Goal: Task Accomplishment & Management: Manage account settings

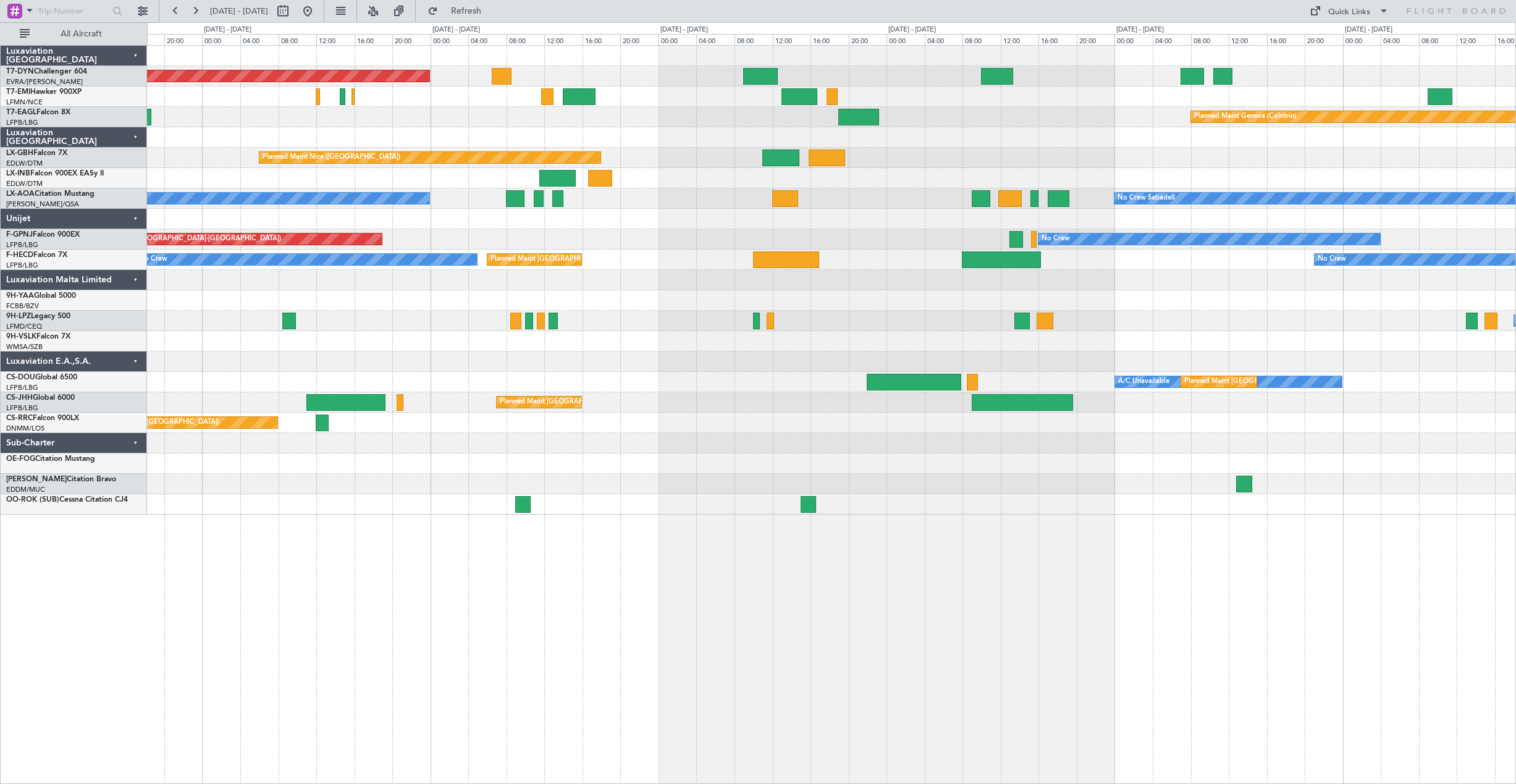
click at [669, 213] on div "Planned Maint Basel-Mulhouse Planned Maint Geneva (Cointrin) Planned Maint Nice…" at bounding box center [831, 280] width 1368 height 469
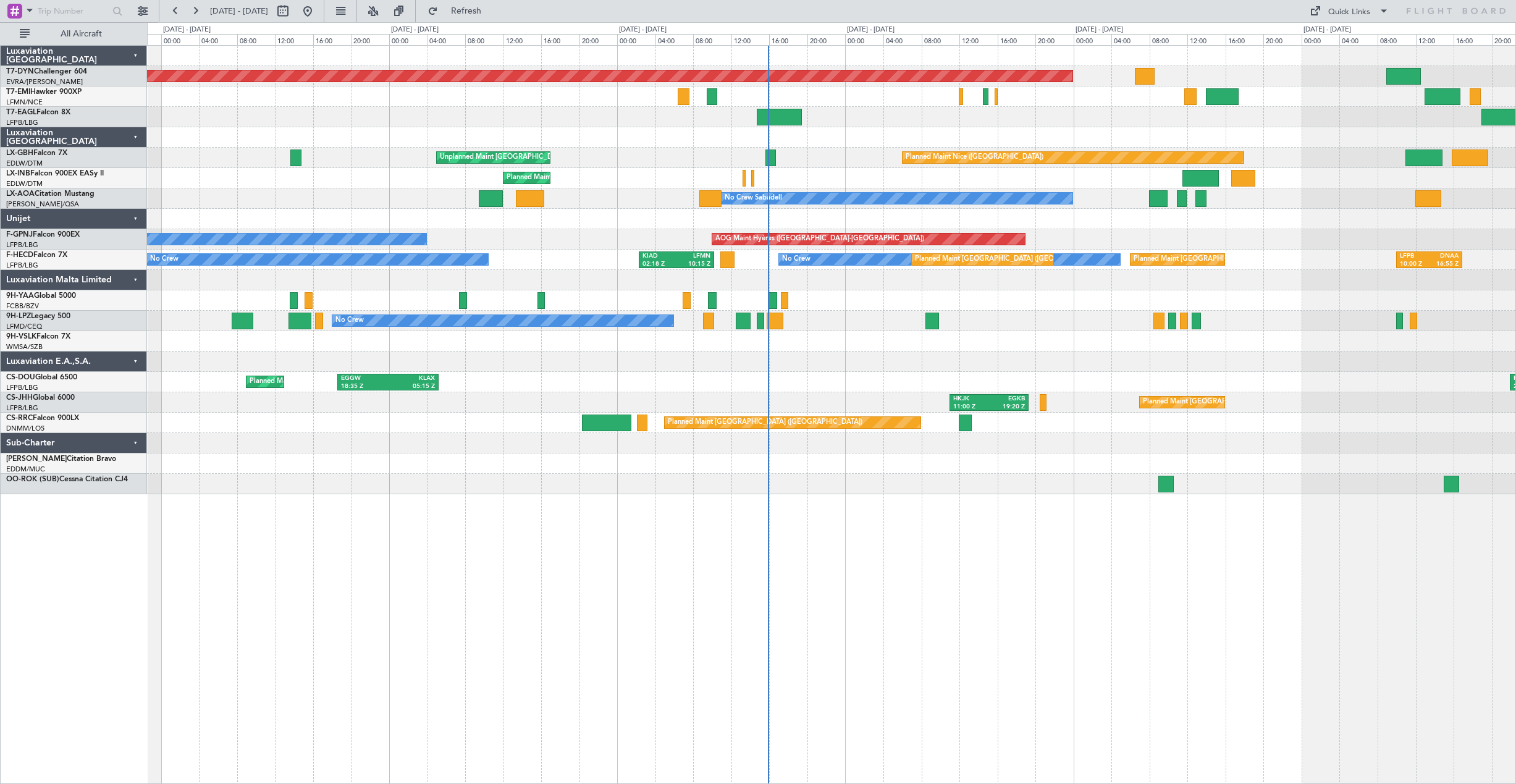
click at [1186, 292] on div "Planned Maint Basel-Mulhouse Planned Maint Geneva (Cointrin) Planned Maint Nice…" at bounding box center [831, 269] width 1368 height 448
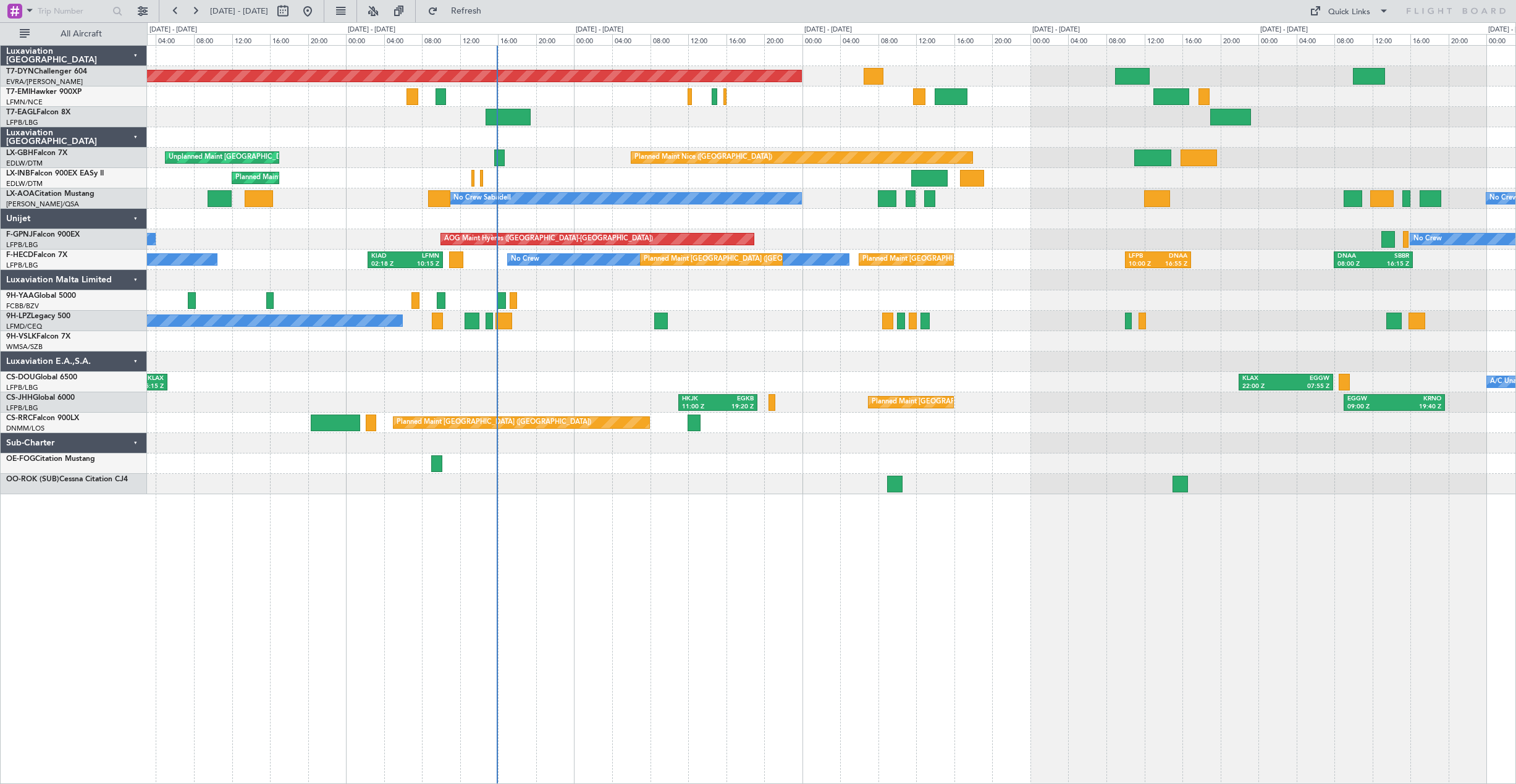
click at [790, 282] on div "Planned Maint Basel-Mulhouse Planned Maint Geneva (Cointrin) Planned Maint Nice…" at bounding box center [831, 269] width 1368 height 448
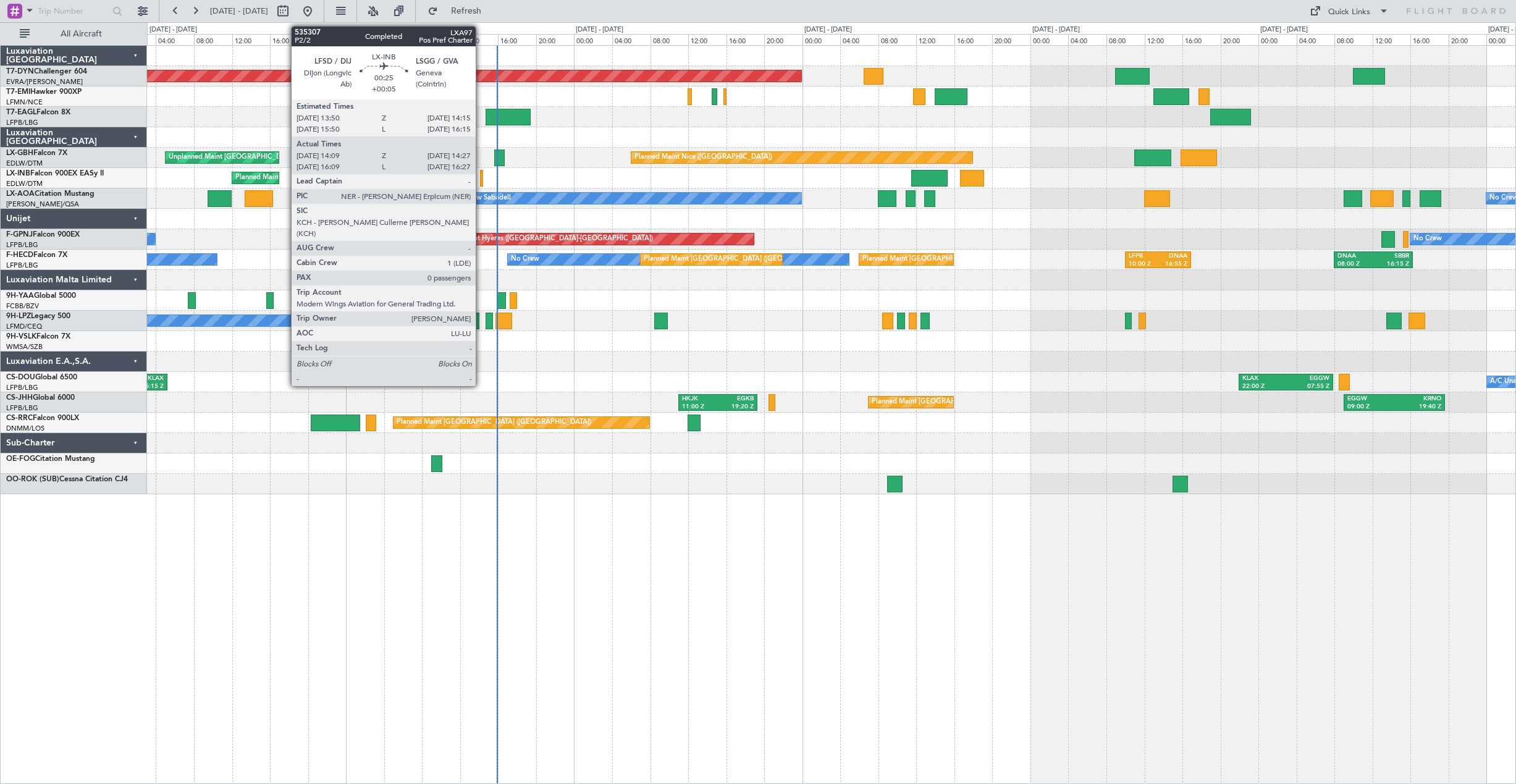
click at [481, 180] on div at bounding box center [481, 178] width 3 height 17
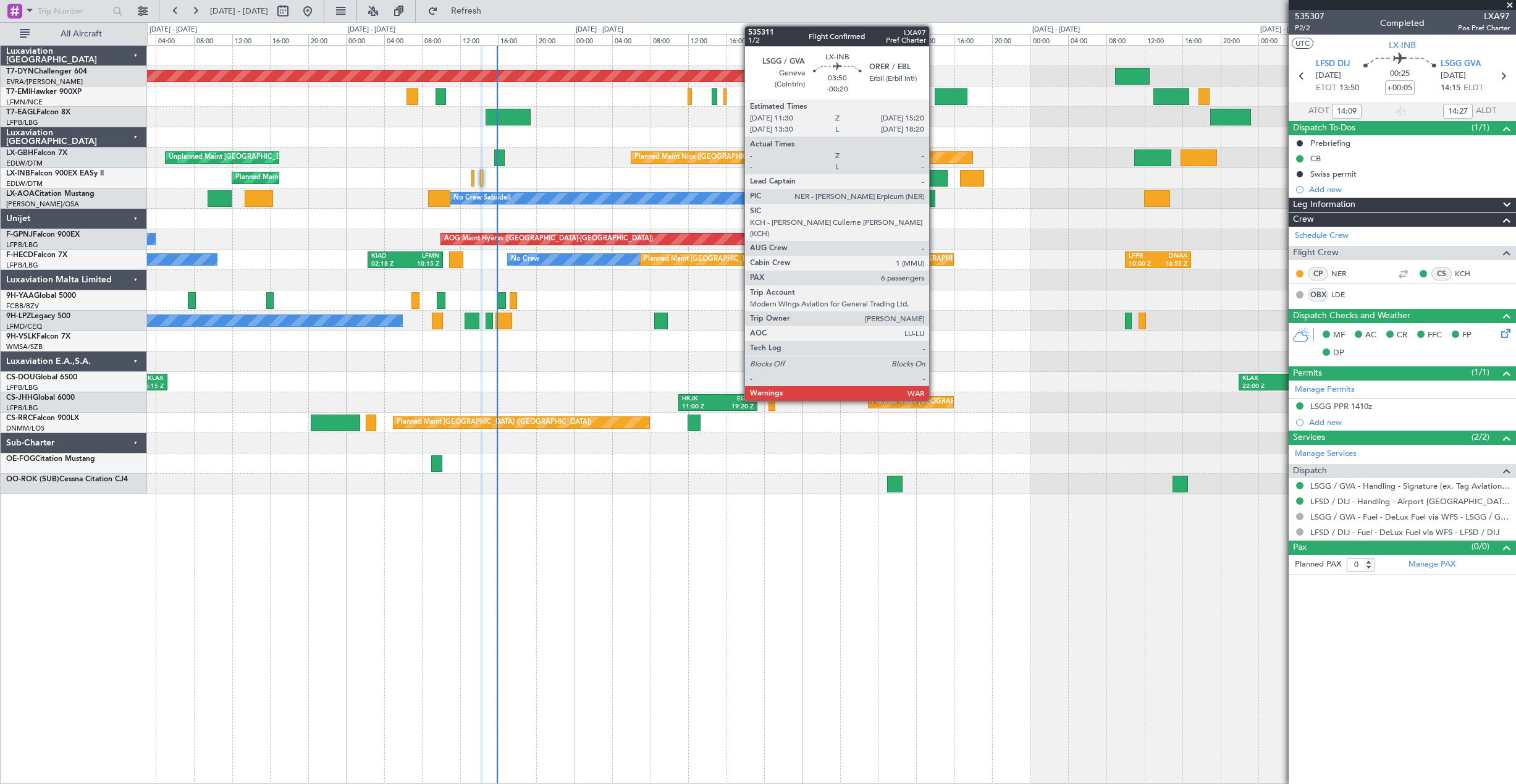
click at [934, 182] on div at bounding box center [929, 178] width 37 height 17
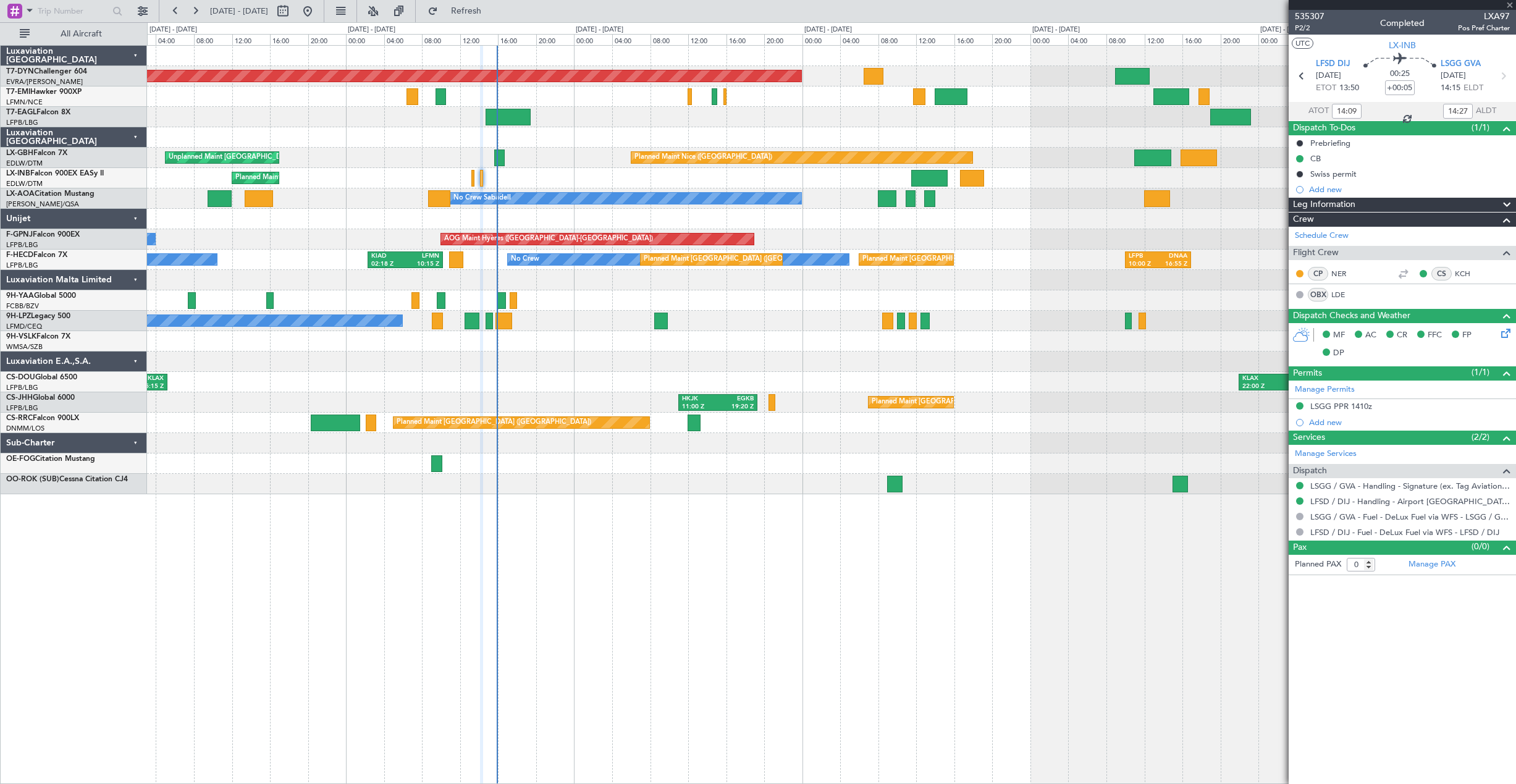
type input "-00:20"
type input "6"
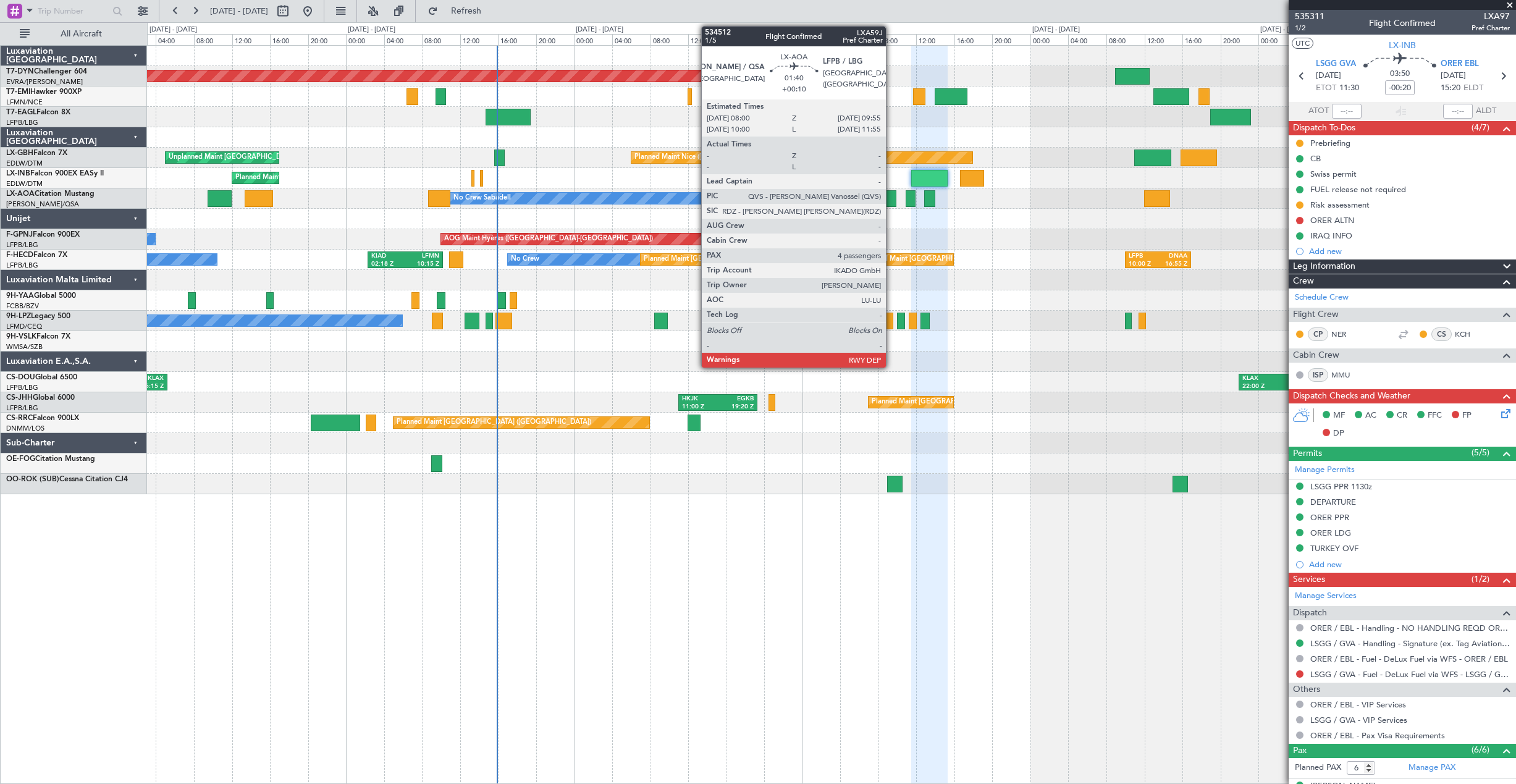
click at [892, 202] on div at bounding box center [887, 198] width 19 height 17
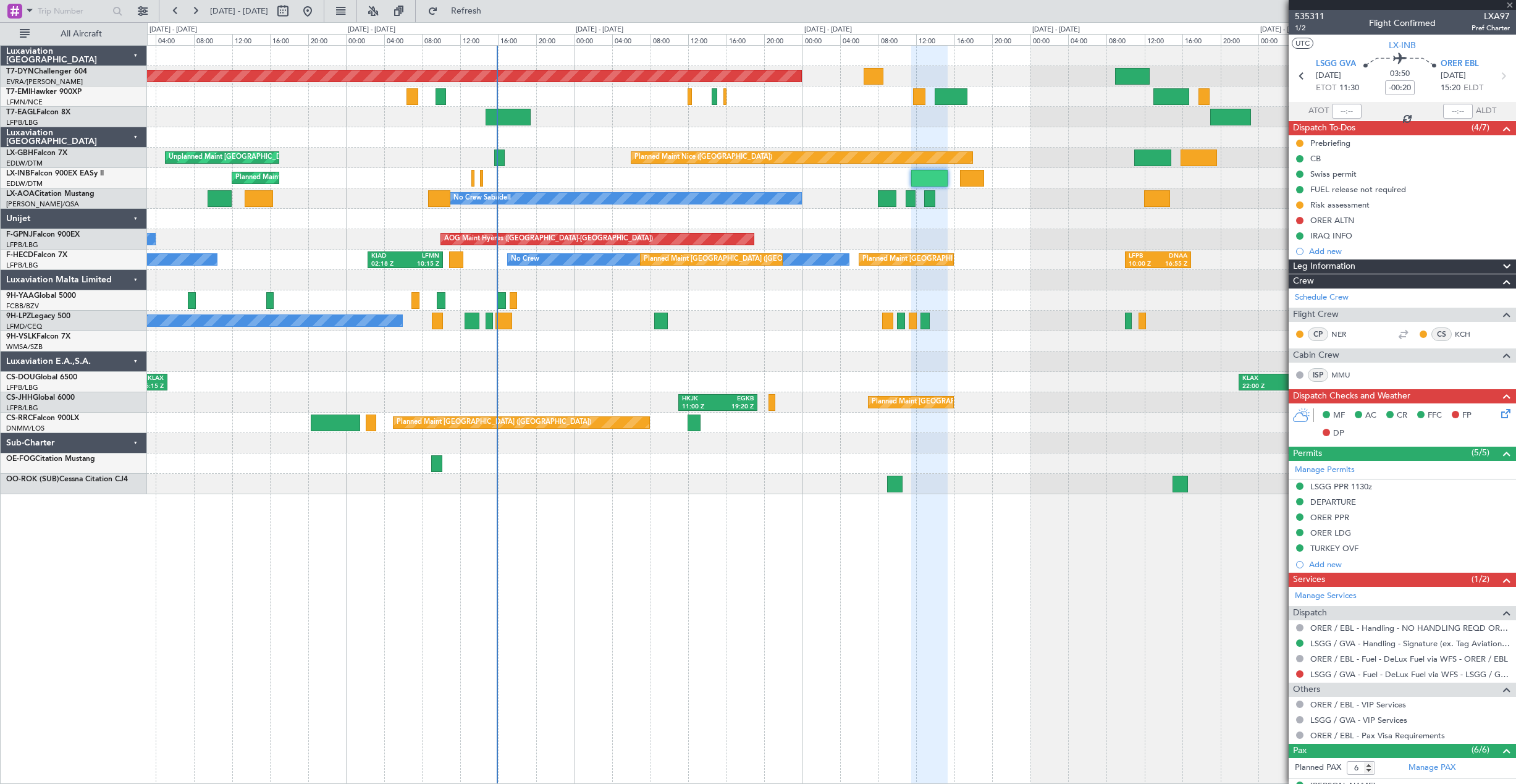
type input "+00:10"
type input "4"
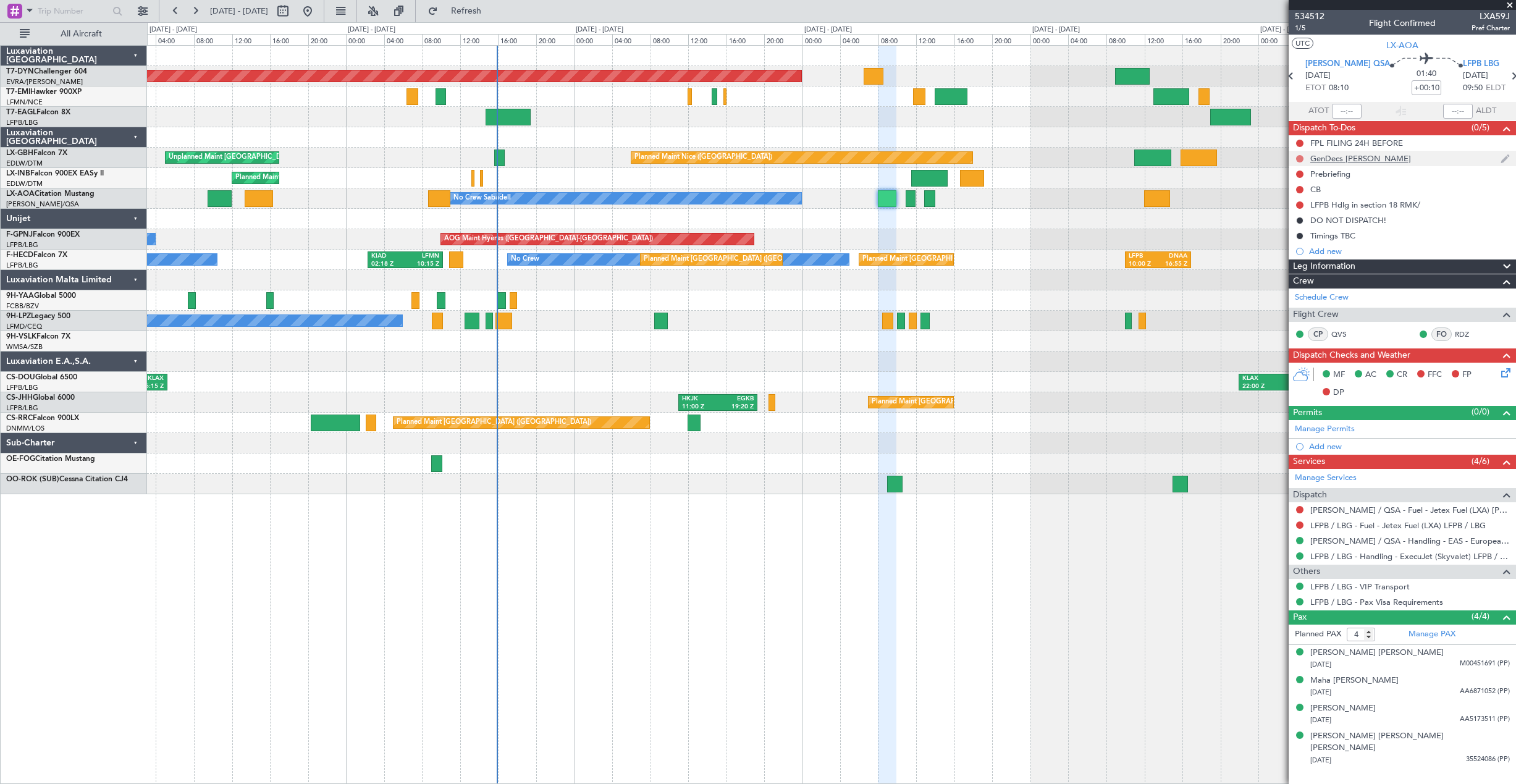
click at [1301, 156] on button at bounding box center [1299, 158] width 7 height 7
click at [1297, 210] on span "Completed" at bounding box center [1305, 213] width 41 height 12
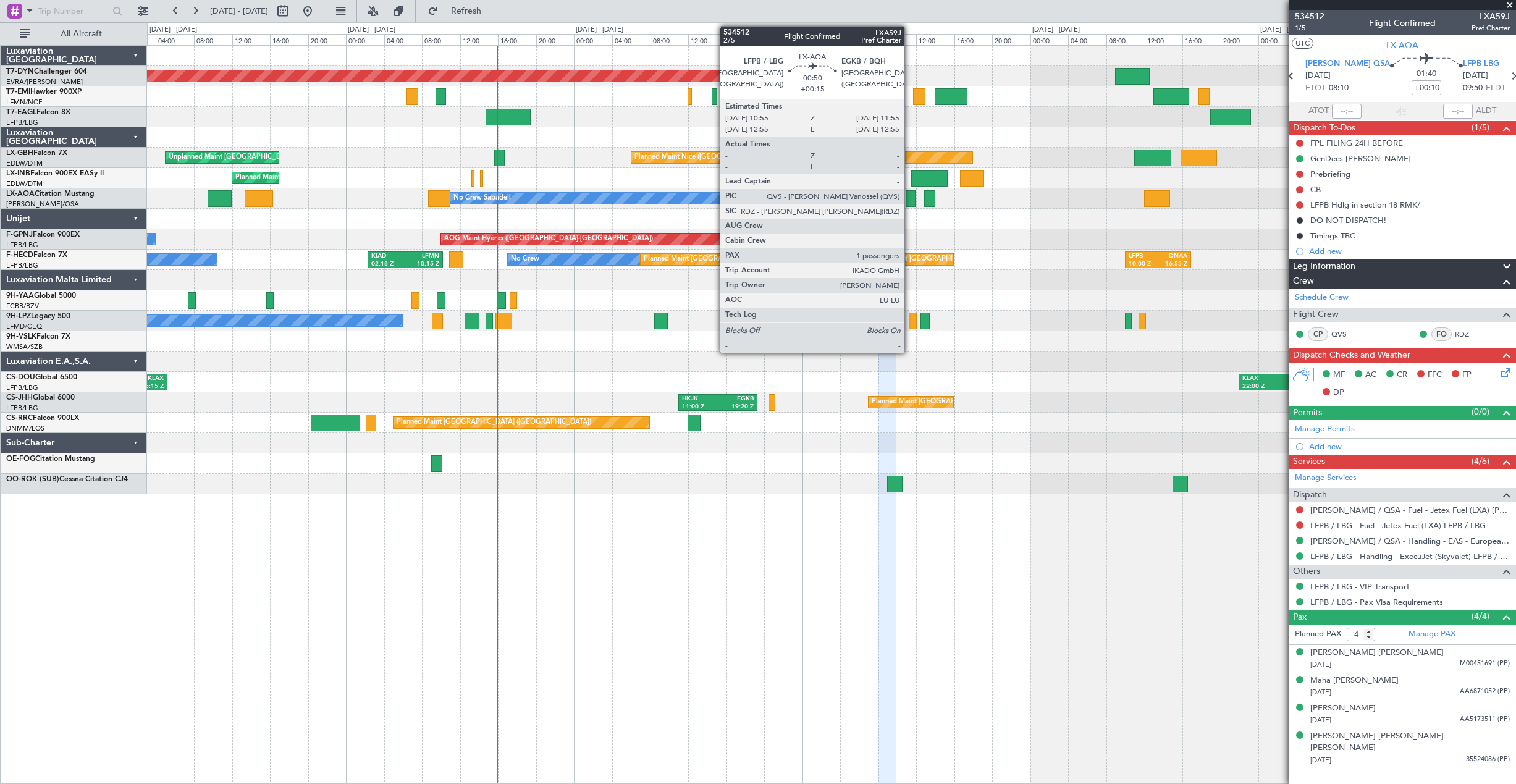
click at [910, 198] on div at bounding box center [911, 198] width 10 height 17
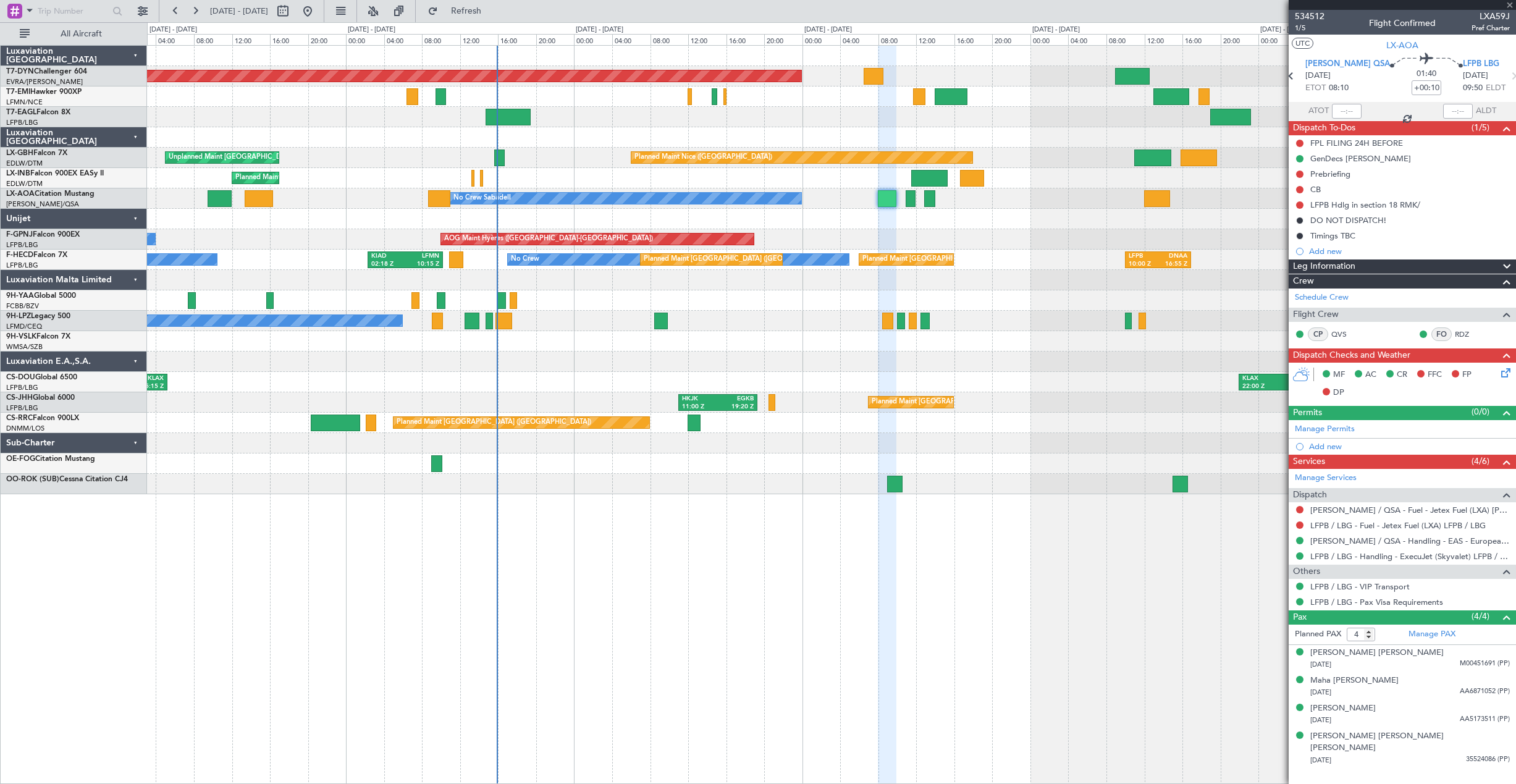
type input "+00:15"
type input "1"
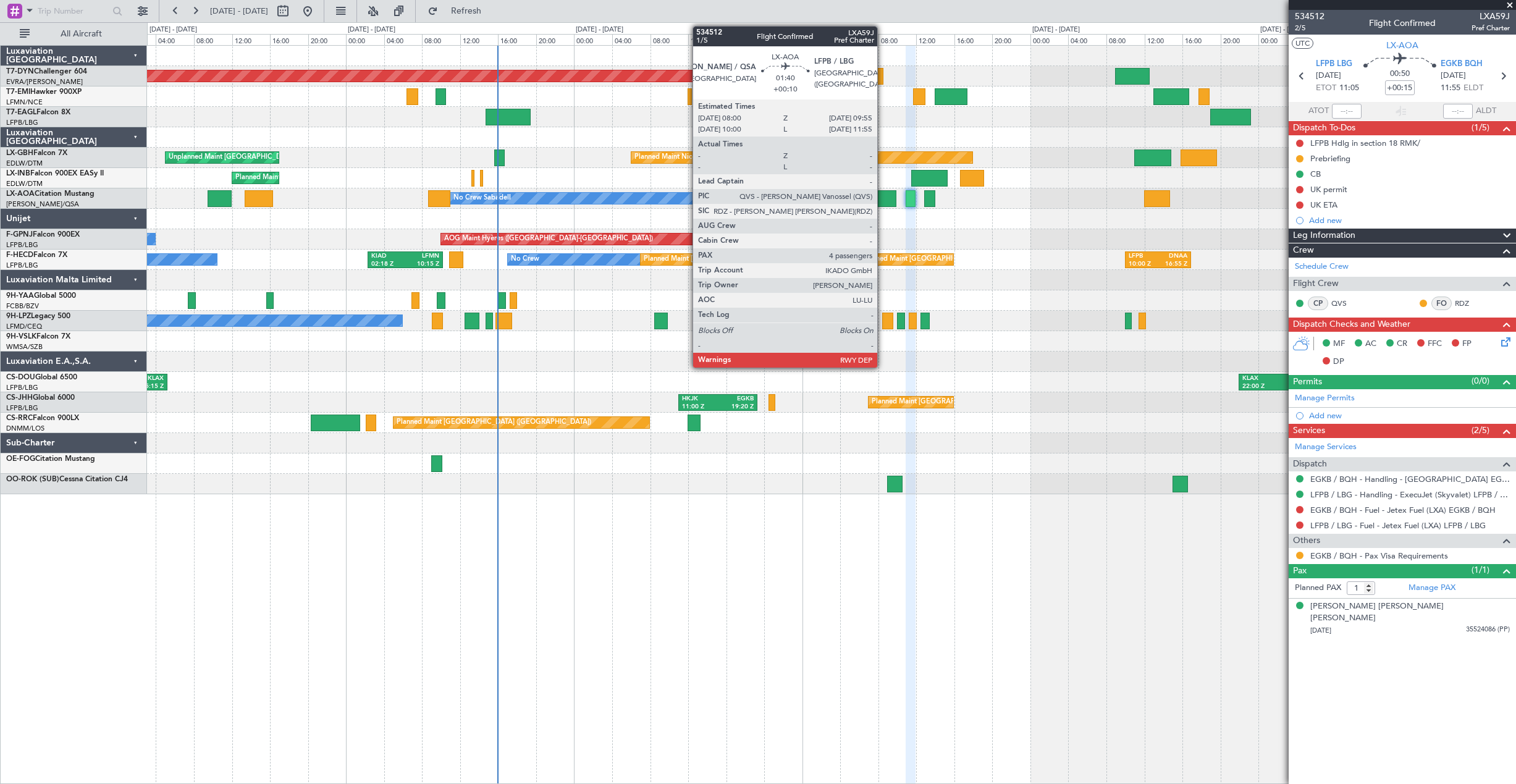
click at [883, 205] on div at bounding box center [887, 198] width 19 height 17
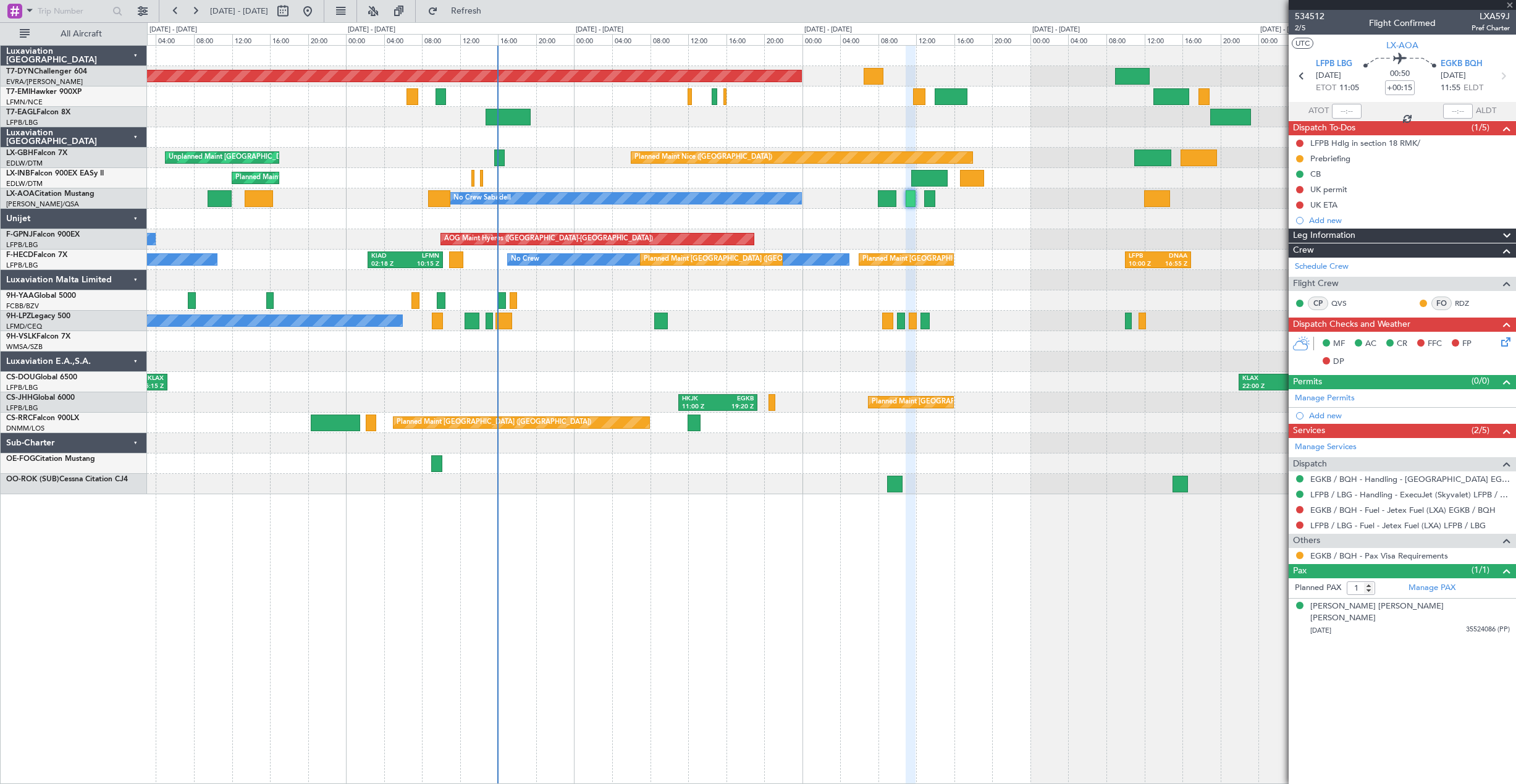
type input "+00:10"
type input "4"
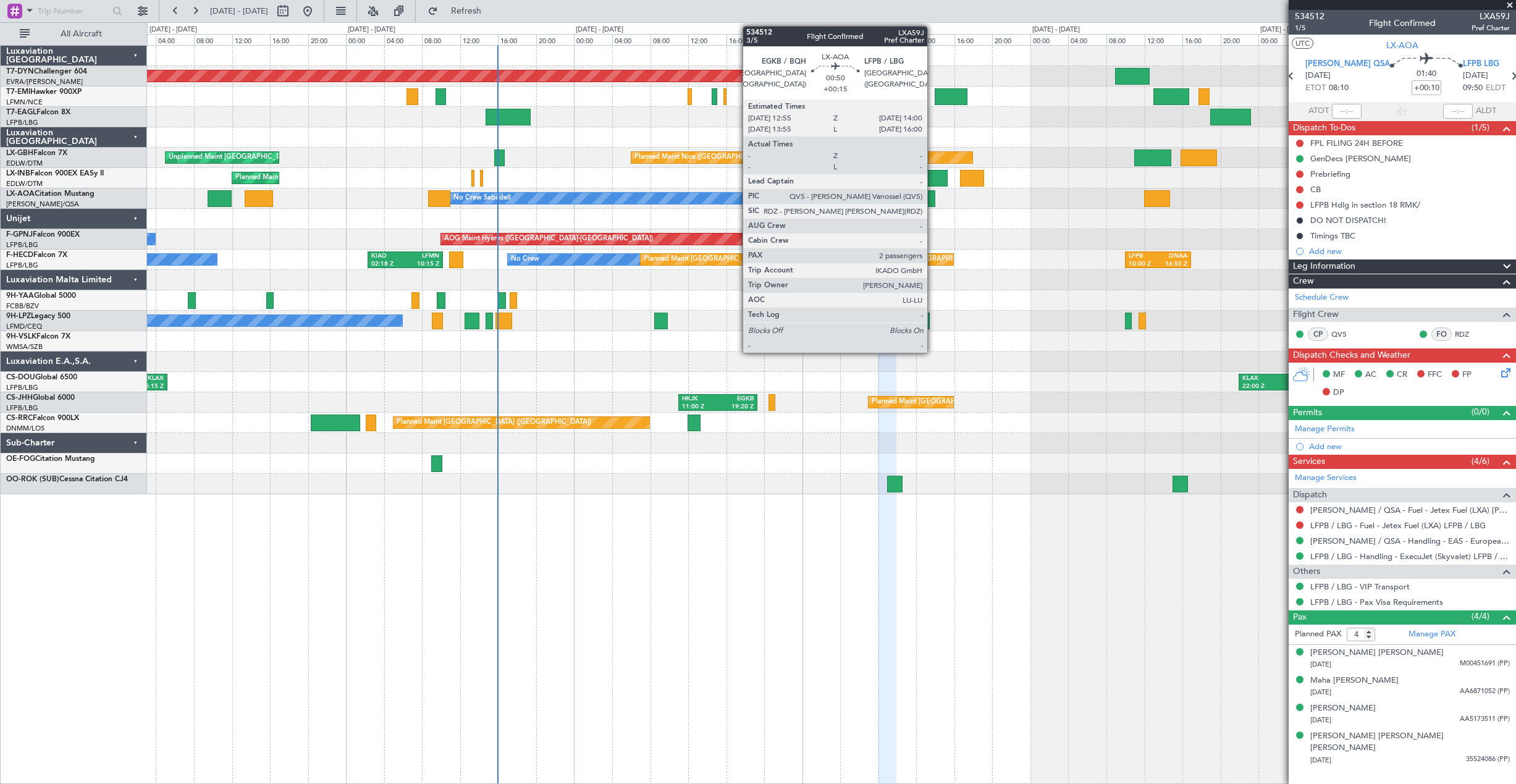
click at [932, 202] on div at bounding box center [929, 198] width 11 height 17
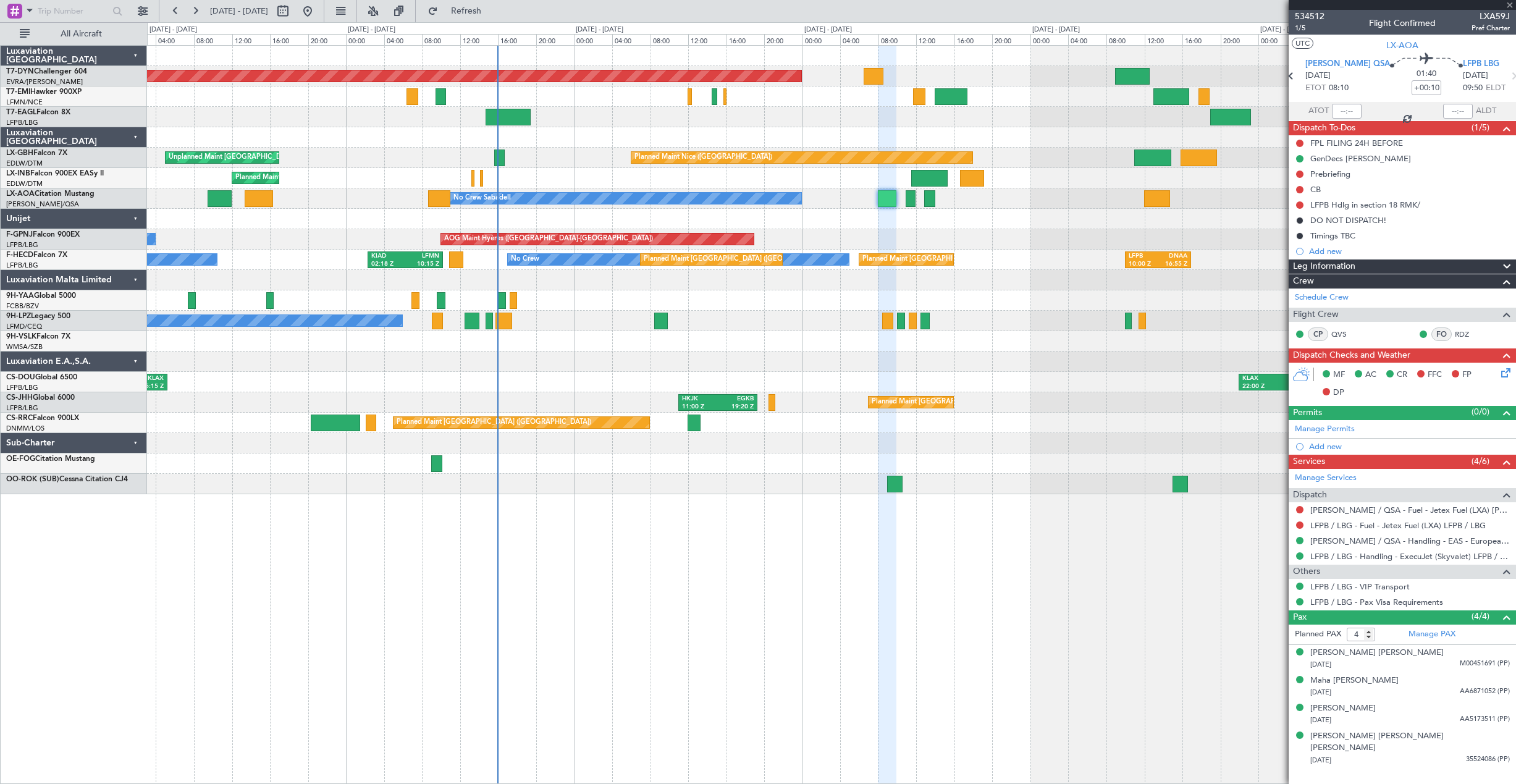
type input "+00:15"
type input "2"
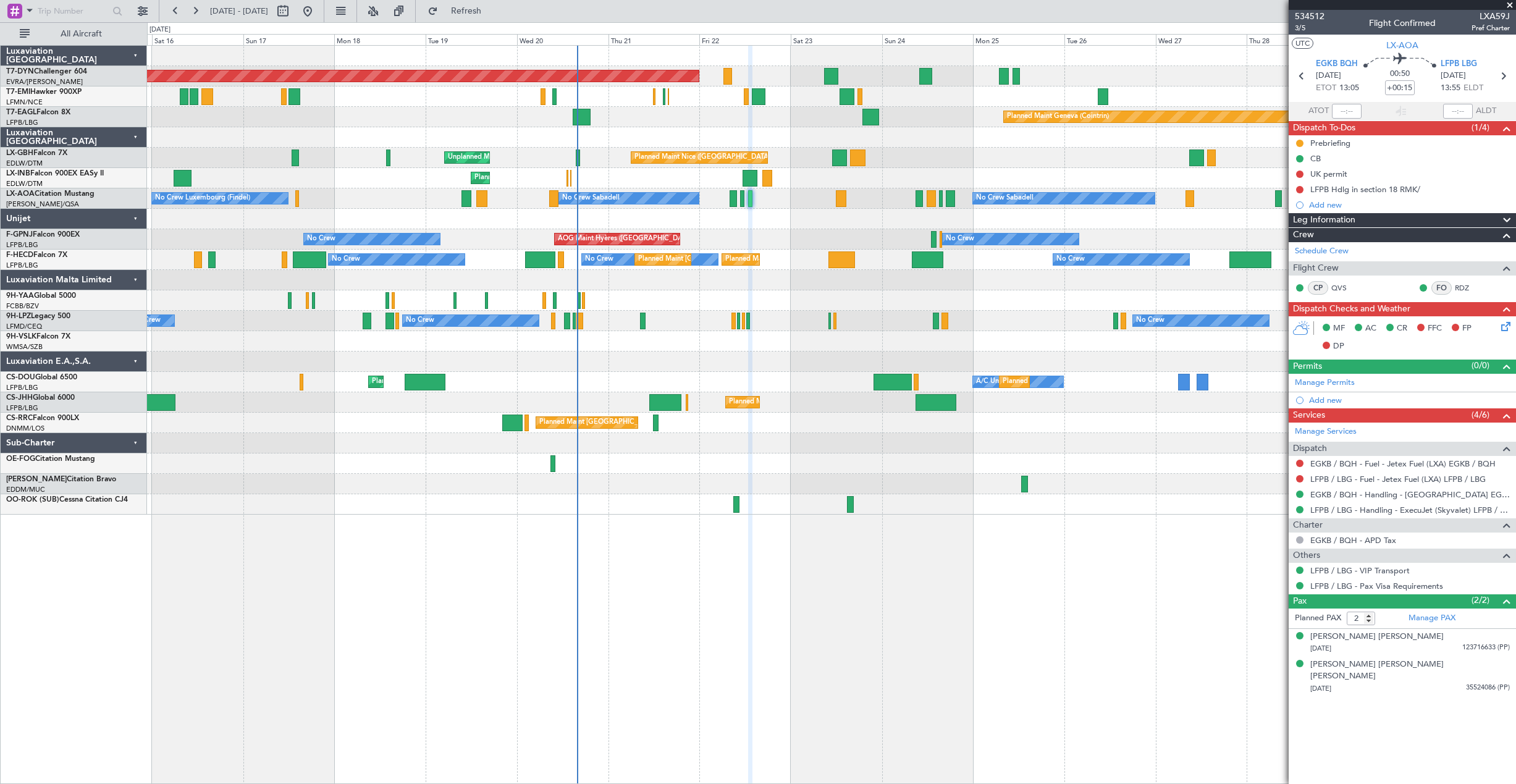
click at [838, 637] on div "Planned Maint Basel-Mulhouse Planned Maint Chester Planned Maint Geneva (Cointr…" at bounding box center [831, 413] width 1369 height 738
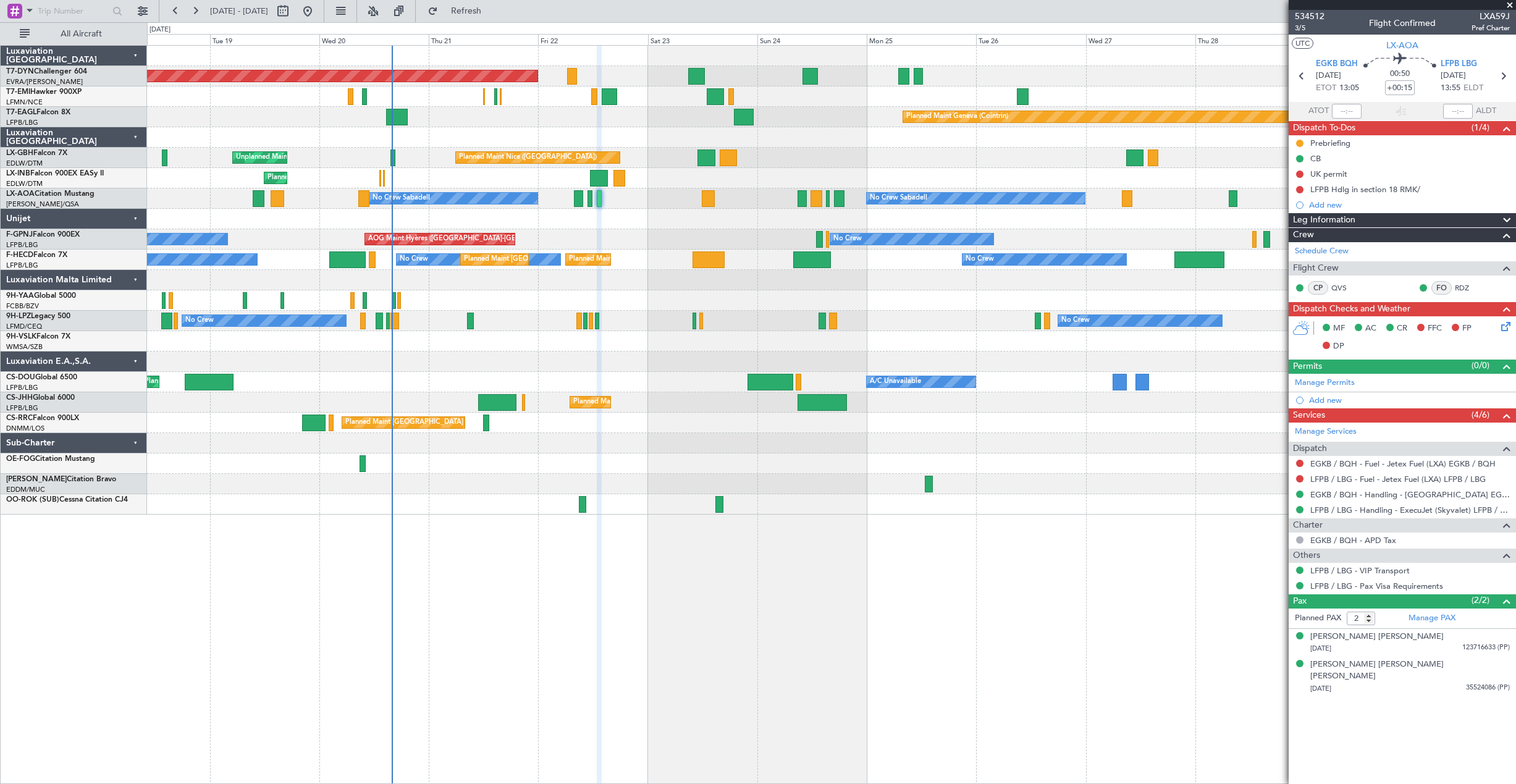
click at [1014, 616] on div "Planned Maint Basel-Mulhouse Planned Maint Chester Planned Maint Geneva (Cointr…" at bounding box center [831, 413] width 1369 height 738
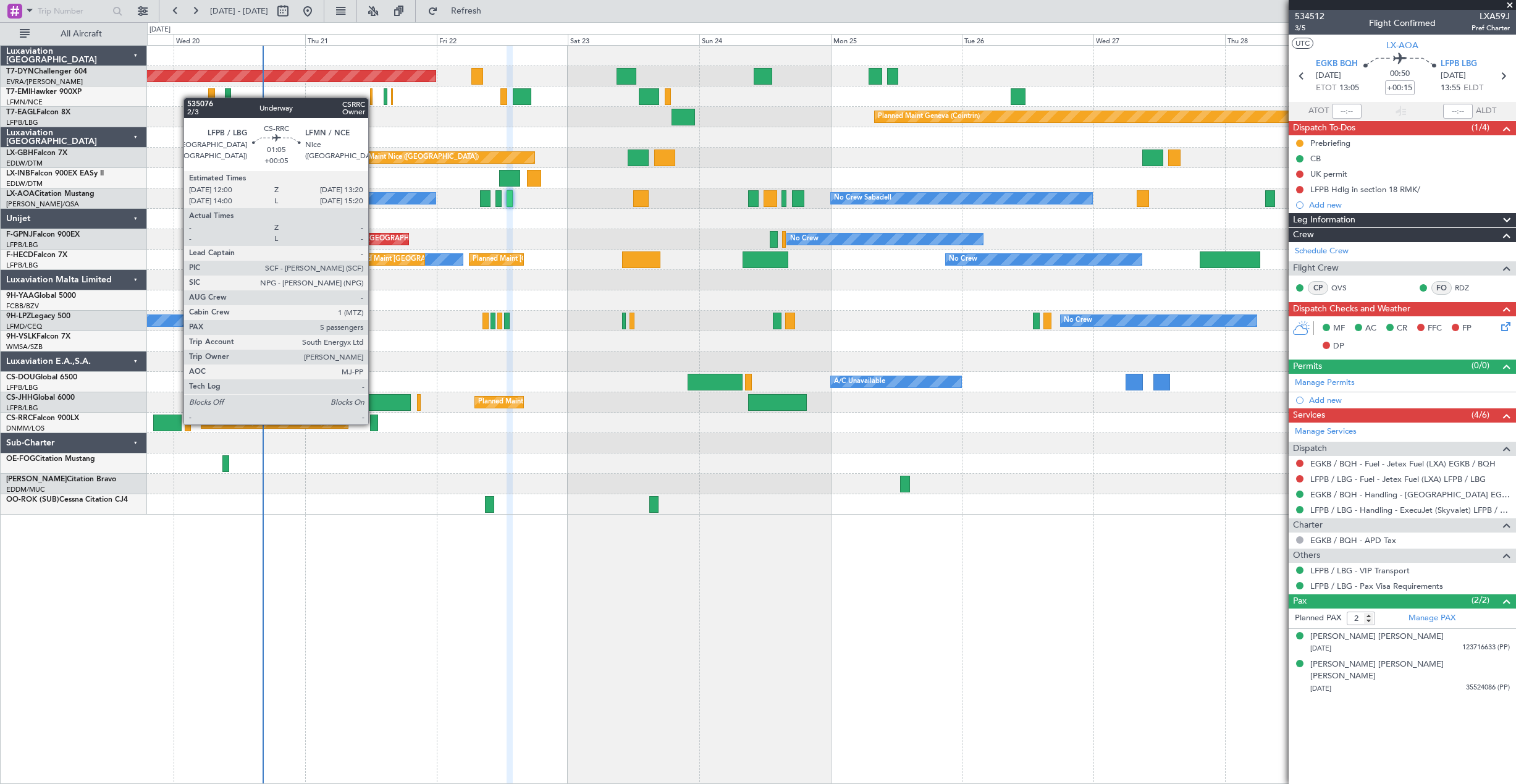
click at [374, 423] on div at bounding box center [373, 422] width 7 height 17
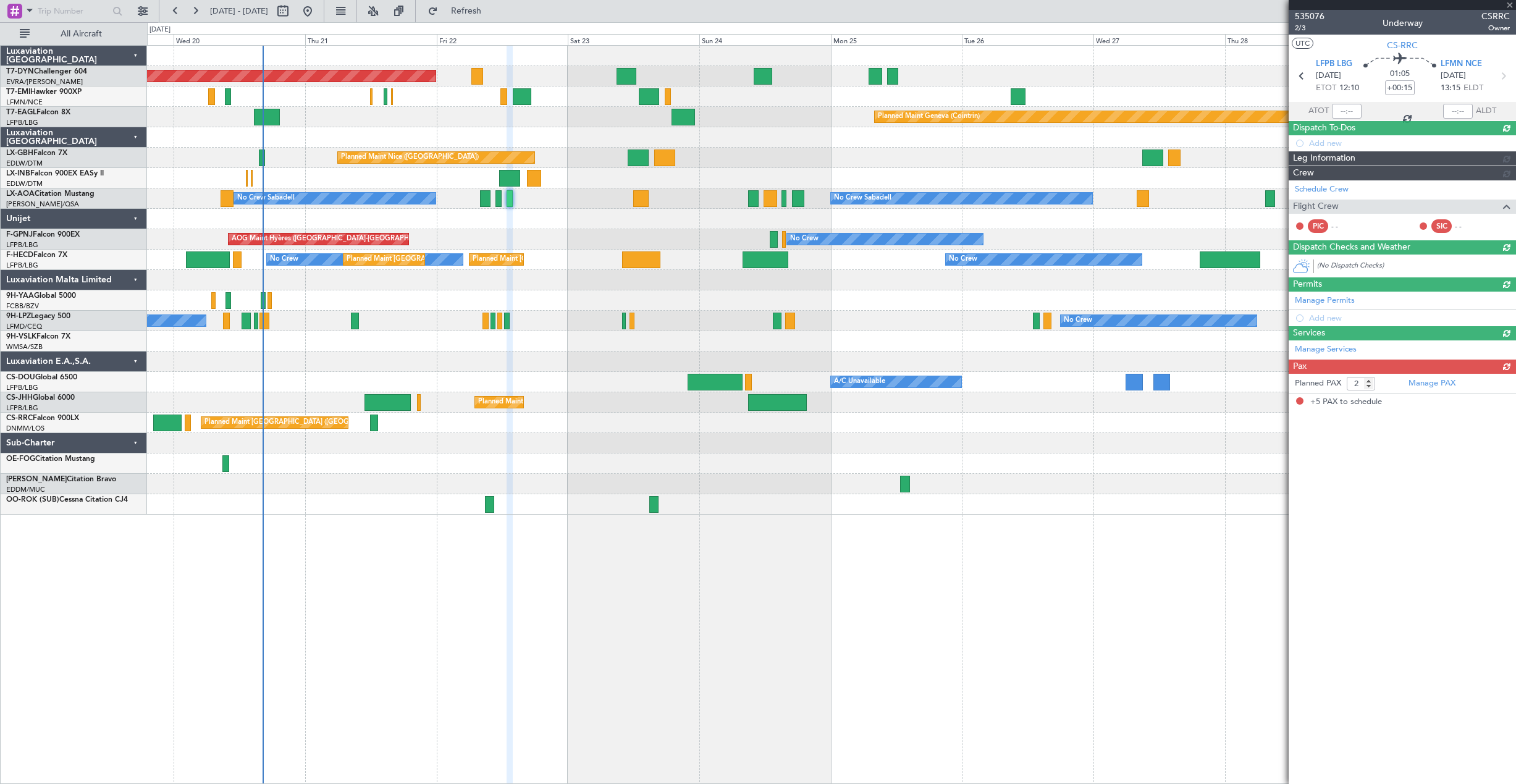
type input "+00:05"
type input "5"
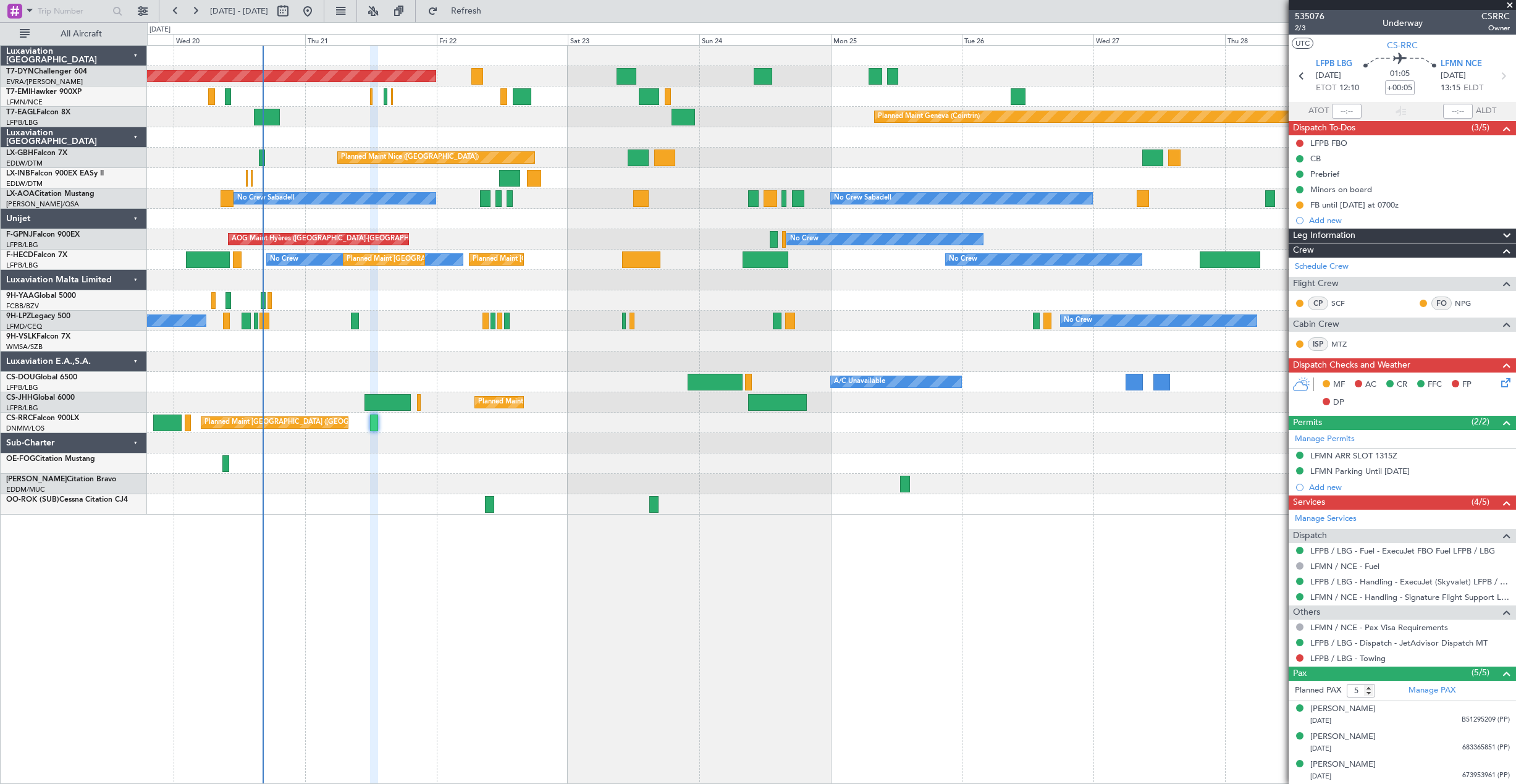
click at [1499, 380] on icon at bounding box center [1504, 381] width 10 height 10
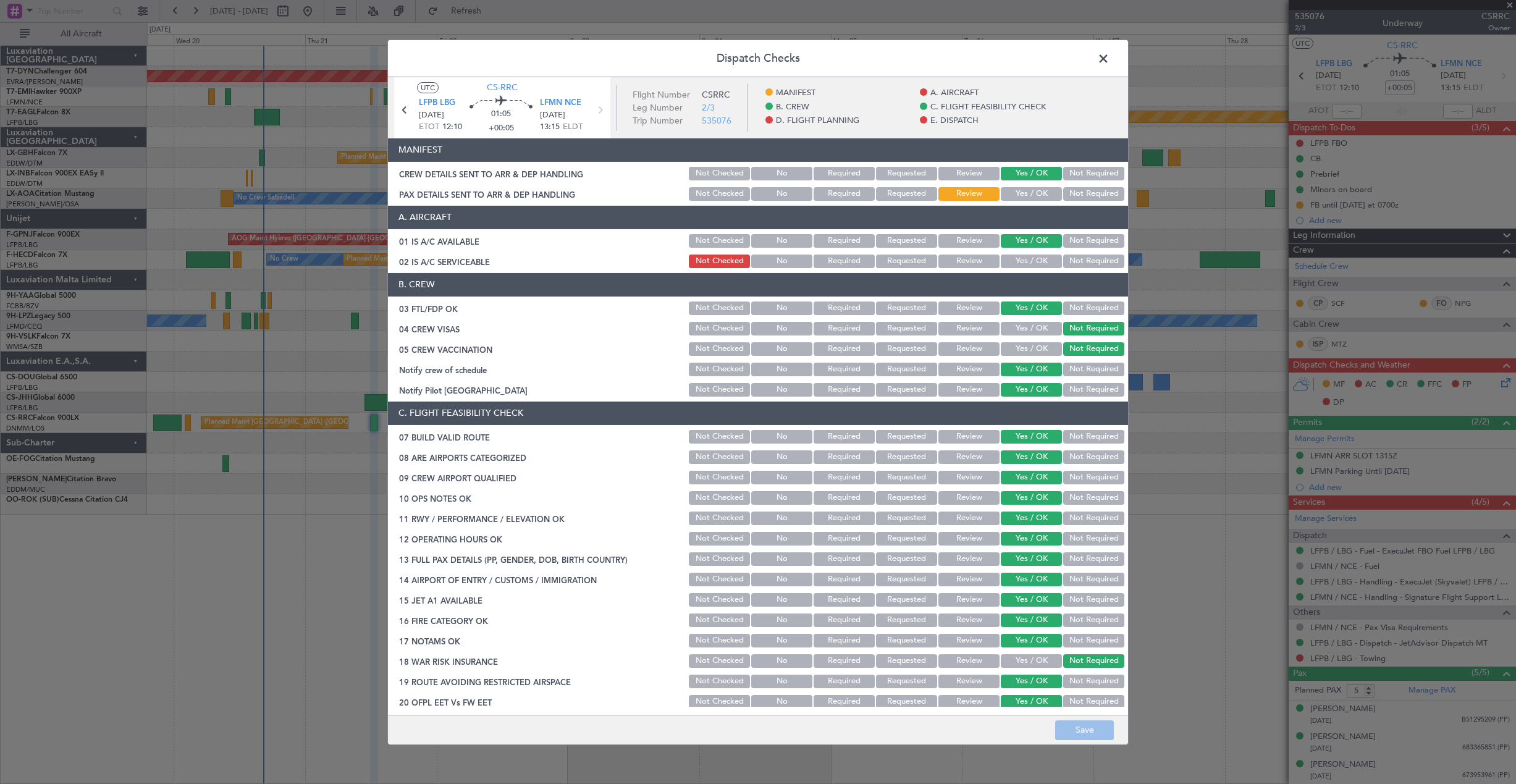
click at [1013, 196] on button "Yes / OK" at bounding box center [1032, 194] width 62 height 14
click at [1088, 731] on button "Save" at bounding box center [1084, 730] width 59 height 20
click at [1109, 54] on span at bounding box center [1109, 61] width 0 height 25
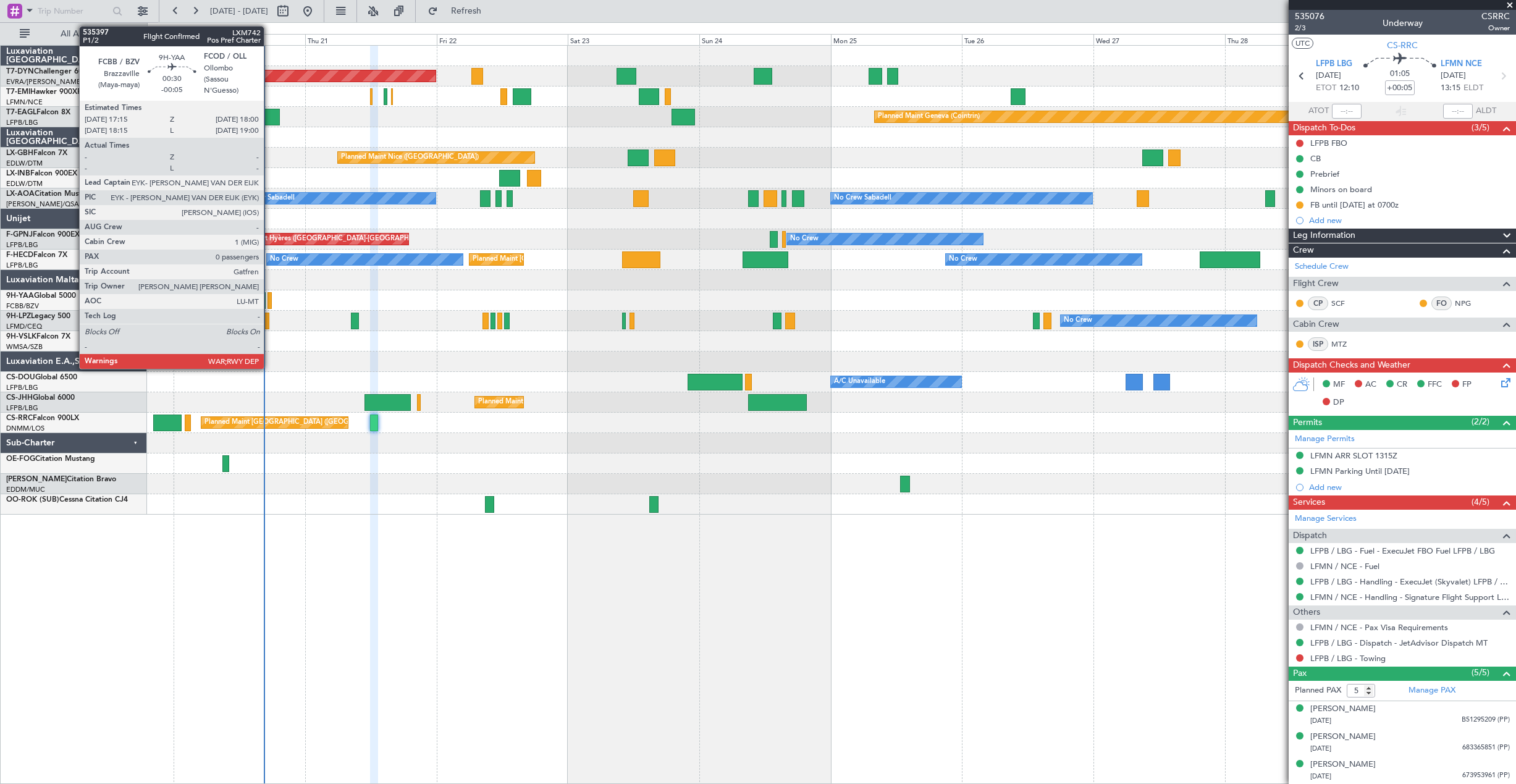
click at [269, 299] on div at bounding box center [269, 300] width 4 height 17
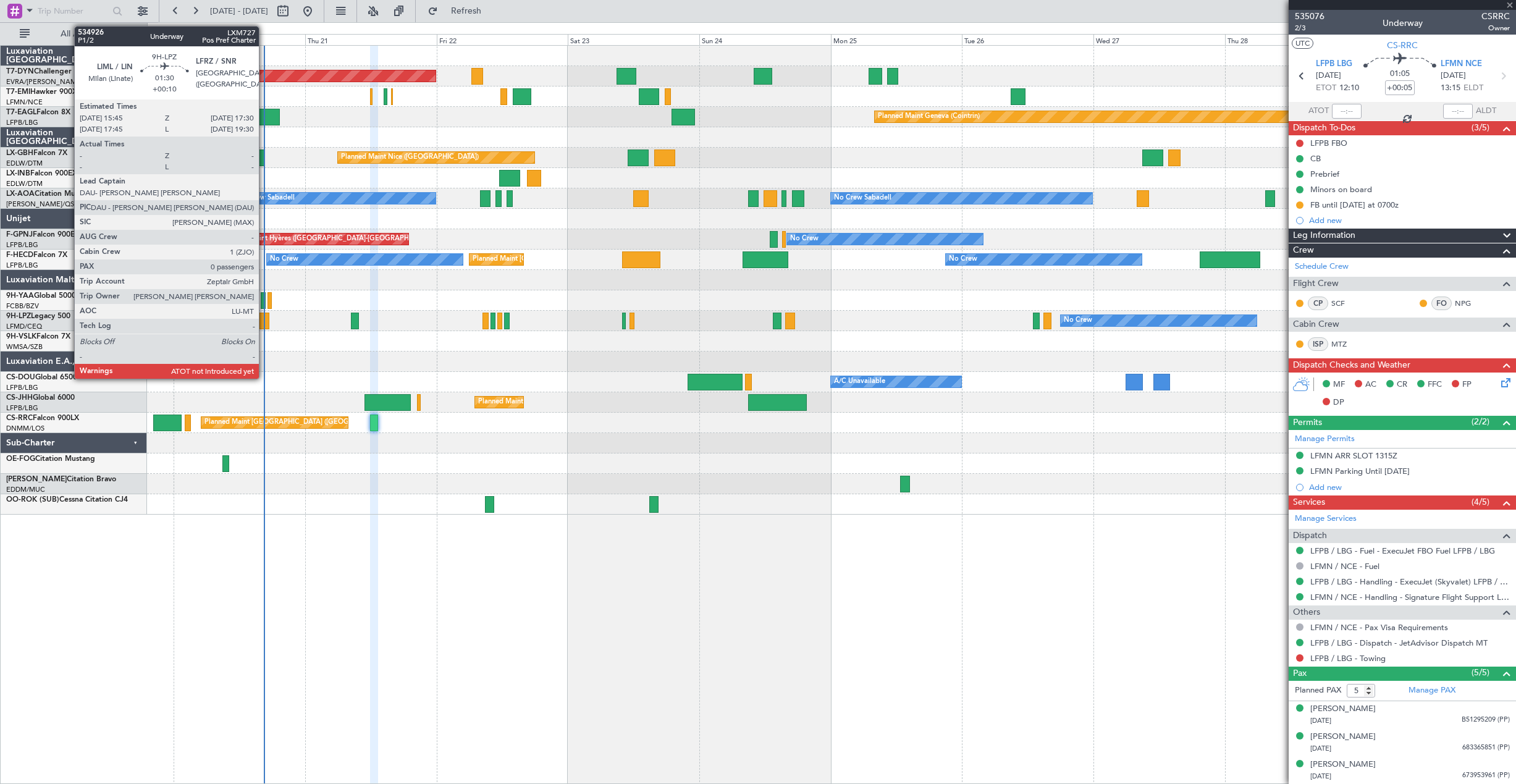
type input "-00:05"
type input "0"
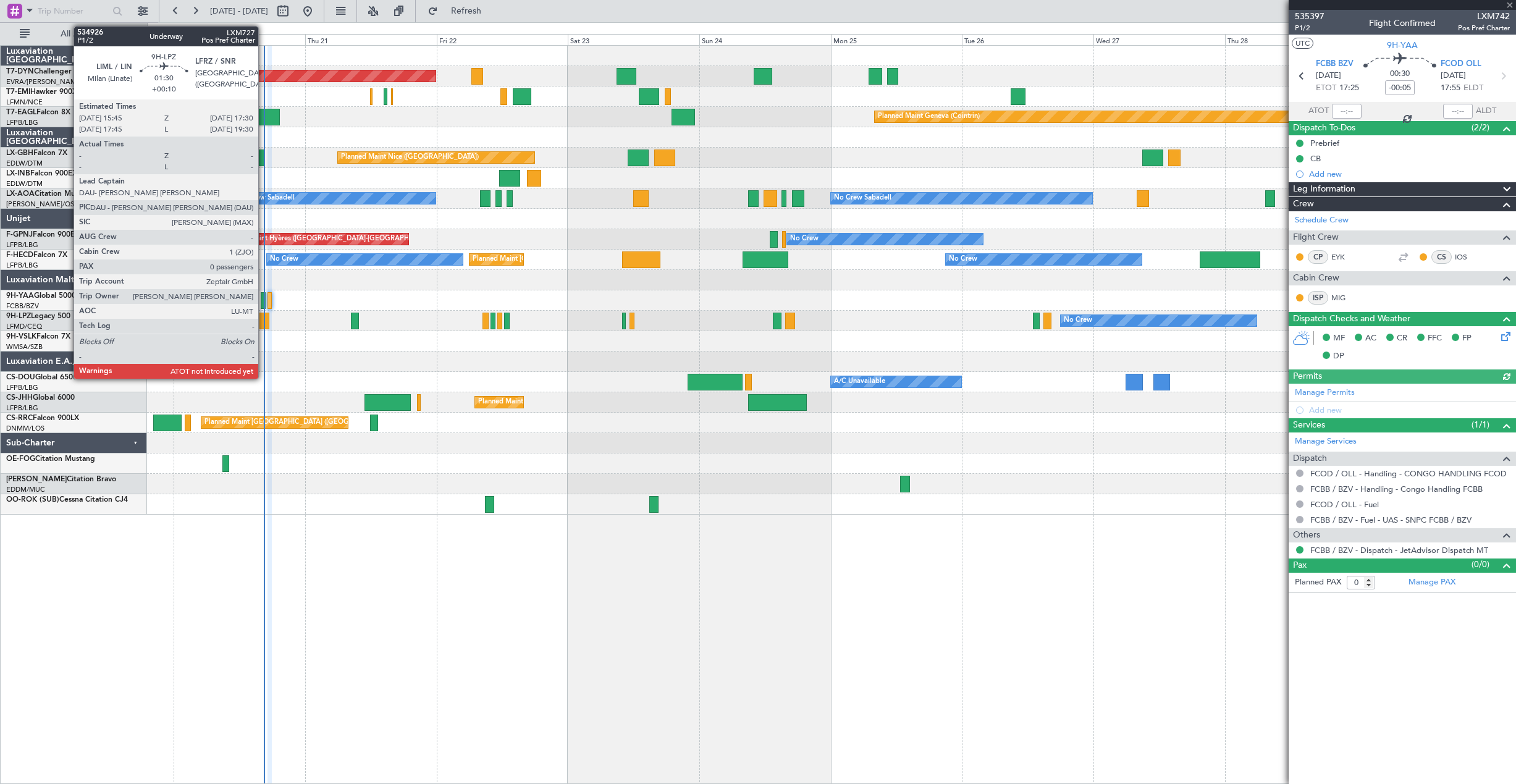
click at [263, 329] on div at bounding box center [264, 320] width 10 height 17
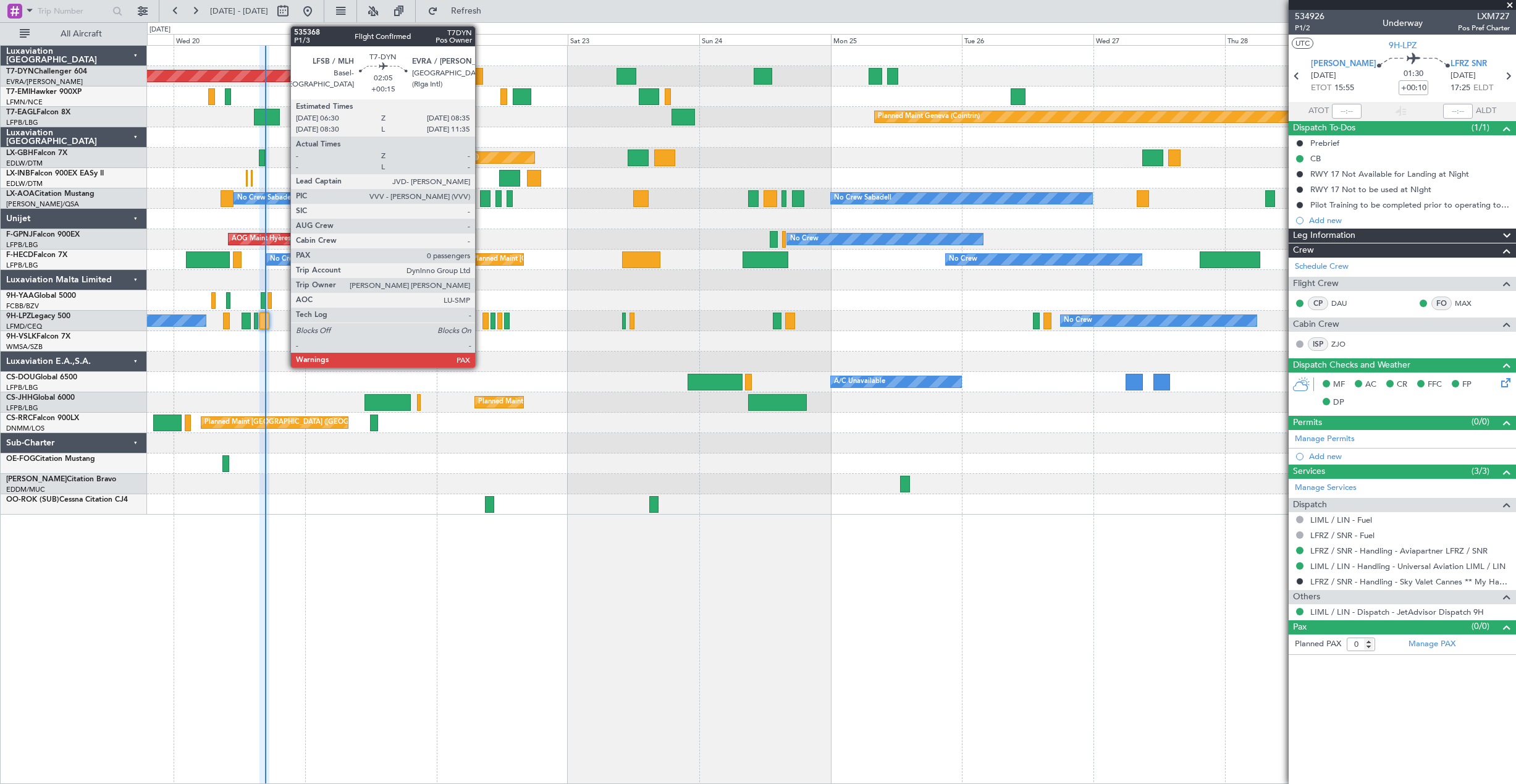
click at [480, 79] on div at bounding box center [477, 76] width 12 height 17
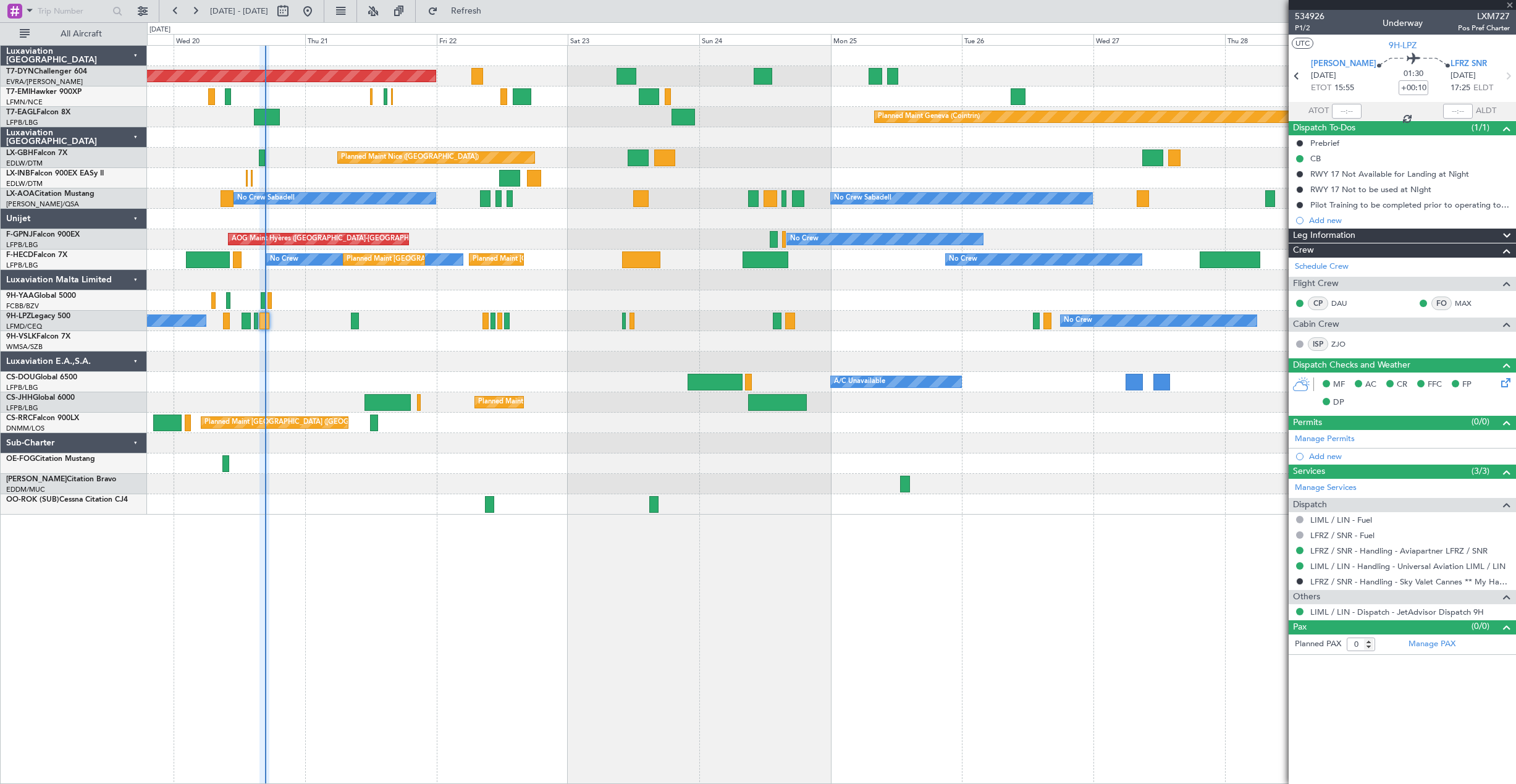
type input "+00:15"
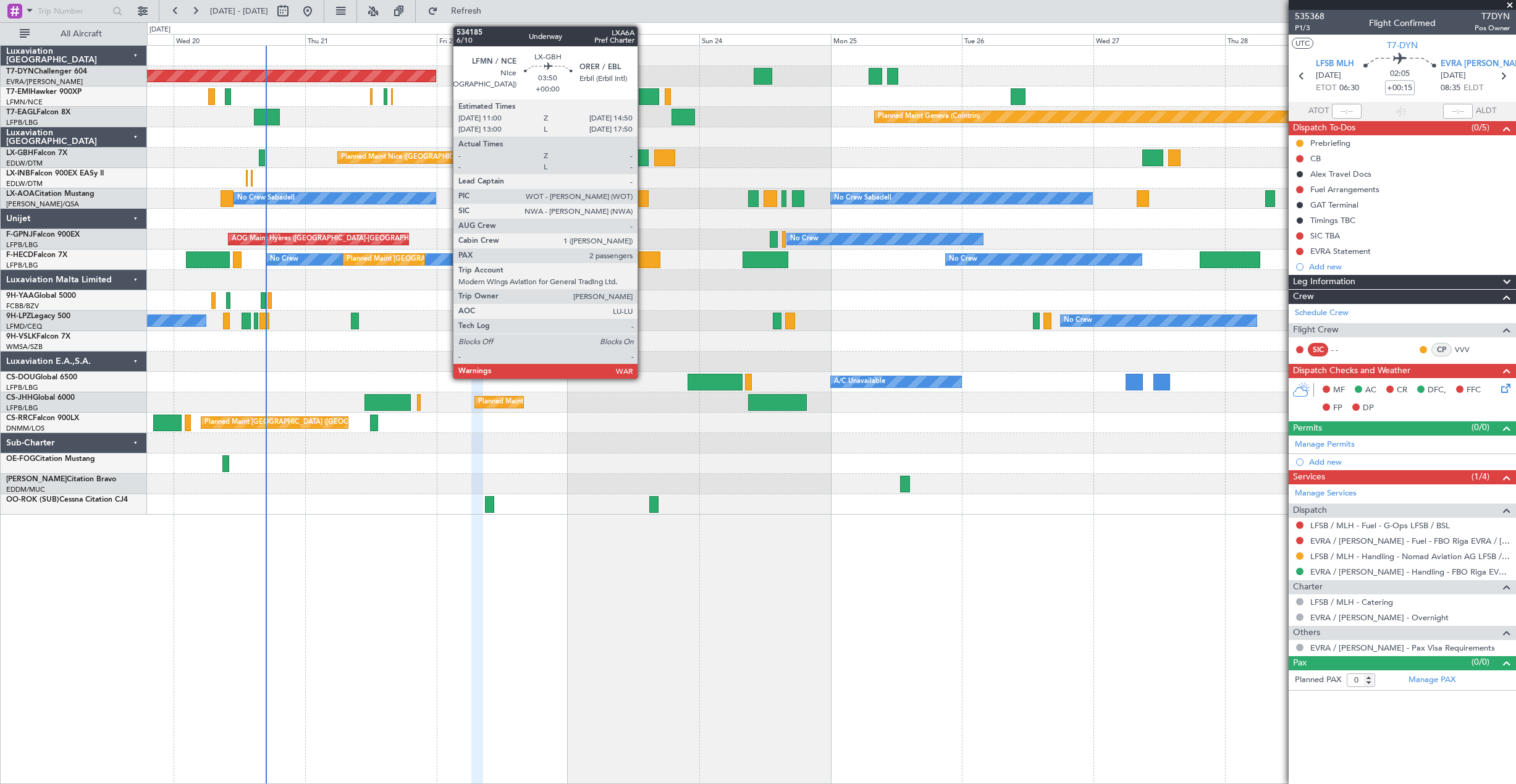
click at [643, 155] on div at bounding box center [637, 157] width 21 height 17
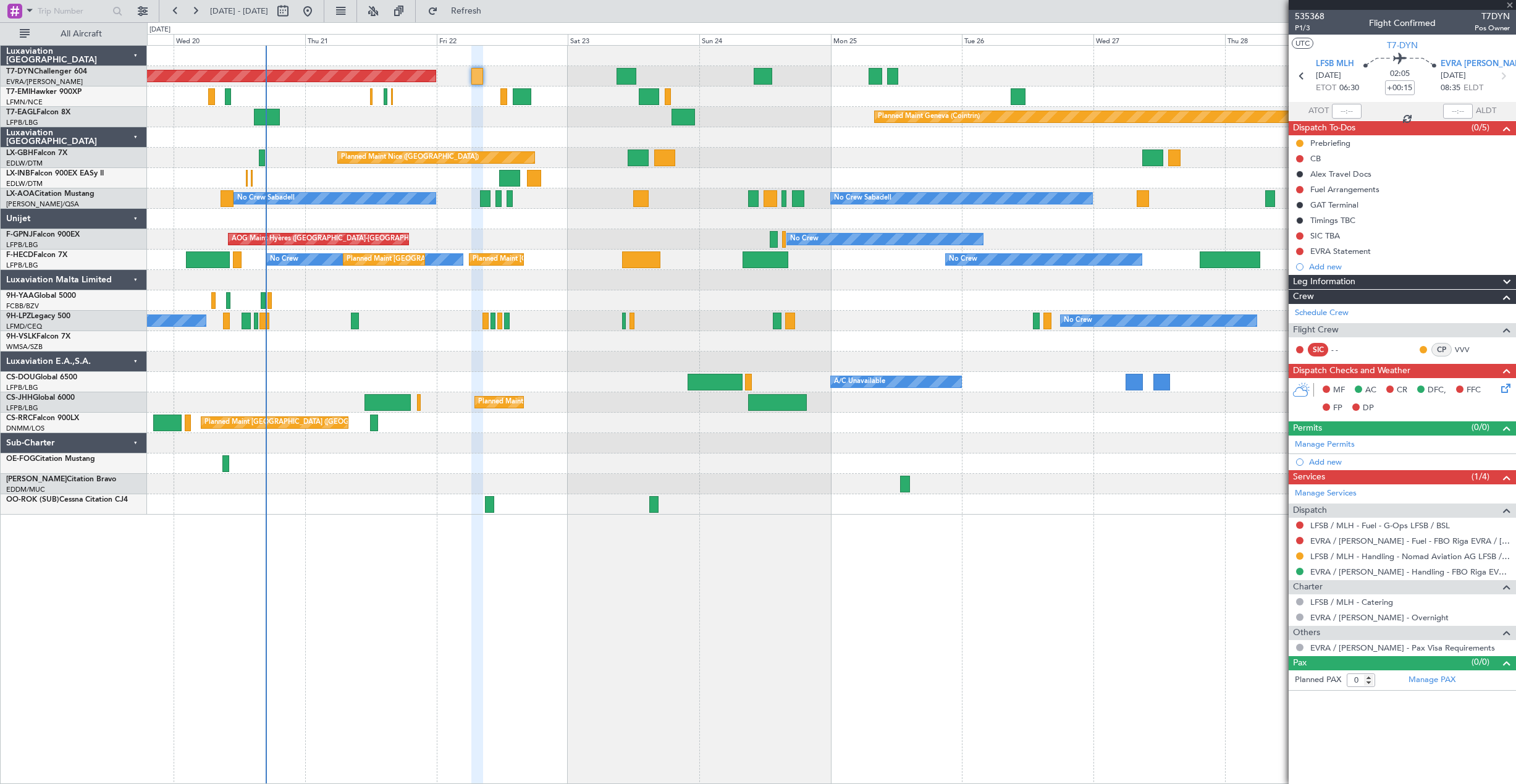
type input "2"
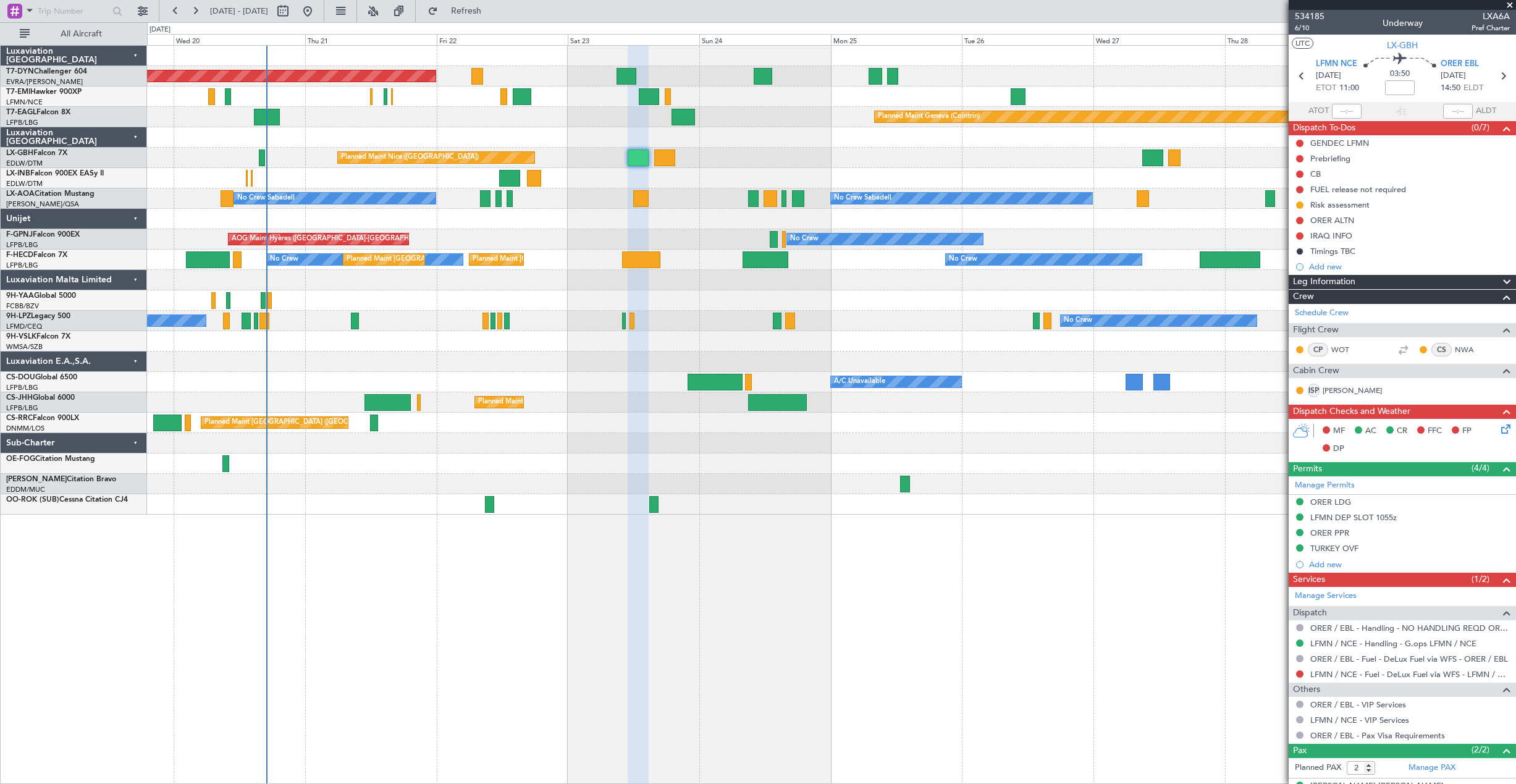
click at [1153, 655] on div "Planned Maint Basel-Mulhouse Planned Maint Chester Planned Maint Geneva (Cointr…" at bounding box center [831, 413] width 1369 height 738
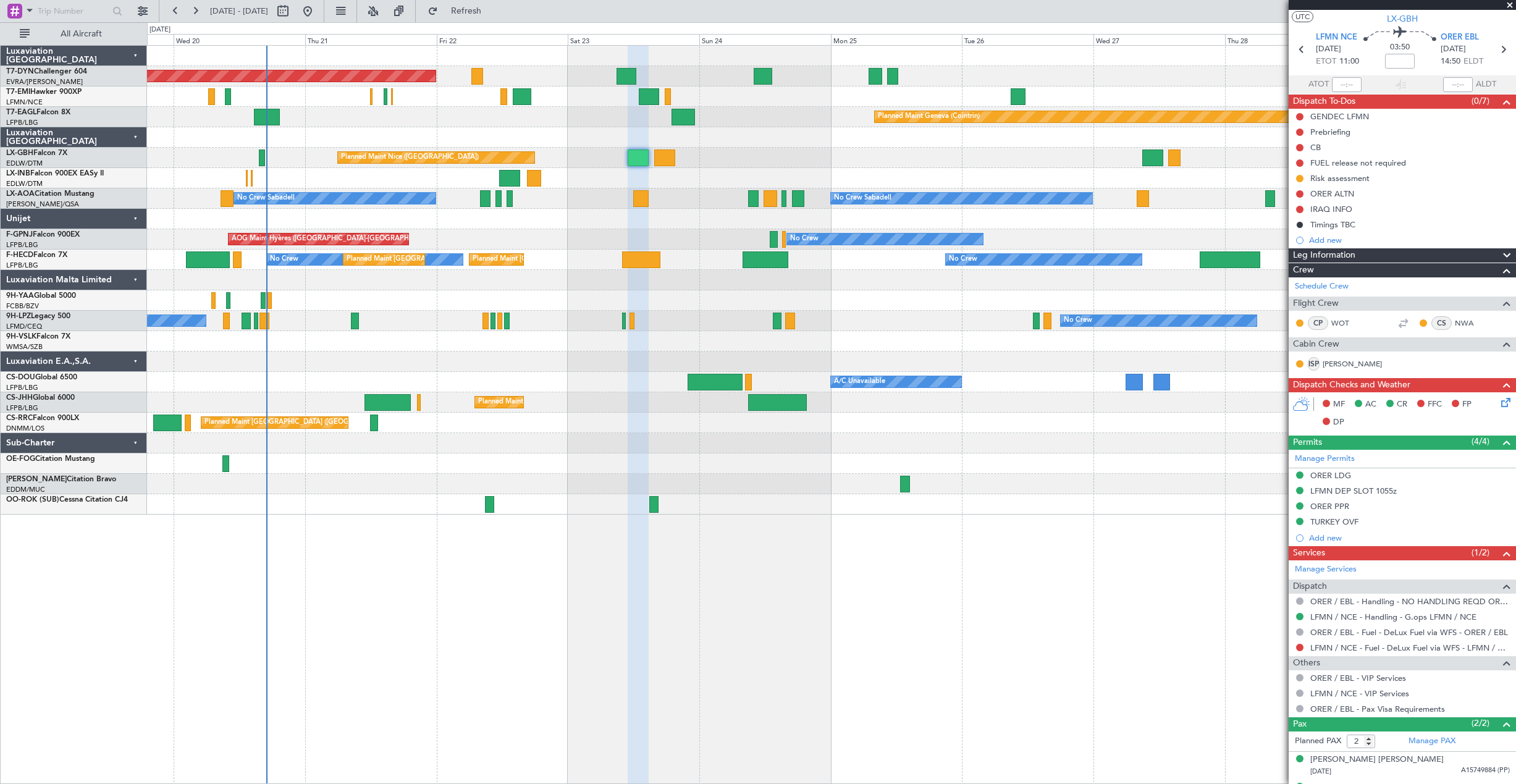
scroll to position [50, 0]
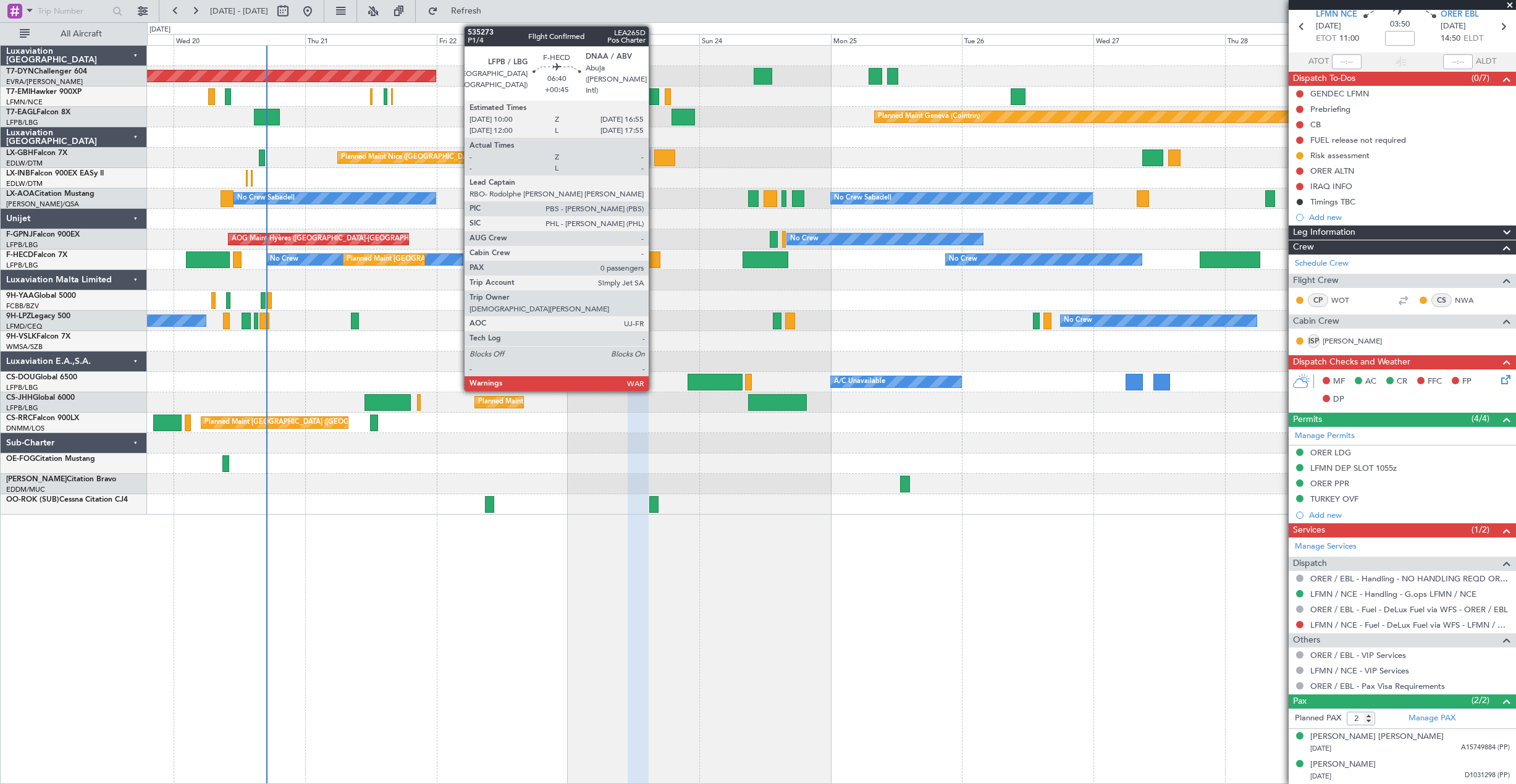
click at [654, 258] on div at bounding box center [641, 259] width 39 height 17
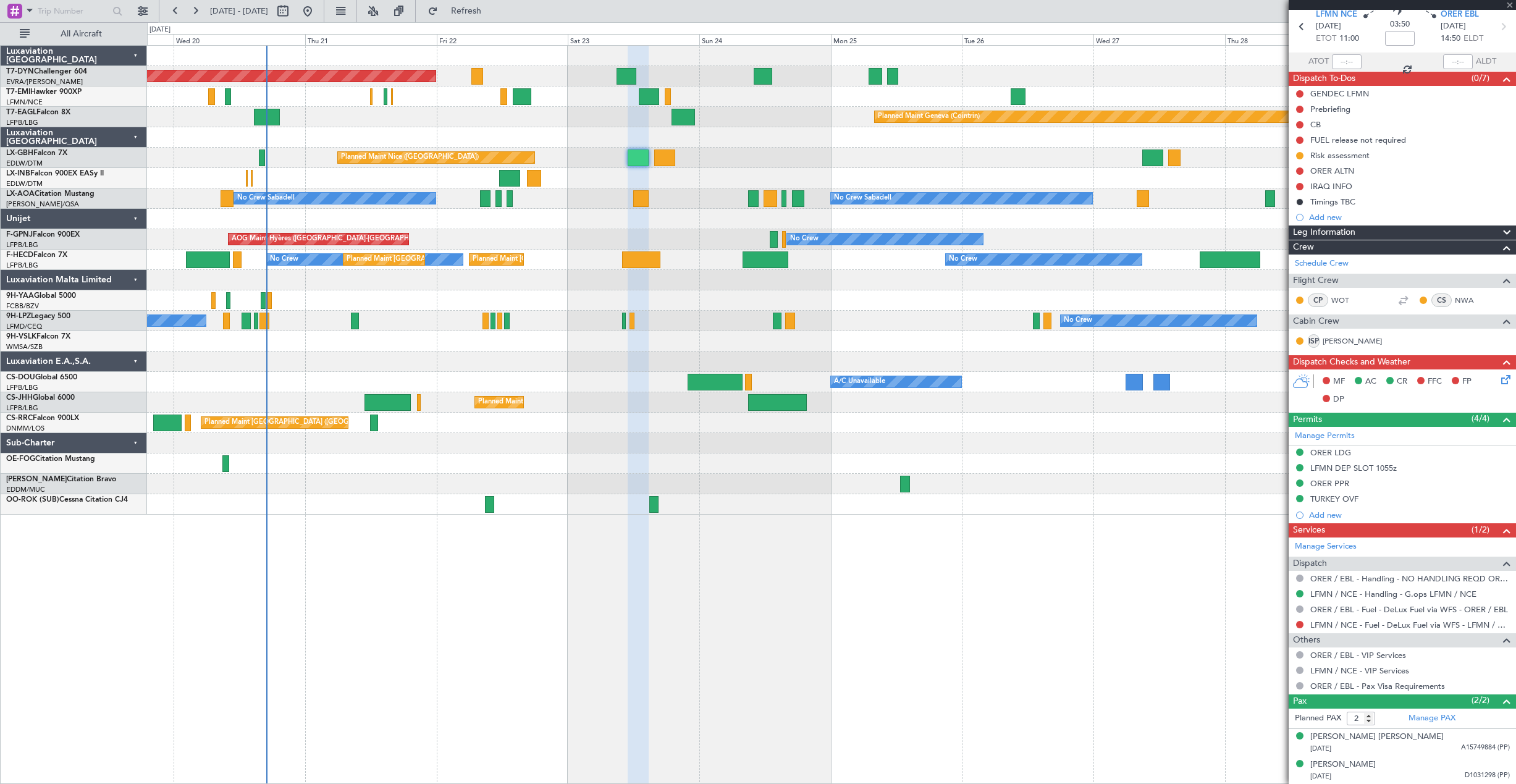
type input "+00:45"
type input "0"
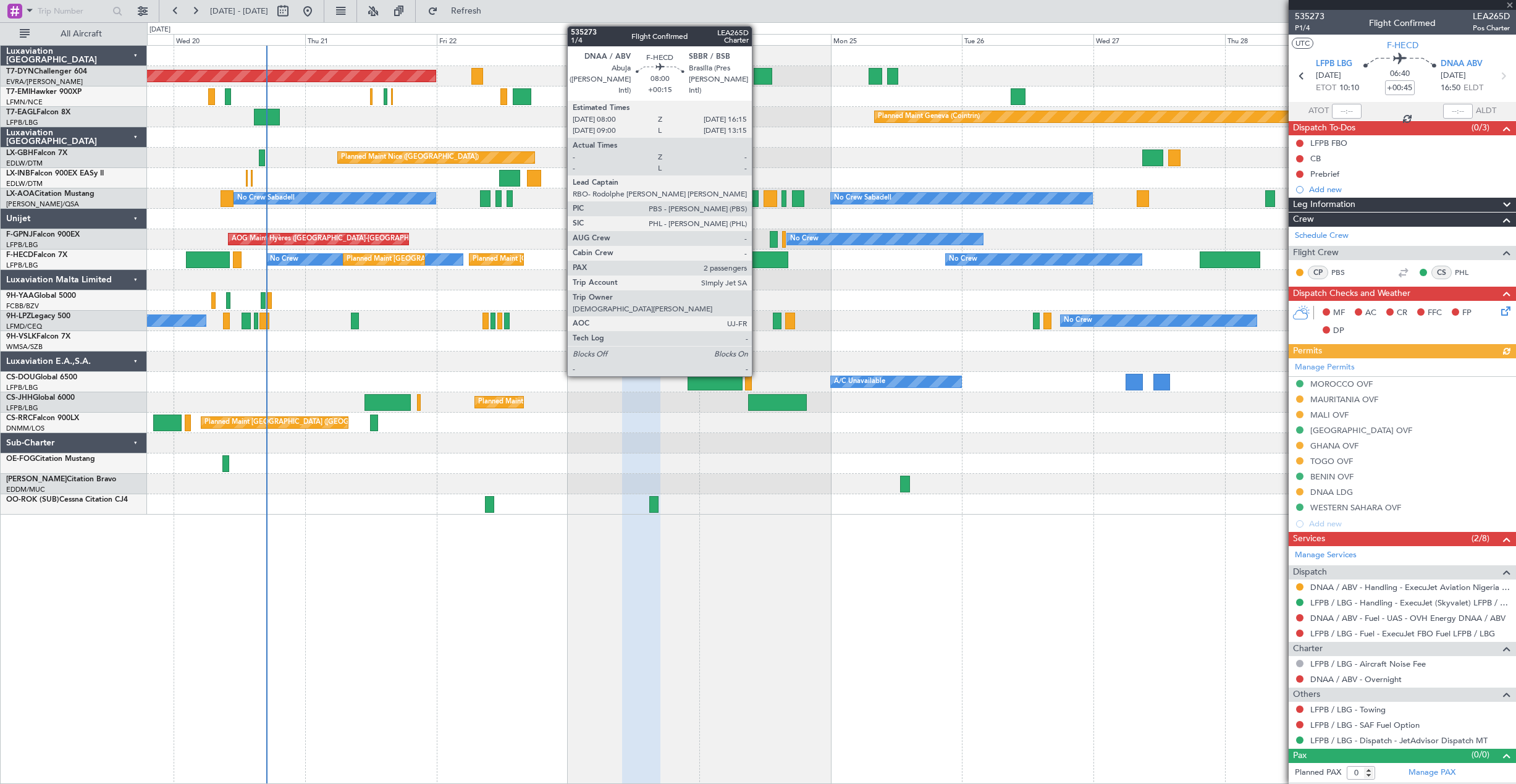
click at [758, 263] on div at bounding box center [765, 259] width 46 height 17
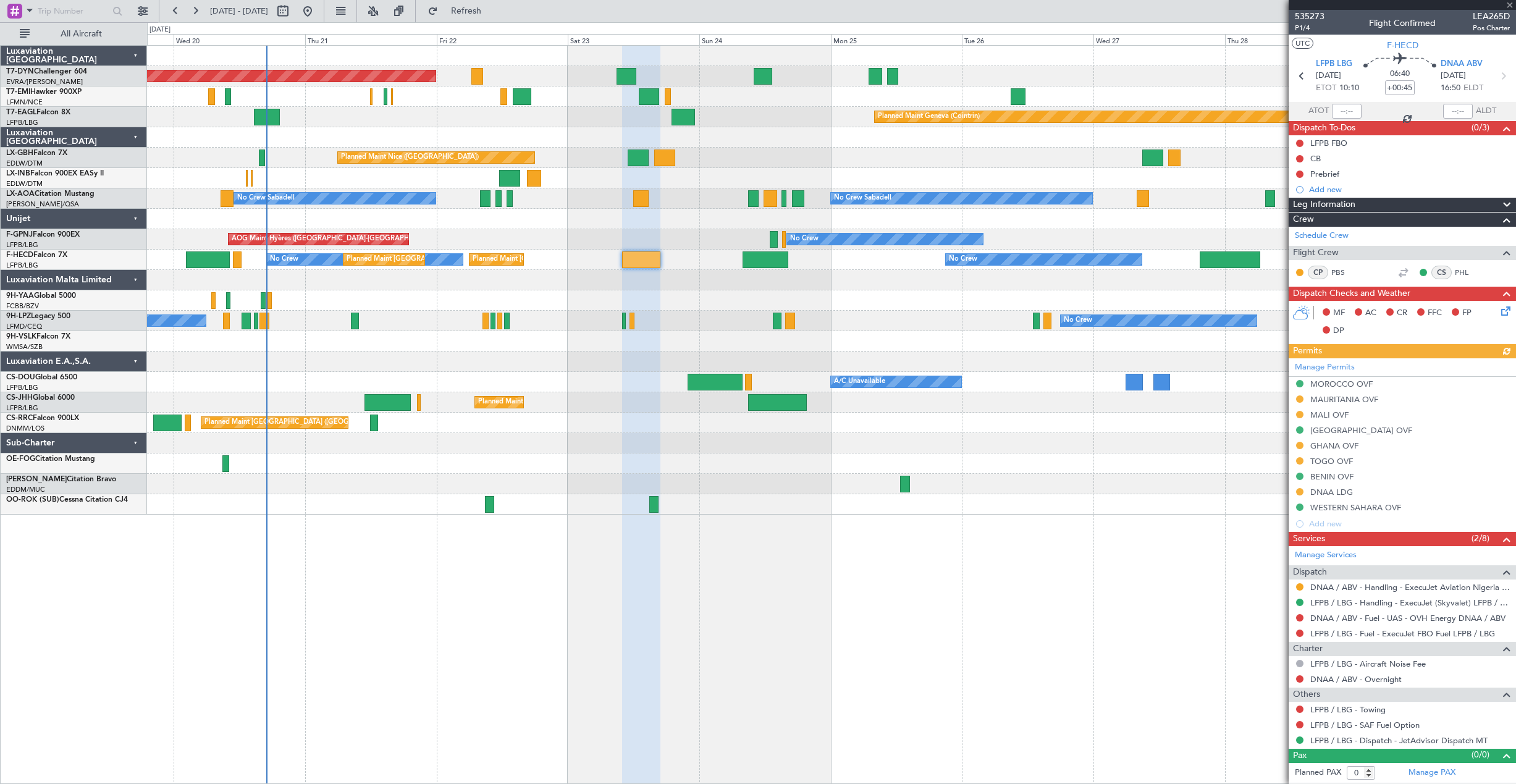
type input "+00:15"
type input "2"
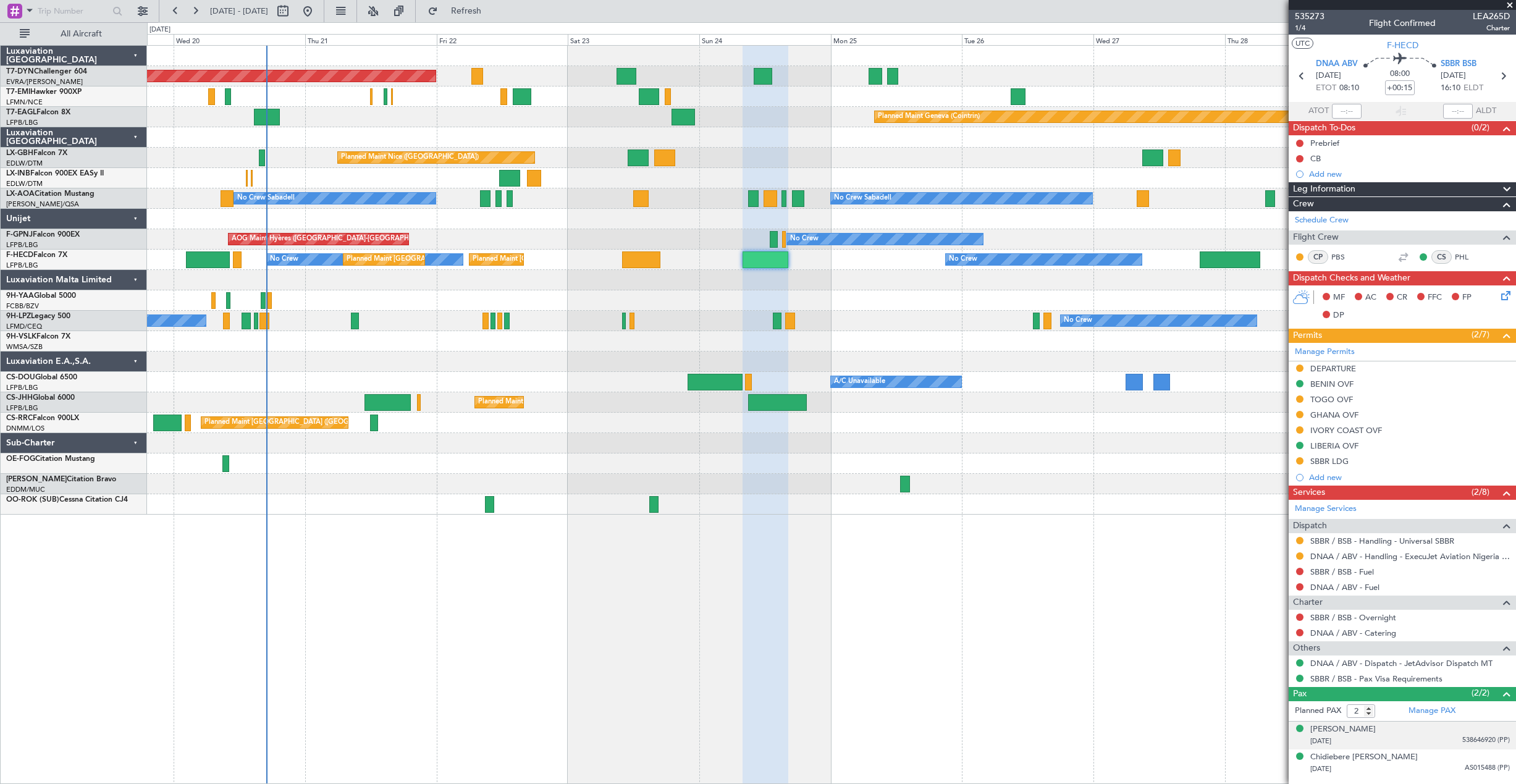
click at [1416, 742] on div "20/04/1956 538646920 (PP)" at bounding box center [1410, 740] width 200 height 12
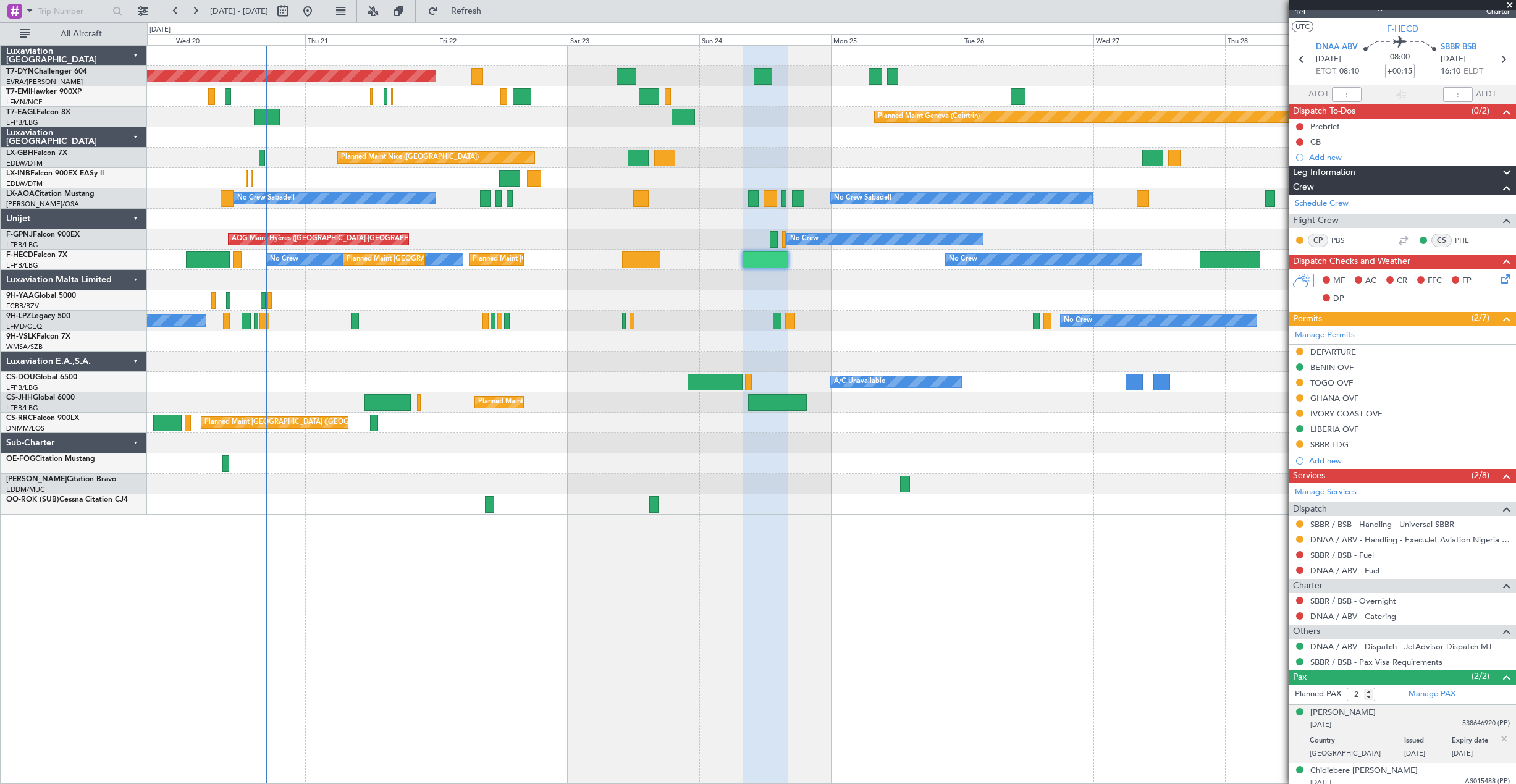
scroll to position [23, 0]
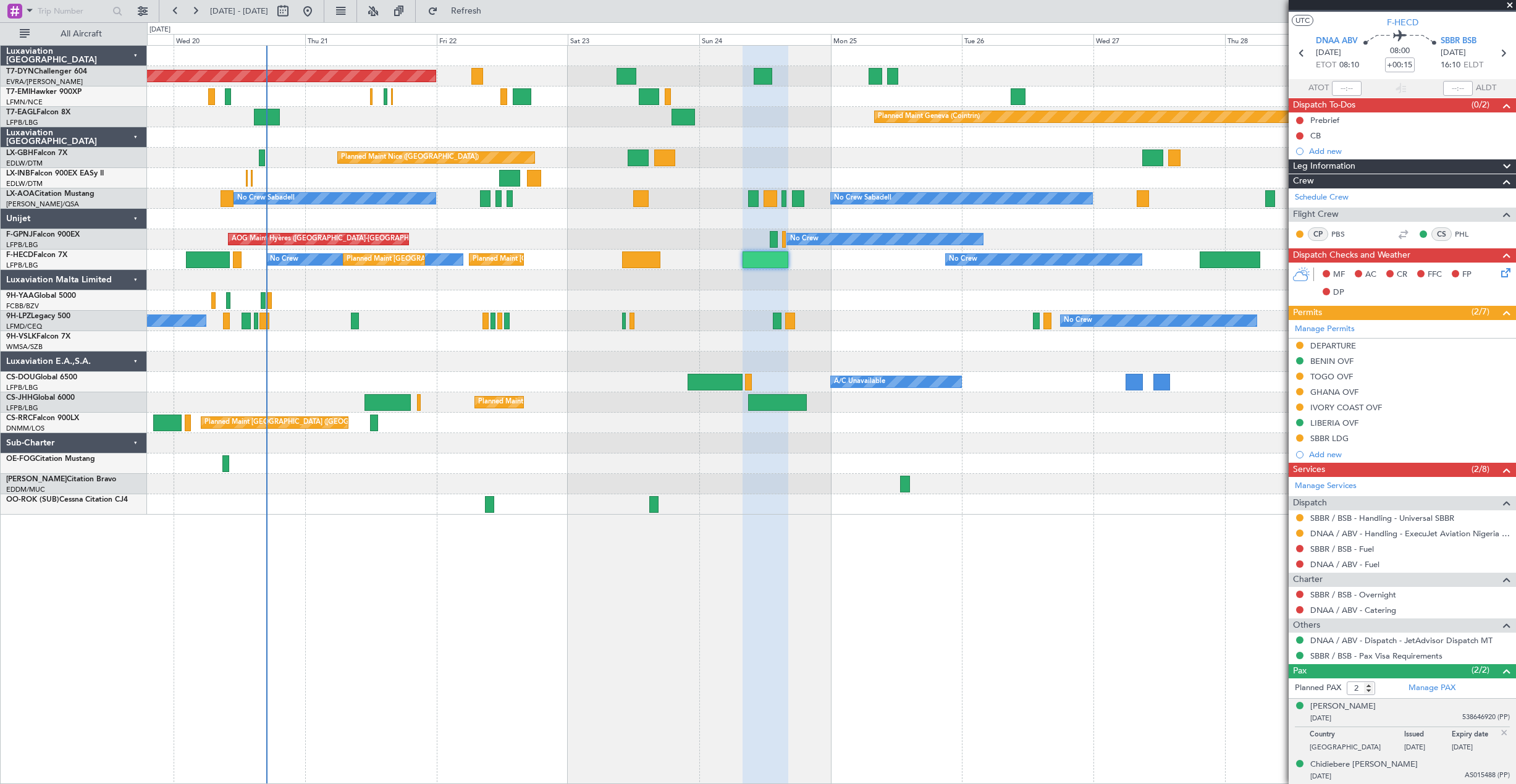
click at [1432, 772] on div "28/06/1987 AS015488 (PP)" at bounding box center [1410, 776] width 200 height 12
click at [1369, 736] on div "Chidiebere Emmanuel Ajaere" at bounding box center [1364, 734] width 107 height 12
click at [1353, 705] on div "Adebayo Olawale Edun" at bounding box center [1343, 706] width 66 height 12
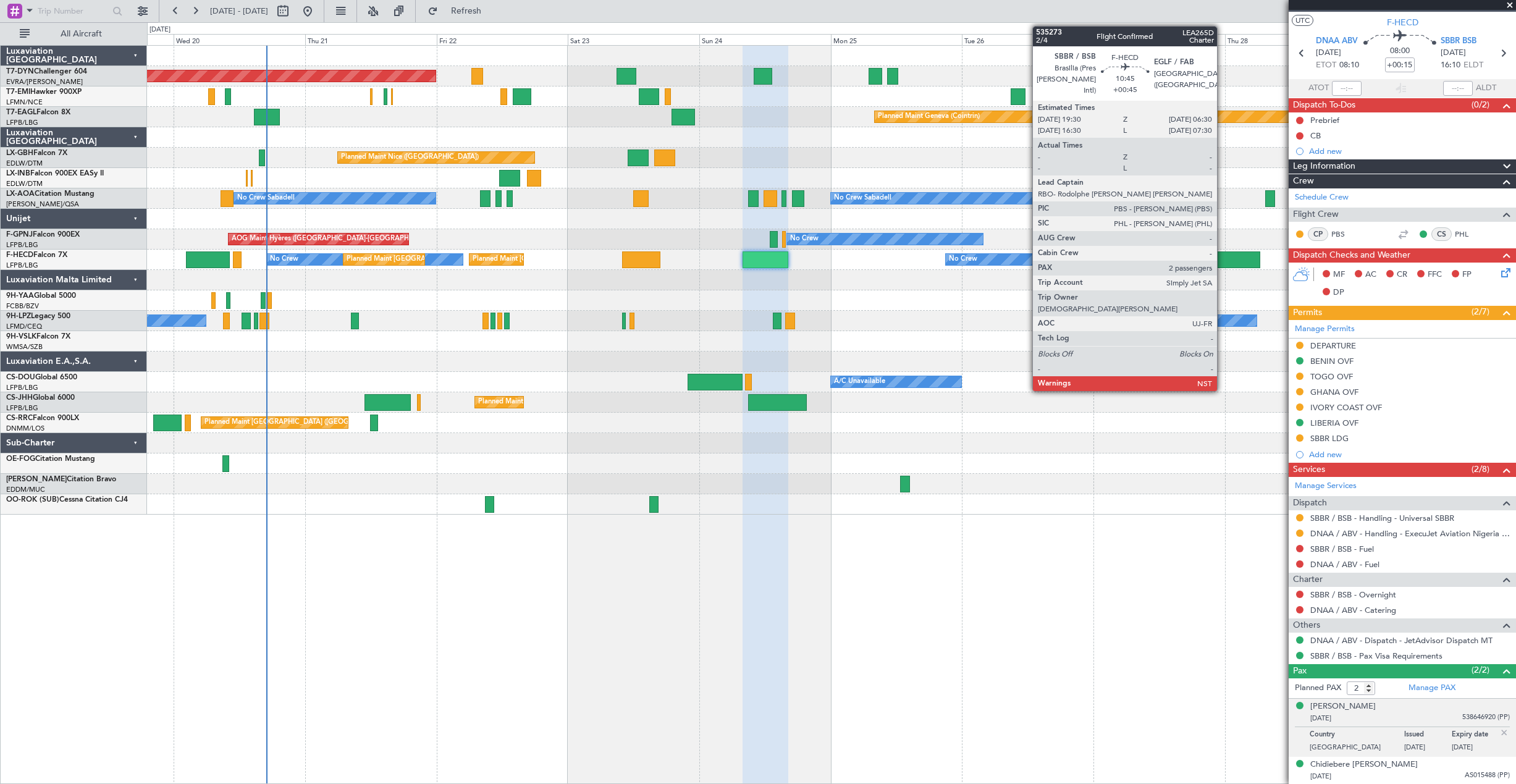
click at [1223, 260] on div at bounding box center [1230, 259] width 61 height 17
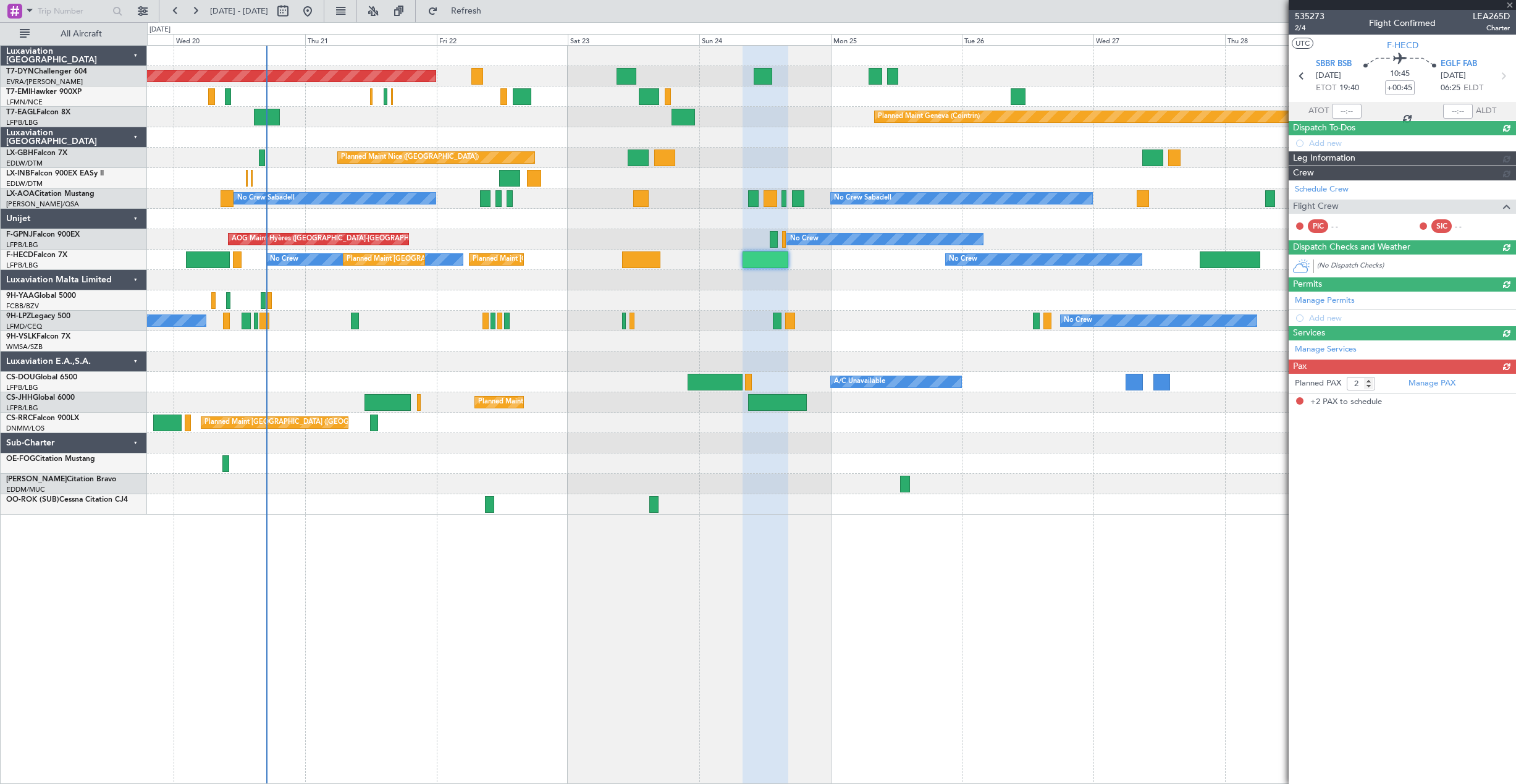
scroll to position [0, 0]
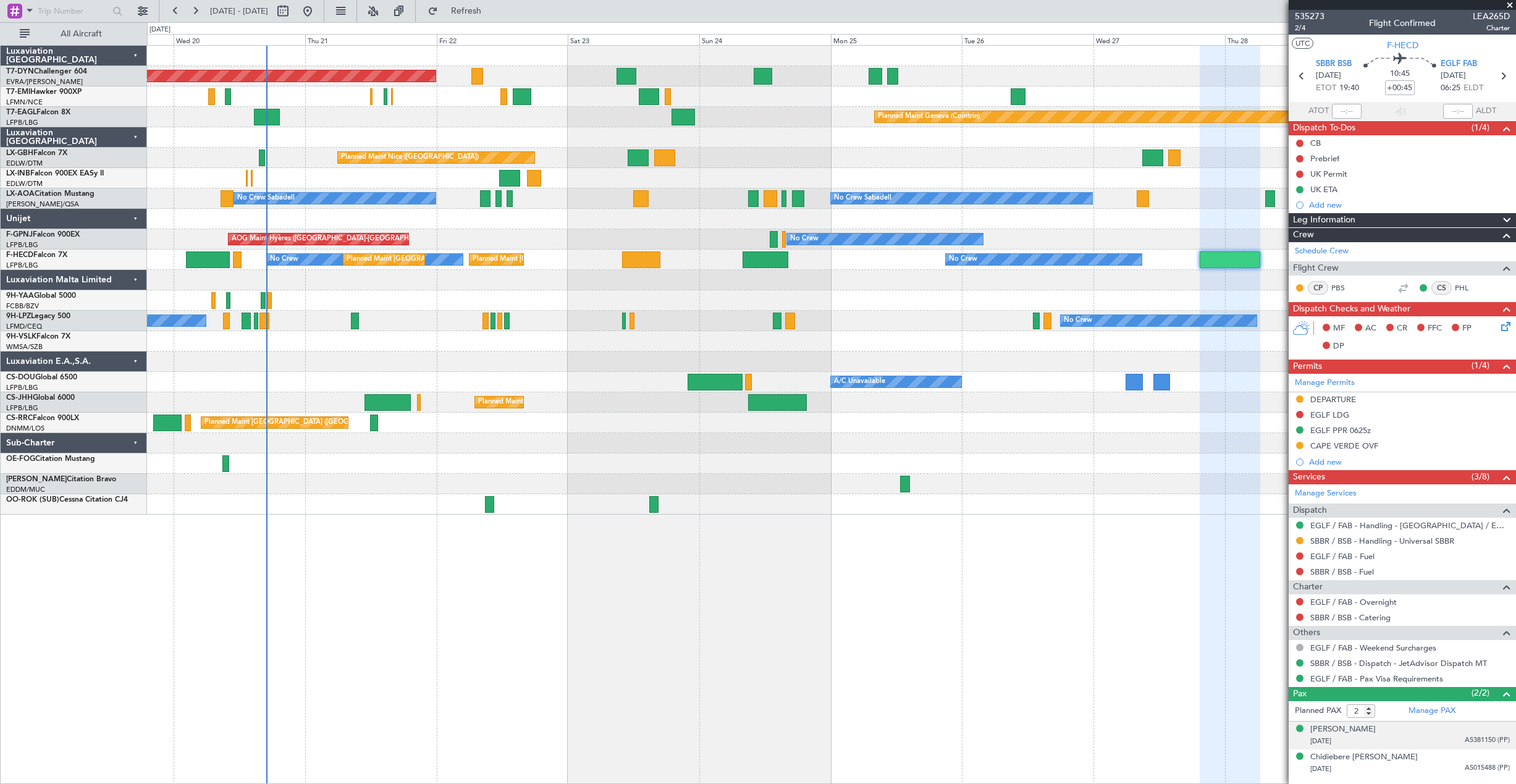
click at [1408, 737] on div "17/04/1989 AS381150 (PP)" at bounding box center [1410, 740] width 200 height 12
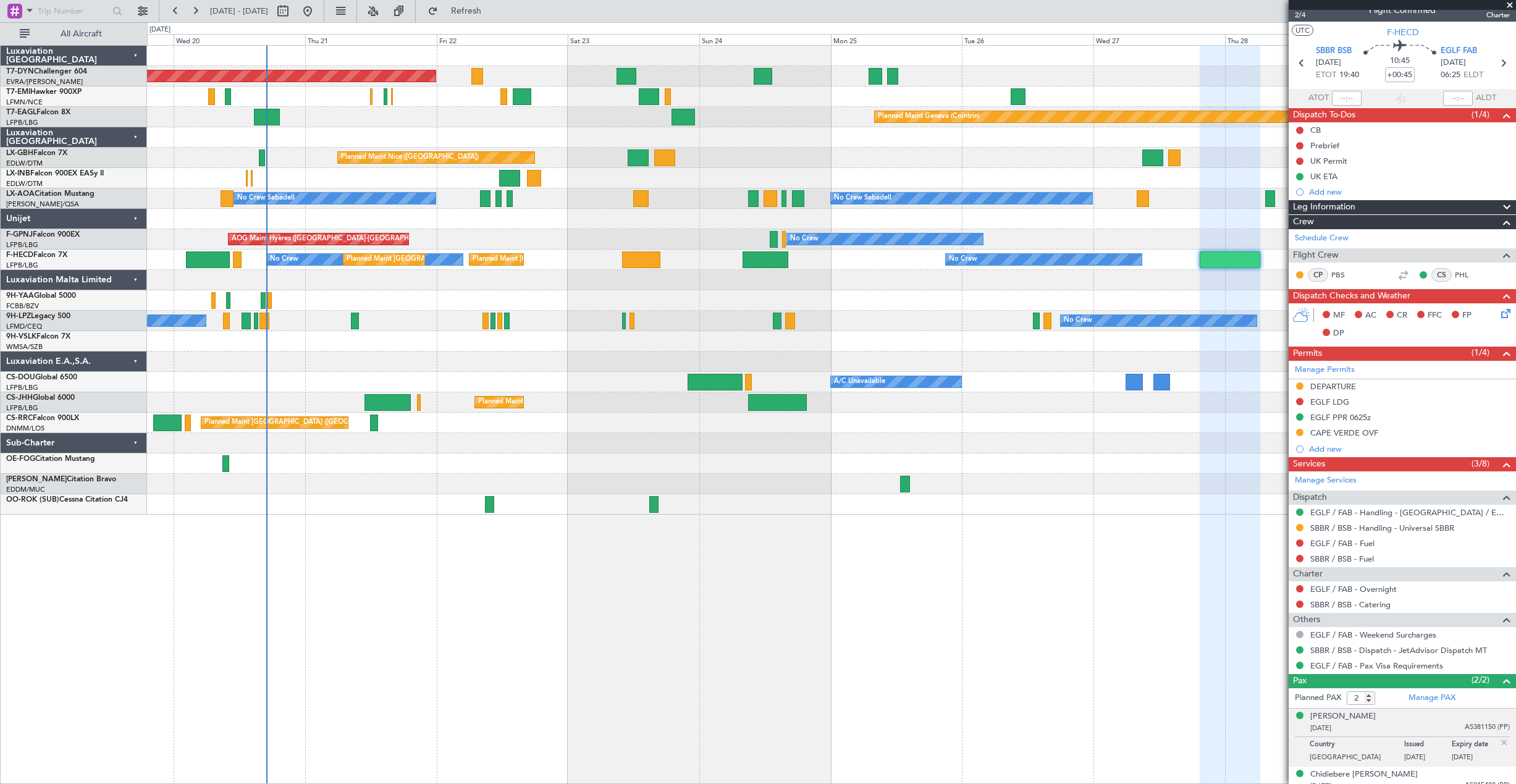
scroll to position [23, 0]
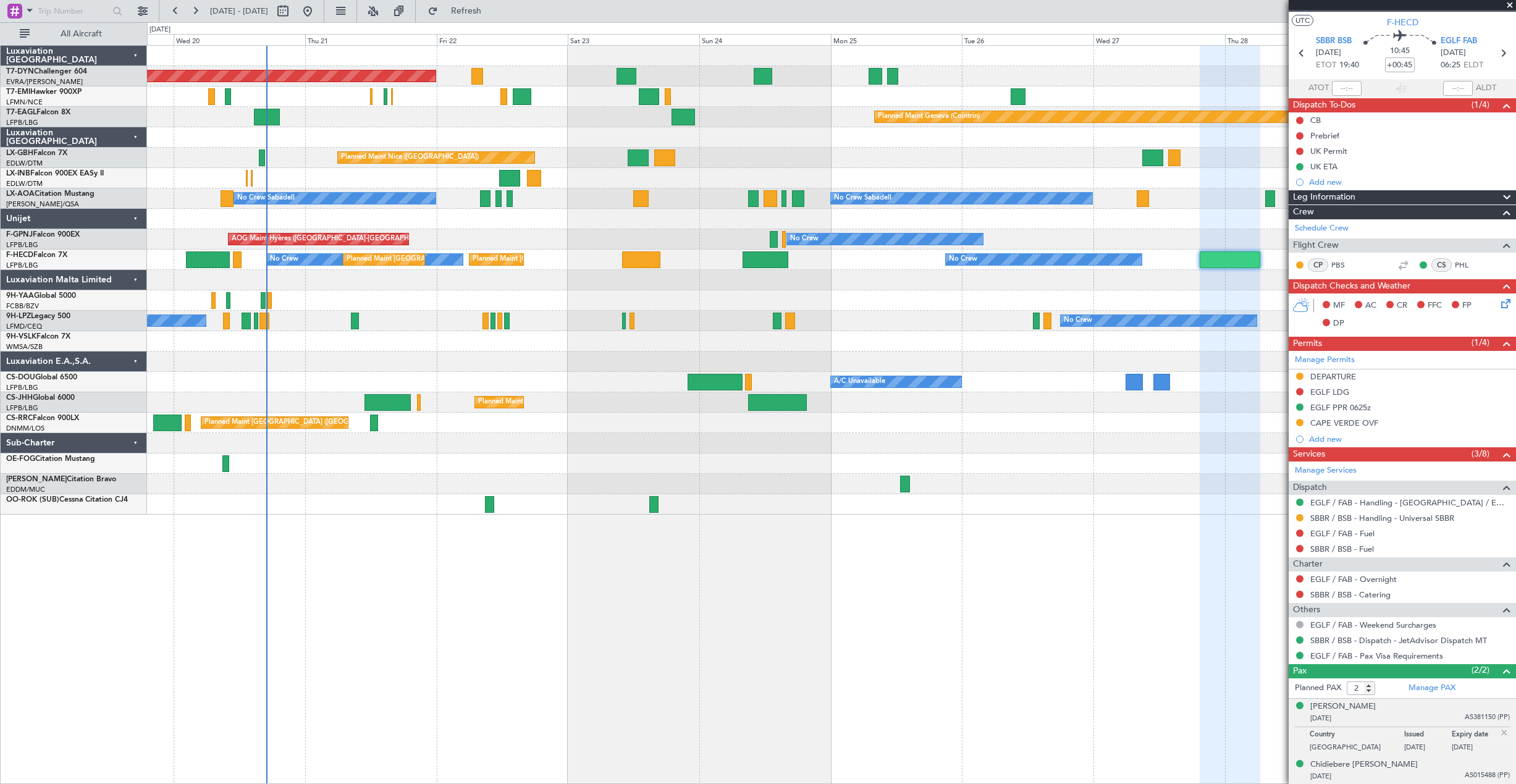
click at [1432, 778] on div "28/06/1987 AS015488 (PP)" at bounding box center [1410, 776] width 200 height 12
click at [1401, 715] on div "17/04/1989 AS381150 (PP)" at bounding box center [1410, 718] width 200 height 12
click at [1357, 707] on div "Chantelle Cleo Ajaere" at bounding box center [1343, 706] width 66 height 12
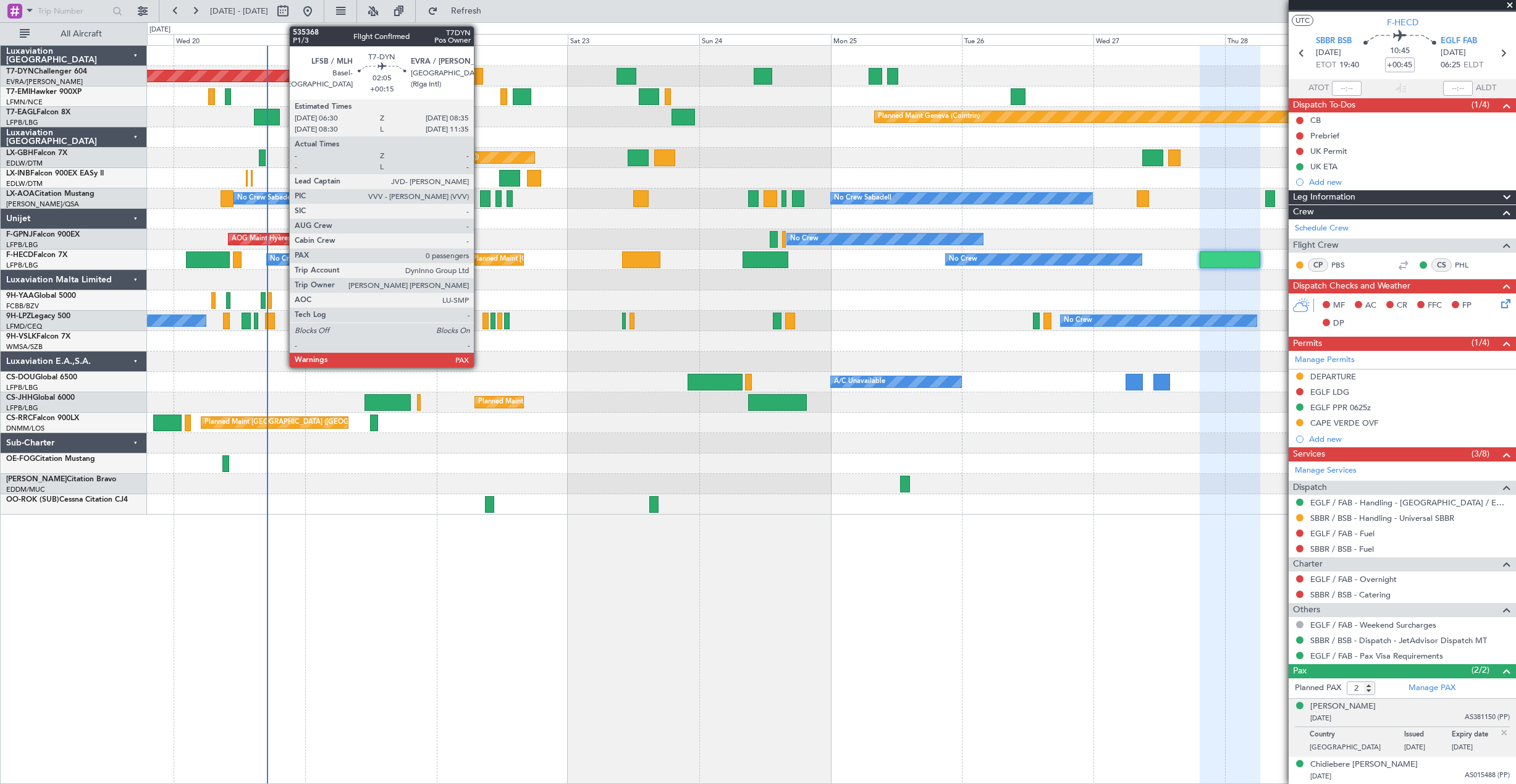
click at [479, 76] on div at bounding box center [477, 76] width 12 height 17
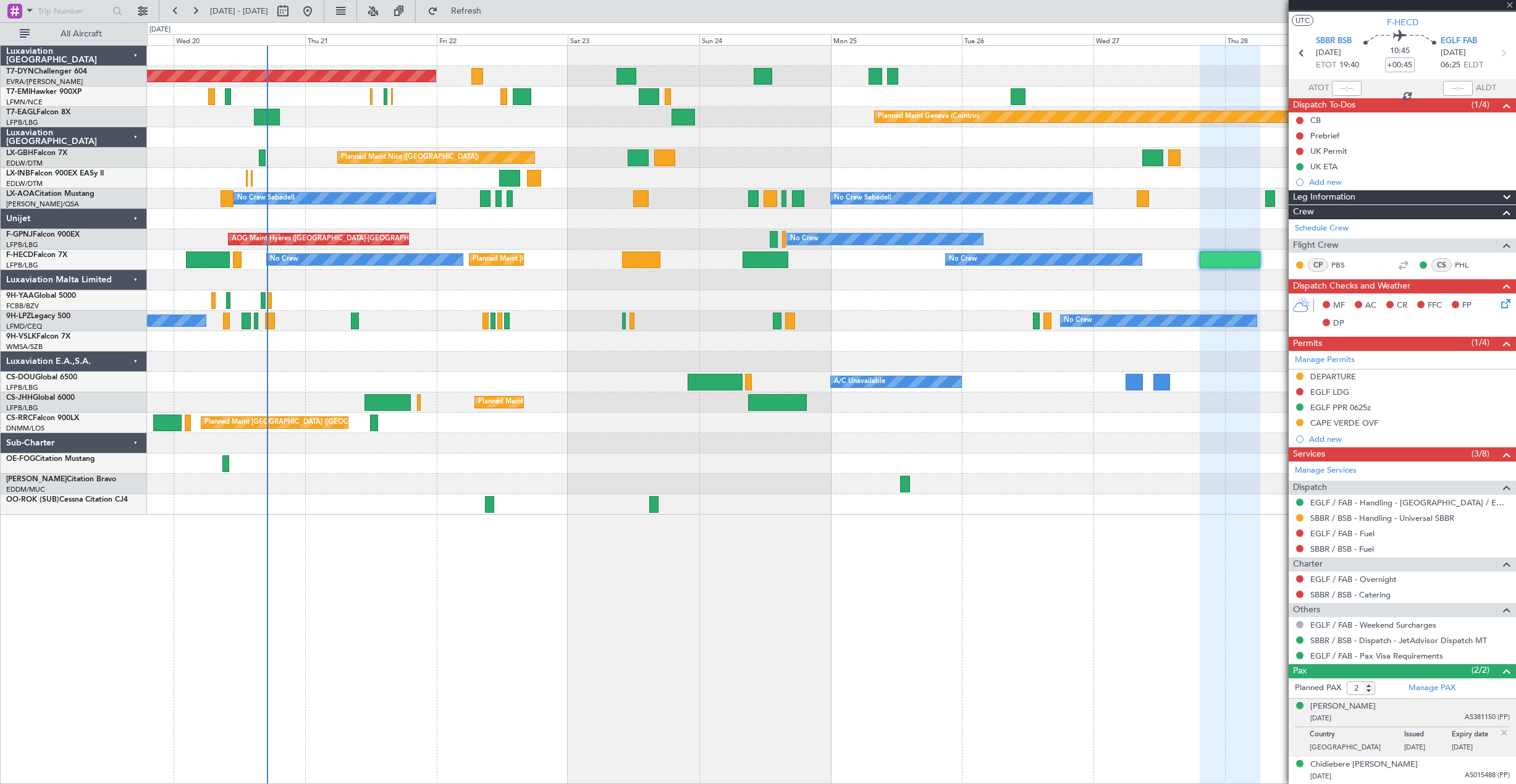
type input "+00:15"
type input "0"
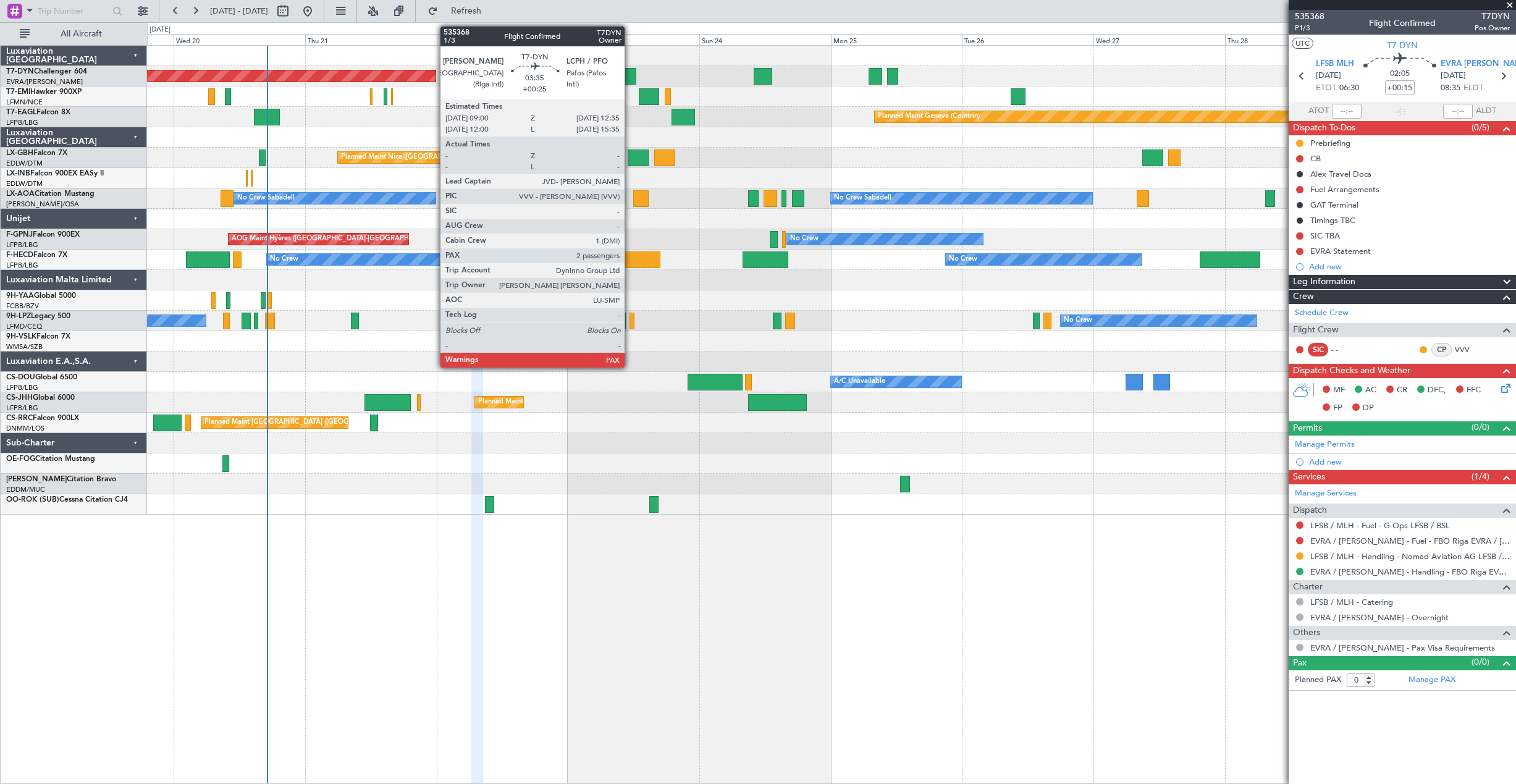
click at [630, 75] on div at bounding box center [626, 76] width 20 height 17
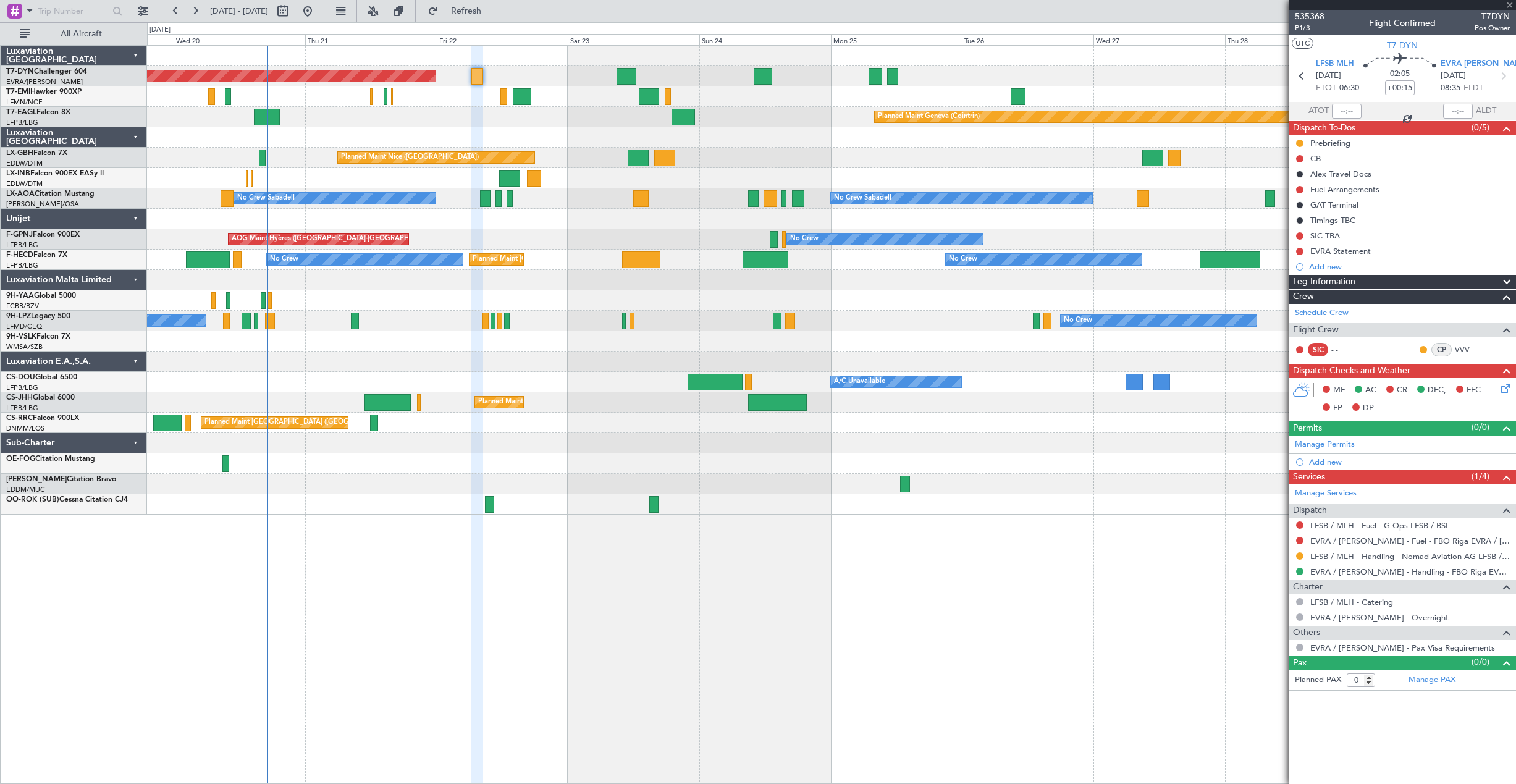
type input "+00:25"
type input "3"
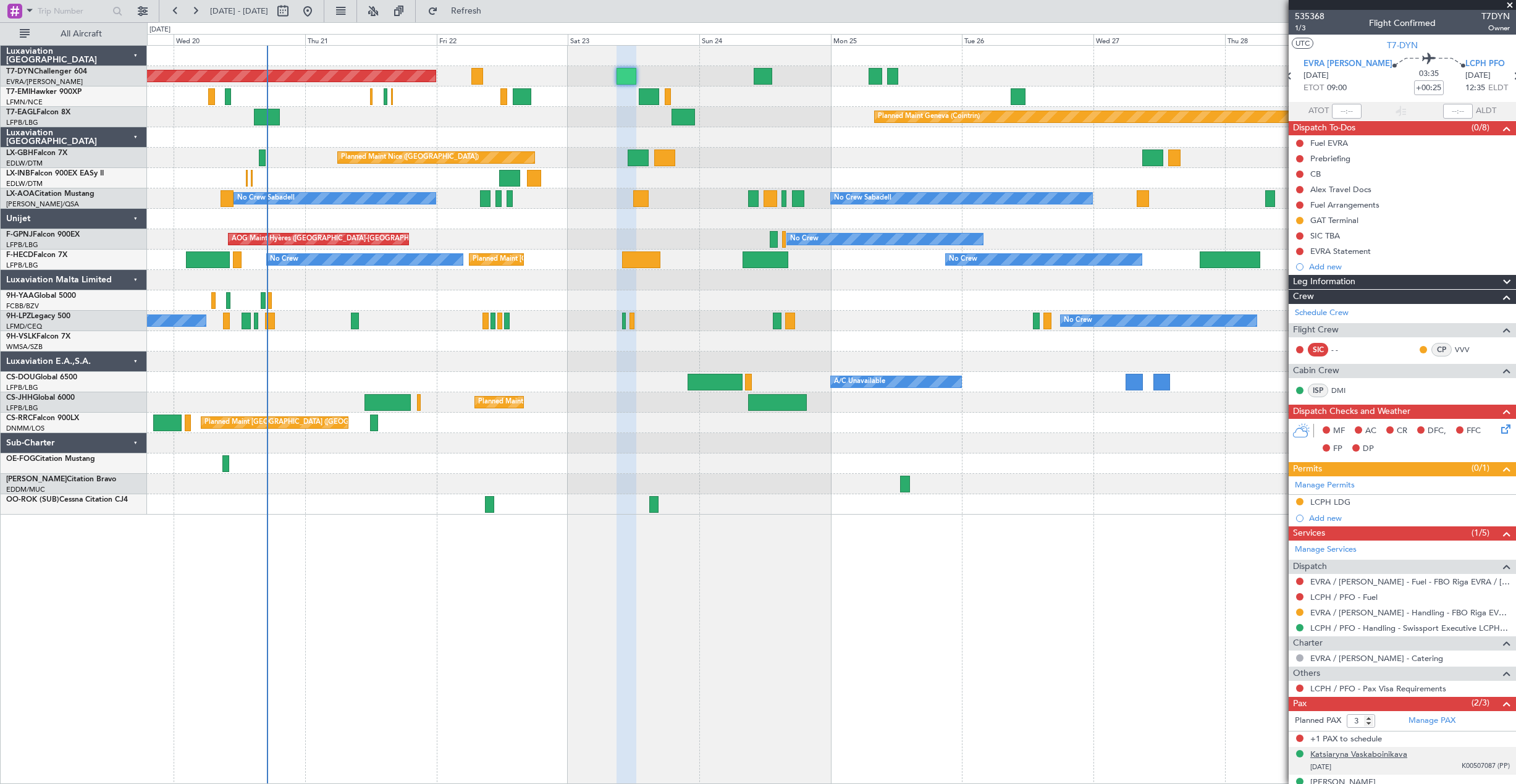
scroll to position [18, 0]
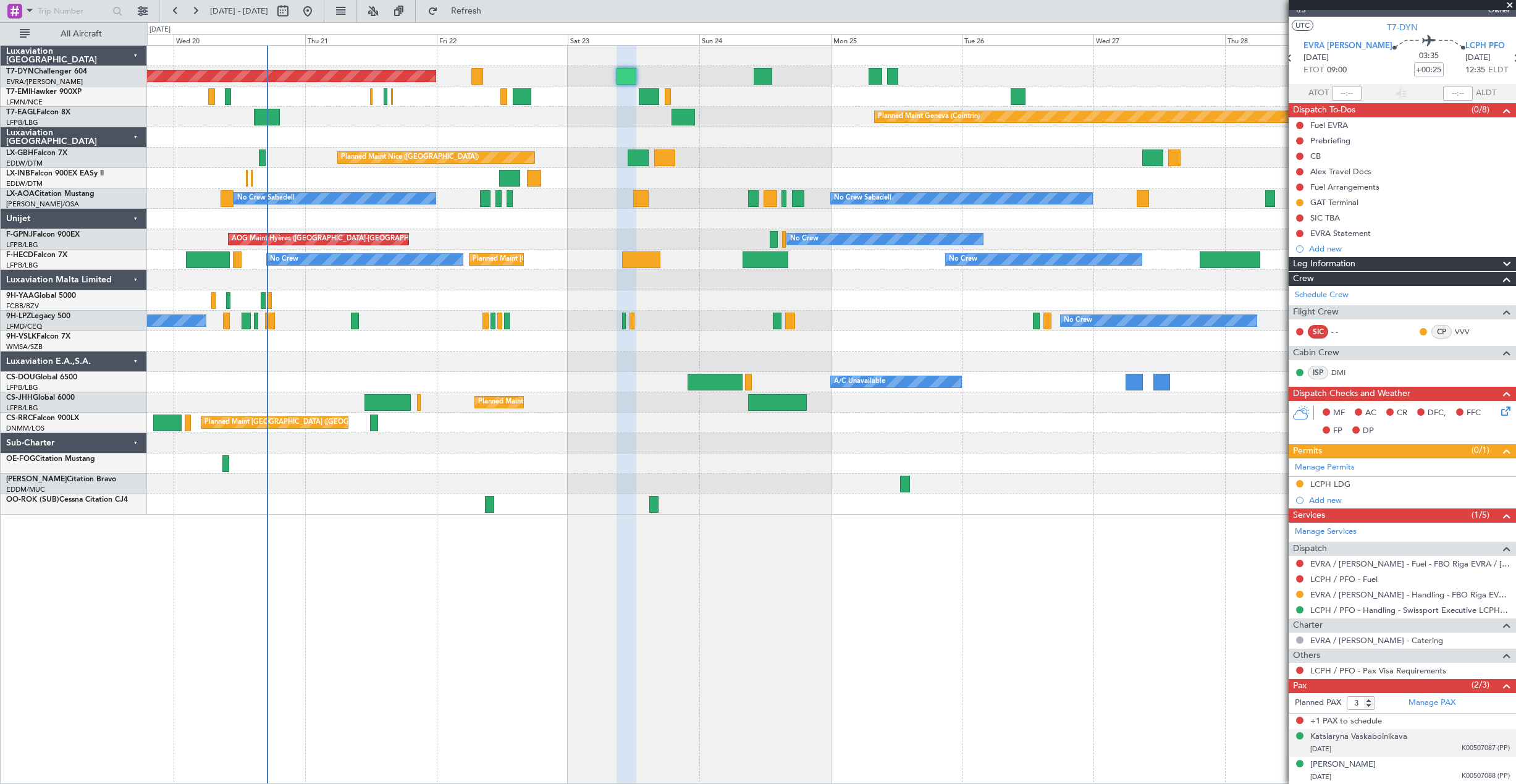
drag, startPoint x: 1400, startPoint y: 740, endPoint x: 1408, endPoint y: 743, distance: 8.5
click at [1408, 743] on div "25/04/1985 K00507087 (PP)" at bounding box center [1410, 749] width 200 height 12
click at [1390, 735] on div "Katsiaryna Vaskaboinikava" at bounding box center [1359, 736] width 97 height 12
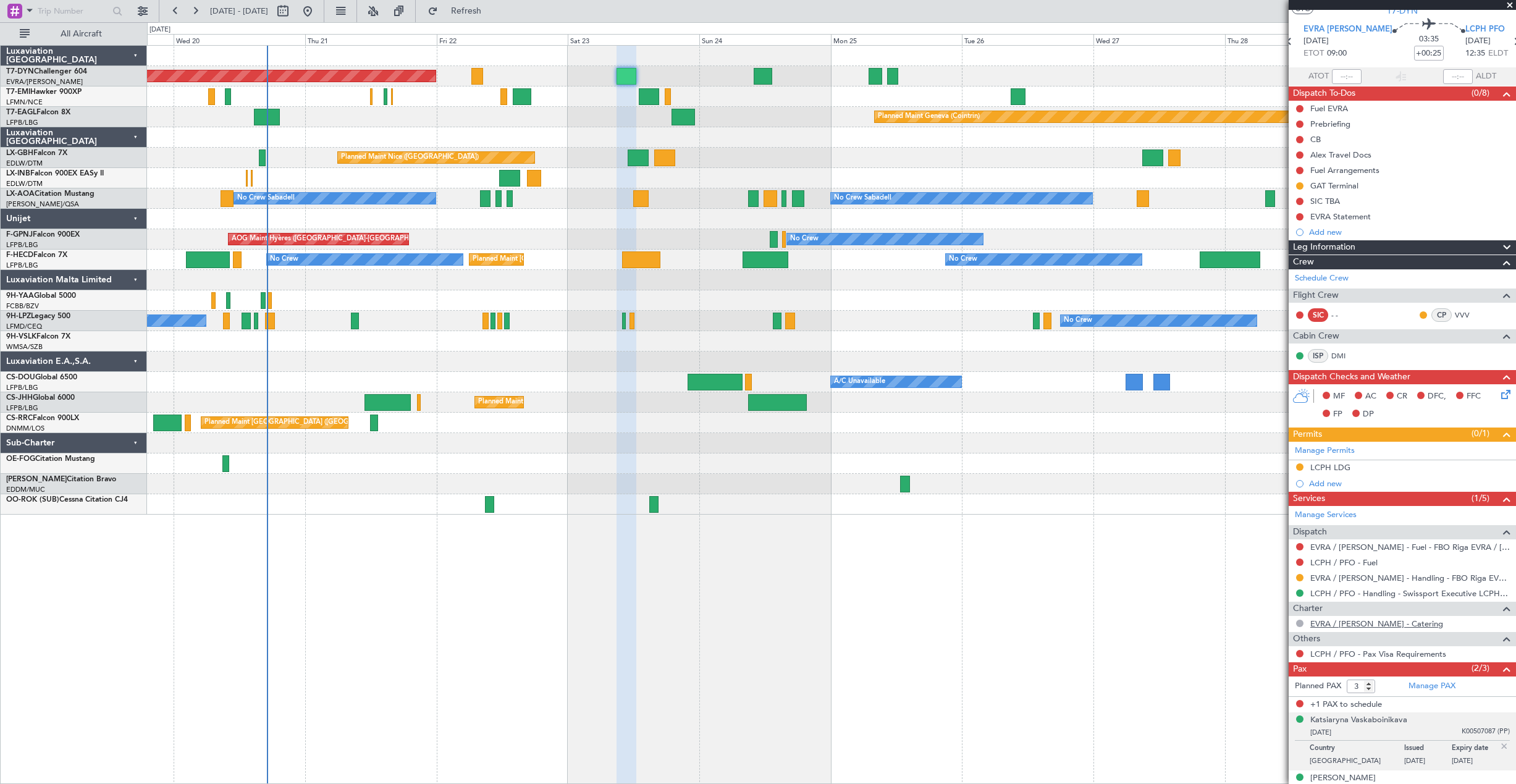
scroll to position [48, 0]
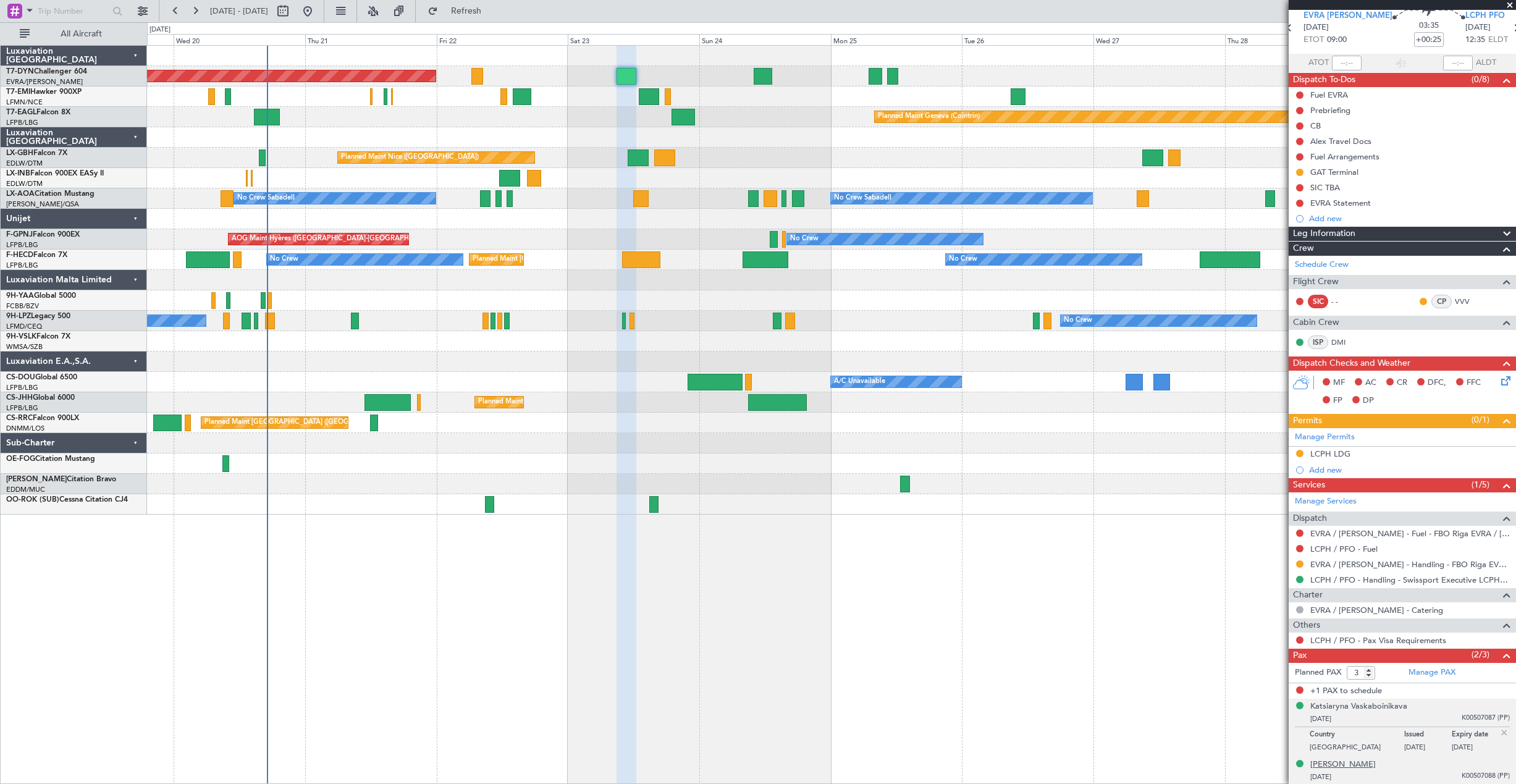
click at [1360, 767] on div "[PERSON_NAME]" at bounding box center [1343, 764] width 66 height 12
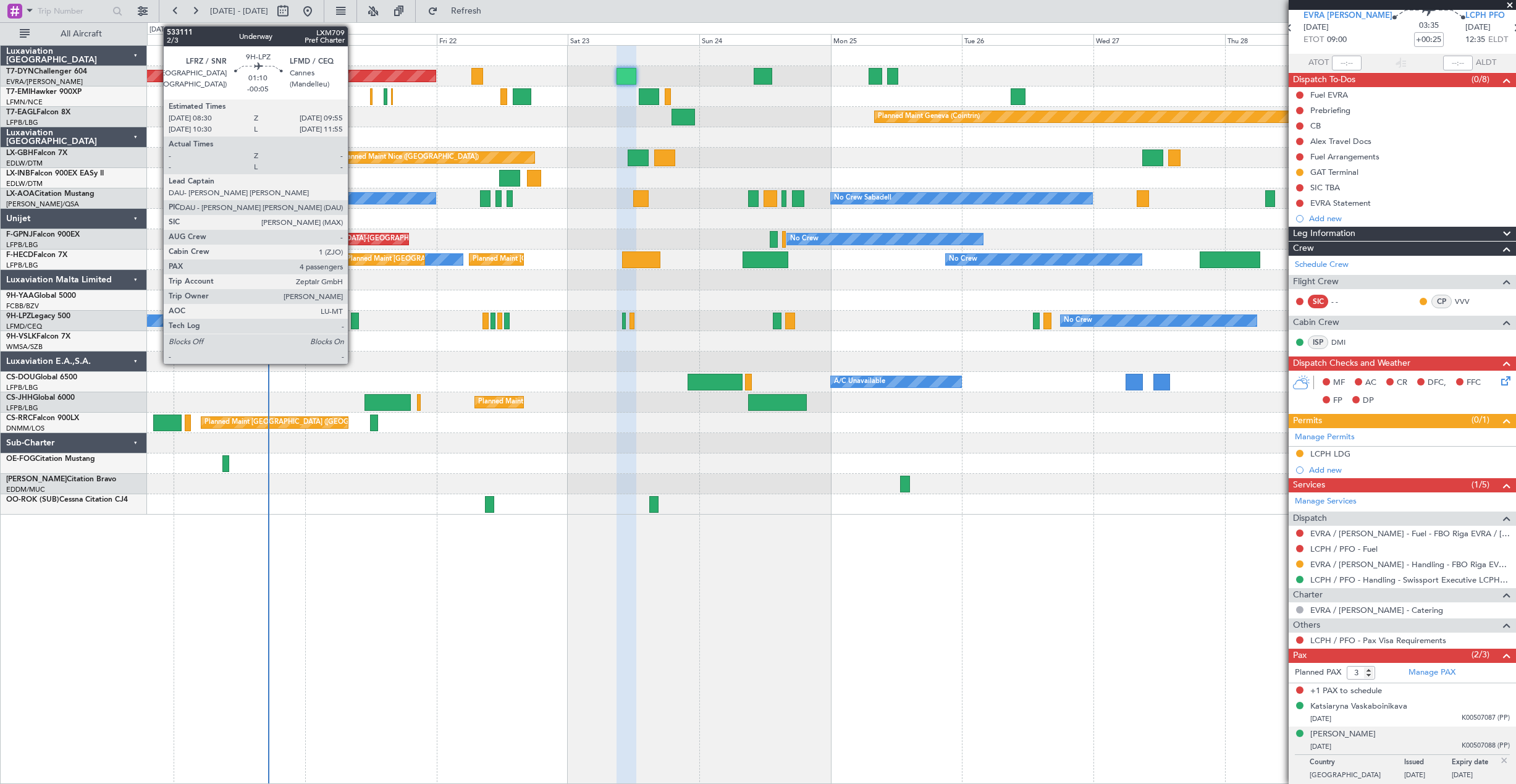
click at [353, 323] on div at bounding box center [355, 320] width 8 height 17
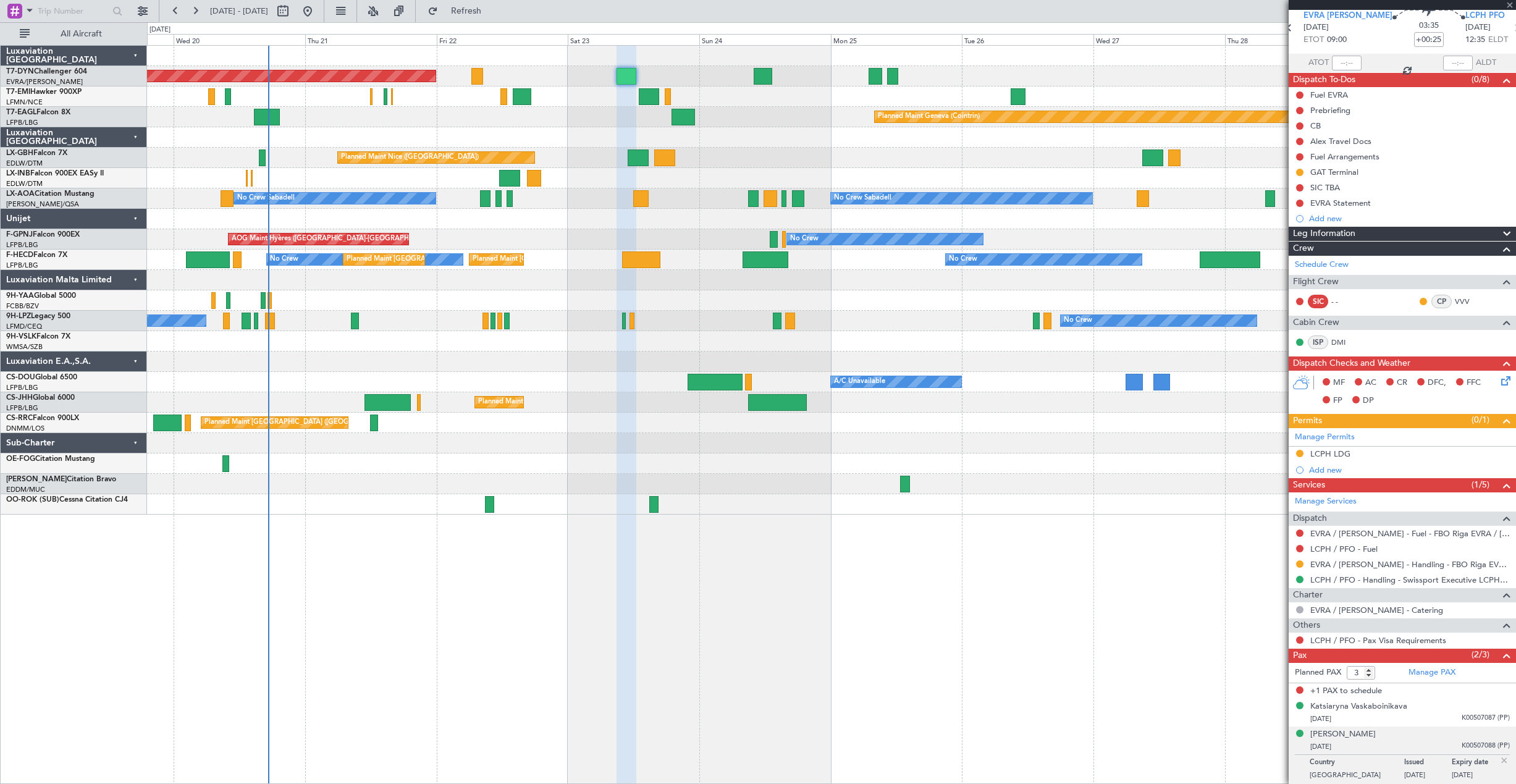
type input "-00:05"
type input "4"
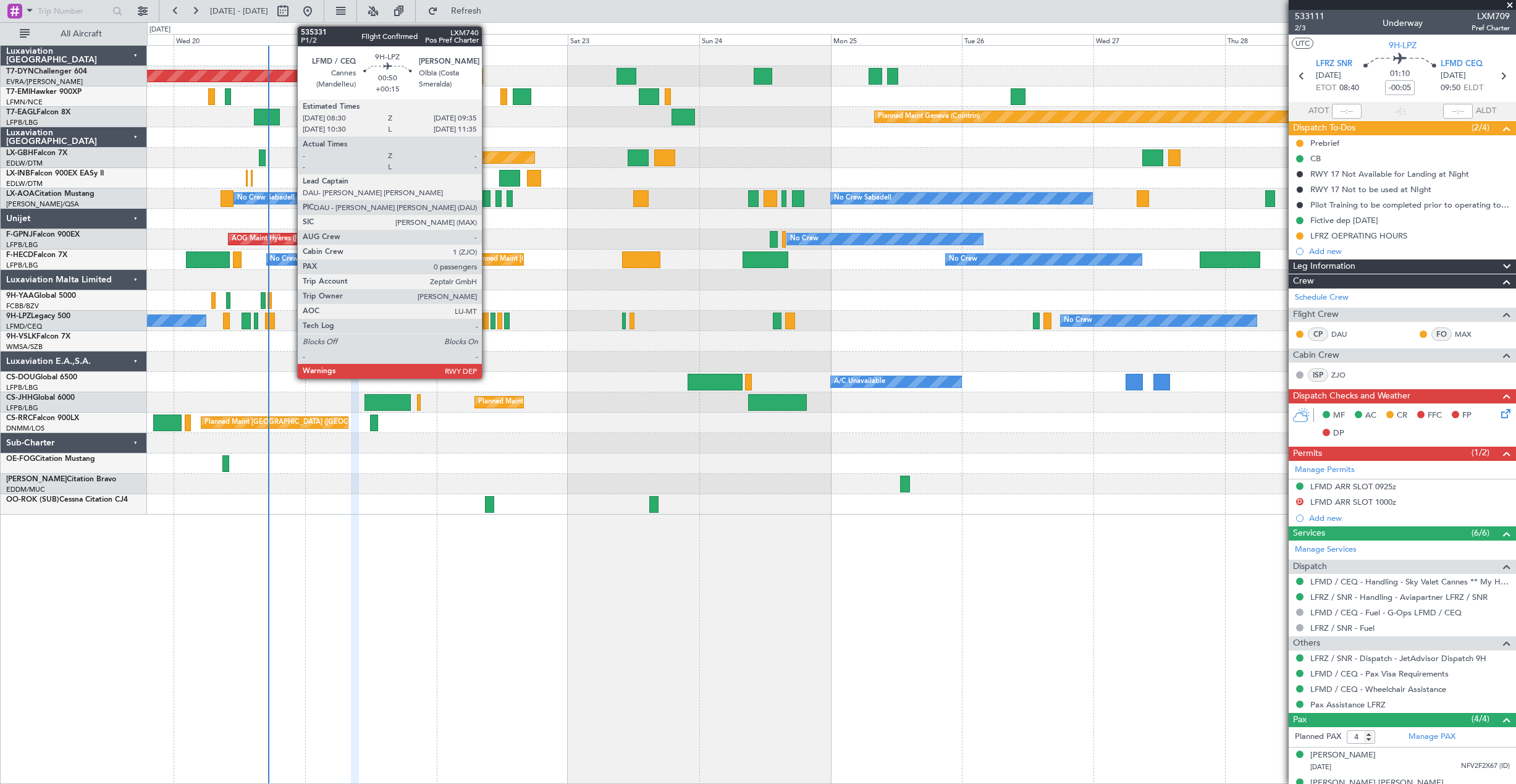
click at [487, 322] on div at bounding box center [485, 320] width 6 height 17
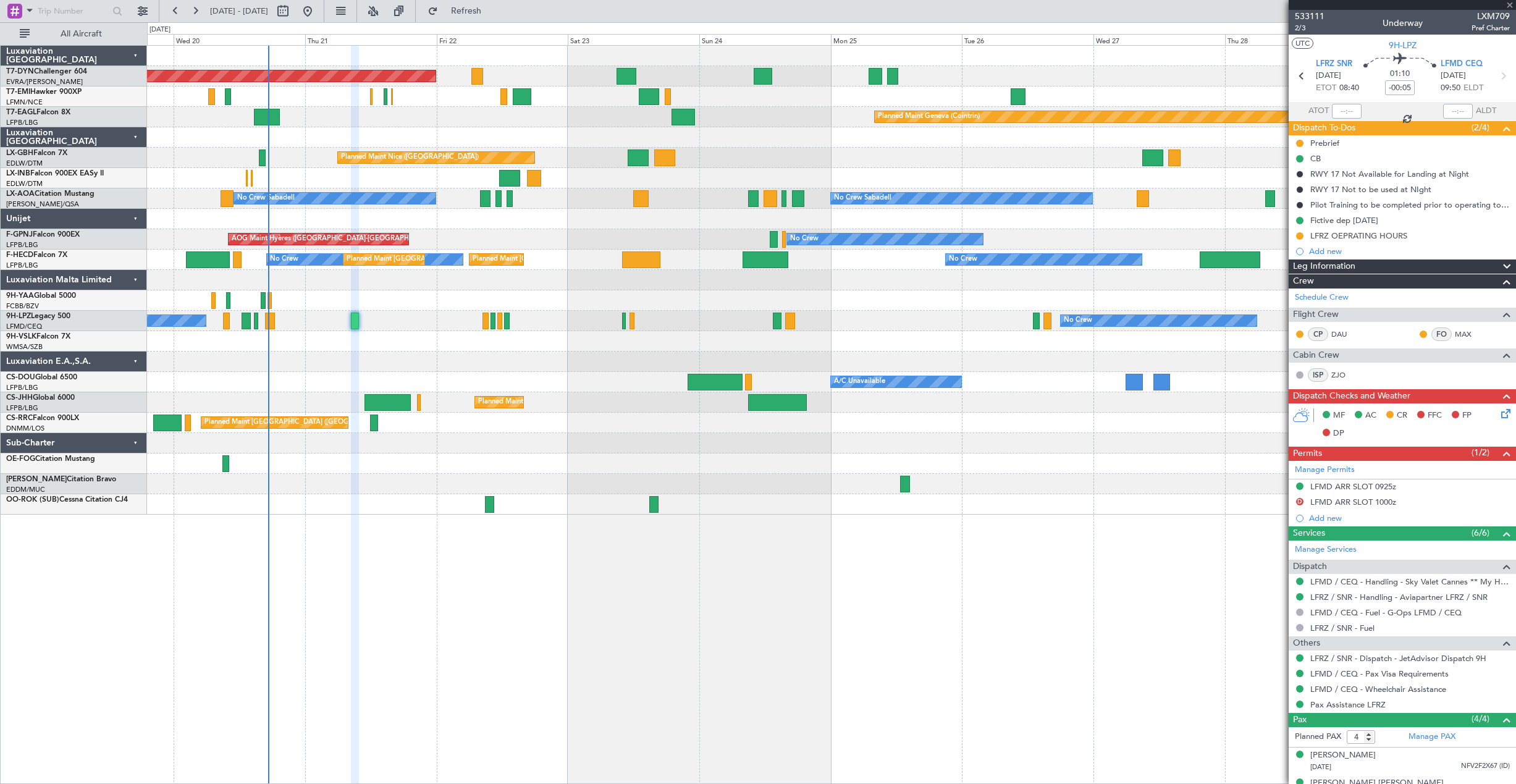
type input "+00:15"
type input "0"
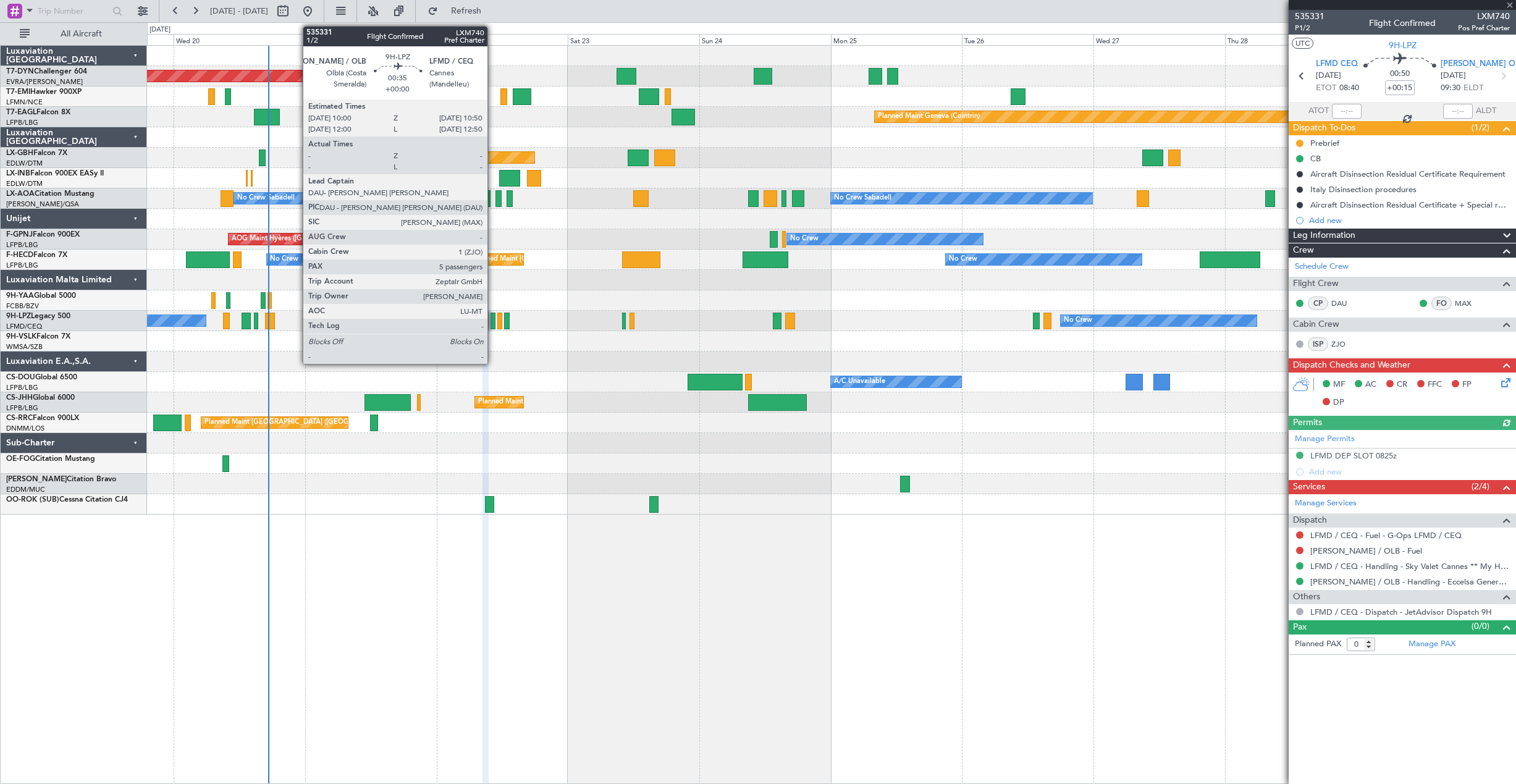
click at [493, 322] on div at bounding box center [492, 320] width 5 height 17
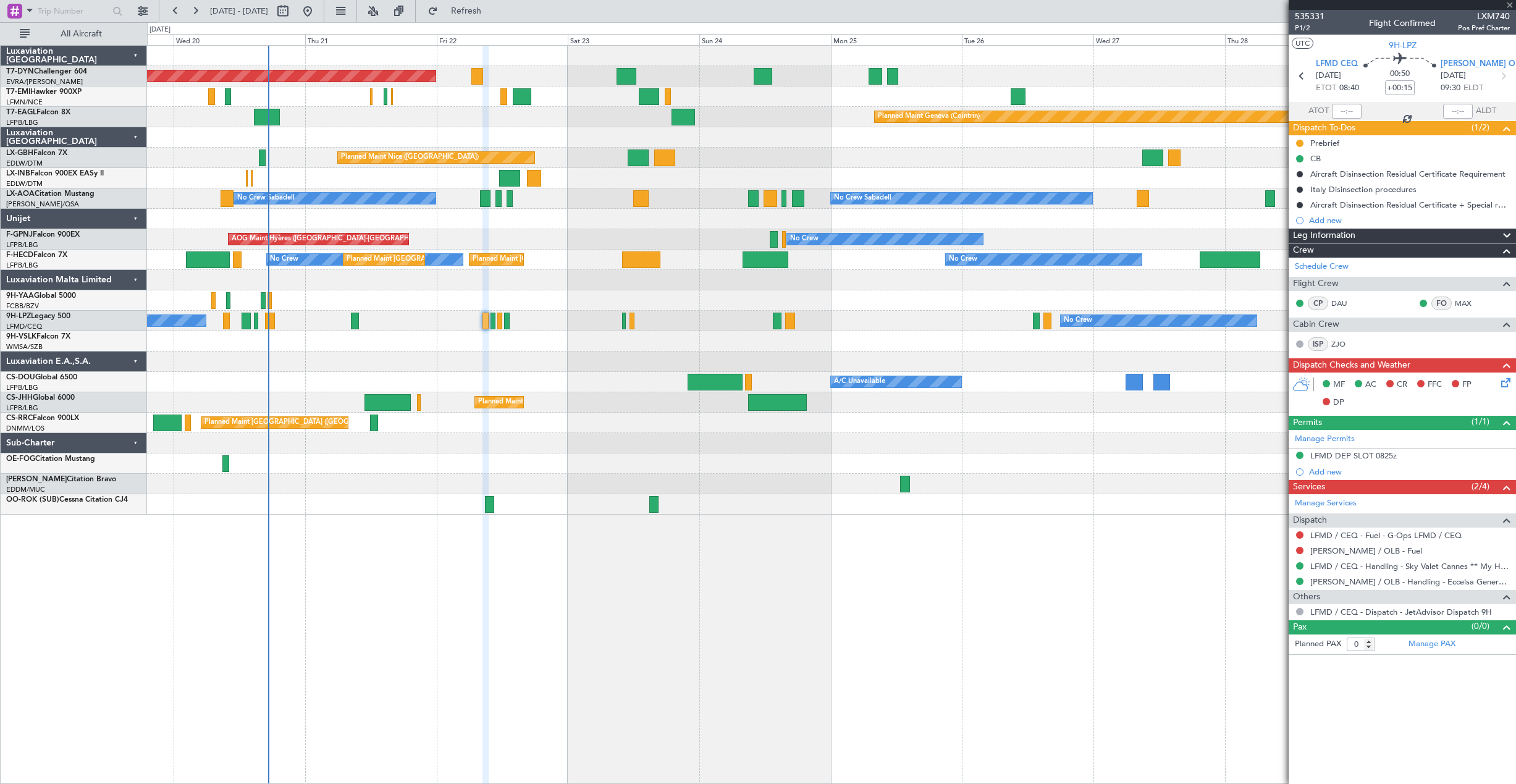
type input "5"
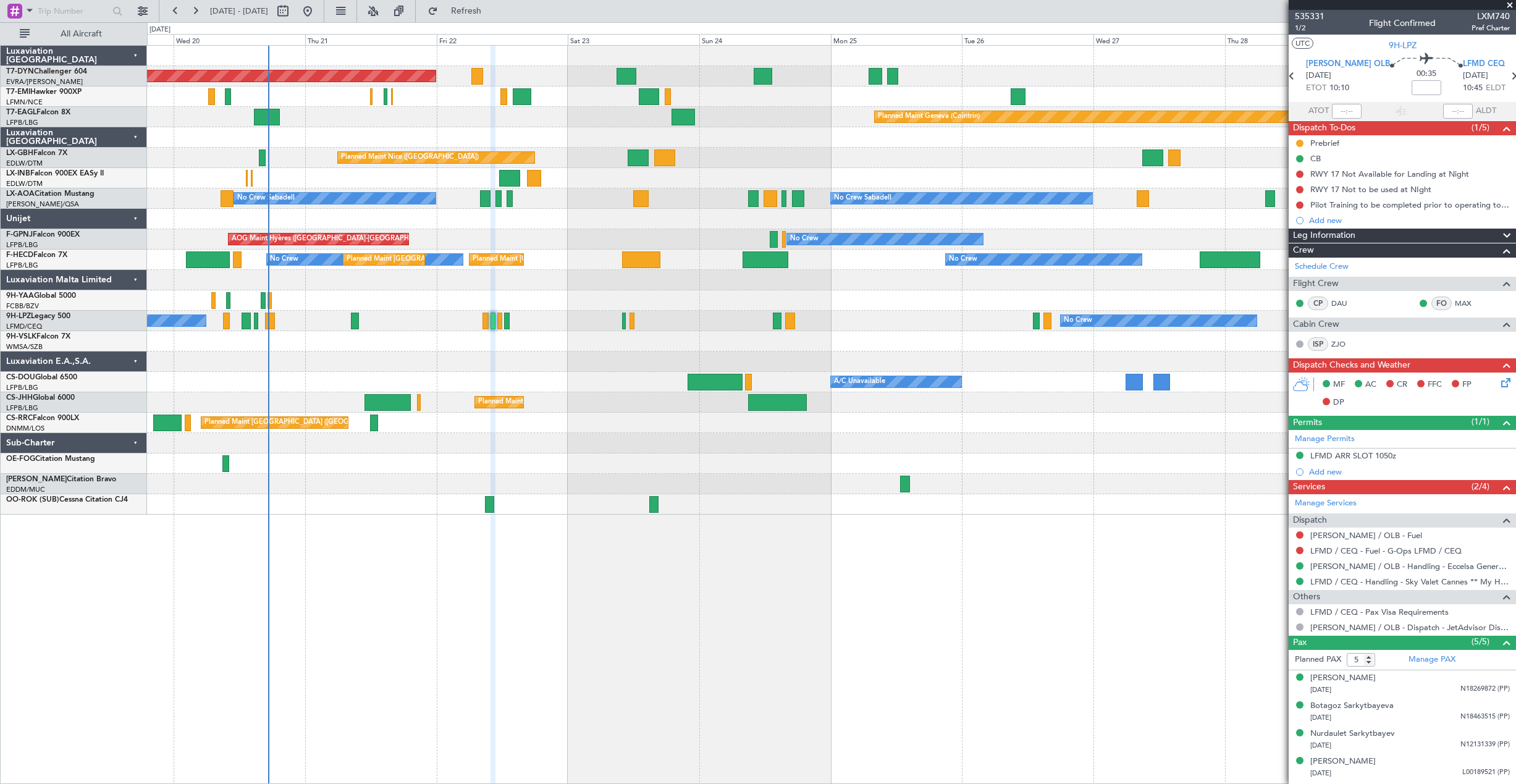
click at [503, 319] on div "No Crew No Crew" at bounding box center [831, 321] width 1368 height 21
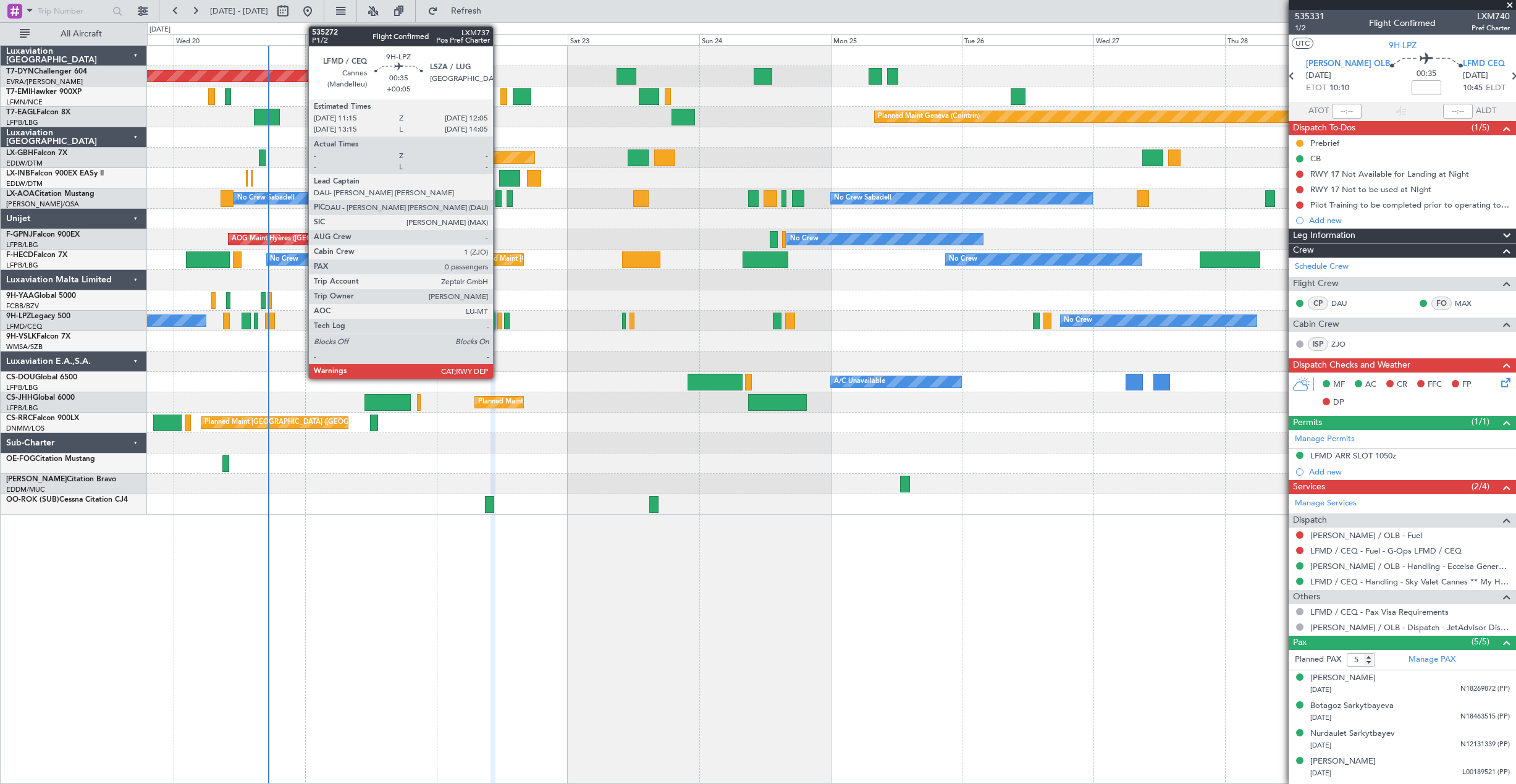
click at [498, 320] on div at bounding box center [499, 320] width 5 height 17
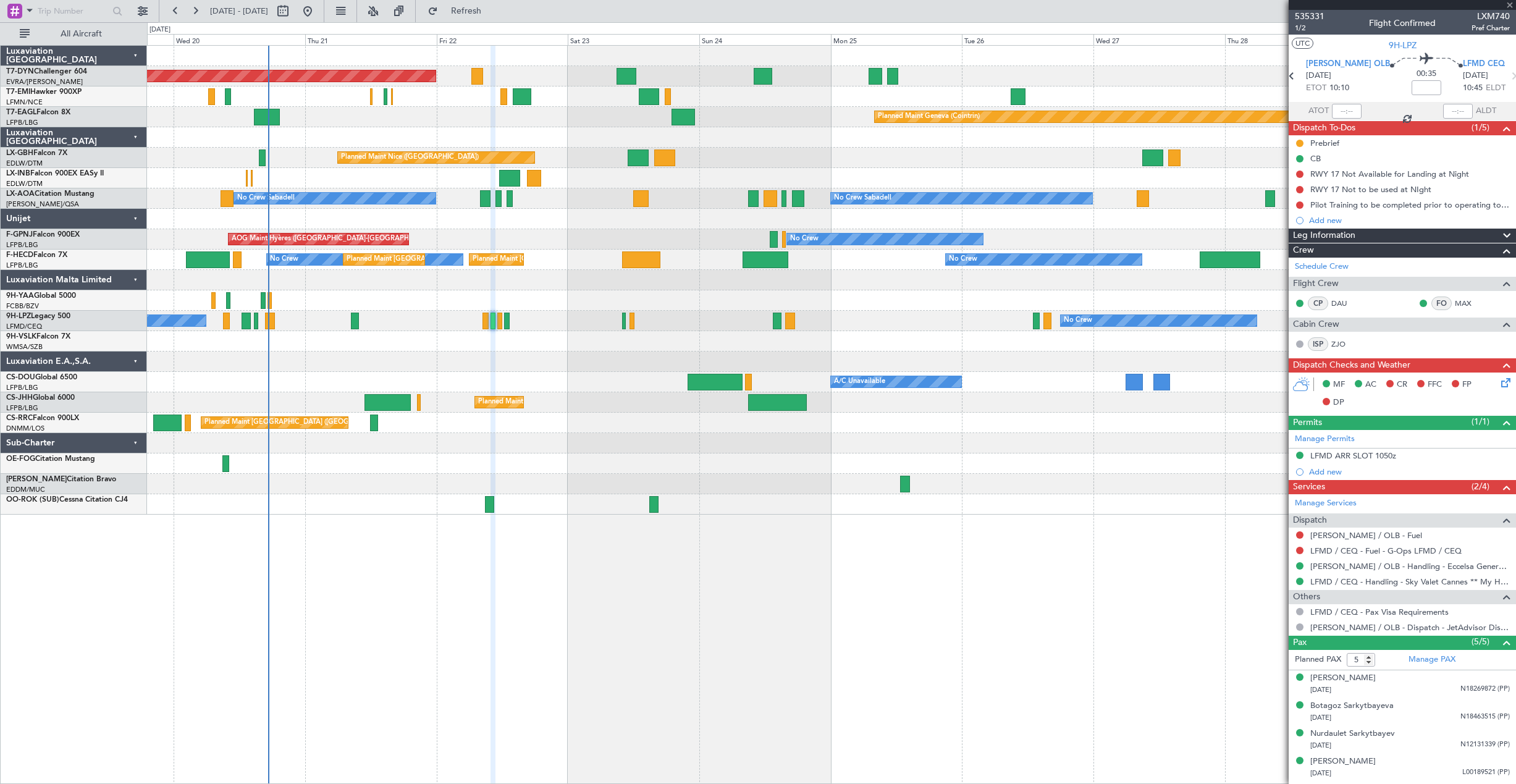
type input "+00:05"
type input "0"
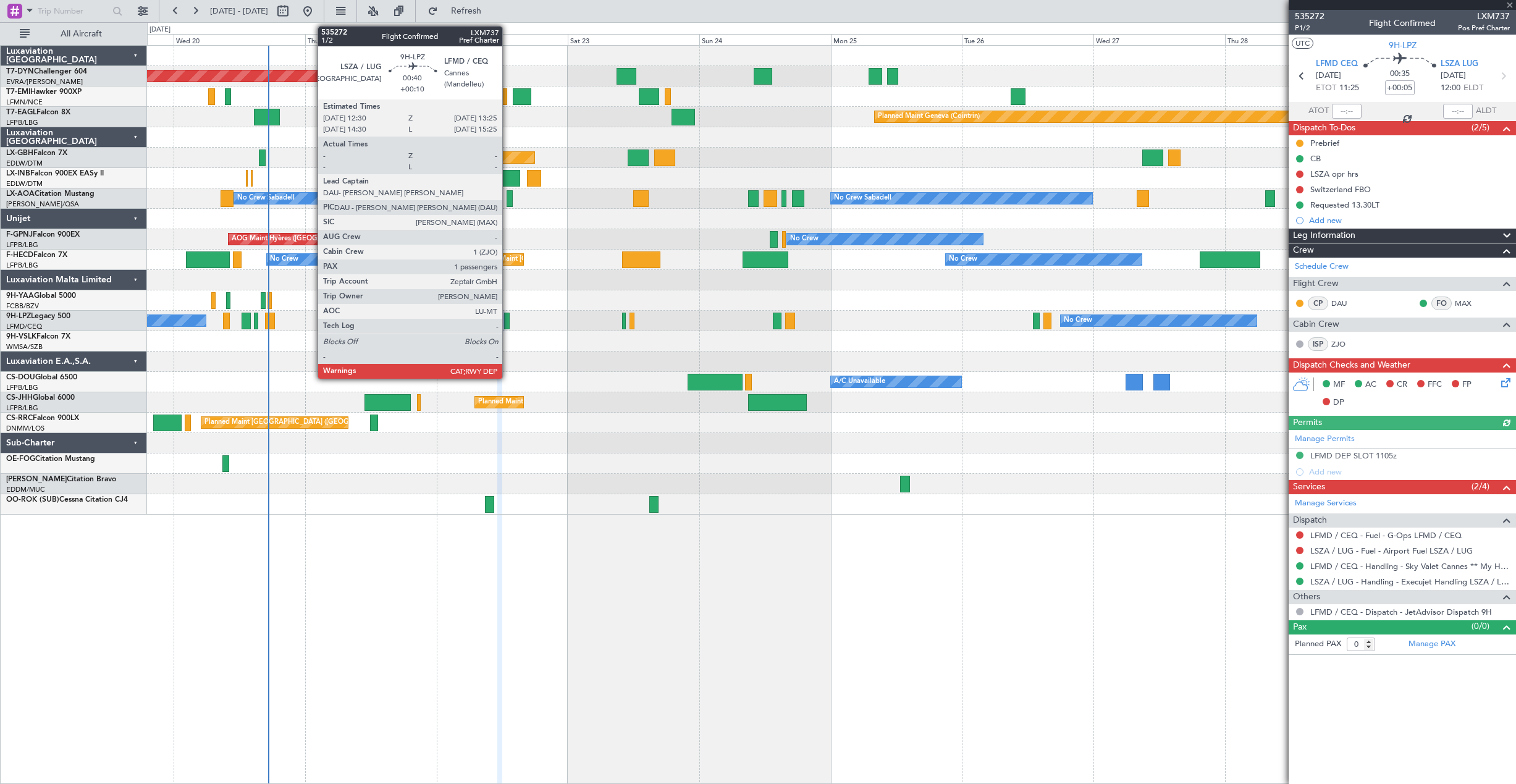
click at [508, 319] on div at bounding box center [507, 320] width 6 height 17
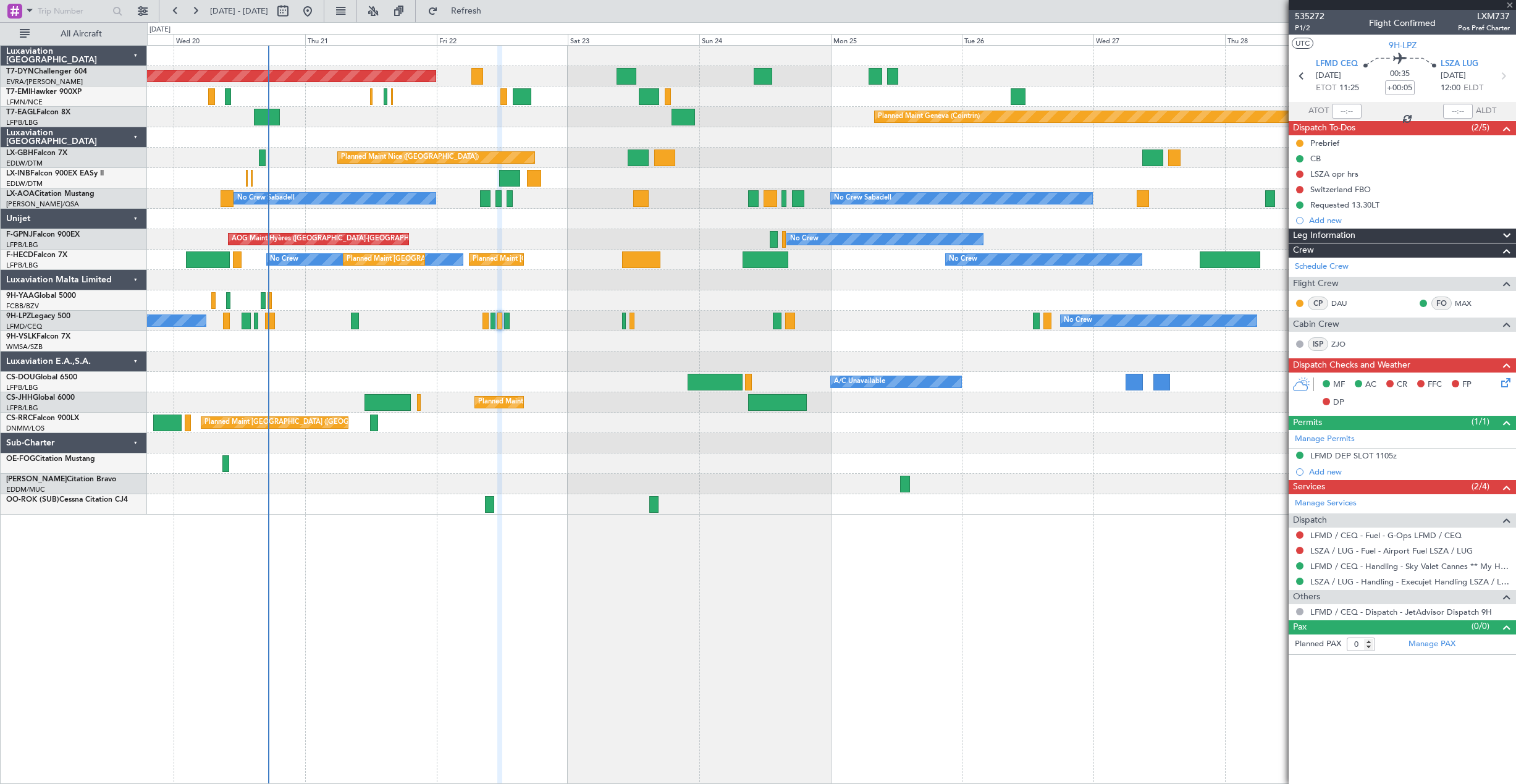
type input "+00:10"
type input "1"
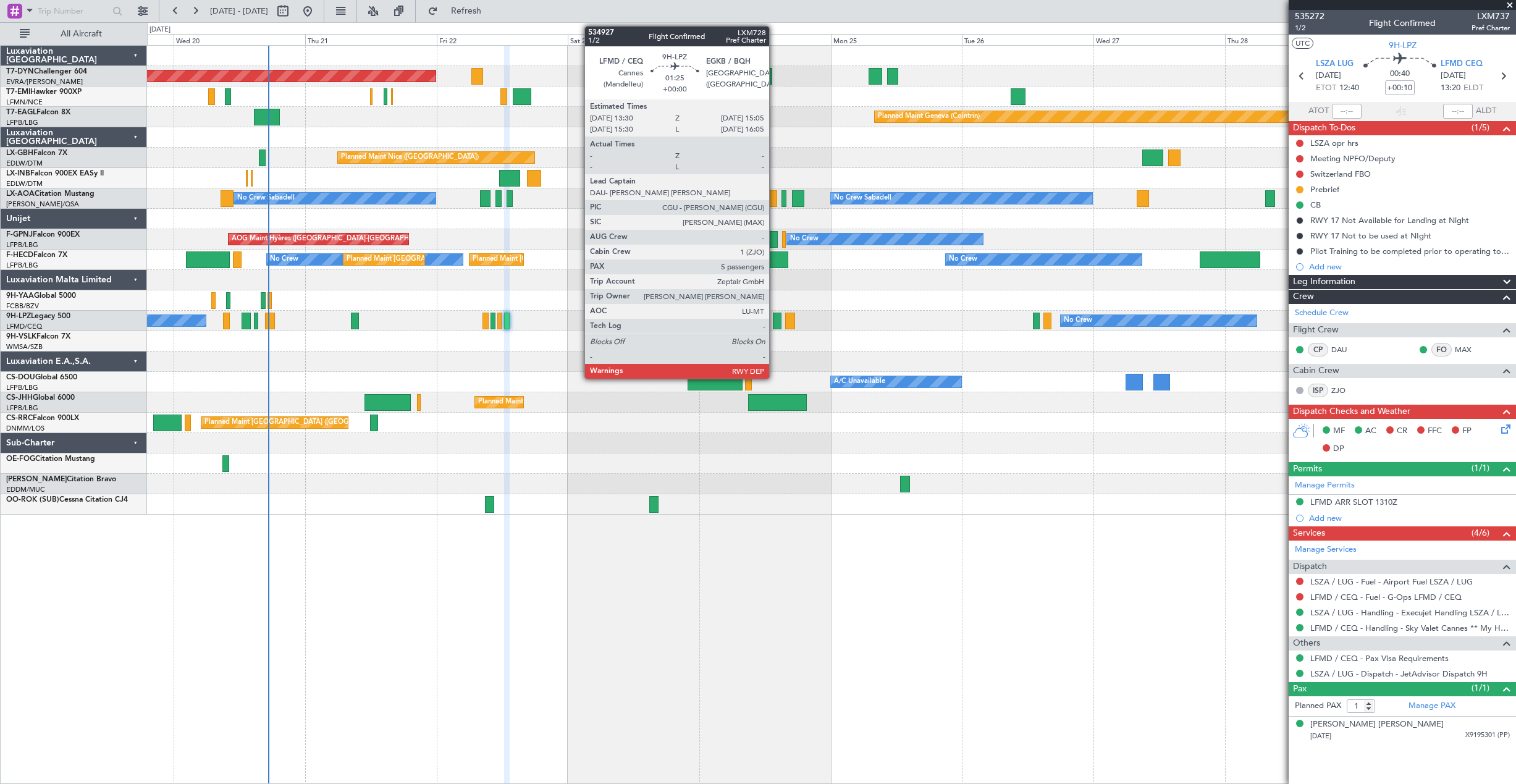
click at [774, 321] on div at bounding box center [776, 320] width 9 height 17
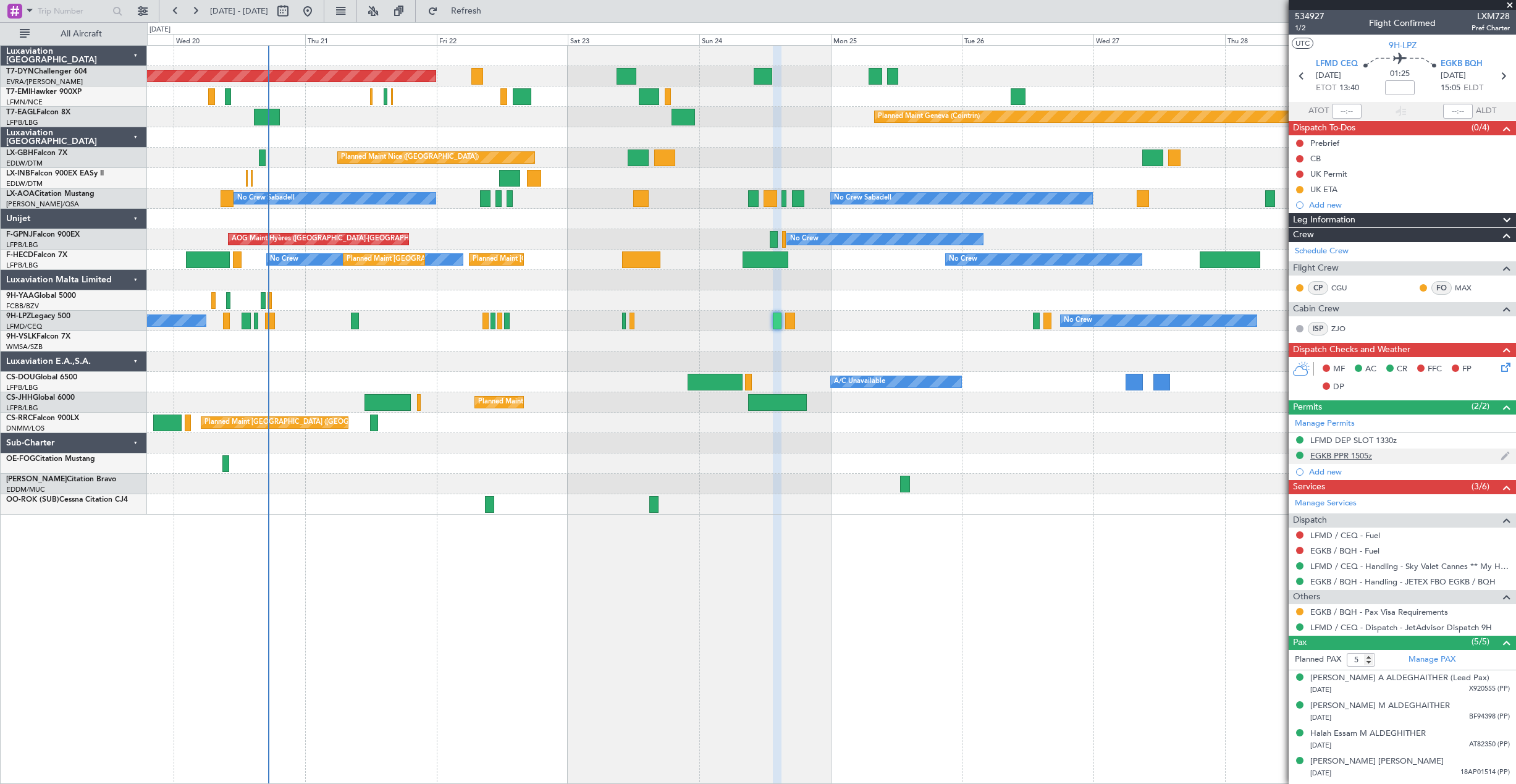
scroll to position [25, 0]
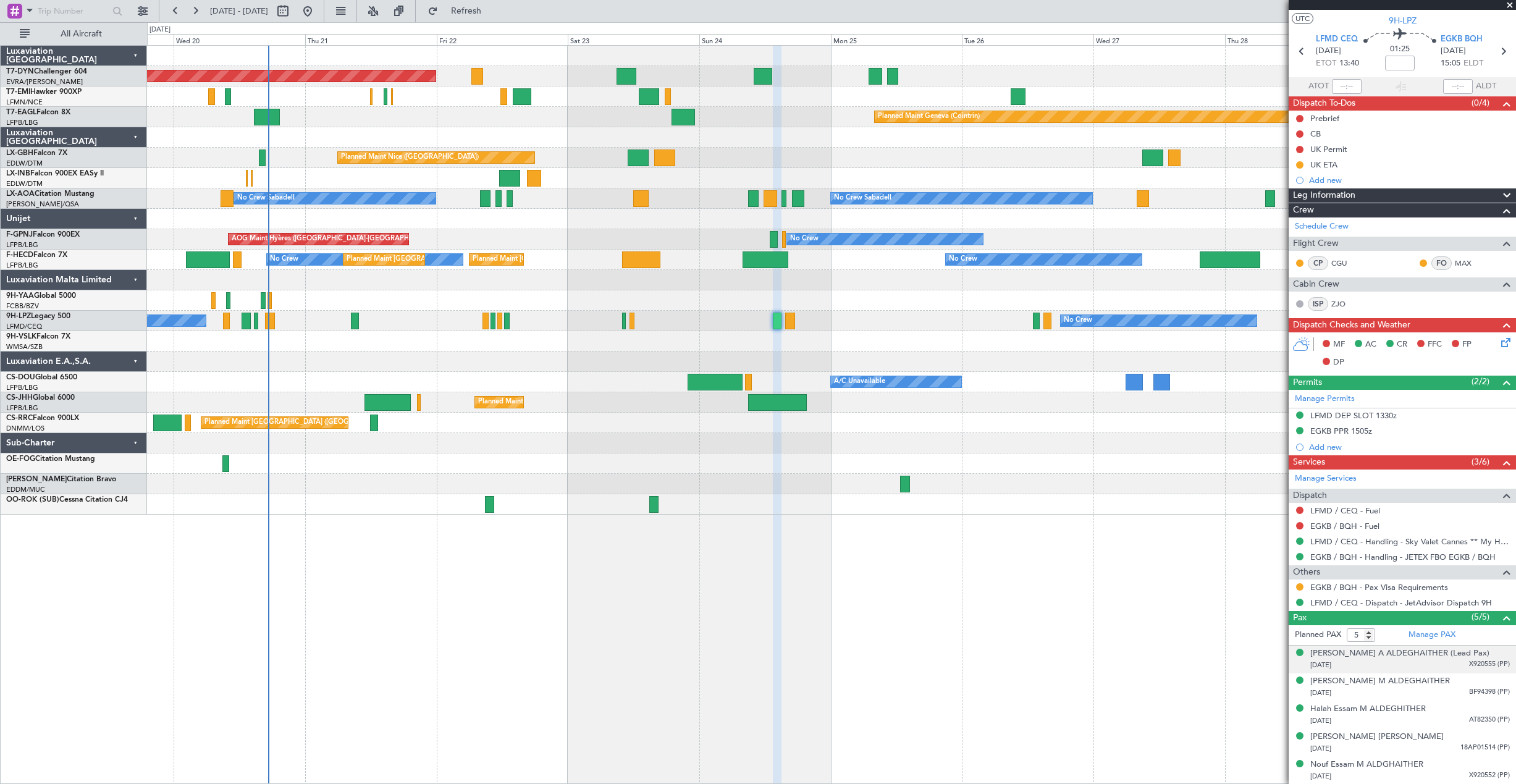
click at [1403, 668] on div "[DATE] X920555 (PP)" at bounding box center [1410, 665] width 200 height 12
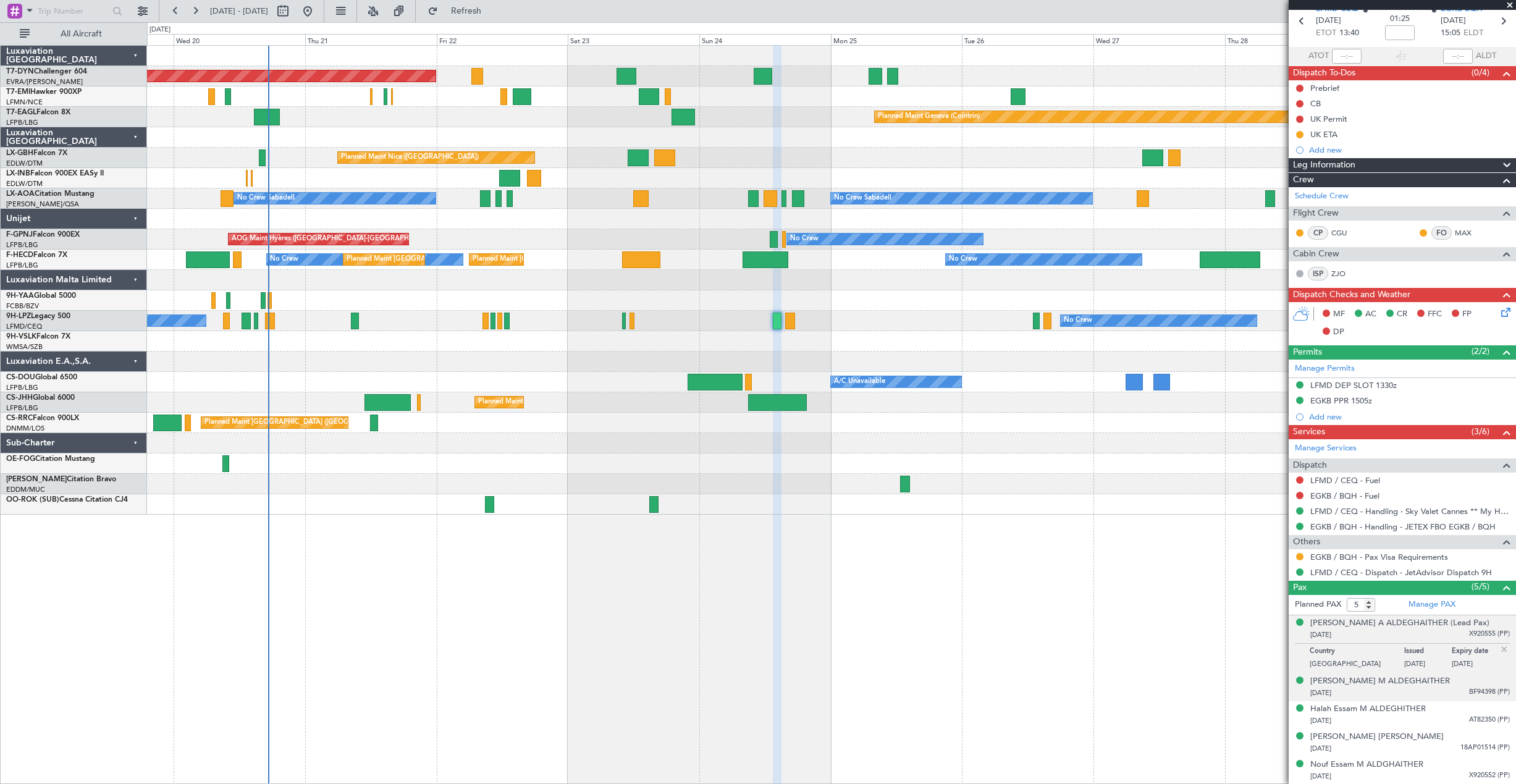
click at [1406, 698] on div "[DATE] BF94398 (PP)" at bounding box center [1410, 693] width 200 height 12
click at [1401, 717] on div "[DATE] AT82350 (PP)" at bounding box center [1410, 720] width 200 height 12
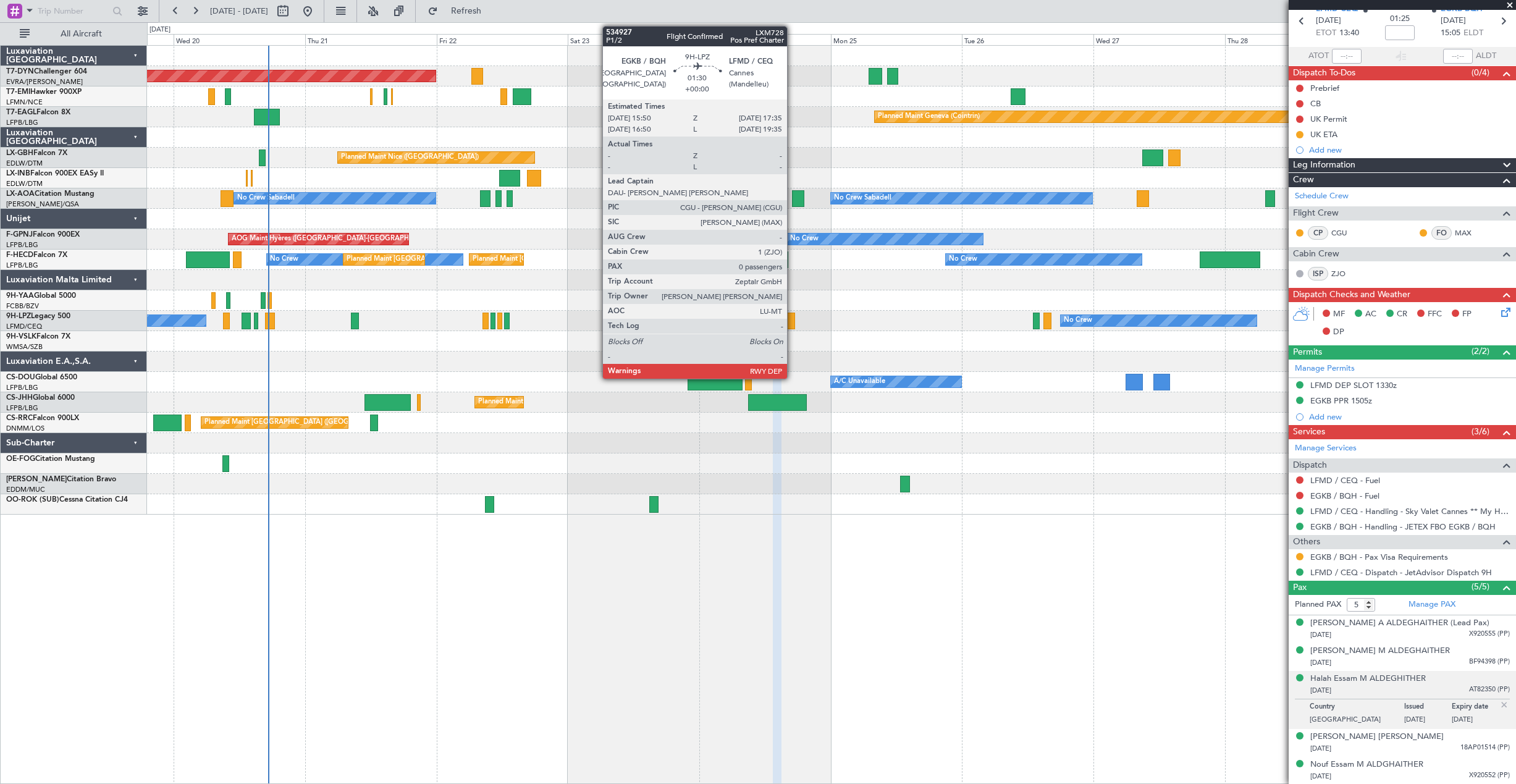
click at [792, 321] on div at bounding box center [790, 320] width 10 height 17
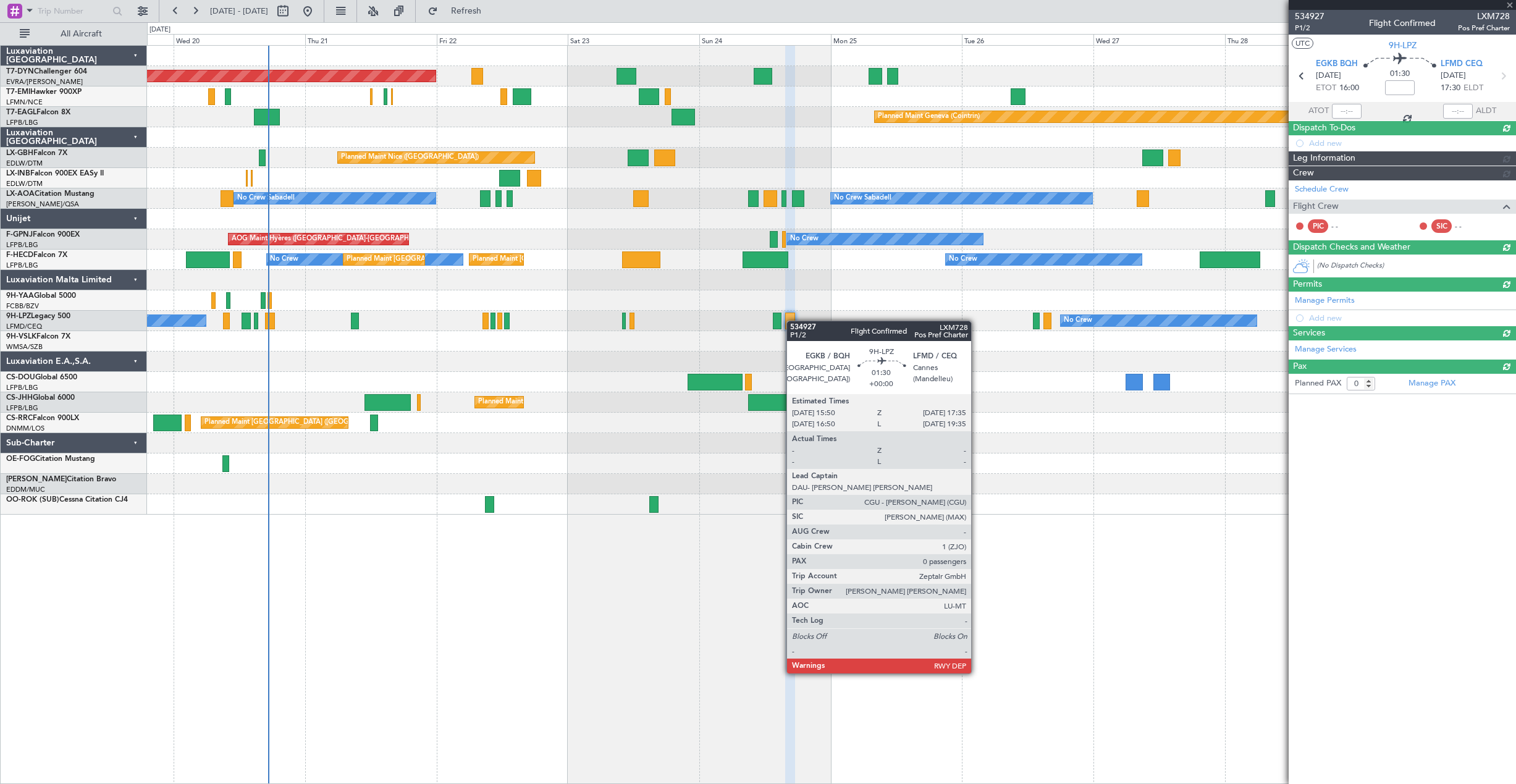
scroll to position [0, 0]
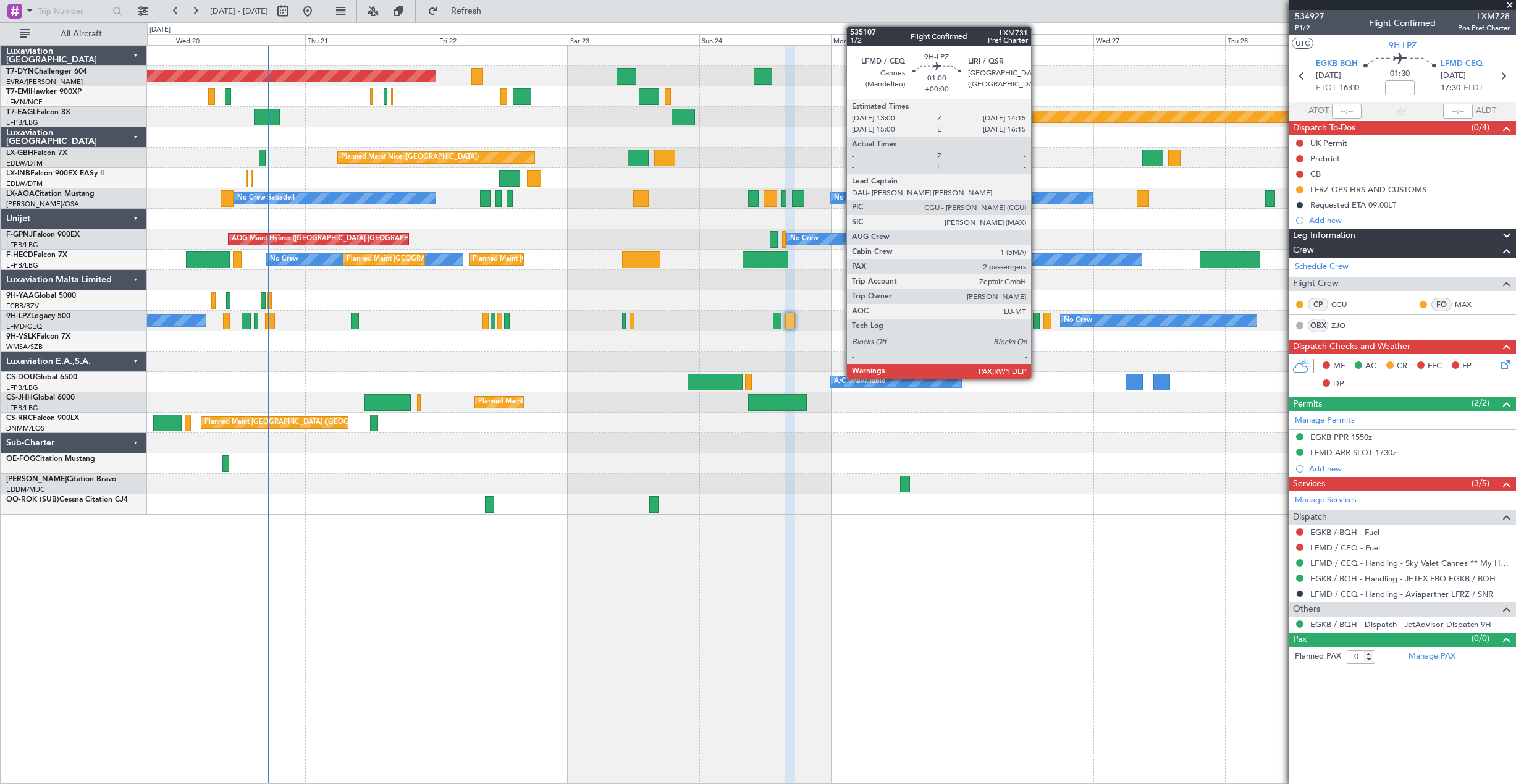
click at [1036, 321] on div at bounding box center [1036, 320] width 7 height 17
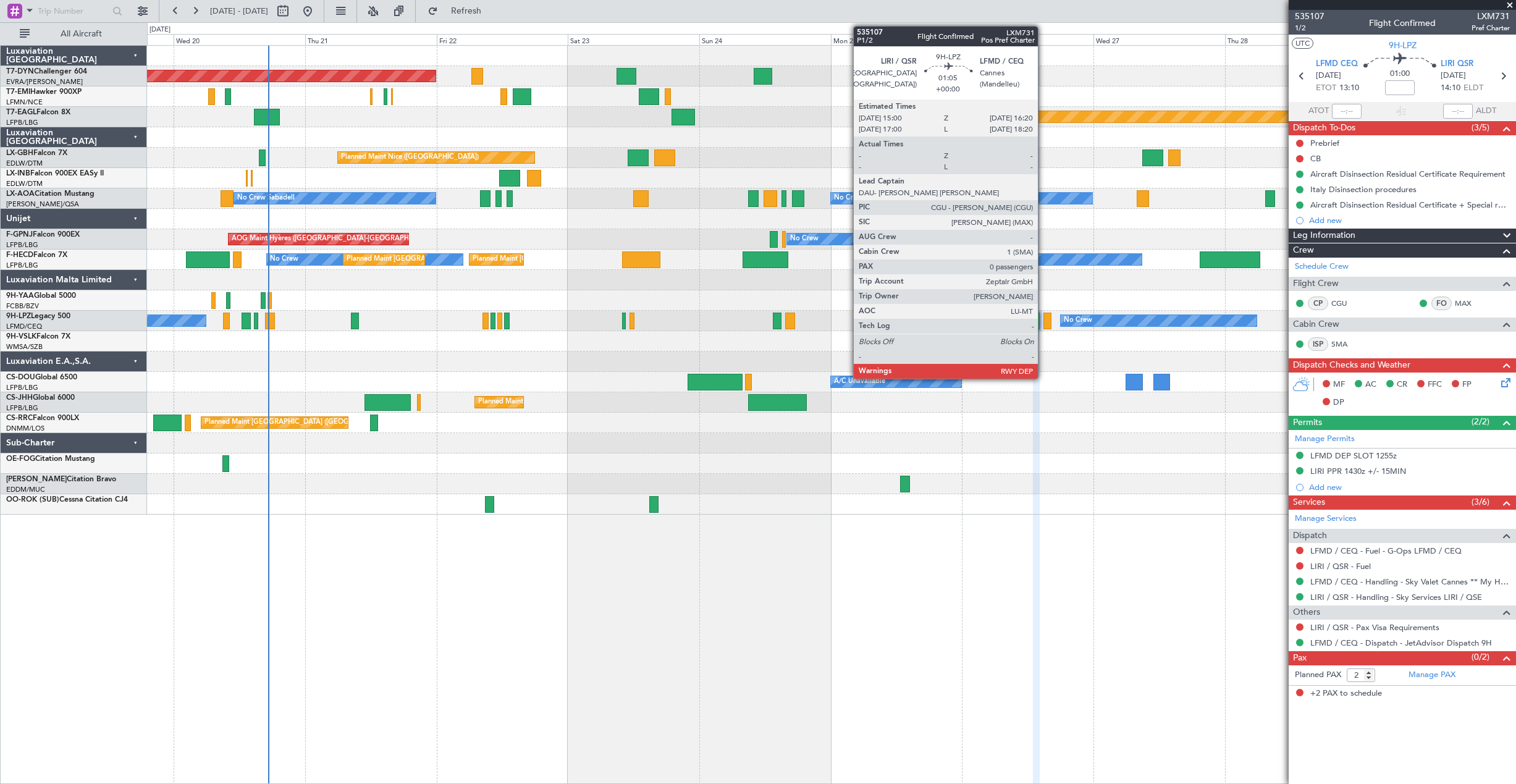
click at [1044, 322] on div at bounding box center [1047, 320] width 7 height 17
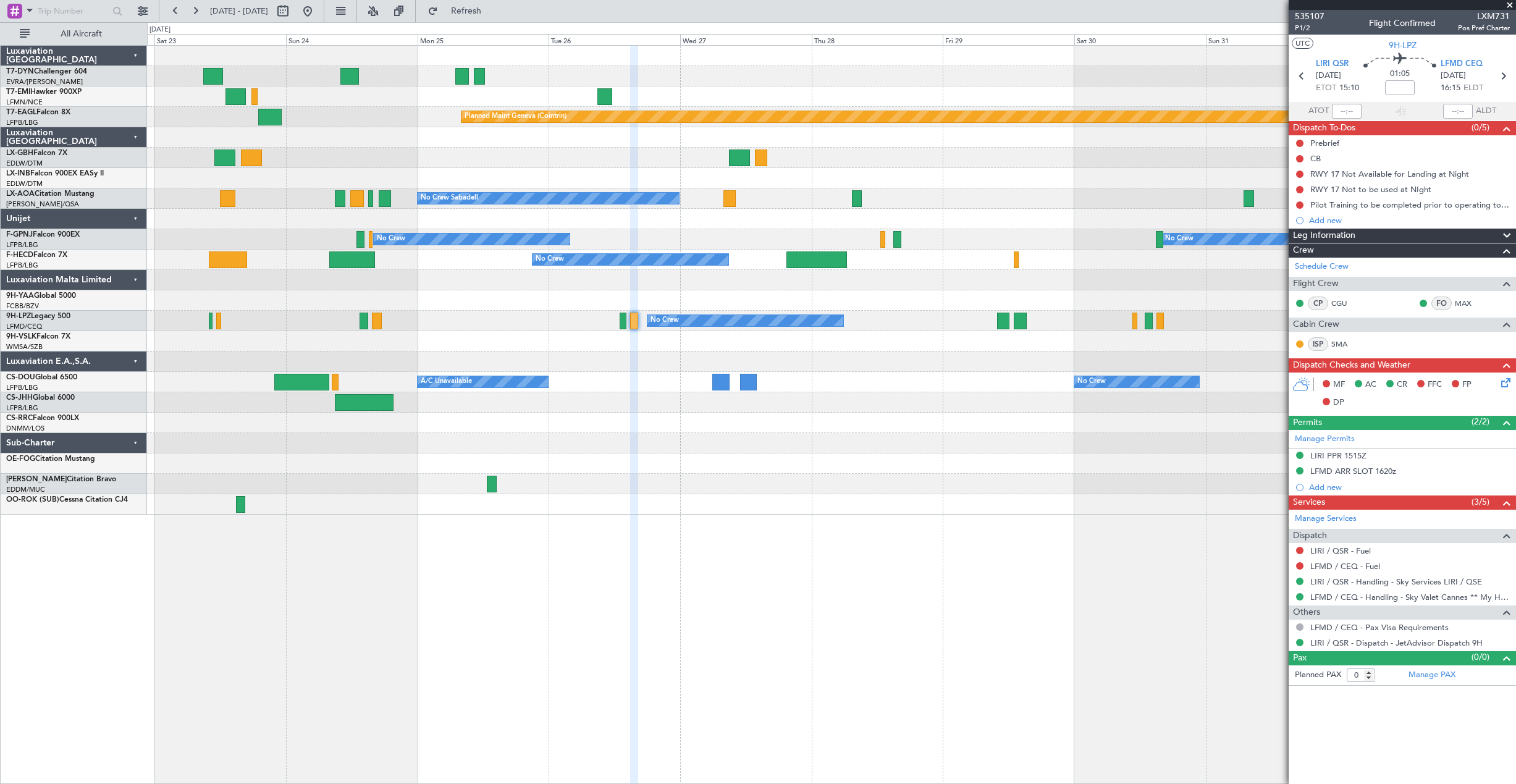
click at [749, 447] on div "Planned Maint [GEOGRAPHIC_DATA]-[GEOGRAPHIC_DATA] Planned Maint [PERSON_NAME] P…" at bounding box center [831, 280] width 1368 height 469
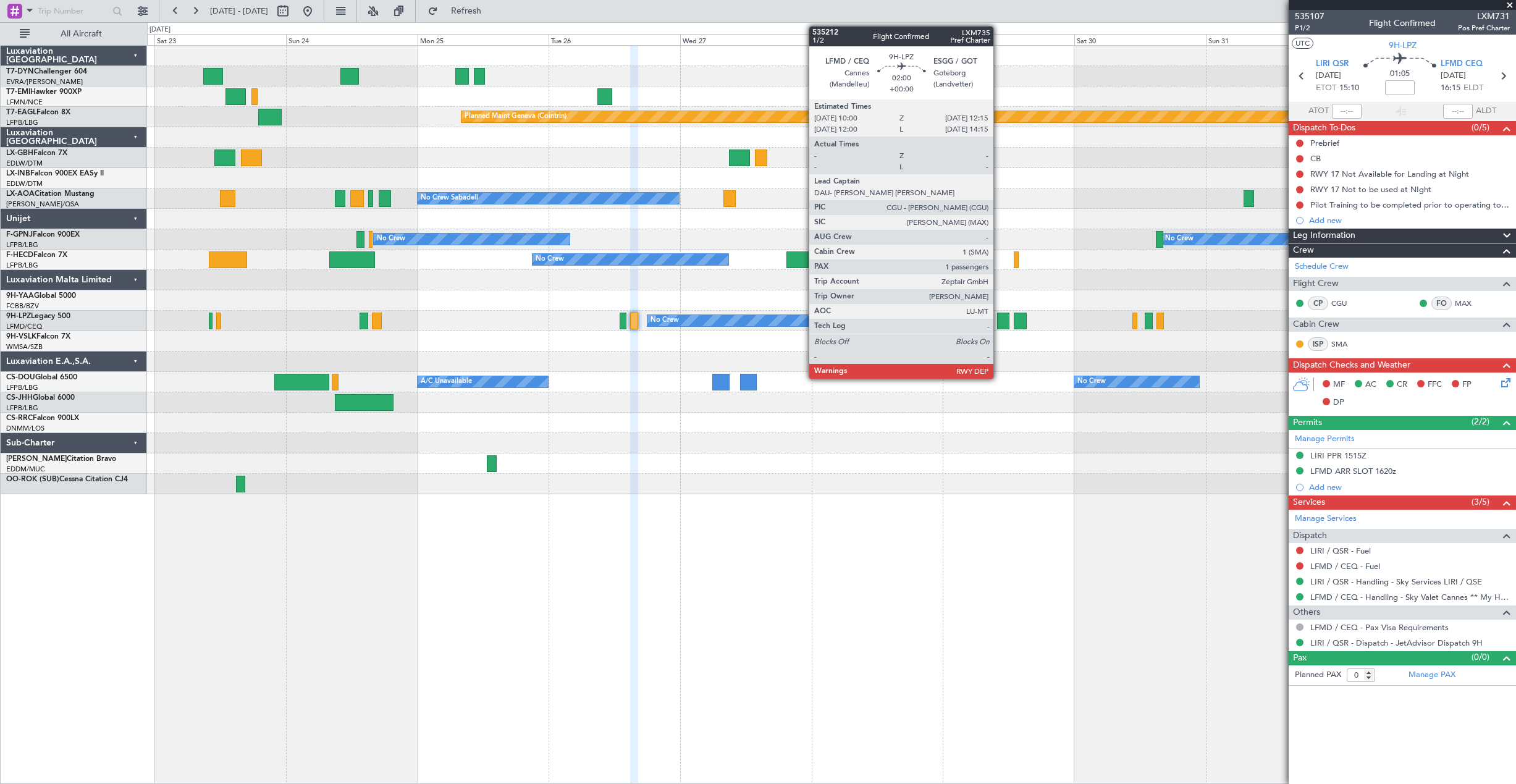
click at [999, 322] on div at bounding box center [1003, 320] width 12 height 17
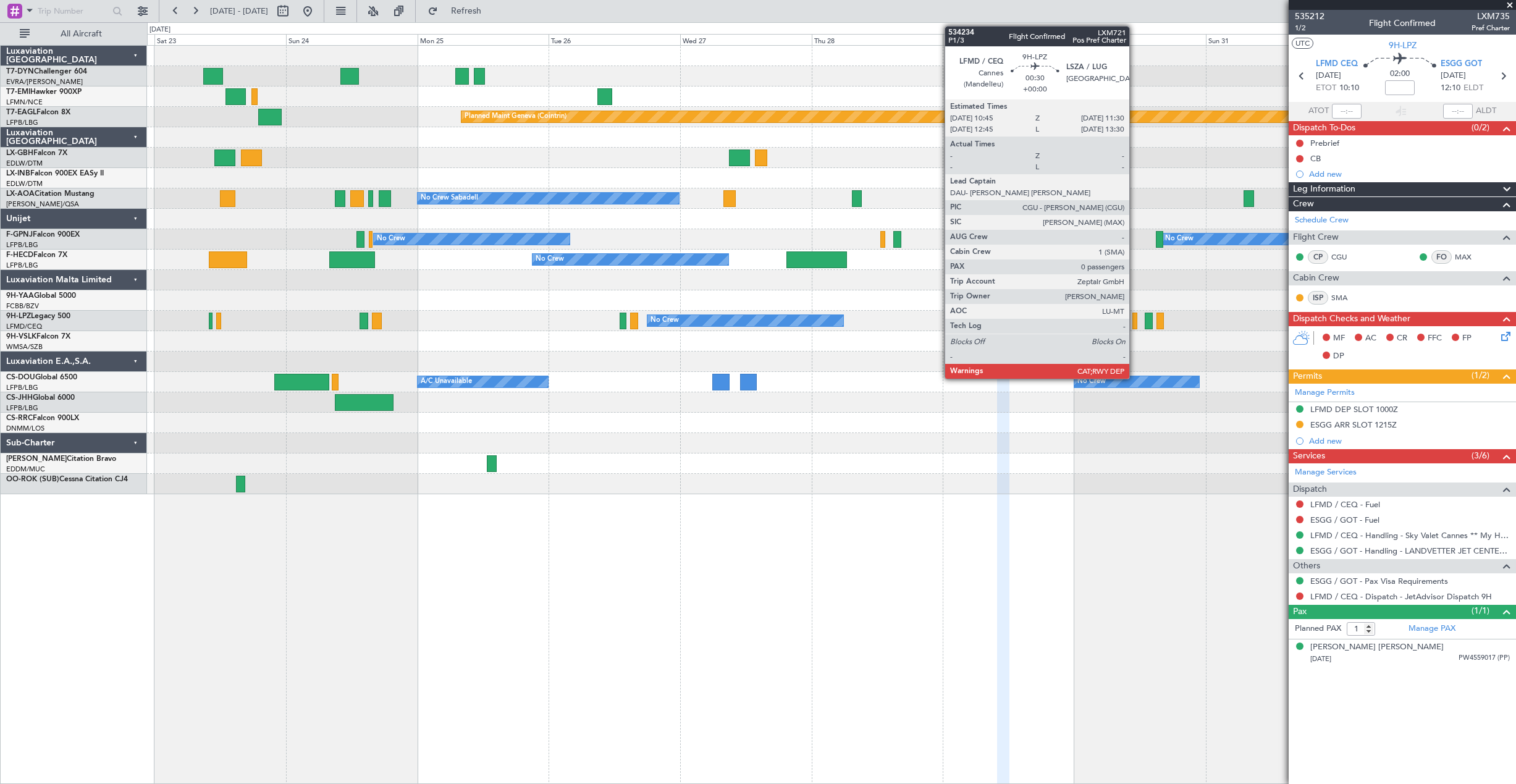
click at [1135, 322] on div at bounding box center [1134, 320] width 4 height 17
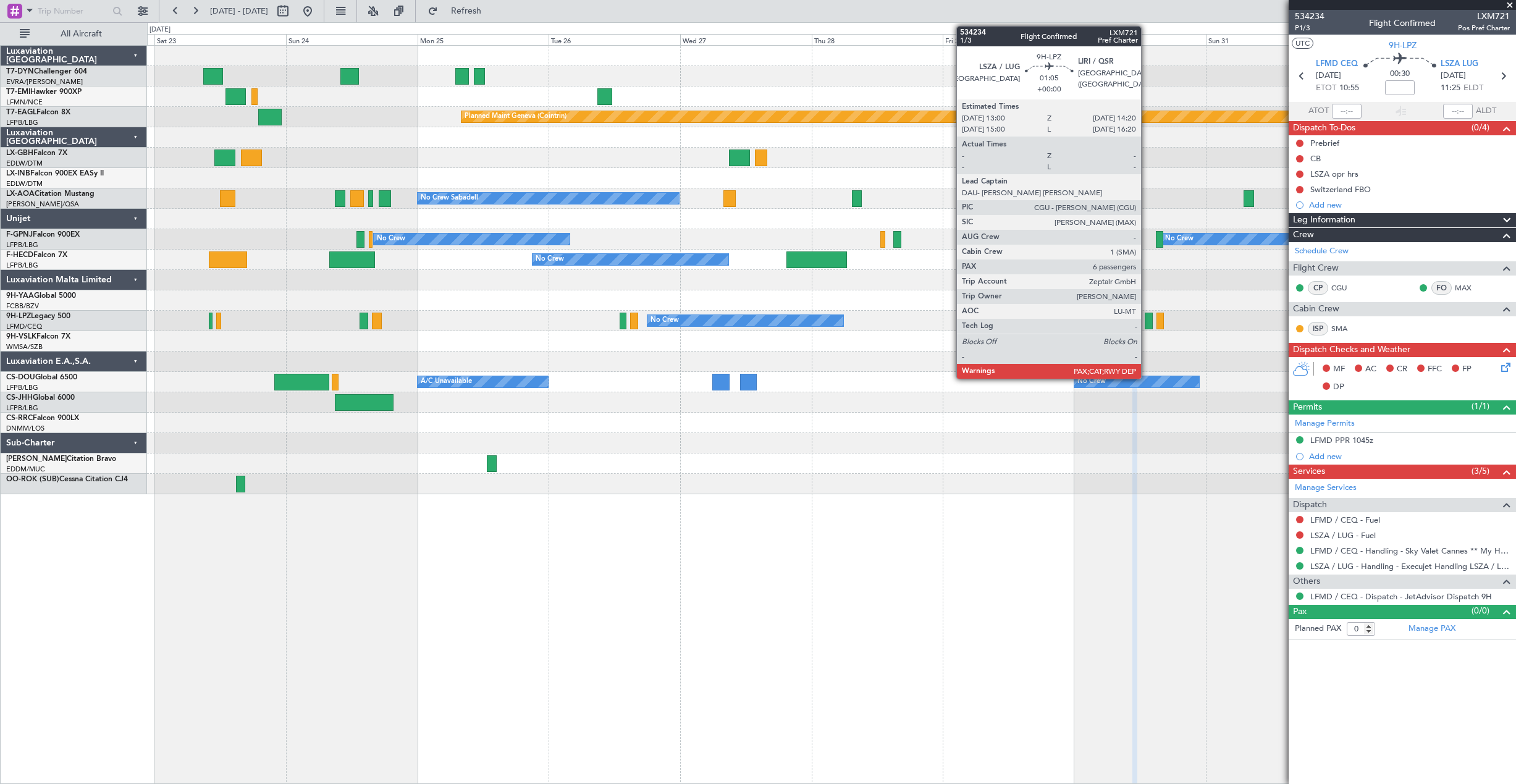
click at [1146, 320] on div at bounding box center [1148, 320] width 7 height 17
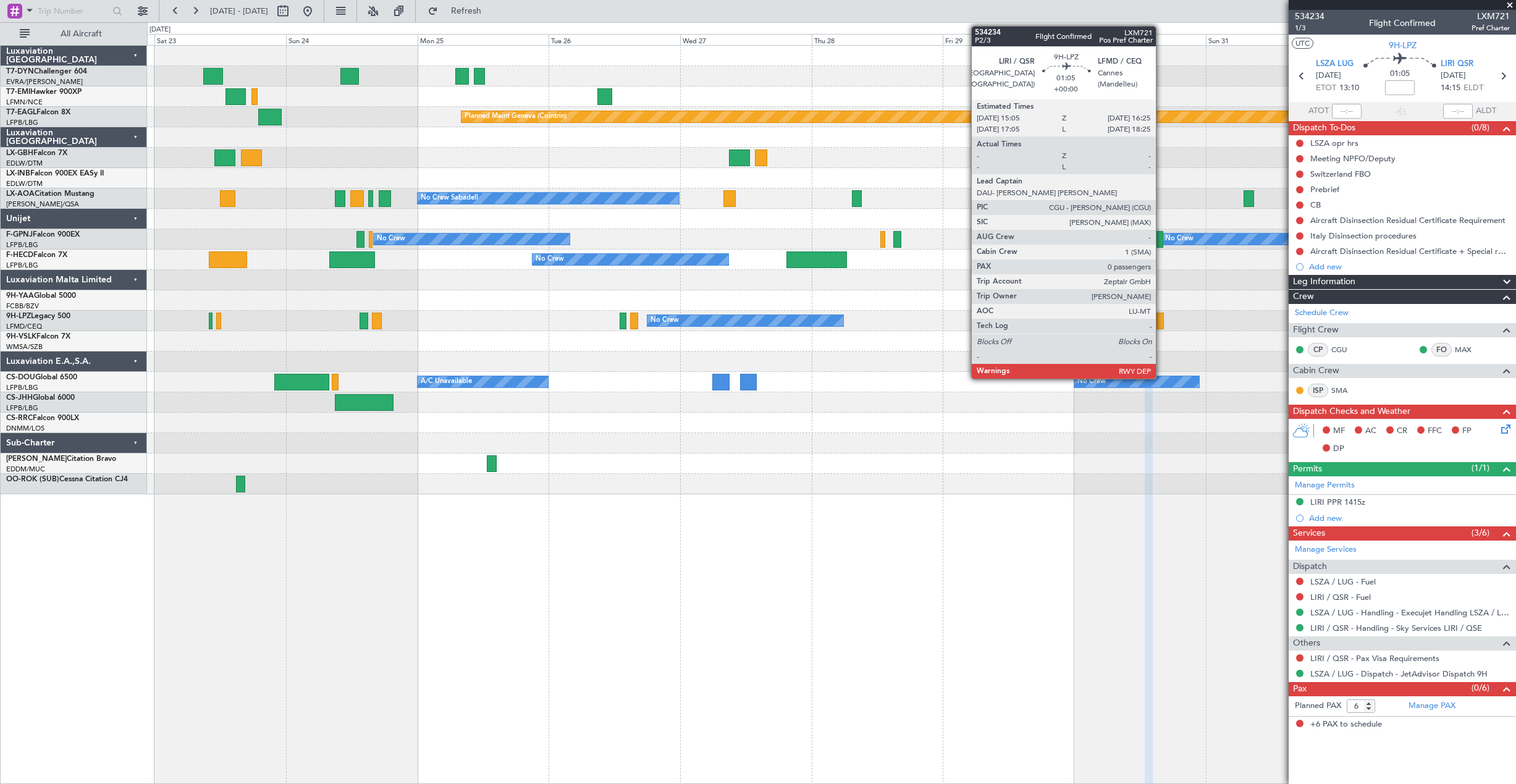
click at [1161, 322] on div at bounding box center [1159, 320] width 7 height 17
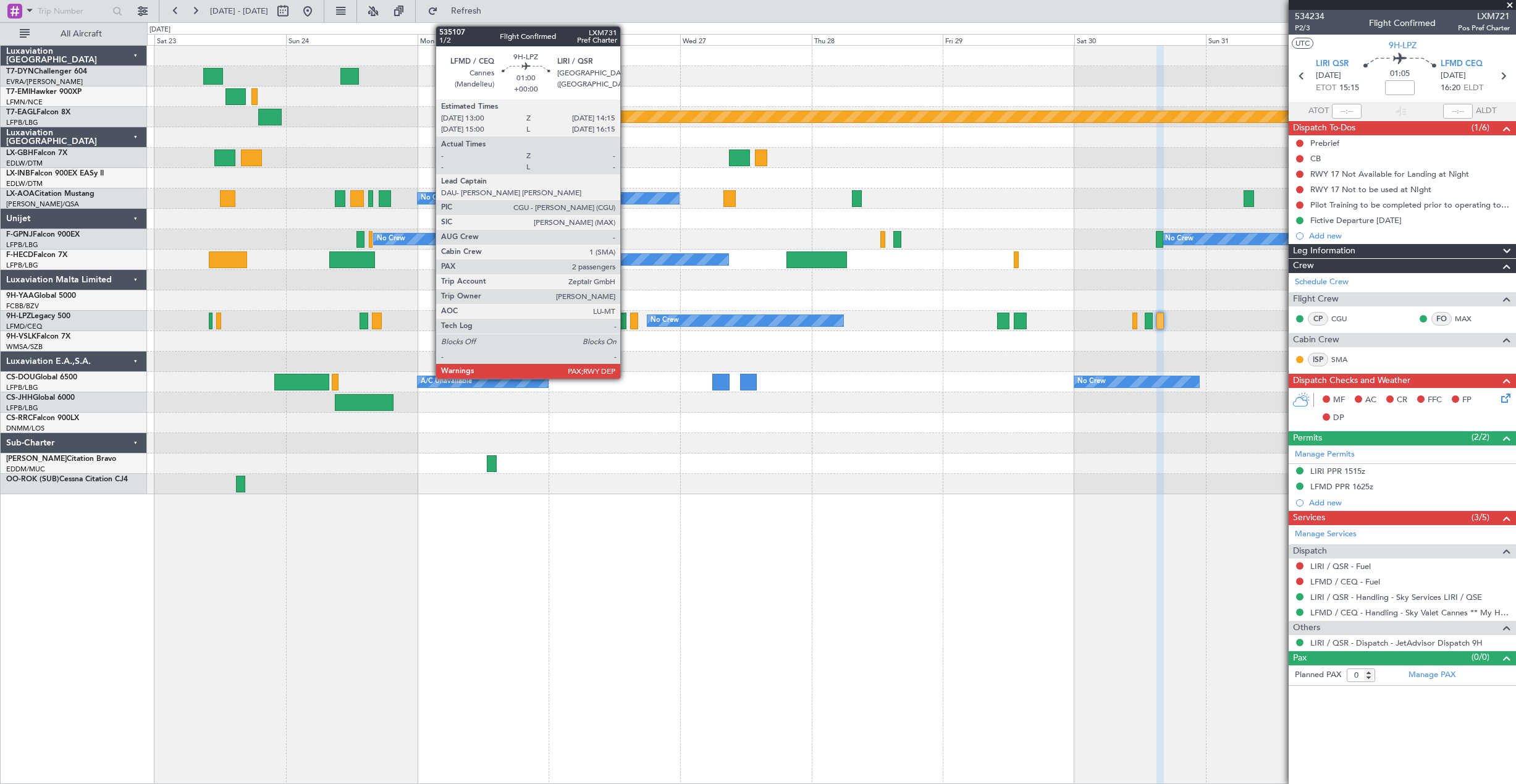
click at [626, 319] on div at bounding box center [622, 320] width 7 height 17
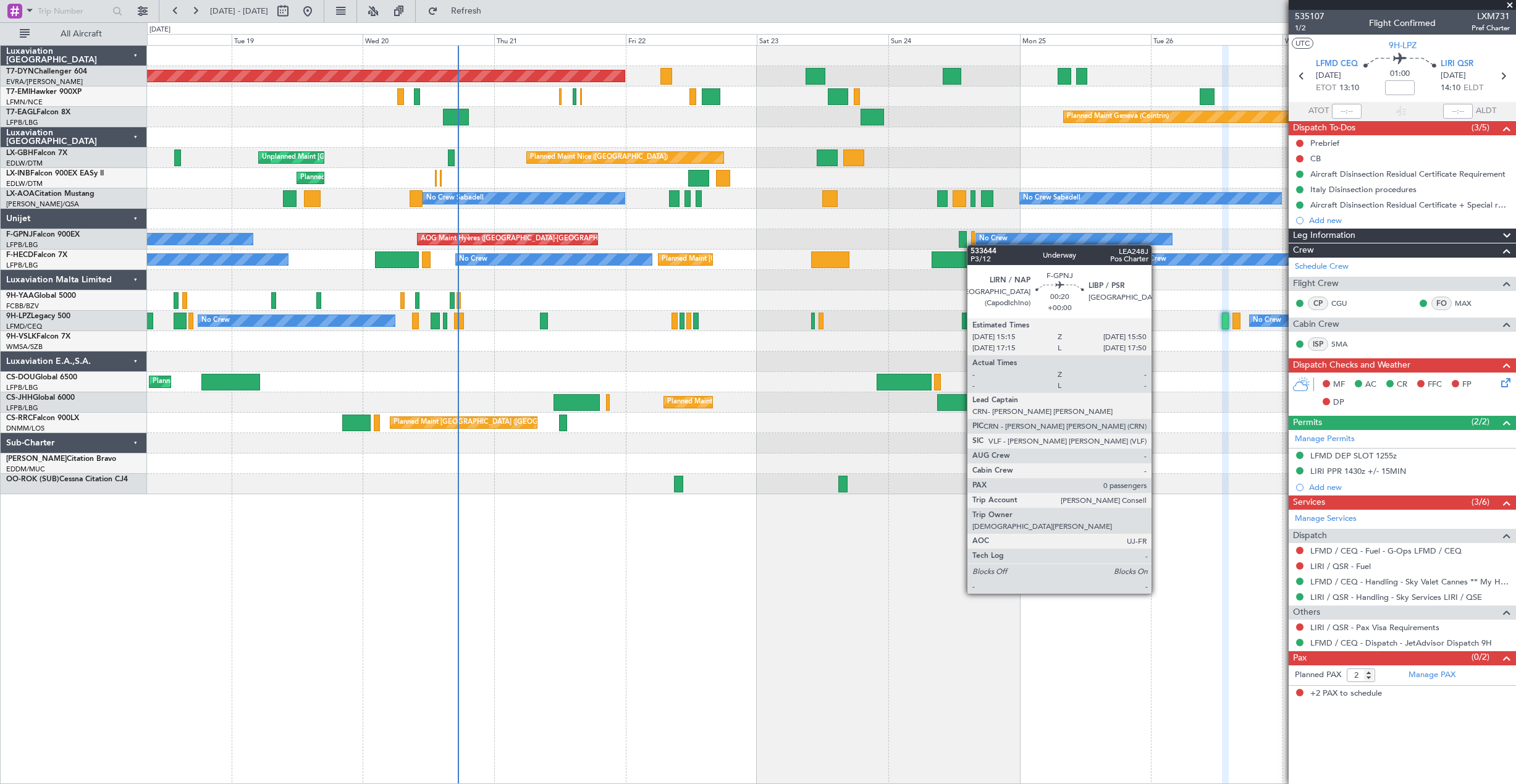
click at [965, 244] on div "Planned Maint [GEOGRAPHIC_DATA]-[GEOGRAPHIC_DATA] Planned Maint Geneva ([GEOGRA…" at bounding box center [831, 269] width 1368 height 448
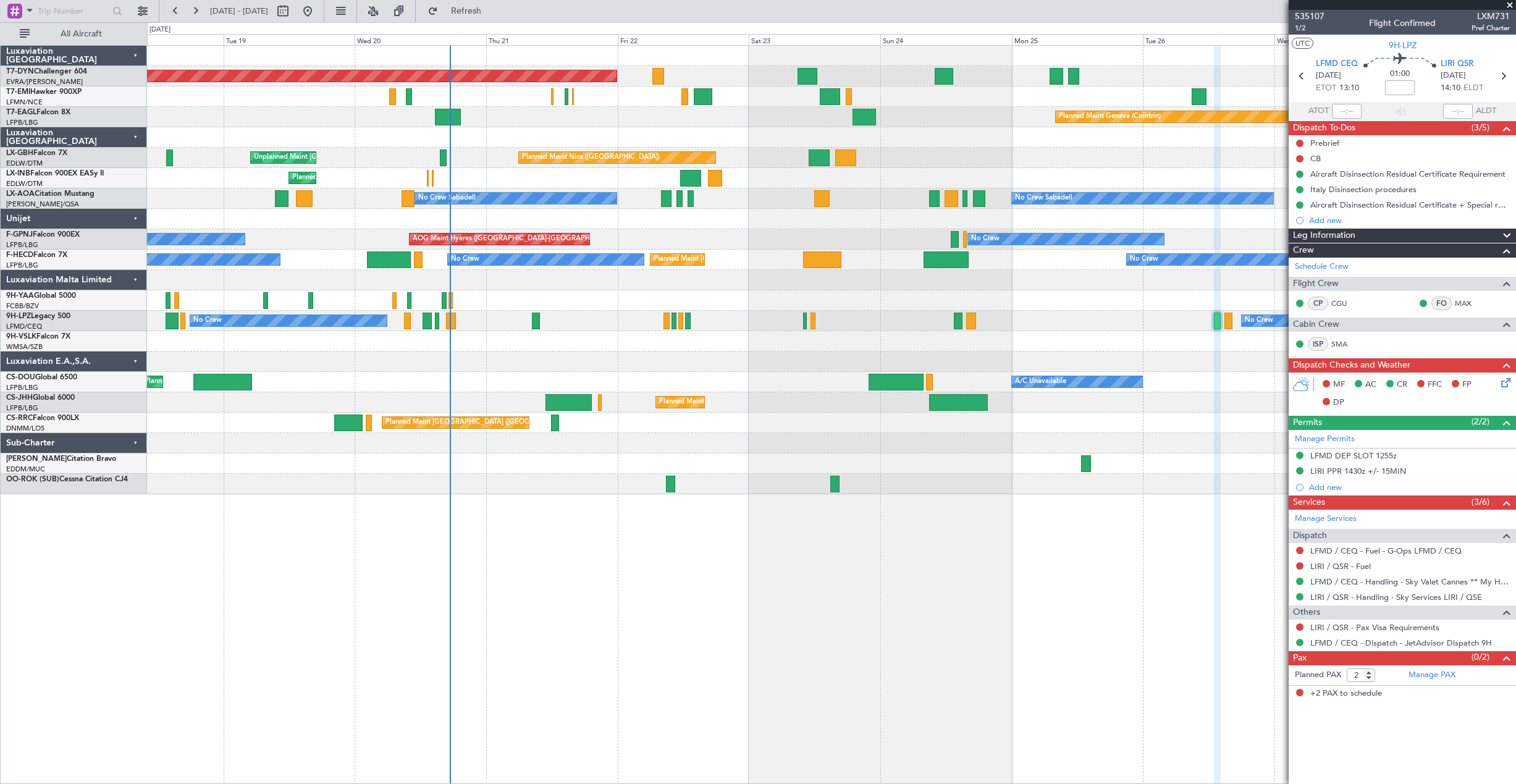
click at [624, 268] on div "Planned Maint [GEOGRAPHIC_DATA]-[GEOGRAPHIC_DATA] Planned Maint Geneva ([GEOGRA…" at bounding box center [831, 269] width 1368 height 448
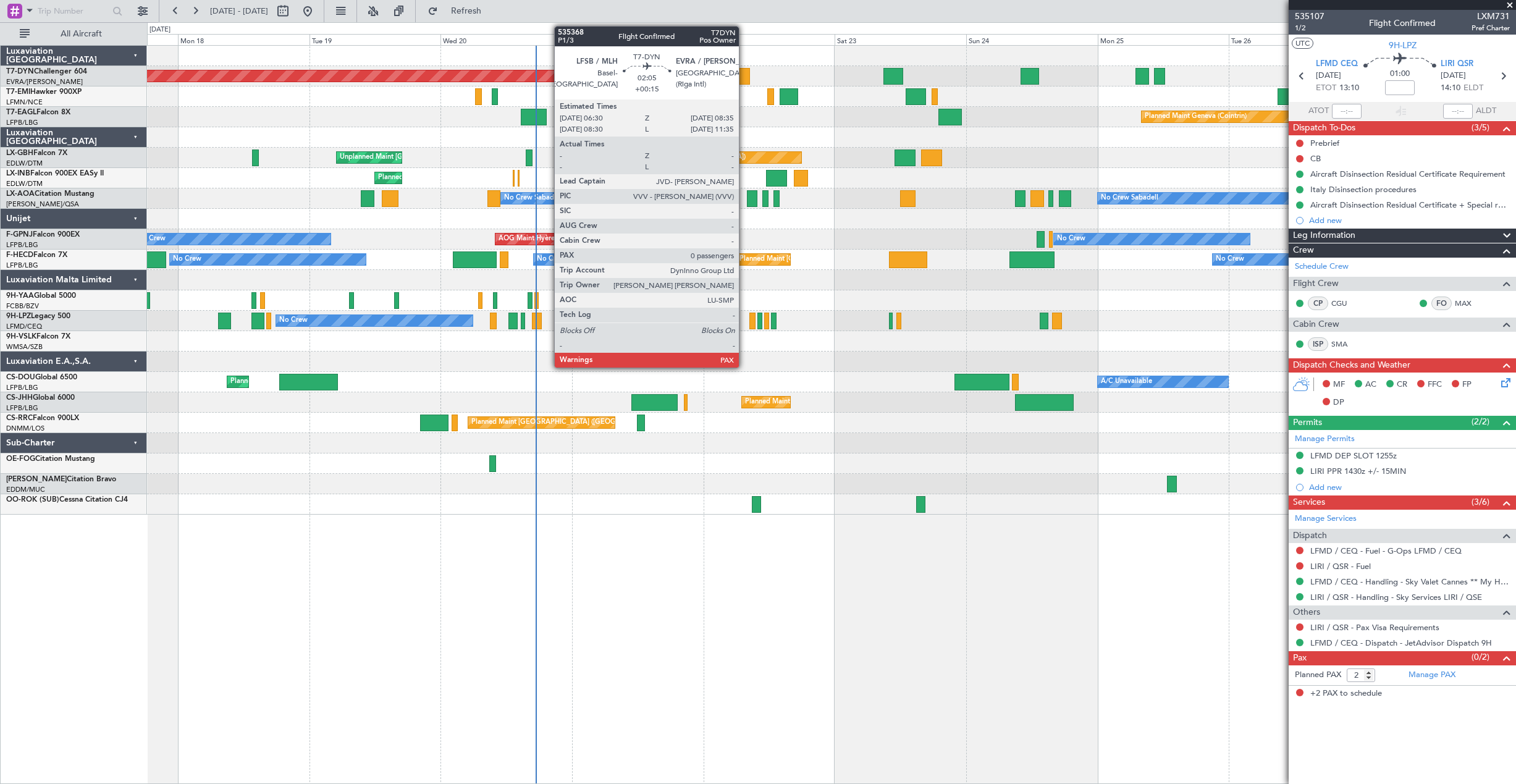
click at [745, 71] on div at bounding box center [745, 76] width 12 height 17
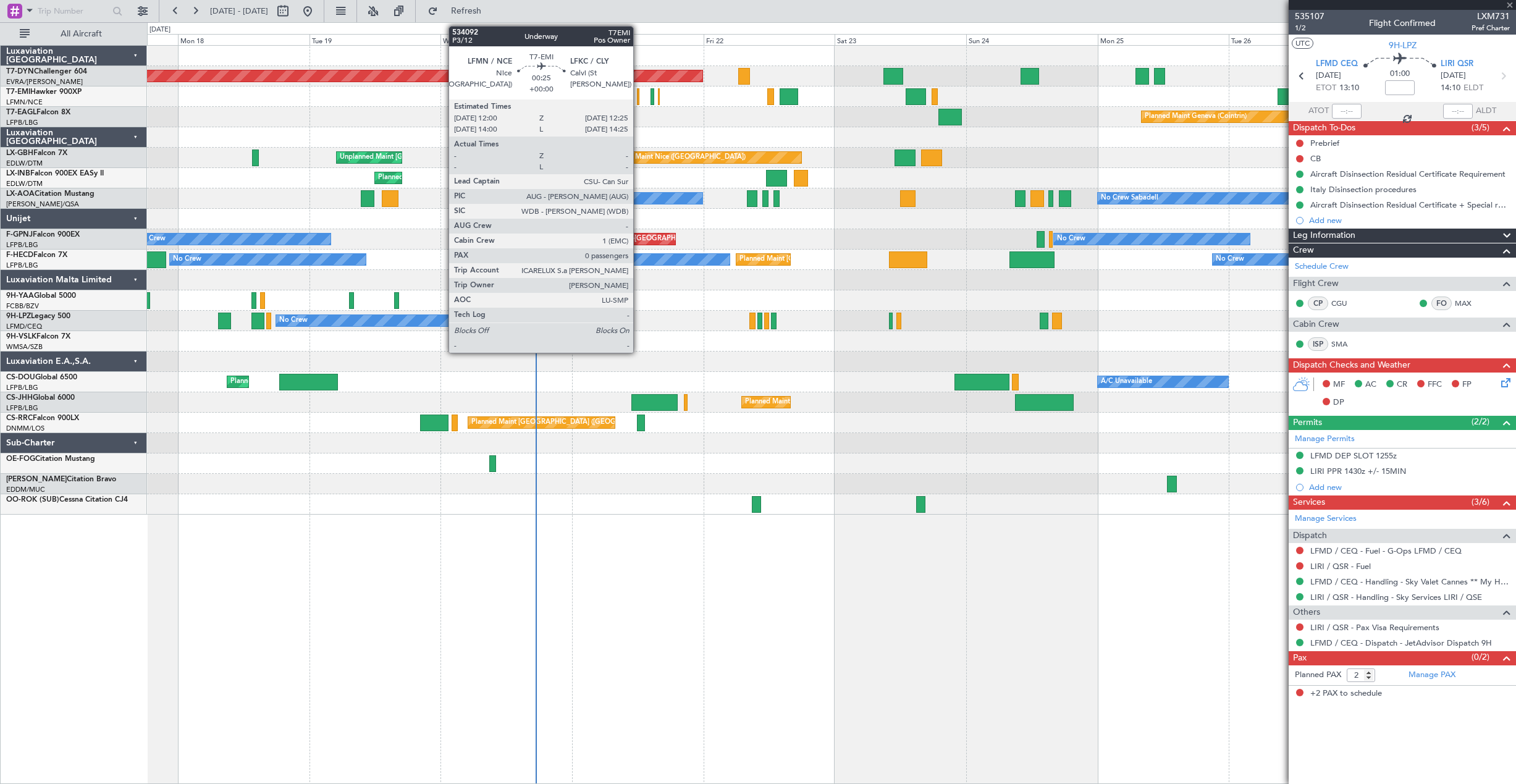
click at [639, 97] on div at bounding box center [638, 96] width 2 height 17
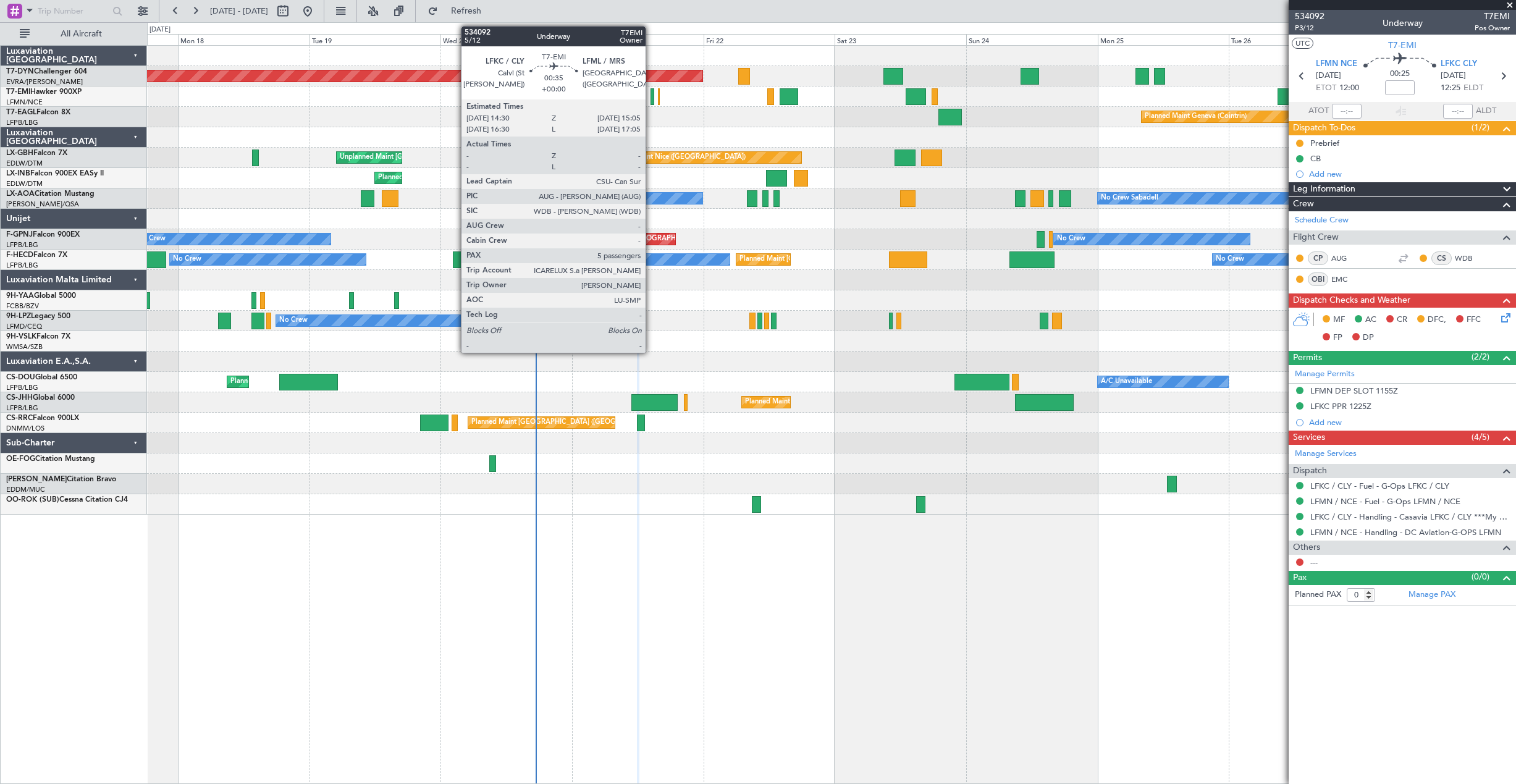
click at [651, 95] on div at bounding box center [652, 96] width 4 height 17
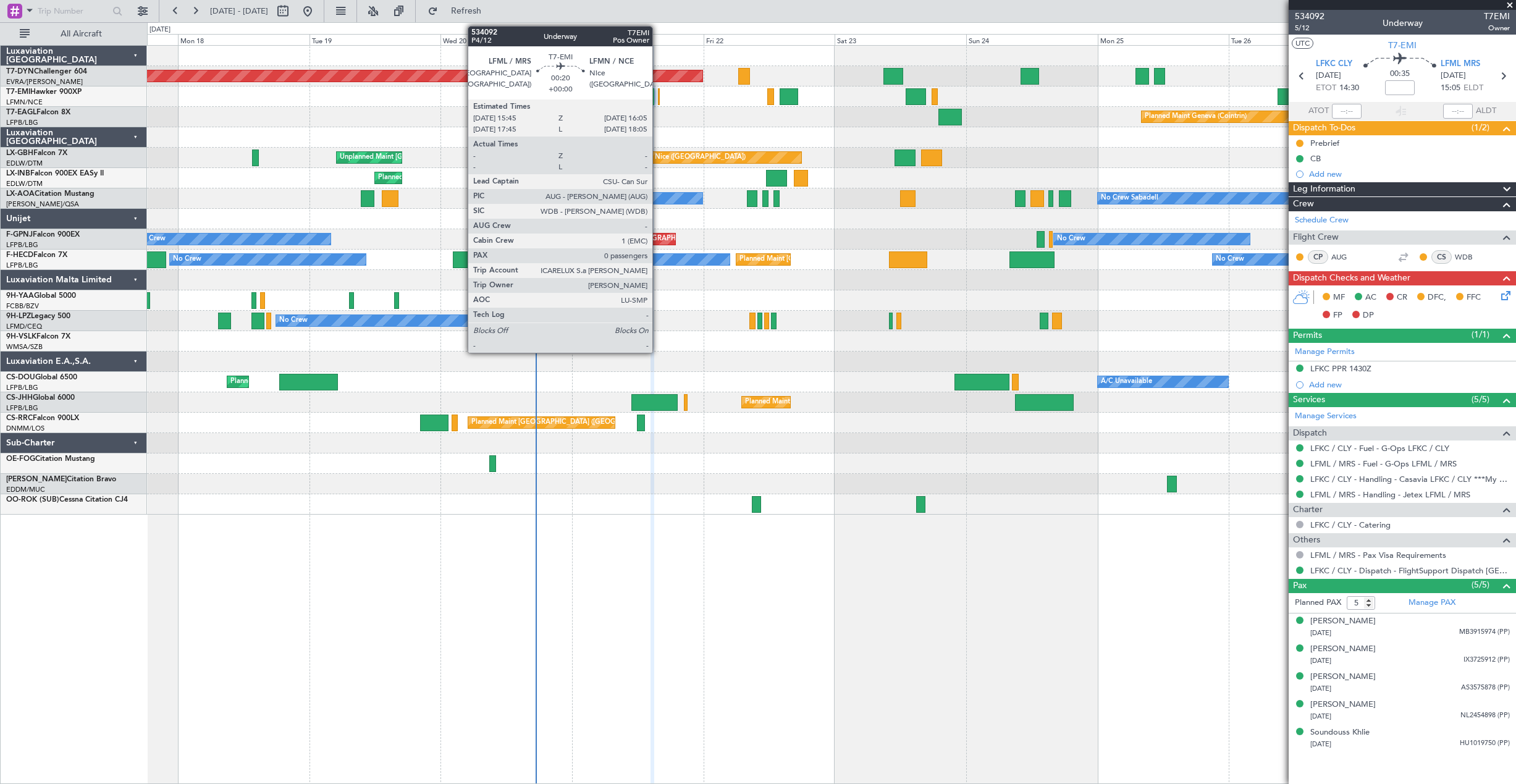
click at [658, 99] on div at bounding box center [659, 96] width 2 height 17
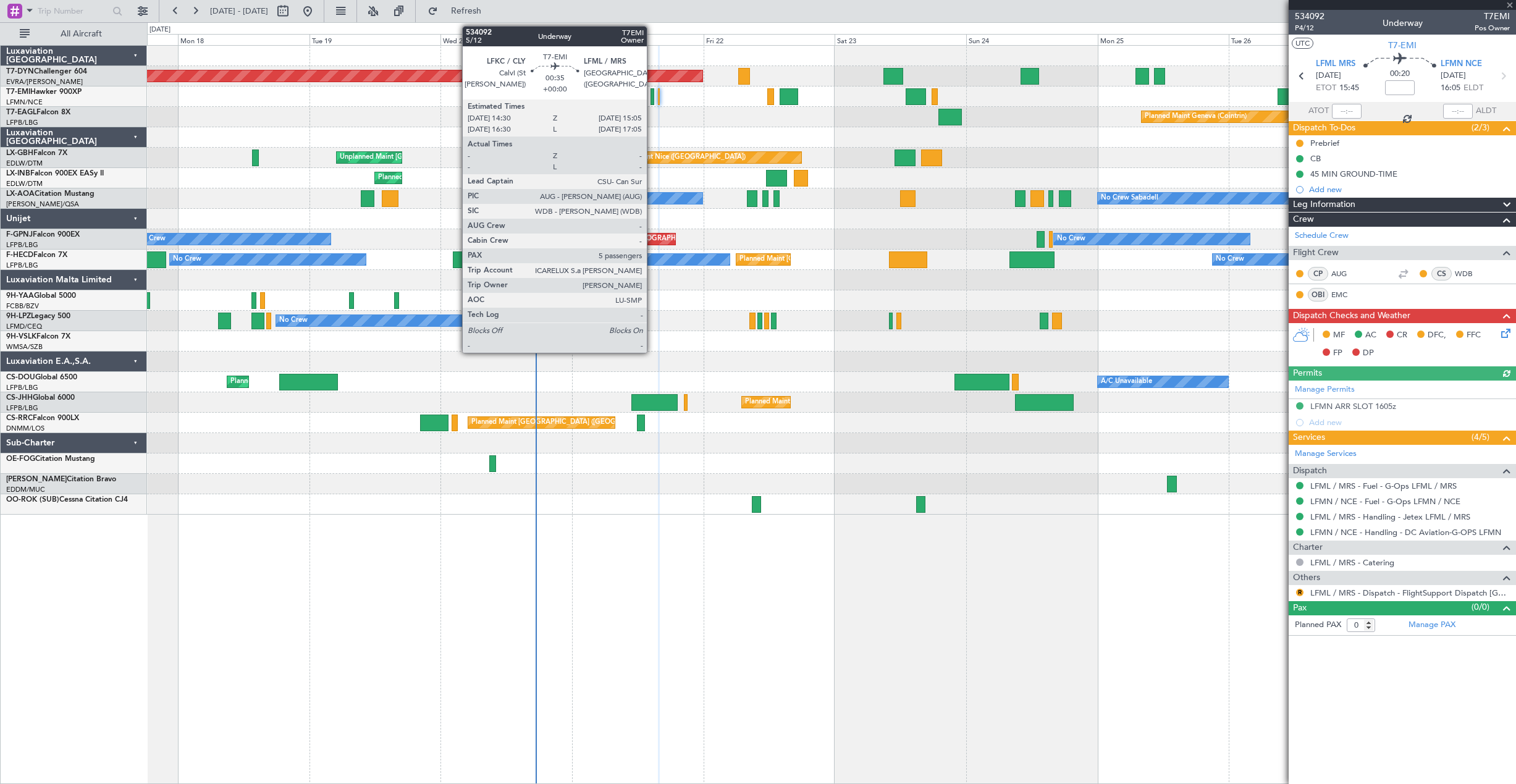
click at [652, 91] on div at bounding box center [652, 96] width 4 height 17
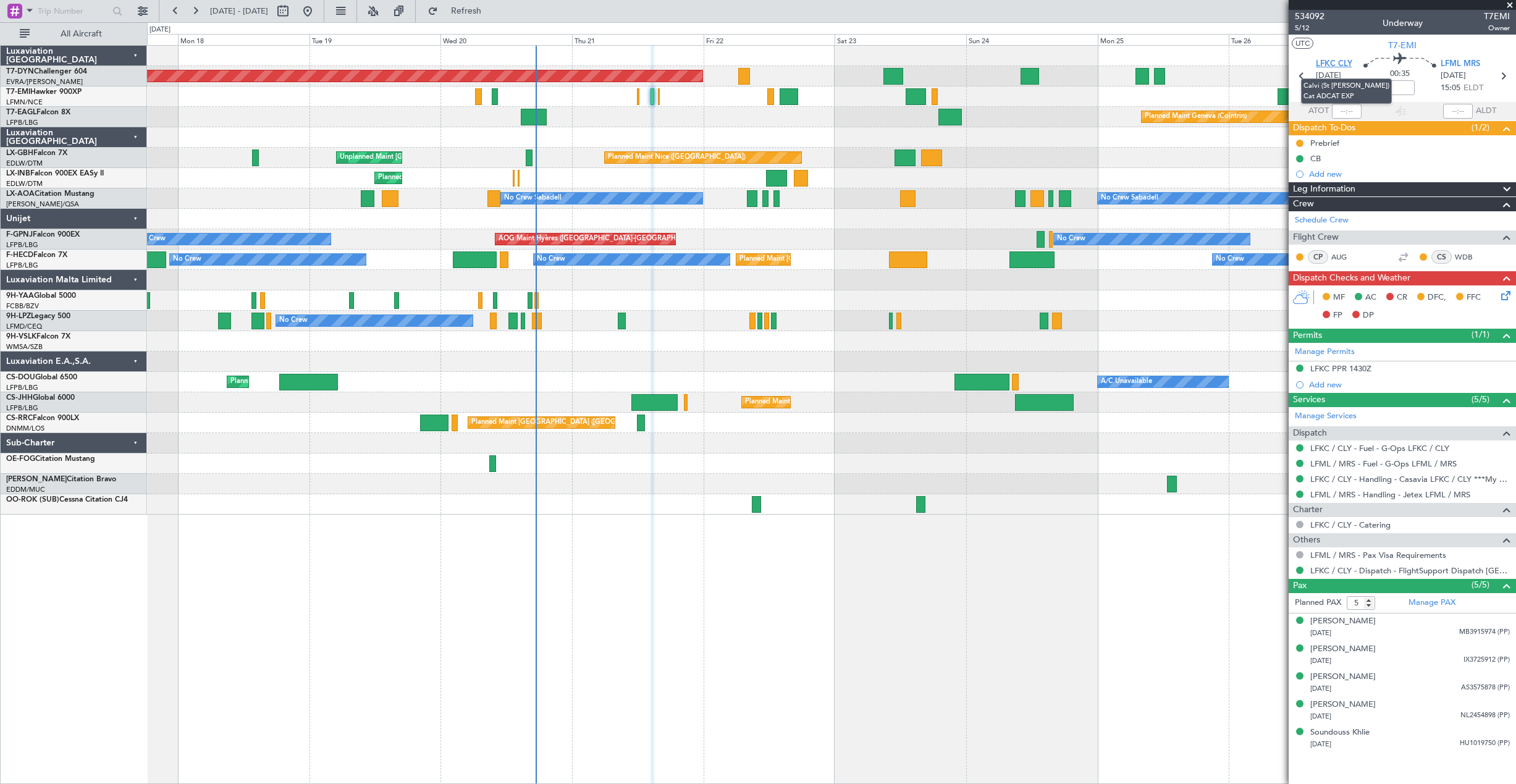
click at [1326, 67] on span "LFKC CLY" at bounding box center [1334, 64] width 37 height 12
click at [1453, 62] on span "LFML MRS" at bounding box center [1460, 64] width 40 height 12
click at [1354, 492] on link "LFML / MRS - Handling - Jetex LFML / MRS" at bounding box center [1390, 494] width 160 height 11
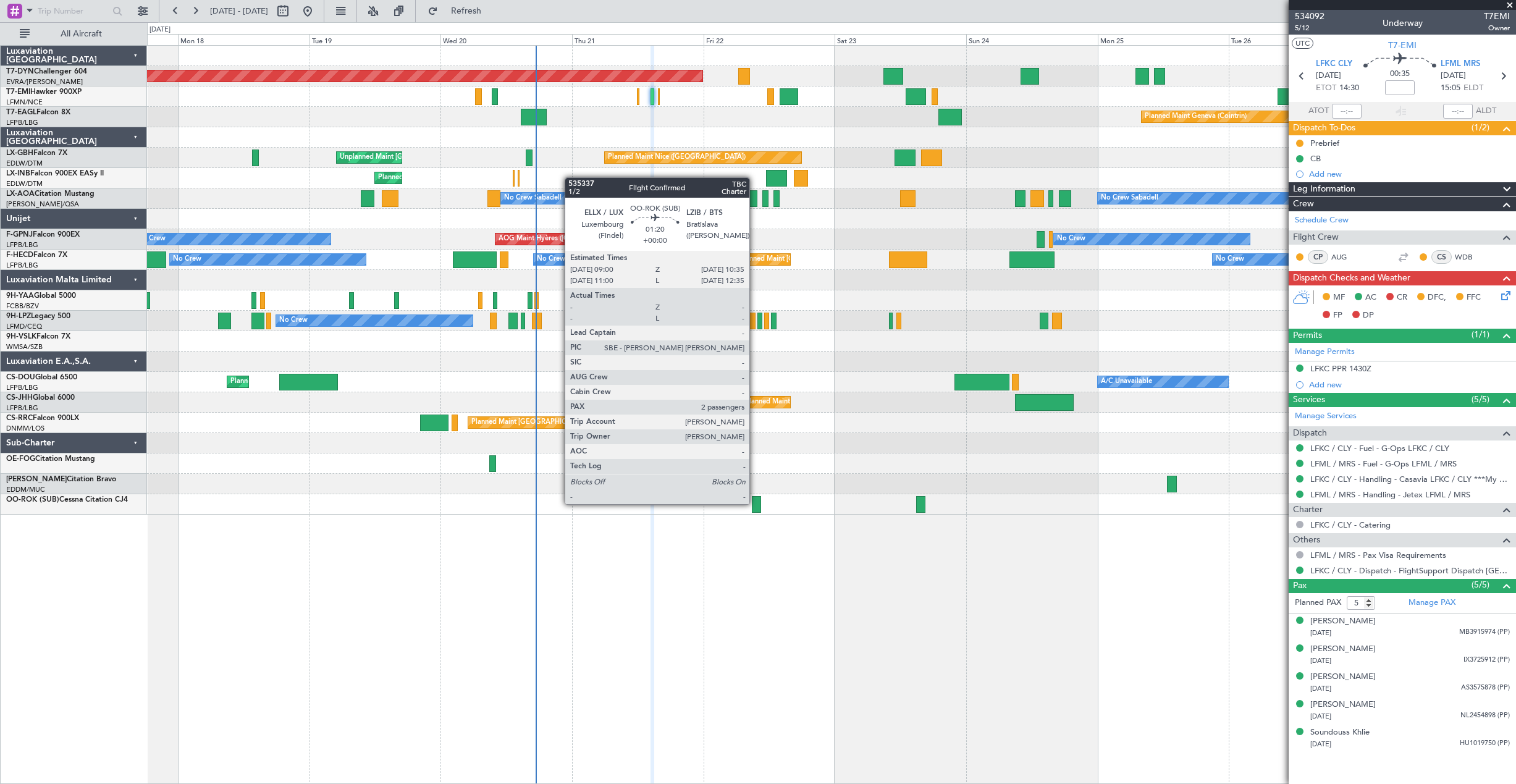
click at [755, 503] on div at bounding box center [756, 504] width 9 height 17
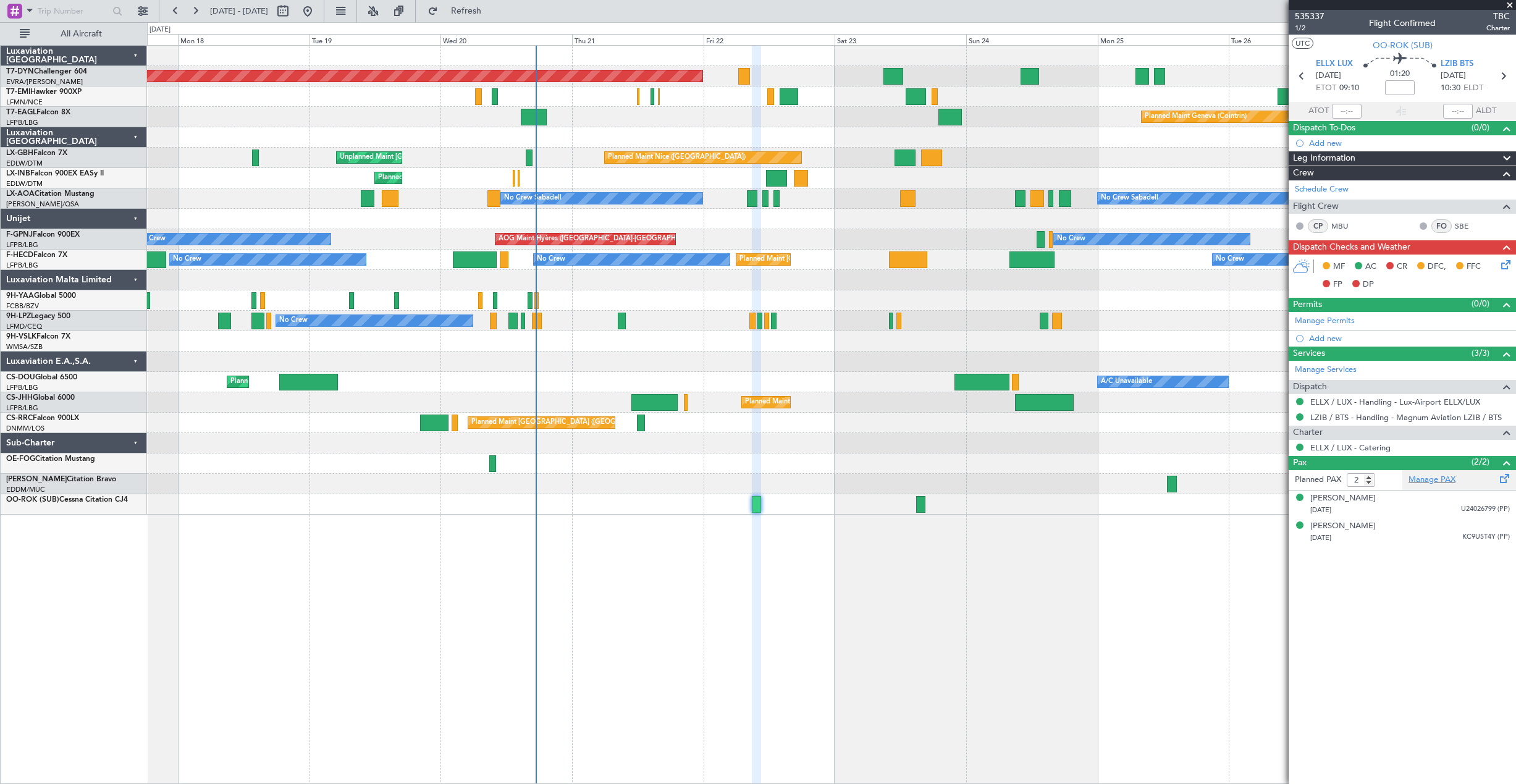
click at [1425, 472] on div "Manage PAX" at bounding box center [1459, 480] width 113 height 20
click at [492, 7] on span "Refresh" at bounding box center [466, 11] width 52 height 9
click at [1369, 485] on input "2" at bounding box center [1361, 480] width 29 height 14
click at [1368, 476] on input "3" at bounding box center [1361, 480] width 29 height 14
click at [1370, 482] on input "2" at bounding box center [1361, 480] width 29 height 14
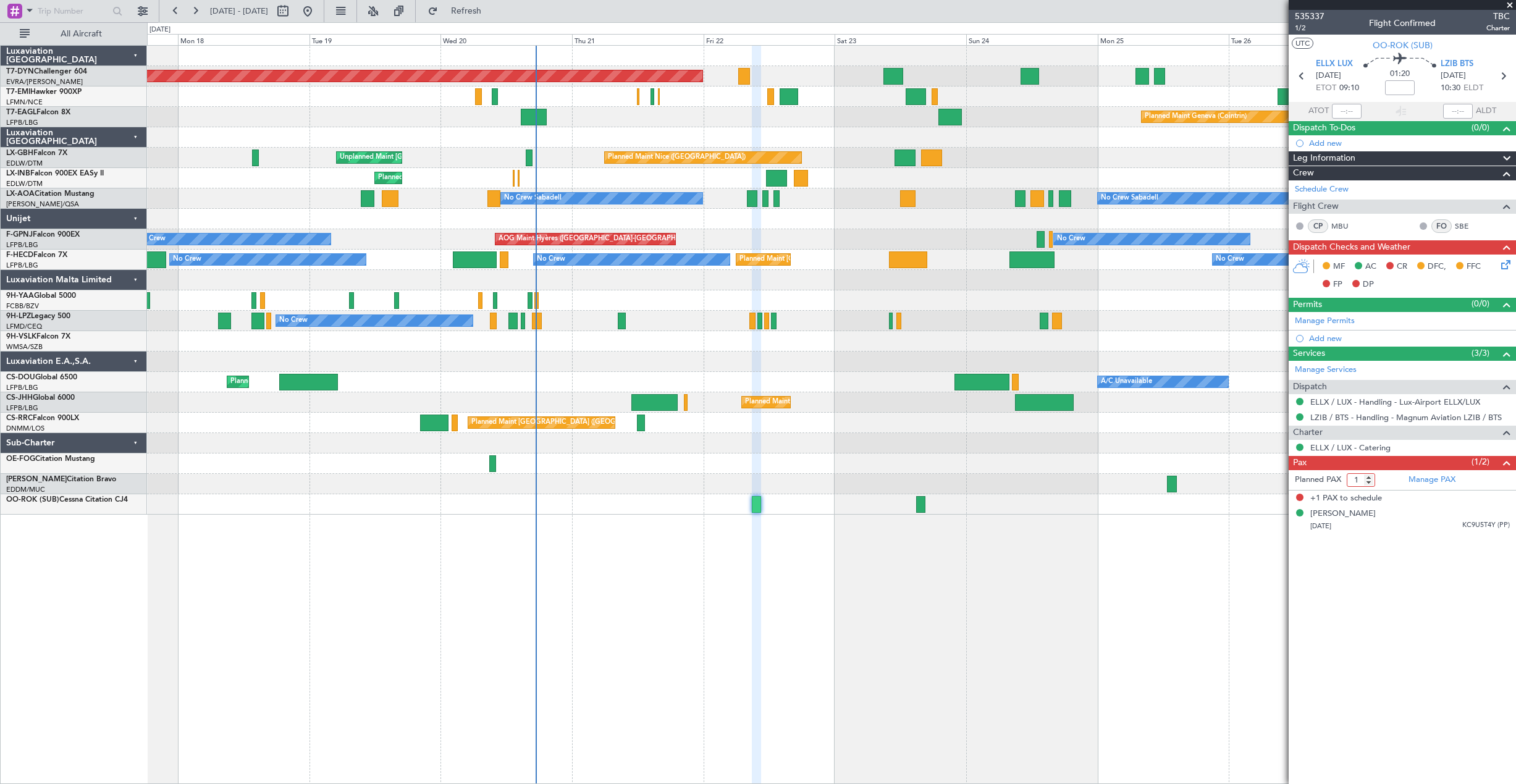
type input "1"
click at [1370, 482] on input "1" at bounding box center [1361, 480] width 29 height 14
click at [1246, 610] on div "Planned Maint Basel-Mulhouse Planned Maint Geneva (Cointrin) Planned Maint Nice…" at bounding box center [831, 413] width 1369 height 738
click at [1391, 479] on form "Planned PAX" at bounding box center [1345, 480] width 113 height 20
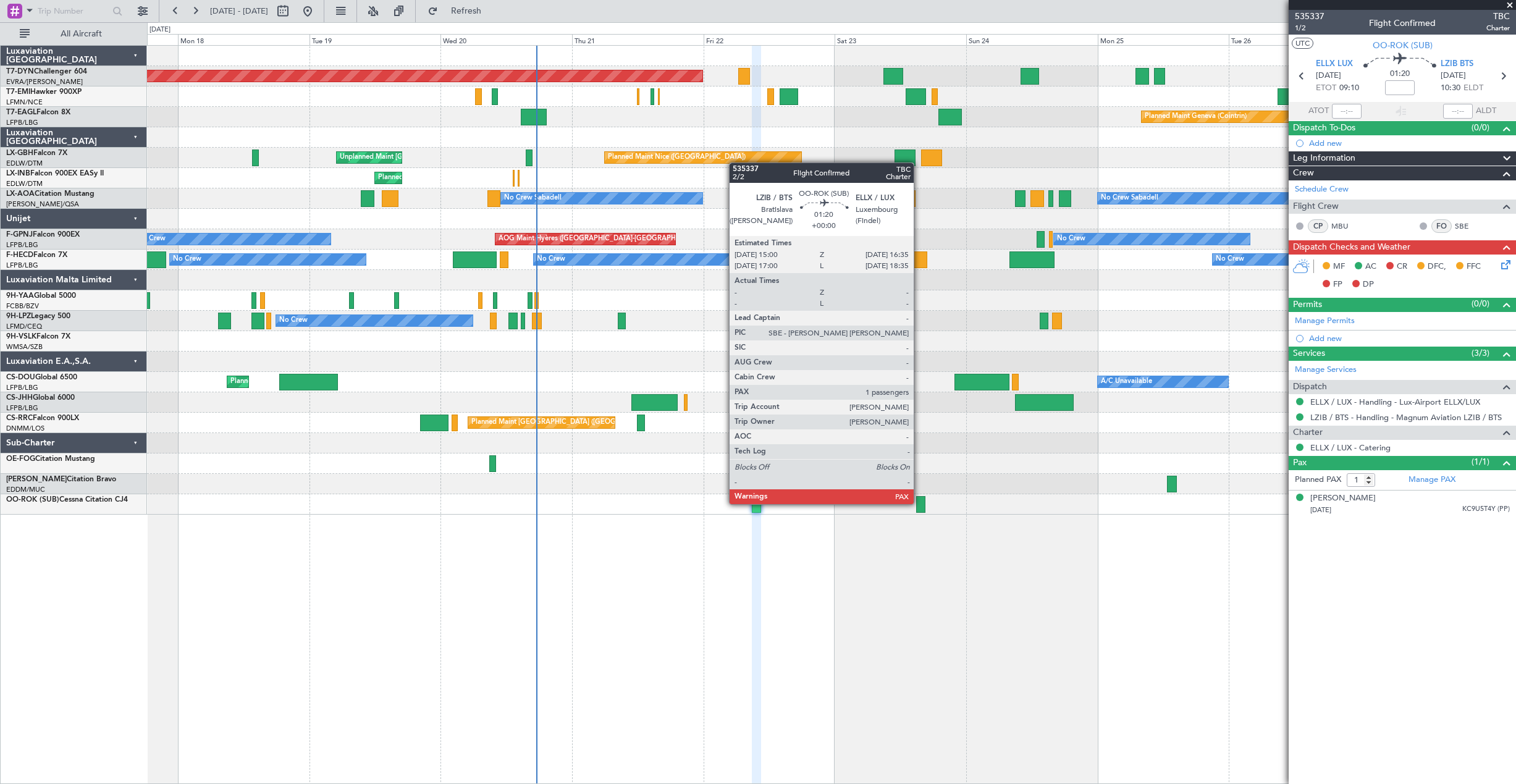
click at [920, 503] on div at bounding box center [921, 504] width 9 height 17
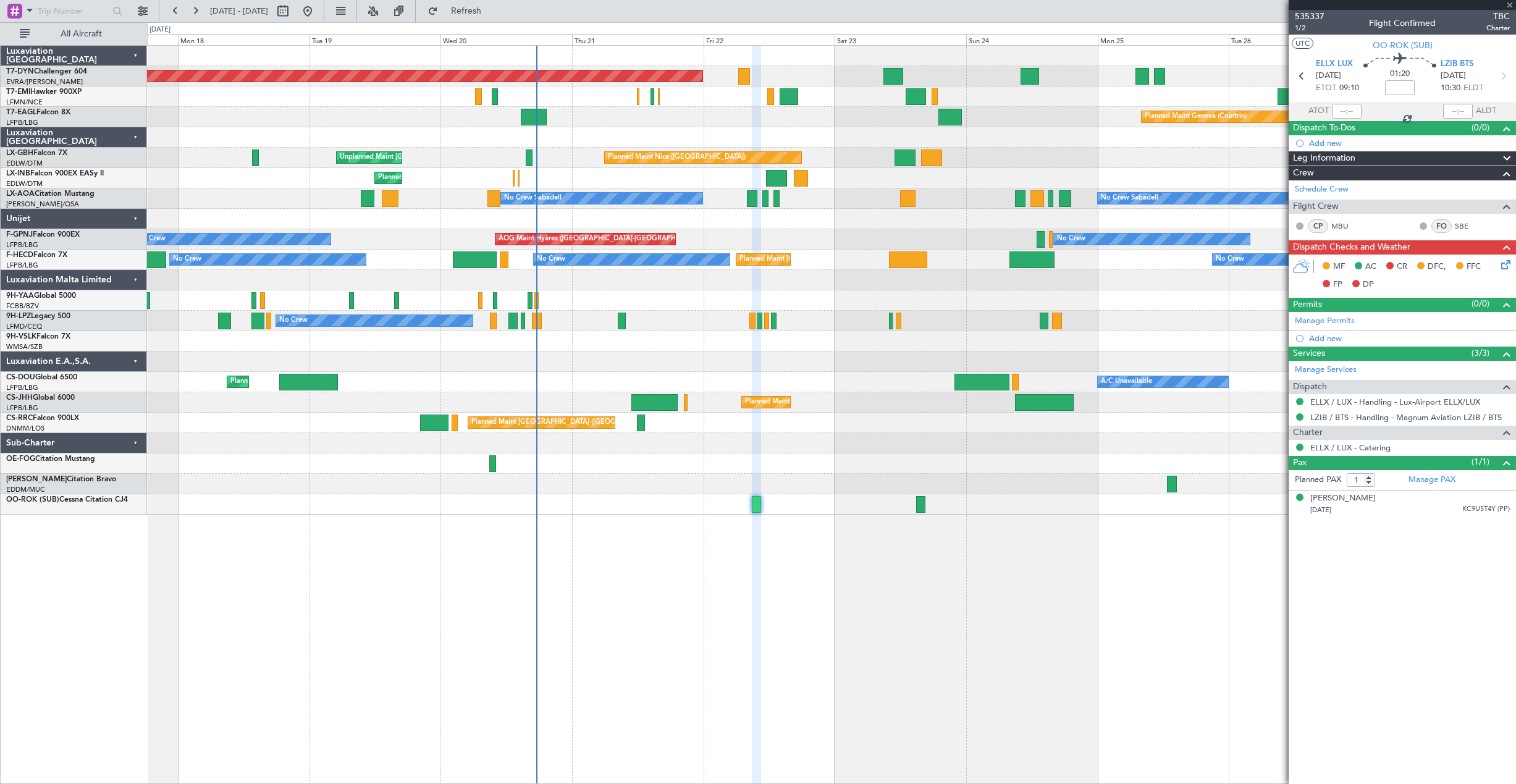
click at [920, 503] on div at bounding box center [921, 504] width 9 height 17
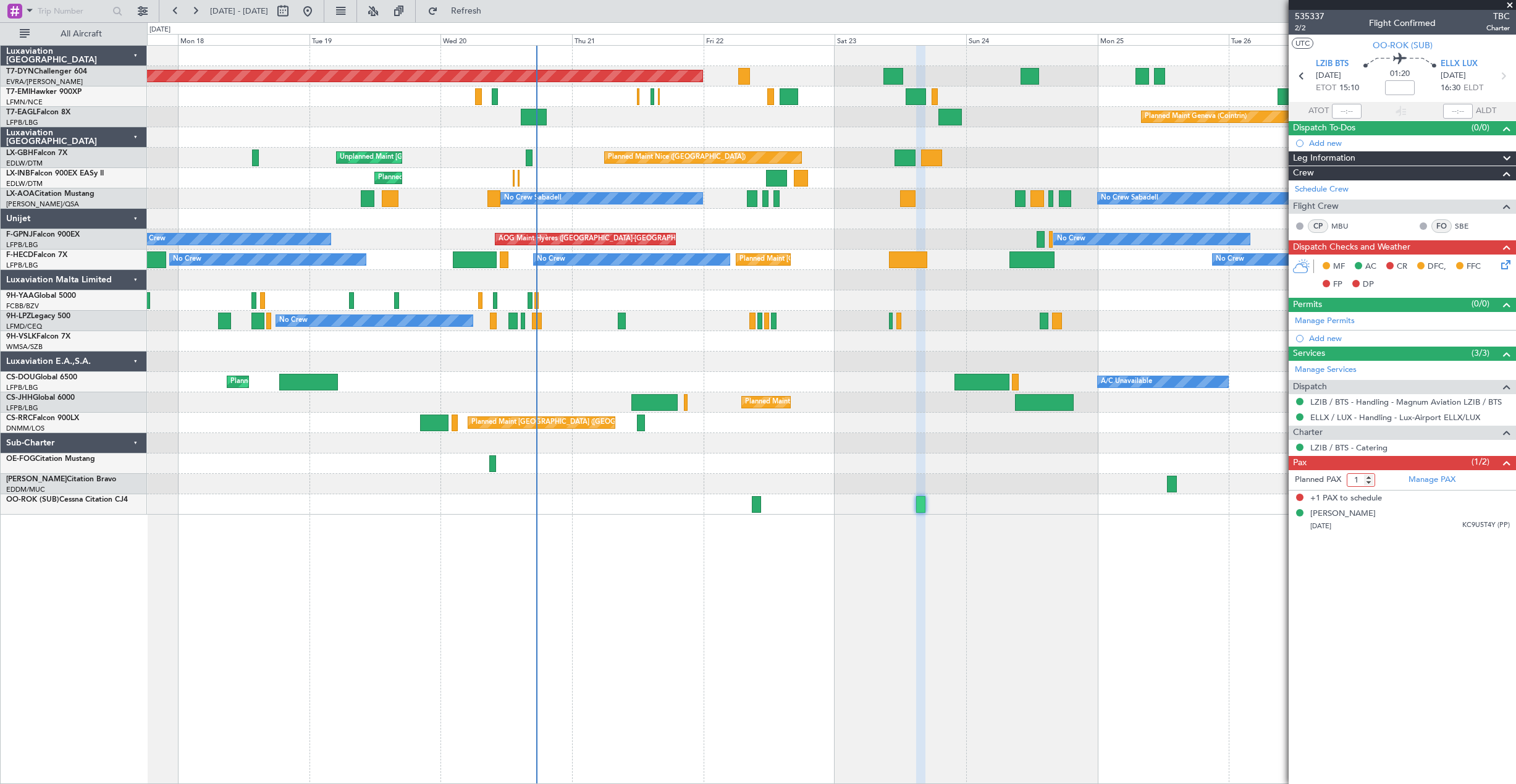
type input "1"
click at [1370, 484] on input "1" at bounding box center [1361, 480] width 29 height 14
click at [1395, 478] on form "Planned PAX" at bounding box center [1345, 480] width 113 height 20
click at [1307, 9] on div at bounding box center [1402, 5] width 228 height 10
click at [1310, 18] on span "535337" at bounding box center [1310, 16] width 30 height 13
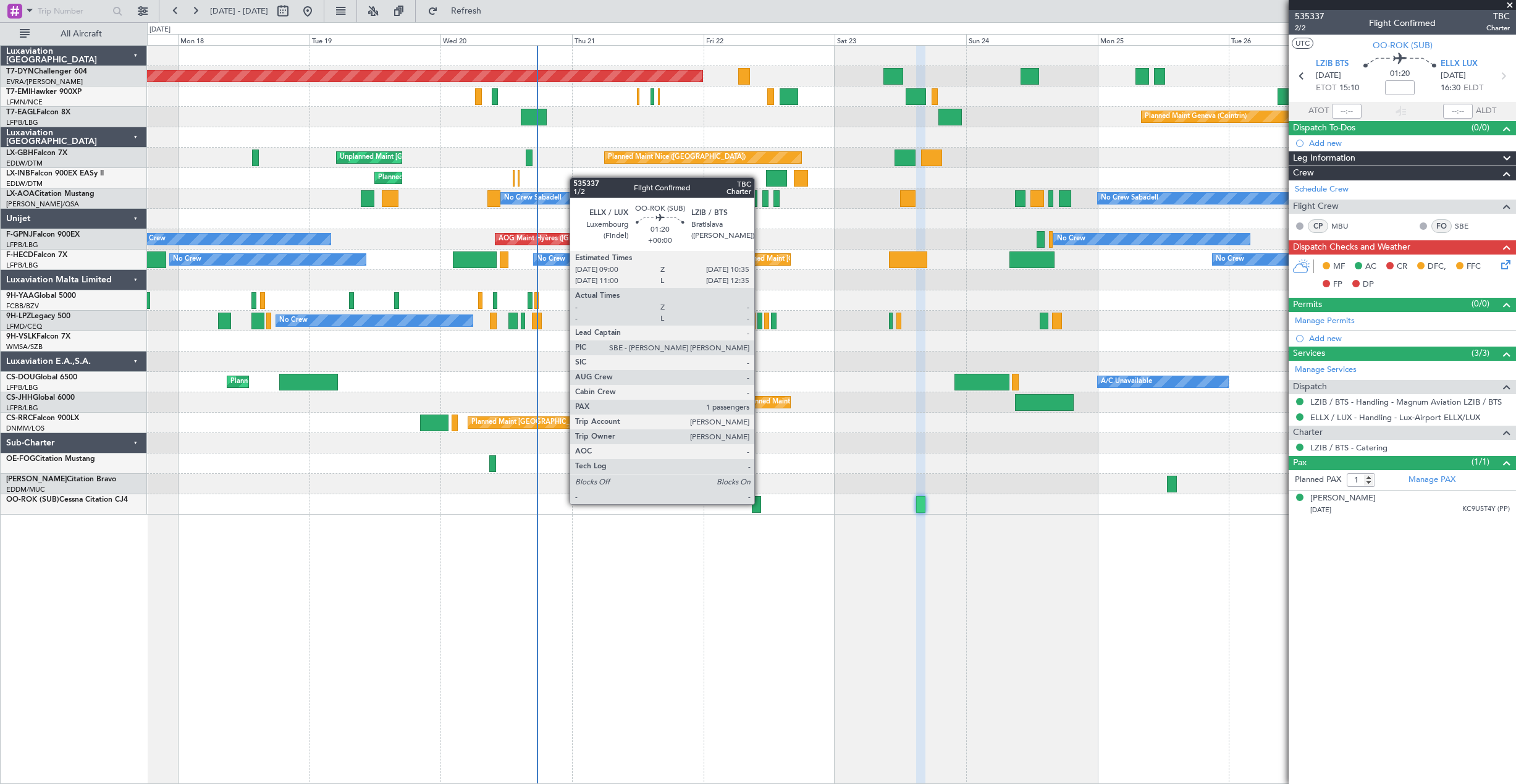
click at [759, 503] on div at bounding box center [756, 504] width 9 height 17
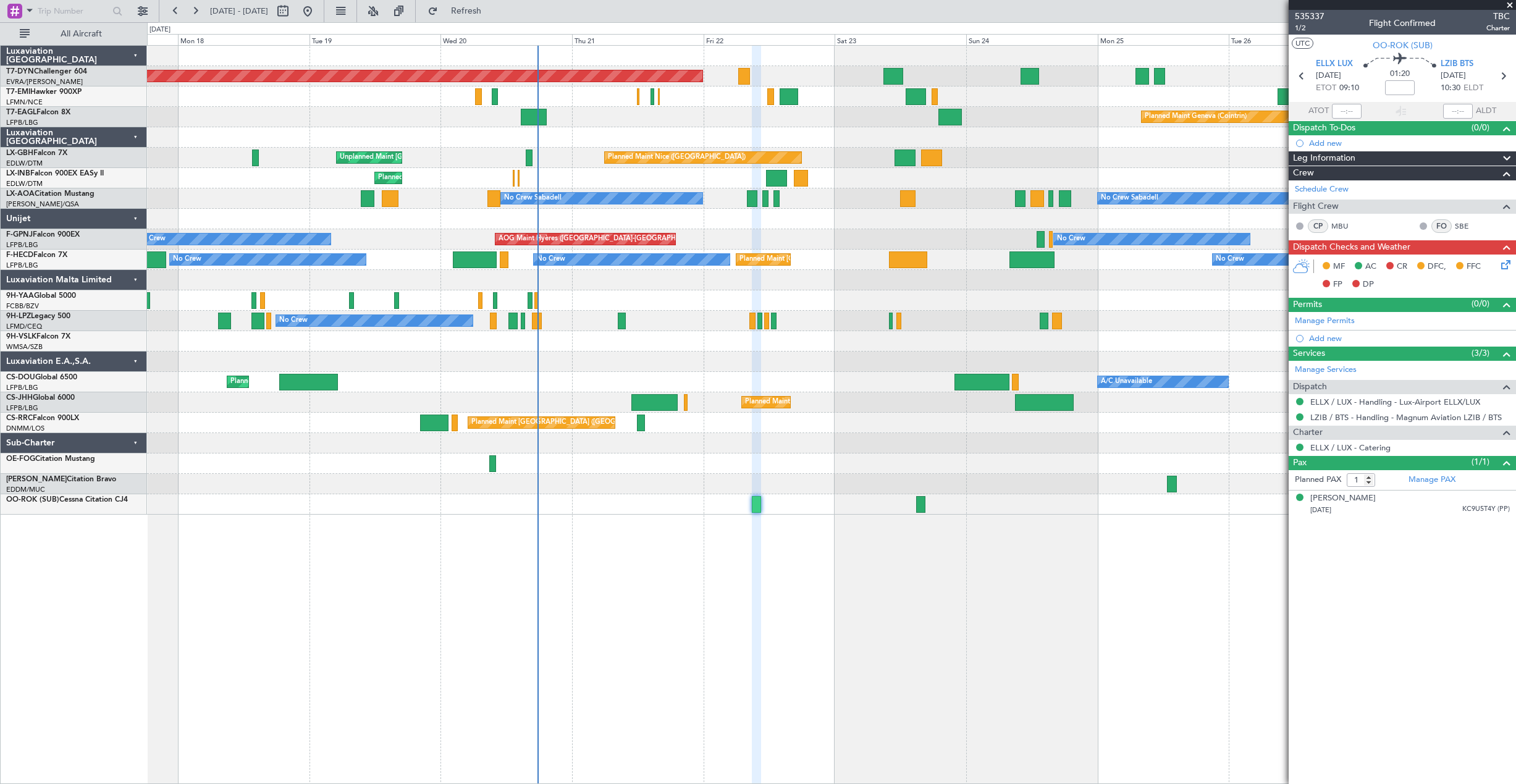
click at [633, 96] on div at bounding box center [831, 96] width 1368 height 21
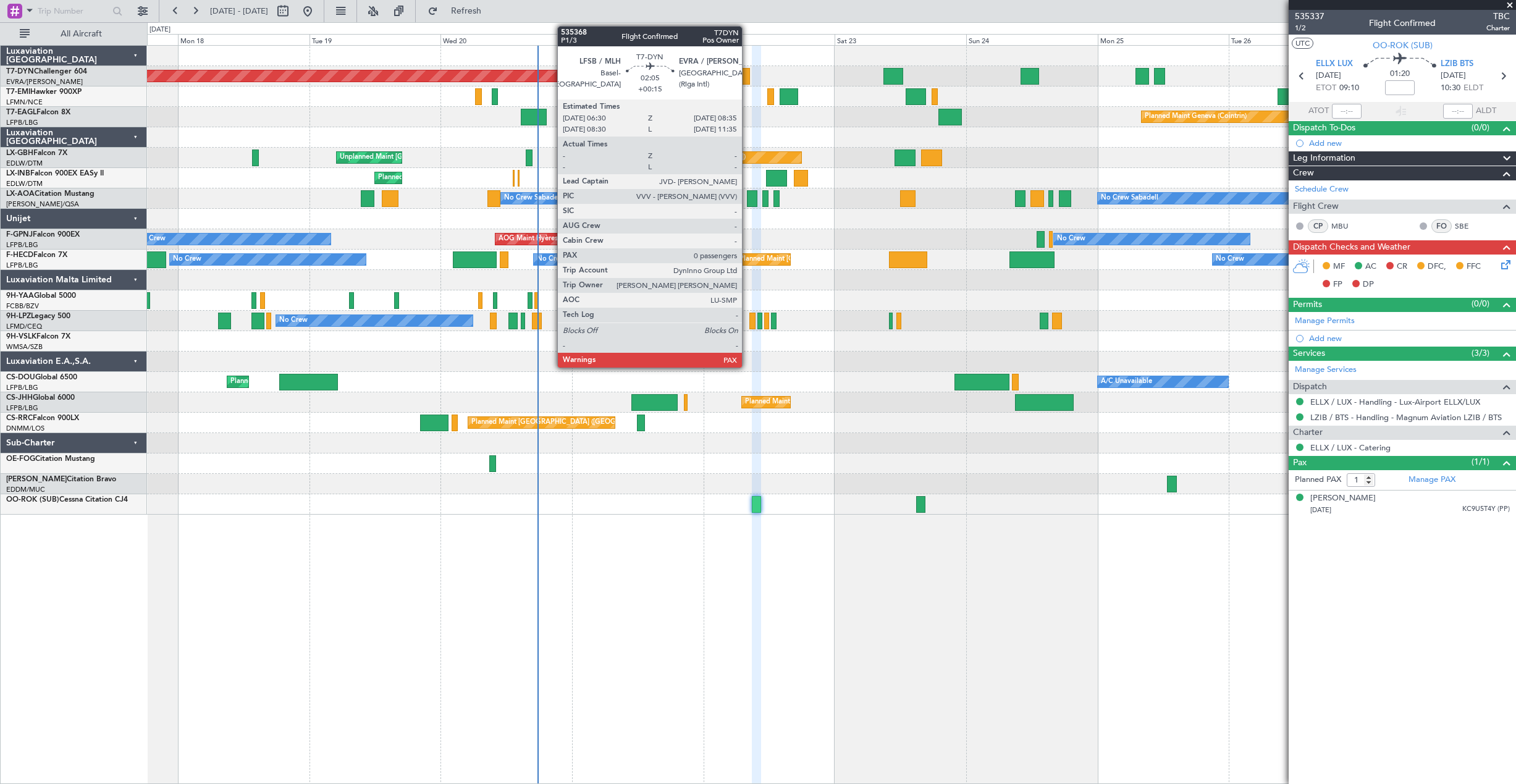
click at [748, 78] on div at bounding box center [745, 76] width 12 height 17
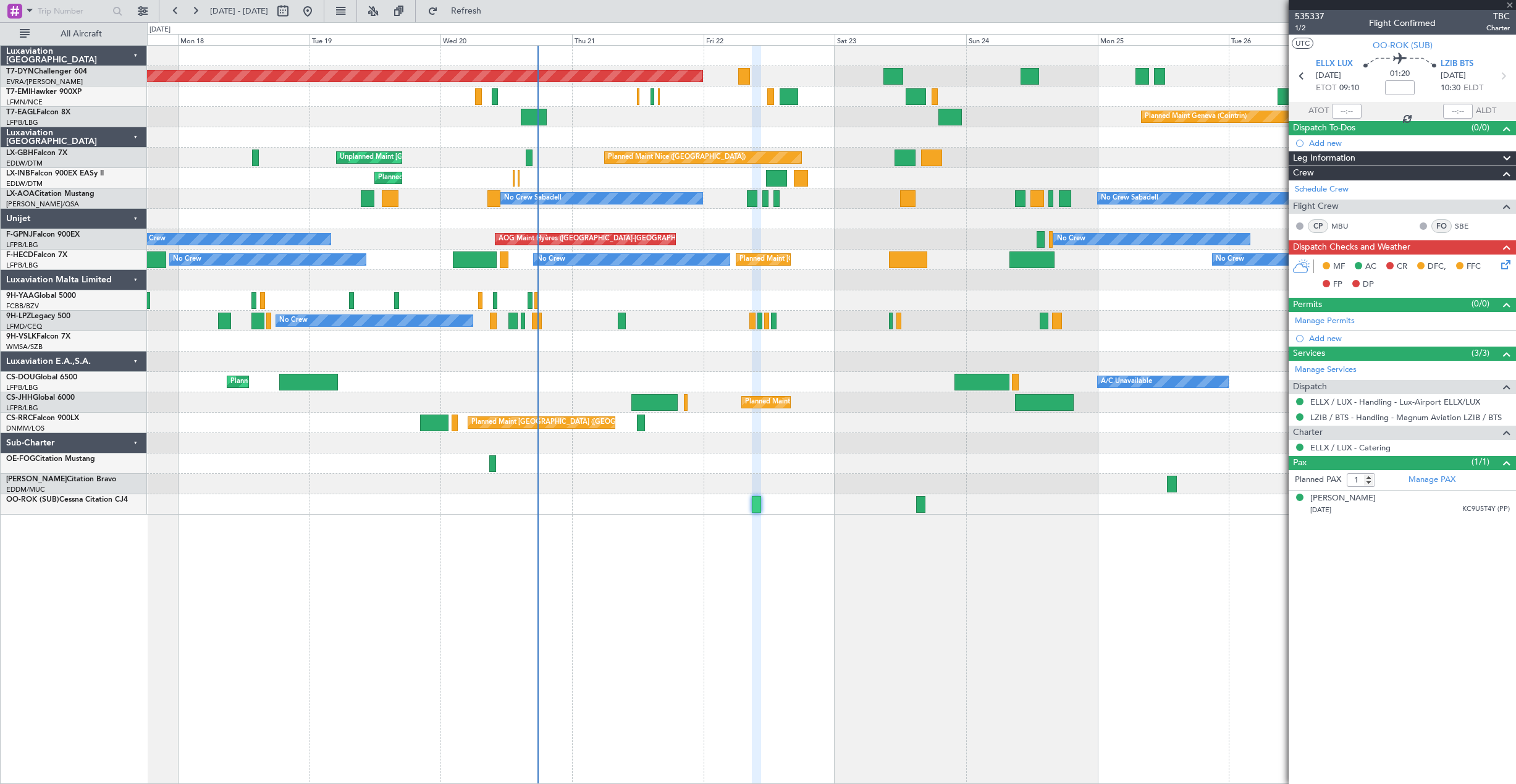
type input "+00:15"
type input "0"
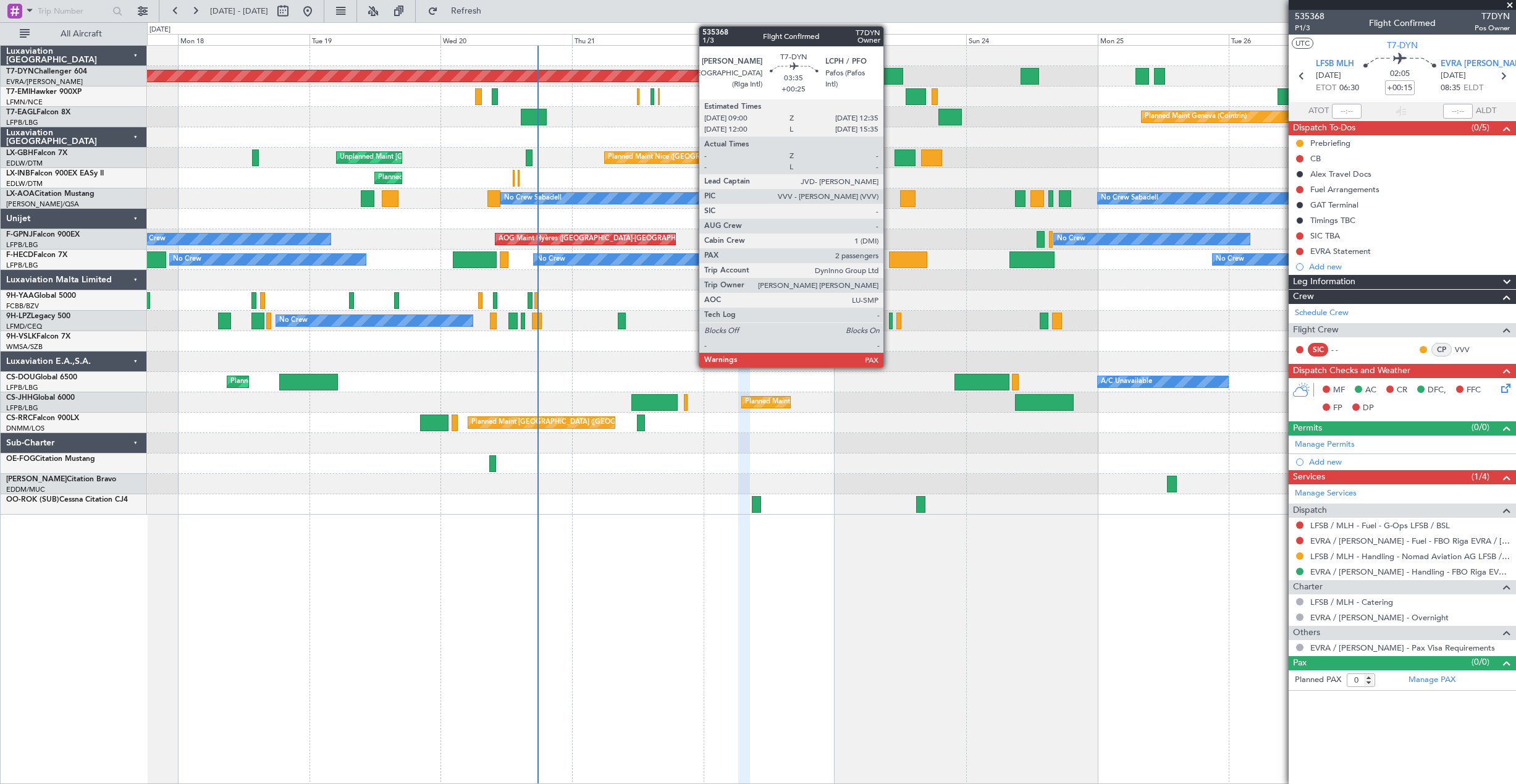
click at [889, 78] on div at bounding box center [894, 76] width 20 height 17
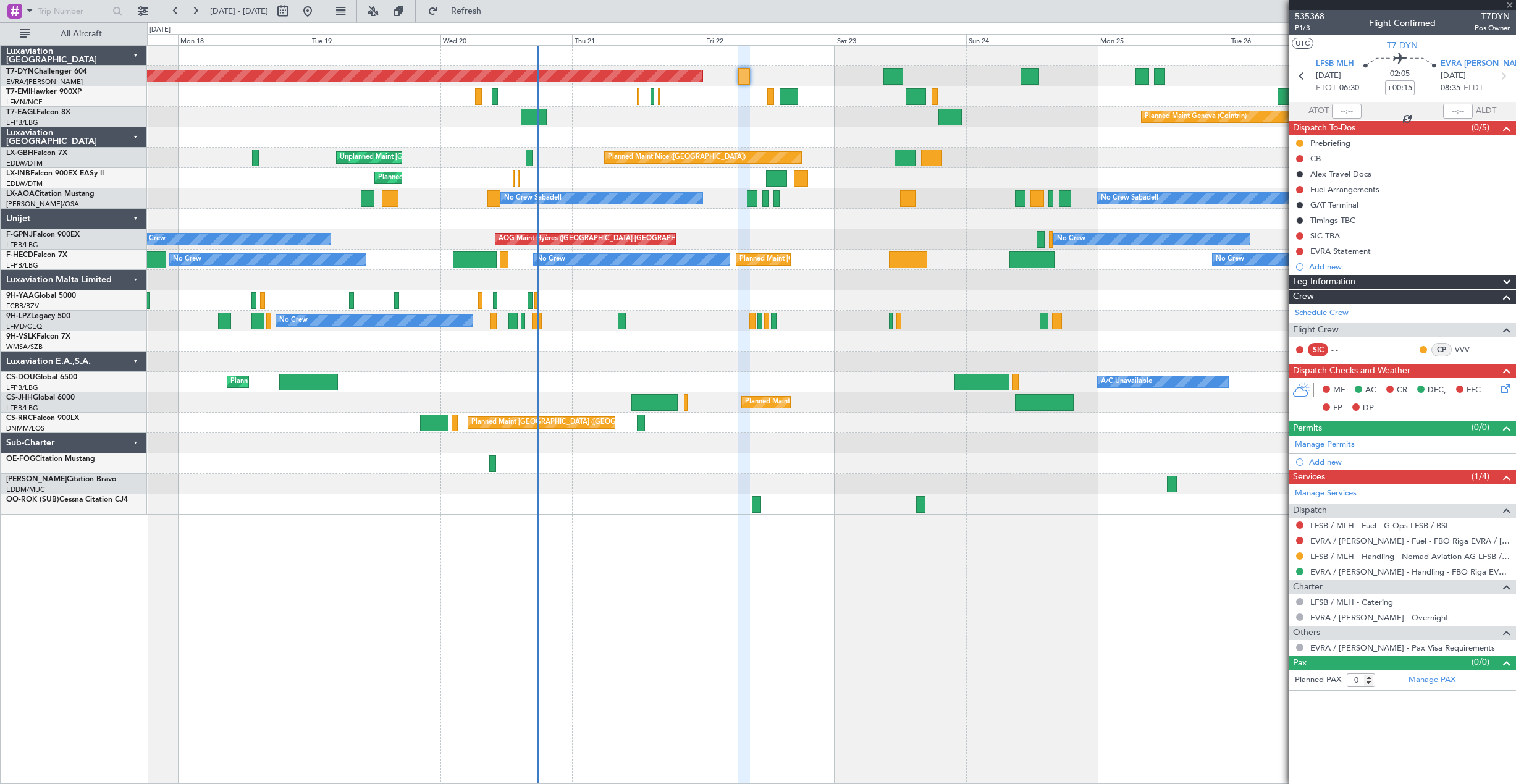
type input "+00:25"
type input "3"
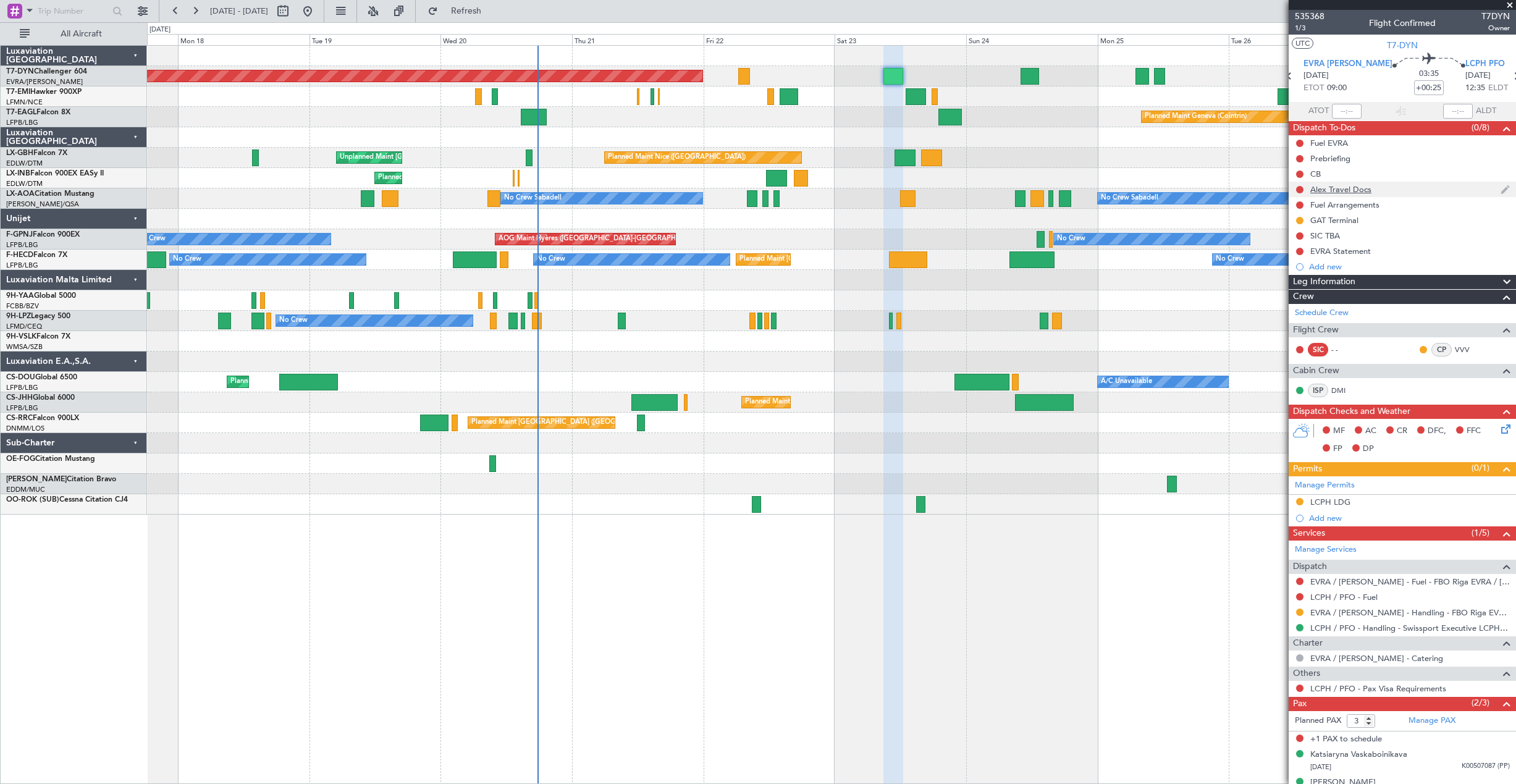
click at [1390, 193] on div "Alex Travel Docs" at bounding box center [1402, 190] width 228 height 16
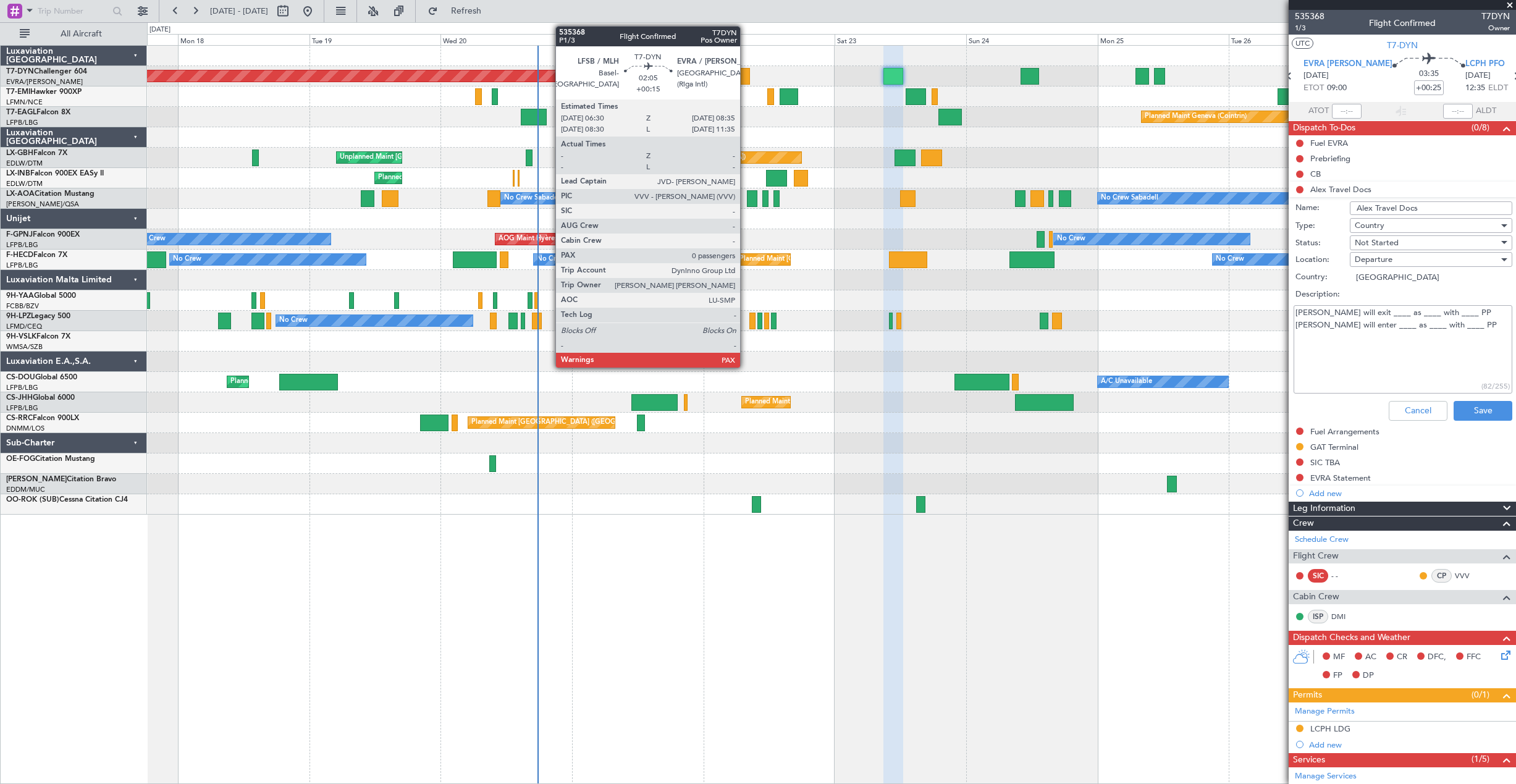
click at [746, 76] on div at bounding box center [745, 76] width 12 height 17
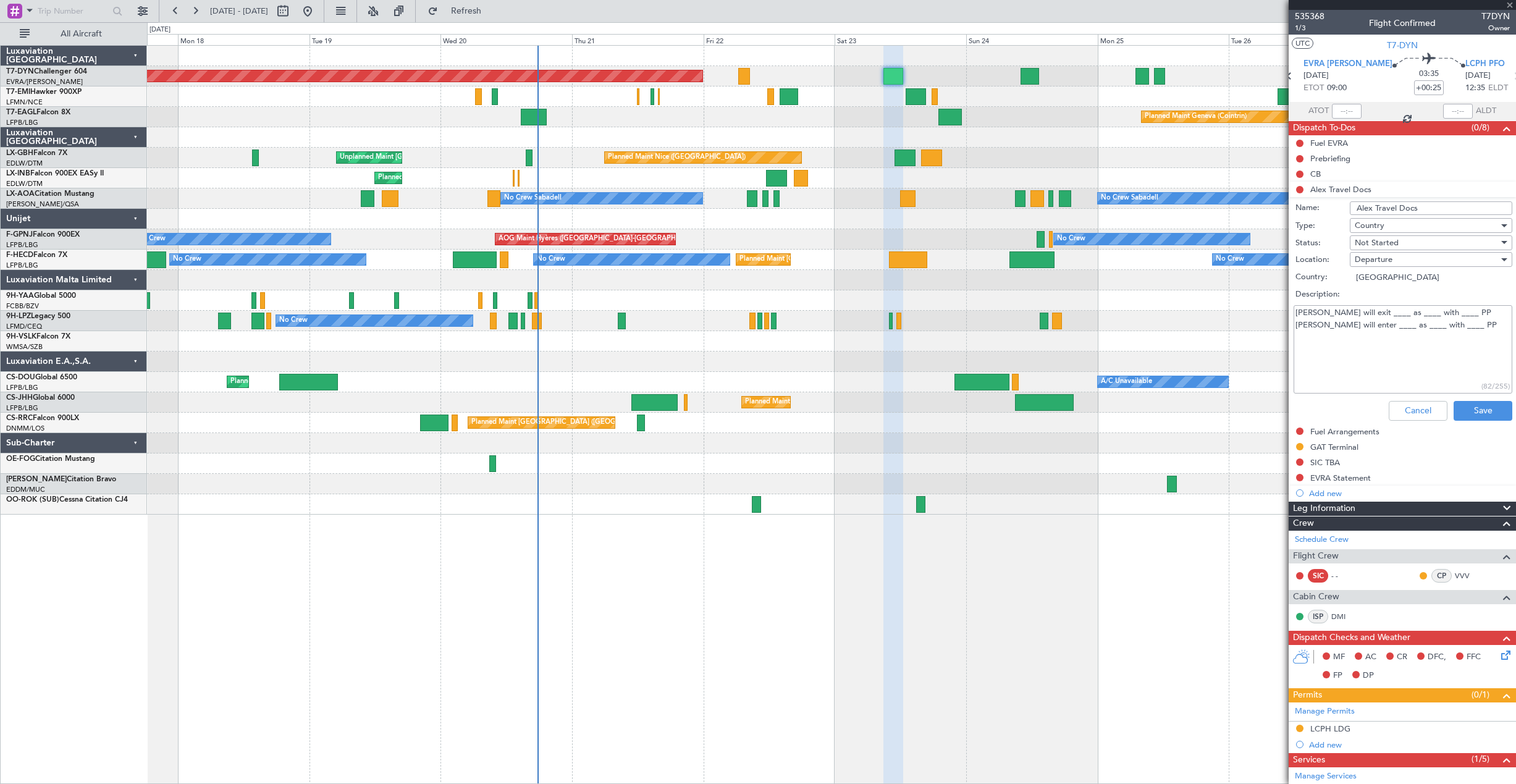
type input "+00:15"
type input "0"
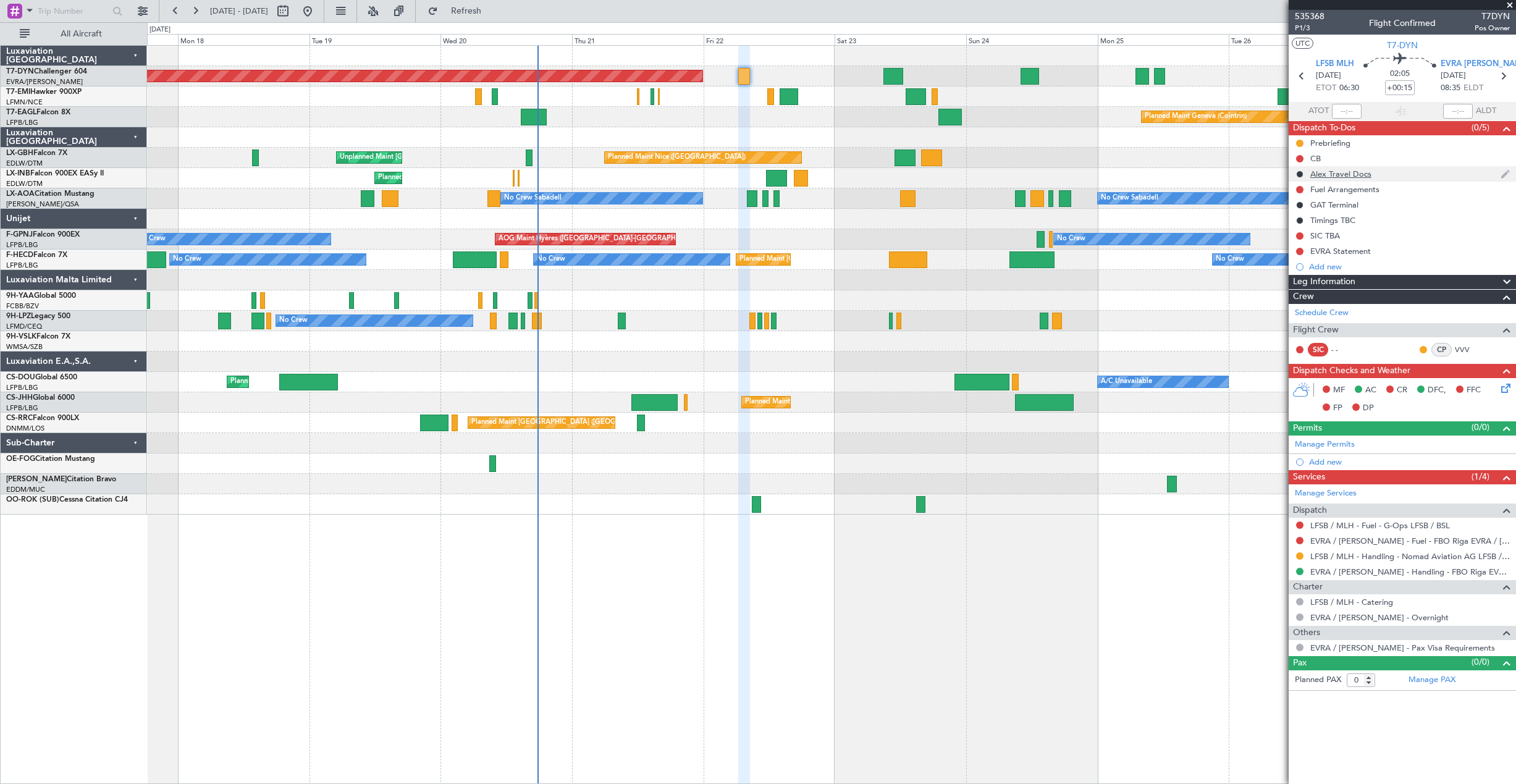
click at [1460, 179] on div "Alex Travel Docs" at bounding box center [1402, 174] width 228 height 16
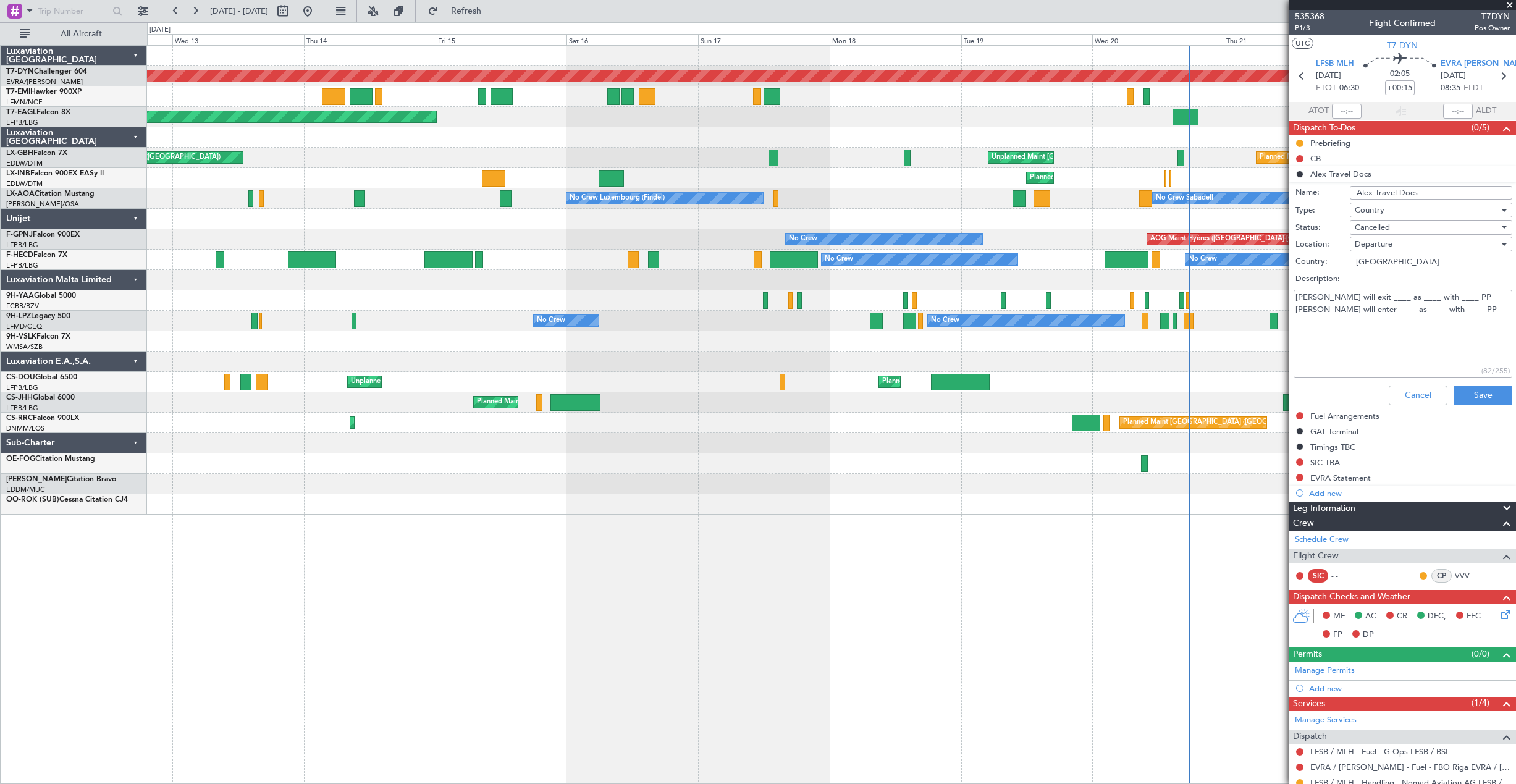
click at [1067, 208] on div "Planned Maint Basel-Mulhouse Planned Maint New York (Teterboro) Planned Maint G…" at bounding box center [831, 280] width 1368 height 469
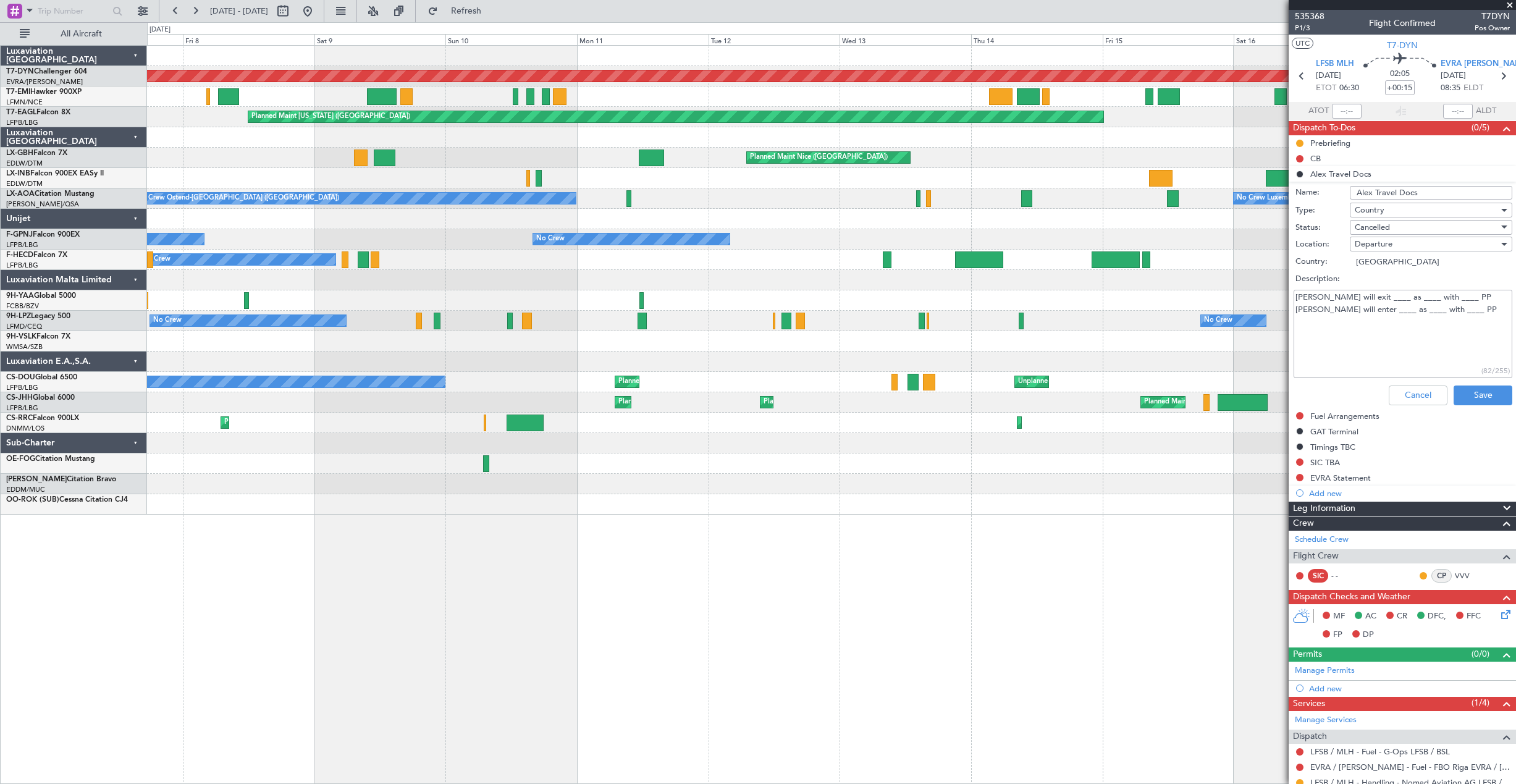
click at [1104, 194] on div "Planned Maint Basel-Mulhouse Planned Maint New York (Teterboro) Planned Maint N…" at bounding box center [831, 280] width 1368 height 469
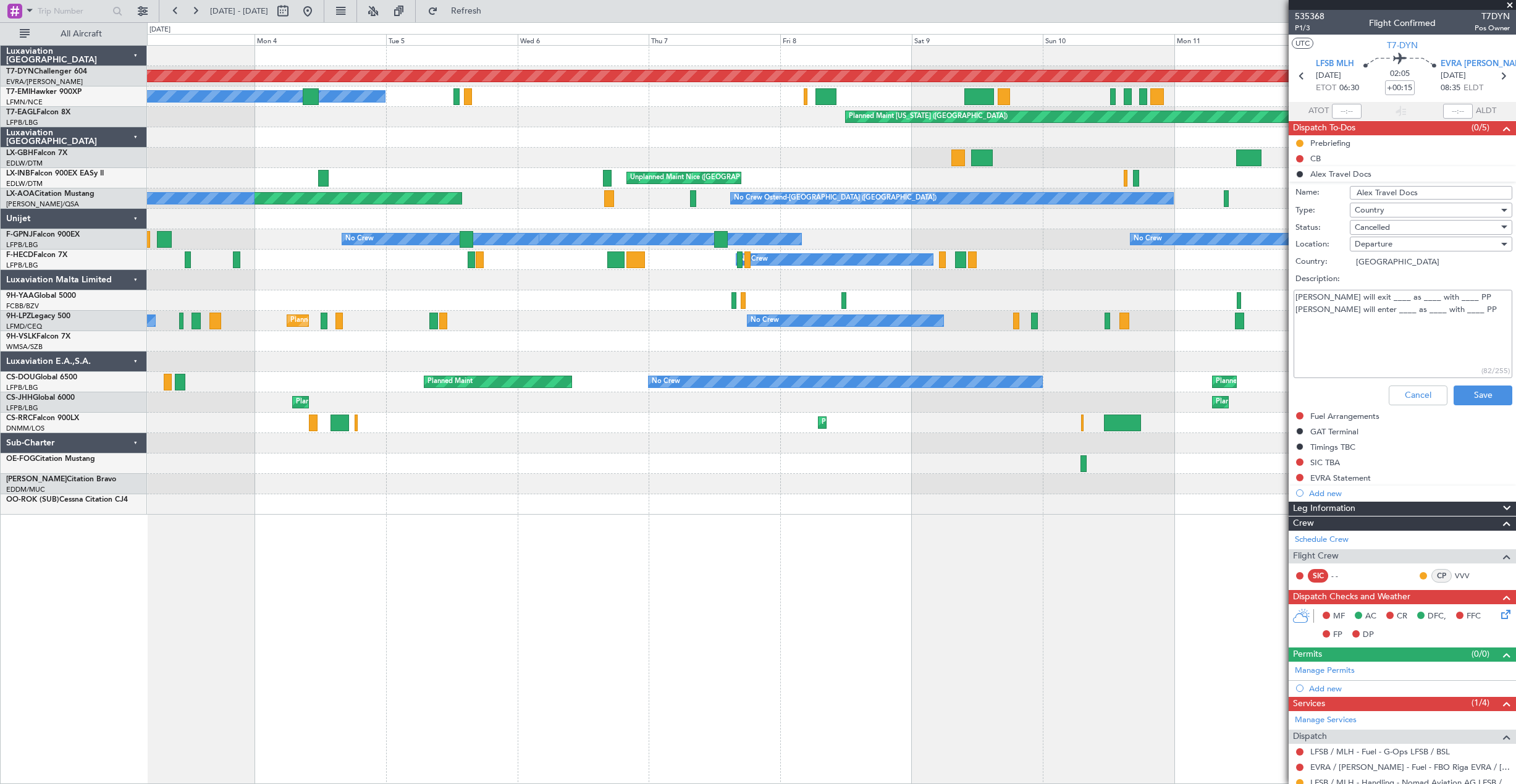
click at [1017, 188] on div "Planned Maint Basel-Mulhouse A/C Unavailable Planned Maint New York (Teterboro)…" at bounding box center [831, 280] width 1368 height 469
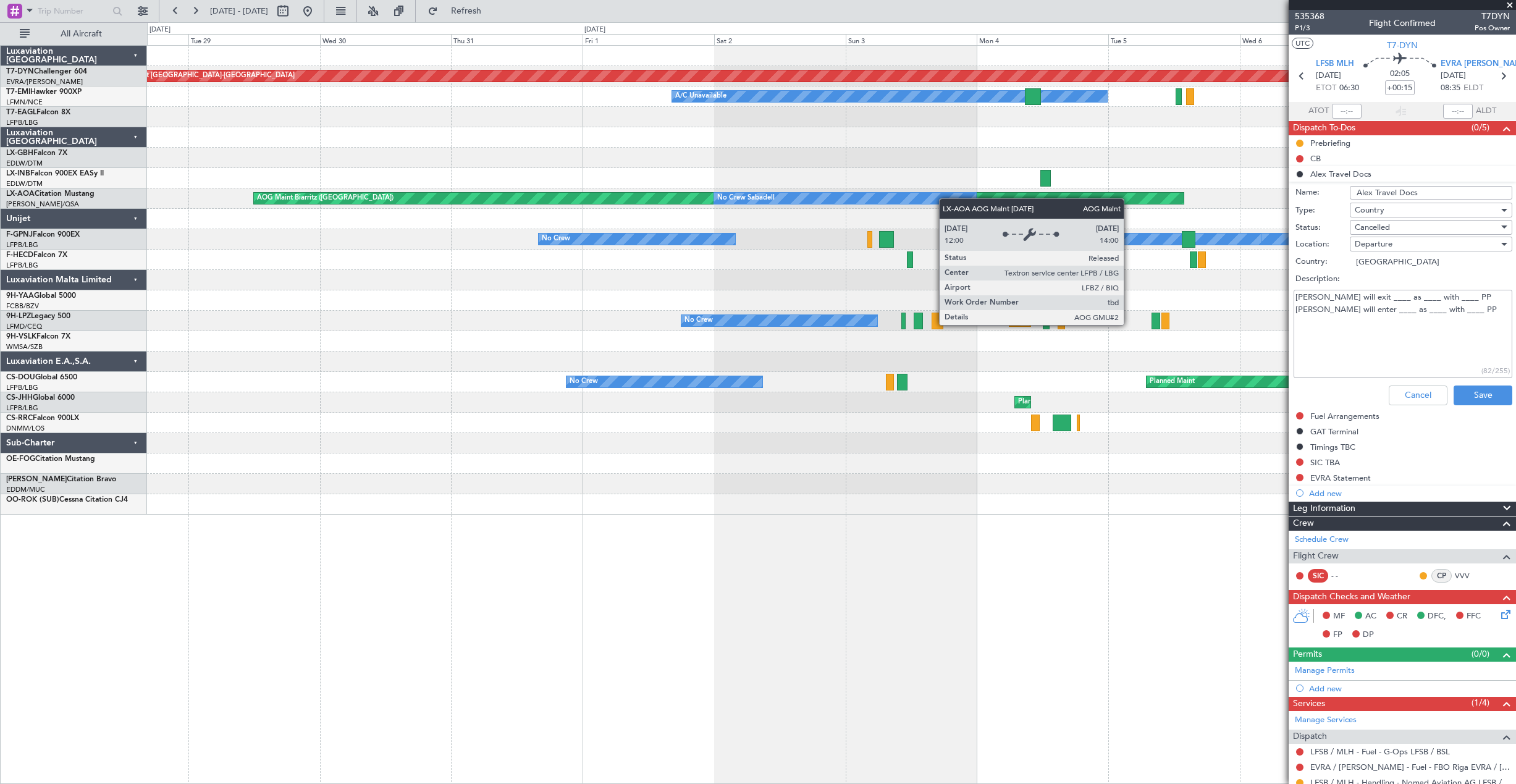
click at [1045, 198] on div "Planned Maint Basel-Mulhouse A/C Unavailable Planned Maint New York (Teterboro)…" at bounding box center [831, 280] width 1368 height 469
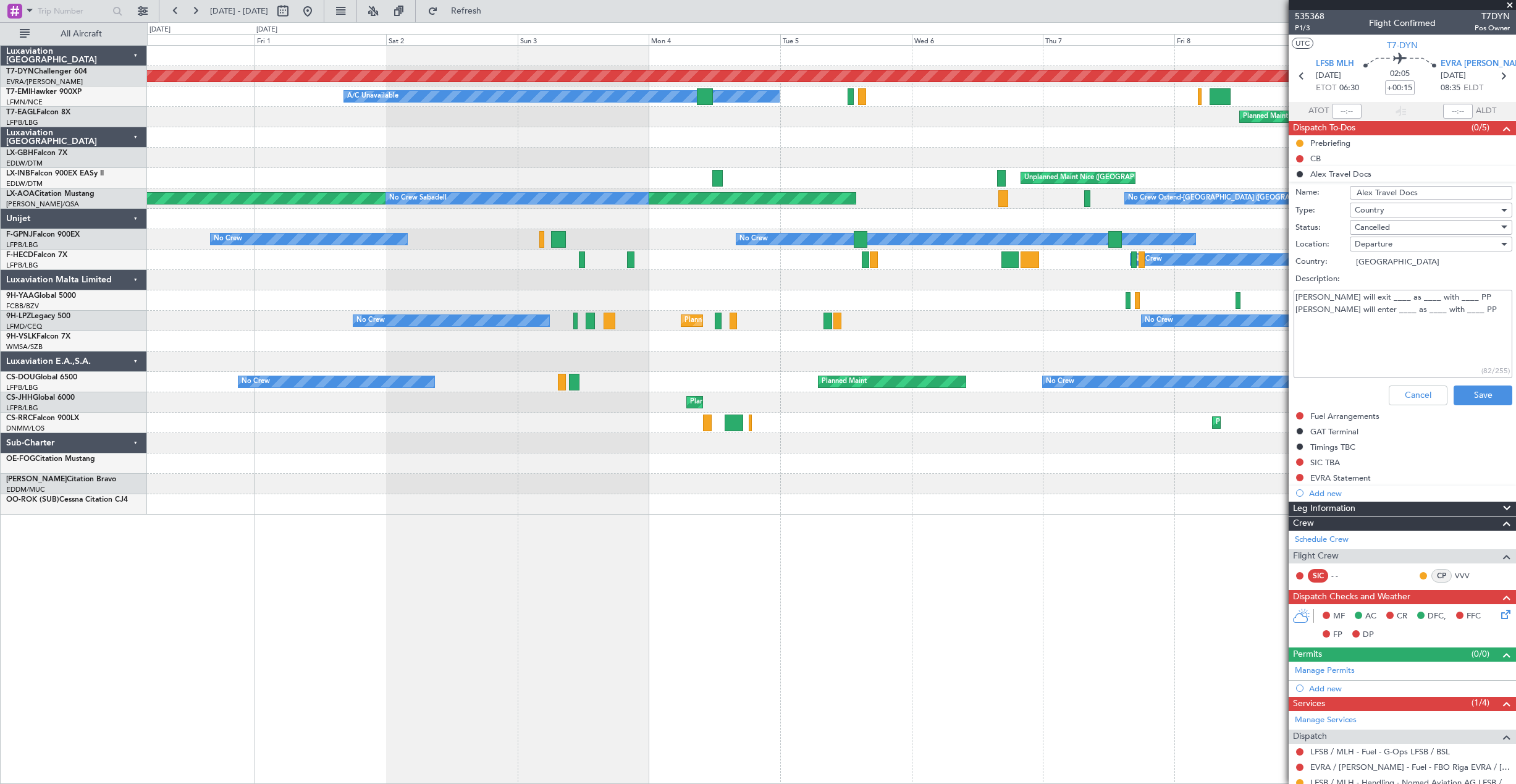
click at [2, 100] on div "Planned Maint Basel-Mulhouse A/C Unavailable Planned Maint New York (Teterboro)…" at bounding box center [758, 402] width 1516 height 761
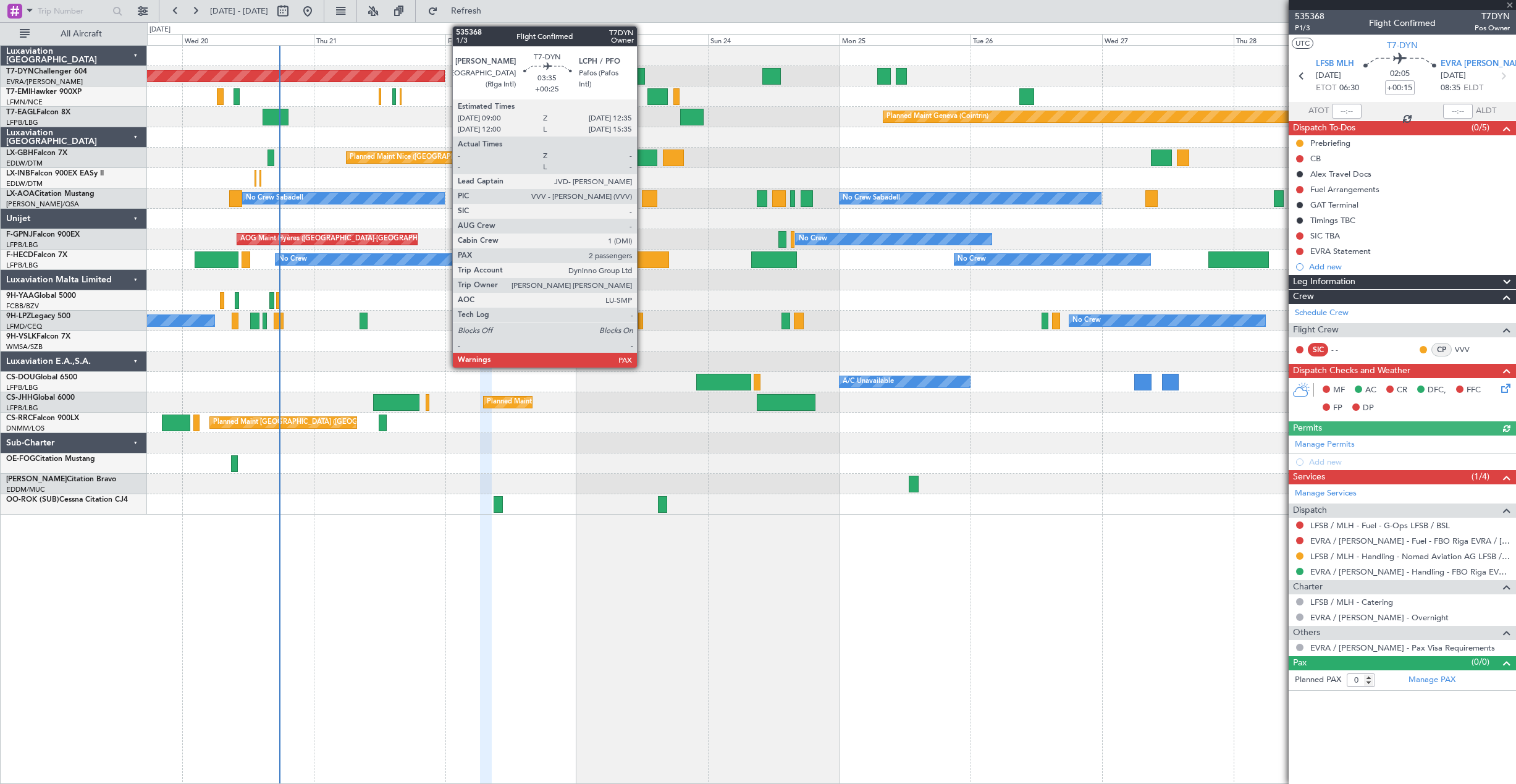
click at [642, 74] on div at bounding box center [635, 76] width 20 height 17
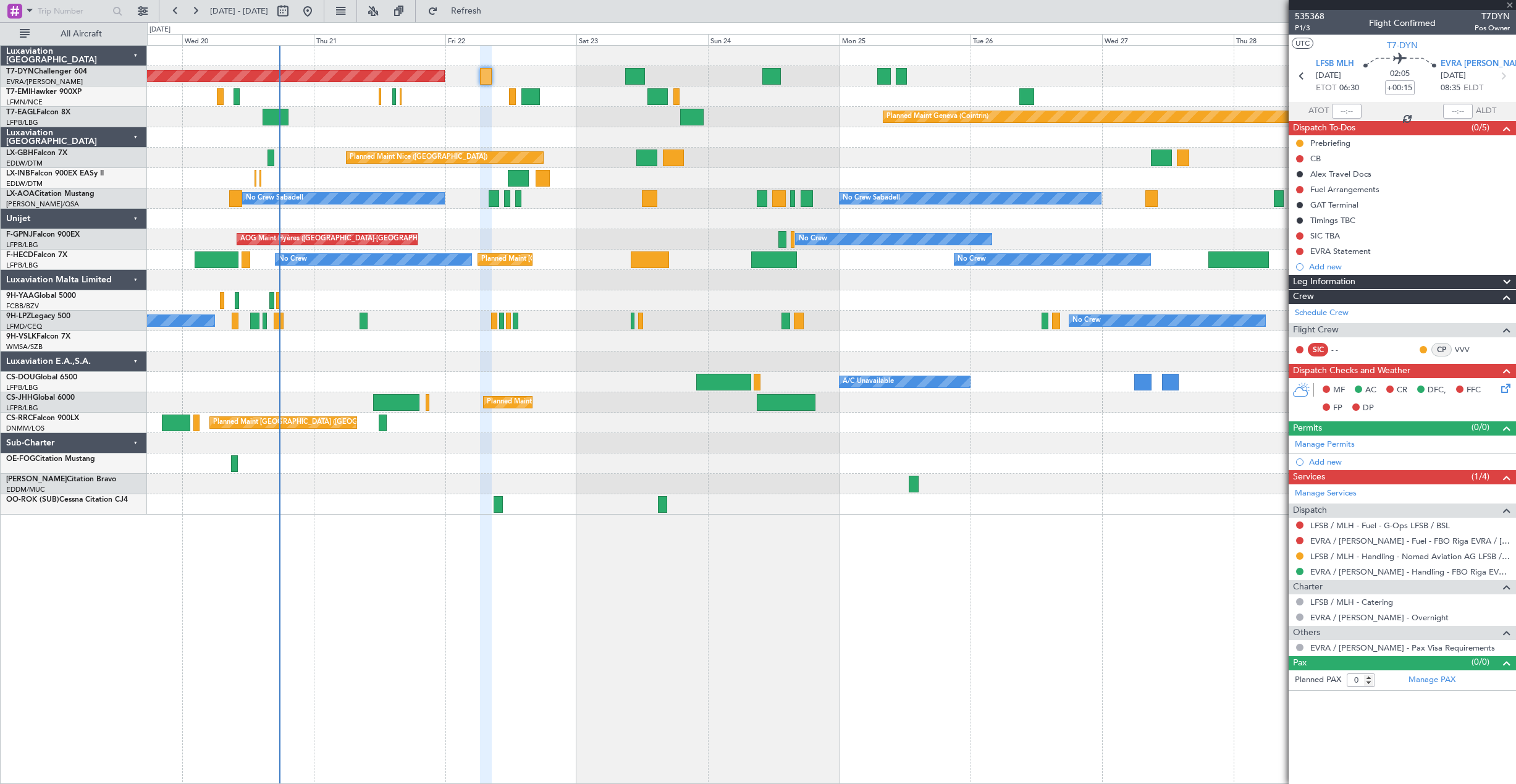
type input "+00:25"
type input "3"
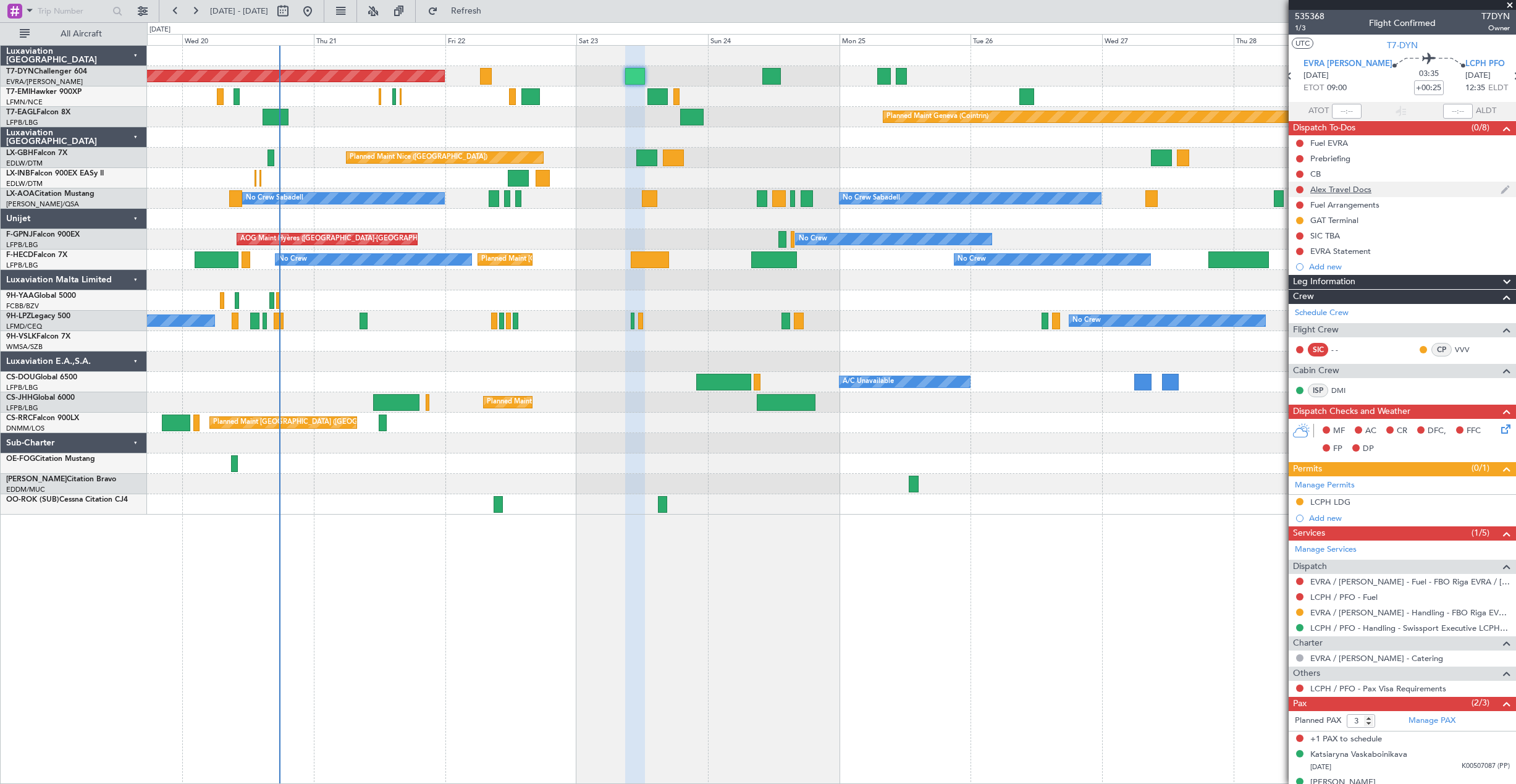
click at [1415, 187] on div "Alex Travel Docs" at bounding box center [1402, 190] width 228 height 16
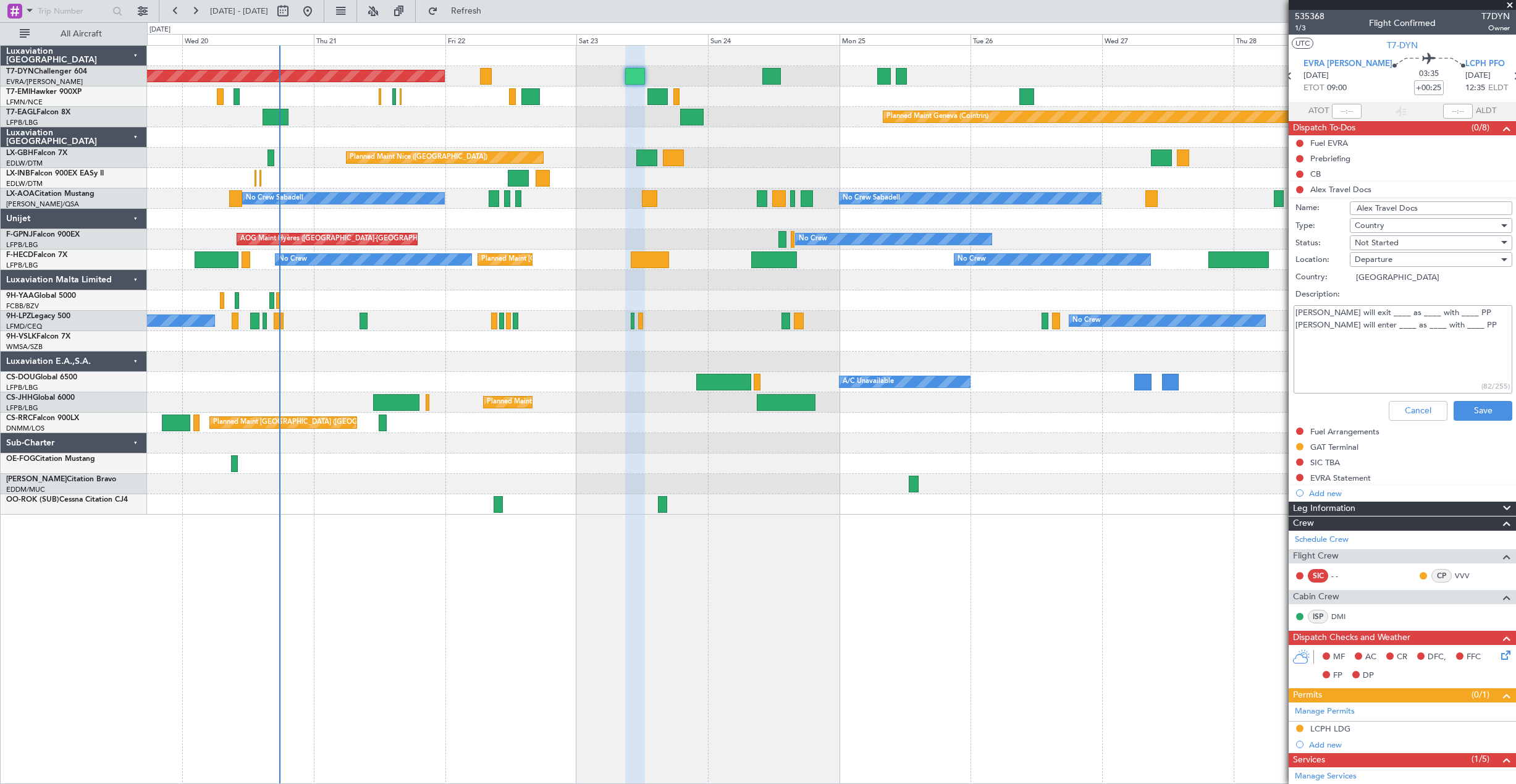
click at [1352, 309] on textarea "Alex will exit ____ as ____ with ____ PP Alex will enter ____ as ____ with ____…" at bounding box center [1403, 349] width 219 height 88
click at [1400, 308] on textarea "Alex will exit __EVRA__ as ____ with ____ PP Alex will enter ____ as ____ with …" at bounding box center [1403, 349] width 219 height 88
click at [1451, 306] on textarea "Alex will exit __EVRA__ as __PAX__ with ____ PP Alex will enter ____ as ____ wi…" at bounding box center [1403, 349] width 219 height 88
click at [1451, 311] on textarea "Alex will exit __EVRA__ as __PAX__ with ____ PP Alex will enter ____ as ____ wi…" at bounding box center [1403, 349] width 219 height 88
click at [1465, 60] on span "LCPH PFO" at bounding box center [1485, 64] width 40 height 12
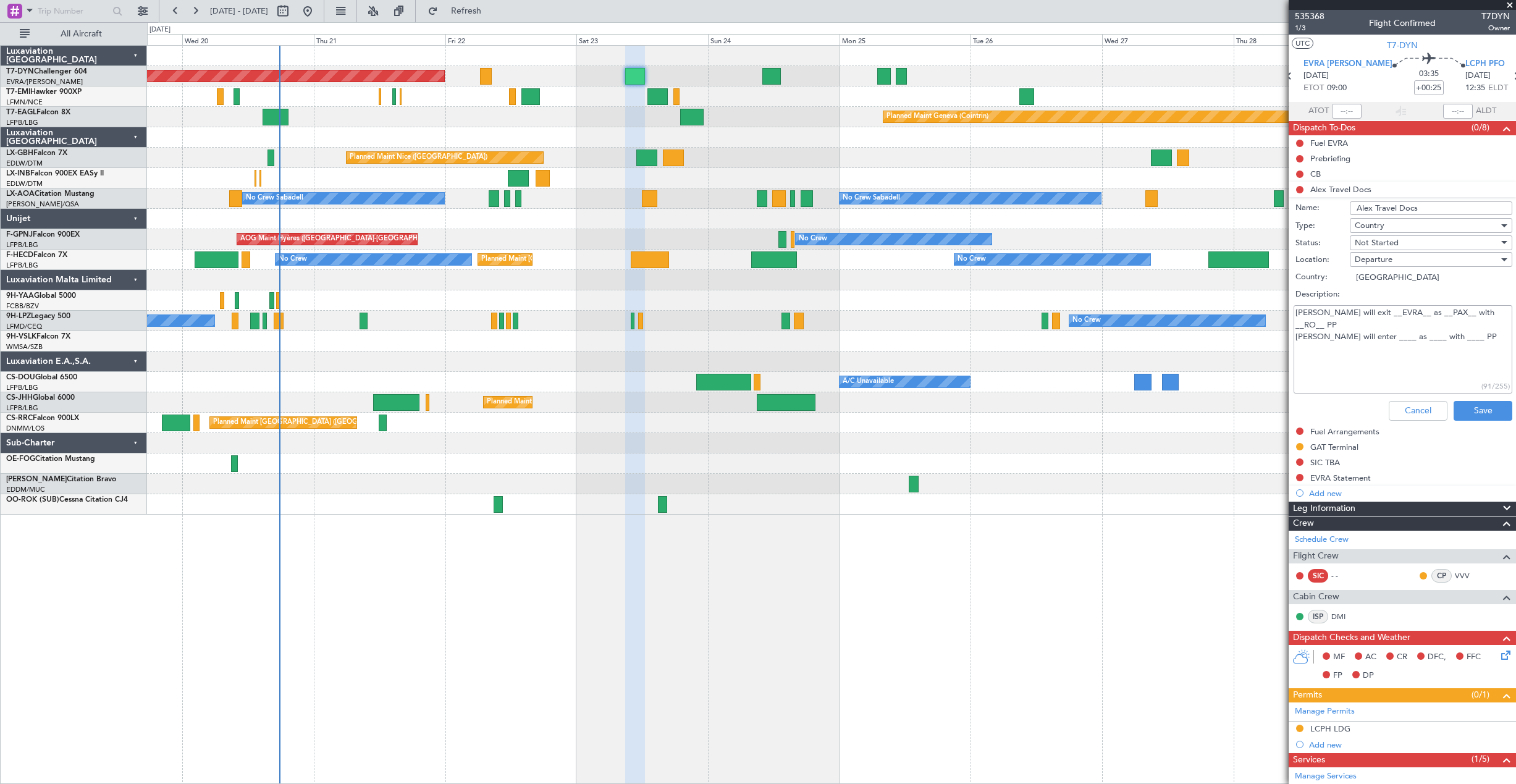
click at [1363, 325] on textarea "Alex will exit __EVRA__ as __PAX__ with __RO__ PP Alex will enter ____ as ____ …" at bounding box center [1403, 349] width 219 height 88
click at [1357, 326] on textarea "Alex will exit __EVRA__ as __PAX__ with __RO__ PP Alex will enter ____ as ____ …" at bounding box center [1403, 349] width 219 height 88
click at [1411, 322] on textarea "Alex will exit __EVRA__ as __PAX__ with __RO__ PP Alex will enter __LCPH__ as _…" at bounding box center [1403, 349] width 219 height 88
type textarea "Alex will exit __EVRA__ as __PAX__ with __RO__ PP Alex will enter __LCPH__ as _…"
click at [1299, 186] on li "Alex Travel Docs Name: Alex Travel Docs Type: Country Status: Not Started Locat…" at bounding box center [1402, 303] width 228 height 243
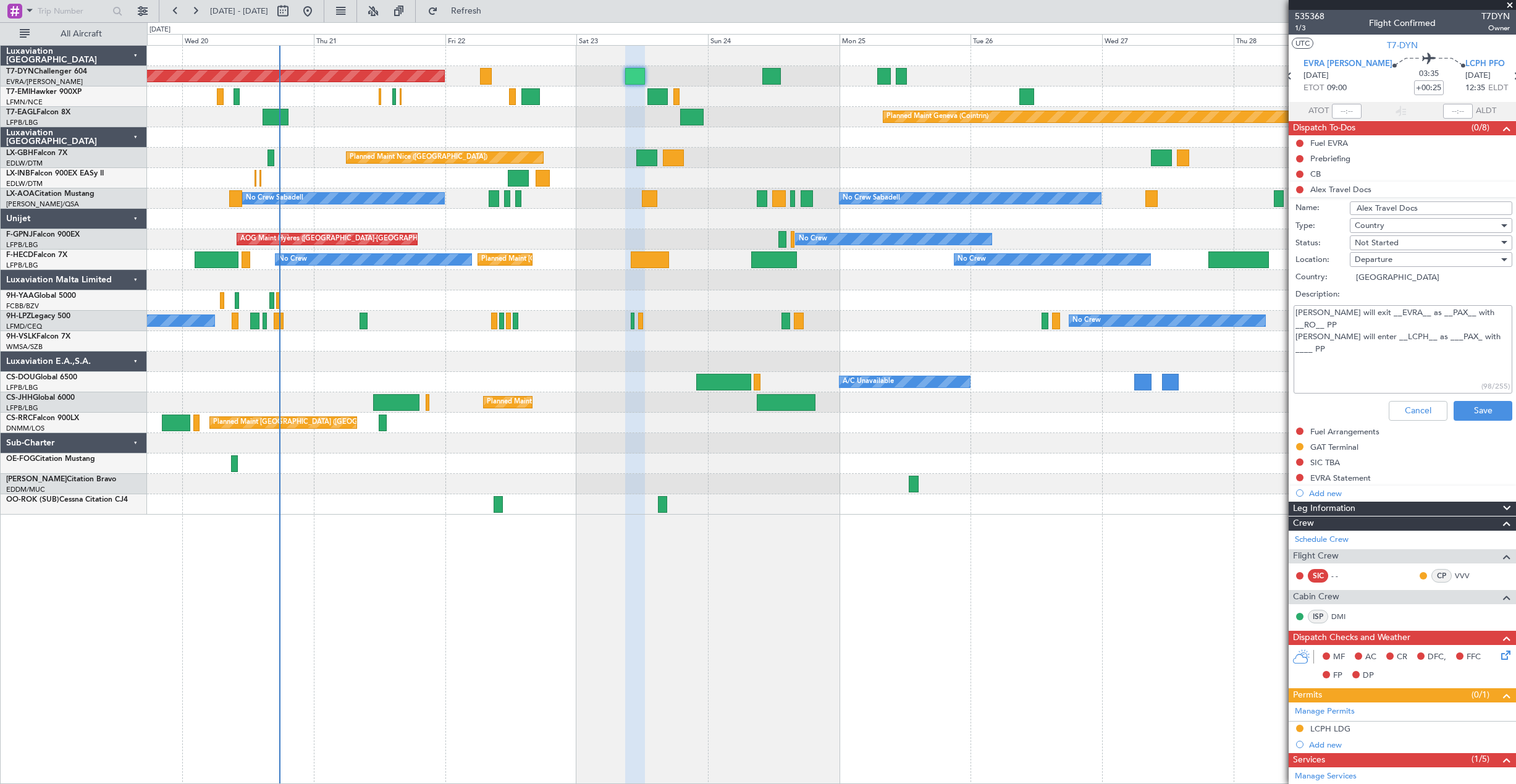
click at [1301, 188] on li "Alex Travel Docs Name: Alex Travel Docs Type: Country Status: Not Started Locat…" at bounding box center [1402, 303] width 228 height 243
click at [1420, 408] on button "Cancel" at bounding box center [1418, 410] width 59 height 20
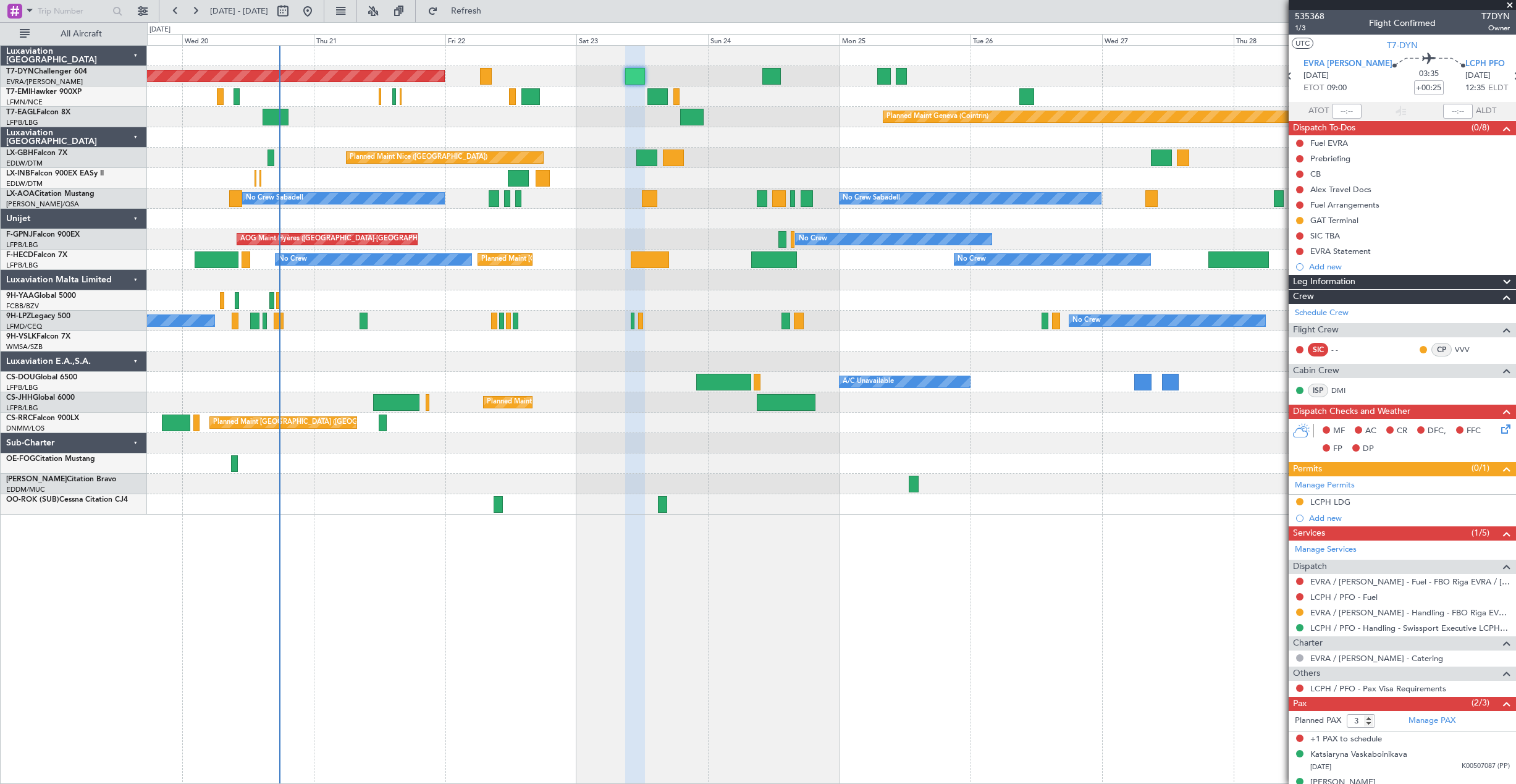
click at [479, 79] on div "Planned Maint [GEOGRAPHIC_DATA]-[GEOGRAPHIC_DATA]" at bounding box center [831, 76] width 1368 height 21
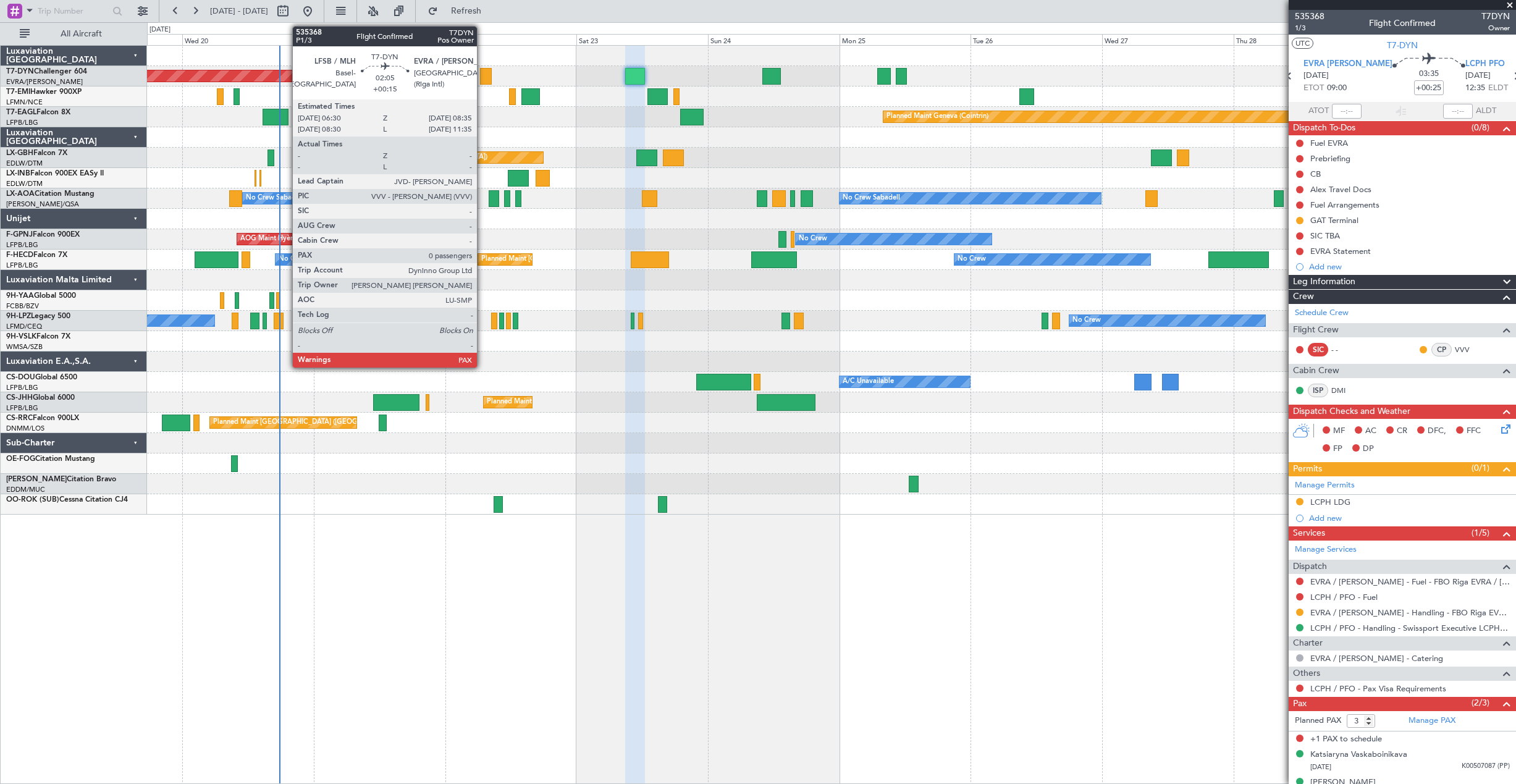
click at [482, 78] on div at bounding box center [486, 76] width 12 height 17
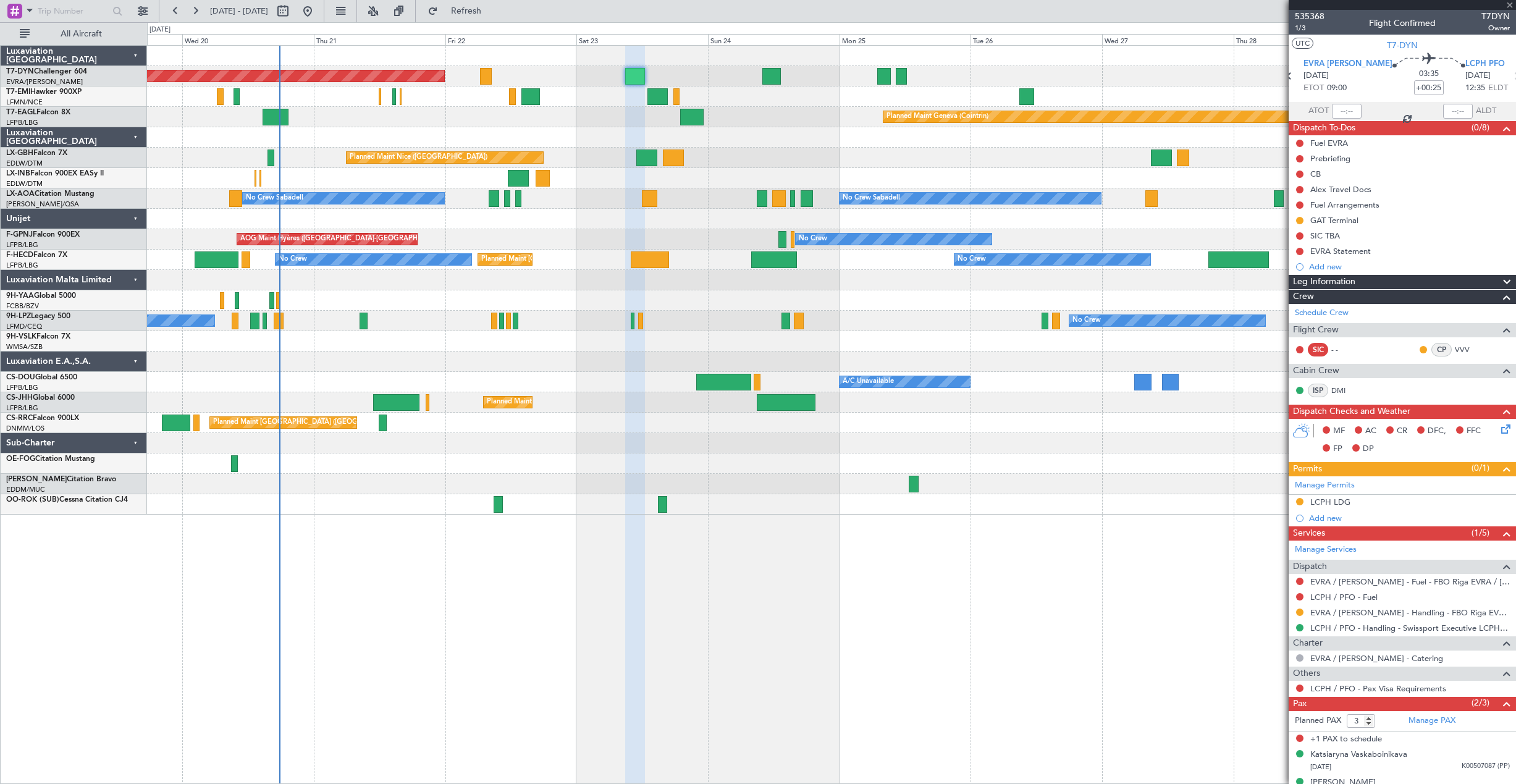
type input "+00:15"
type input "0"
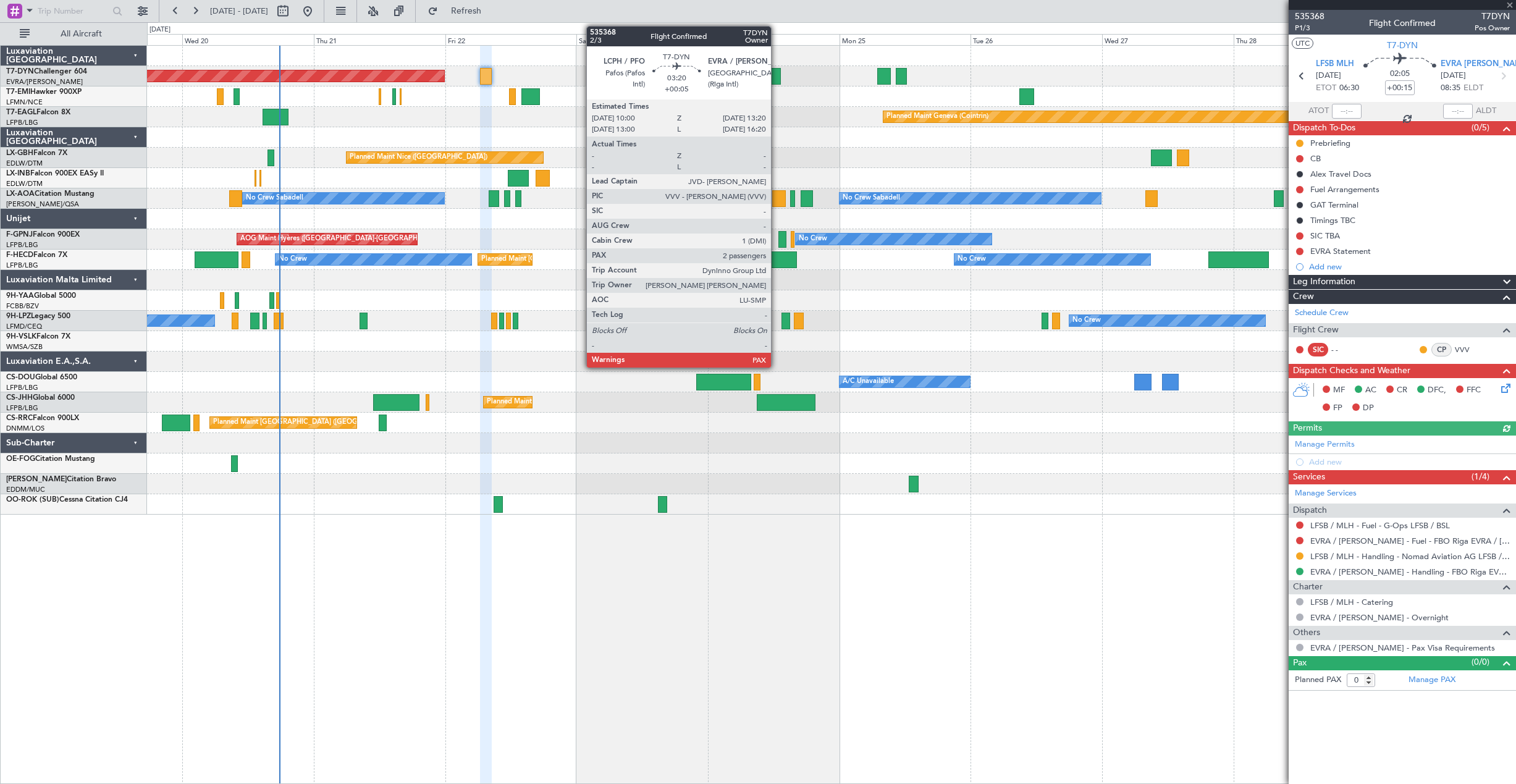
click at [776, 78] on div at bounding box center [771, 76] width 19 height 17
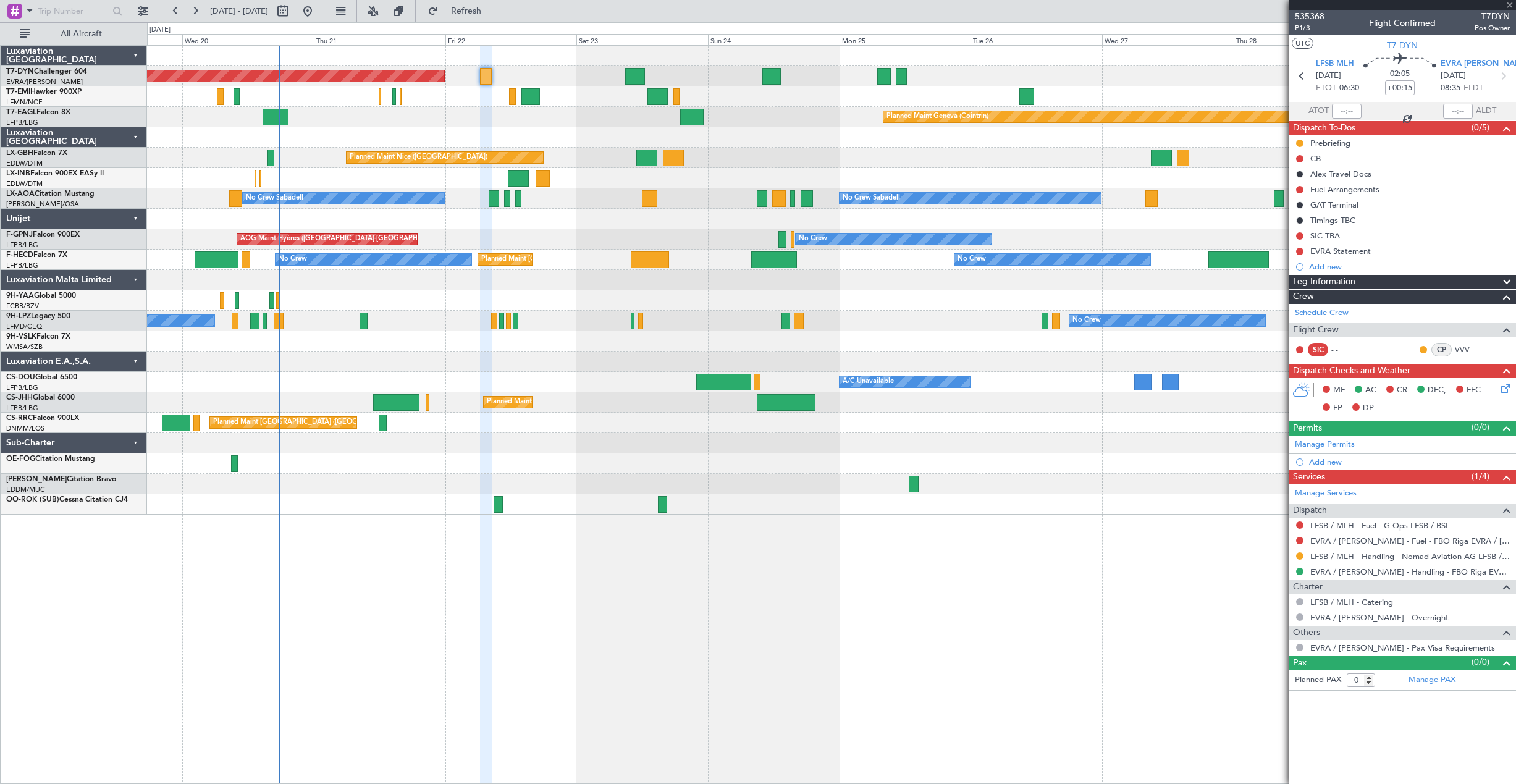
type input "+00:05"
type input "3"
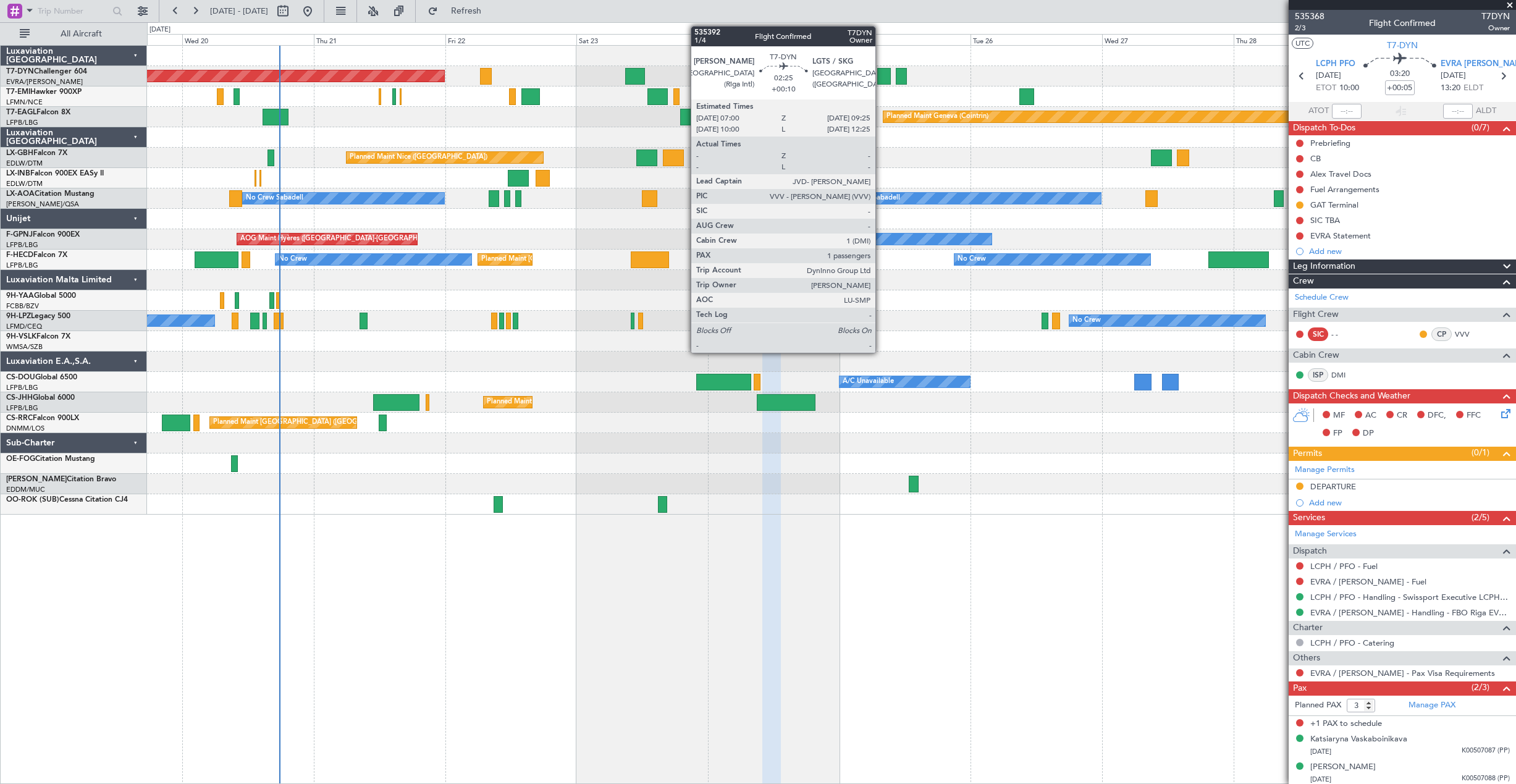
click at [881, 79] on div at bounding box center [884, 76] width 14 height 17
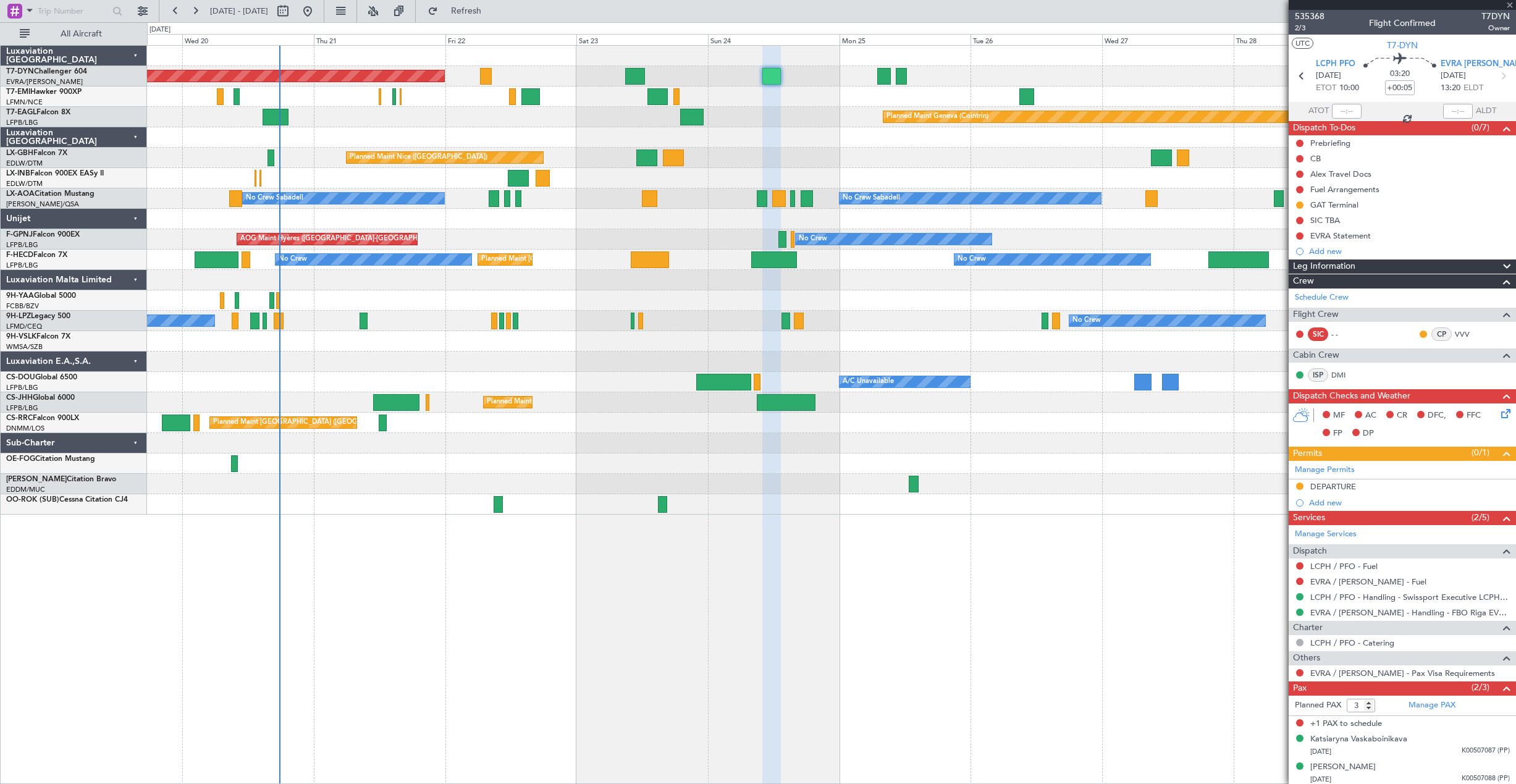
type input "+00:10"
type input "1"
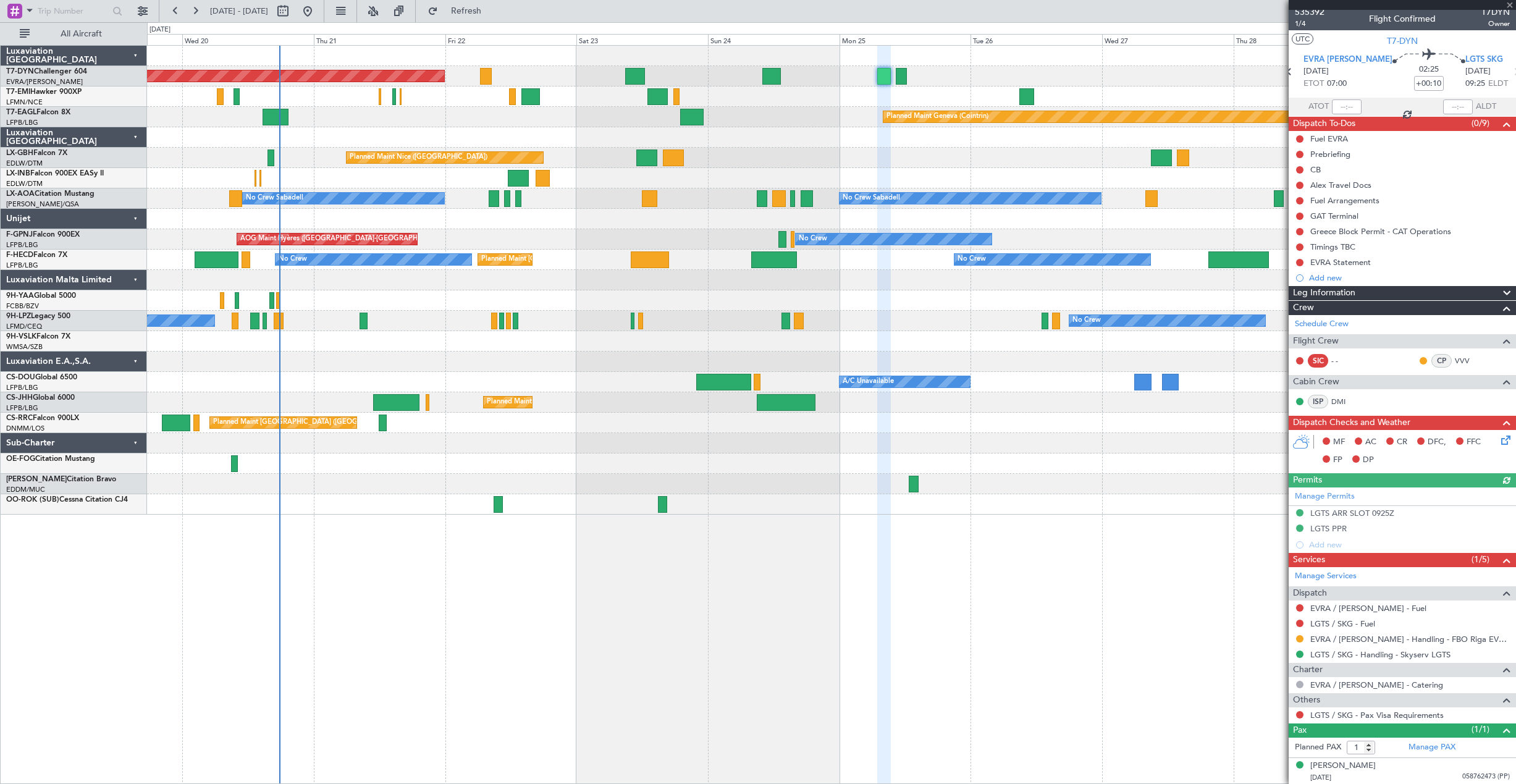
scroll to position [6, 0]
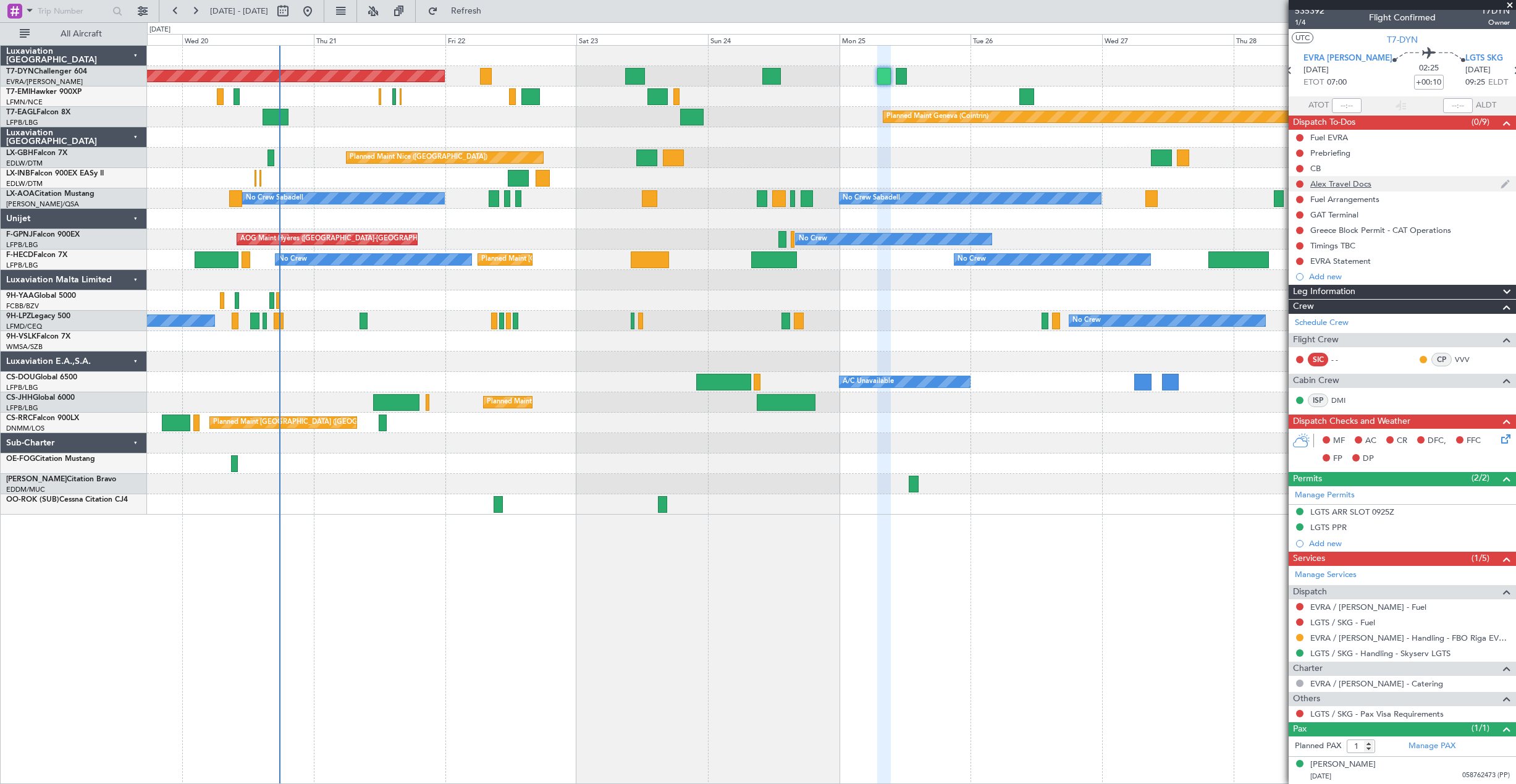
click at [1420, 184] on div "Alex Travel Docs" at bounding box center [1402, 184] width 228 height 16
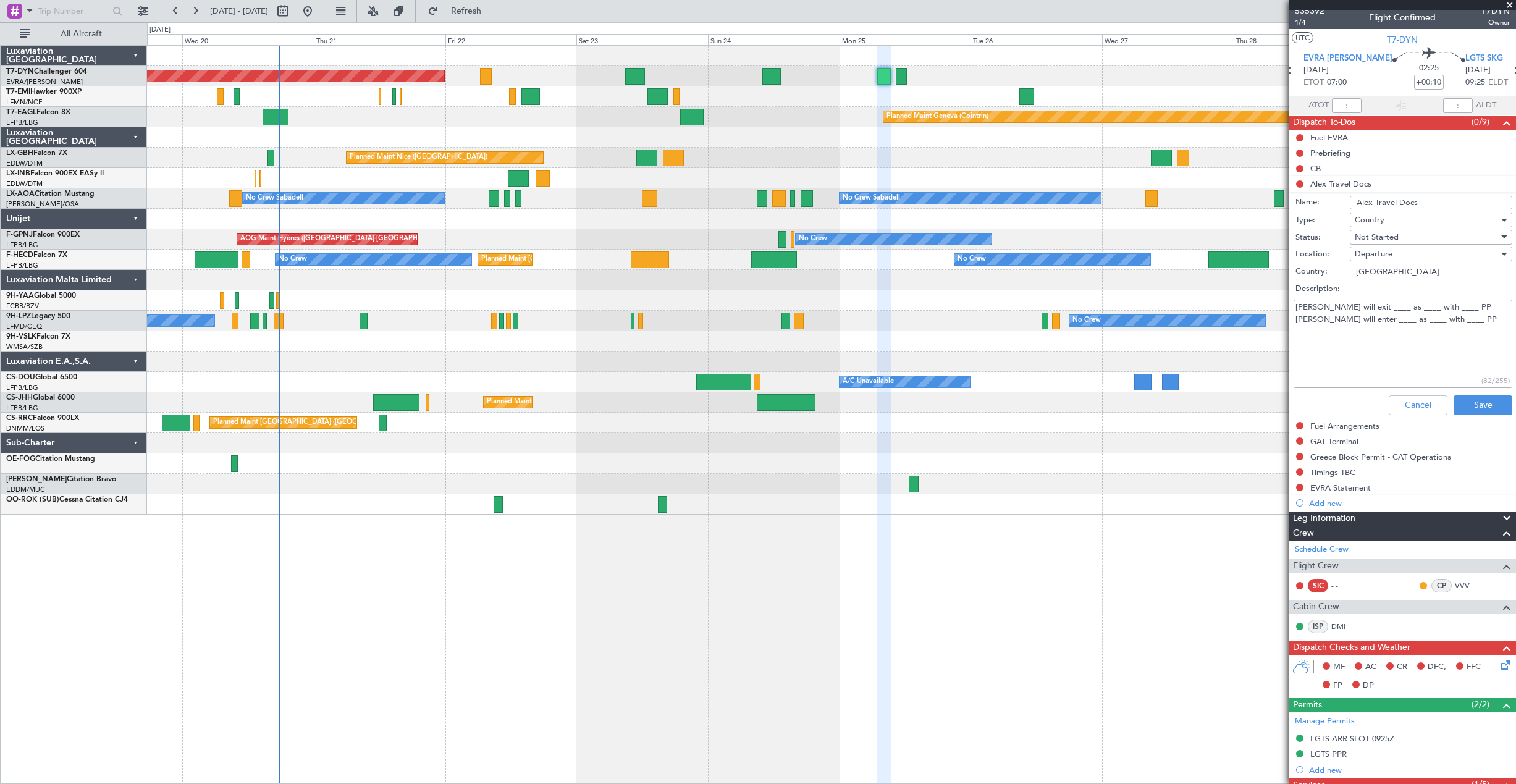
click at [1355, 309] on textarea "Alex will exit ____ as ____ with ____ PP Alex will enter ____ as ____ with ____…" at bounding box center [1403, 343] width 219 height 88
click at [1405, 304] on textarea "Alex will exit ___EVRA_ as ____ with ____ PP Alex will enter ____ as ____ with …" at bounding box center [1403, 343] width 219 height 88
click at [1453, 301] on textarea "Alex will exit ___EVRA_ as ___PAX_ with ____ PP Alex will enter ____ as ____ wi…" at bounding box center [1403, 343] width 219 height 88
click at [1358, 316] on textarea "Alex will exit ___EVRA_ as ___PAX_ with __RO__ PP Alex will enter ____ as ____ …" at bounding box center [1403, 343] width 219 height 88
click at [1409, 316] on textarea "Alex will exit ___EVRA_ as ___PAX_ with __RO__ PP Alex will enter __LGTS__ as _…" at bounding box center [1403, 343] width 219 height 88
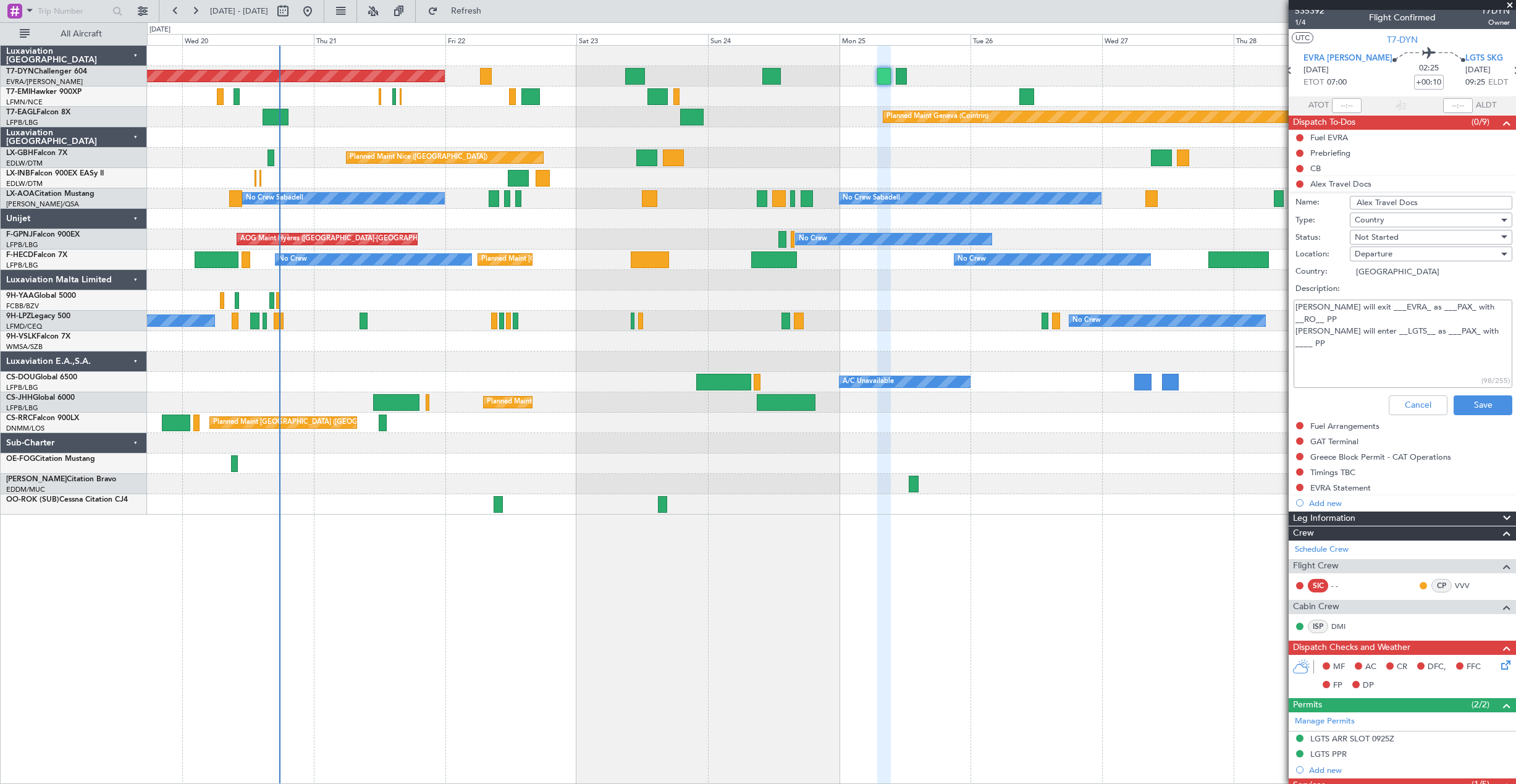
click at [1456, 318] on textarea "Alex will exit ___EVRA_ as ___PAX_ with __RO__ PP Alex will enter __LGTS__ as _…" at bounding box center [1403, 343] width 219 height 88
type textarea "Alex will exit ___EVRA_ as ___PAX_ with __RO__ PP Alex will enter __LGTS__ as _…"
click at [1487, 403] on button "Save" at bounding box center [1482, 405] width 59 height 20
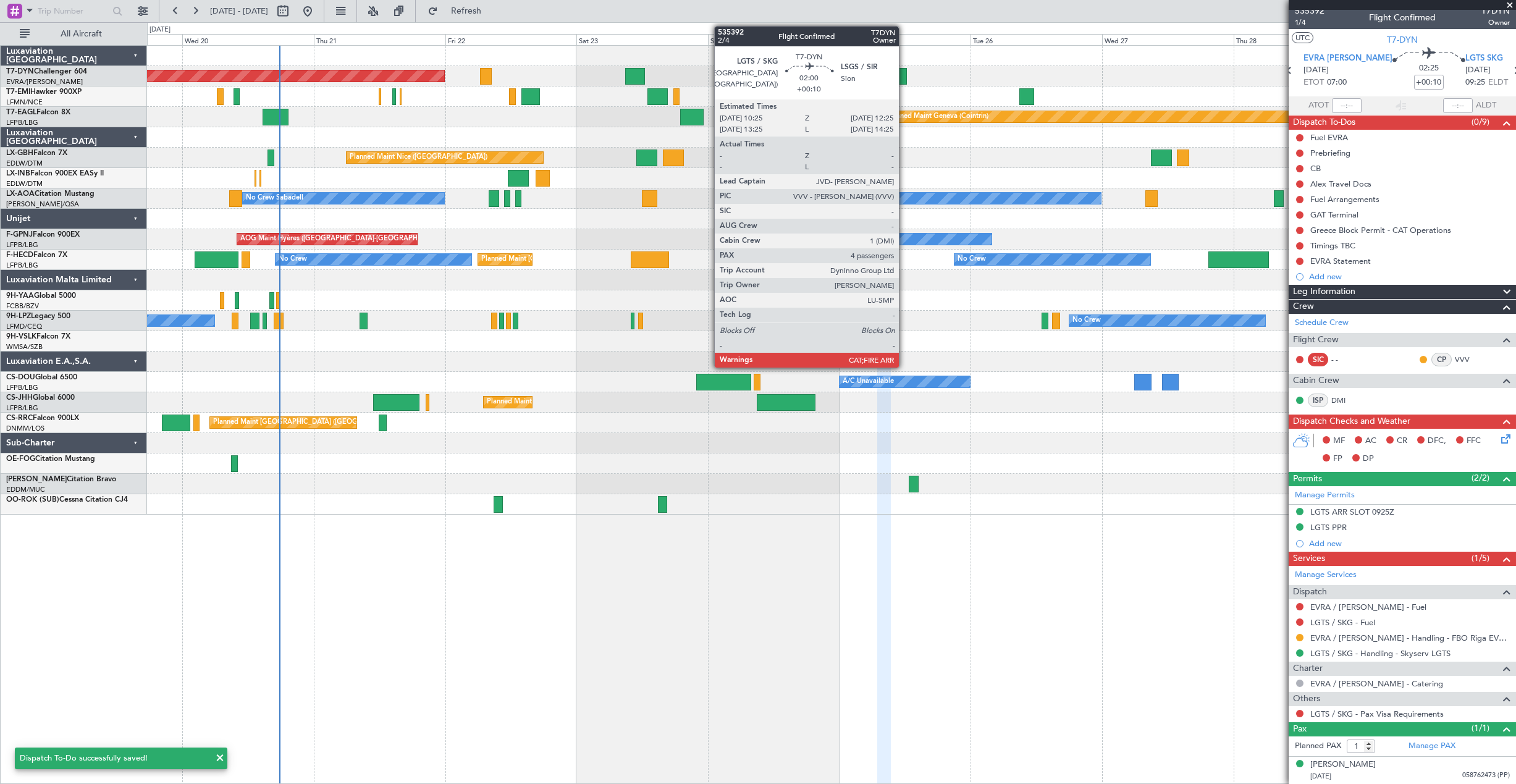
click at [905, 75] on div at bounding box center [901, 76] width 11 height 17
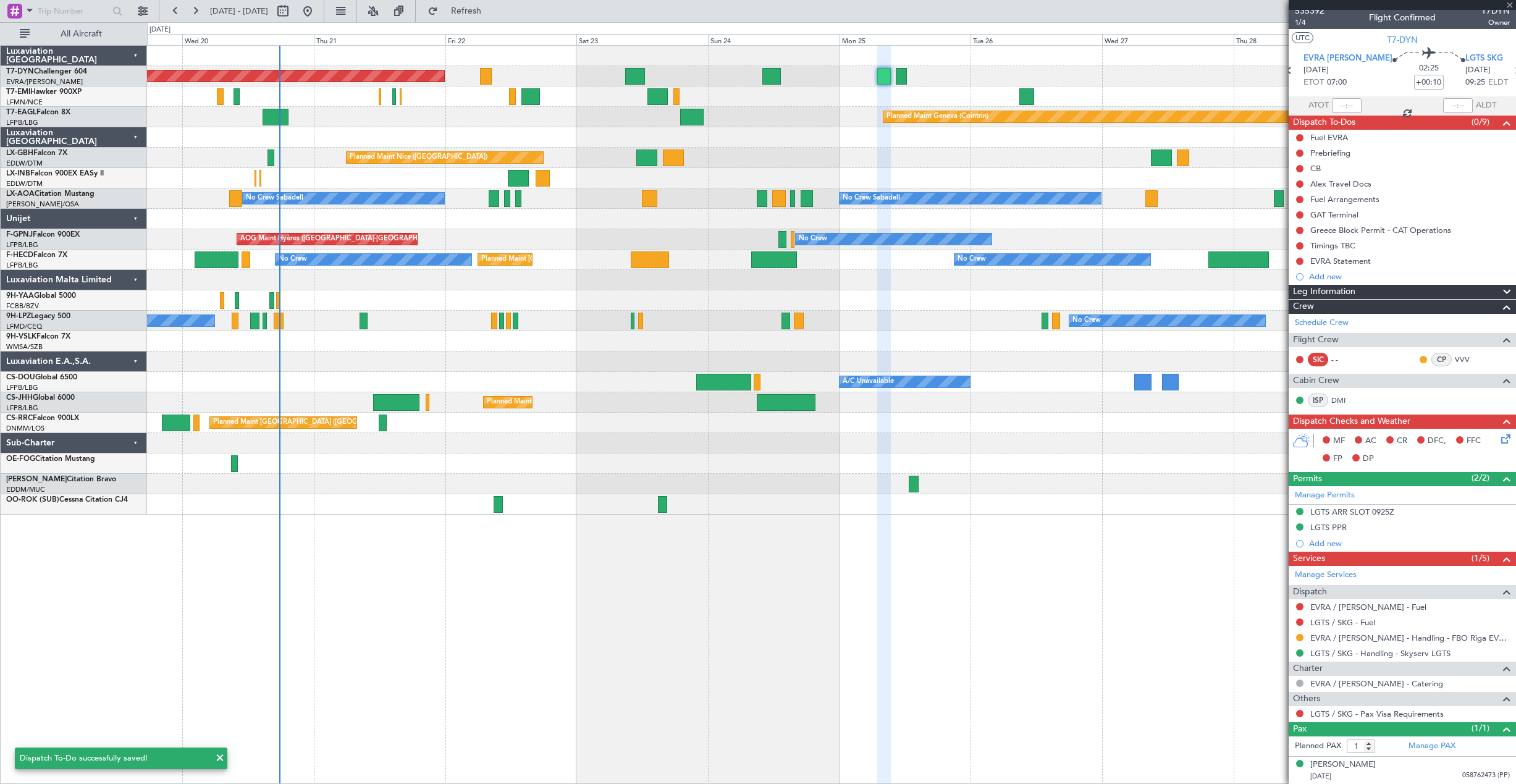
type input "4"
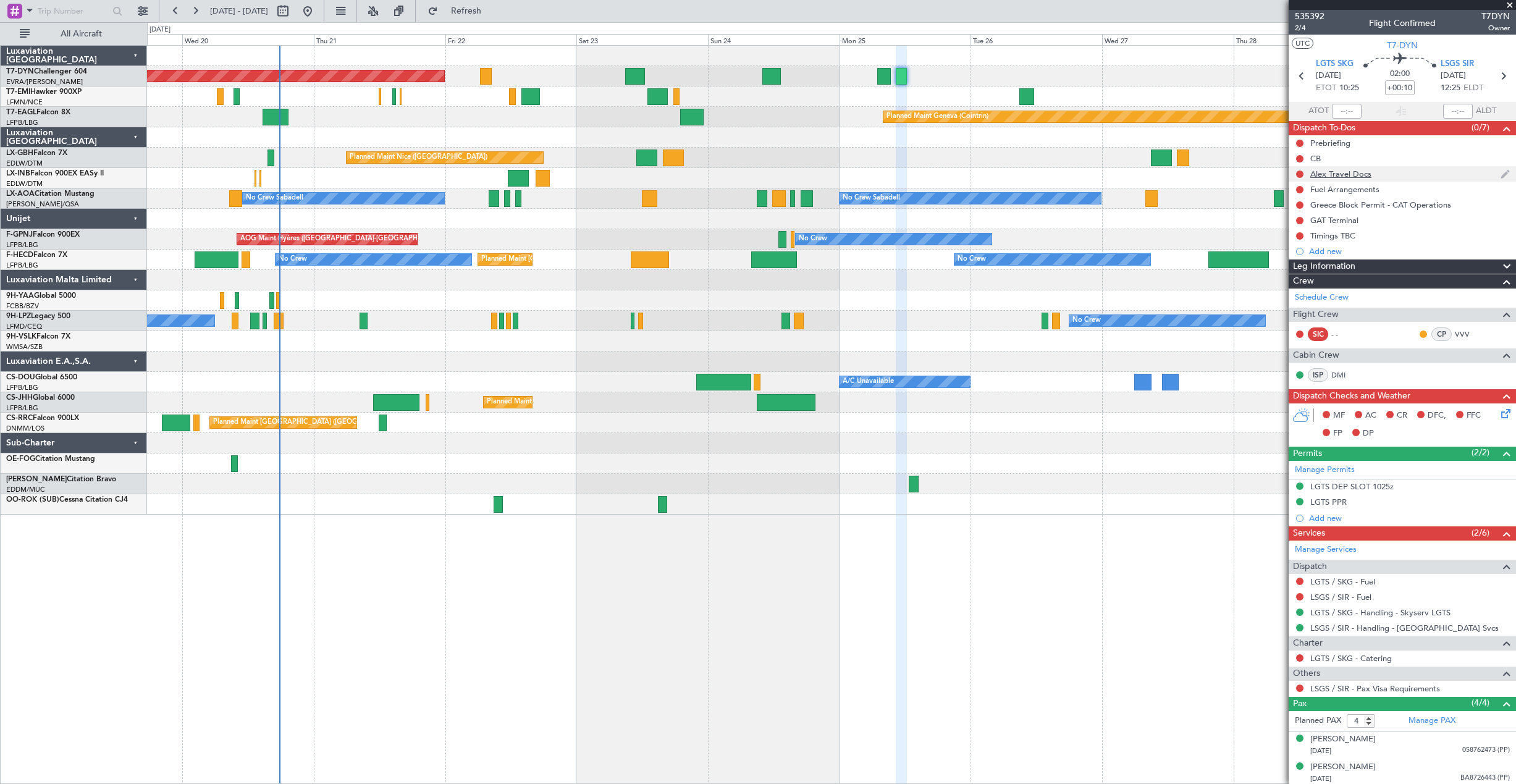
click at [1401, 180] on div "Alex Travel Docs" at bounding box center [1402, 174] width 228 height 16
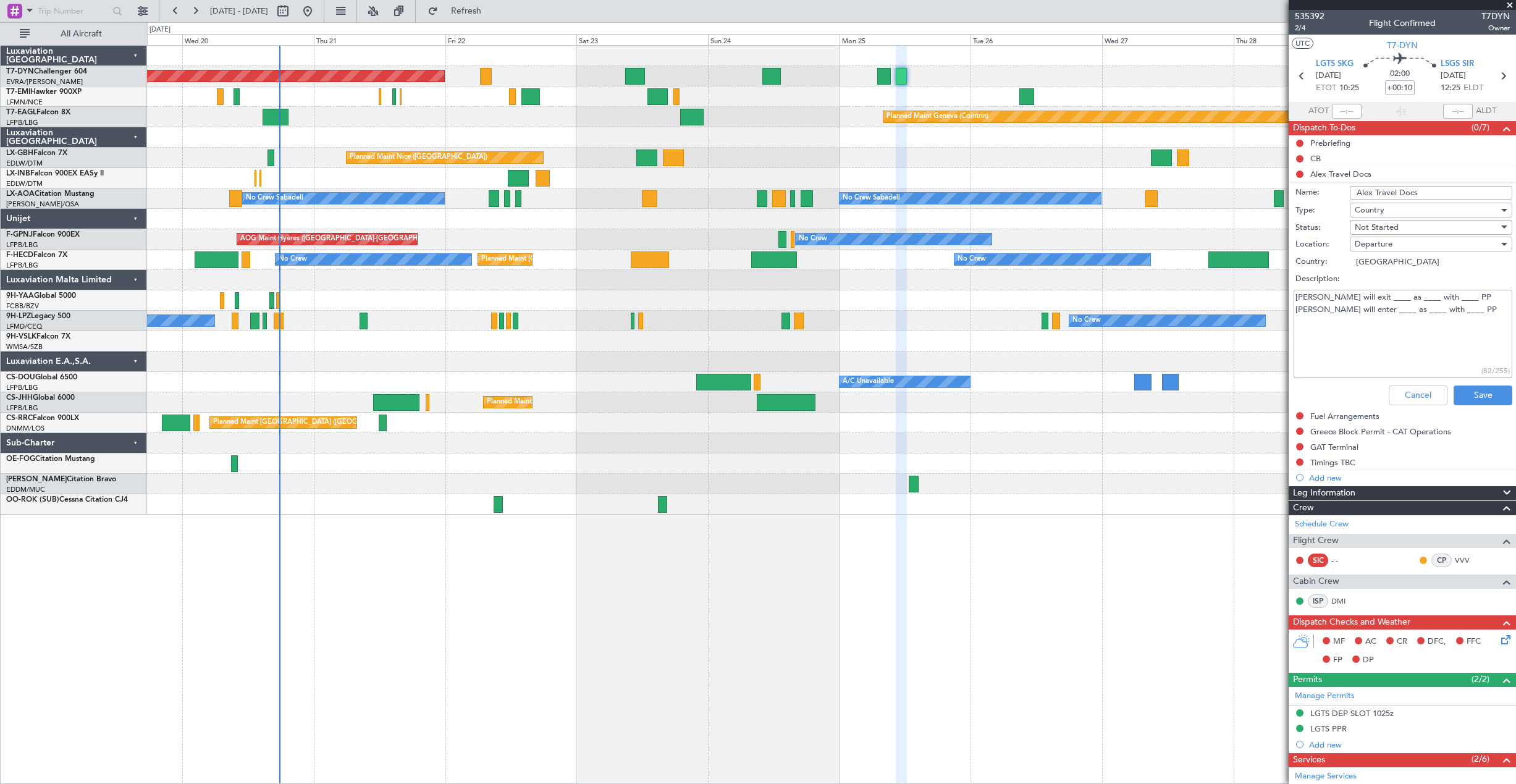
click at [1357, 294] on textarea "Alex will exit ____ as ____ with ____ PP Alex will enter ____ as ____ with ____…" at bounding box center [1403, 333] width 219 height 88
click at [1396, 297] on textarea "Alex will exit ___LGTS_ as ____ with ____ PP Alex will enter ____ as ____ with …" at bounding box center [1403, 333] width 219 height 88
click at [1447, 301] on textarea "Alex will exit ___LGTS_ as _PAX___ with ____ PP Alex will enter ____ as ____ wi…" at bounding box center [1403, 333] width 219 height 88
click at [1354, 306] on textarea "Alex will exit ___LGTS_ as _PAX___ with _RO___ PP Alex will enter ____ as ____ …" at bounding box center [1403, 333] width 219 height 88
click at [1408, 309] on textarea "Alex will exit ___LGTS_ as _PAX___ with _RO___ PP Alex will enter _LGTS___ as _…" at bounding box center [1403, 333] width 219 height 88
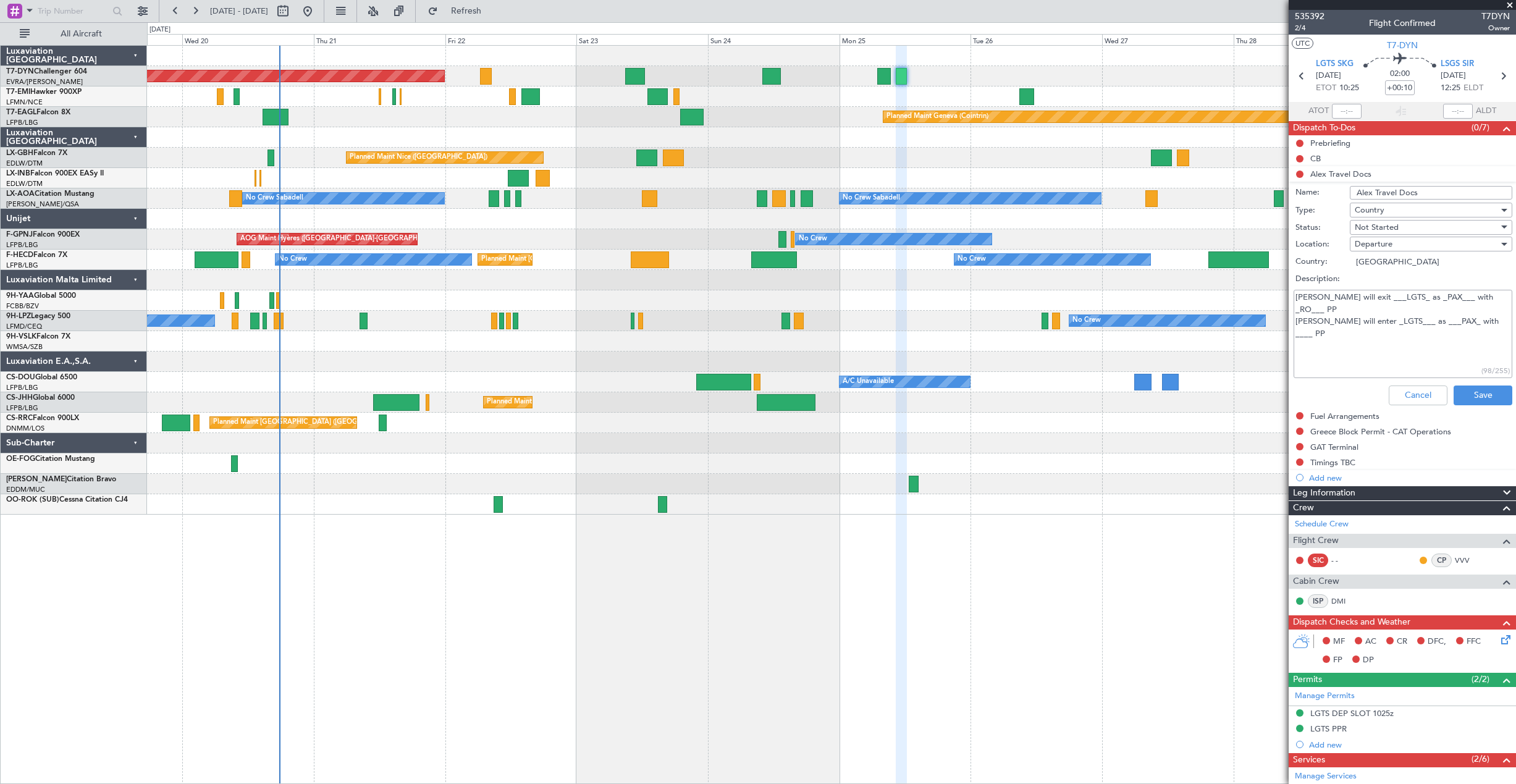
click at [1454, 307] on textarea "Alex will exit ___LGTS_ as _PAX___ with _RO___ PP Alex will enter _LGTS___ as _…" at bounding box center [1403, 333] width 219 height 88
drag, startPoint x: 1370, startPoint y: 306, endPoint x: 1382, endPoint y: 307, distance: 12.0
click at [1374, 306] on textarea "Alex will exit ___LGTS_ as _PAX___ with _RO___ PP Alex will enter _LGTS___ as _…" at bounding box center [1403, 333] width 219 height 88
type textarea "Alex will exit ___LGTS_ as _PAX___ with _RO___ PP Alex will enter _LSGS___ as _…"
click at [1477, 403] on button "Save" at bounding box center [1482, 395] width 59 height 20
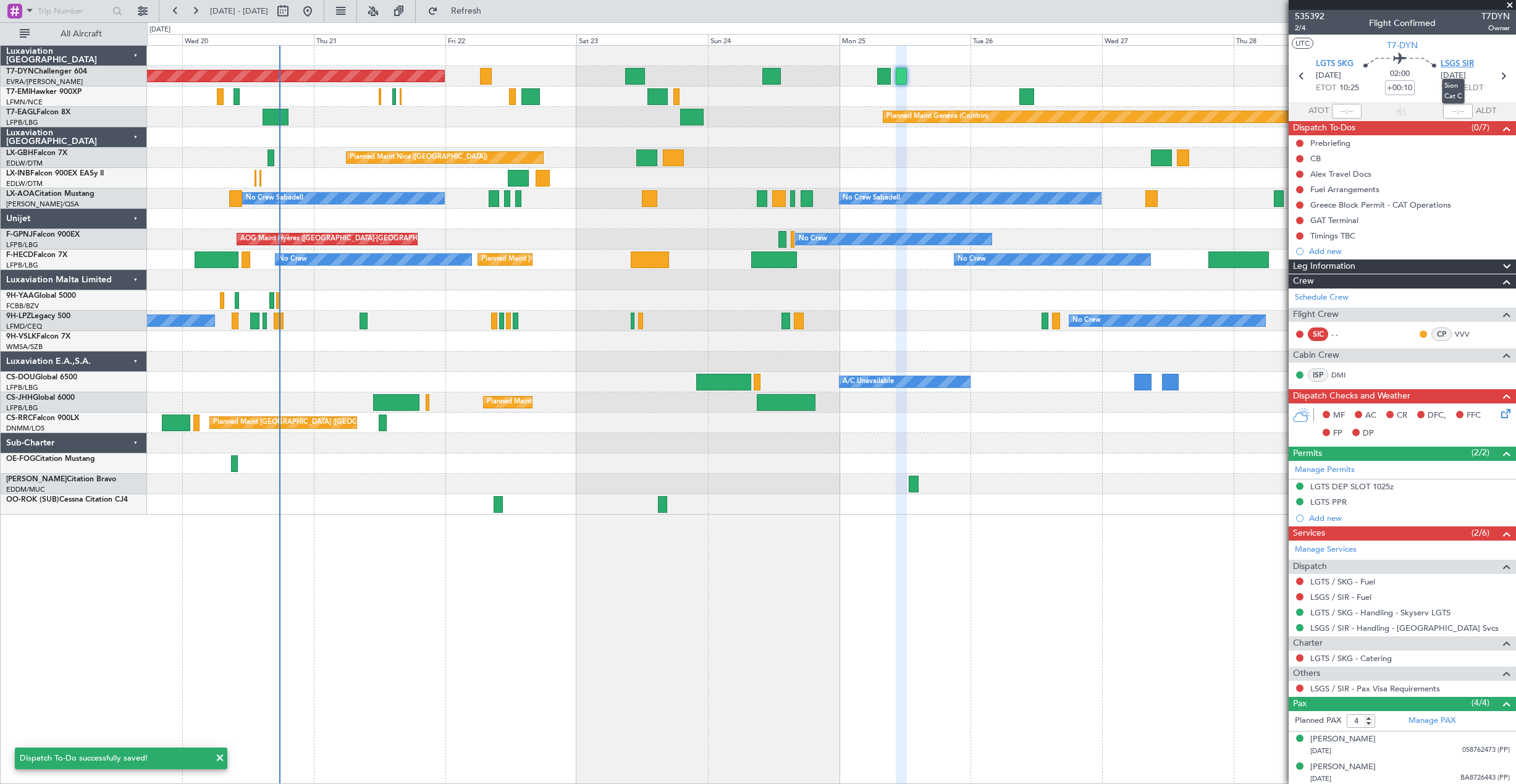
click at [1459, 61] on span "LSGS SIR" at bounding box center [1457, 64] width 34 height 12
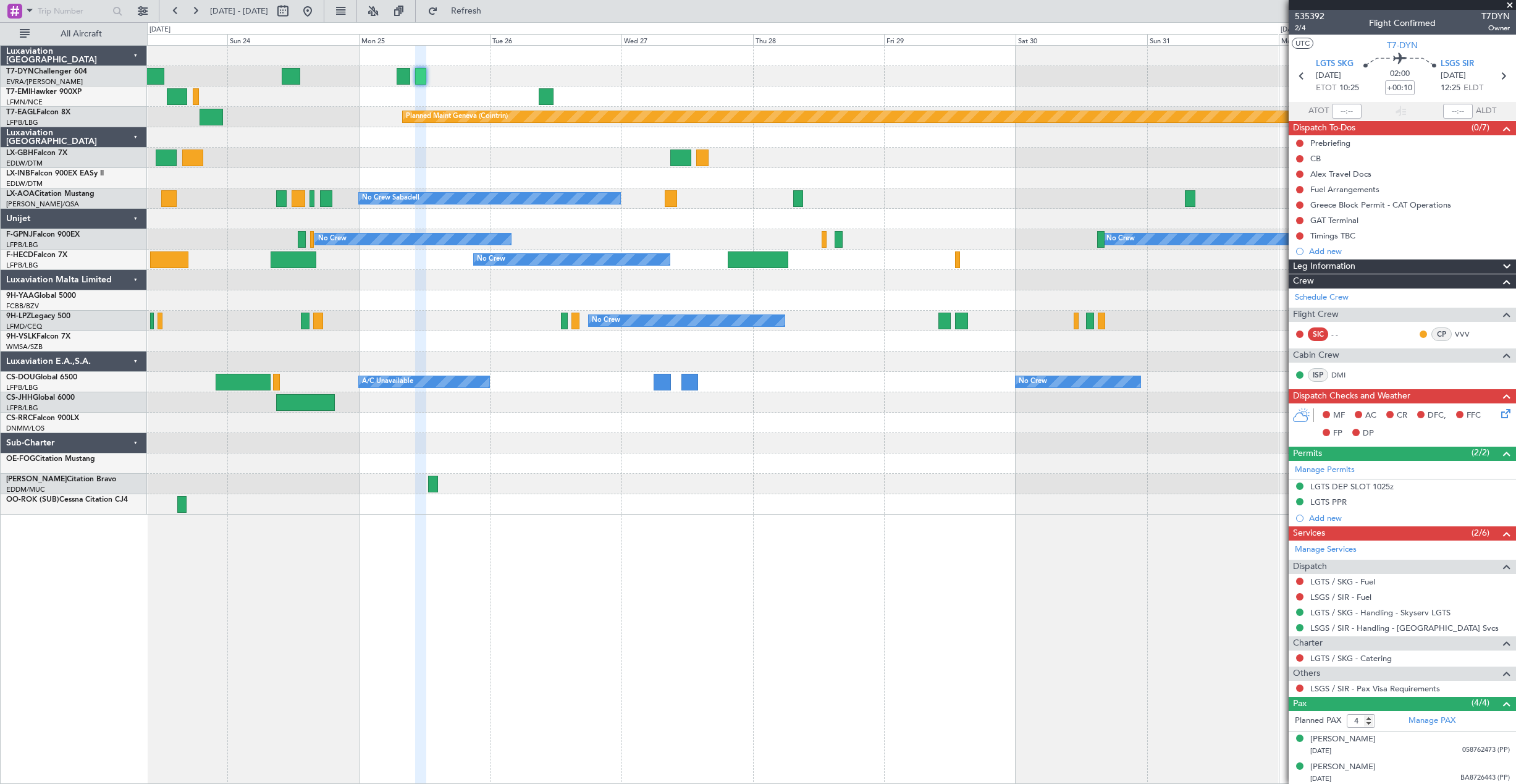
click at [535, 53] on div at bounding box center [831, 56] width 1368 height 21
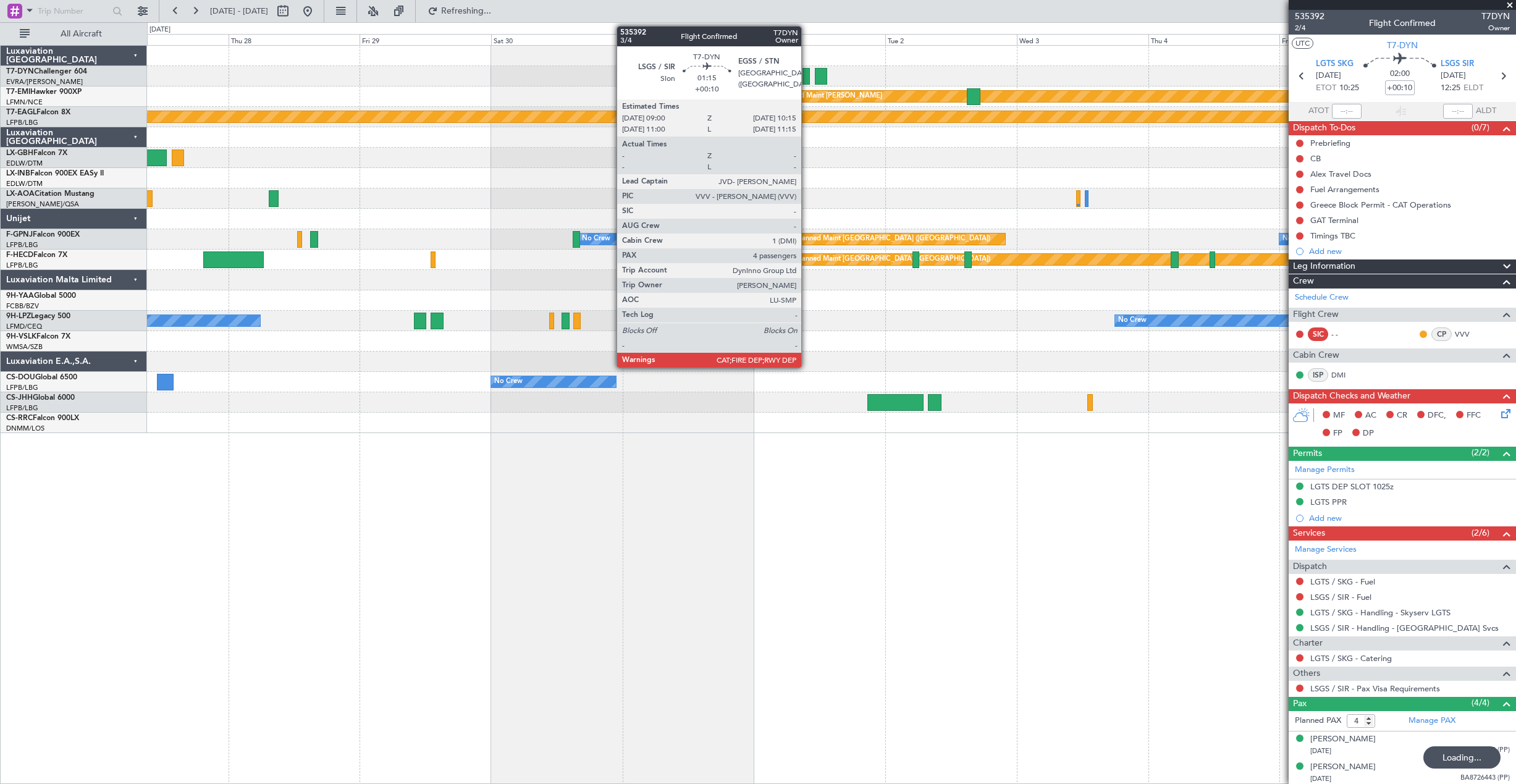
click at [807, 72] on div at bounding box center [805, 76] width 7 height 17
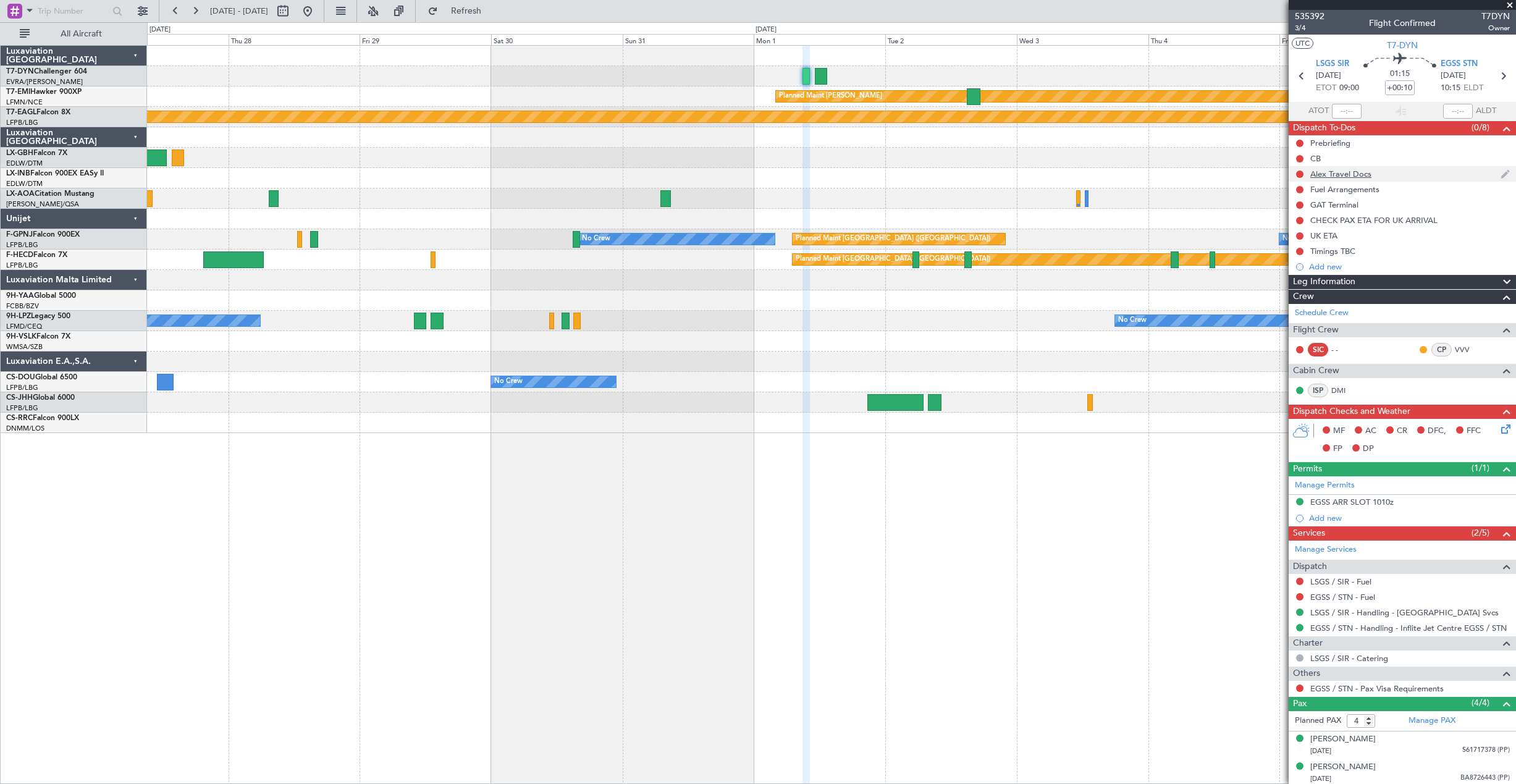
click at [1388, 172] on div "Alex Travel Docs" at bounding box center [1402, 174] width 228 height 16
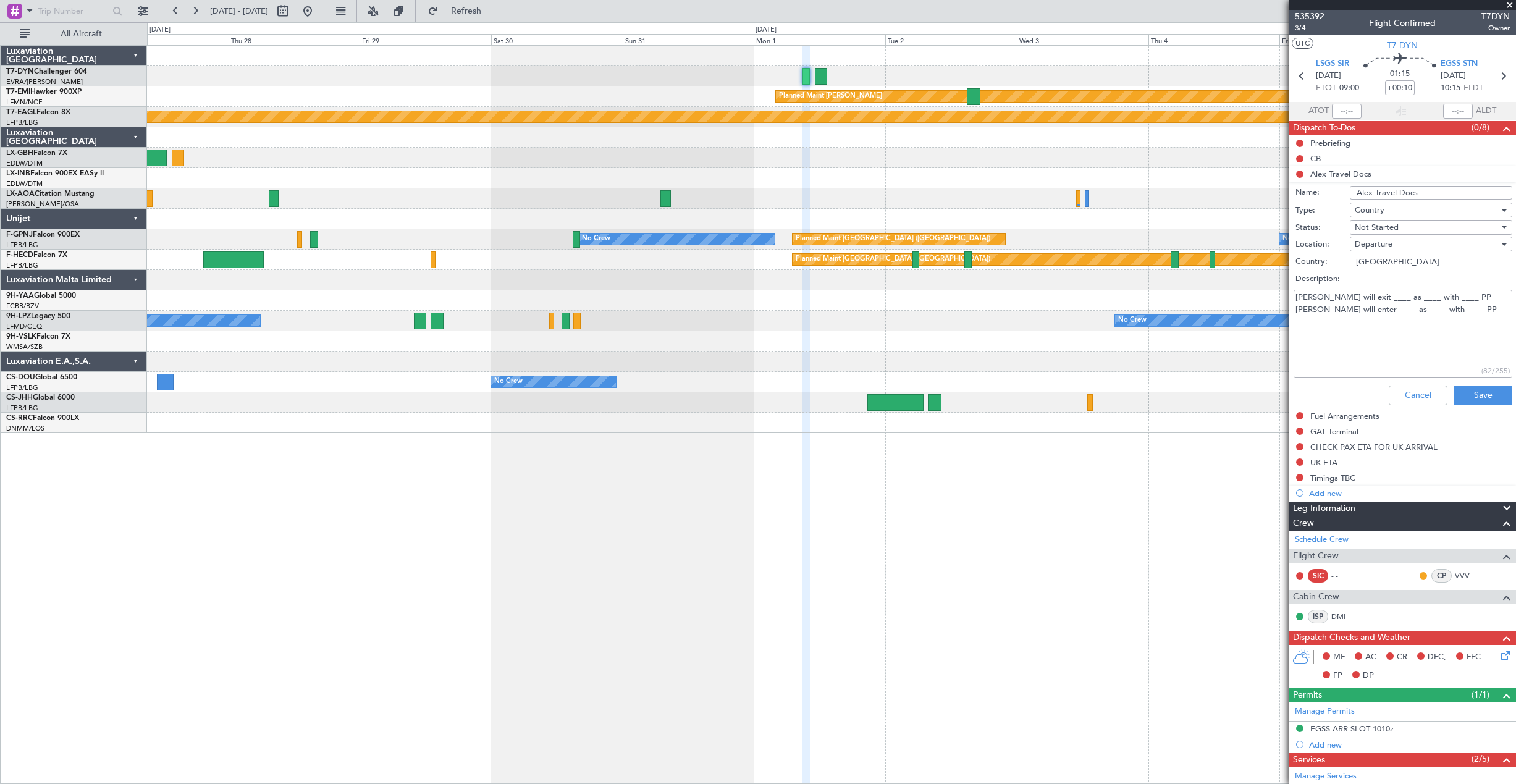
click at [1353, 298] on textarea "Alex will exit ____ as ____ with ____ PP Alex will enter ____ as ____ with ____…" at bounding box center [1403, 333] width 219 height 88
click at [1377, 295] on textarea "Alex will exit __LSGS__ as ____ with ____ PP Alex will enter ____ as ____ with …" at bounding box center [1403, 333] width 219 height 88
click at [1403, 294] on textarea "Alex will exit __LSGS__ as ____ with ____ PP Alex will enter ____ as ____ with …" at bounding box center [1403, 333] width 219 height 88
drag, startPoint x: 1398, startPoint y: 298, endPoint x: 1414, endPoint y: 298, distance: 16.0
click at [1400, 298] on textarea "Alex will exit __LSGS__ as ____ with ____ PP Alex will enter ____ as ____ with …" at bounding box center [1403, 333] width 219 height 88
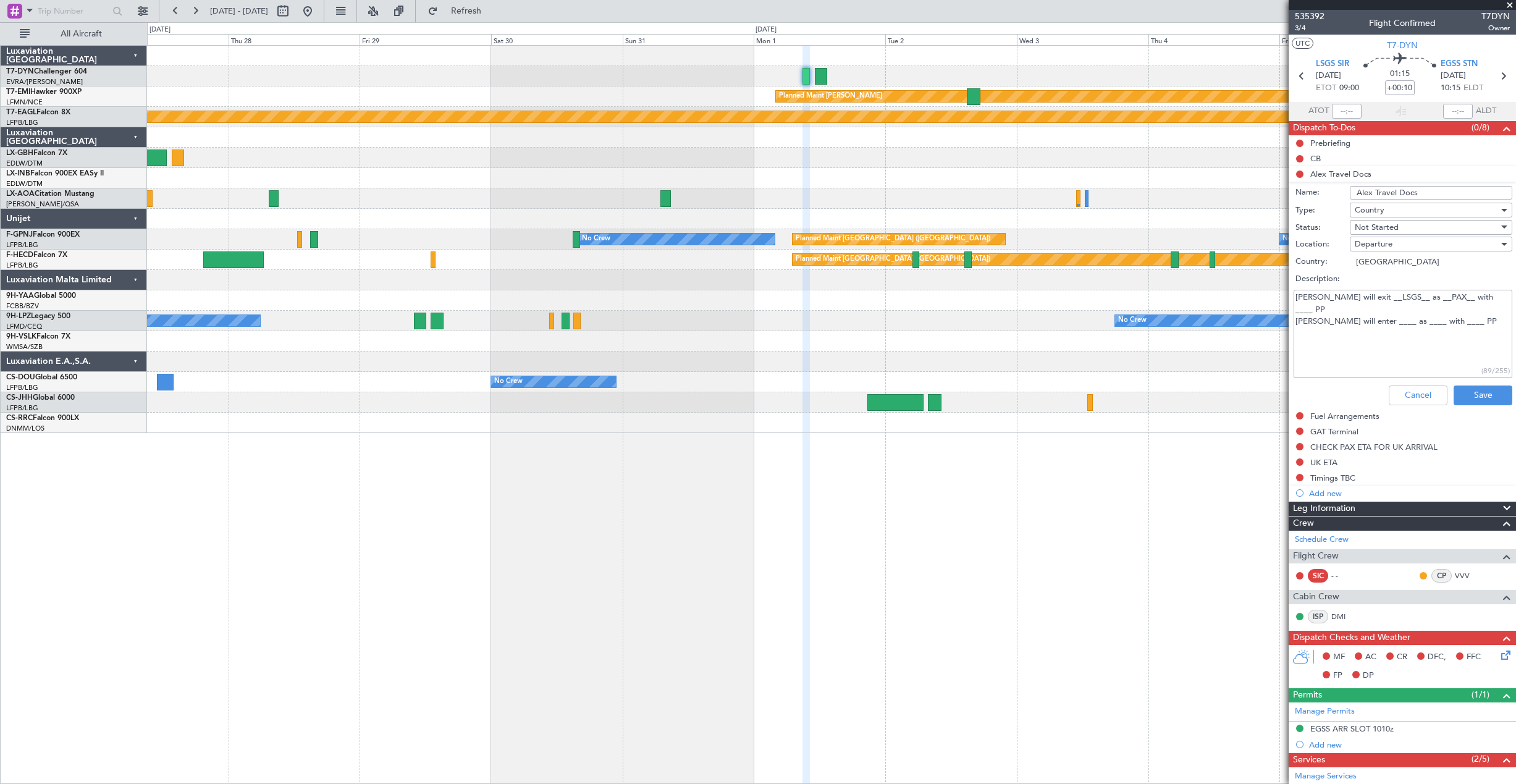
drag, startPoint x: 1446, startPoint y: 293, endPoint x: 1459, endPoint y: 302, distance: 15.8
click at [1449, 294] on textarea "Alex will exit __LSGS__ as __PAX__ with ____ PP Alex will enter ____ as ____ wi…" at bounding box center [1403, 333] width 219 height 88
click at [1359, 306] on textarea "Alex will exit __LSGS__ as __PAX__ with _RO__ PP Alex will enter ____ as ____ w…" at bounding box center [1403, 333] width 219 height 88
click at [1403, 312] on textarea "Alex will exit __LSGS__ as __PAX__ with _RO__ PP Alex will enter __EGSS__ as __…" at bounding box center [1403, 333] width 219 height 88
click at [1453, 309] on textarea "Alex will exit __LSGS__ as __PAX__ with _RO__ PP Alex will enter __EGSS__ as _P…" at bounding box center [1403, 333] width 219 height 88
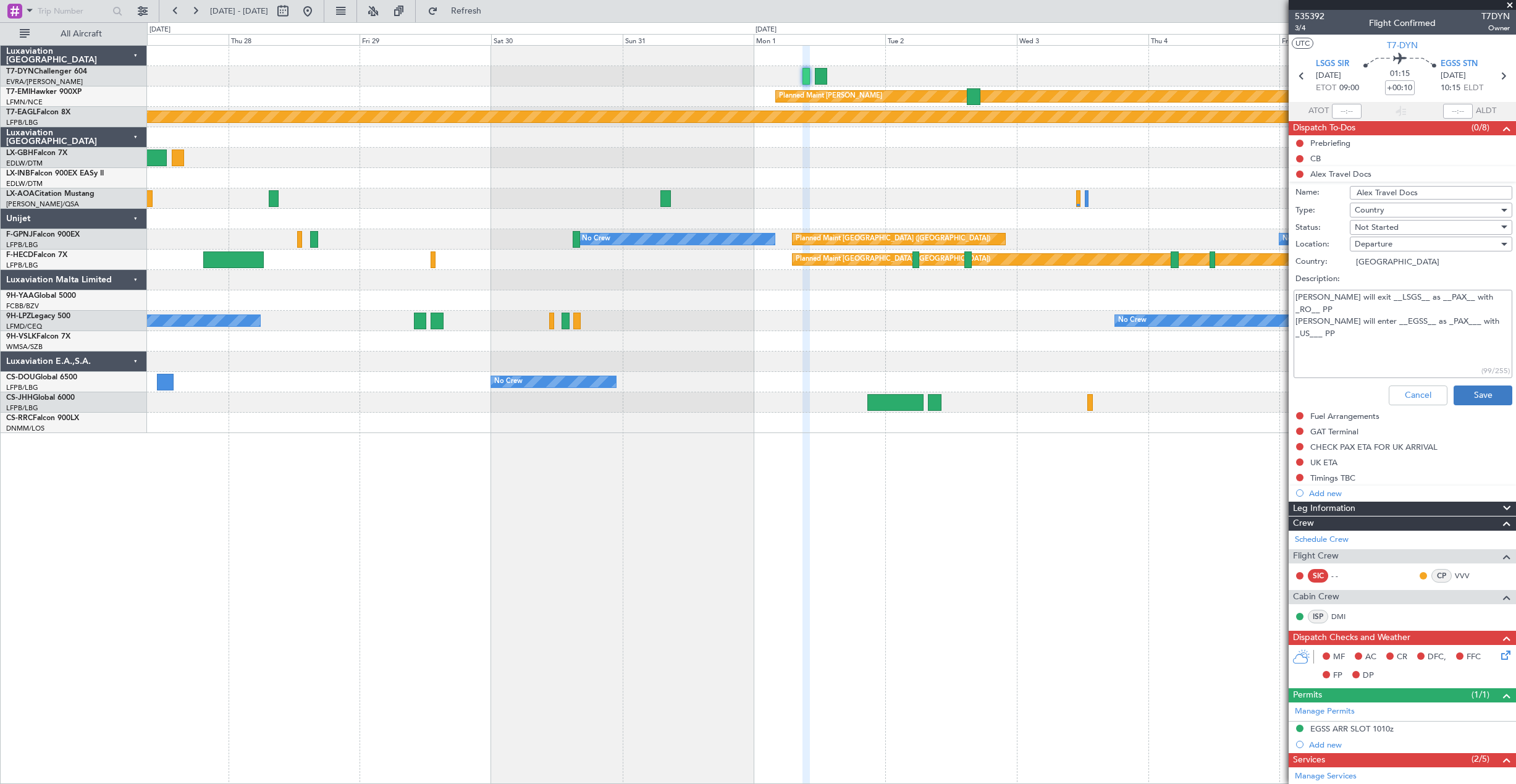
type textarea "Alex will exit __LSGS__ as __PAX__ with _RO__ PP Alex will enter __EGSS__ as _P…"
click at [1490, 401] on button "Save" at bounding box center [1482, 395] width 59 height 20
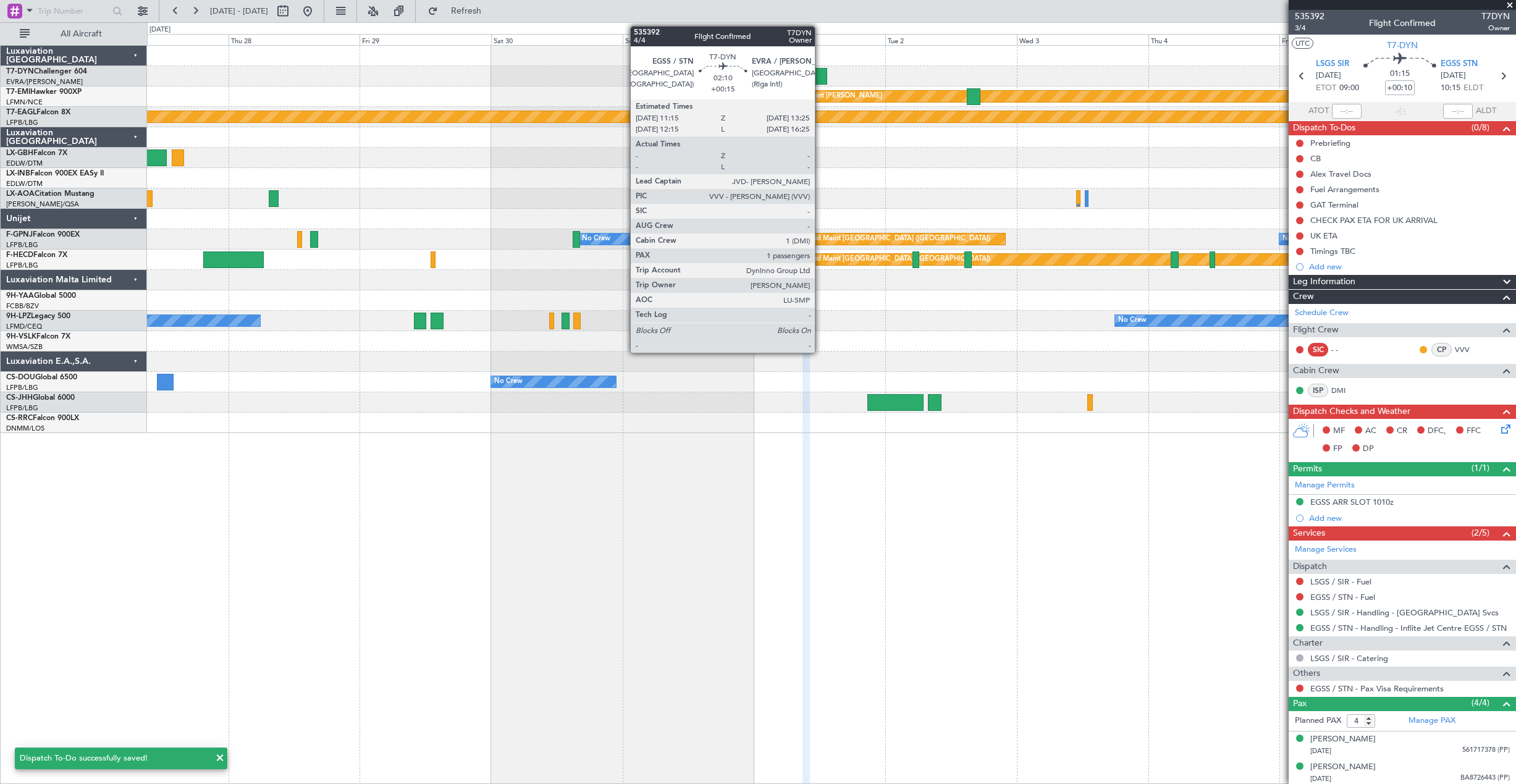
click at [820, 75] on div at bounding box center [821, 76] width 12 height 17
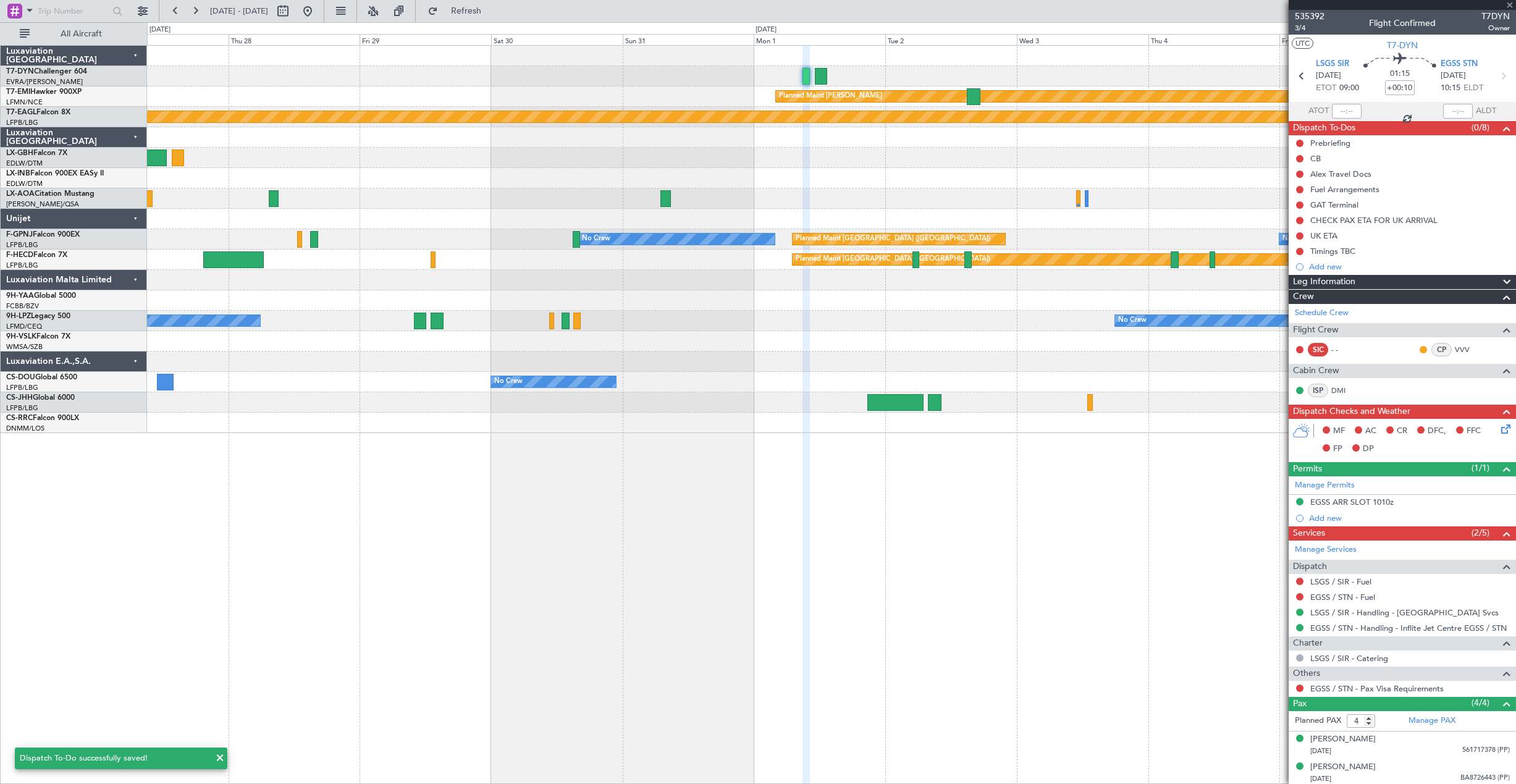
type input "+00:15"
type input "1"
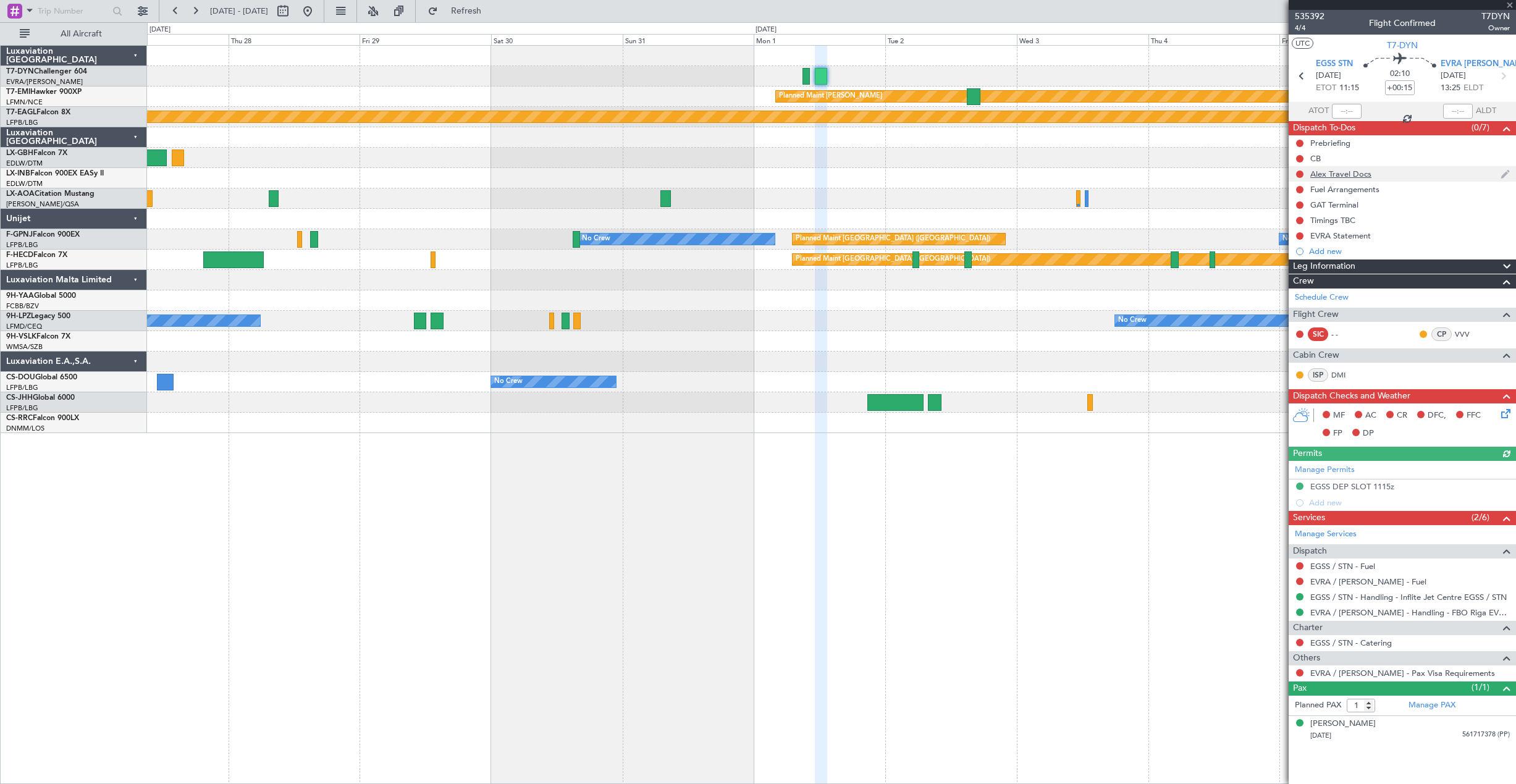
click at [1399, 176] on div "Alex Travel Docs" at bounding box center [1402, 174] width 228 height 16
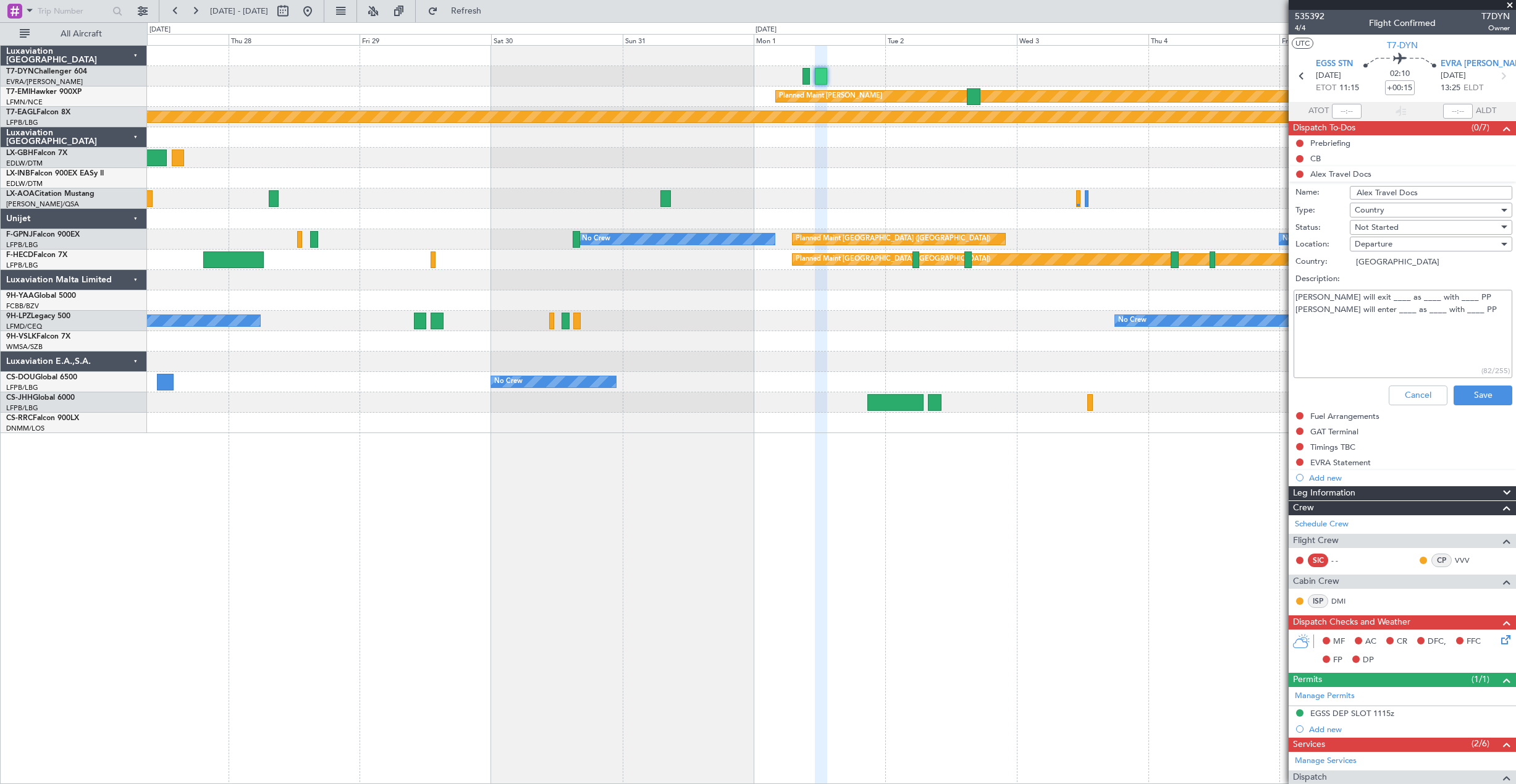
click at [1350, 298] on textarea "Alex will exit ____ as ____ with ____ PP Alex will enter ____ as ____ with ____…" at bounding box center [1403, 333] width 219 height 88
click at [1395, 296] on textarea "Alex will exit _EGSS__ as ____ with ____ PP Alex will enter ____ as ____ with _…" at bounding box center [1403, 333] width 219 height 88
click at [1447, 297] on textarea "Alex will exit _EGSS__ as __PAX__ with ____ PP Alex will enter ____ as ____ wit…" at bounding box center [1403, 333] width 219 height 88
click at [1352, 309] on textarea "Alex will exit _EGSS__ as __PAX__ with __US__ PP Alex will enter ____ as ____ w…" at bounding box center [1403, 333] width 219 height 88
drag, startPoint x: 1405, startPoint y: 311, endPoint x: 1411, endPoint y: 315, distance: 7.2
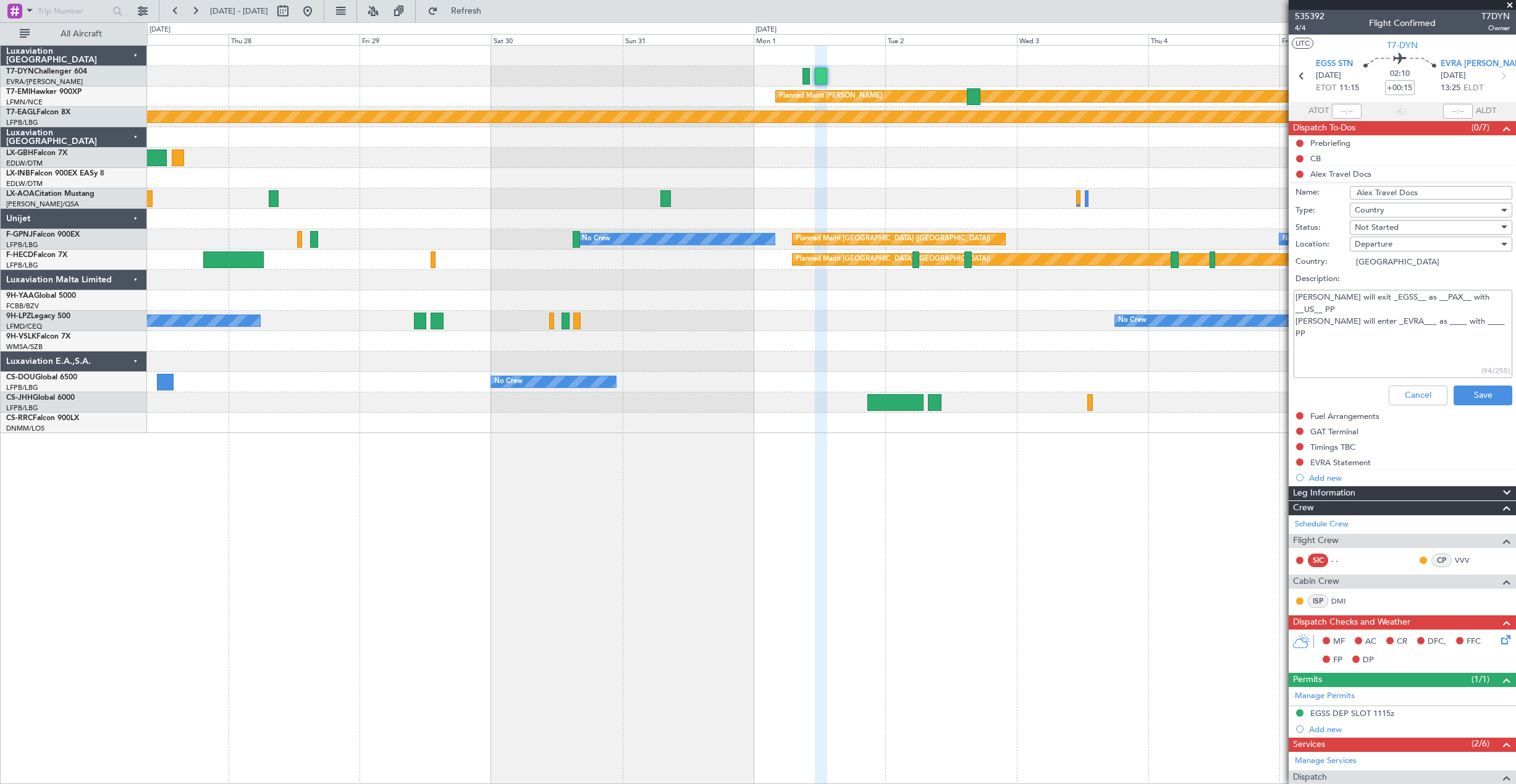
click at [1409, 314] on textarea "Alex will exit _EGSS__ as __PAX__ with __US__ PP Alex will enter _EVRA___ as __…" at bounding box center [1403, 333] width 219 height 88
click at [1459, 308] on textarea "Alex will exit _EGSS__ as __PAX__ with __US__ PP Alex will enter _EVRA___ as __…" at bounding box center [1403, 333] width 219 height 88
type textarea "Alex will exit _EGSS__ as __PAX__ with __US__ PP Alex will enter _EVRA___ as __…"
click at [1485, 398] on button "Save" at bounding box center [1482, 395] width 59 height 20
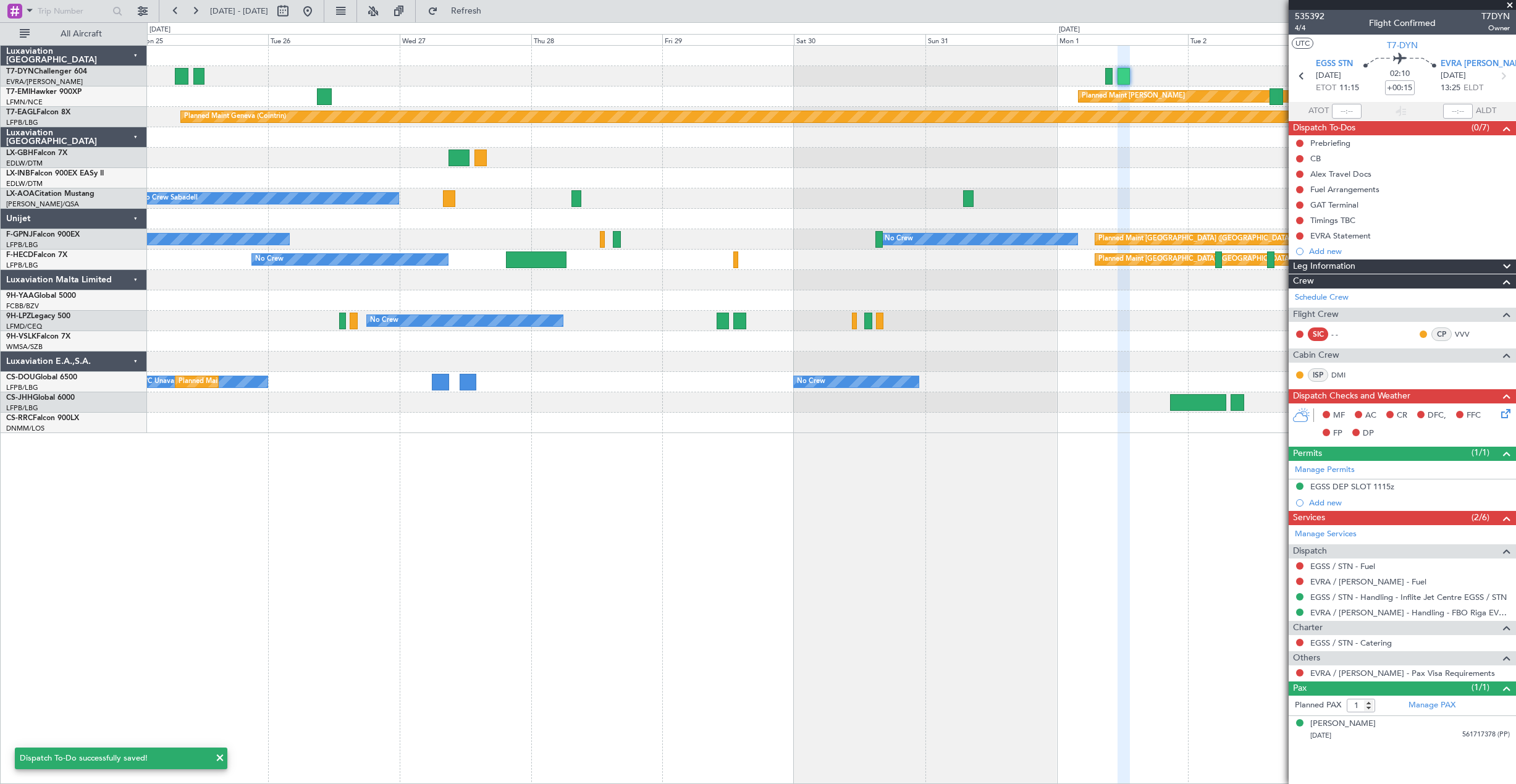
click at [755, 194] on div "Planned Maint Chester Planned Maint Geneva (Cointrin) Planned Maint Nice (Côte …" at bounding box center [831, 239] width 1368 height 388
click at [710, 194] on div "Planned Maint Chester Planned Maint Geneva (Cointrin) Planned Maint Nice (Côte …" at bounding box center [831, 239] width 1368 height 388
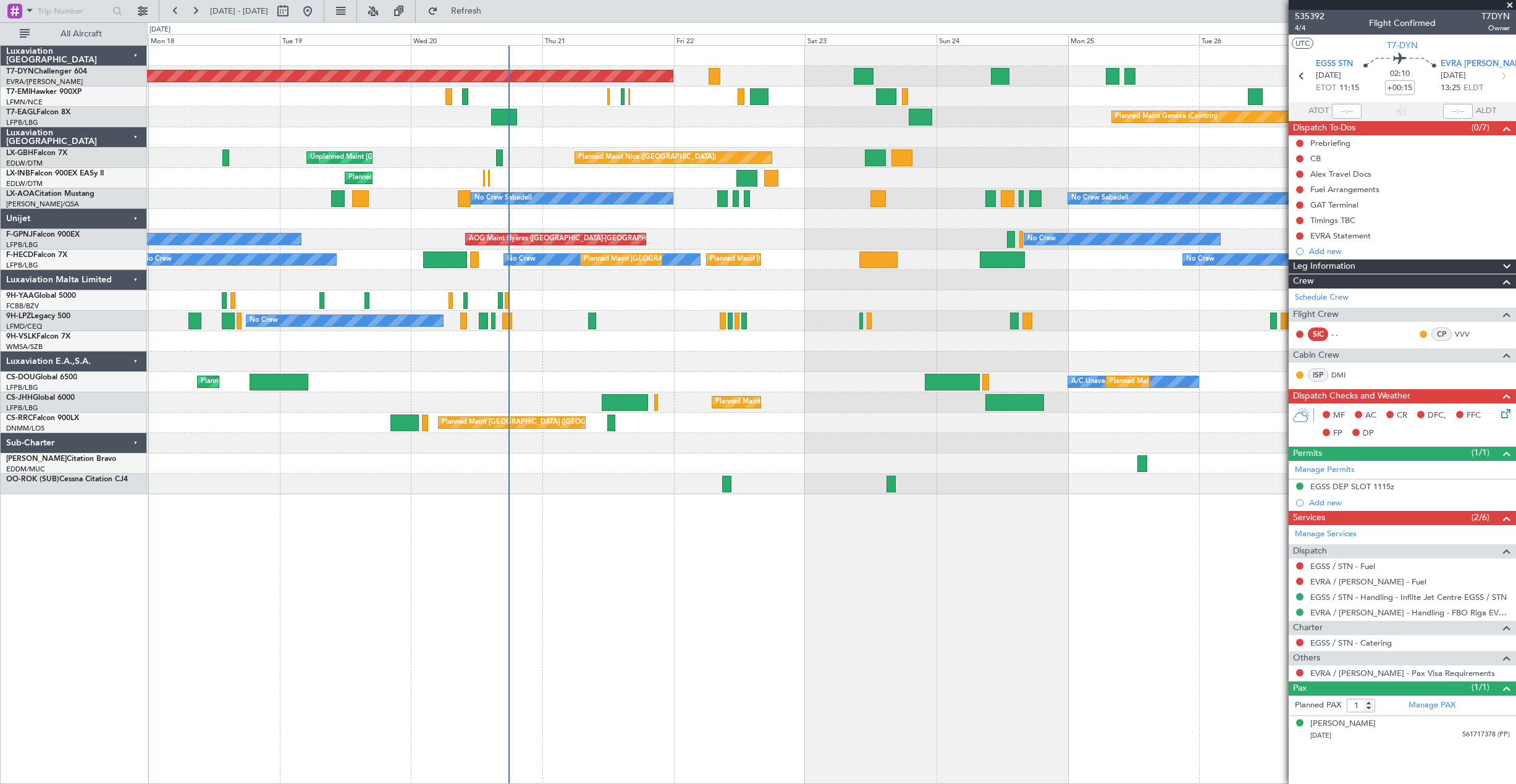
click at [1013, 142] on div "Planned Maint Basel-Mulhouse Planned Maint Geneva (Cointrin) Planned Maint Nice…" at bounding box center [831, 269] width 1368 height 448
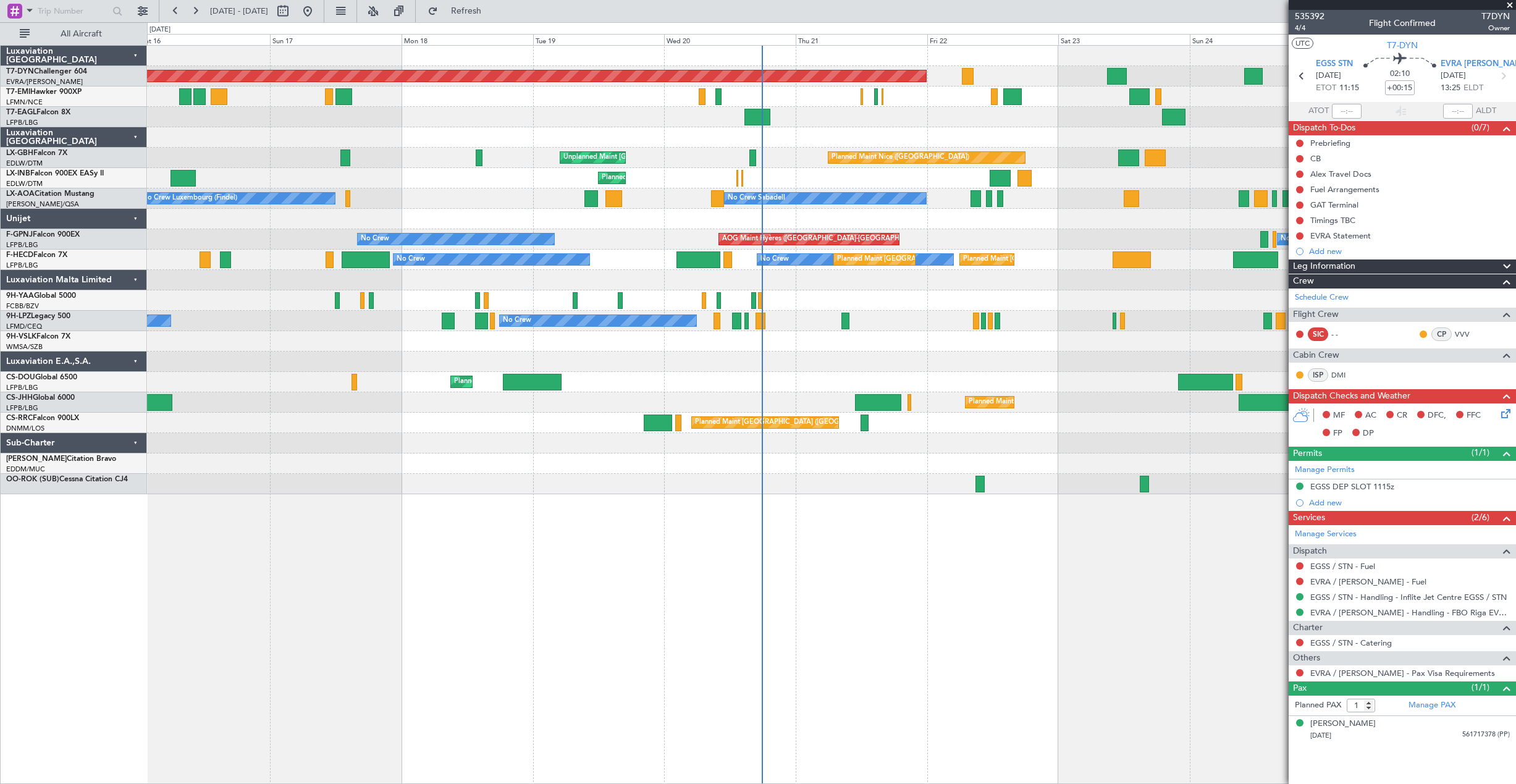
click at [446, 110] on div "Planned Maint Geneva (Cointrin) Planned Maint New York (Teterboro)" at bounding box center [831, 117] width 1368 height 21
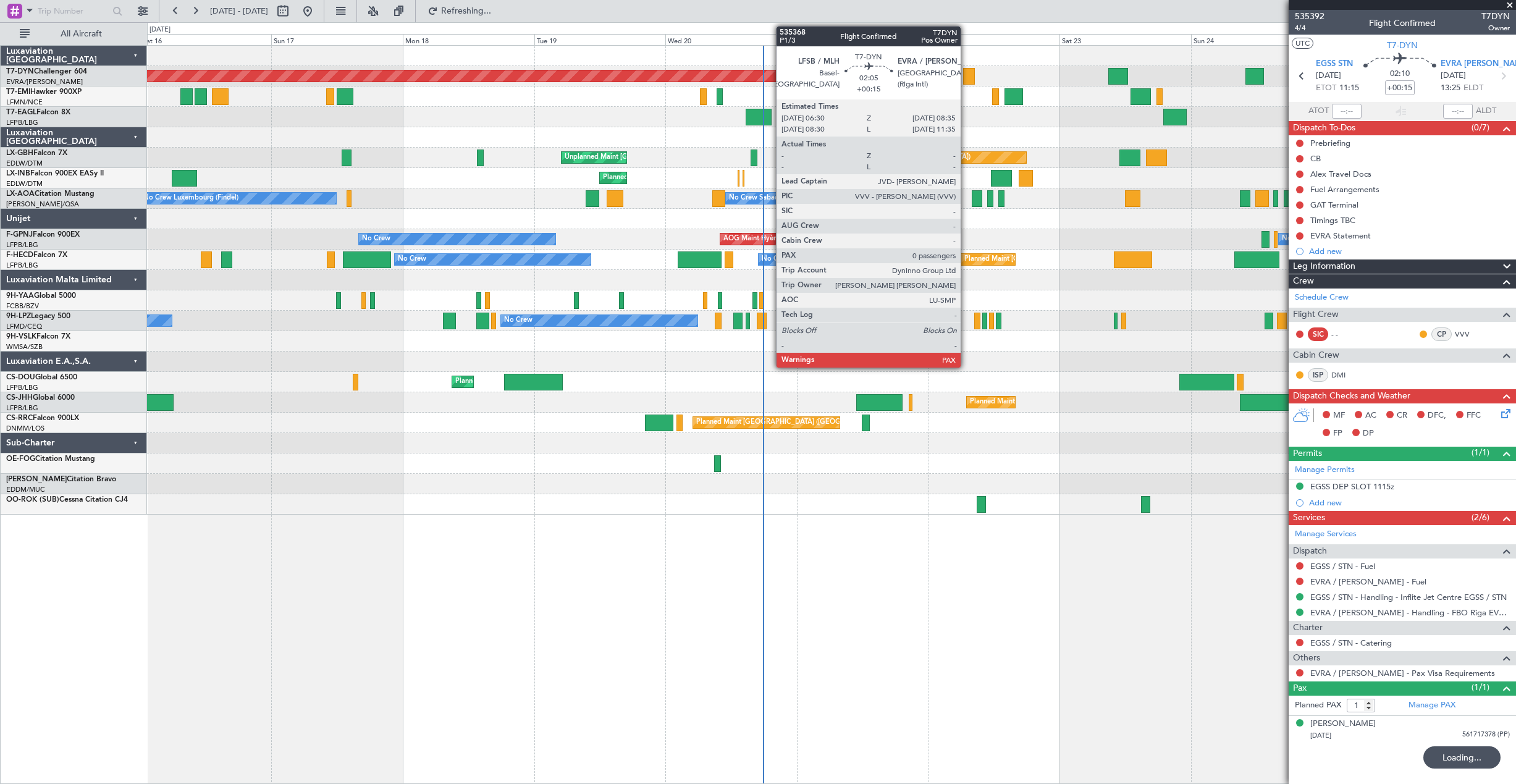
click at [966, 77] on div at bounding box center [969, 76] width 12 height 17
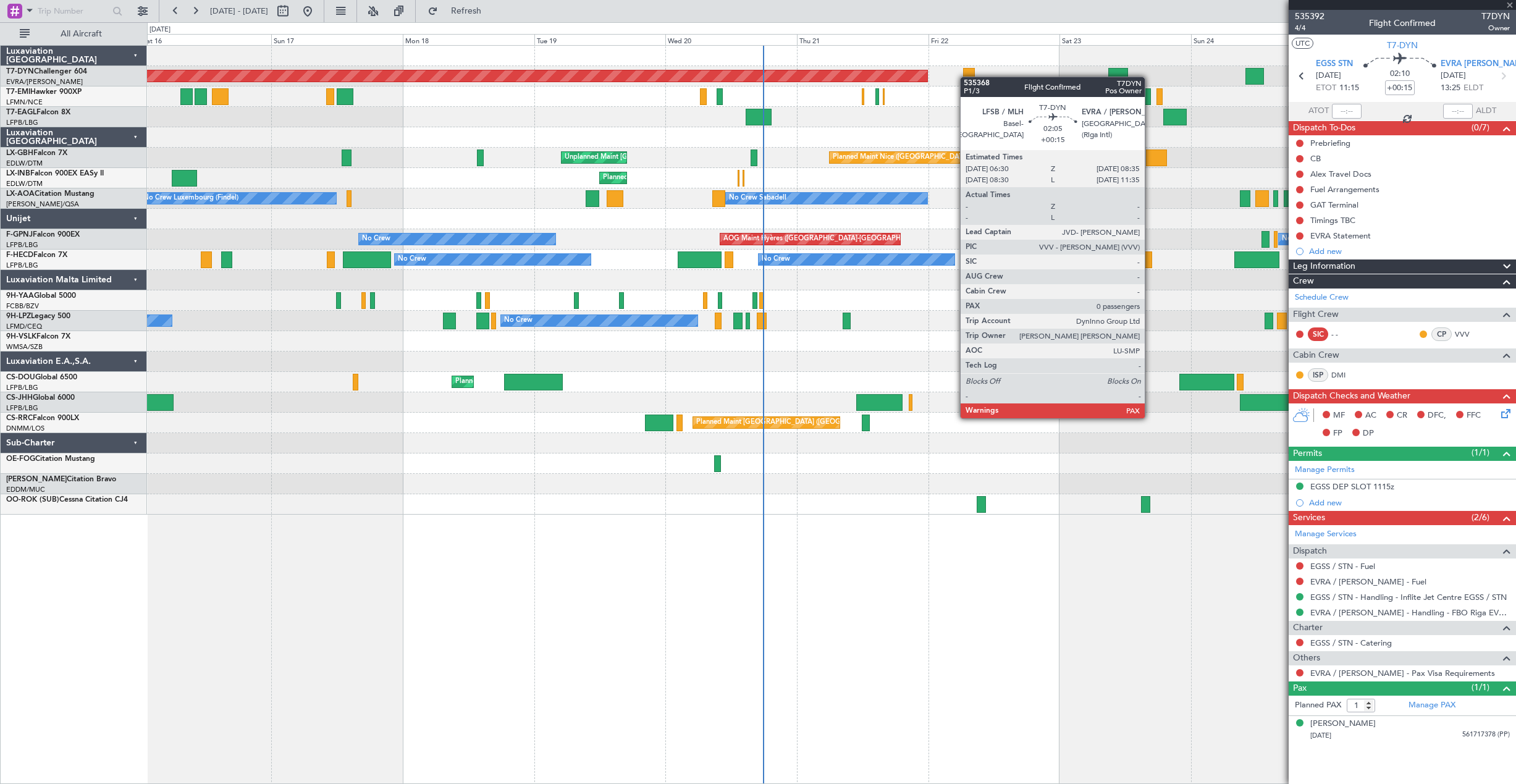
type input "0"
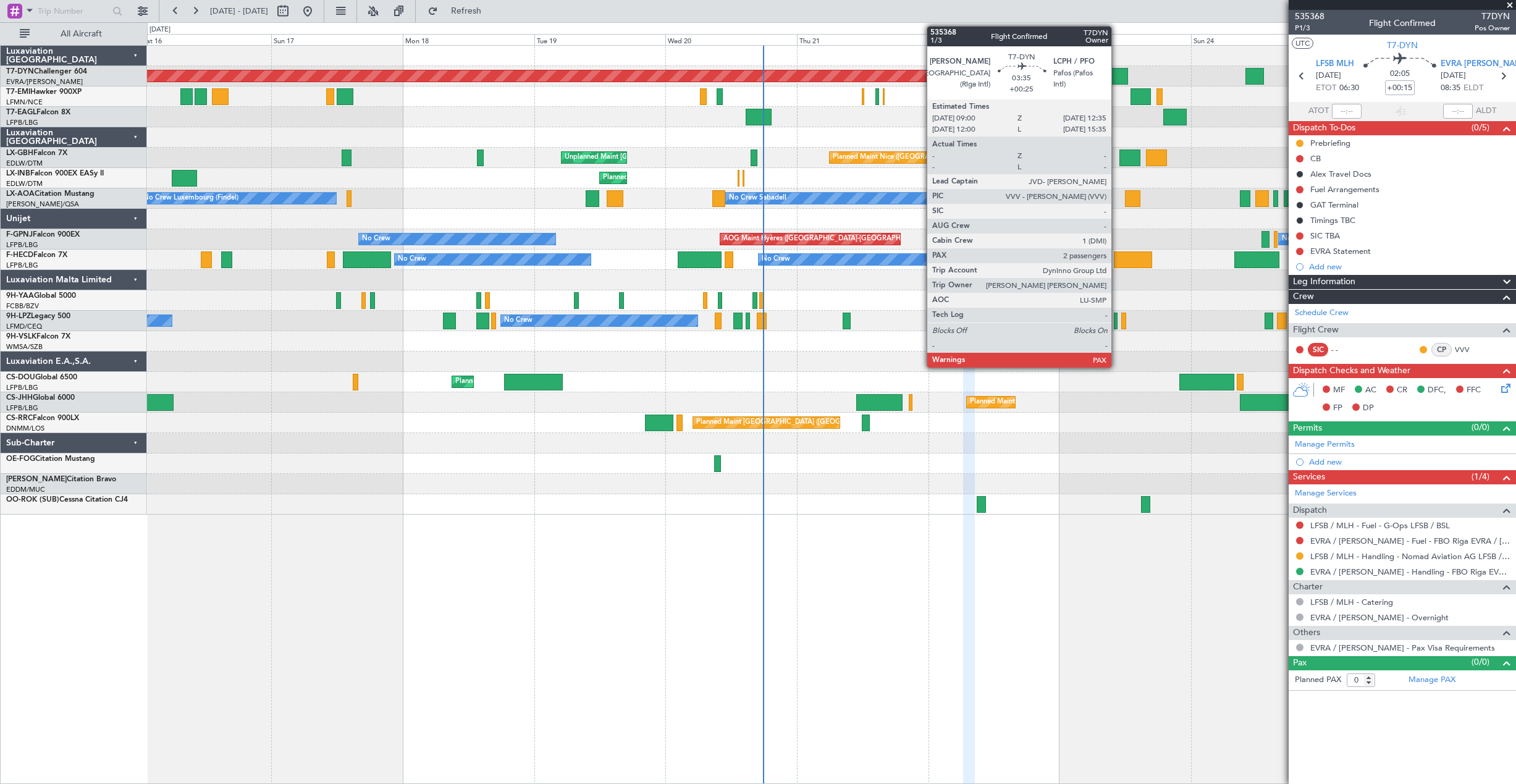
click at [1117, 75] on div at bounding box center [1118, 76] width 20 height 17
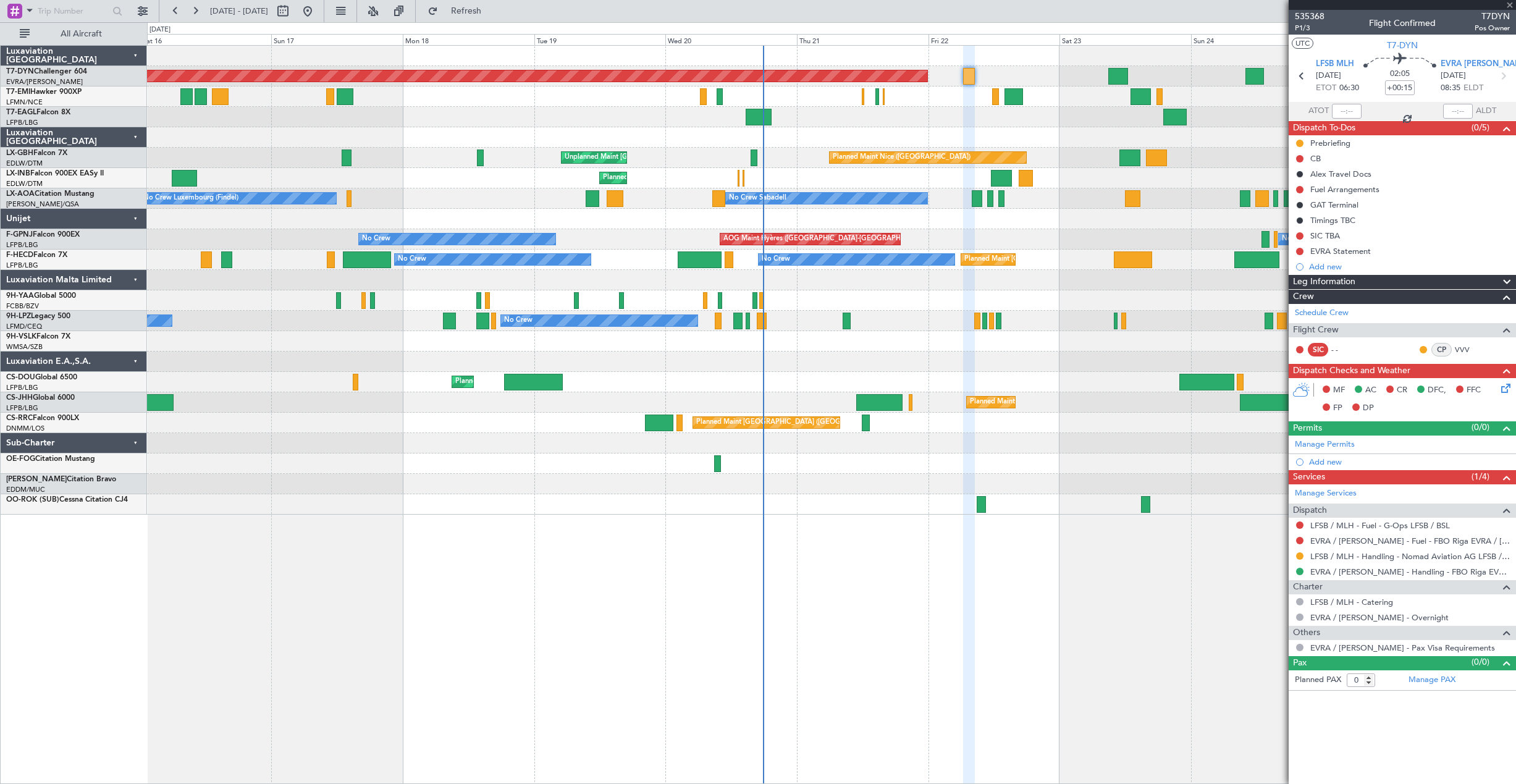
type input "+00:25"
type input "3"
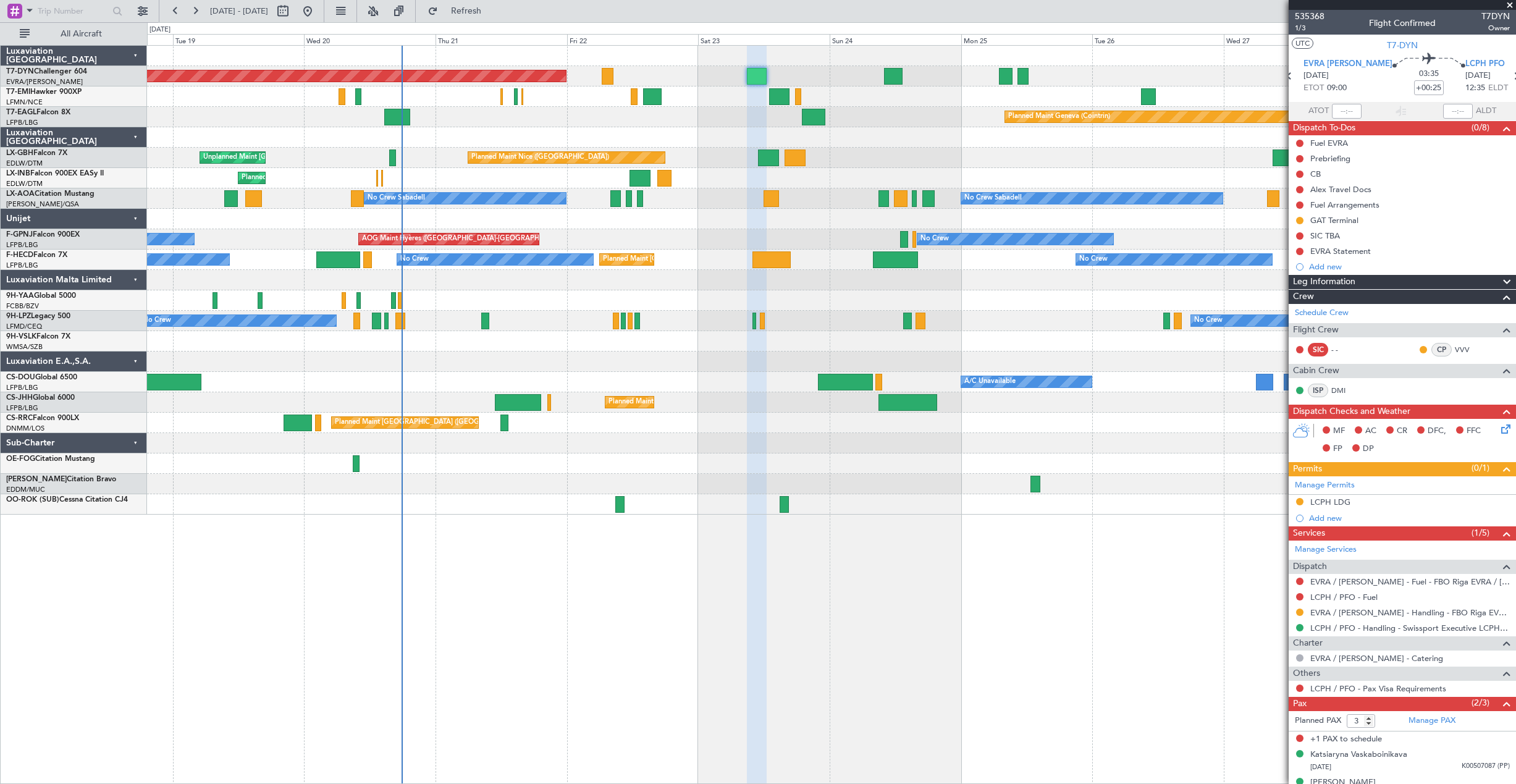
click at [826, 94] on div "Planned Maint Basel-Mulhouse Planned Maint Geneva (Cointrin) Planned Maint Nice…" at bounding box center [831, 280] width 1368 height 469
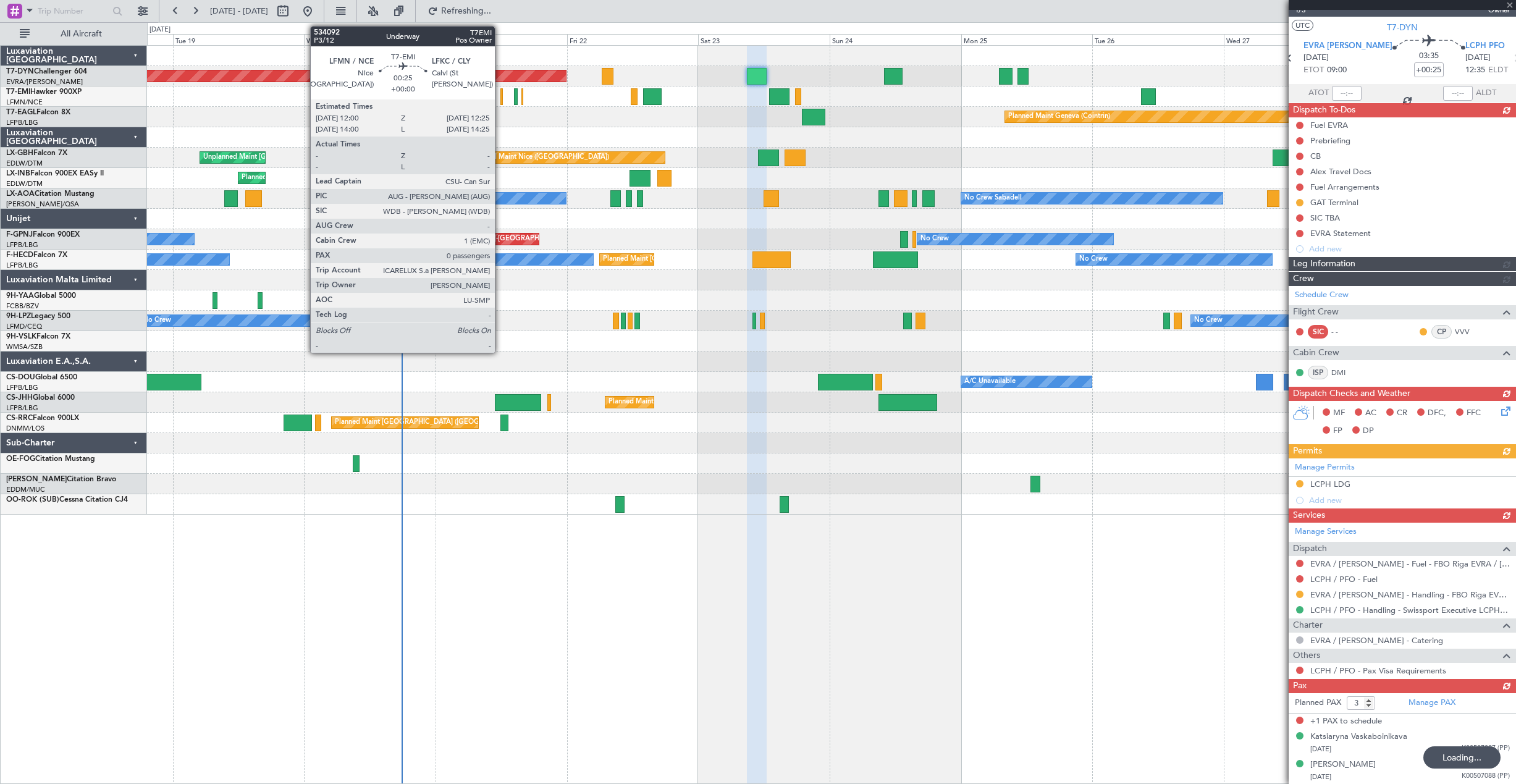
click at [502, 98] on div at bounding box center [501, 96] width 2 height 17
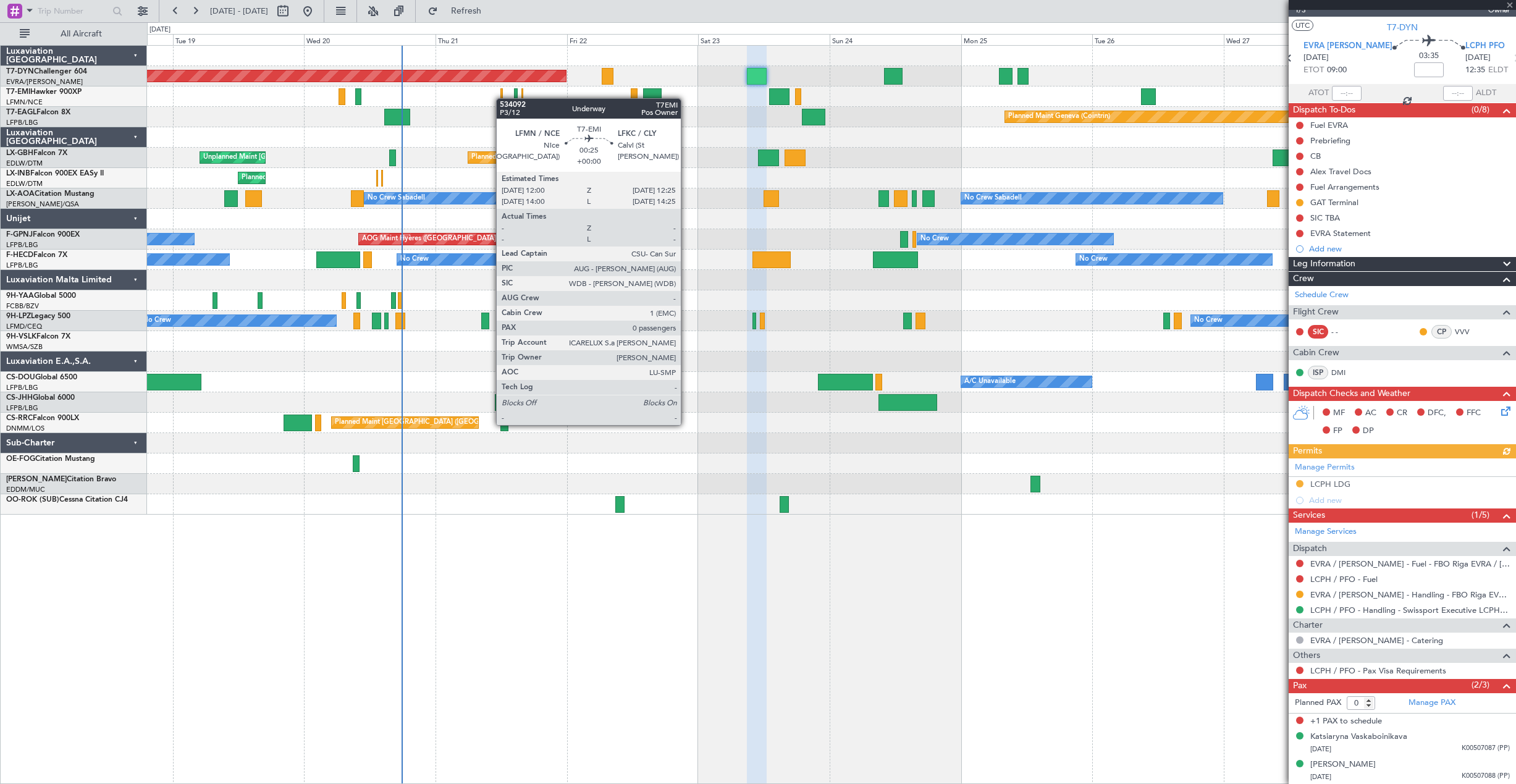
scroll to position [0, 0]
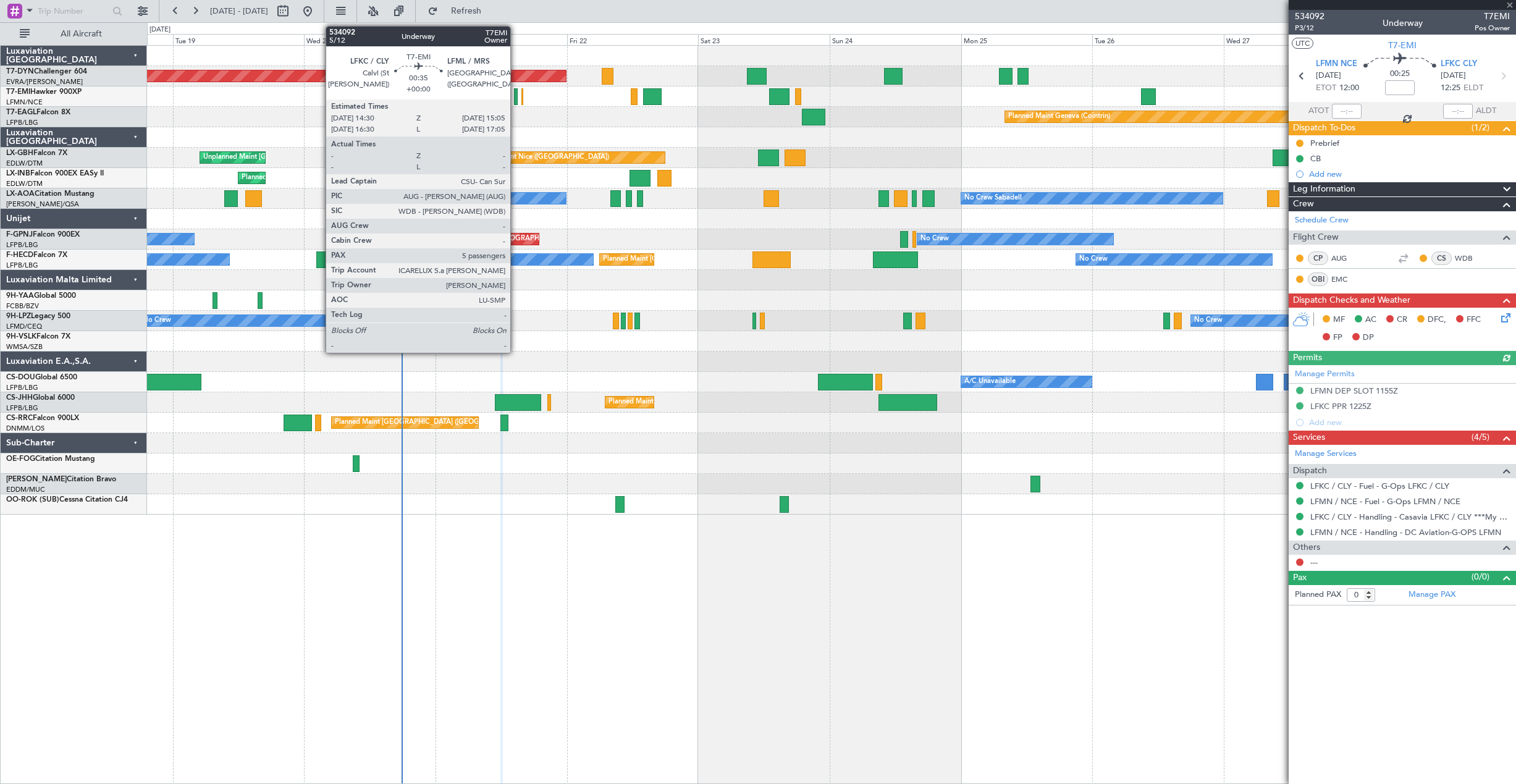
click at [516, 102] on div at bounding box center [516, 96] width 4 height 17
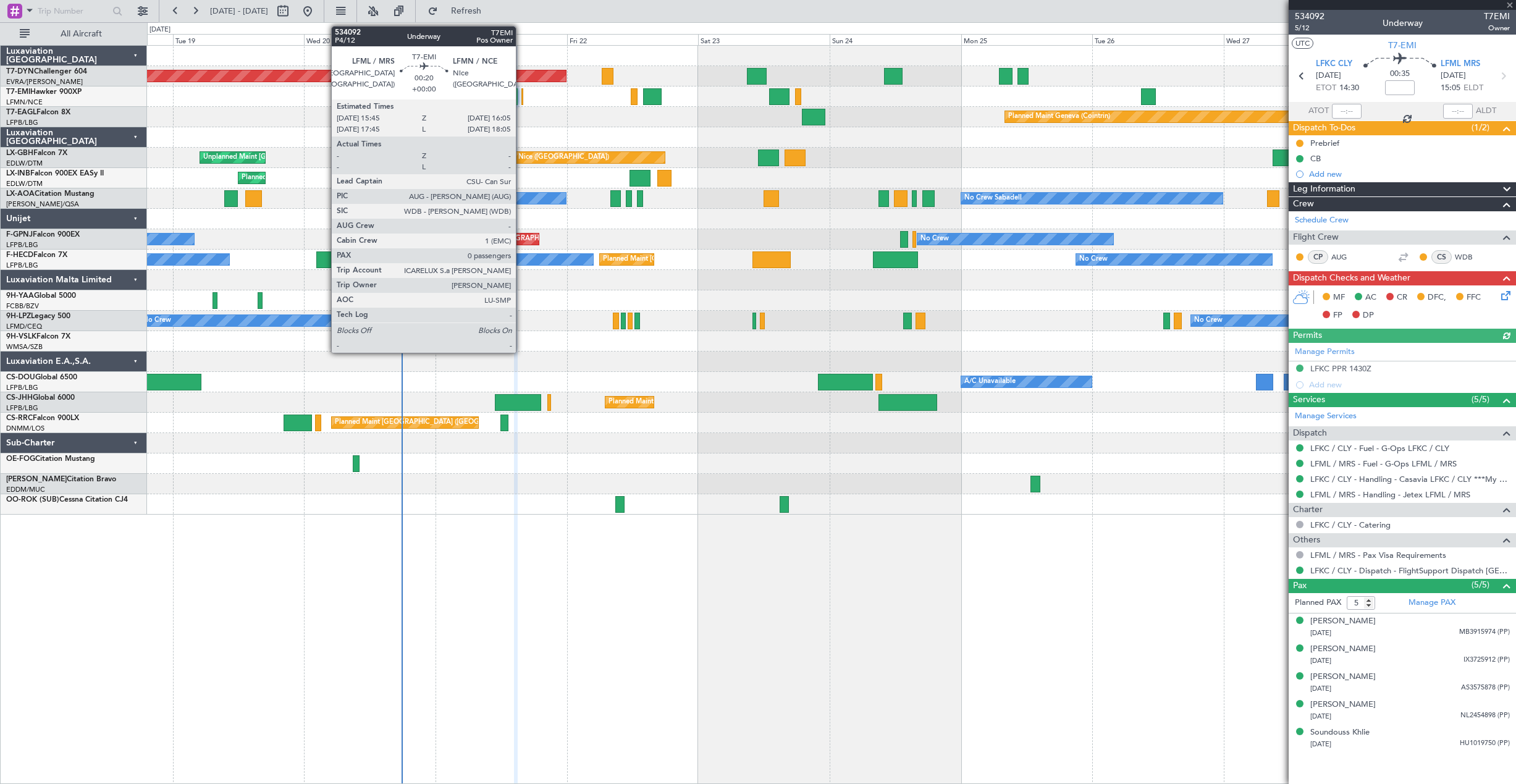
click at [521, 97] on div at bounding box center [522, 96] width 2 height 17
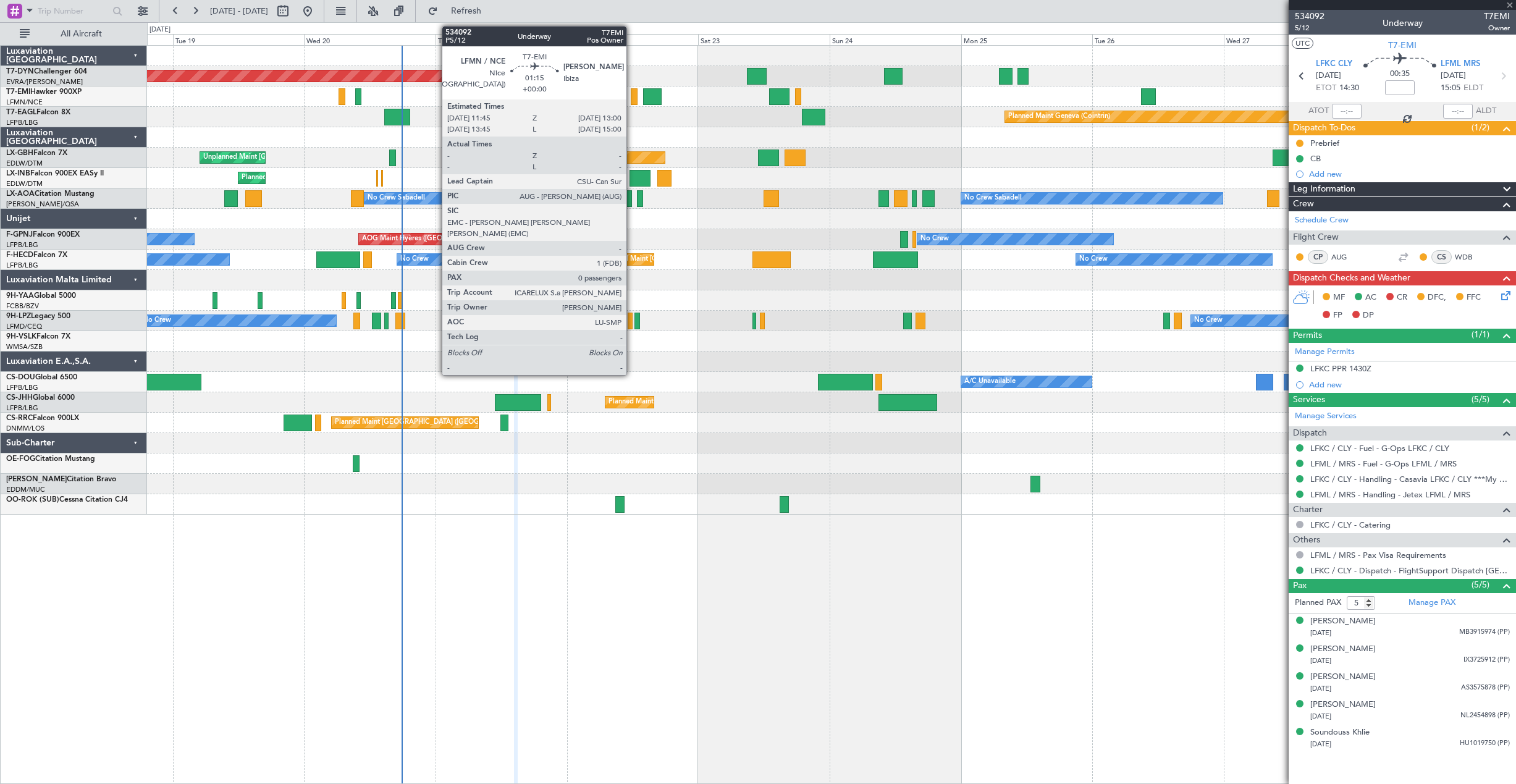
type input "0"
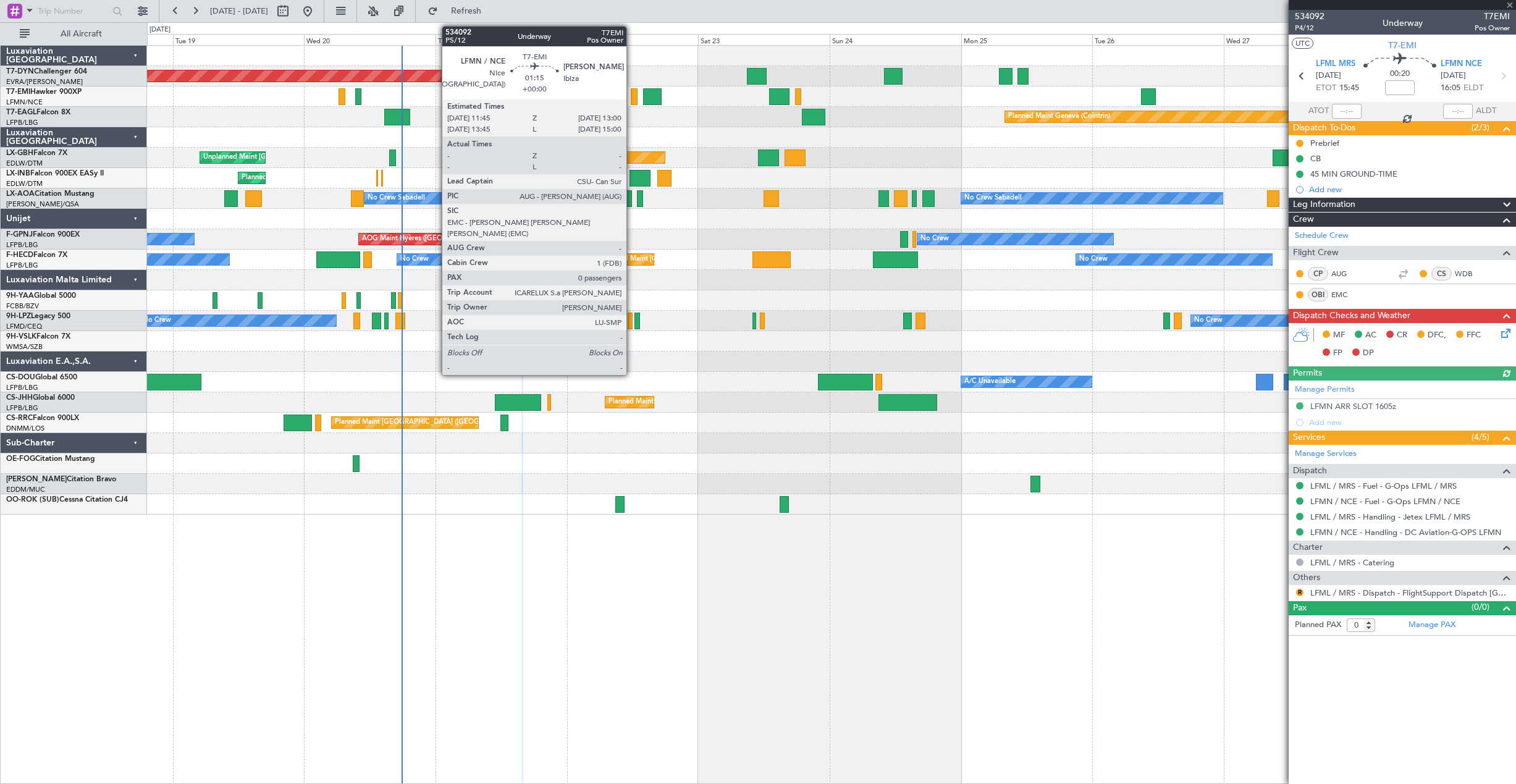
click at [632, 93] on div at bounding box center [633, 96] width 7 height 17
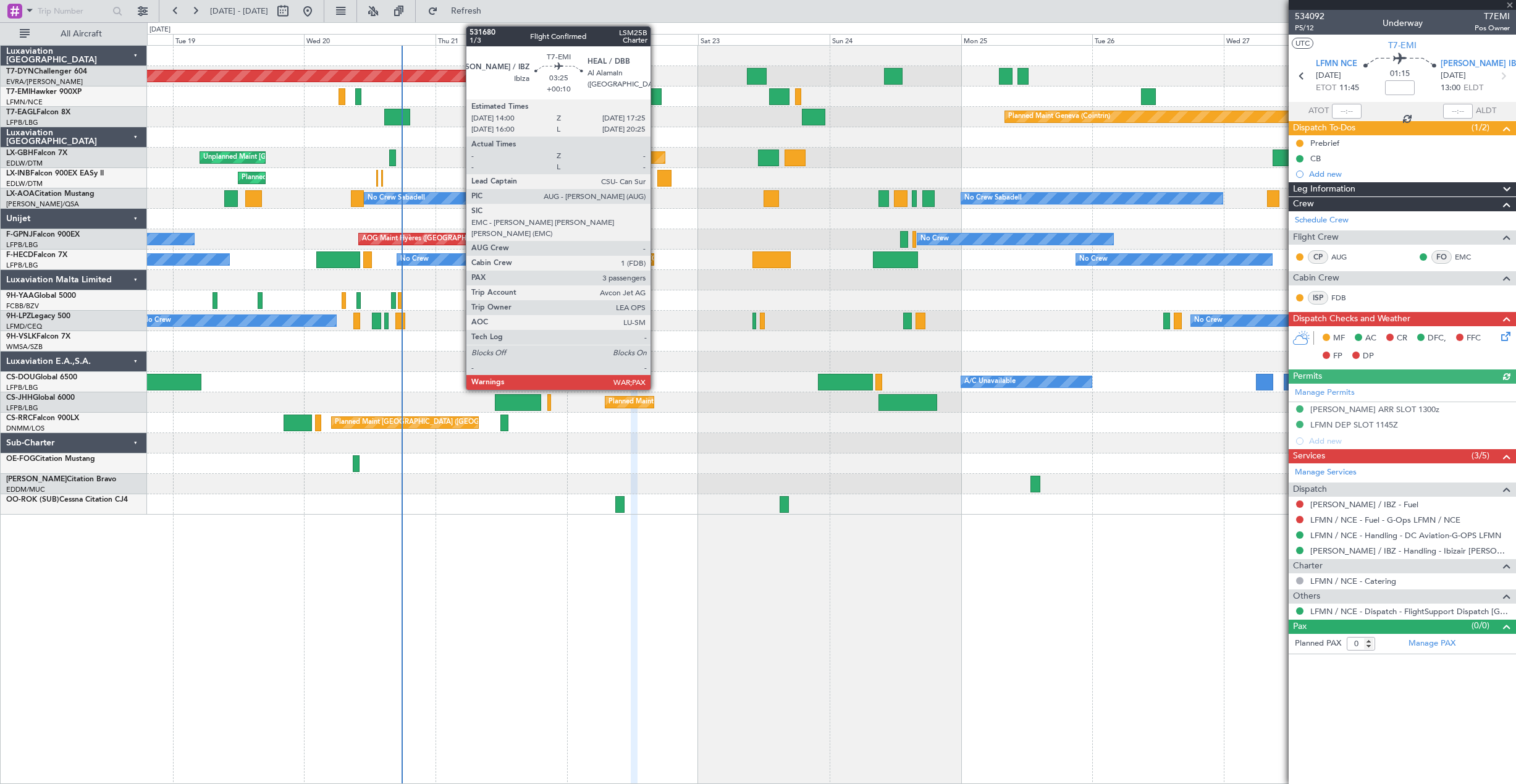
click at [657, 95] on div at bounding box center [652, 96] width 19 height 17
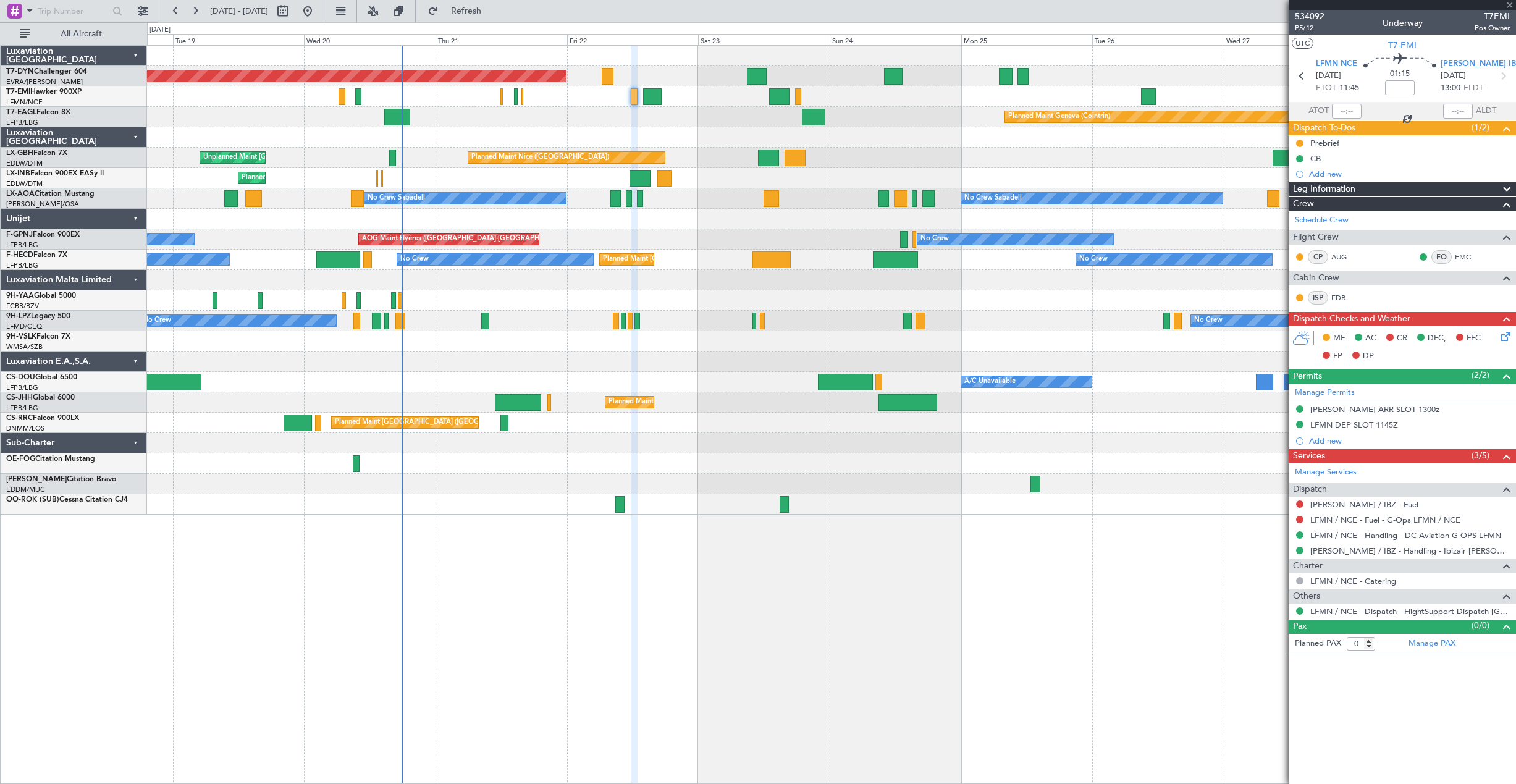
type input "+00:10"
type input "3"
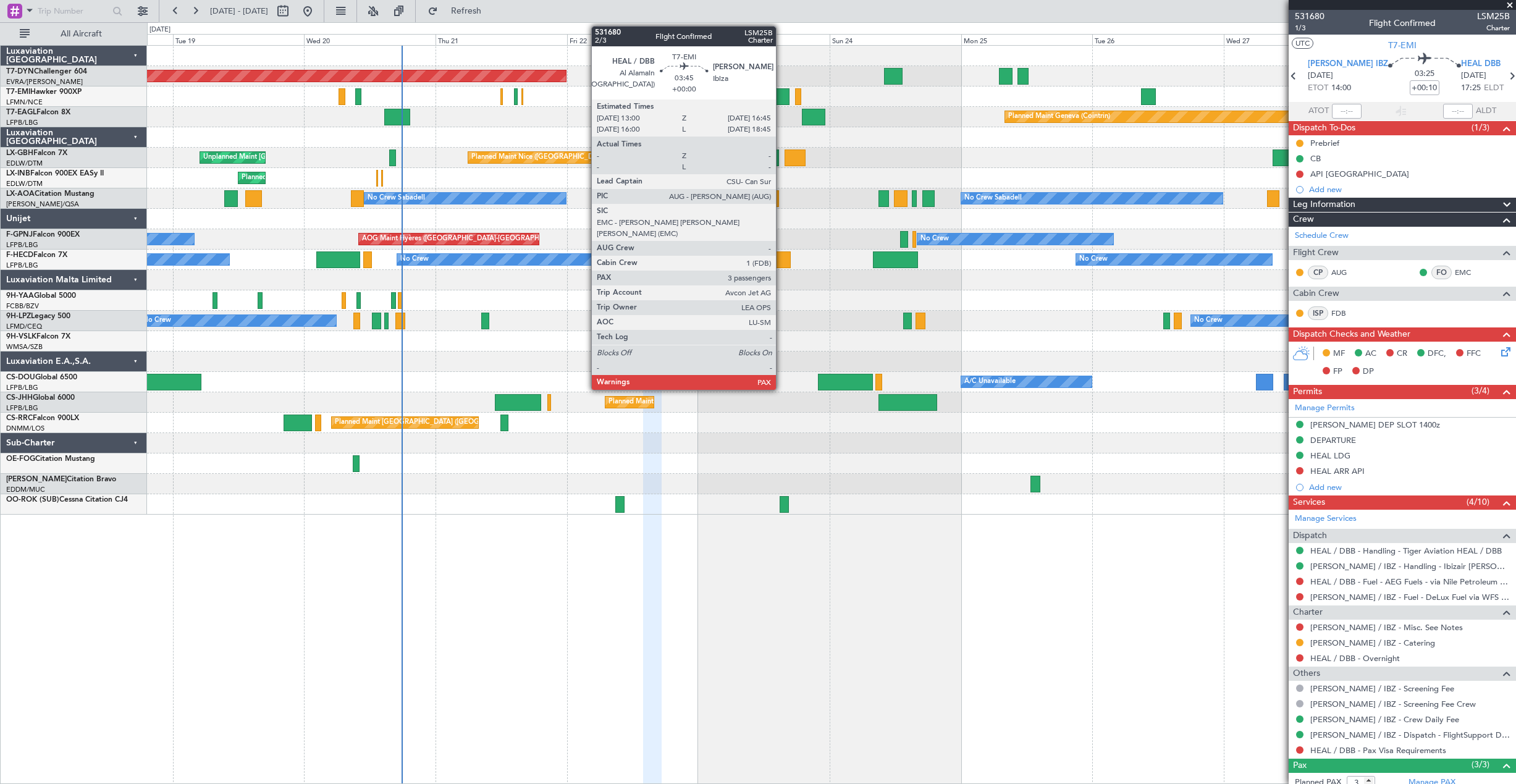
click at [781, 104] on div at bounding box center [779, 96] width 21 height 17
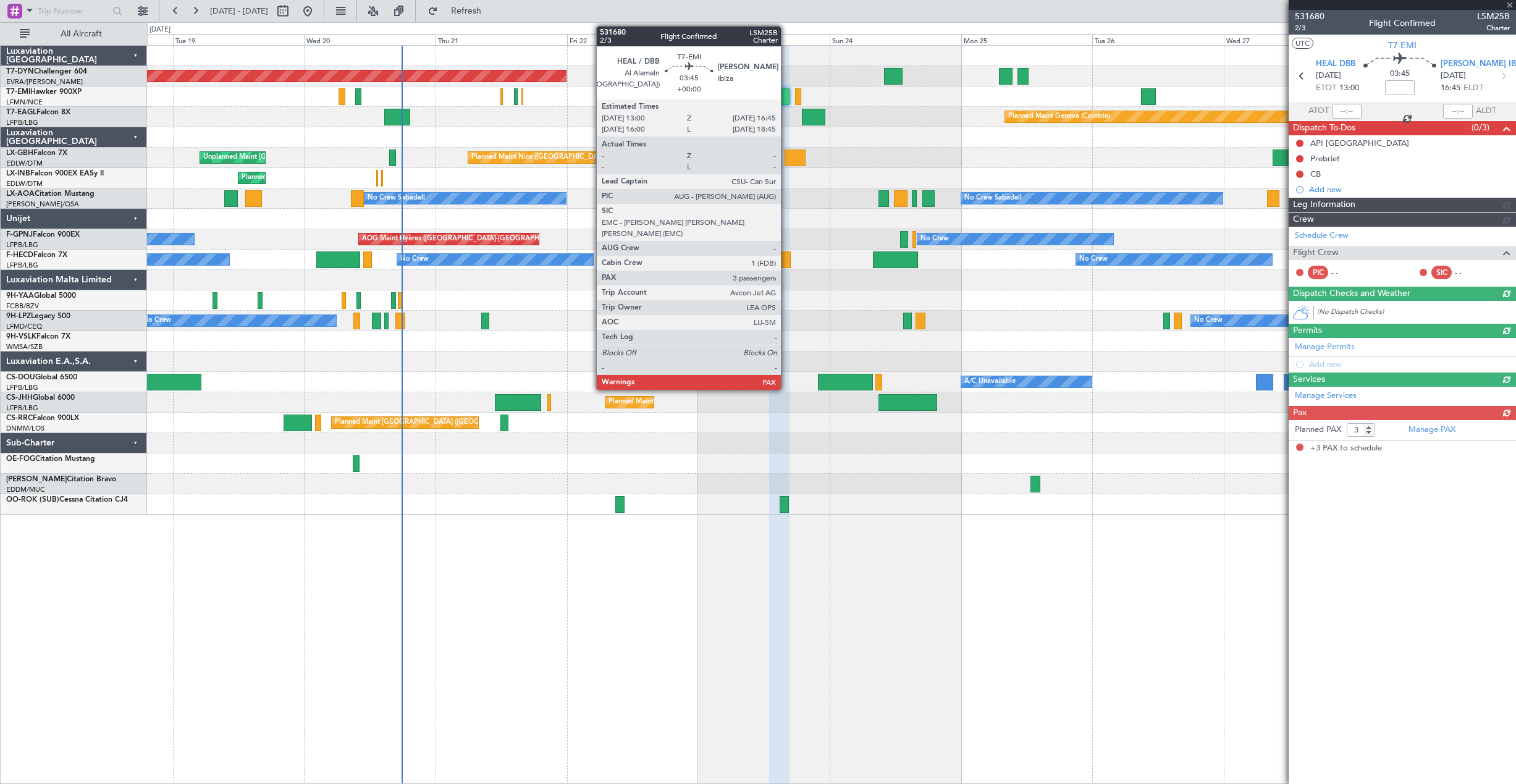
click at [786, 98] on div at bounding box center [779, 96] width 21 height 17
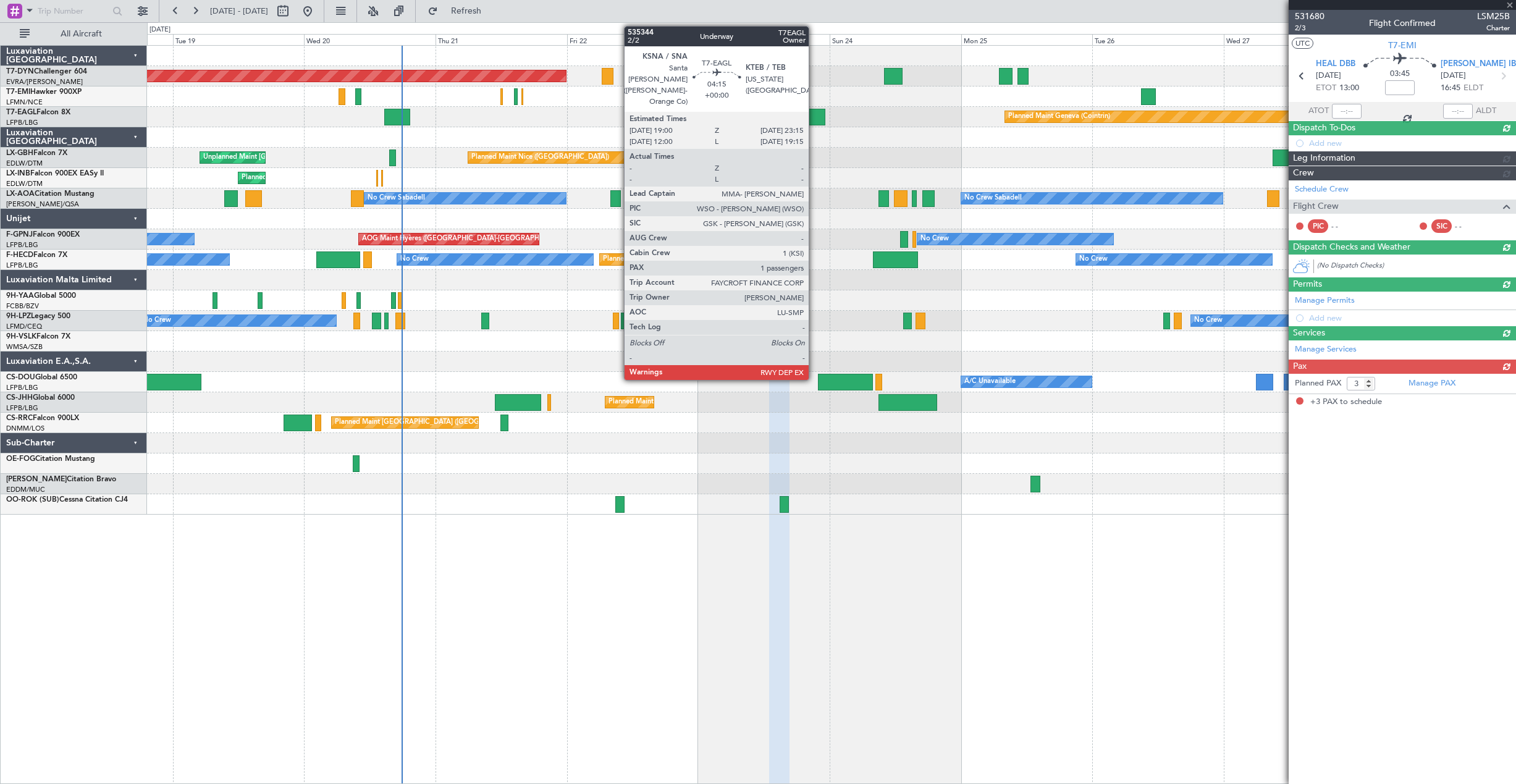
click at [814, 110] on div at bounding box center [814, 116] width 24 height 17
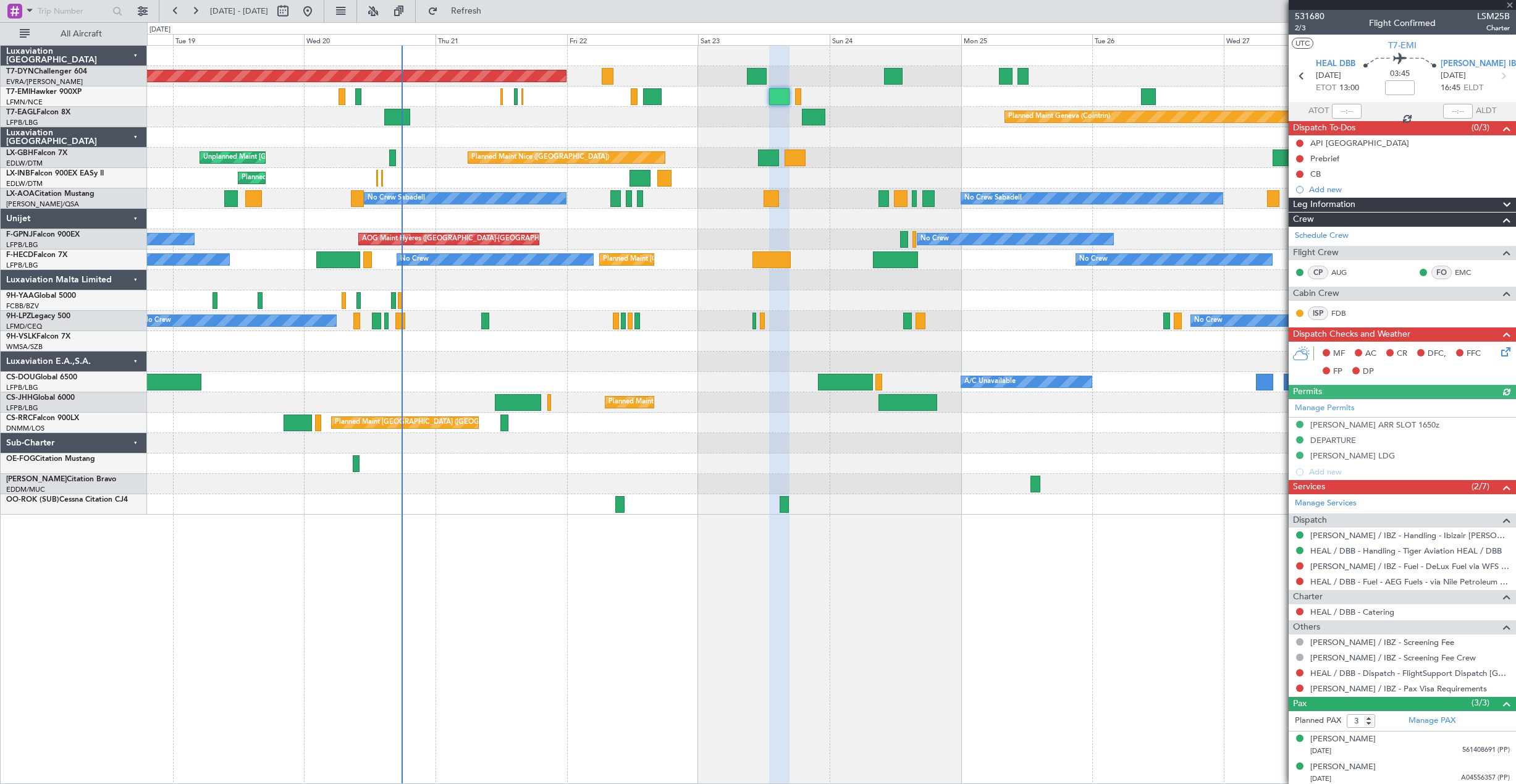
type input "1"
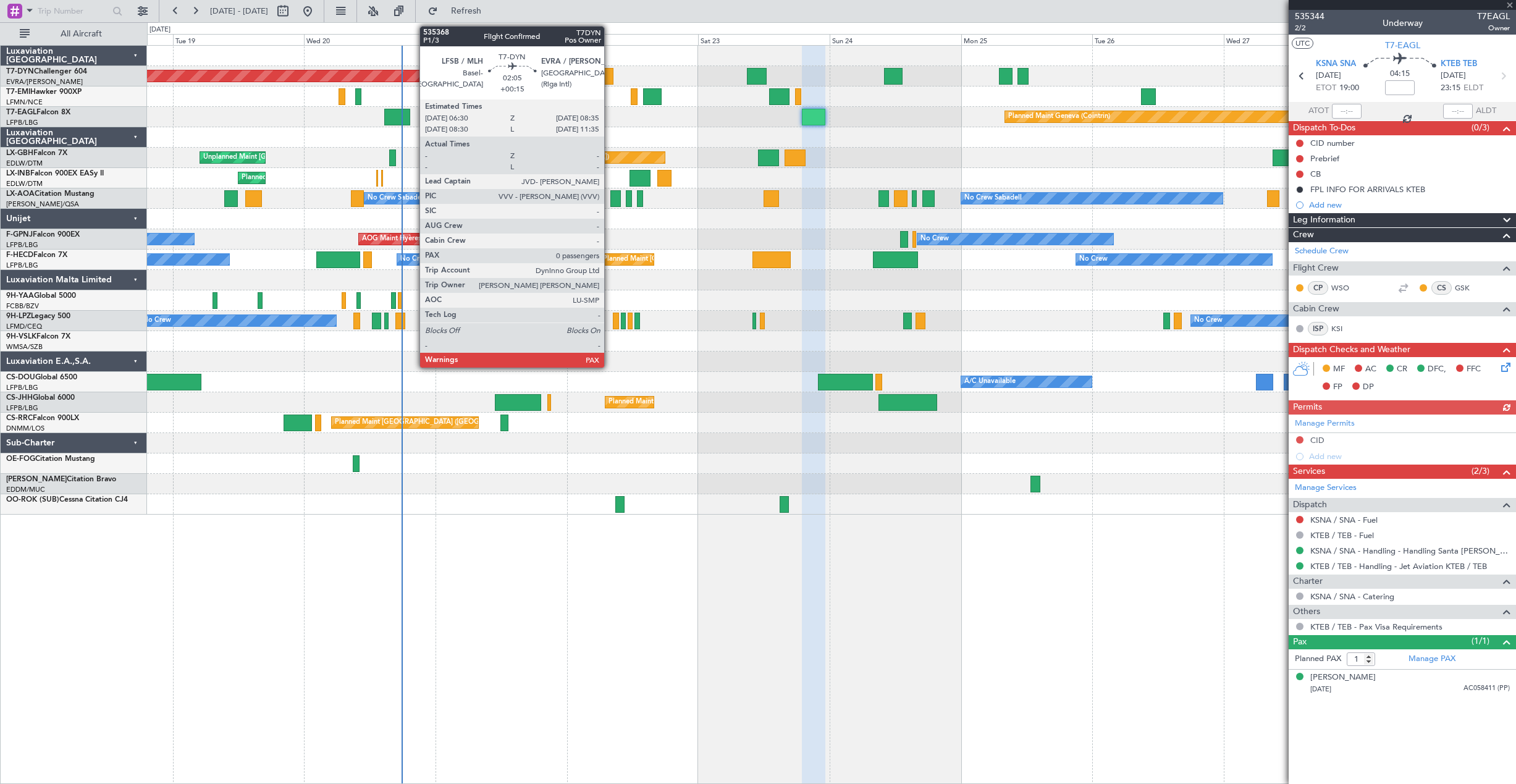
click at [609, 78] on div at bounding box center [607, 76] width 12 height 17
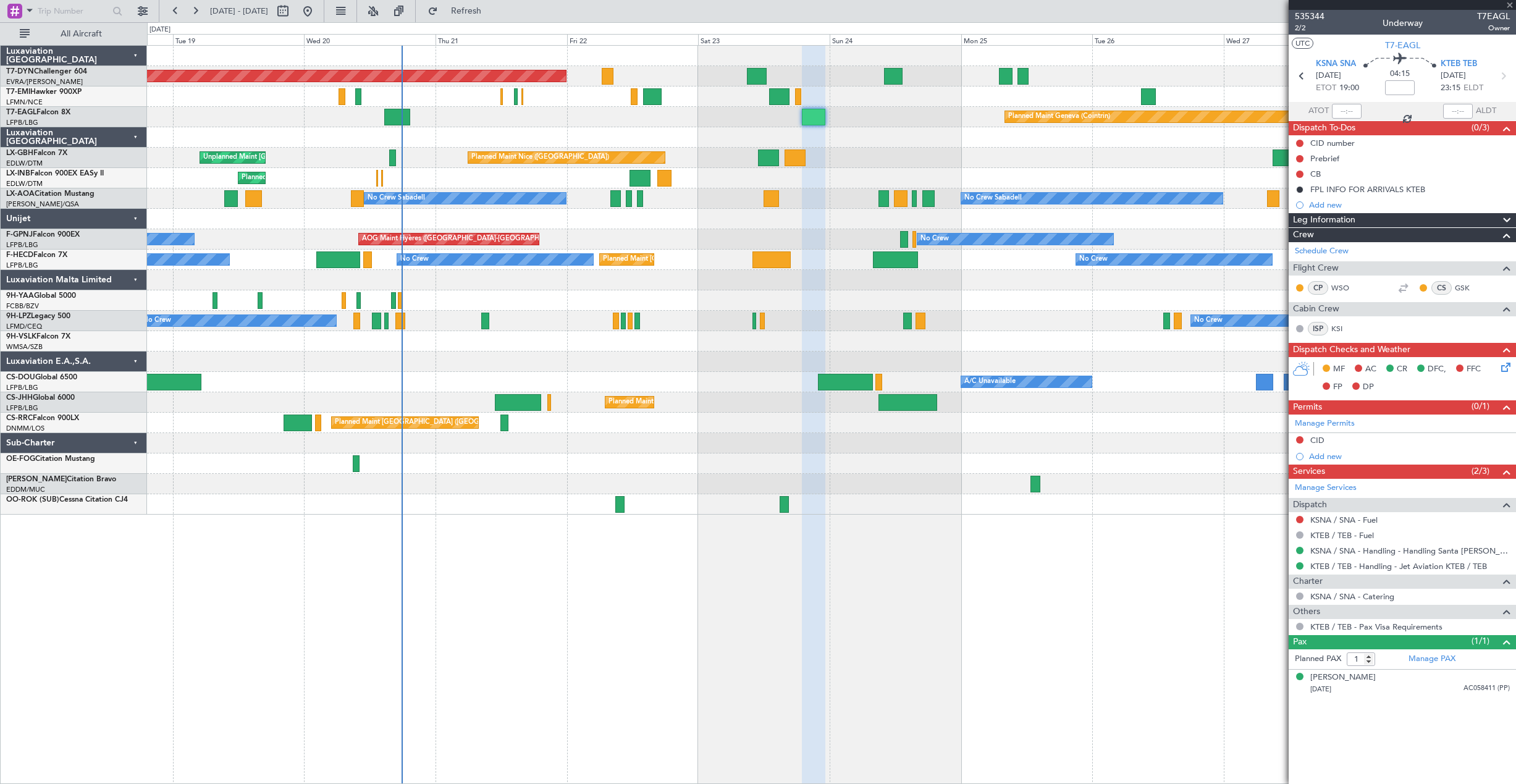
type input "+00:15"
type input "0"
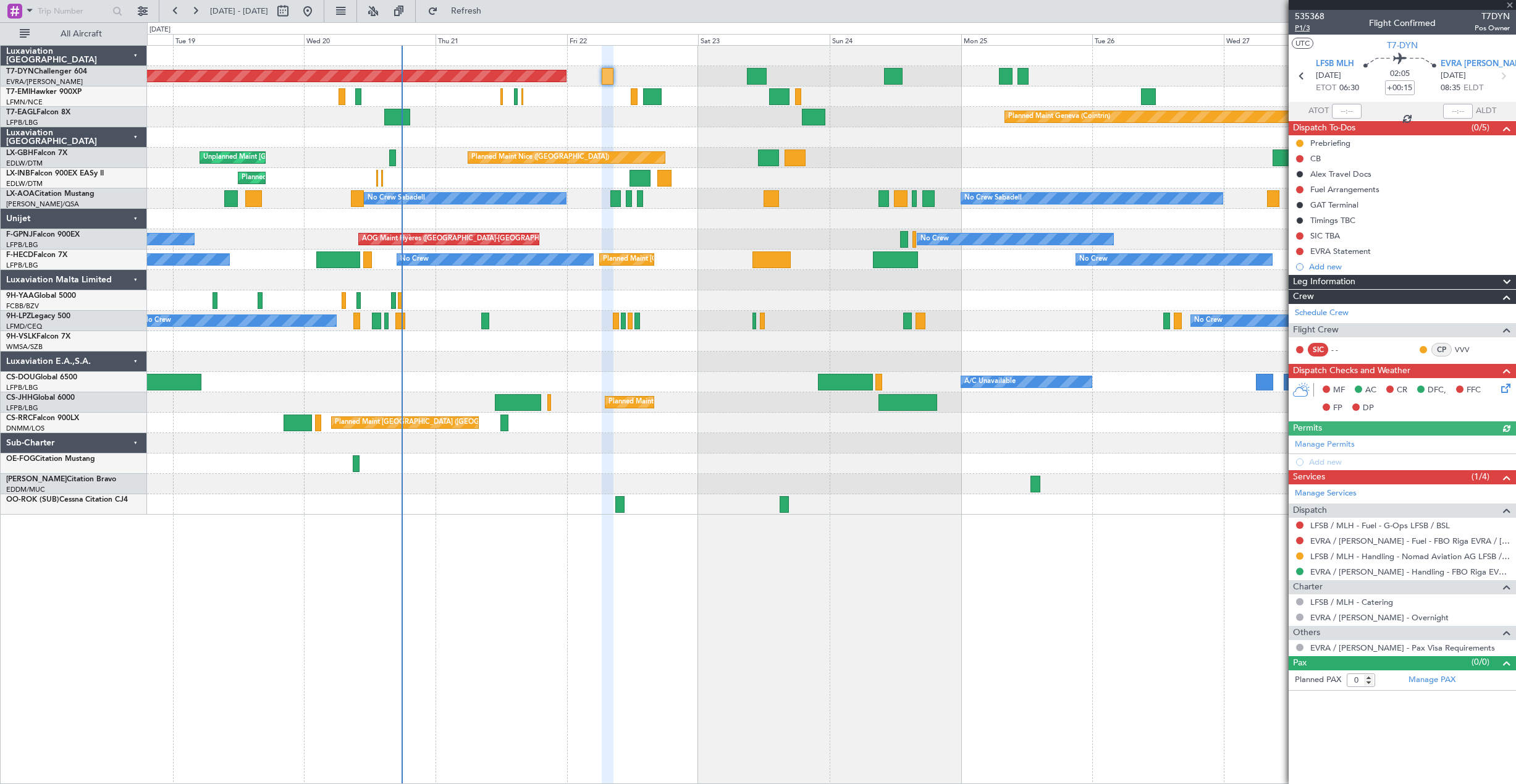
click at [1305, 28] on span "P1/3" at bounding box center [1310, 28] width 30 height 11
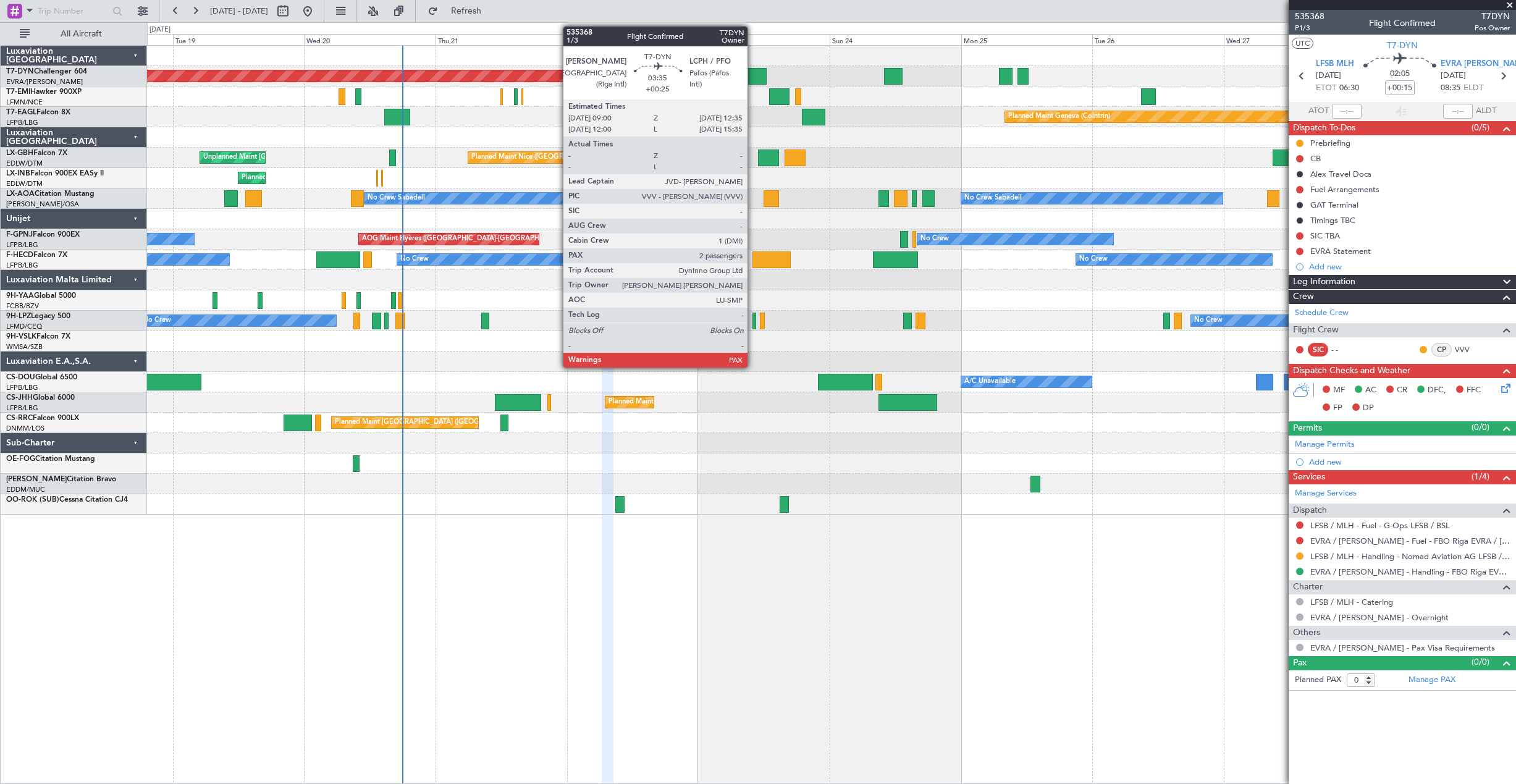
click at [754, 74] on div at bounding box center [757, 76] width 20 height 17
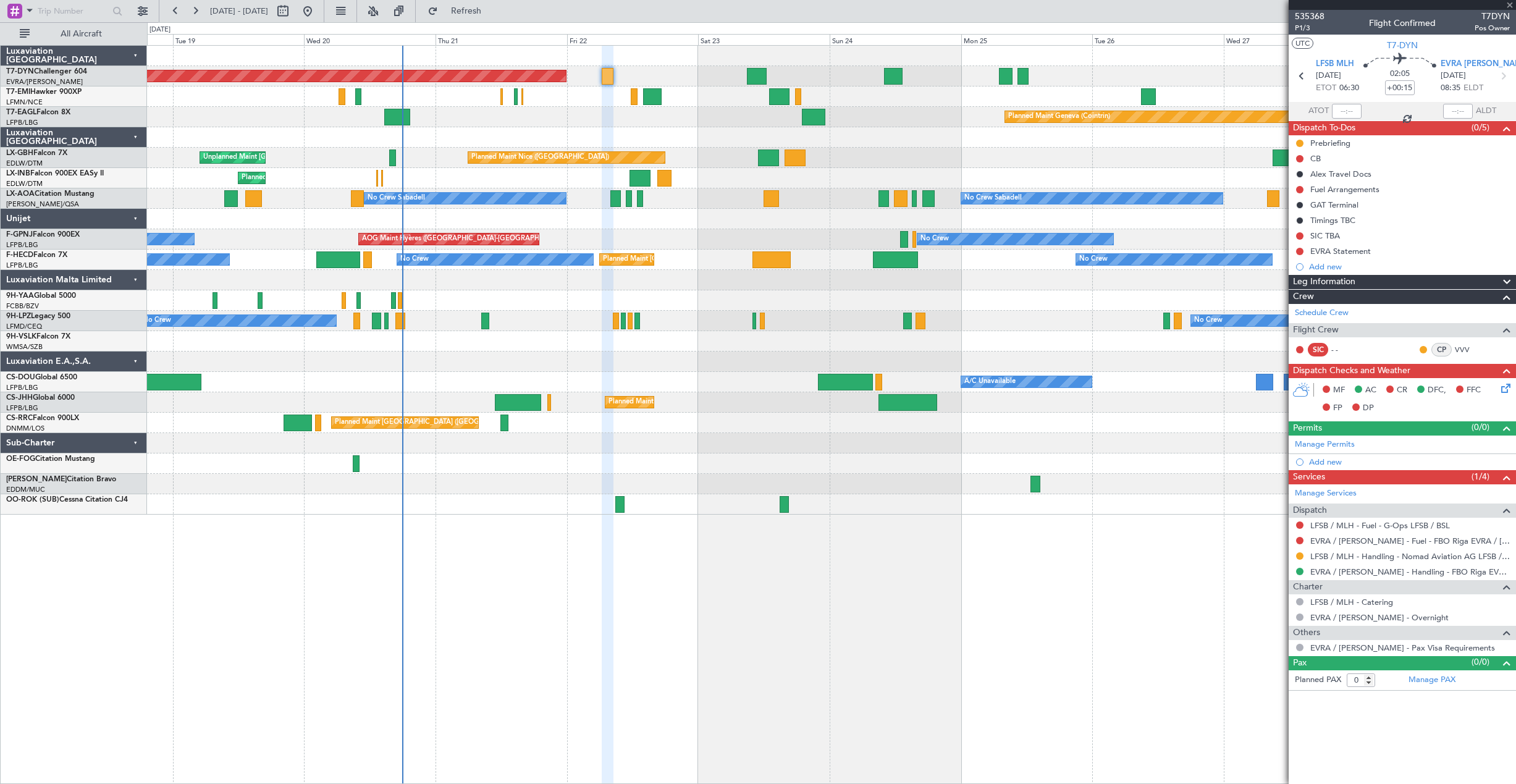
type input "+00:25"
type input "3"
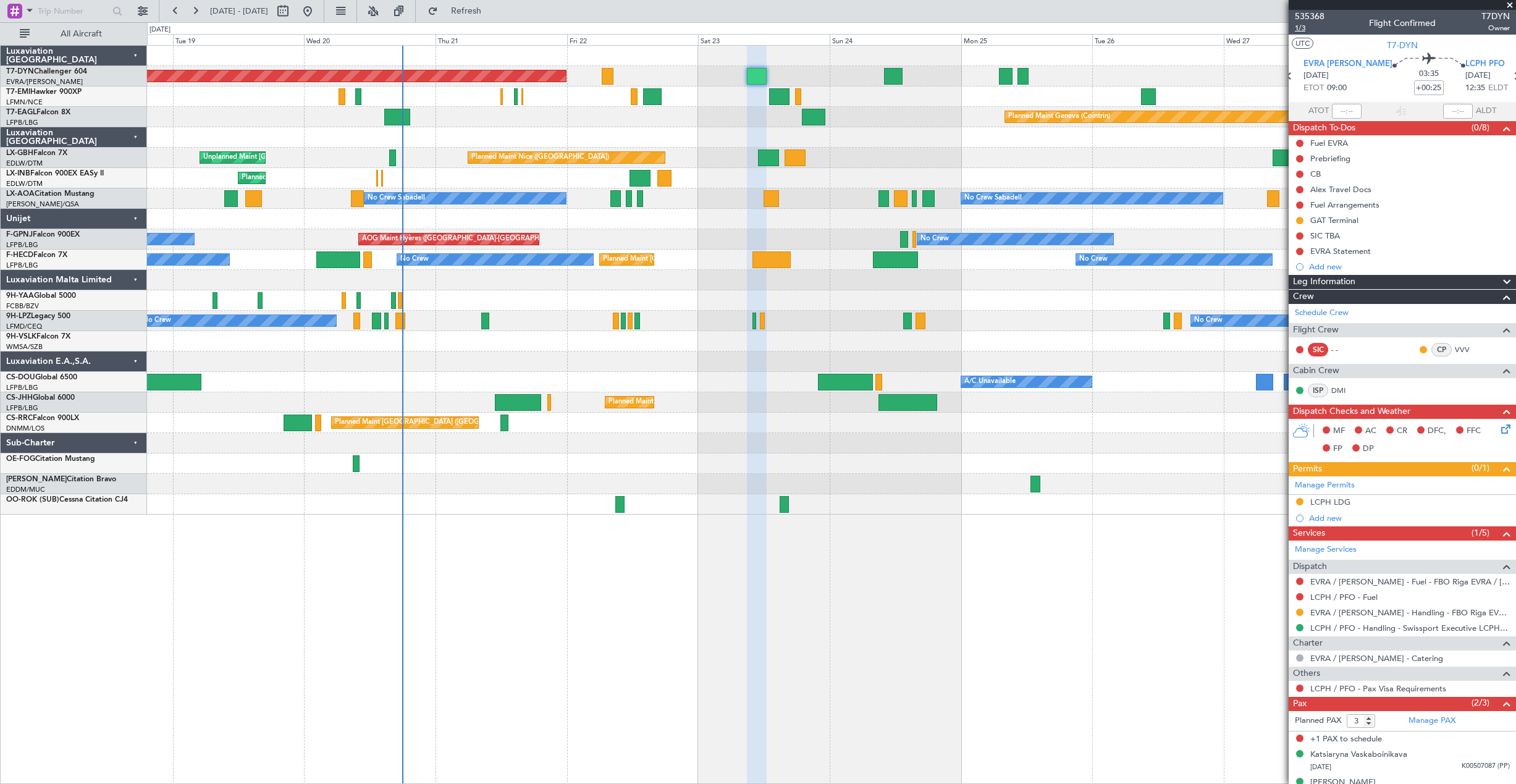
click at [1301, 26] on span "1/3" at bounding box center [1310, 28] width 30 height 11
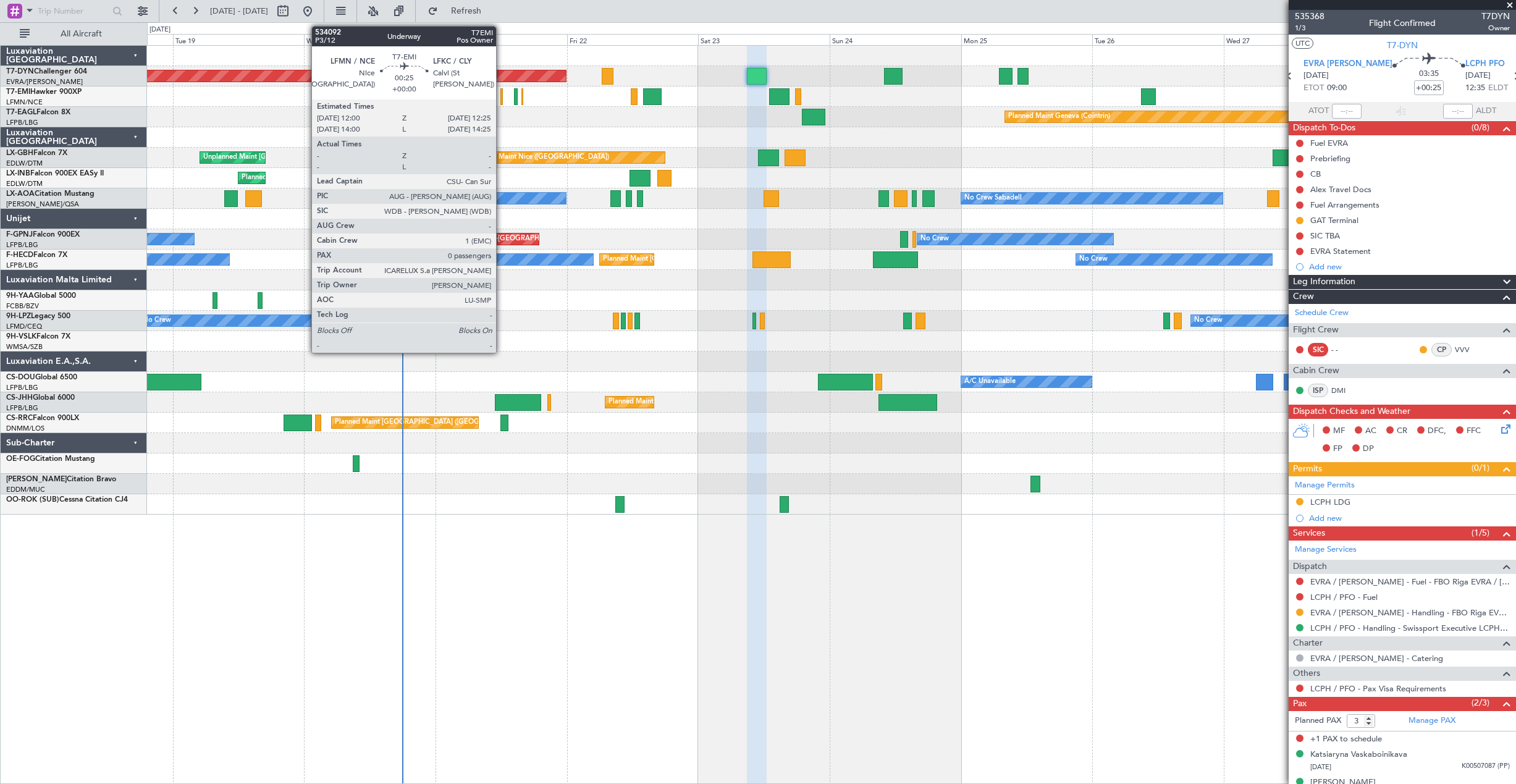
click at [502, 97] on div at bounding box center [501, 96] width 2 height 17
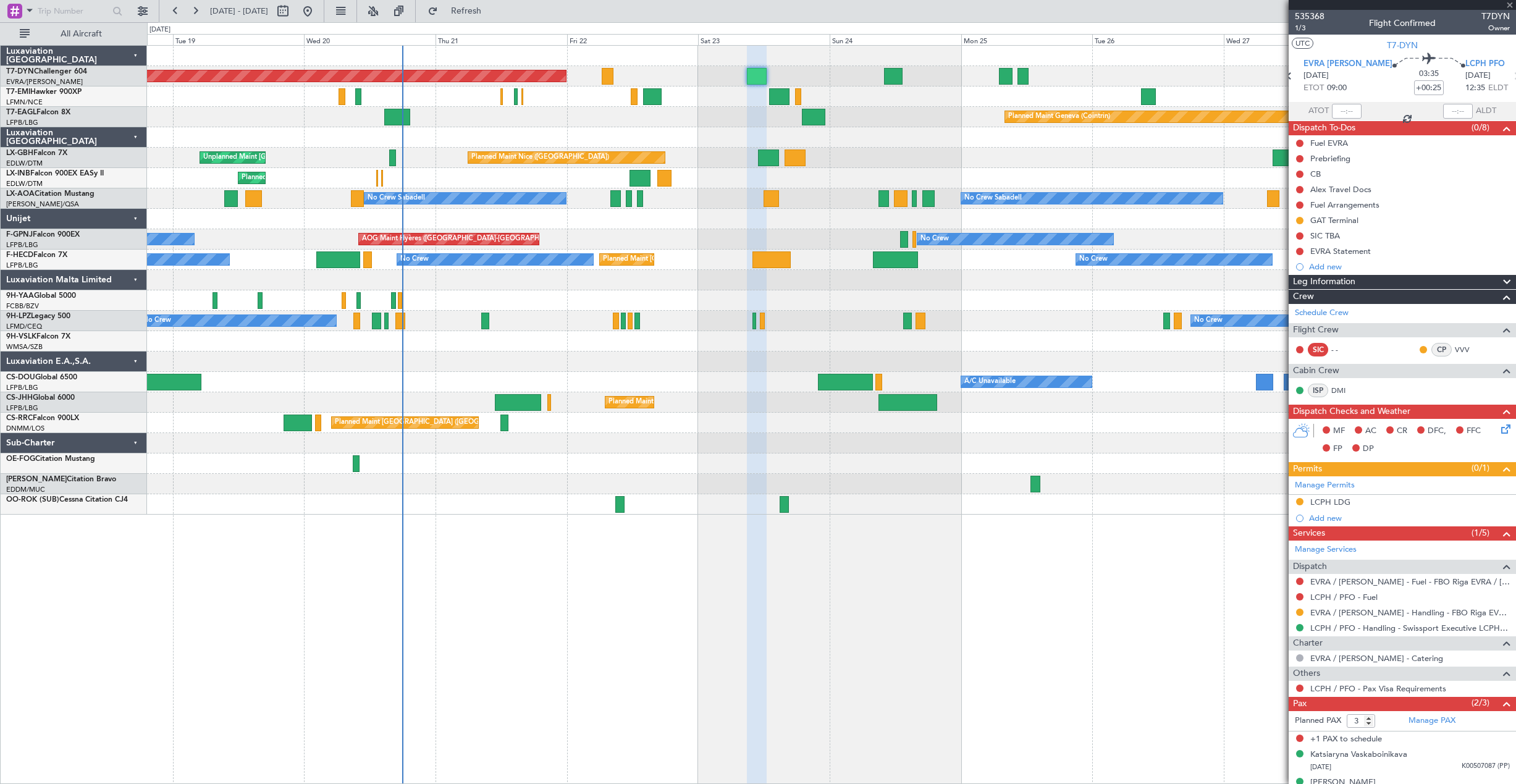
type input "0"
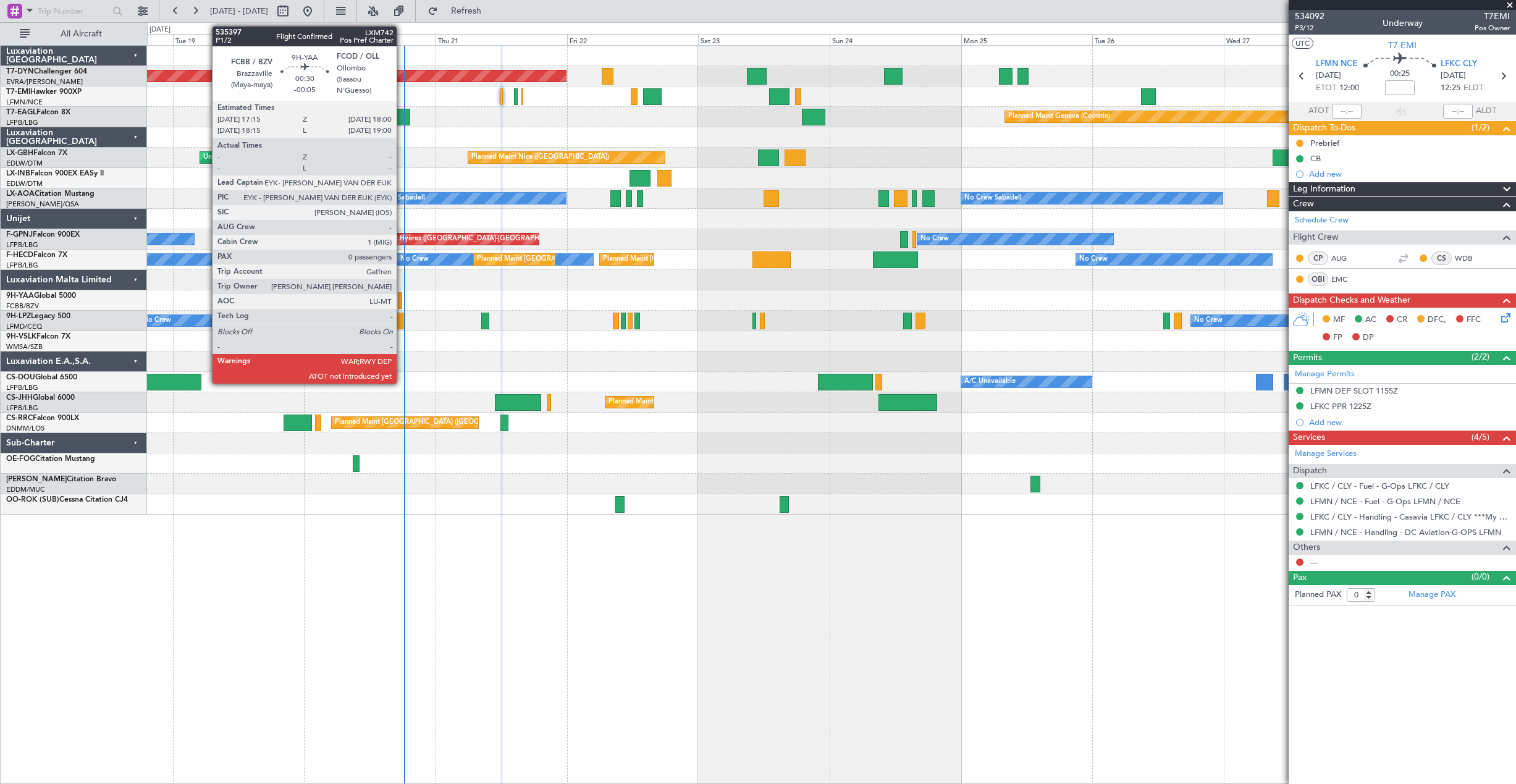
click at [403, 299] on div at bounding box center [400, 300] width 4 height 17
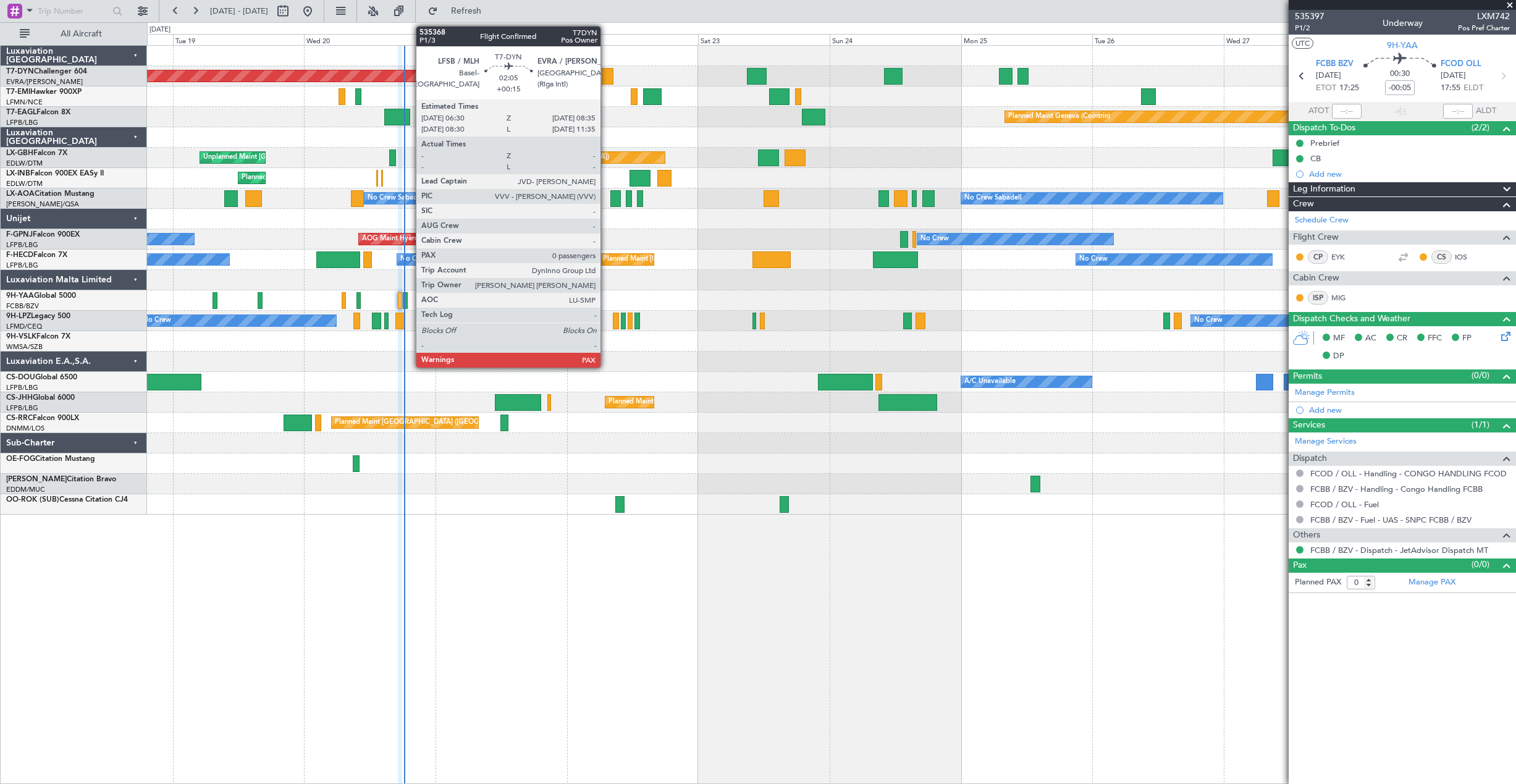
click at [606, 74] on div at bounding box center [607, 76] width 12 height 17
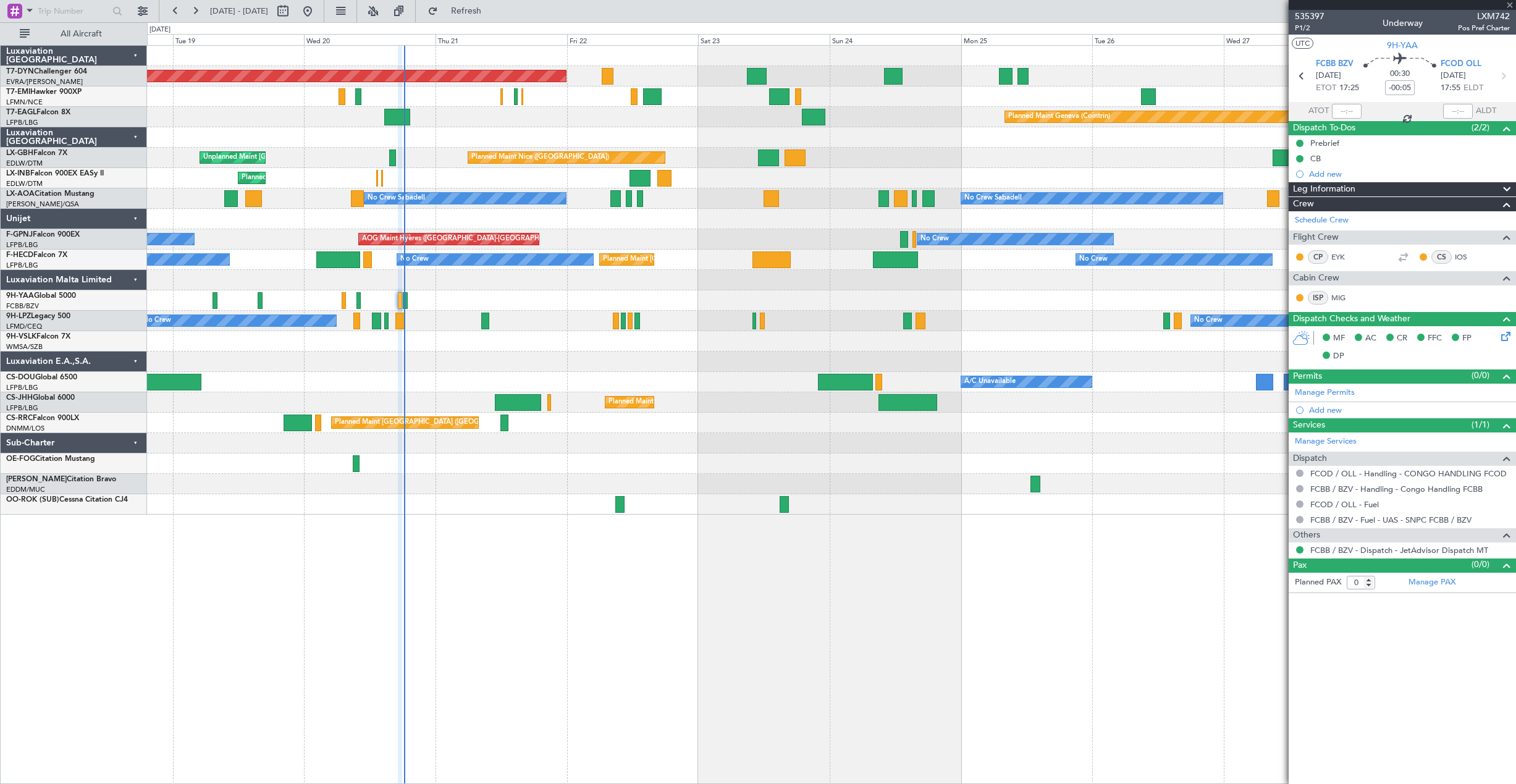
type input "+00:15"
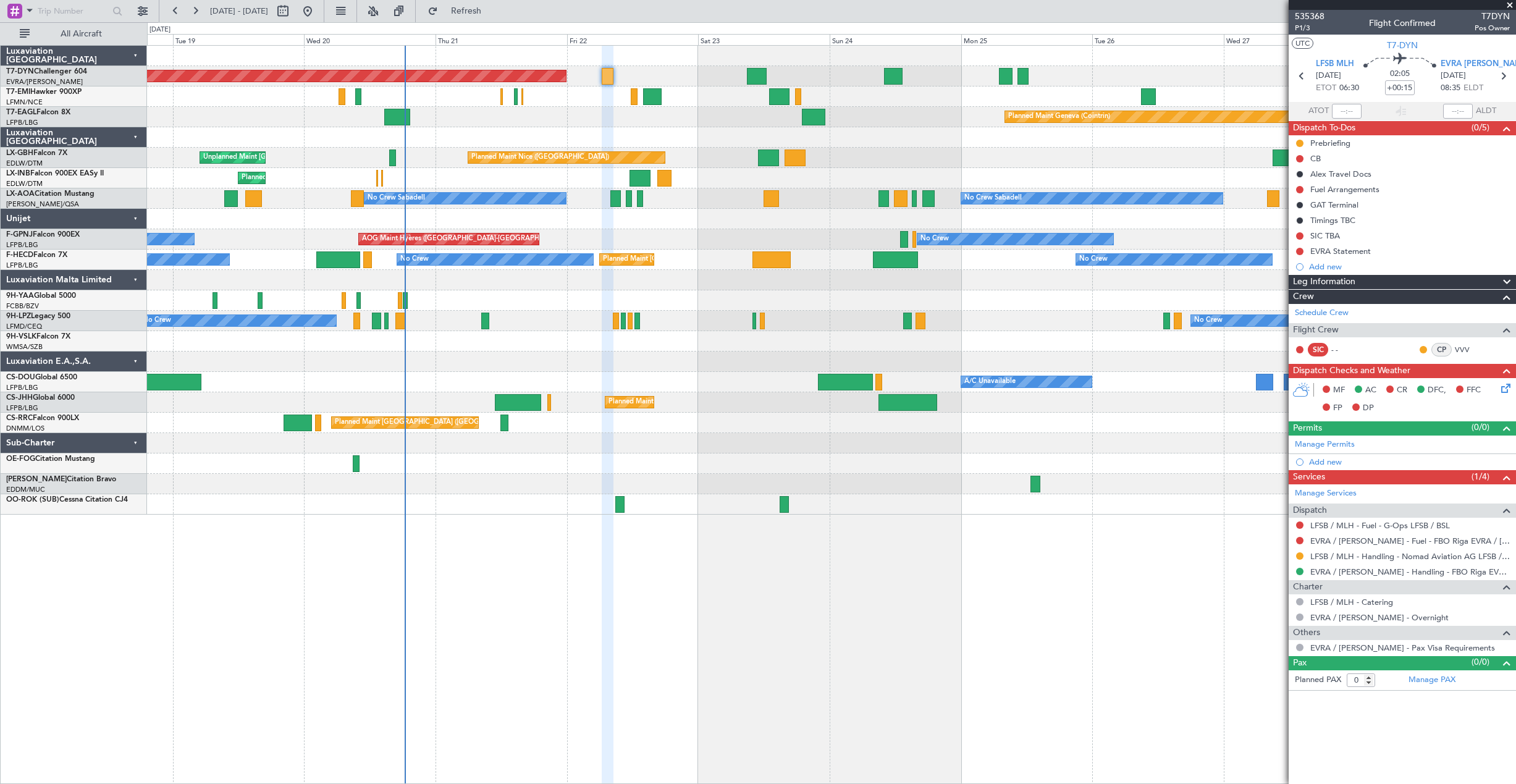
click at [1397, 576] on mat-tooltip-component "EVRA / RIX - Handling - FBO Riga EVRA / RIX" at bounding box center [1414, 597] width 205 height 43
click at [1326, 572] on link "EVRA / RIX - Handling - FBO Riga EVRA / RIX" at bounding box center [1410, 571] width 200 height 11
click at [1495, 555] on link "LFSB / MLH - Handling - Nomad Aviation AG LFSB / MLH" at bounding box center [1410, 555] width 200 height 11
click at [500, 96] on div at bounding box center [831, 96] width 1368 height 21
click at [504, 98] on div at bounding box center [831, 96] width 1368 height 21
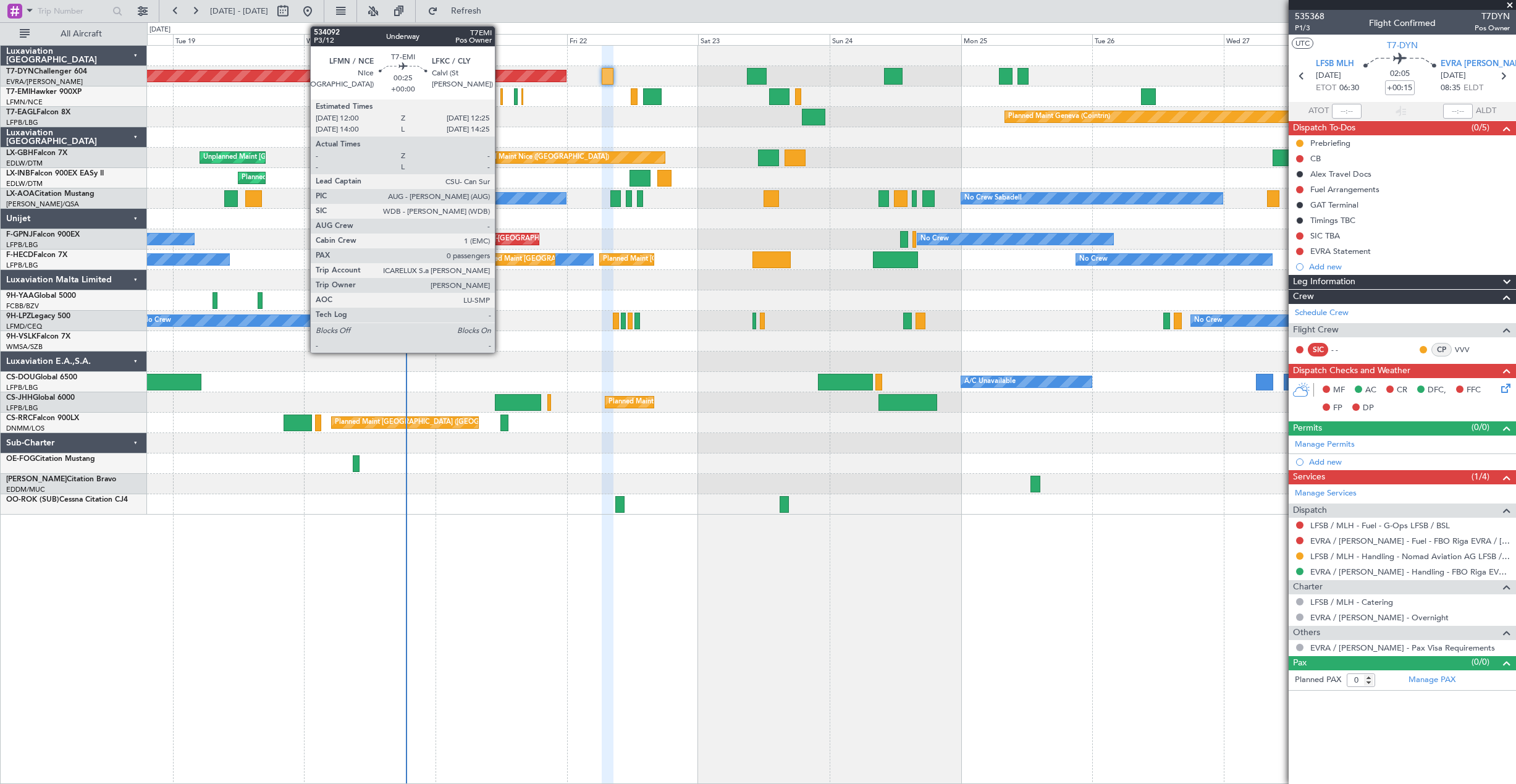
click at [500, 96] on div at bounding box center [501, 96] width 2 height 17
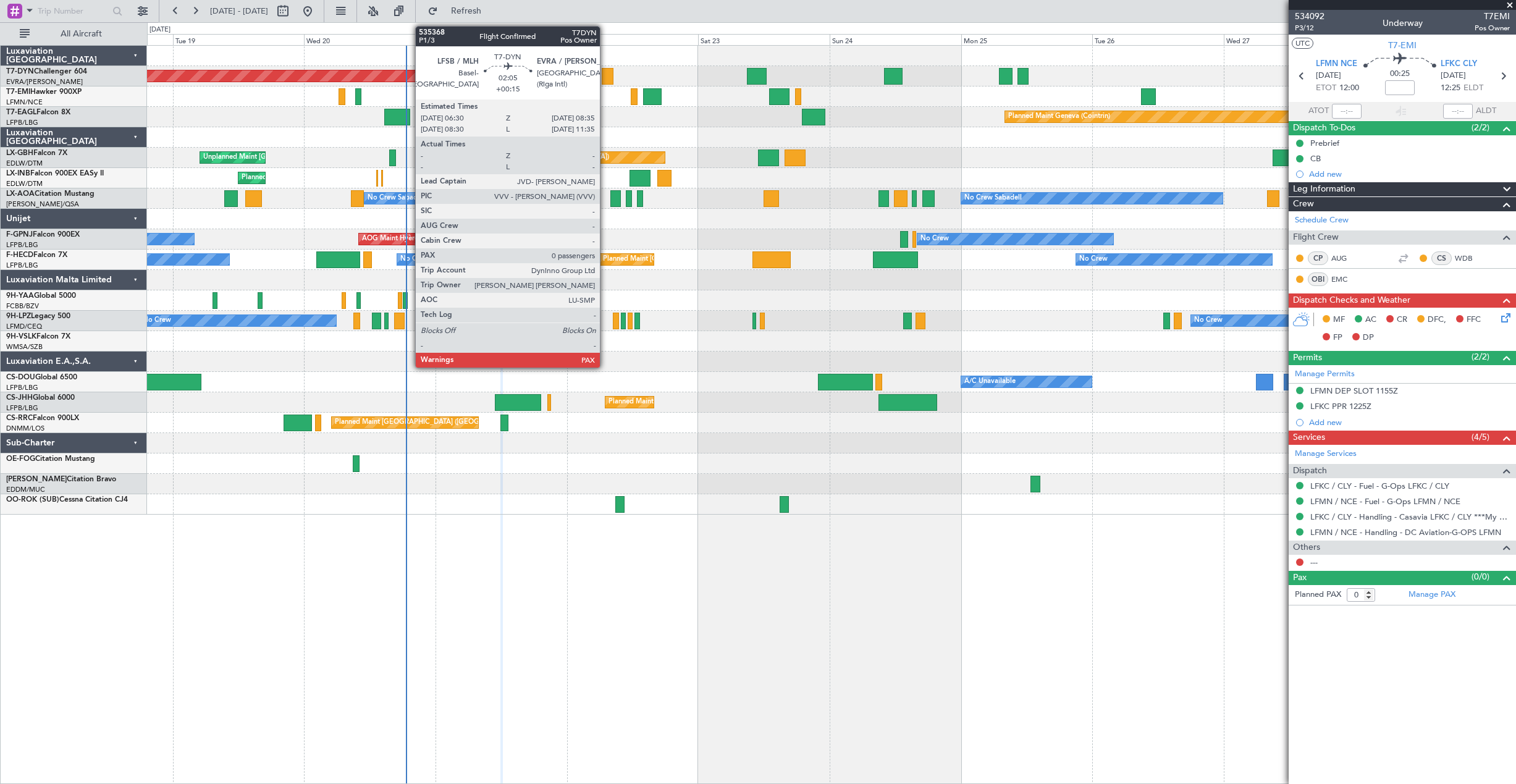
click at [605, 76] on div at bounding box center [607, 76] width 12 height 17
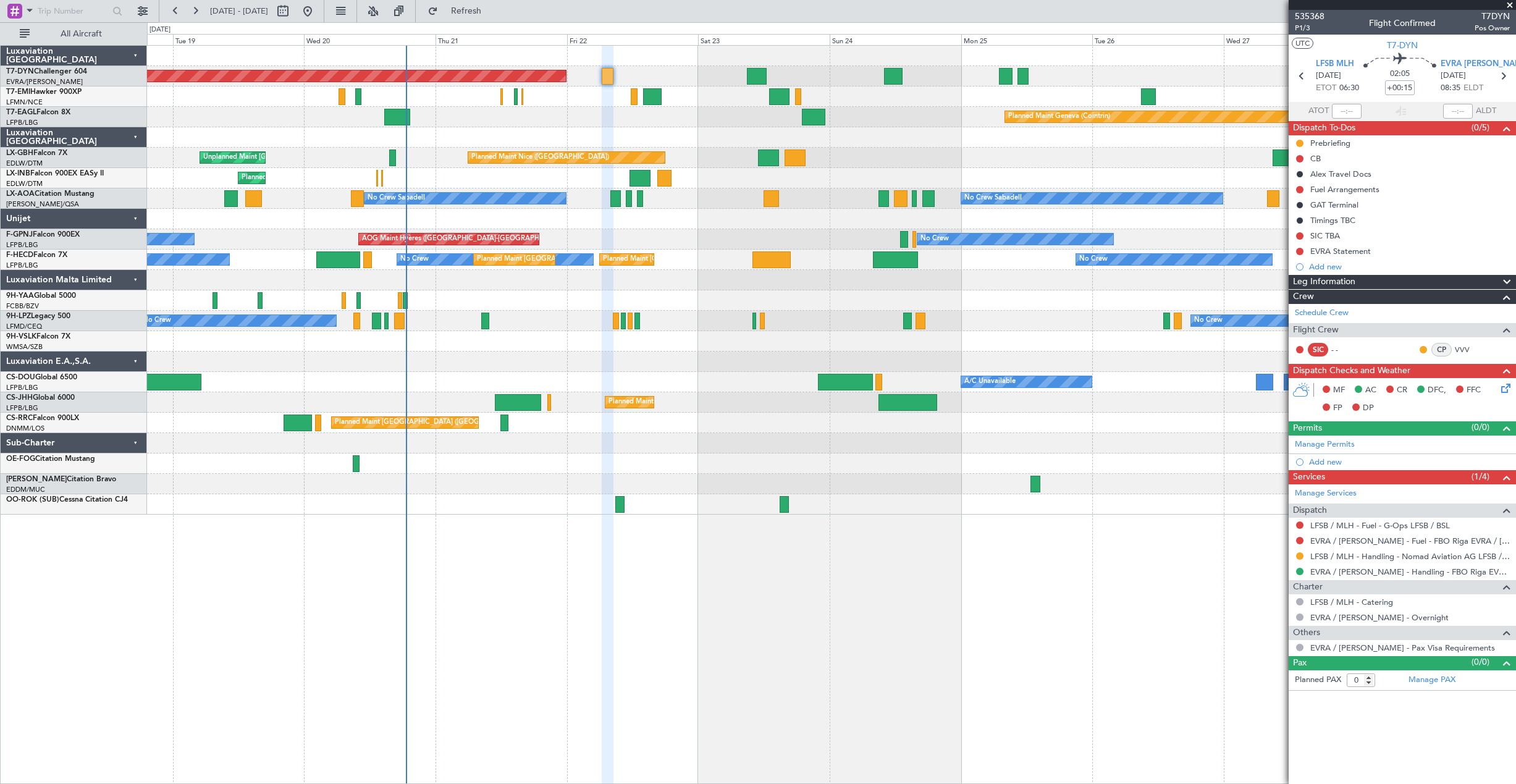
click at [1505, 391] on icon at bounding box center [1504, 386] width 10 height 10
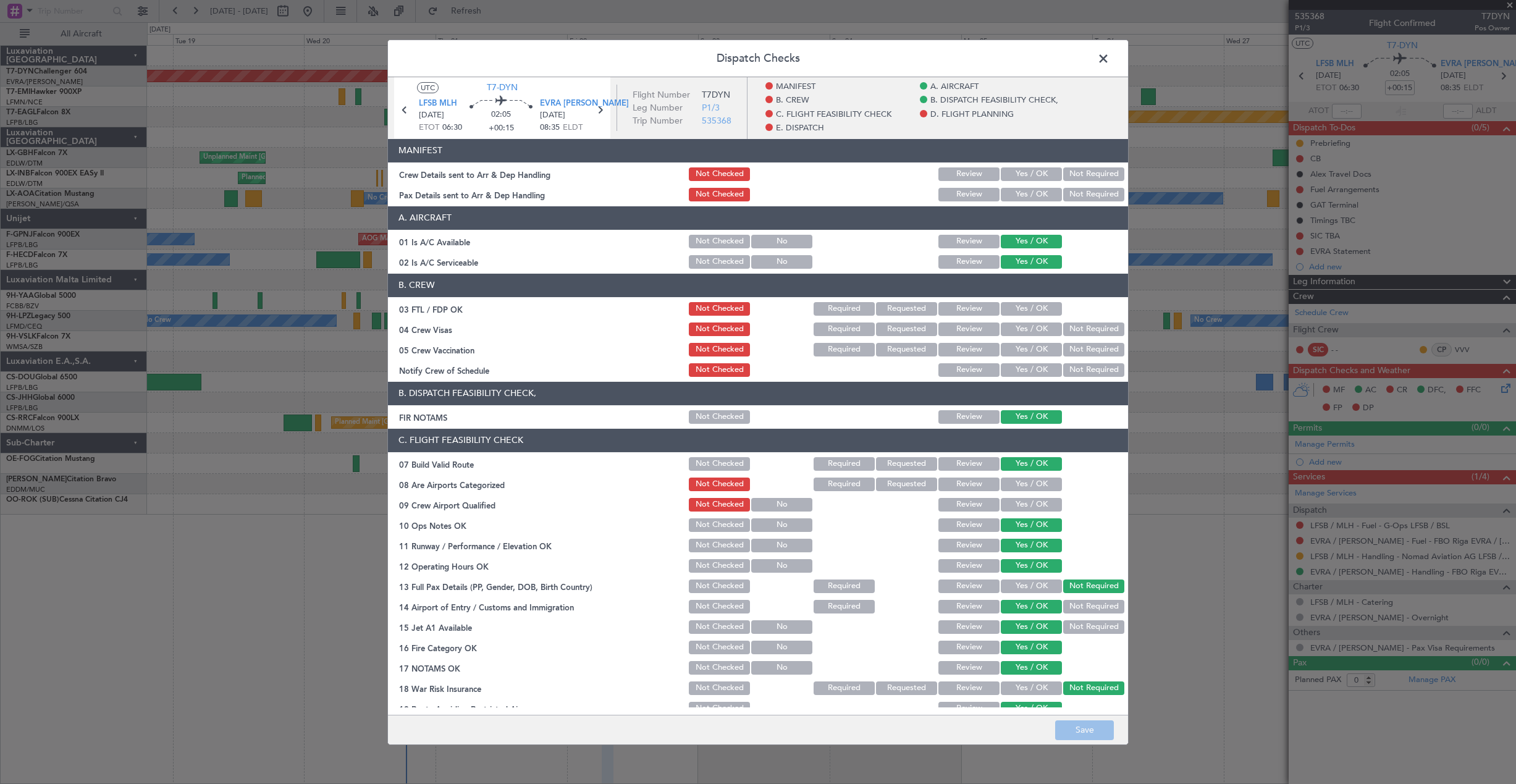
click at [1043, 172] on button "Yes / OK" at bounding box center [1032, 174] width 62 height 14
drag, startPoint x: 1041, startPoint y: 179, endPoint x: 1038, endPoint y: 186, distance: 7.6
click at [1040, 180] on button "Yes / OK" at bounding box center [1032, 174] width 62 height 14
click at [1037, 191] on button "Yes / OK" at bounding box center [1032, 194] width 62 height 14
click at [1100, 727] on button "Save" at bounding box center [1084, 730] width 59 height 20
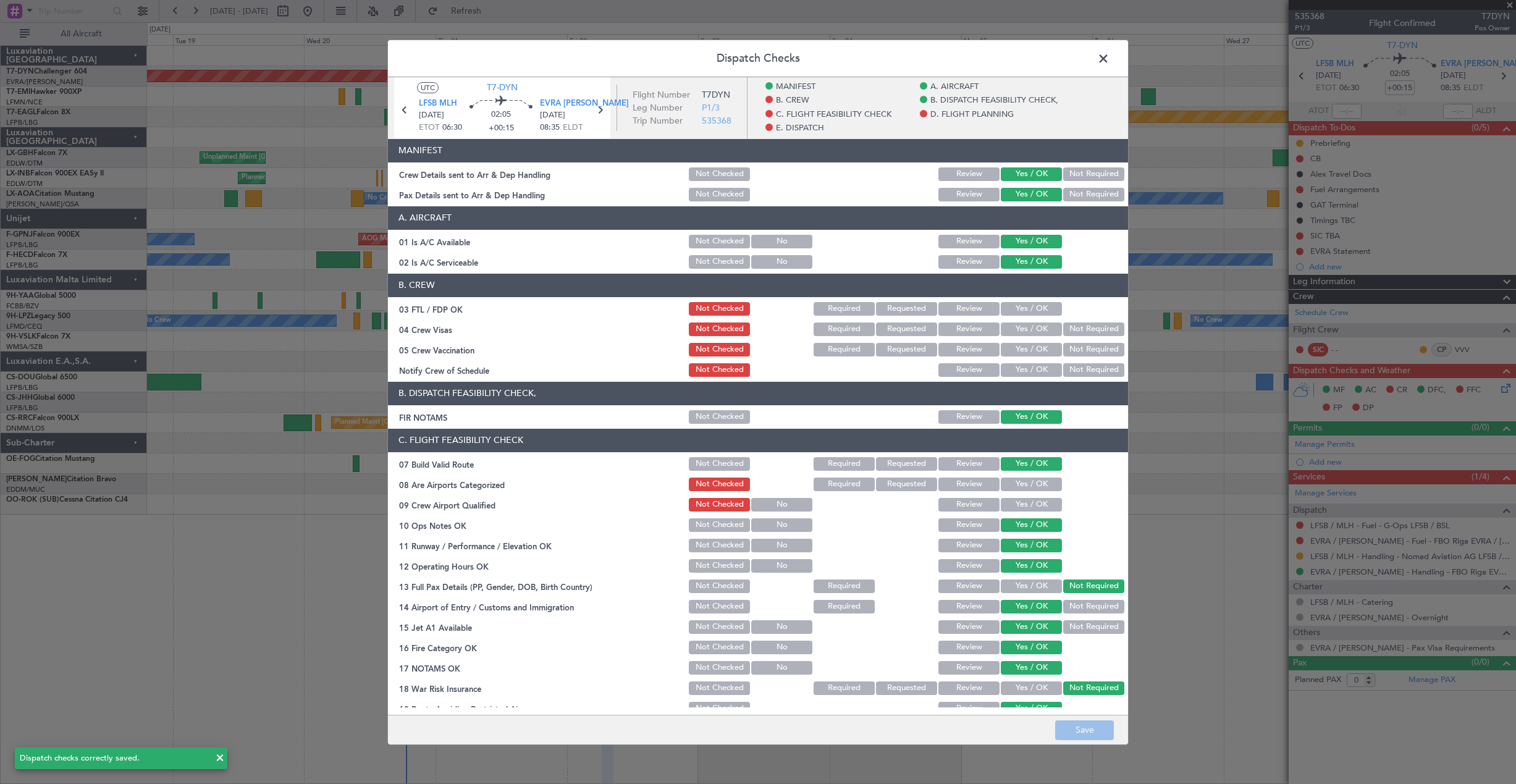
click at [1109, 63] on span at bounding box center [1109, 61] width 0 height 25
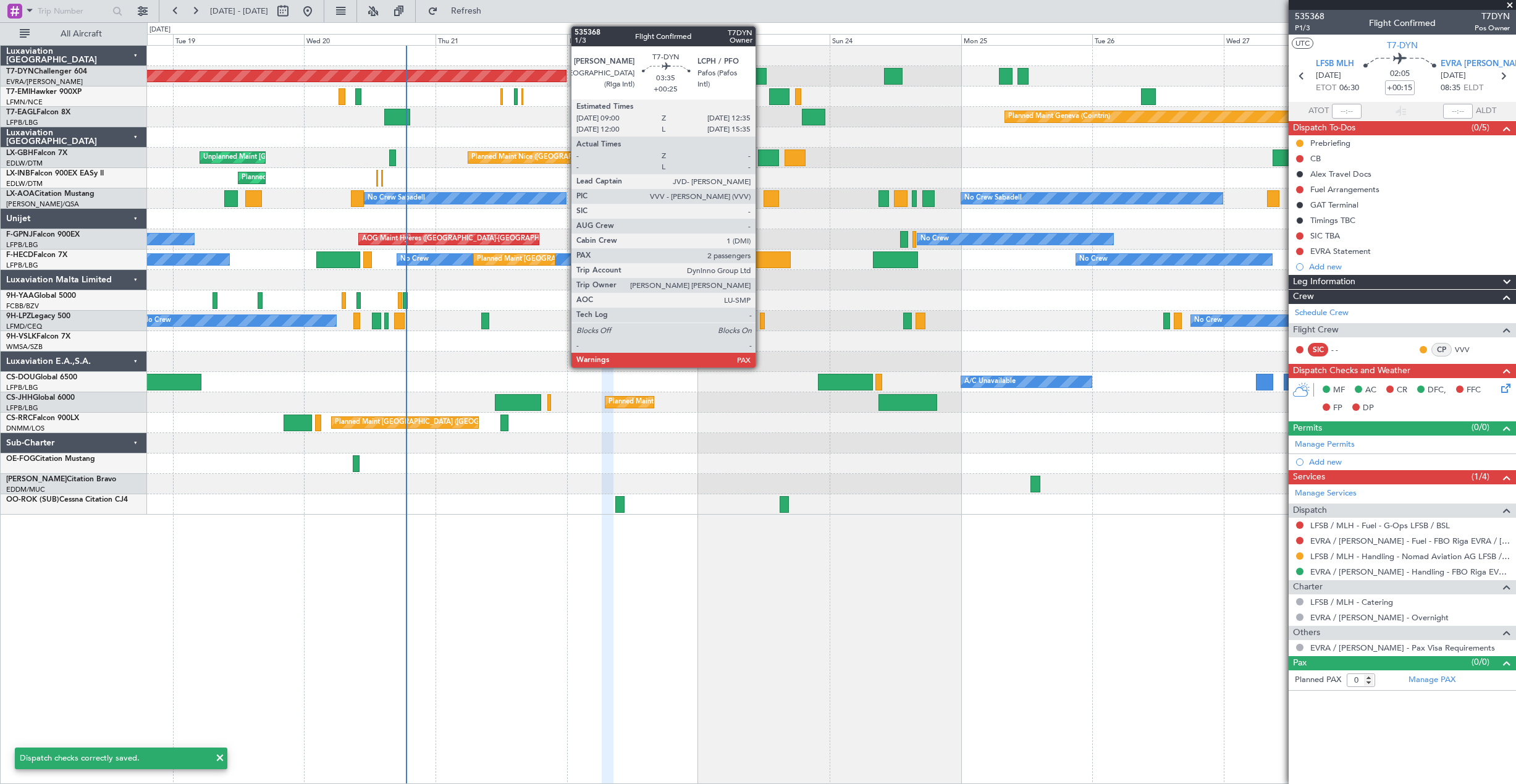
click at [761, 74] on div at bounding box center [757, 76] width 20 height 17
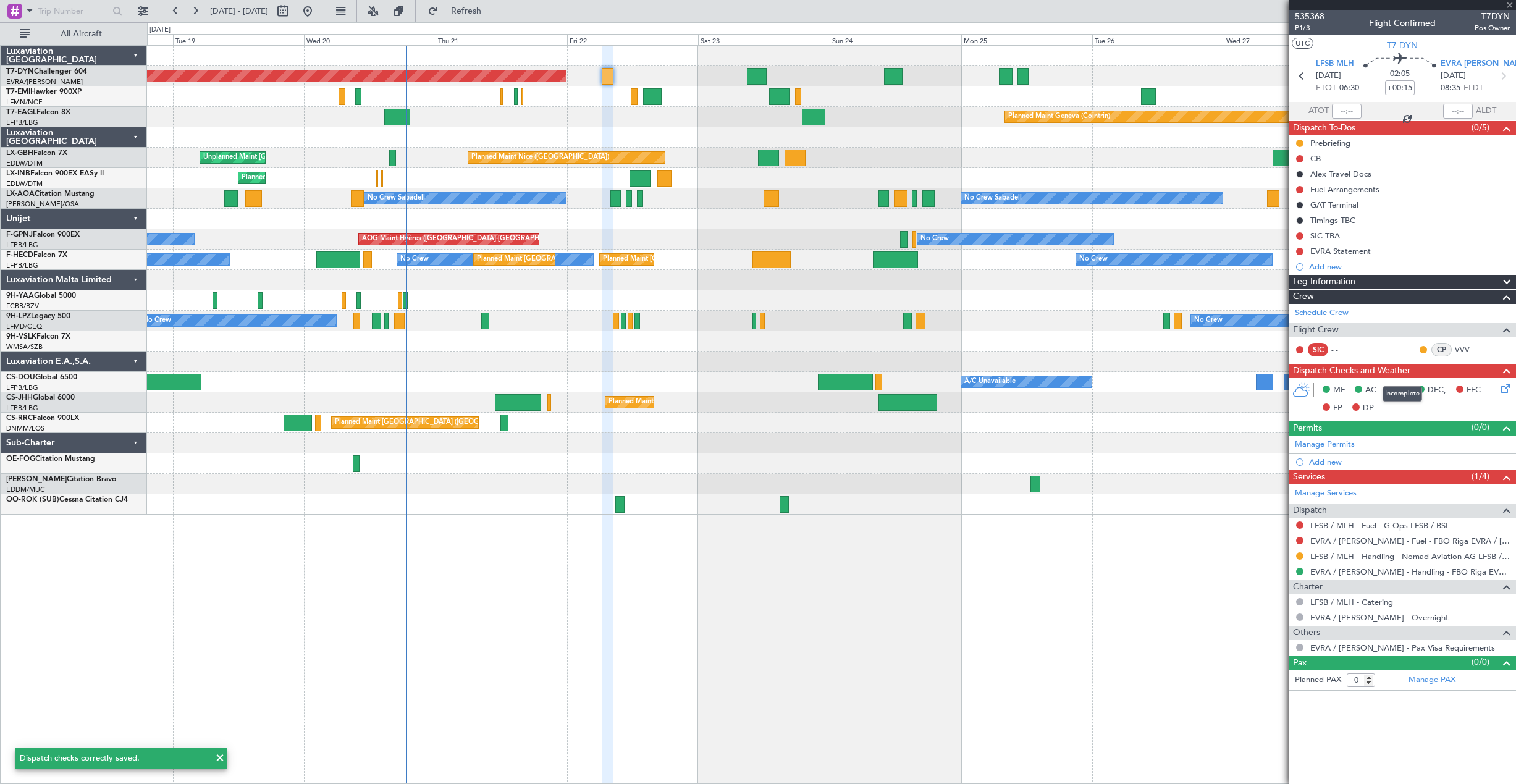
type input "+00:25"
type input "3"
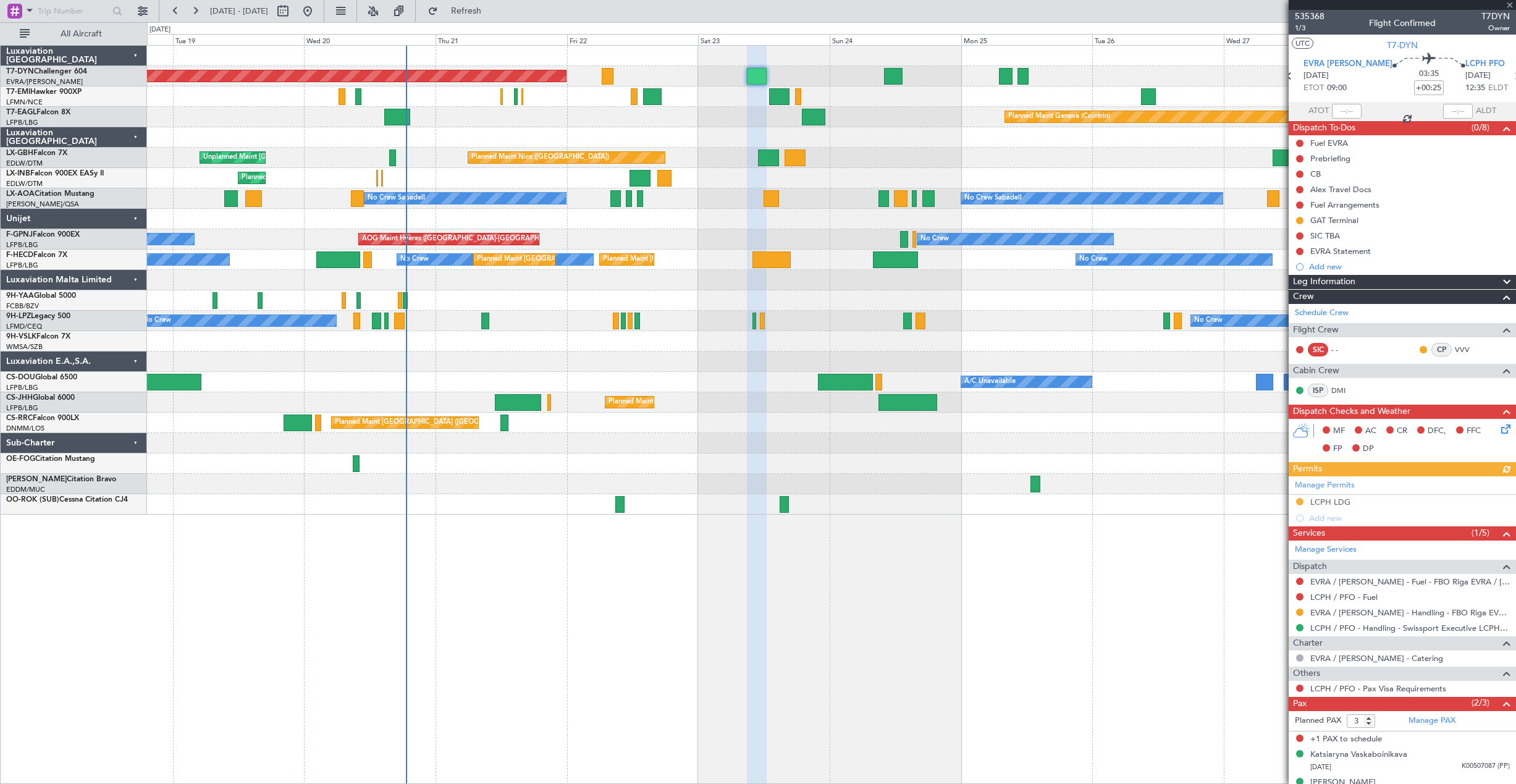
click at [1499, 431] on icon at bounding box center [1504, 426] width 10 height 10
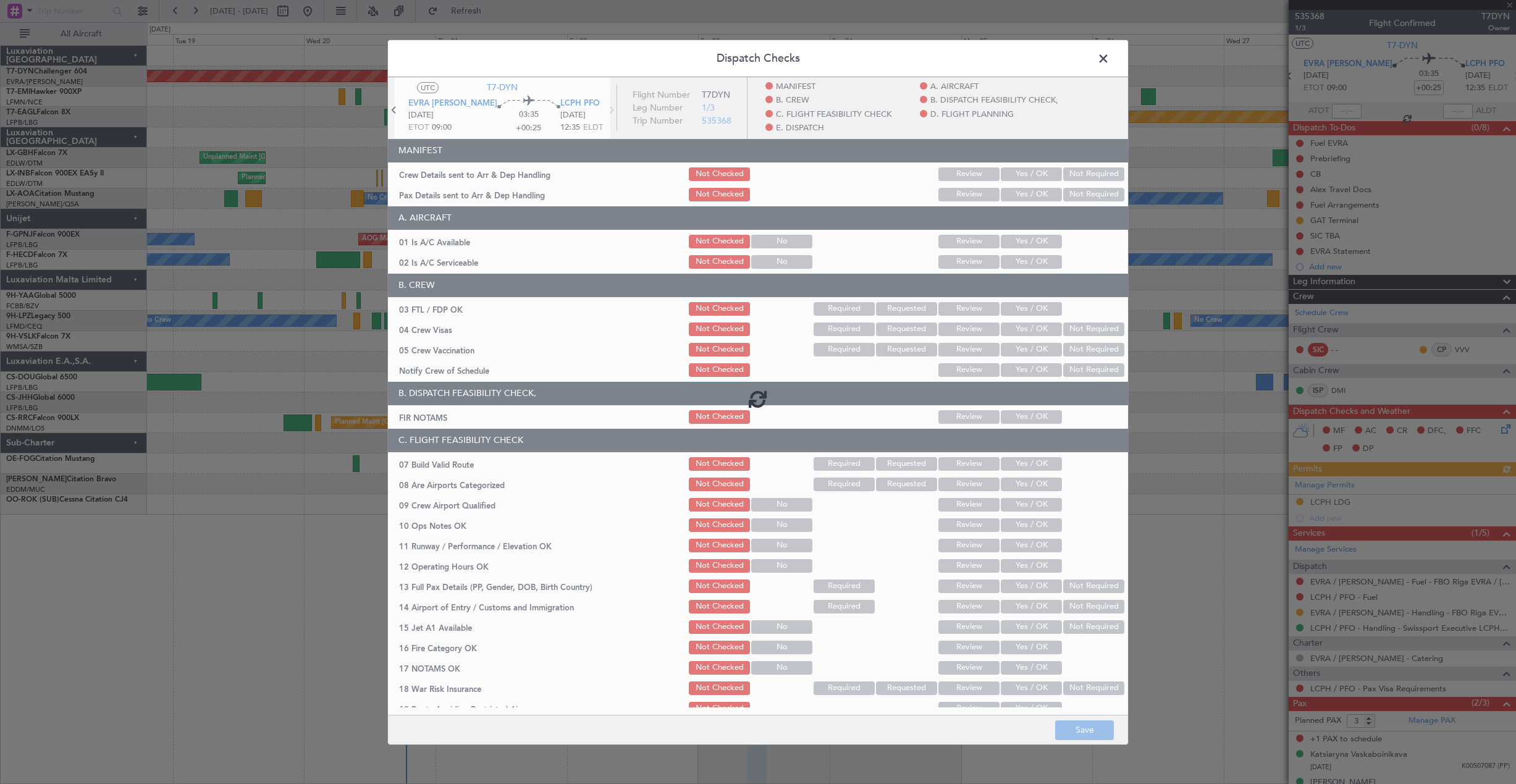
click at [1020, 172] on div at bounding box center [758, 397] width 740 height 642
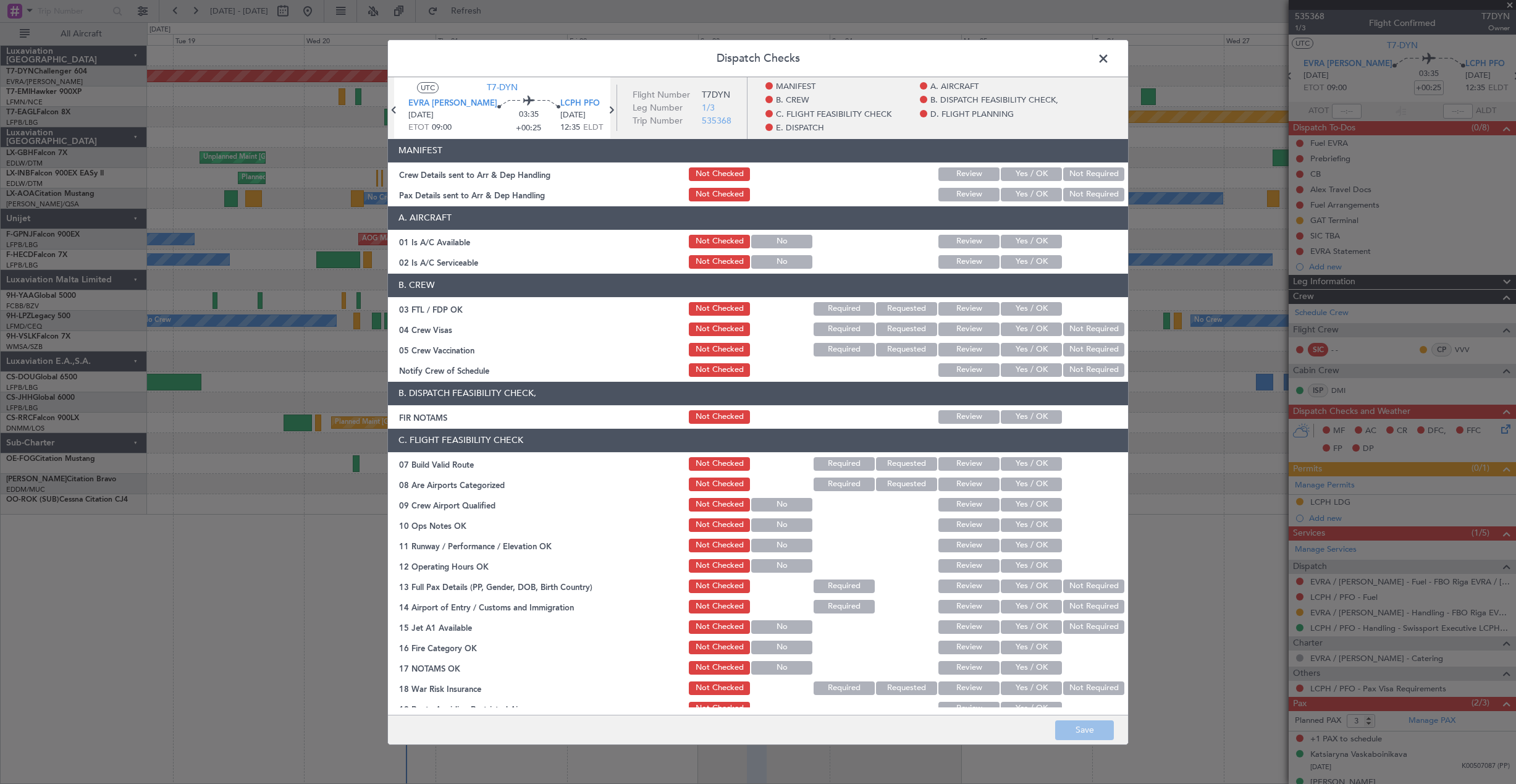
click at [1022, 192] on button "Yes / OK" at bounding box center [1032, 194] width 62 height 14
click at [1016, 169] on button "Yes / OK" at bounding box center [1032, 174] width 62 height 14
click at [1075, 727] on button "Save" at bounding box center [1084, 730] width 59 height 20
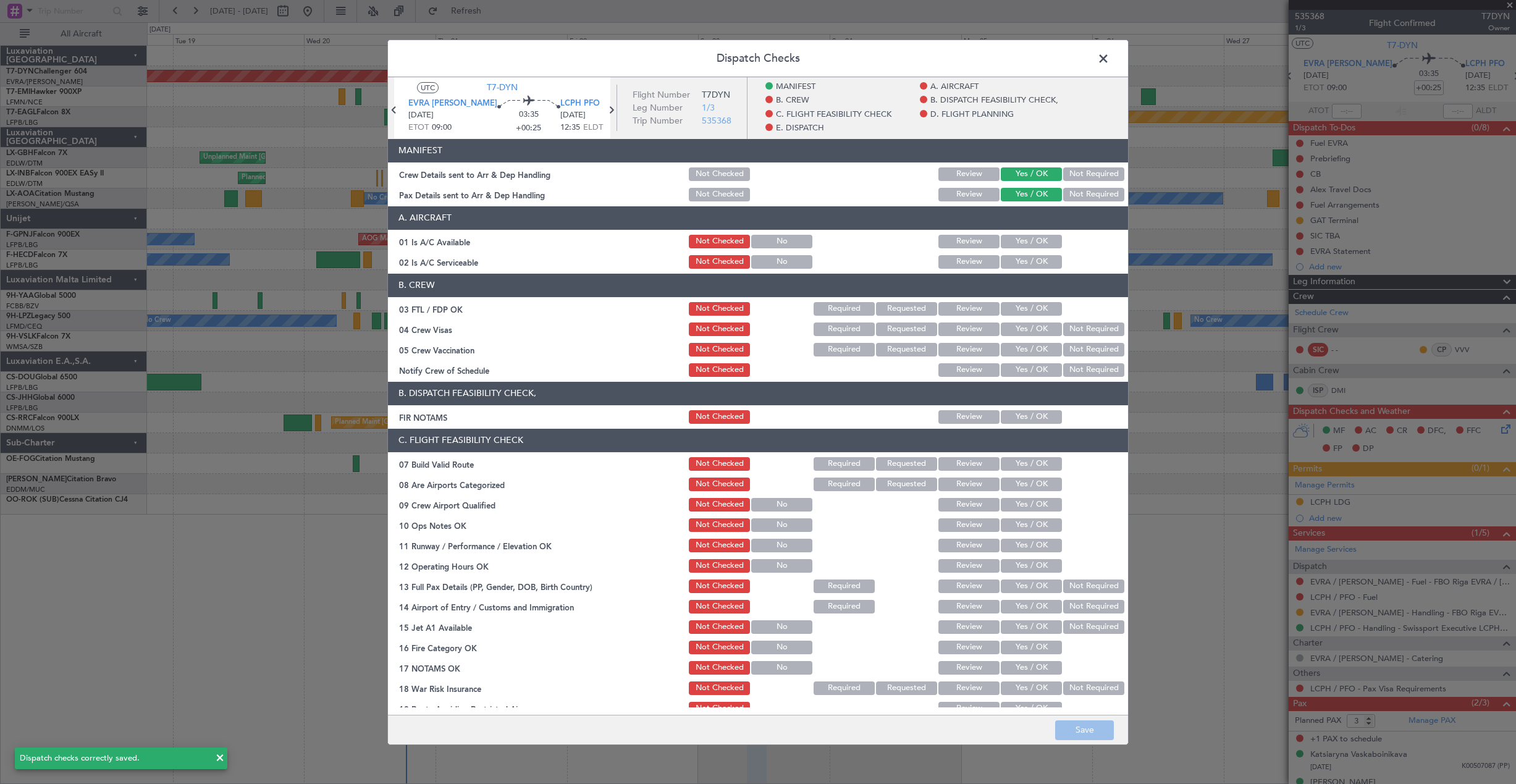
click at [1109, 60] on span at bounding box center [1109, 61] width 0 height 25
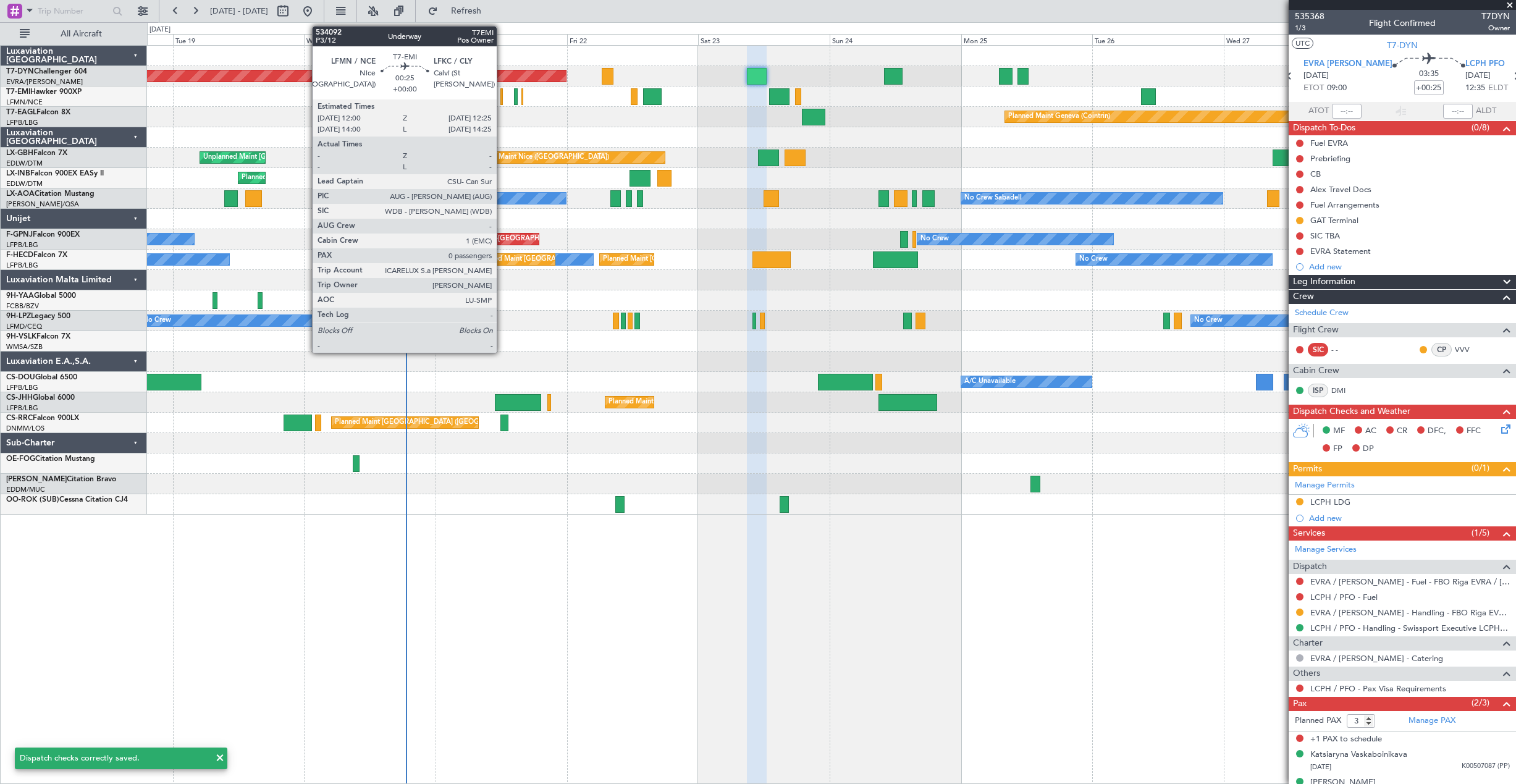
click at [502, 99] on div at bounding box center [501, 96] width 2 height 17
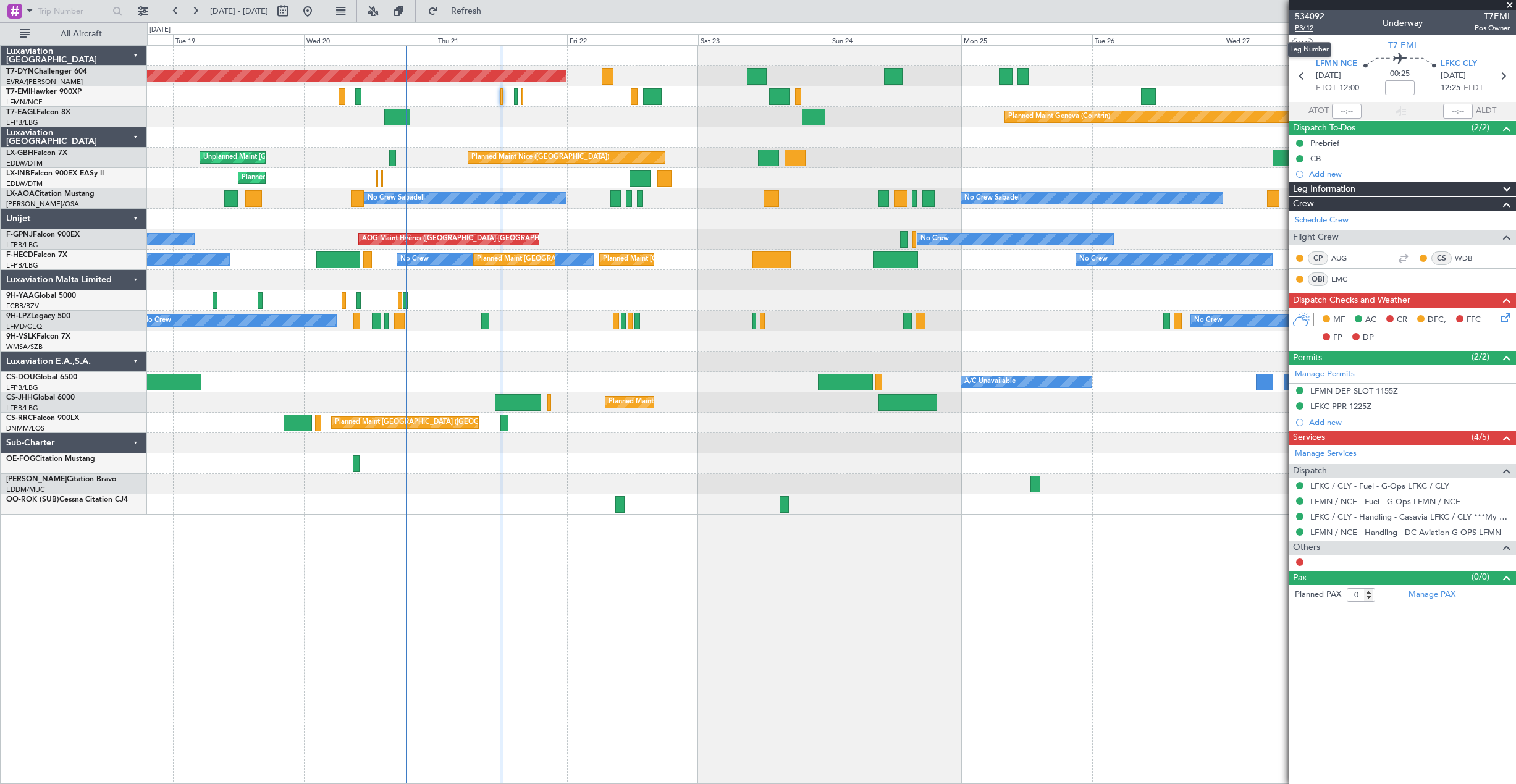
click at [1303, 26] on span "P3/12" at bounding box center [1310, 28] width 30 height 11
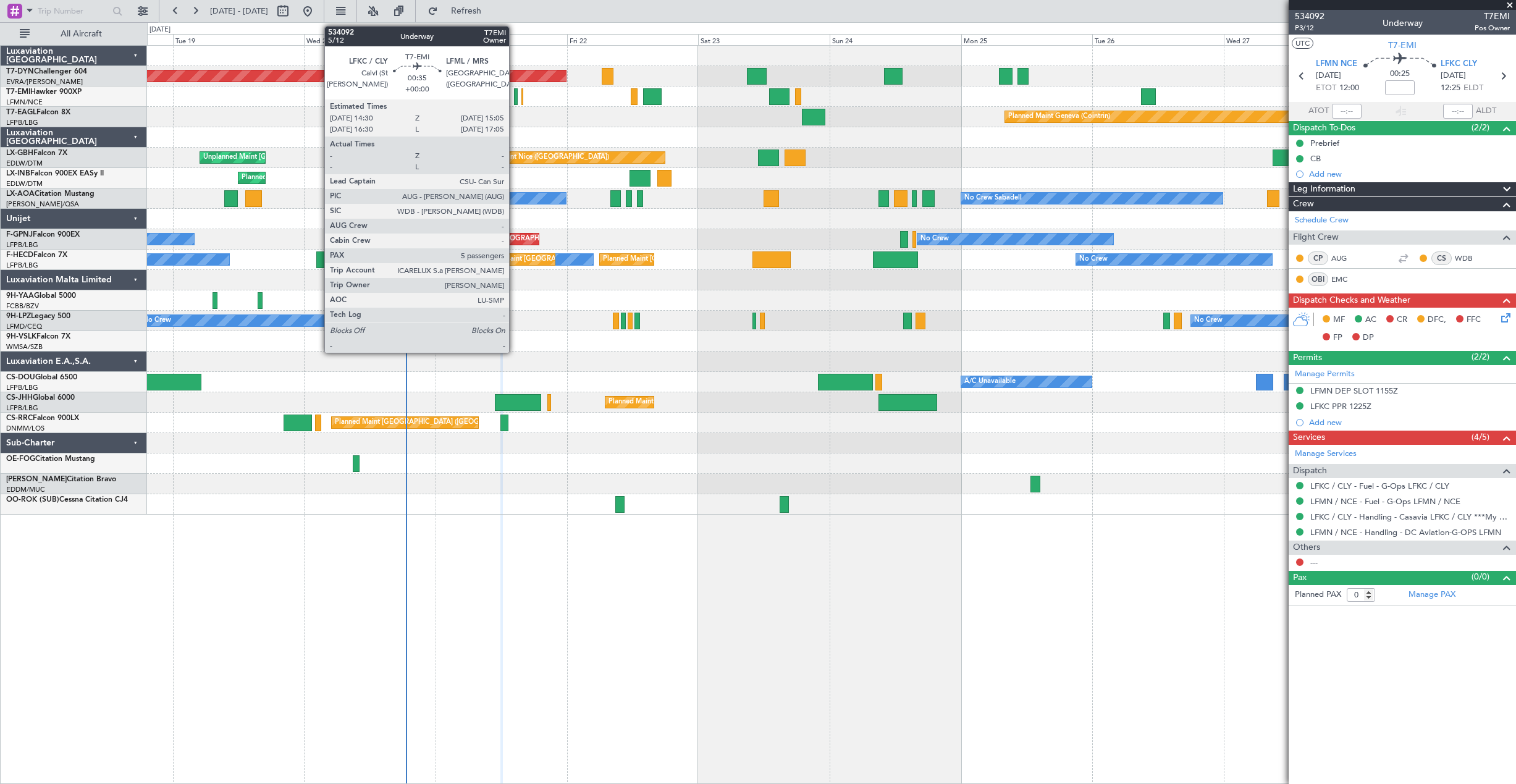
click at [515, 97] on div at bounding box center [516, 96] width 4 height 17
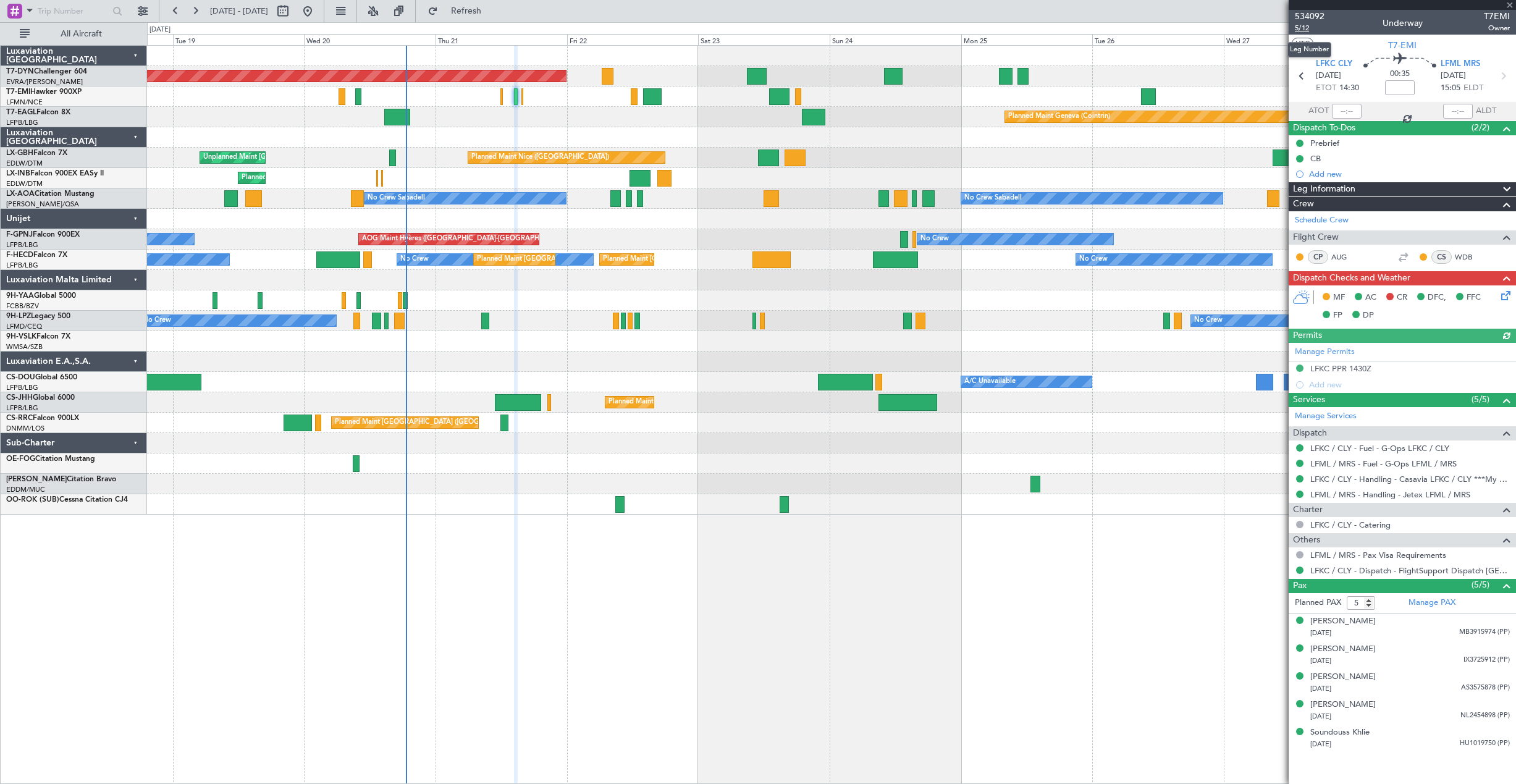
click at [1308, 29] on span "5/12" at bounding box center [1310, 28] width 30 height 11
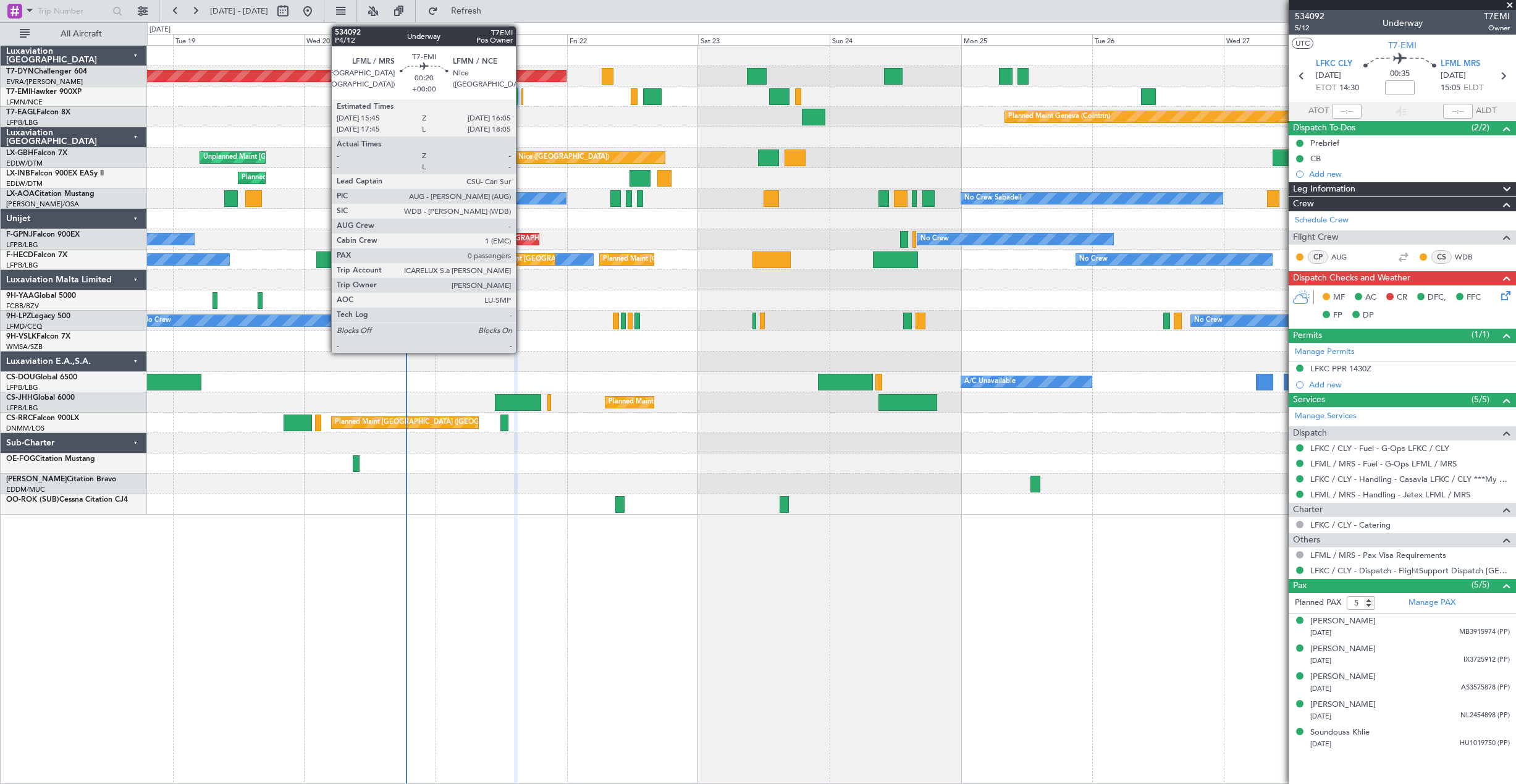
click at [521, 103] on div at bounding box center [522, 96] width 2 height 17
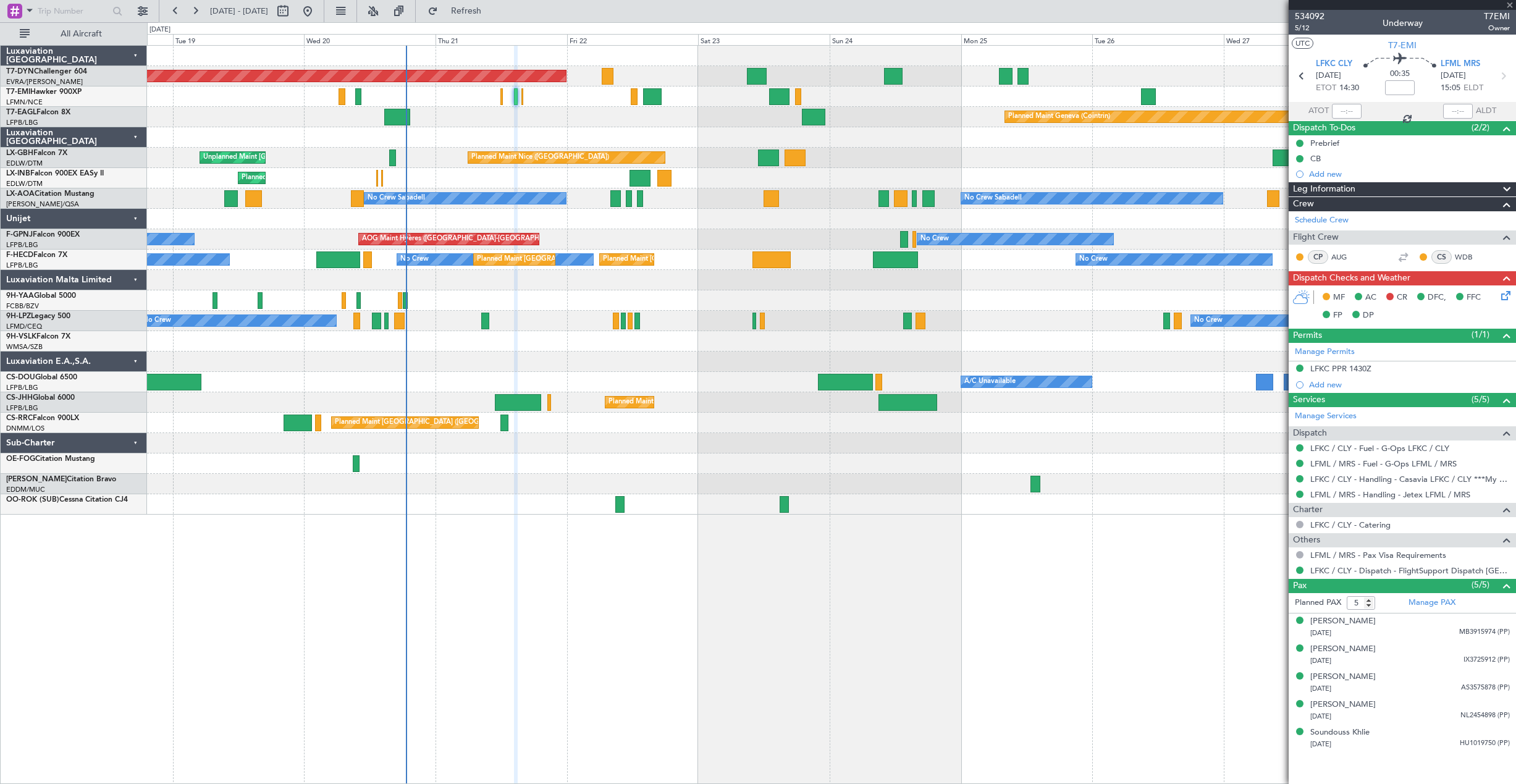
type input "0"
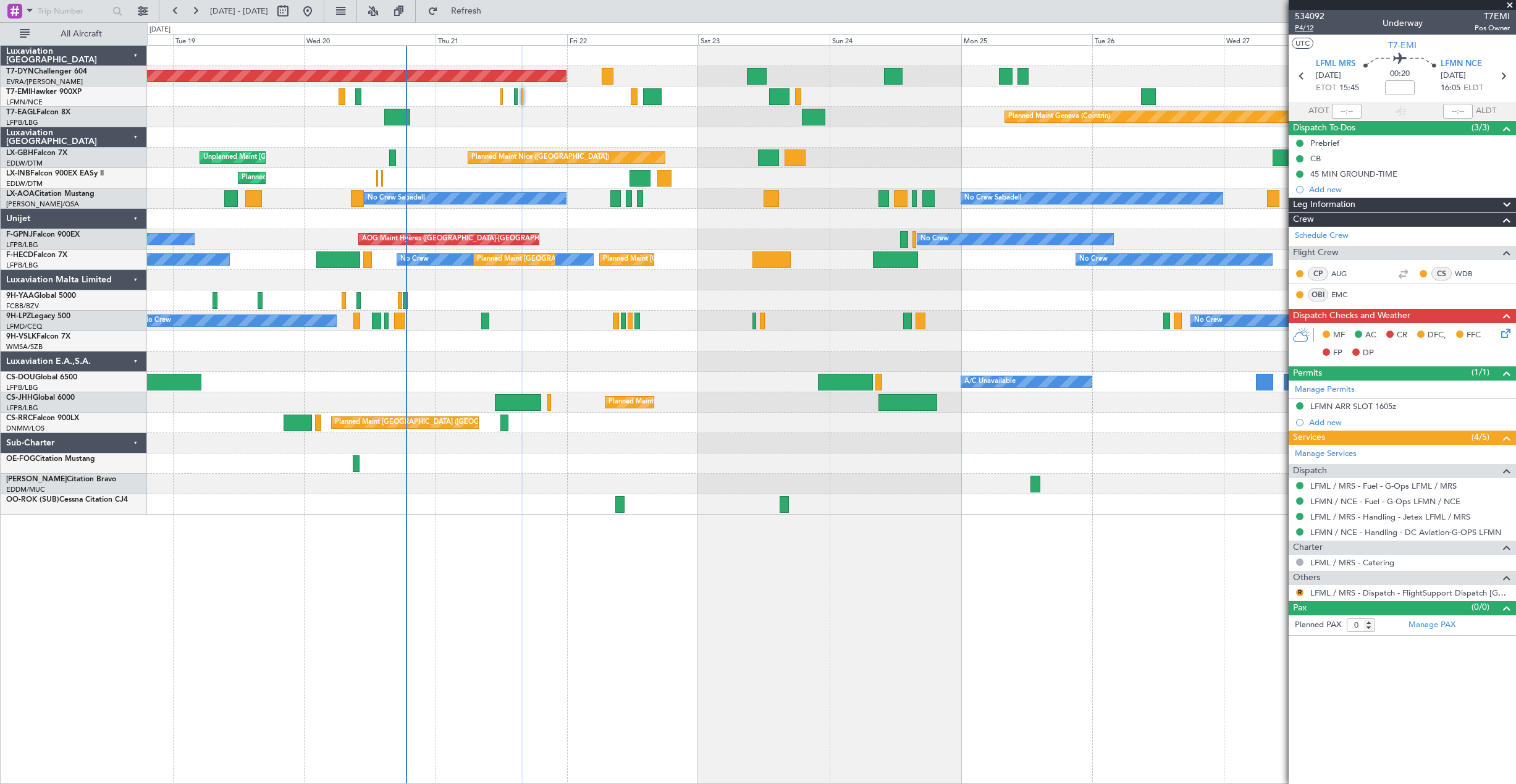
click at [1301, 27] on span "P4/12" at bounding box center [1310, 28] width 30 height 11
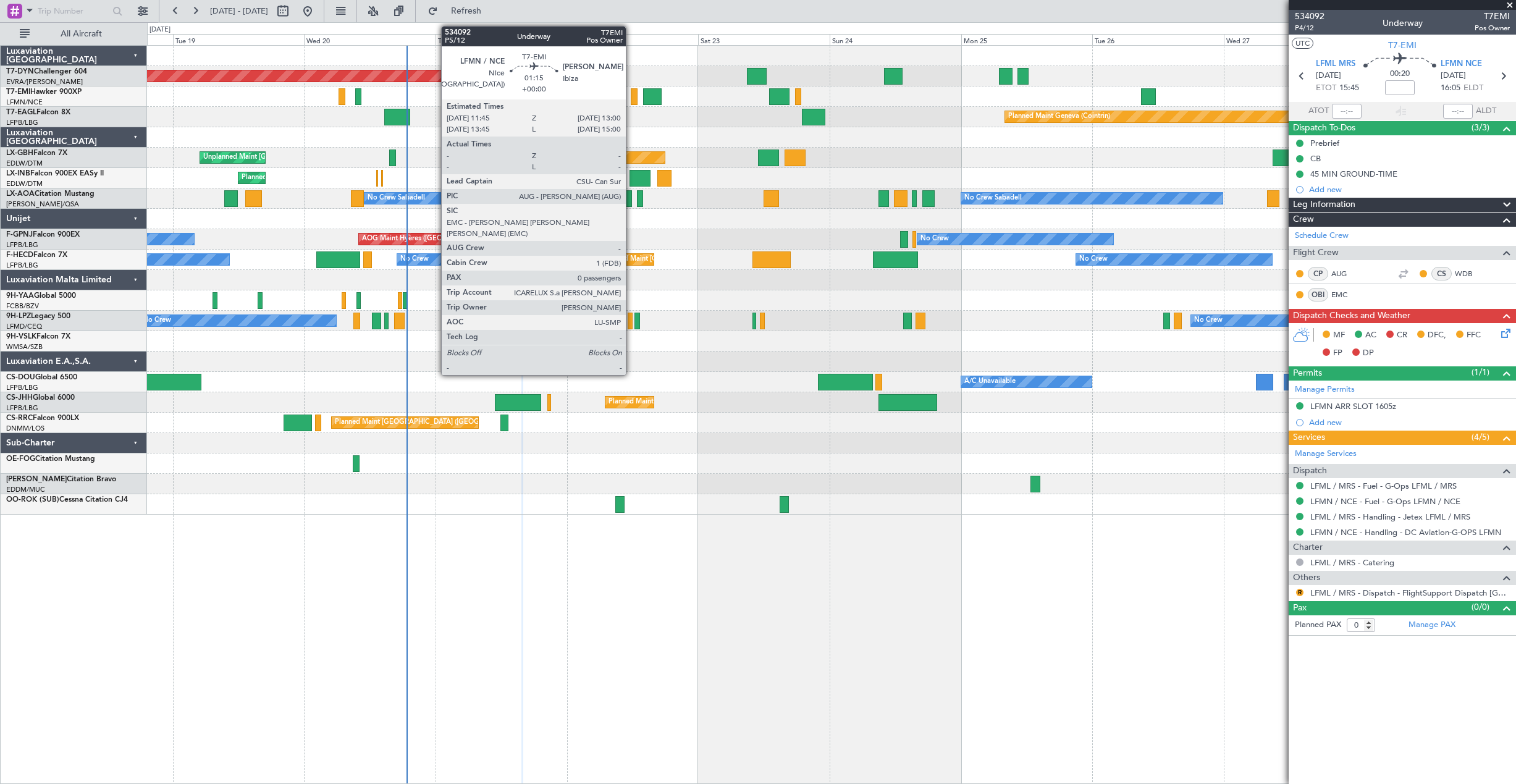
click at [631, 100] on div at bounding box center [633, 96] width 7 height 17
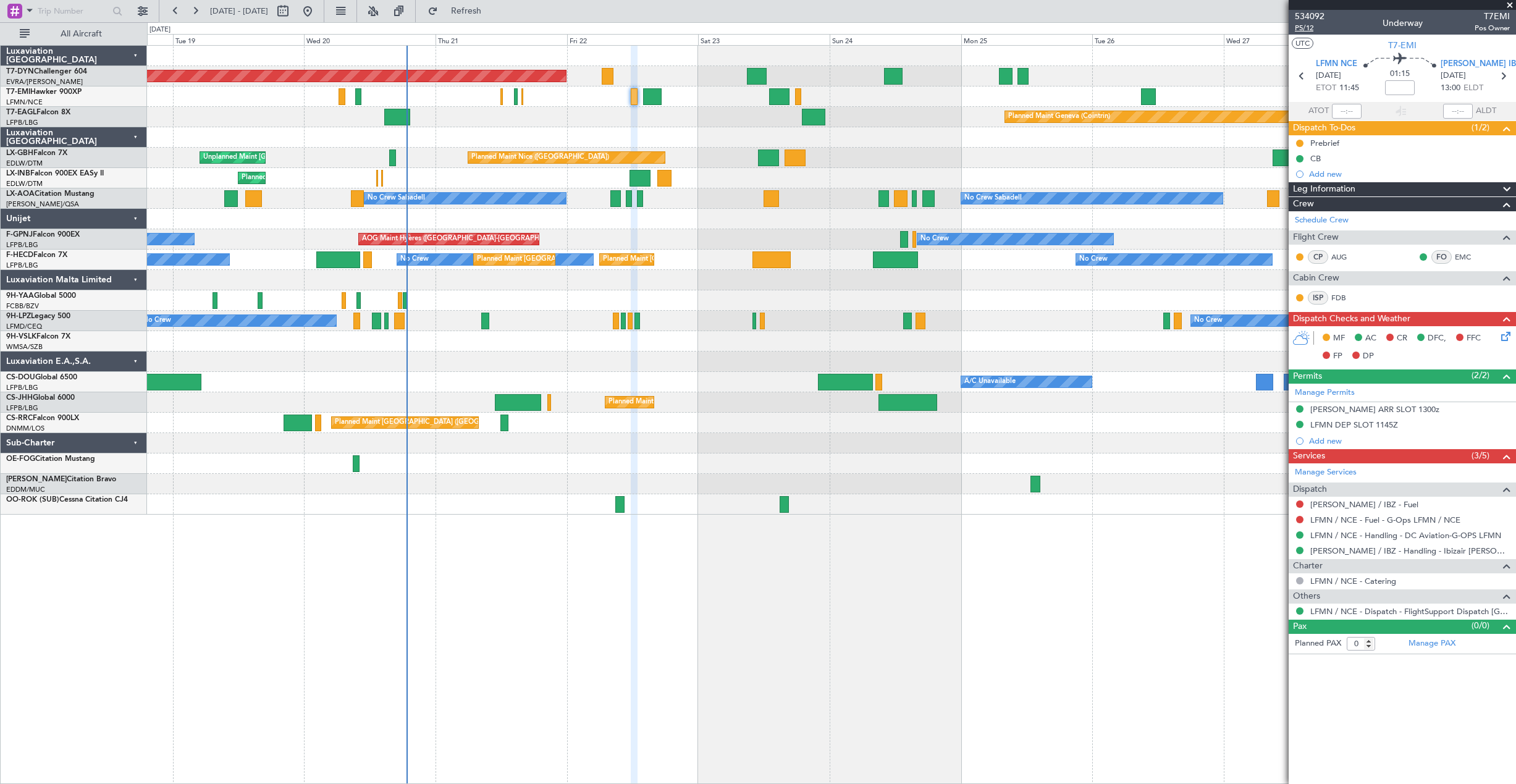
click at [1304, 26] on span "P5/12" at bounding box center [1310, 28] width 30 height 11
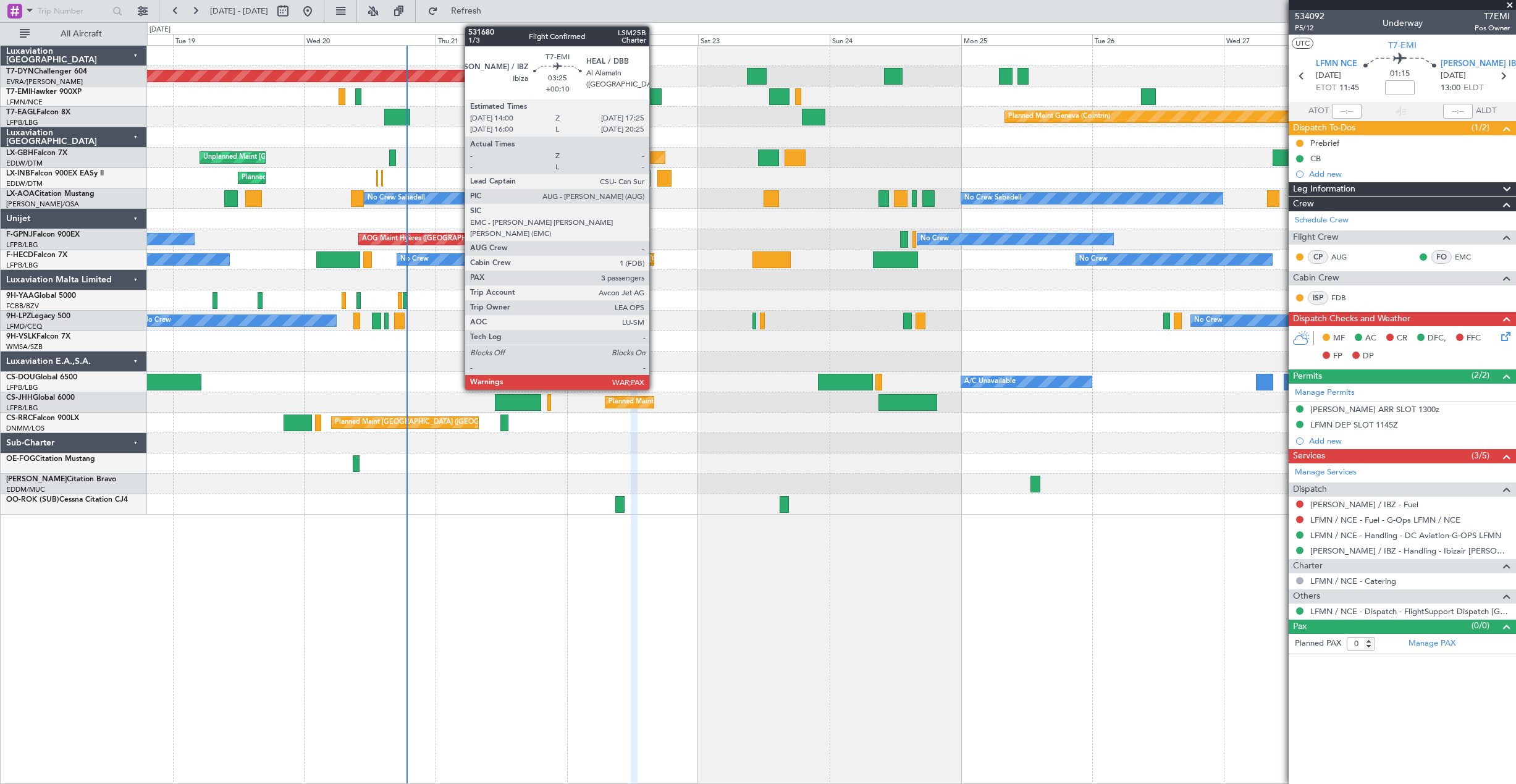
click at [654, 88] on div at bounding box center [652, 96] width 19 height 17
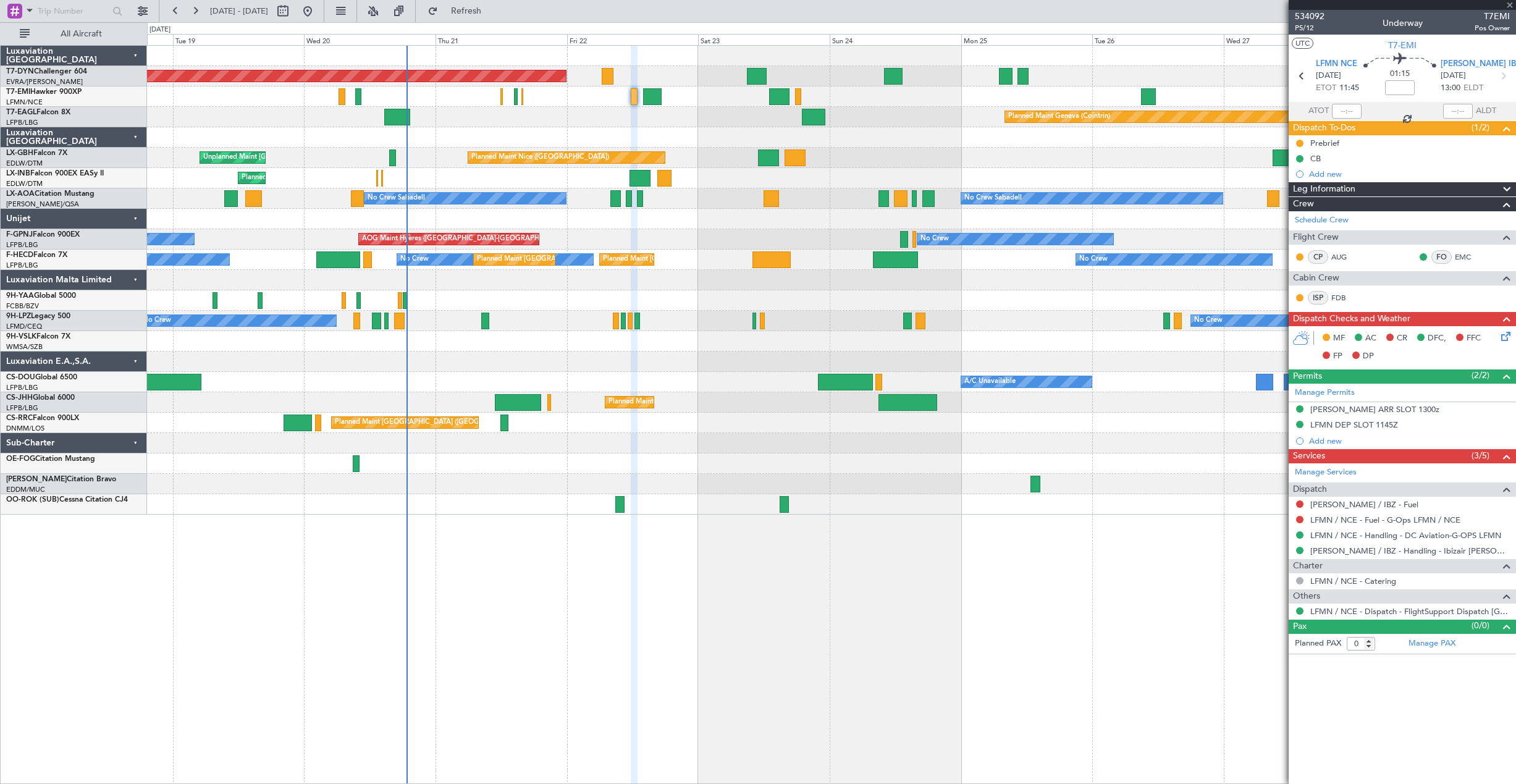
type input "+00:10"
type input "3"
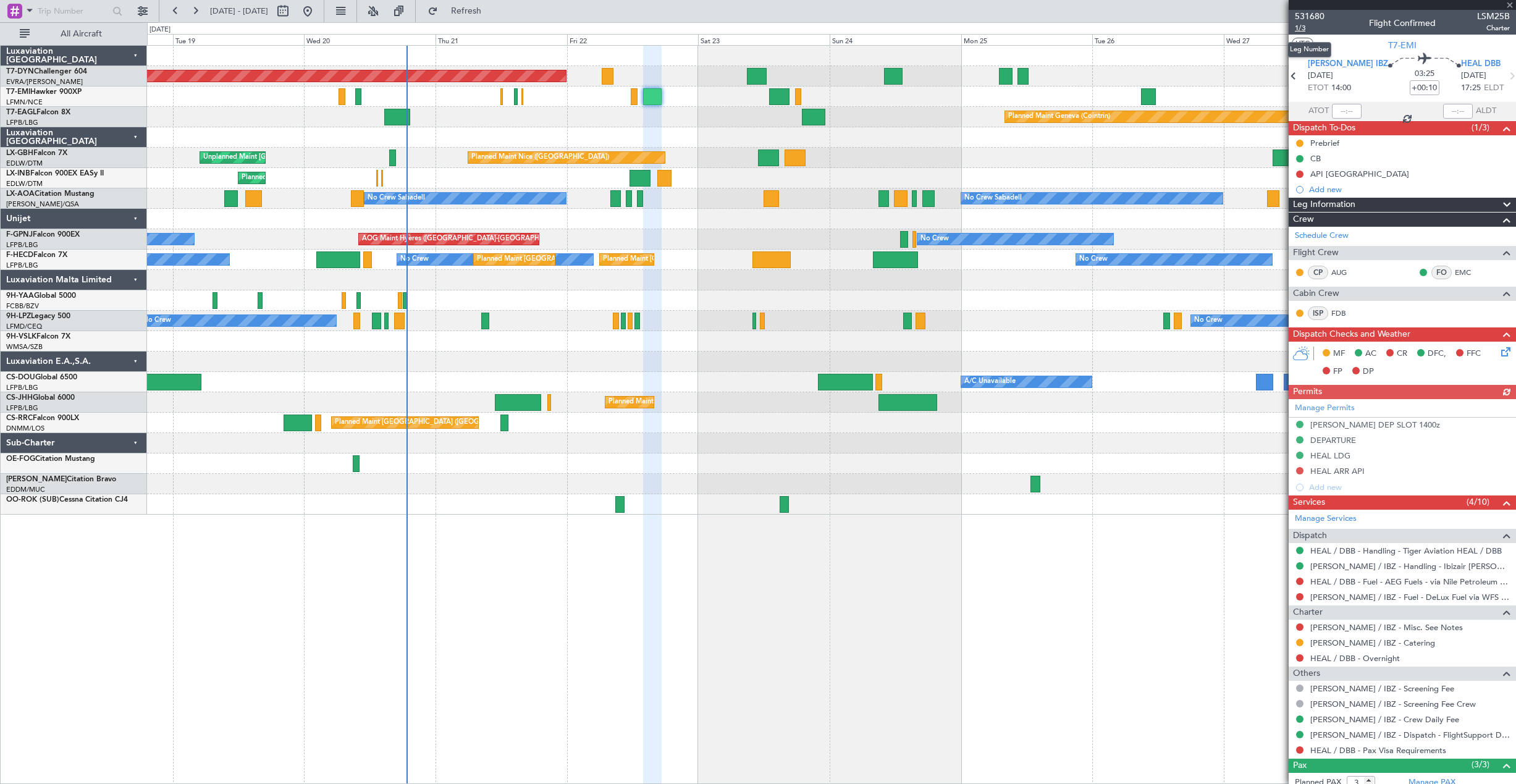
click at [1296, 29] on span "1/3" at bounding box center [1310, 28] width 30 height 11
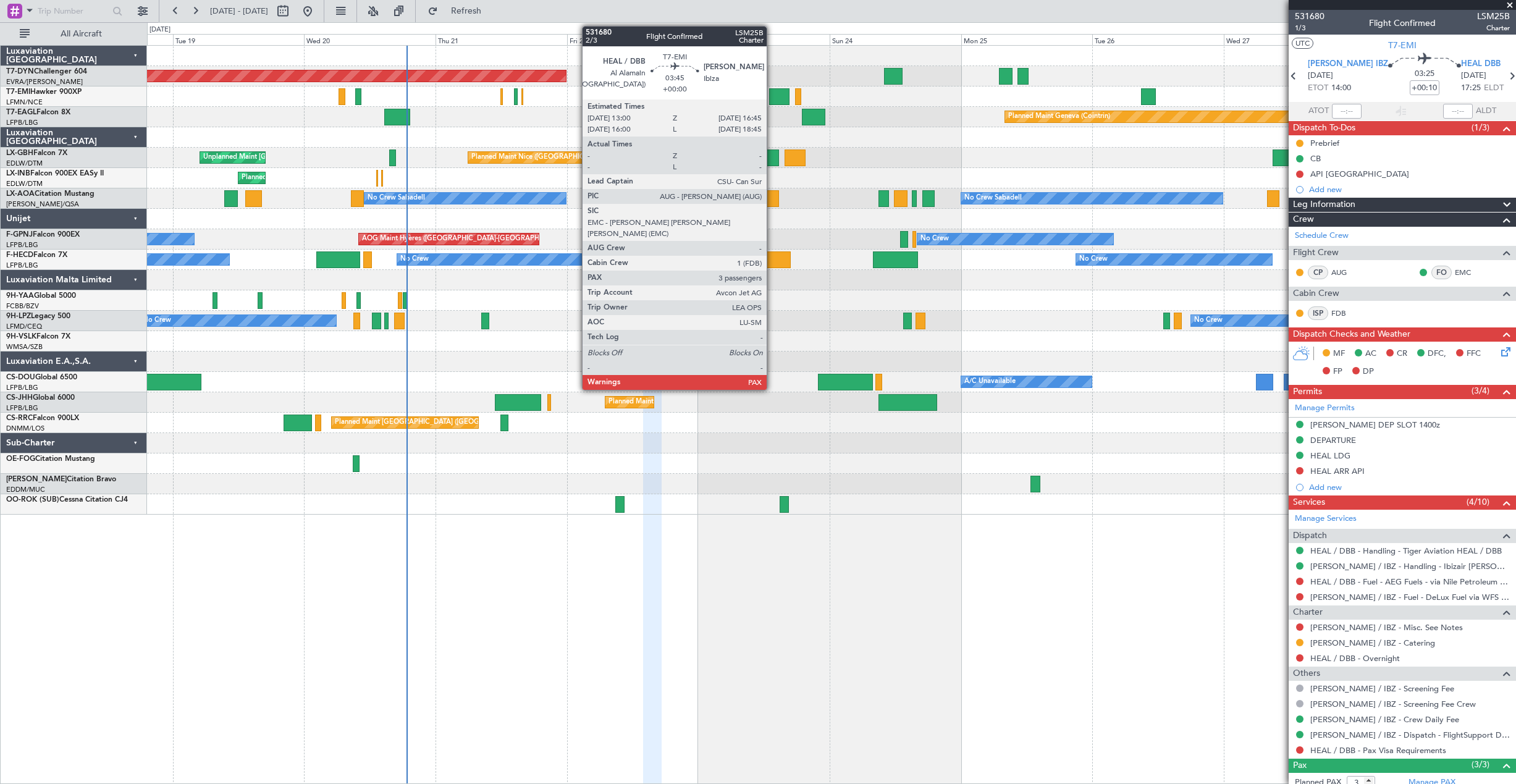
click at [772, 100] on div at bounding box center [779, 96] width 21 height 17
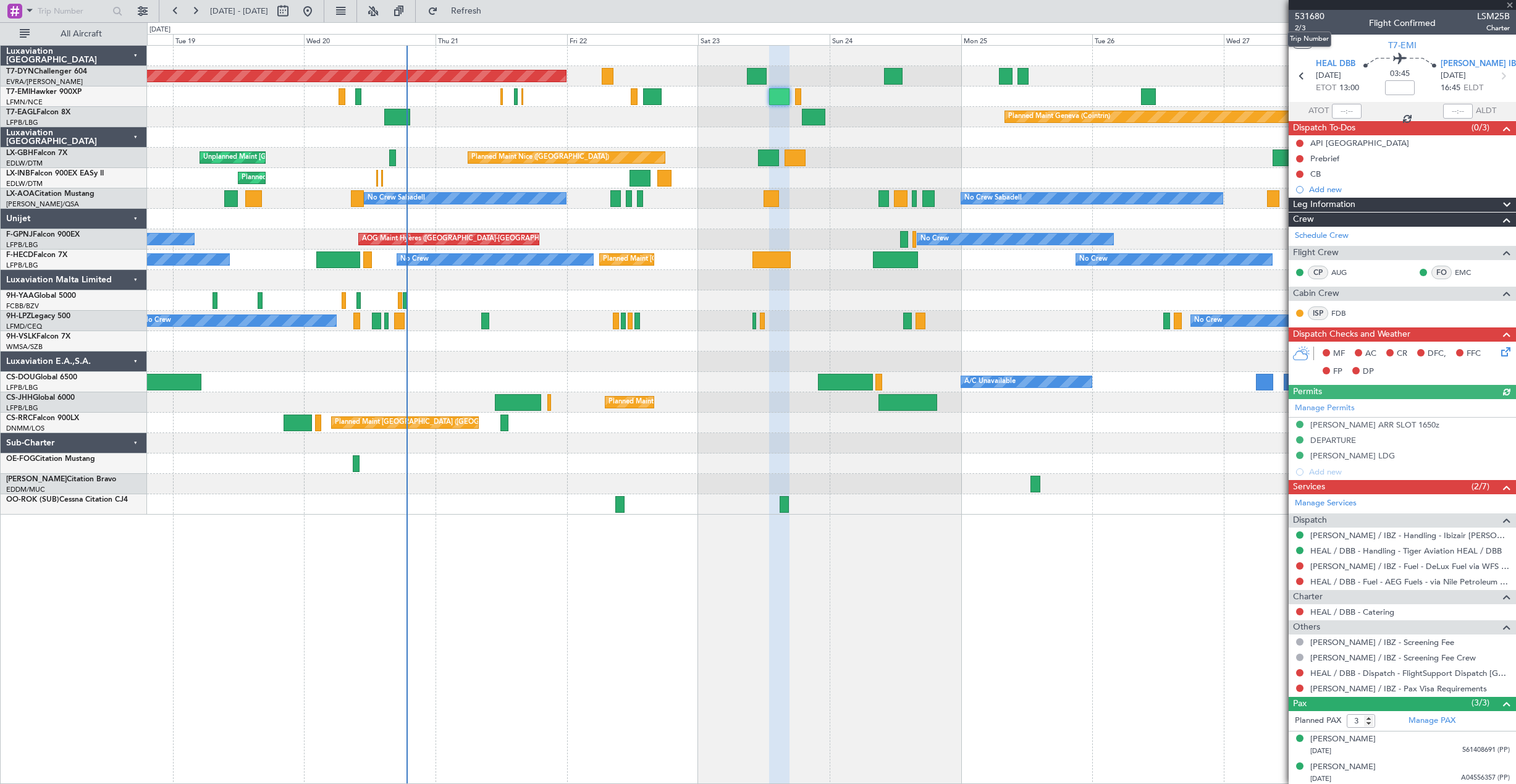
click at [1299, 27] on mat-tooltip-component "Trip Number" at bounding box center [1309, 39] width 62 height 33
click at [1322, 27] on mat-tooltip-component "Trip Number" at bounding box center [1309, 39] width 62 height 33
click at [1299, 30] on span "2/3" at bounding box center [1310, 28] width 30 height 11
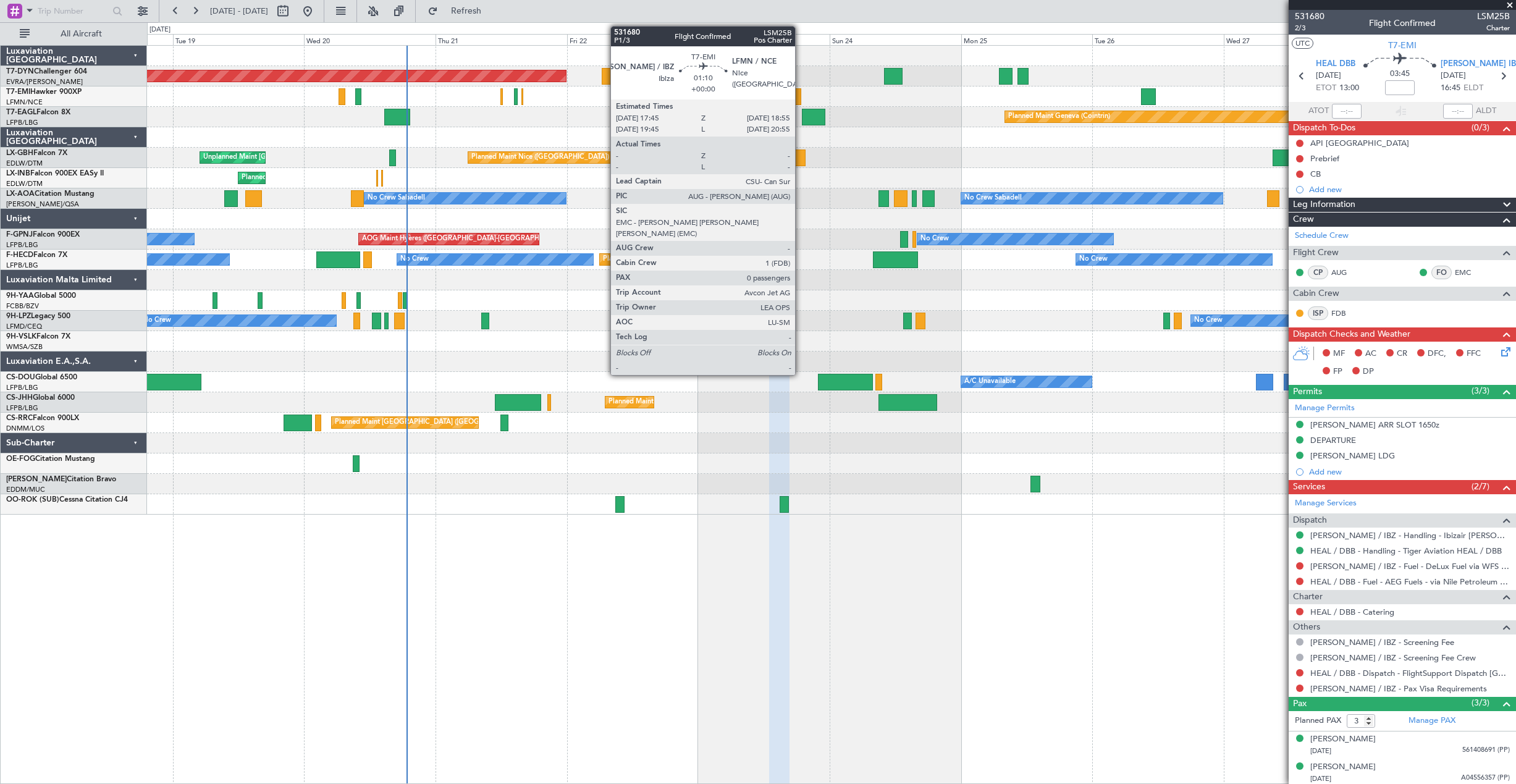
click at [800, 93] on div at bounding box center [798, 96] width 7 height 17
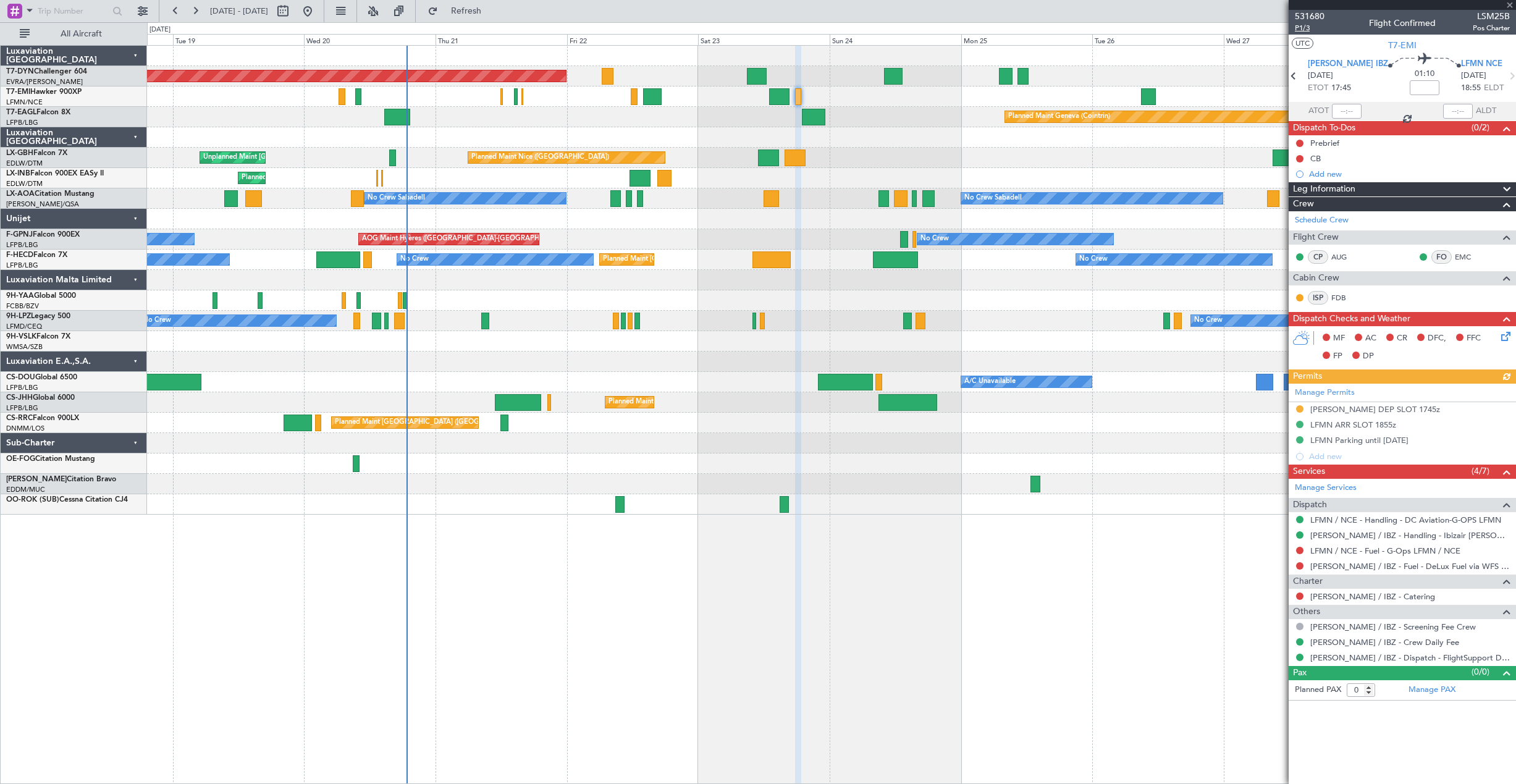
click at [1299, 29] on span "P1/3" at bounding box center [1310, 28] width 30 height 11
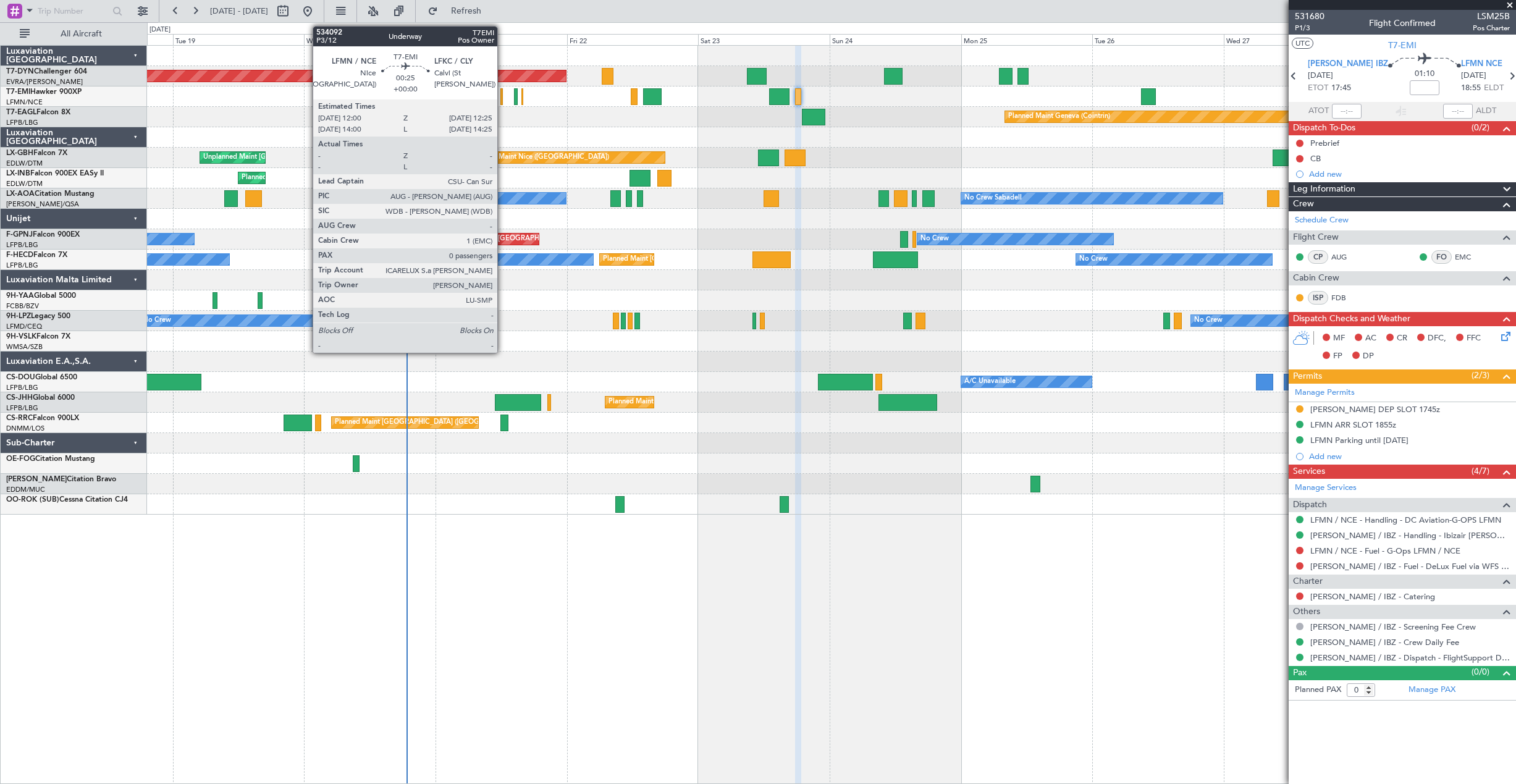
click at [503, 94] on div at bounding box center [501, 96] width 2 height 17
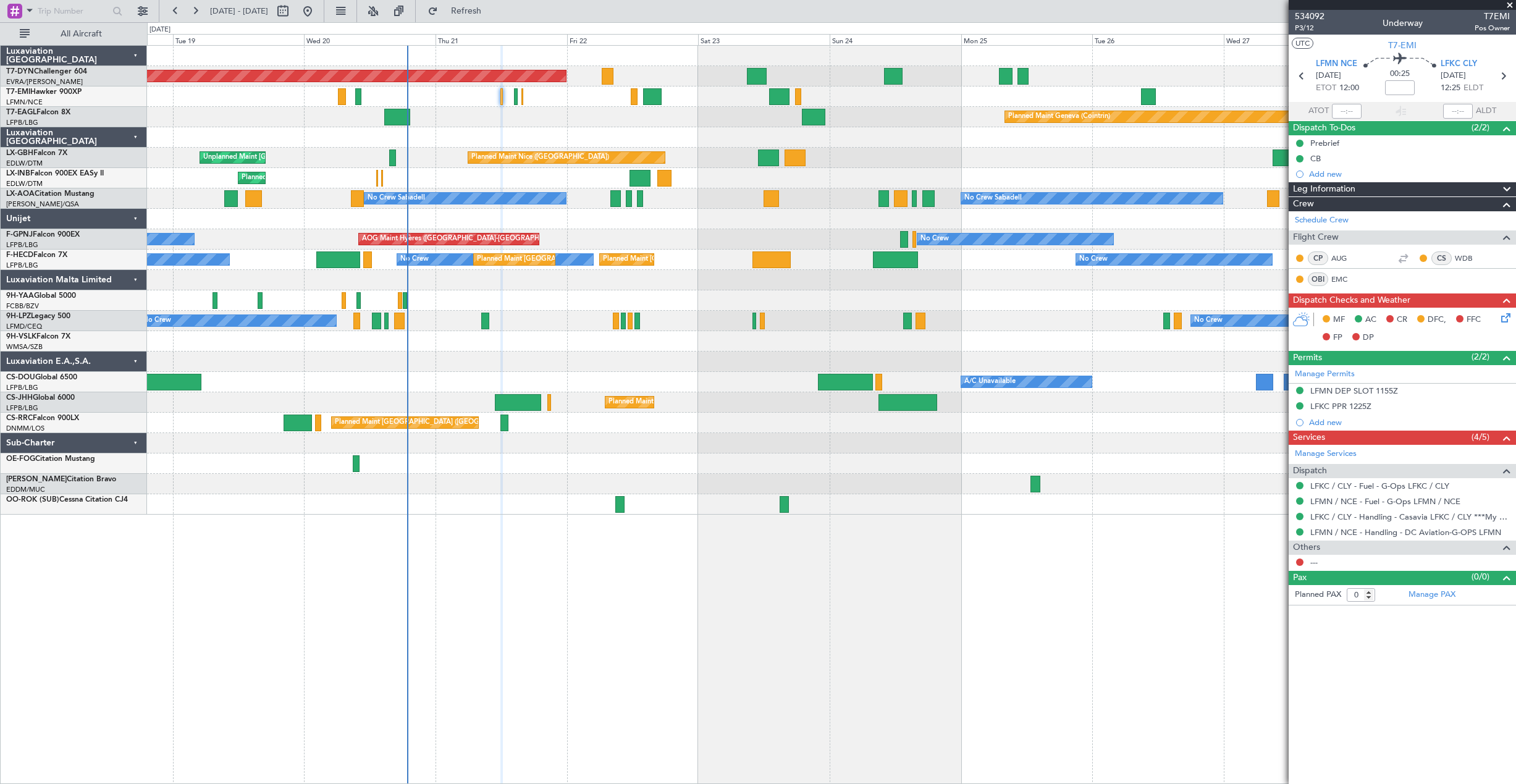
click at [1505, 316] on icon at bounding box center [1504, 316] width 10 height 10
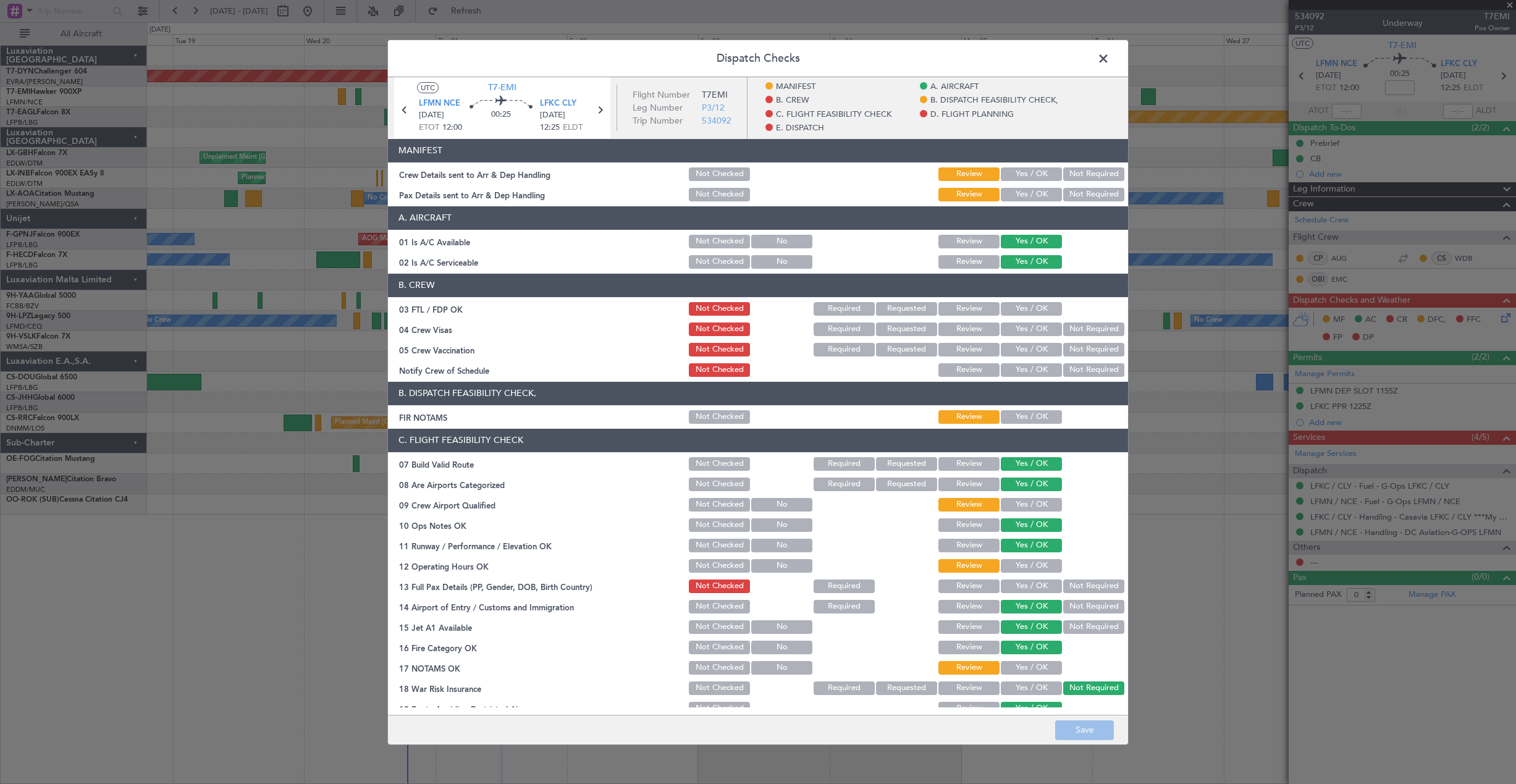
click at [1024, 170] on button "Yes / OK" at bounding box center [1032, 174] width 62 height 14
click at [1020, 189] on button "Yes / OK" at bounding box center [1032, 194] width 62 height 14
click at [1095, 731] on button "Save" at bounding box center [1084, 730] width 59 height 20
click at [1109, 62] on span at bounding box center [1109, 61] width 0 height 25
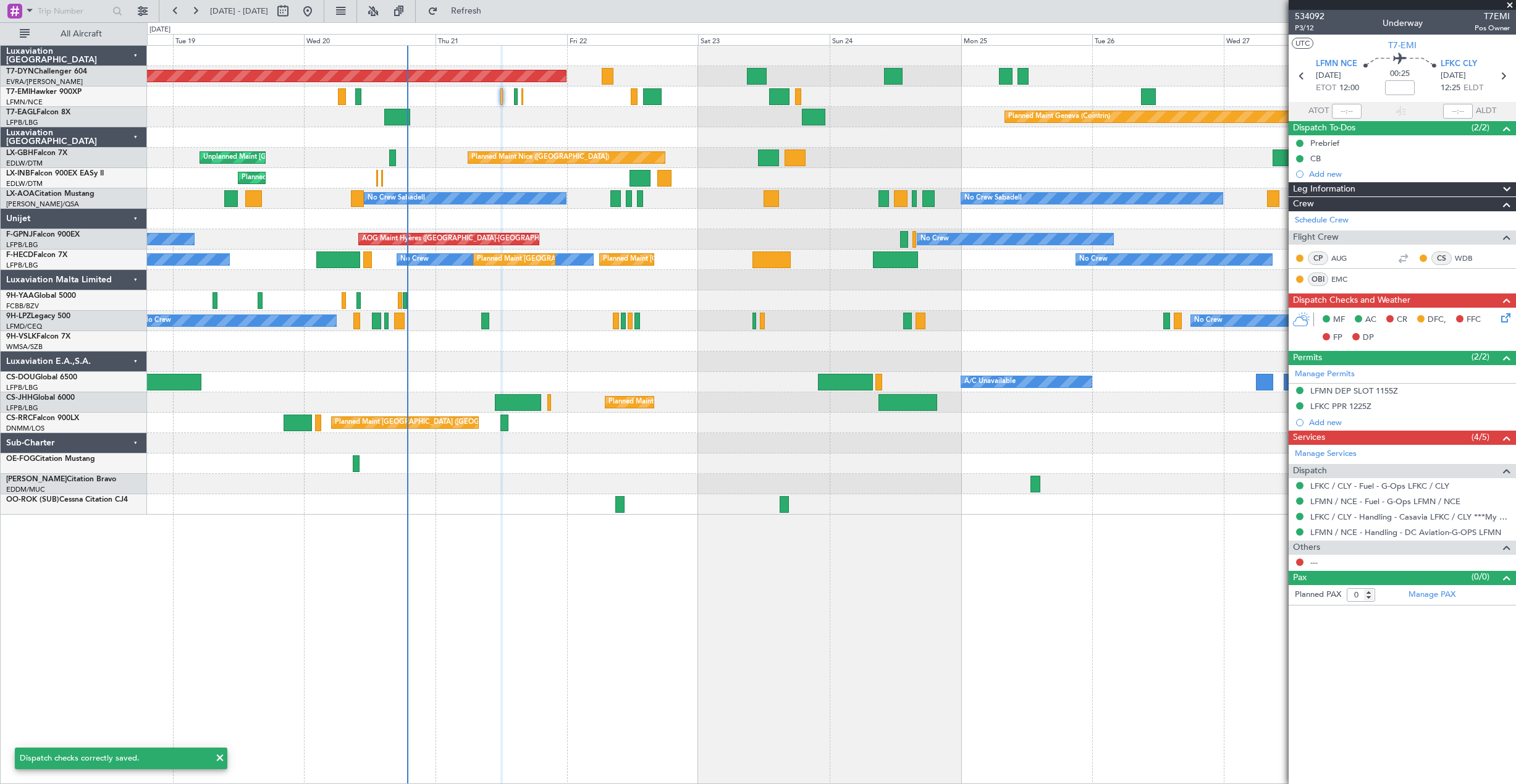
click at [518, 96] on div at bounding box center [831, 96] width 1368 height 21
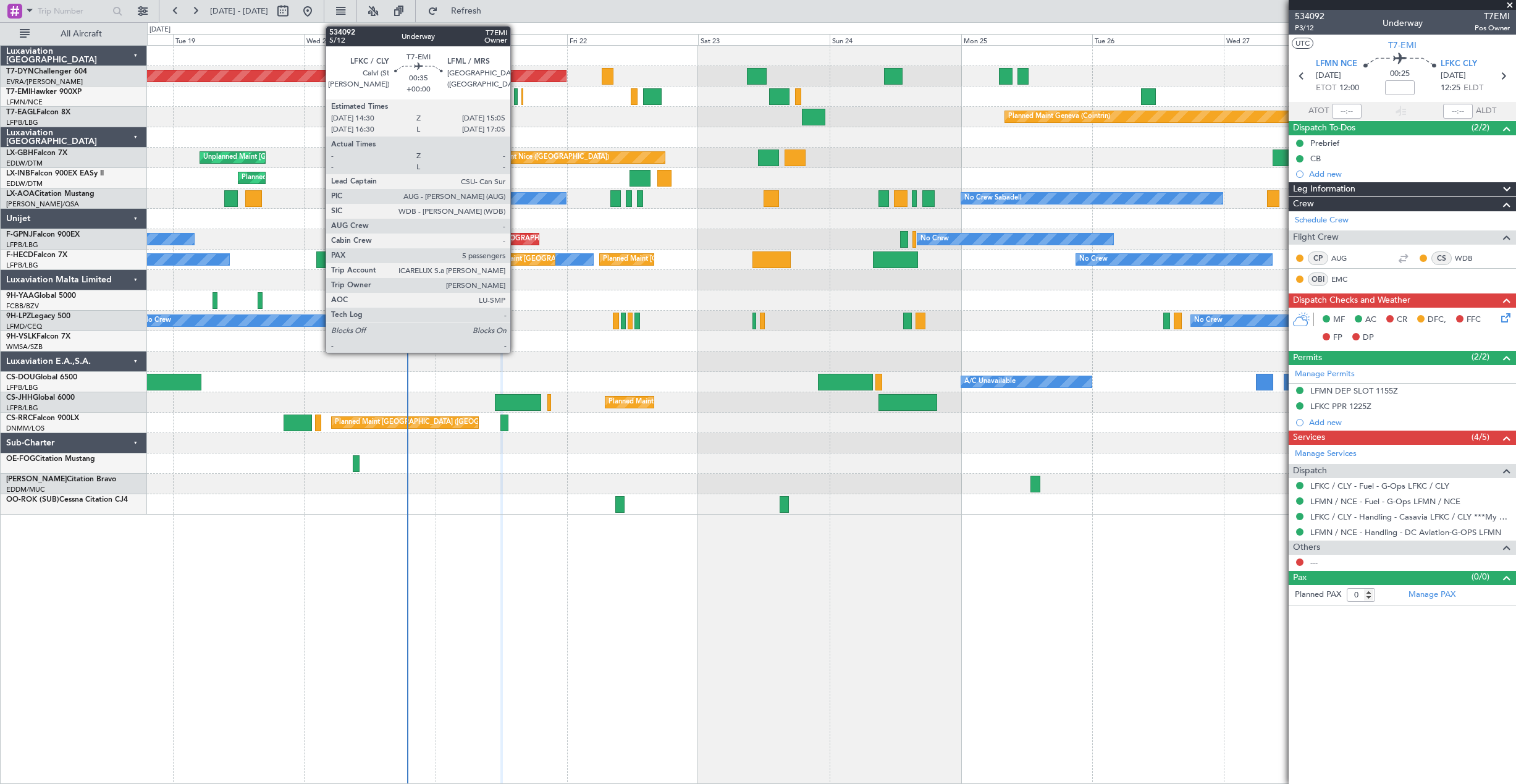
click at [516, 95] on div at bounding box center [516, 96] width 4 height 17
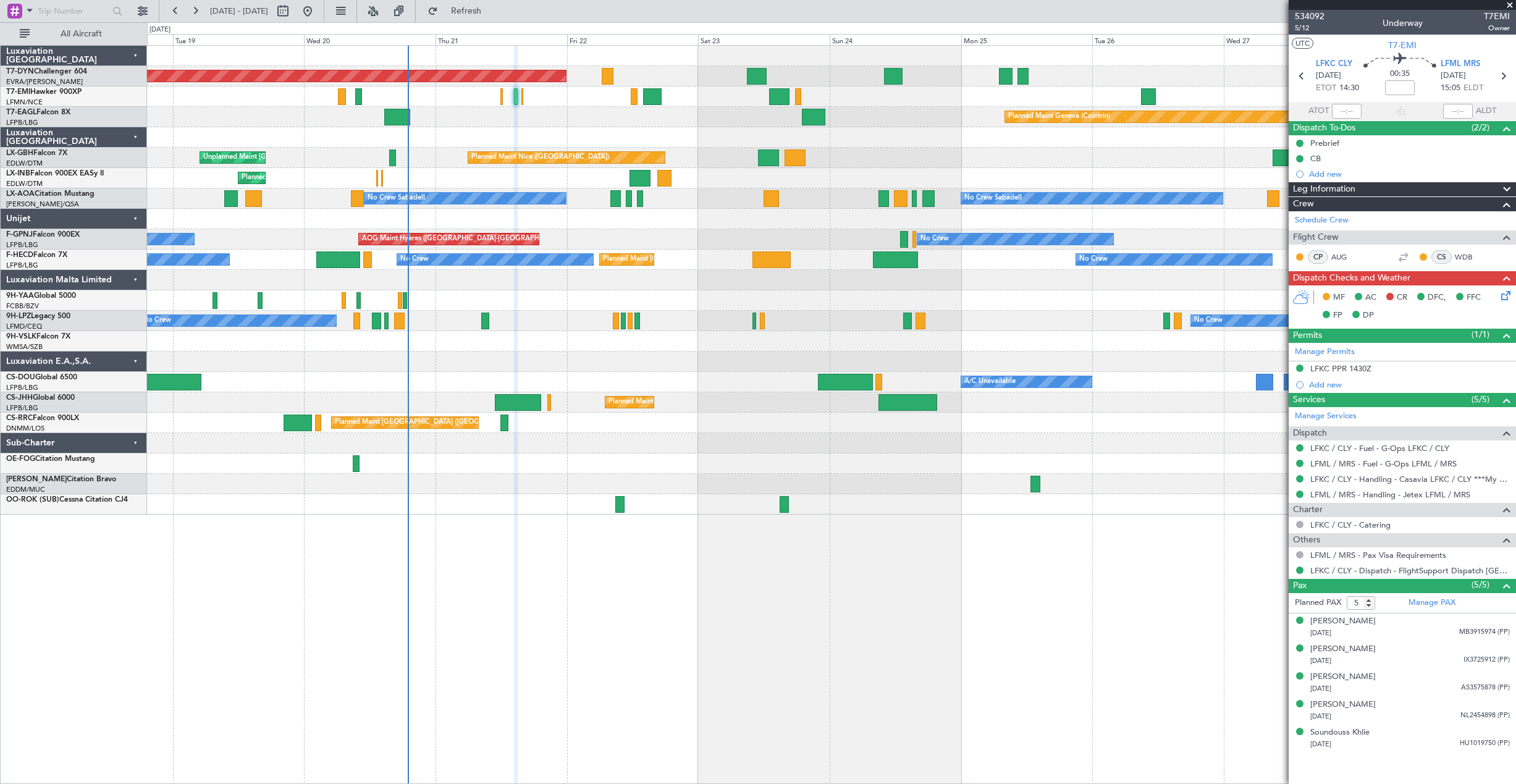
click at [1505, 295] on icon at bounding box center [1504, 293] width 10 height 10
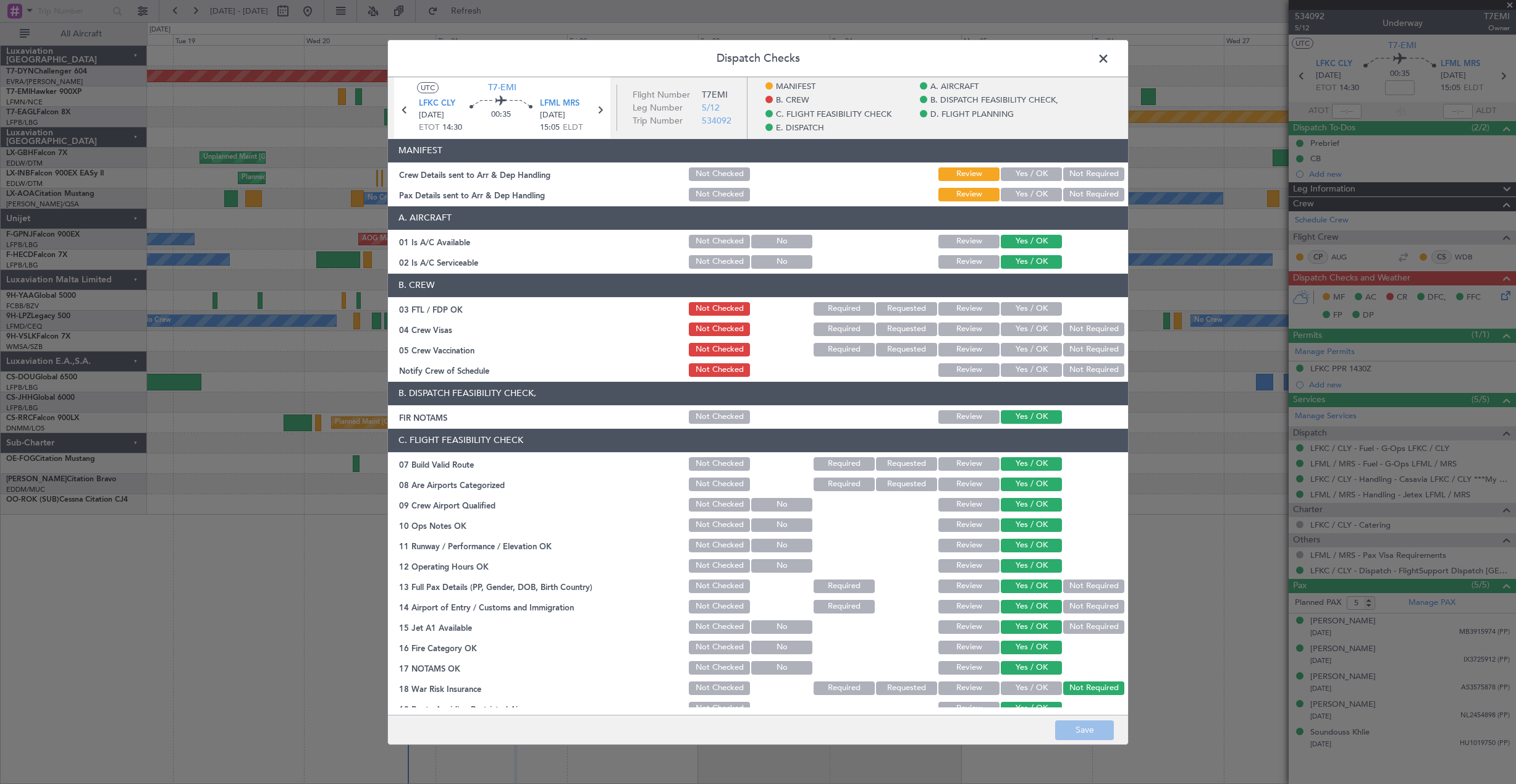
click at [1033, 174] on button "Yes / OK" at bounding box center [1032, 174] width 62 height 14
click at [1033, 196] on button "Yes / OK" at bounding box center [1032, 194] width 62 height 14
click at [1091, 731] on button "Save" at bounding box center [1084, 730] width 59 height 20
click at [1109, 62] on span at bounding box center [1109, 61] width 0 height 25
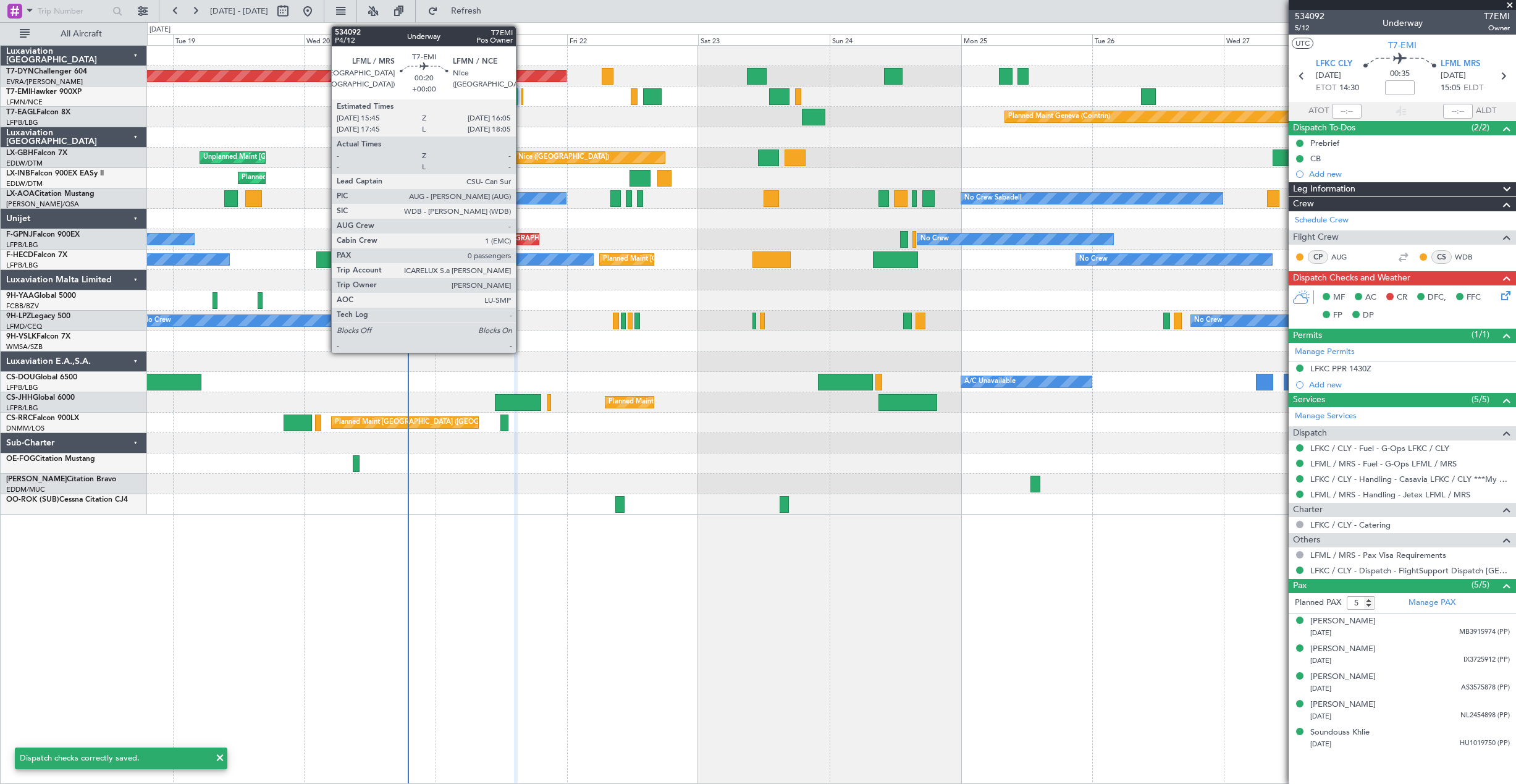
click at [521, 96] on div at bounding box center [522, 96] width 2 height 17
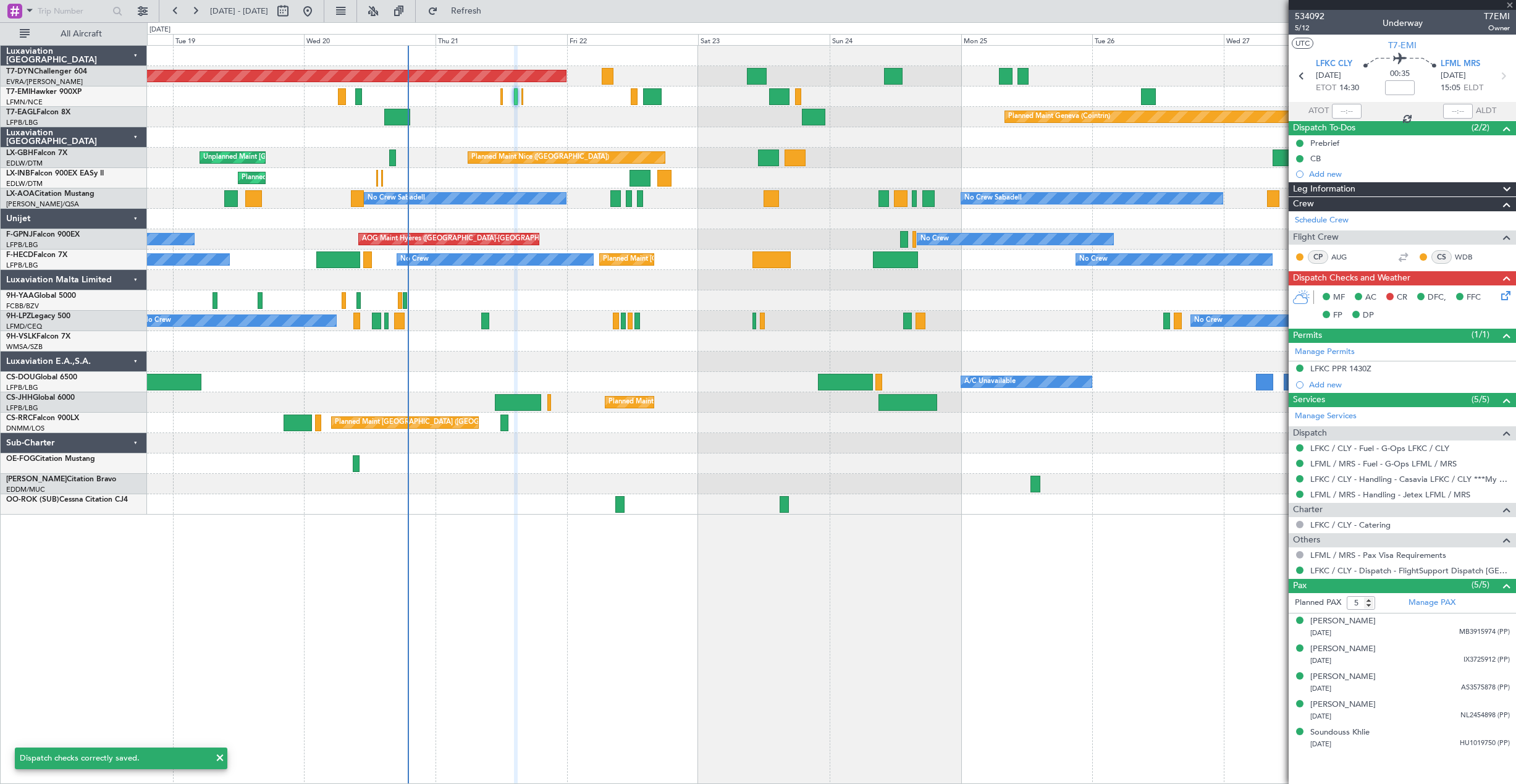
type input "0"
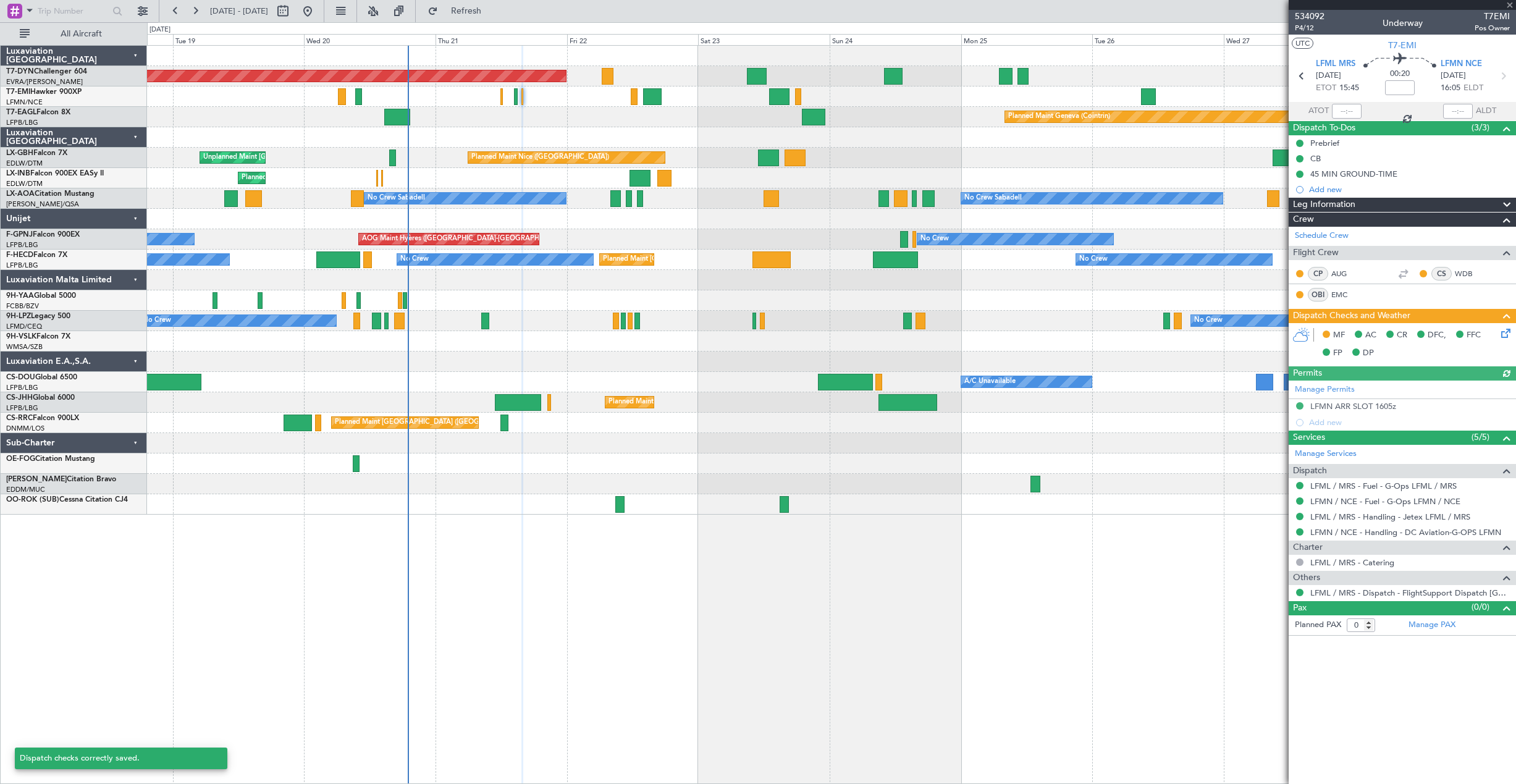
click at [1505, 336] on icon at bounding box center [1504, 331] width 10 height 10
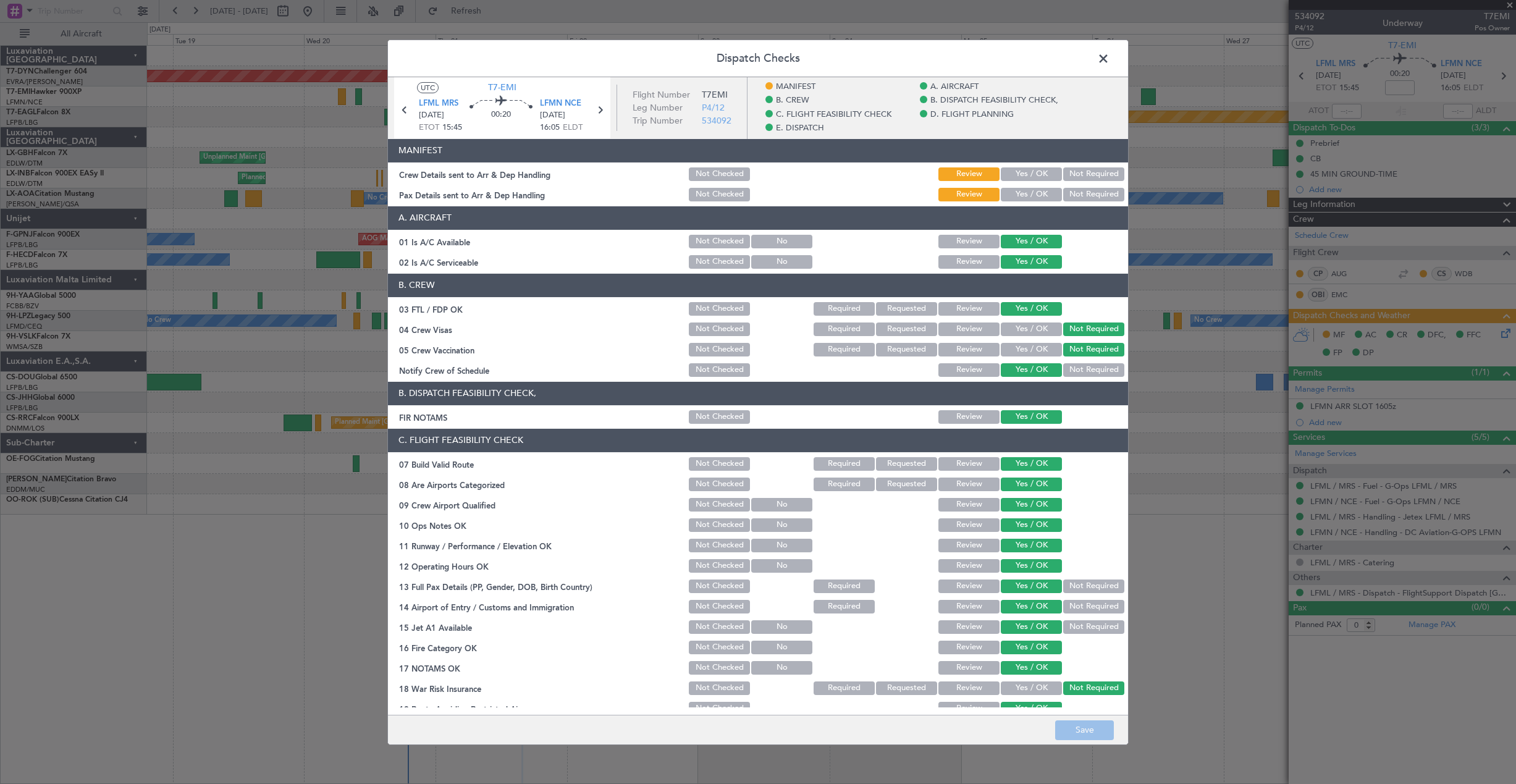
click at [1031, 177] on button "Yes / OK" at bounding box center [1032, 174] width 62 height 14
click at [1031, 193] on button "Yes / OK" at bounding box center [1032, 194] width 62 height 14
click at [1087, 729] on button "Save" at bounding box center [1084, 730] width 59 height 20
click at [1109, 62] on span at bounding box center [1109, 61] width 0 height 25
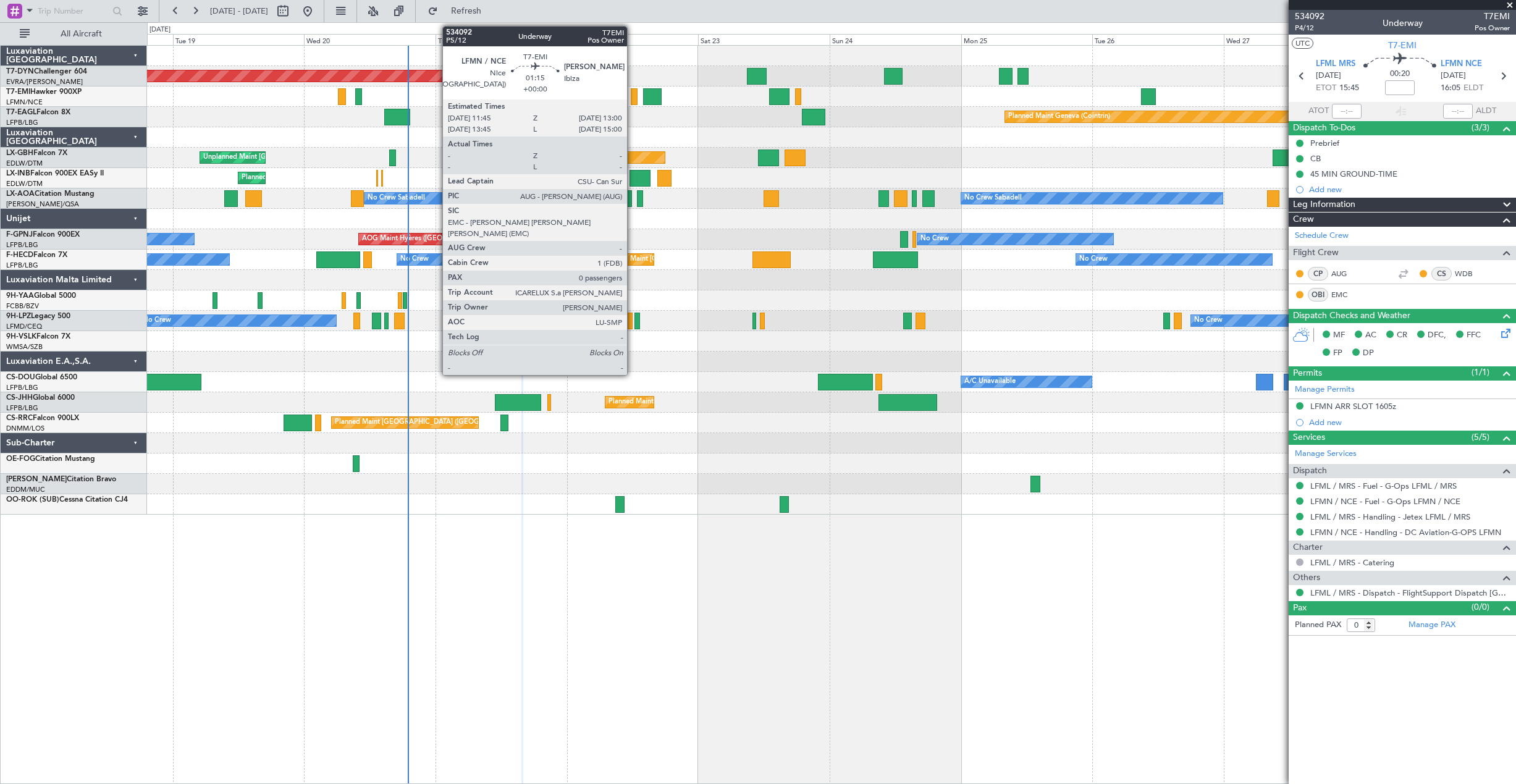
click at [633, 97] on div at bounding box center [633, 96] width 7 height 17
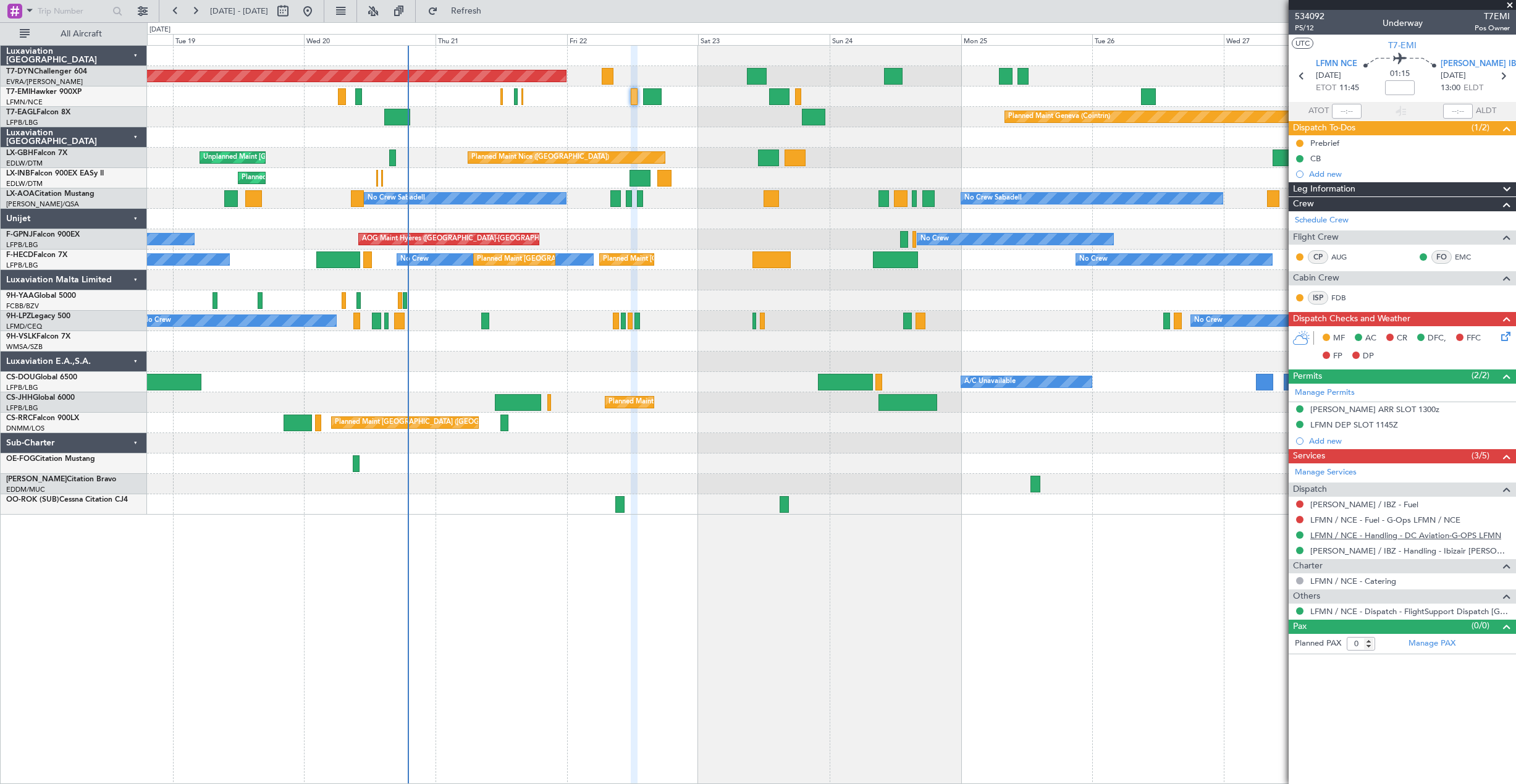
click at [1443, 538] on link "LFMN / NCE - Handling - DC Aviation-G-OPS LFMN" at bounding box center [1406, 535] width 191 height 11
click at [1506, 334] on icon at bounding box center [1504, 334] width 10 height 10
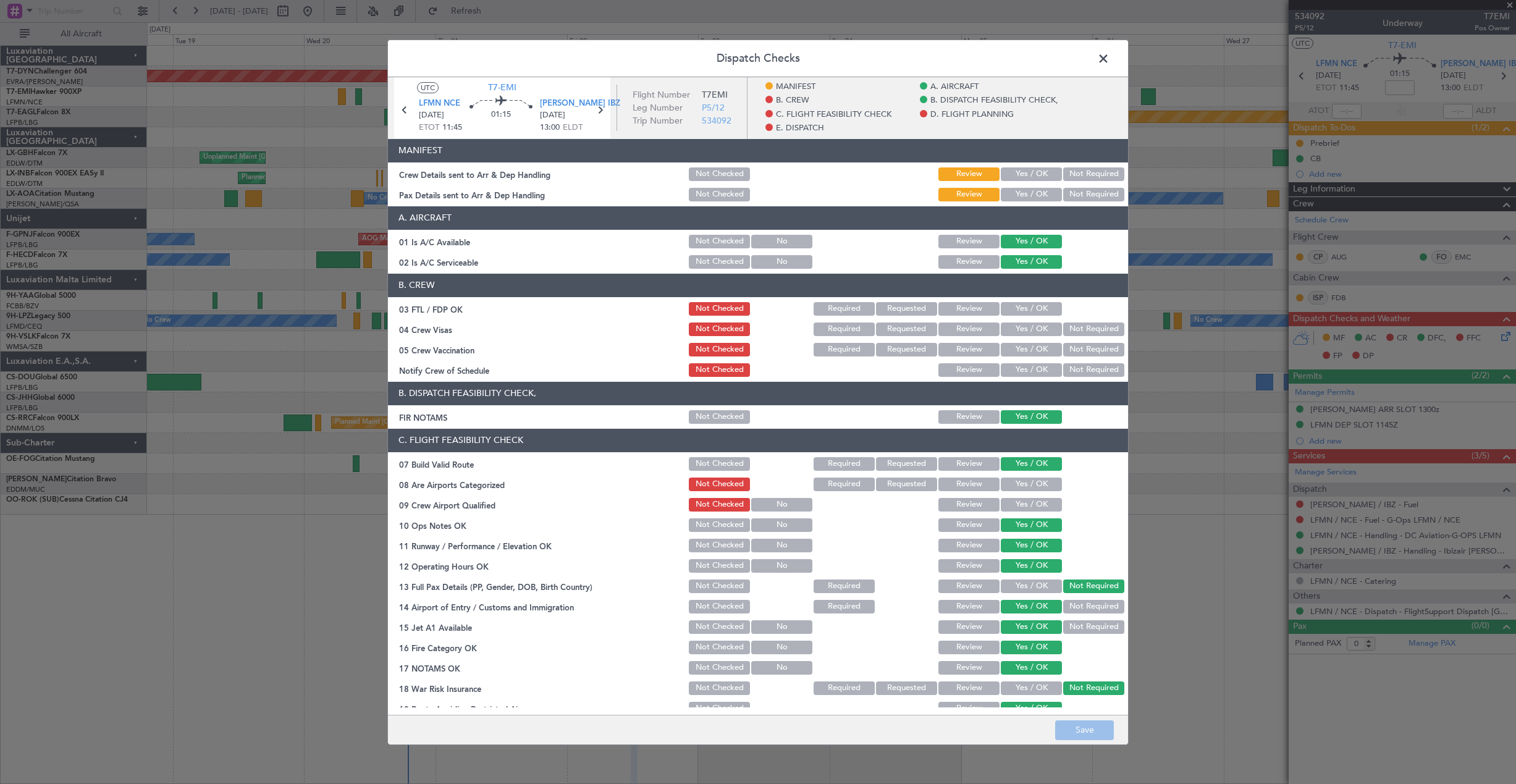
click at [1018, 169] on button "Yes / OK" at bounding box center [1032, 174] width 62 height 14
click at [1017, 195] on button "Yes / OK" at bounding box center [1032, 194] width 62 height 14
click at [1087, 728] on button "Save" at bounding box center [1084, 730] width 59 height 20
click at [1109, 60] on span at bounding box center [1109, 61] width 0 height 25
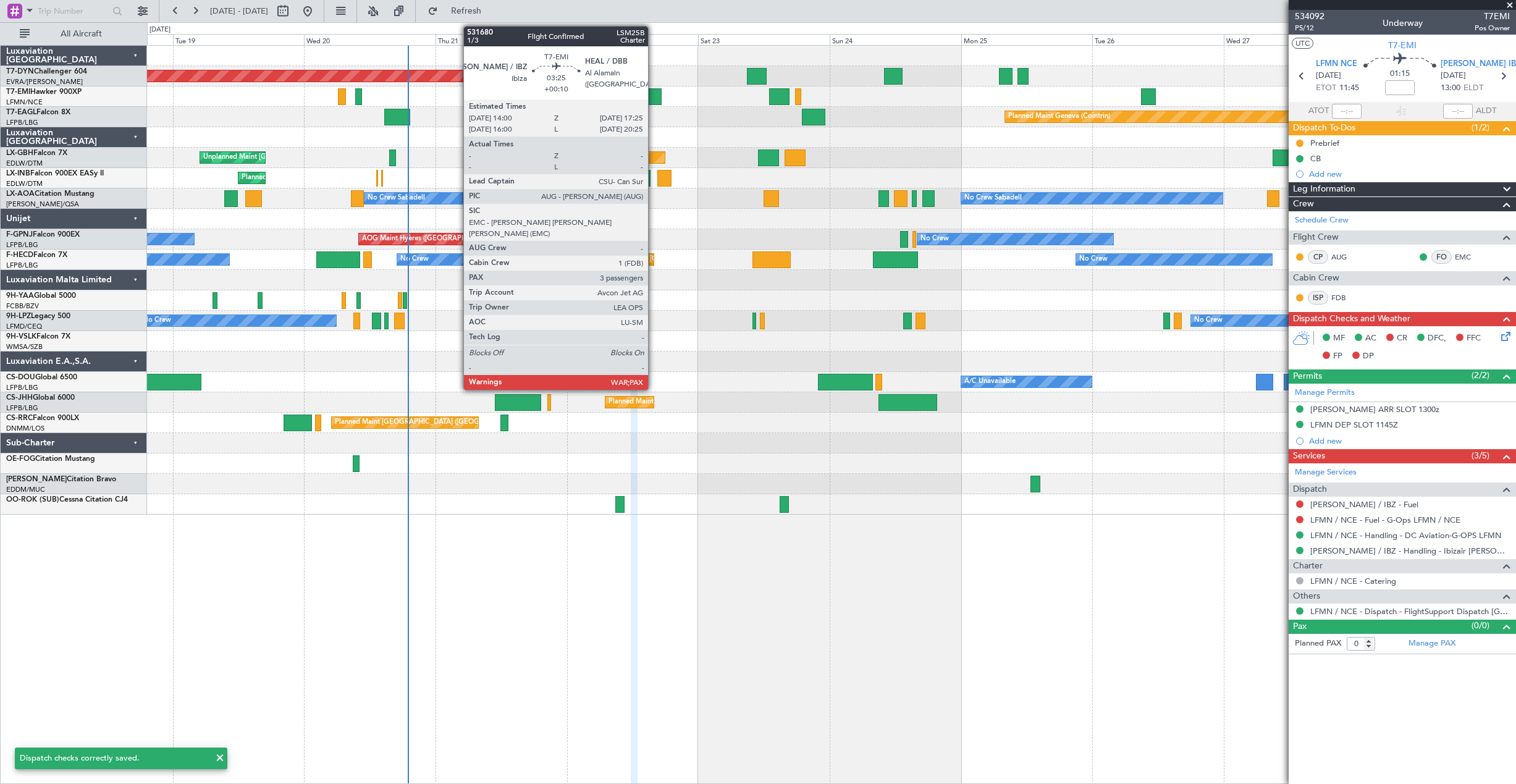
click at [653, 97] on div at bounding box center [652, 96] width 19 height 17
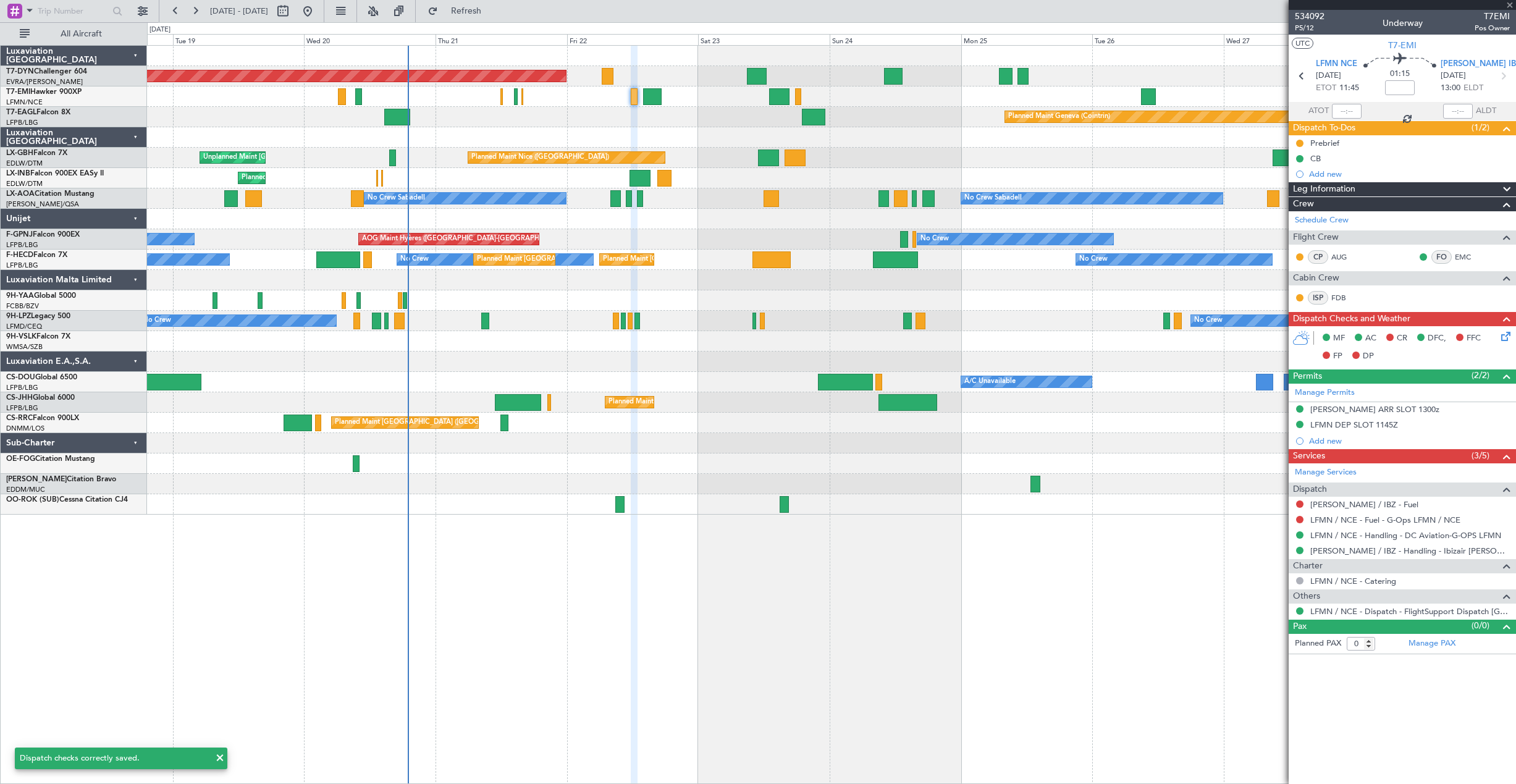
type input "+00:10"
type input "3"
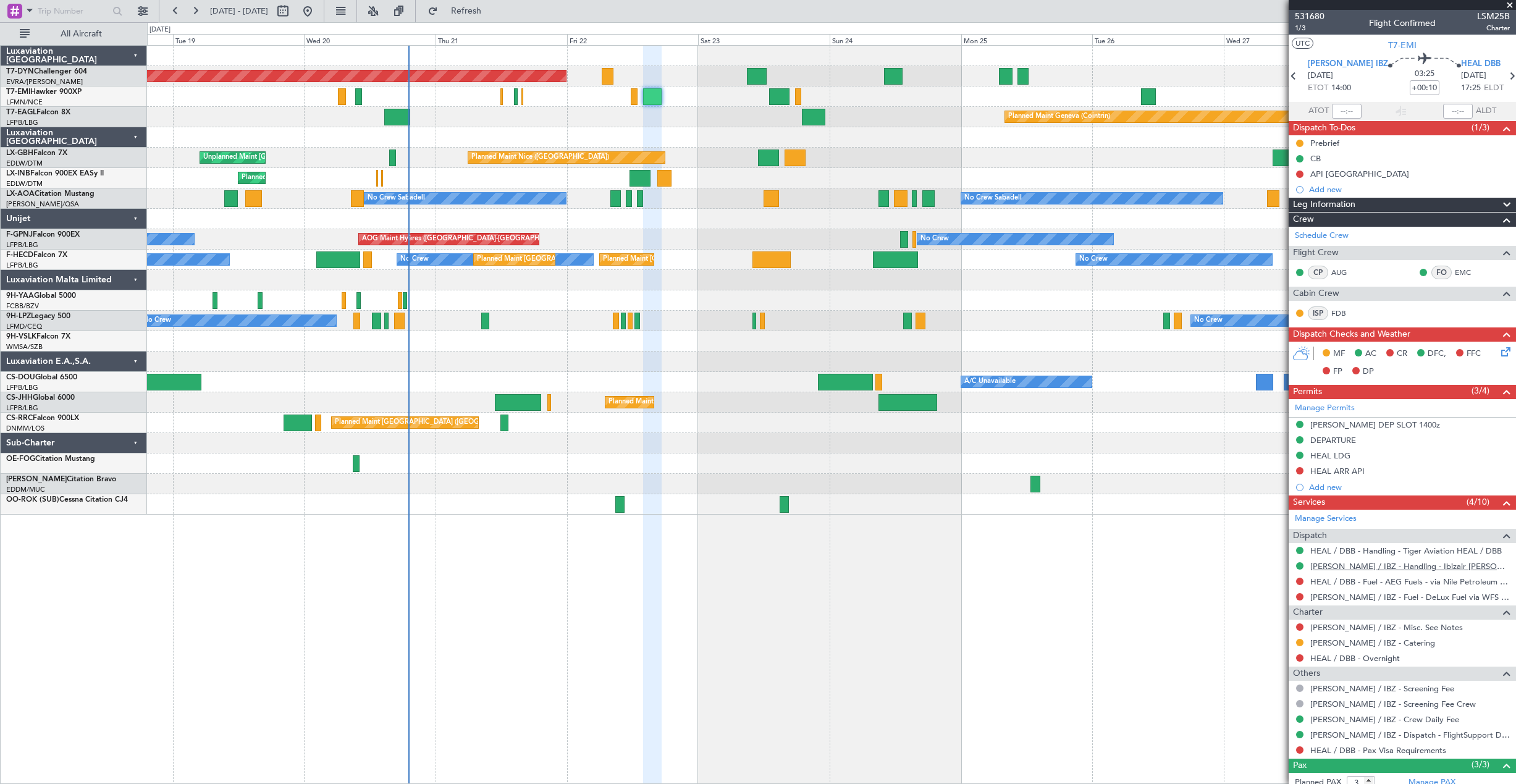
click at [1347, 564] on link "LEIB / IBZ - Handling - Ibizair LEIB / IBZ" at bounding box center [1410, 565] width 200 height 11
click at [1499, 355] on icon at bounding box center [1504, 350] width 10 height 10
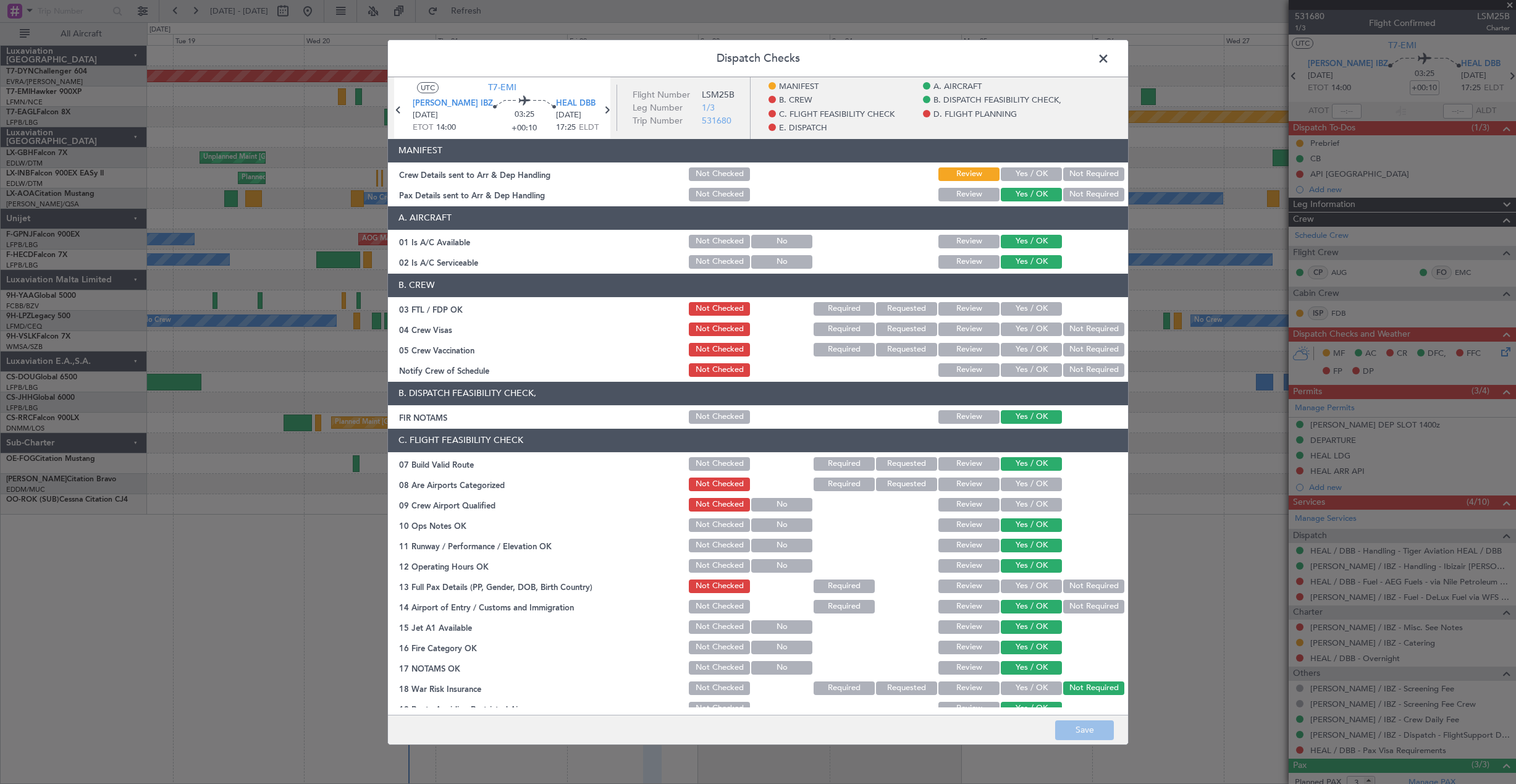
click at [1014, 176] on button "Yes / OK" at bounding box center [1032, 174] width 62 height 14
click at [1095, 723] on button "Save" at bounding box center [1084, 730] width 59 height 20
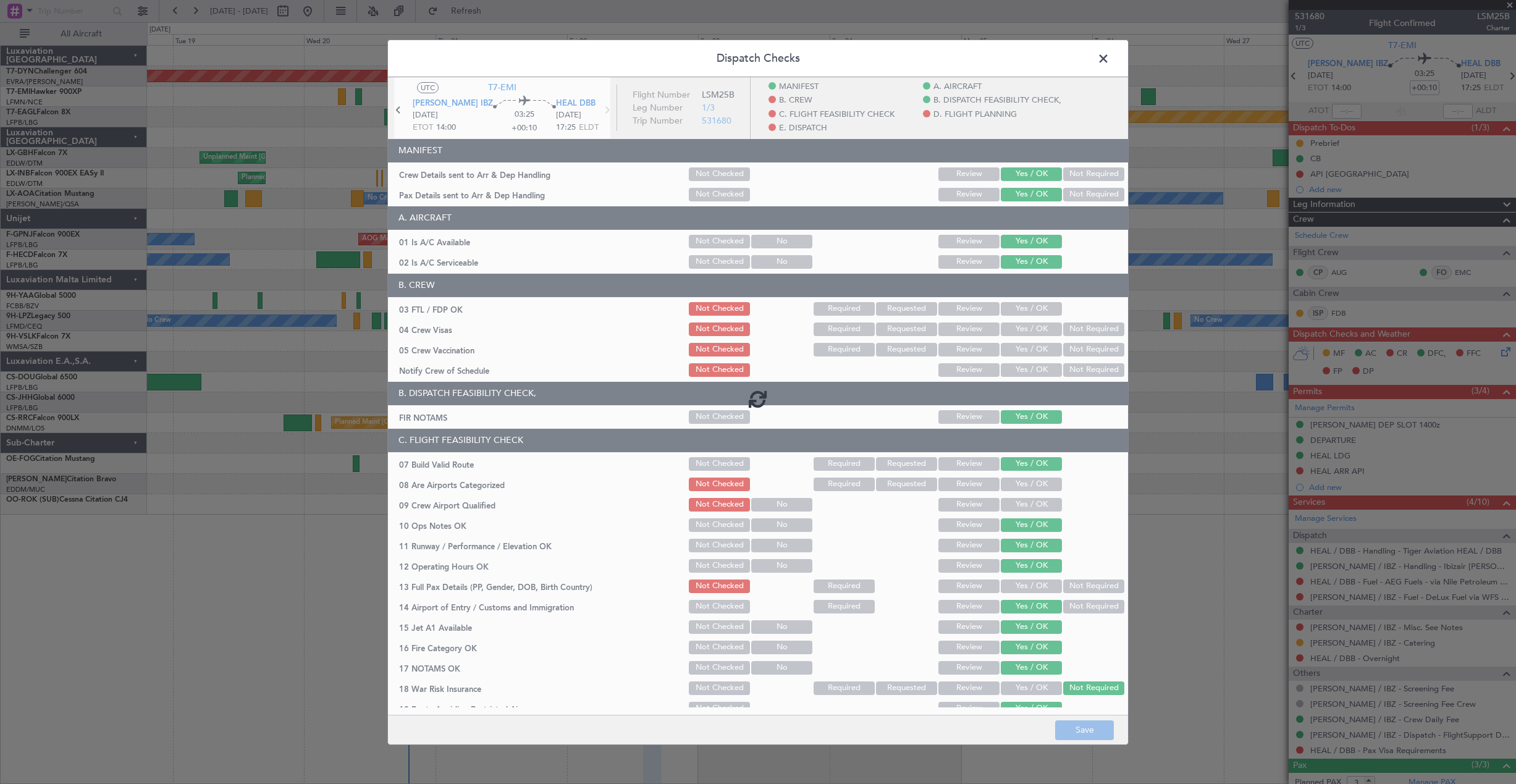
click at [1109, 57] on span at bounding box center [1109, 61] width 0 height 25
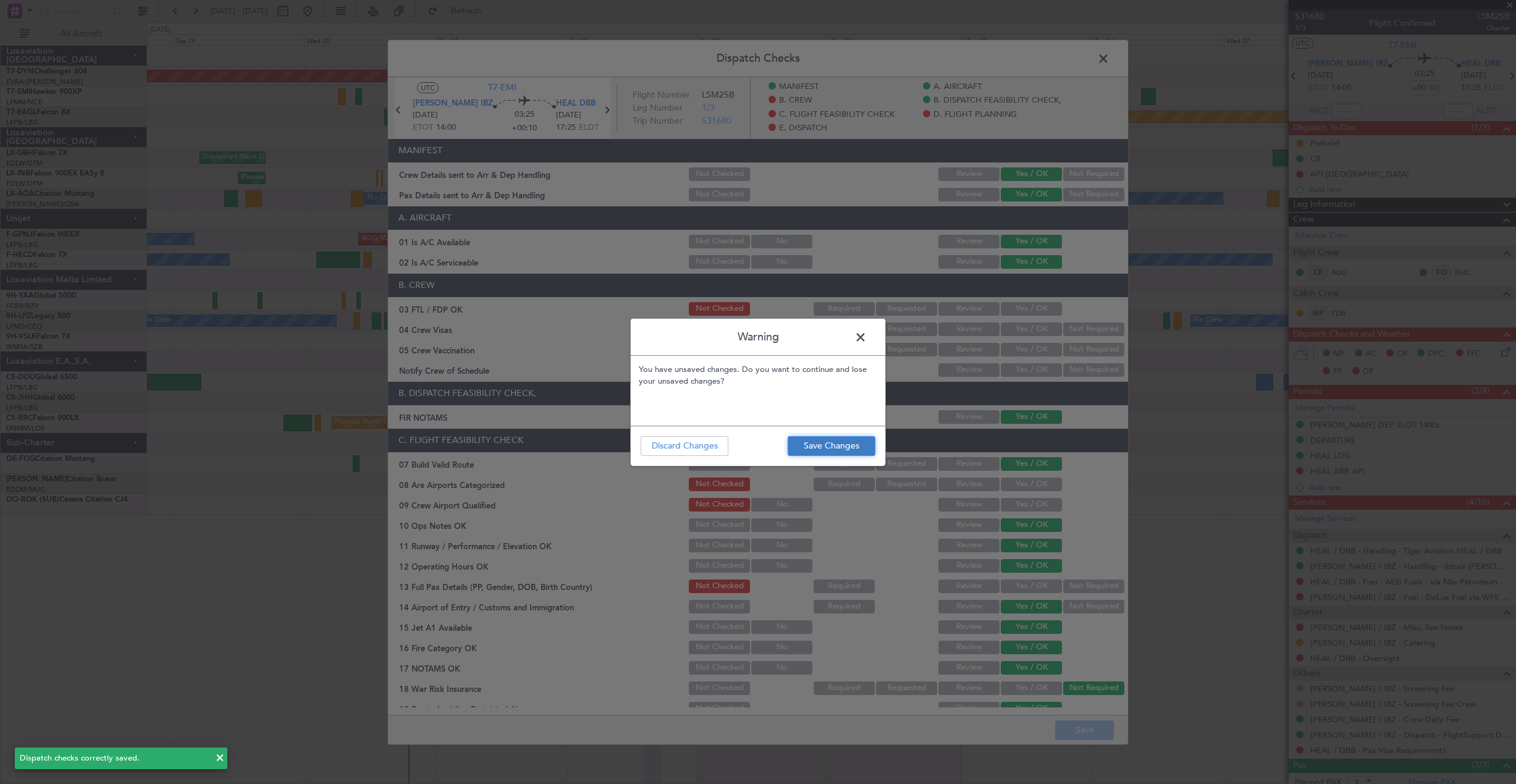
click at [825, 454] on button "Save Changes" at bounding box center [831, 446] width 87 height 20
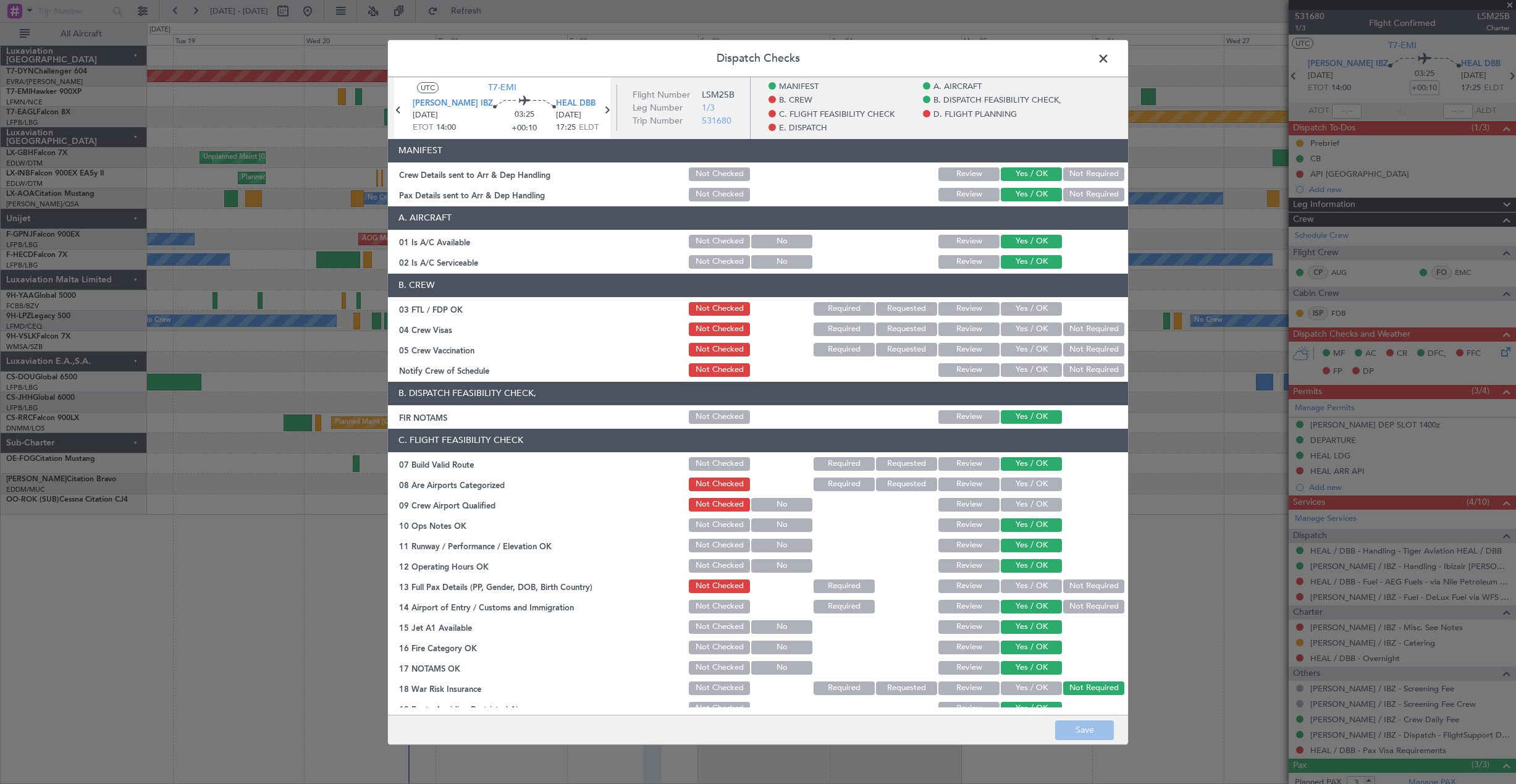
click at [1109, 56] on span at bounding box center [1109, 61] width 0 height 25
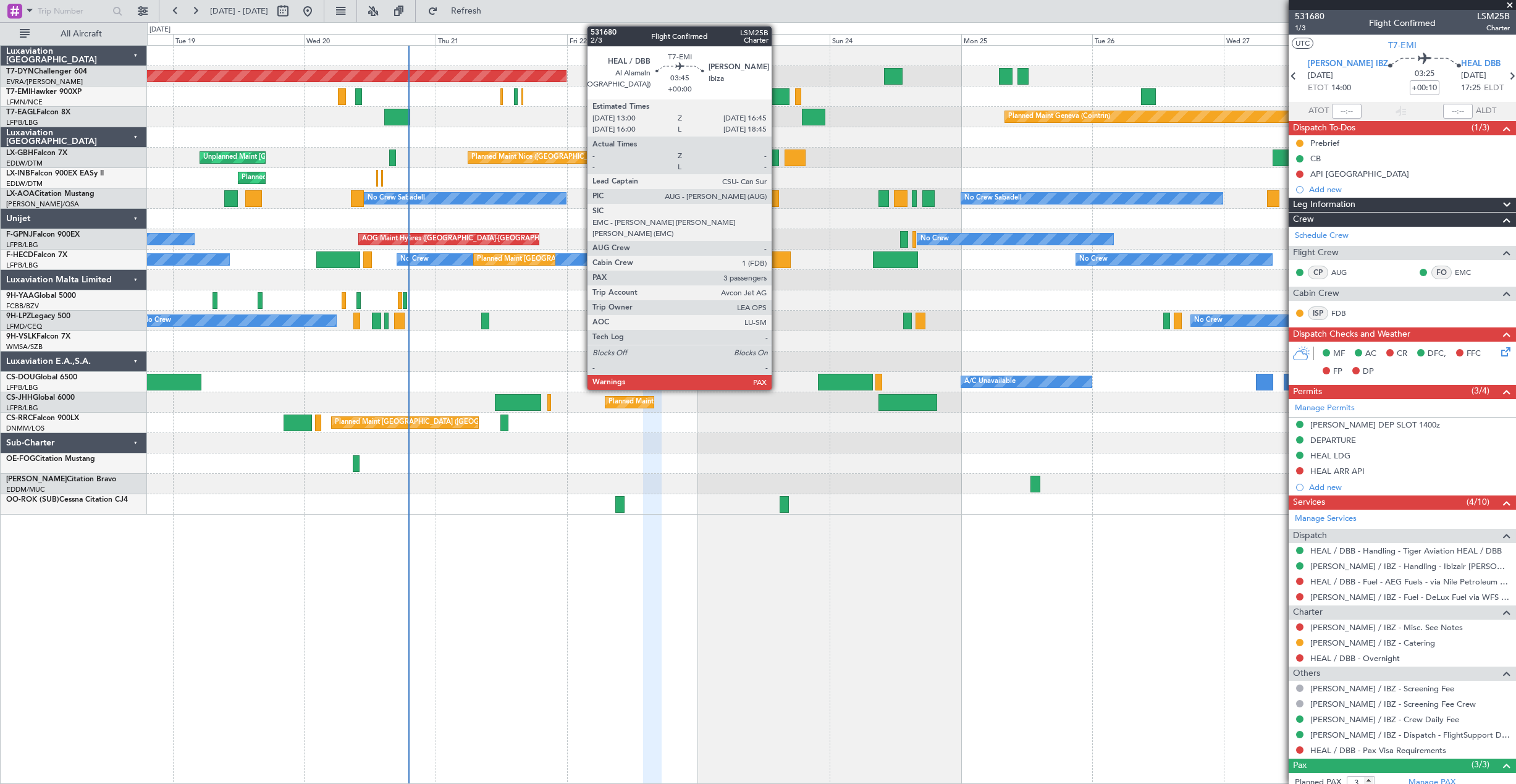
click at [777, 100] on div at bounding box center [779, 96] width 21 height 17
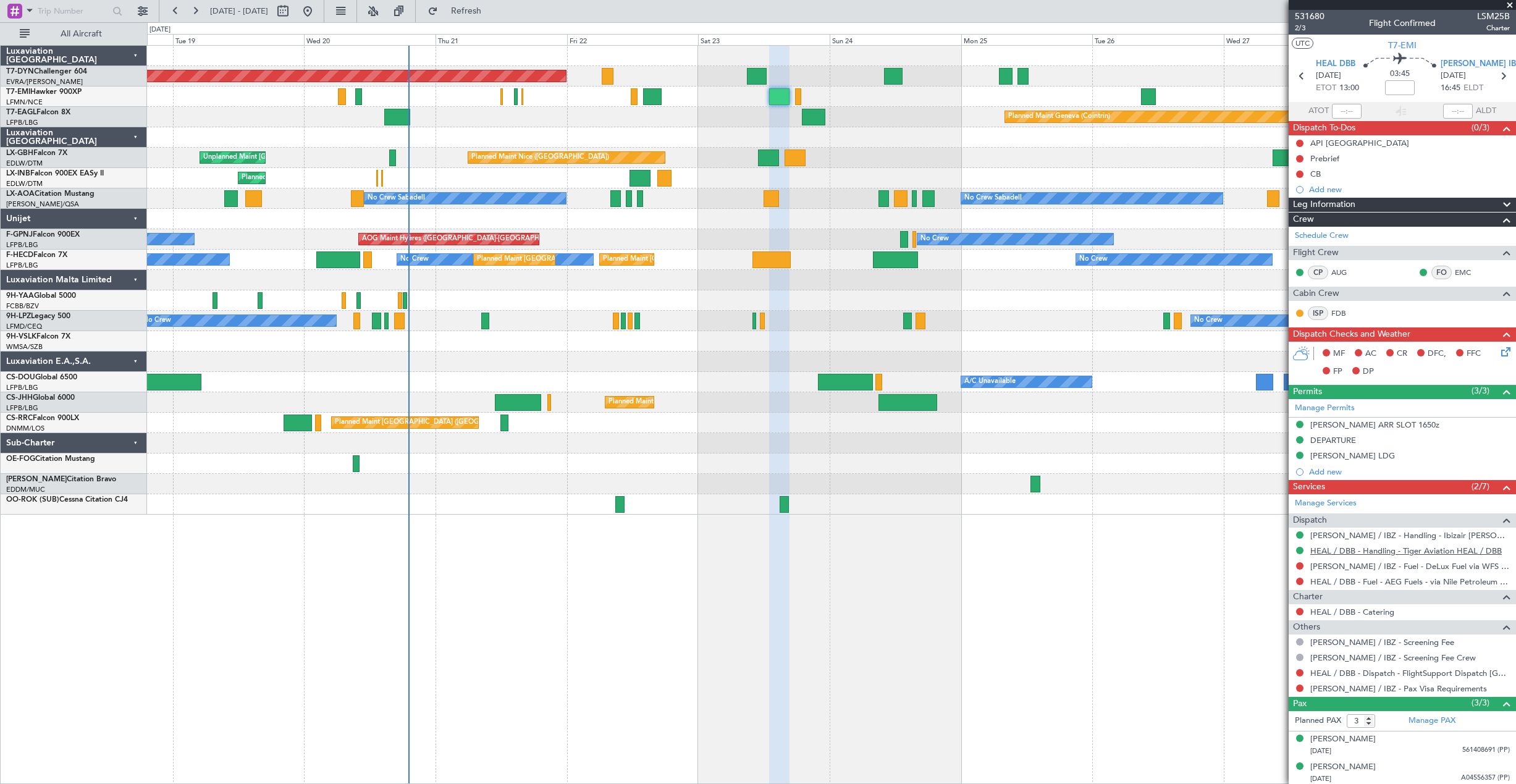
click at [1383, 550] on link "HEAL / DBB - Handling - Tiger Aviation HEAL / DBB" at bounding box center [1406, 550] width 192 height 11
click at [1499, 351] on icon at bounding box center [1504, 350] width 10 height 10
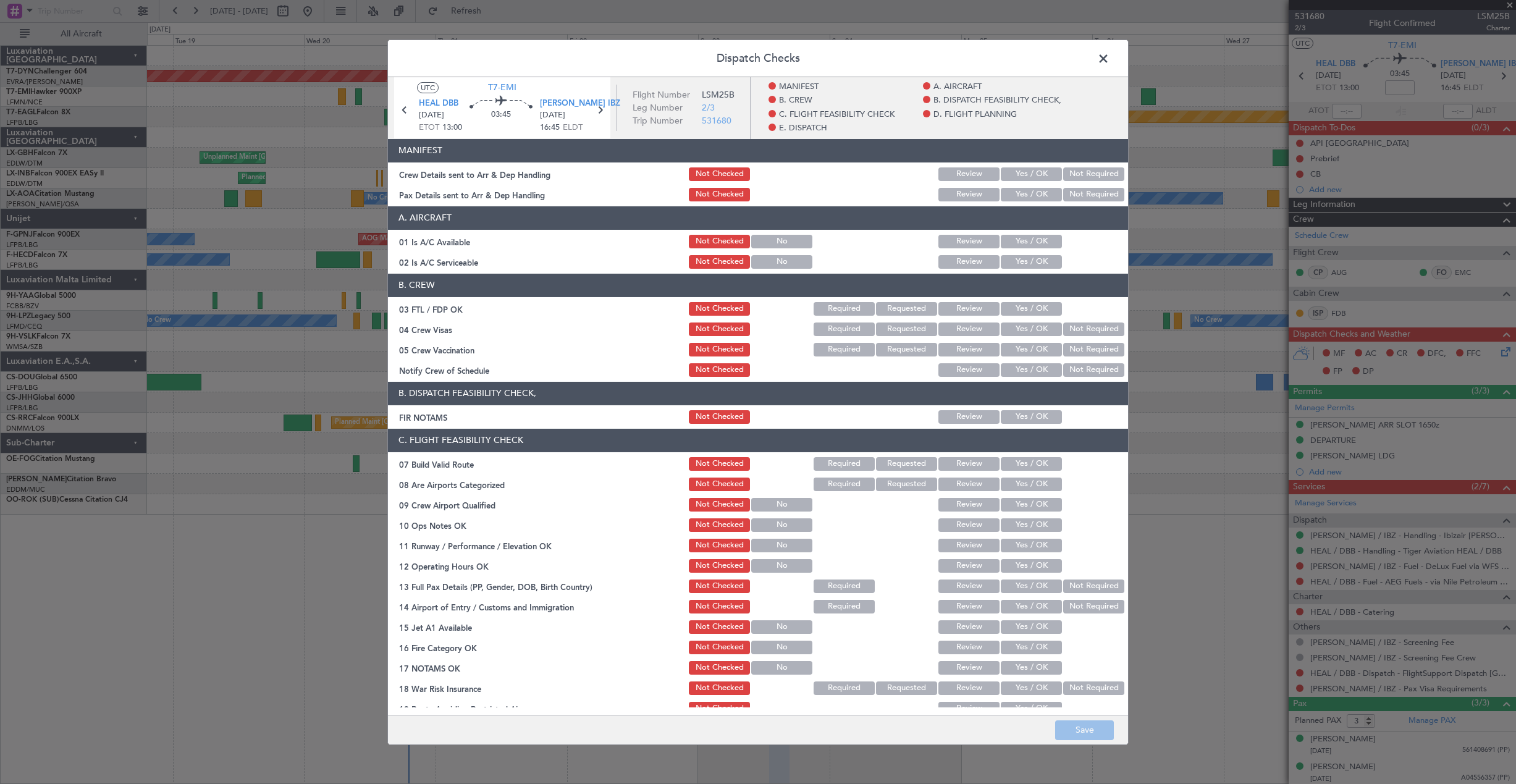
drag, startPoint x: 1031, startPoint y: 180, endPoint x: 1029, endPoint y: 201, distance: 21.1
click at [1031, 180] on button "Yes / OK" at bounding box center [1032, 174] width 62 height 14
click at [1020, 190] on button "Yes / OK" at bounding box center [1032, 194] width 62 height 14
click at [1067, 725] on button "Save" at bounding box center [1084, 730] width 59 height 20
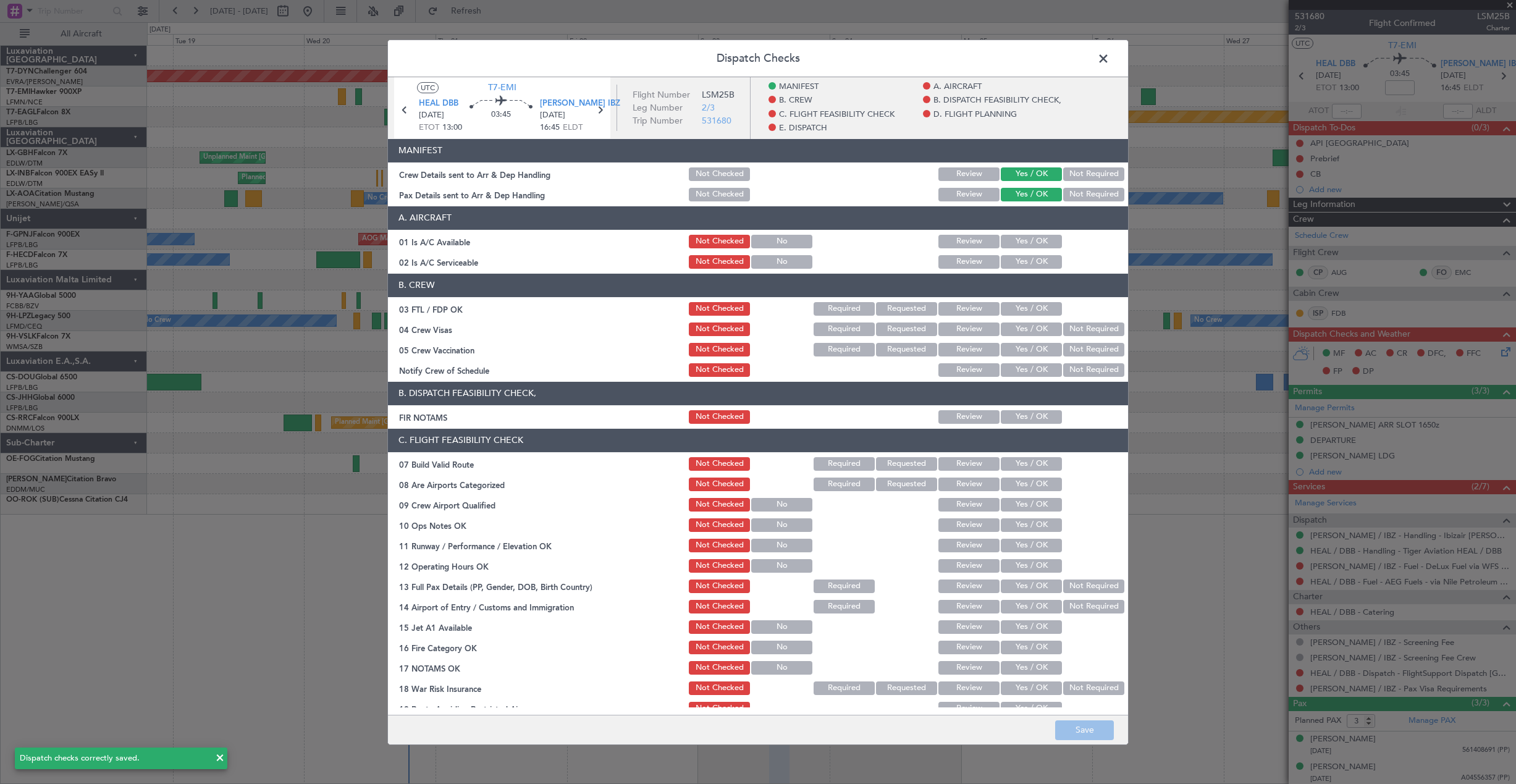
click at [1109, 53] on span at bounding box center [1109, 61] width 0 height 25
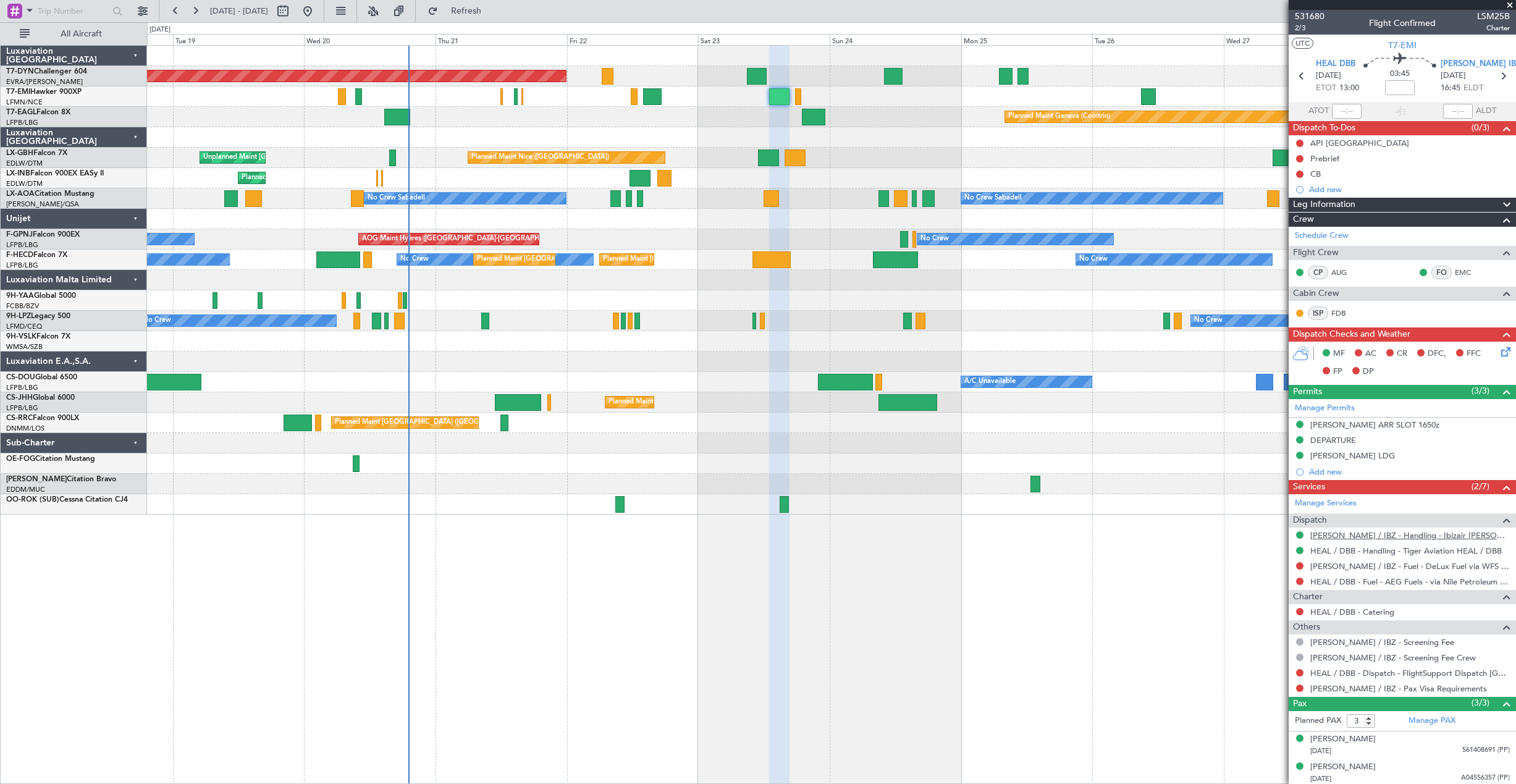
click at [1332, 539] on link "LEIB / IBZ - Handling - Ibizair LEIB / IBZ" at bounding box center [1410, 535] width 200 height 11
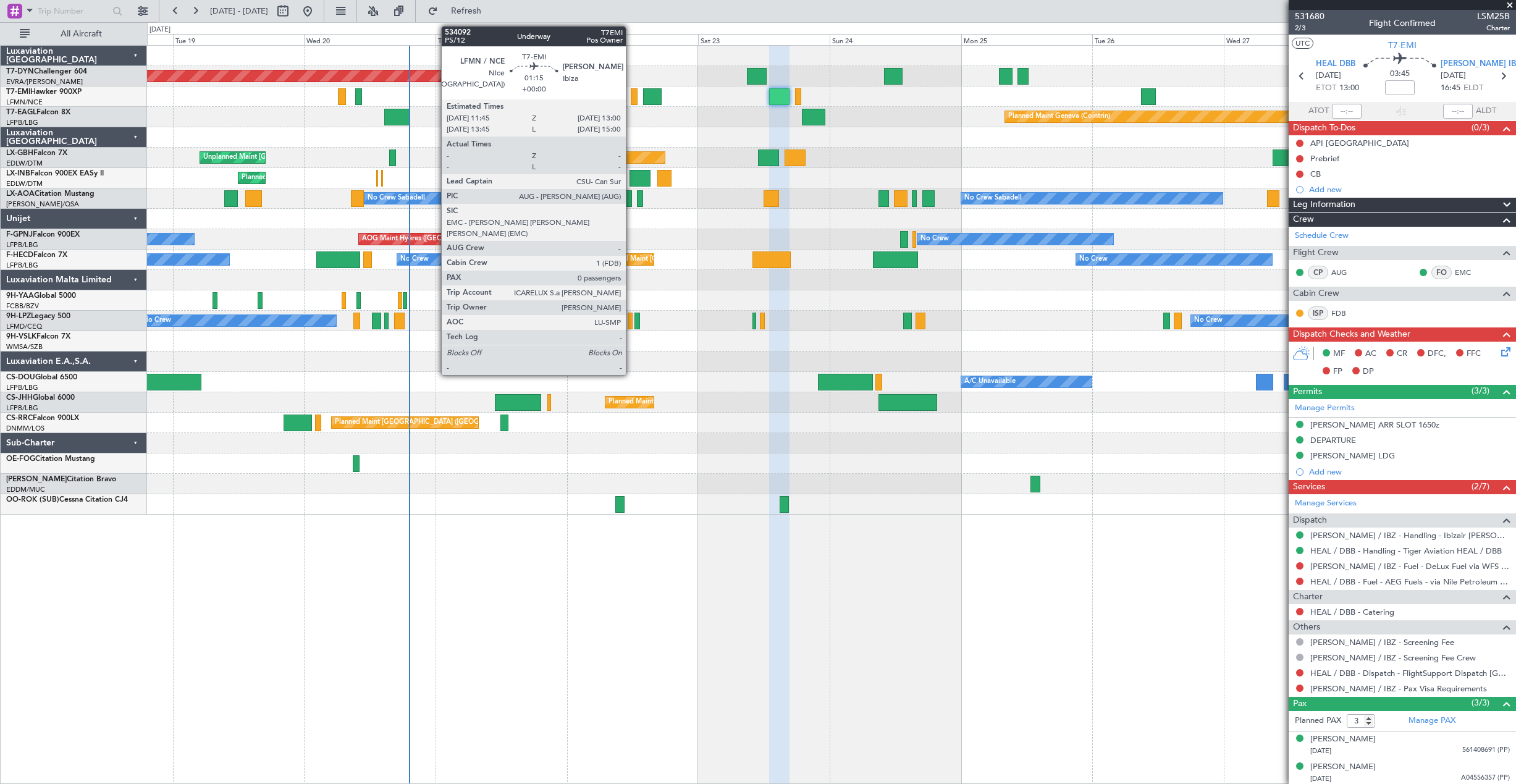
click at [631, 94] on div at bounding box center [633, 96] width 7 height 17
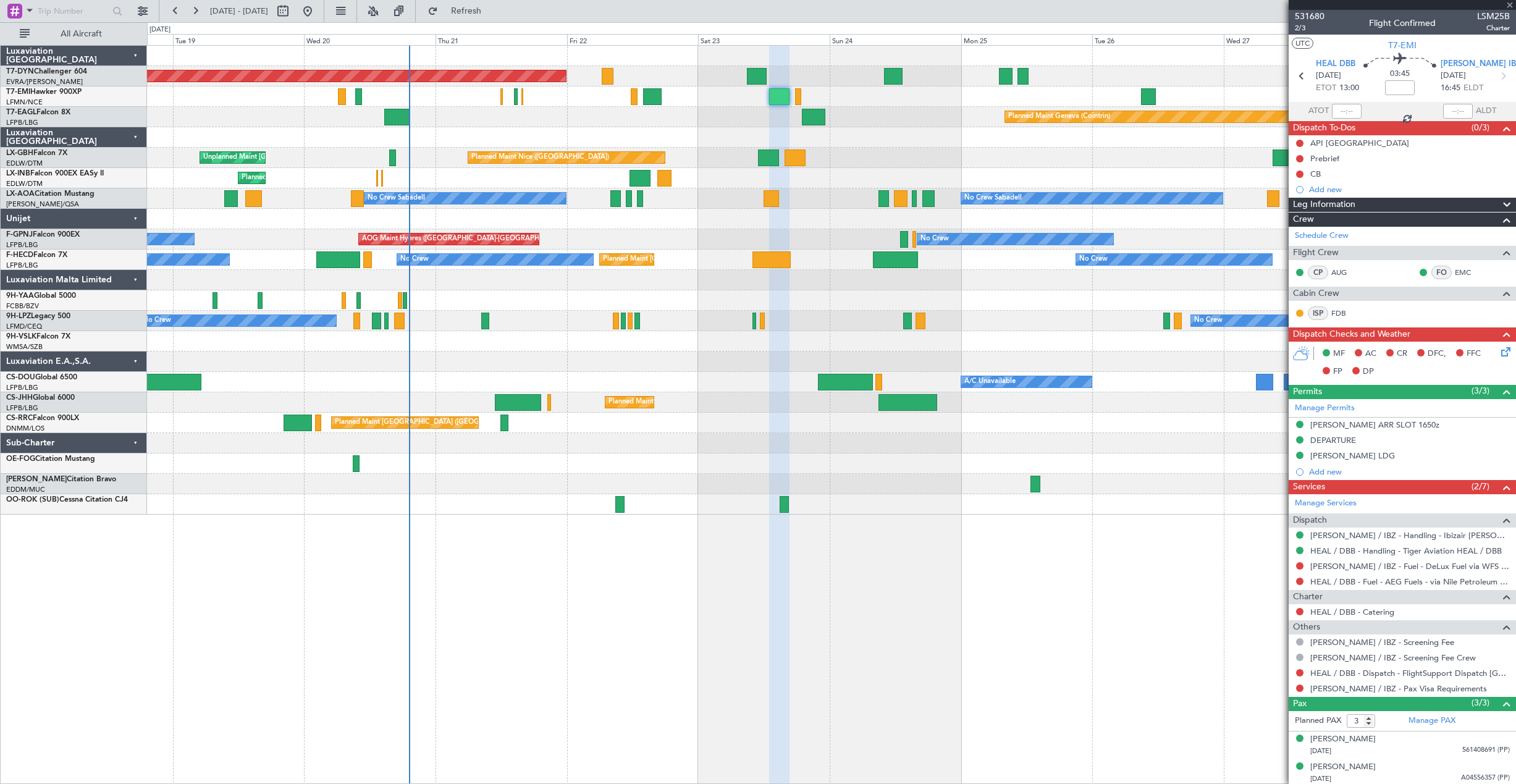
type input "0"
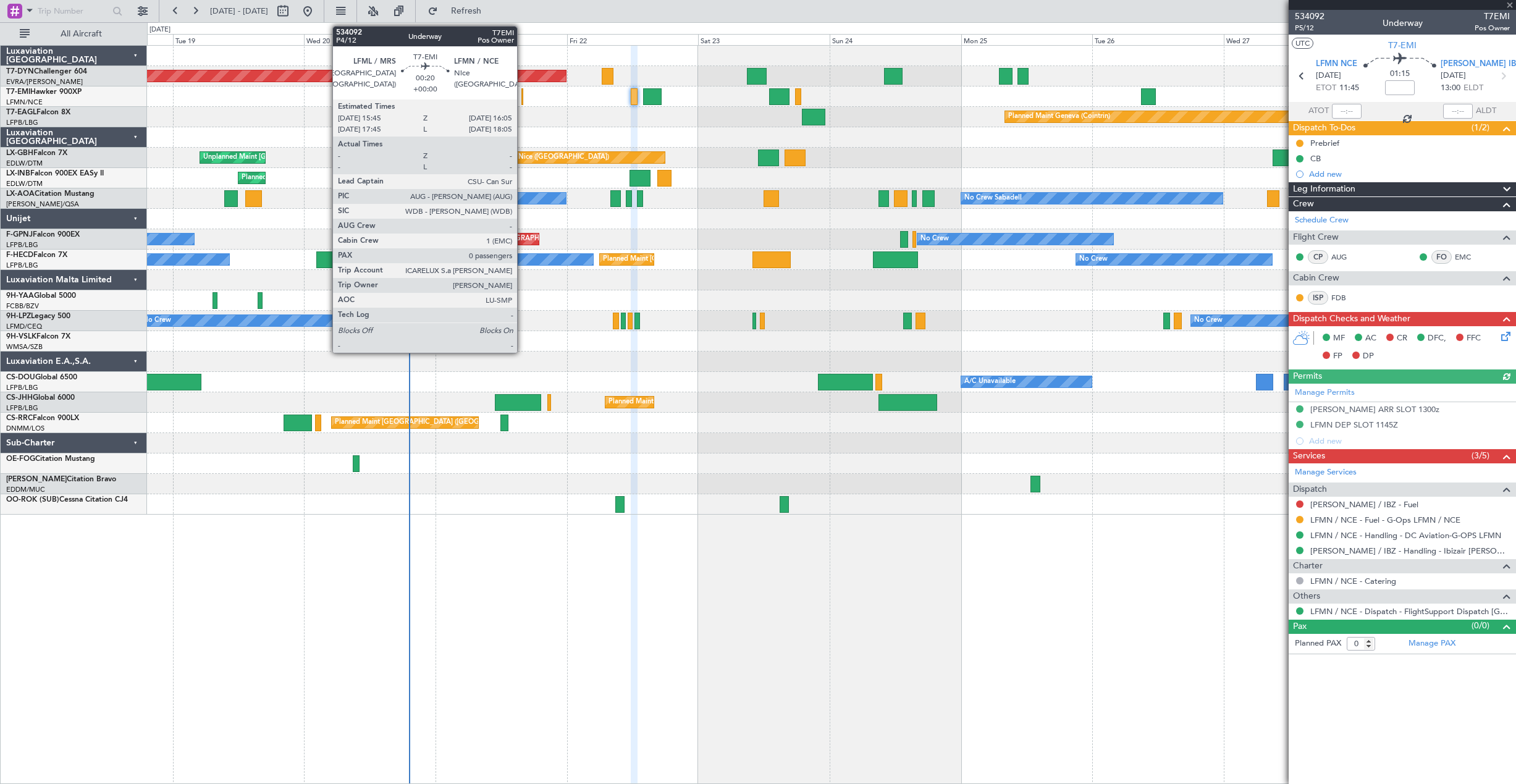
click at [523, 97] on div at bounding box center [522, 96] width 2 height 17
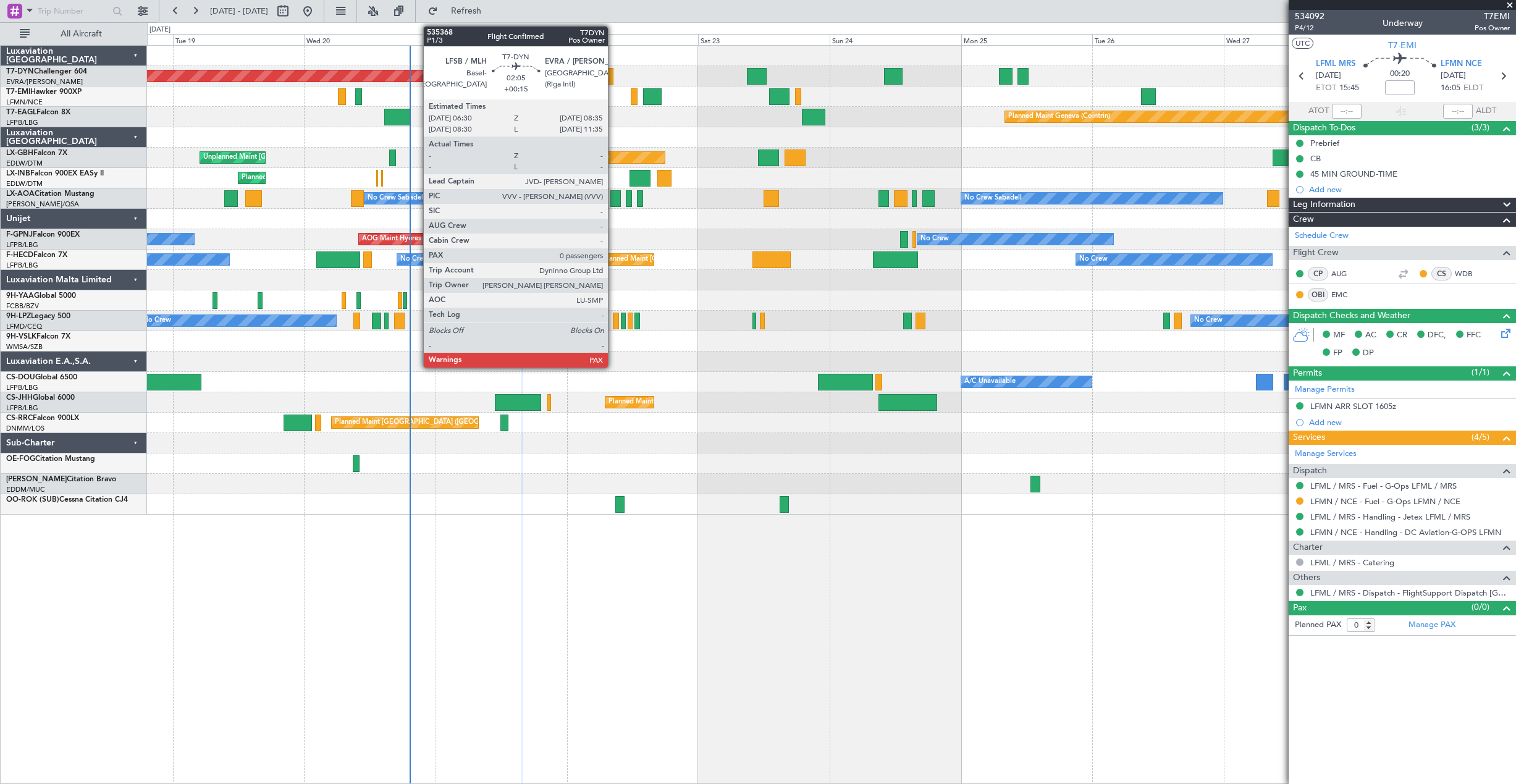
click at [613, 80] on div at bounding box center [607, 76] width 12 height 17
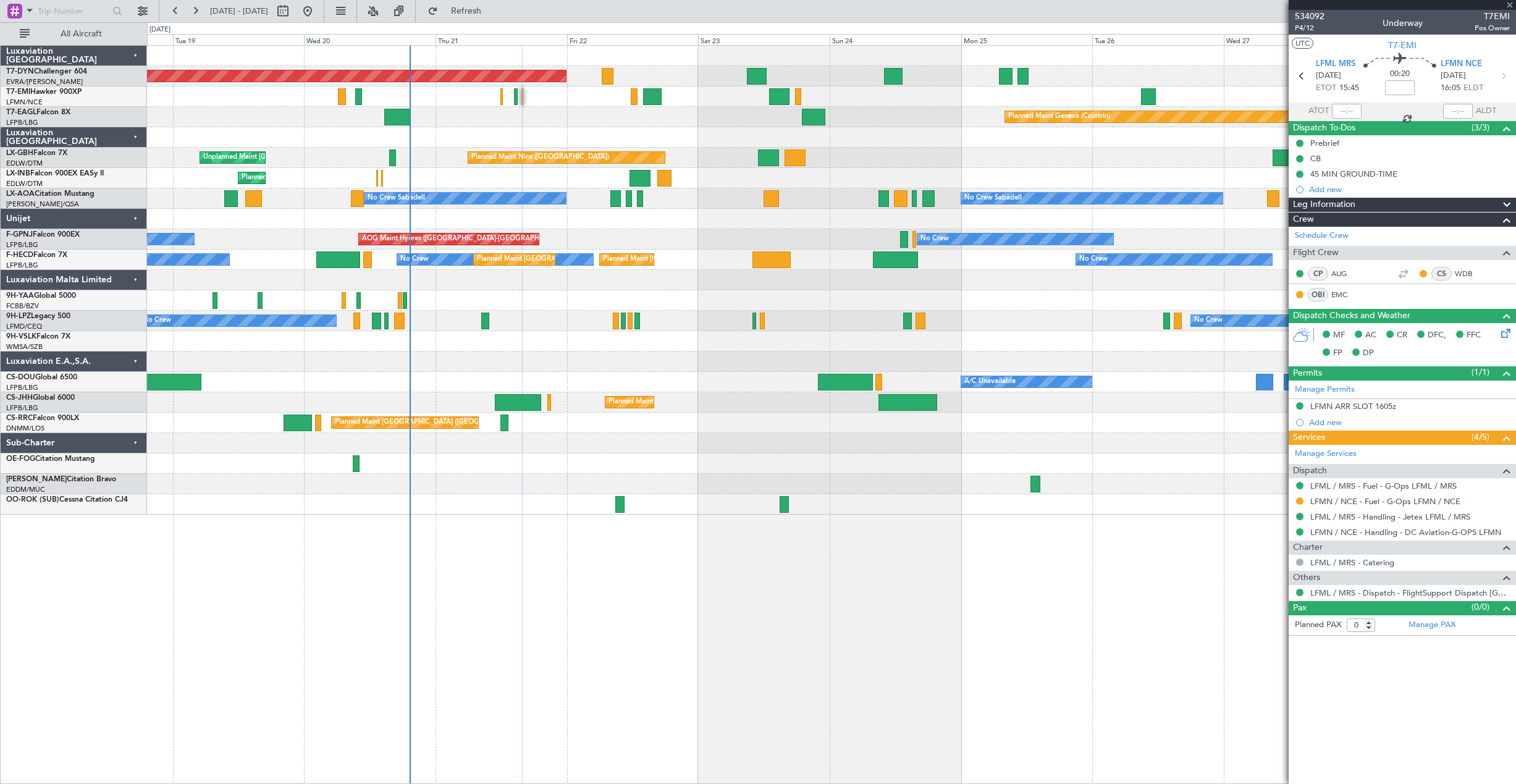
type input "+00:15"
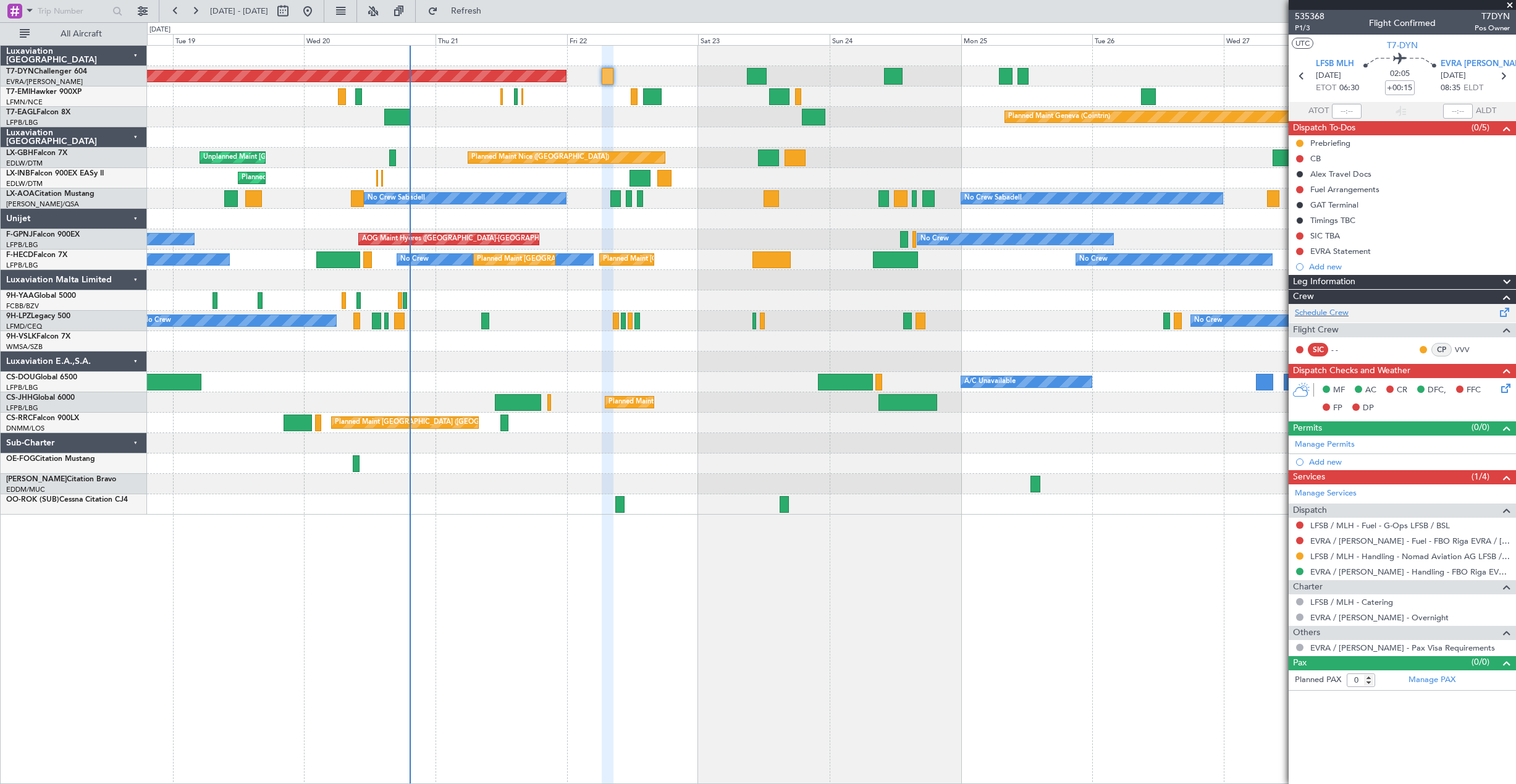
click at [1500, 321] on div "Schedule Crew" at bounding box center [1402, 313] width 228 height 19
click at [1509, 675] on span at bounding box center [1504, 675] width 15 height 9
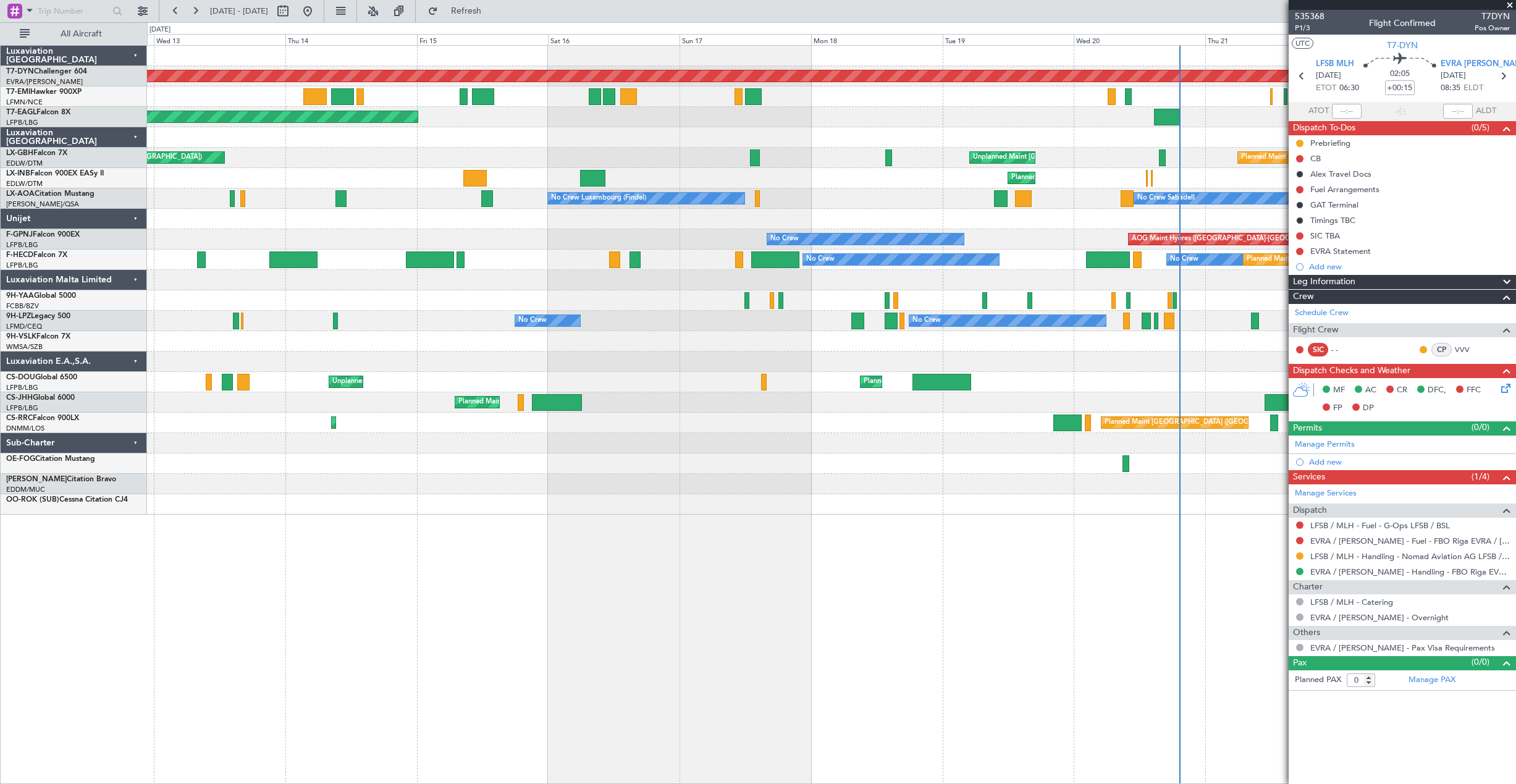
click at [1062, 126] on div "Planned Maint Basel-Mulhouse Planned Maint New York (Teterboro) Planned Maint G…" at bounding box center [831, 280] width 1368 height 469
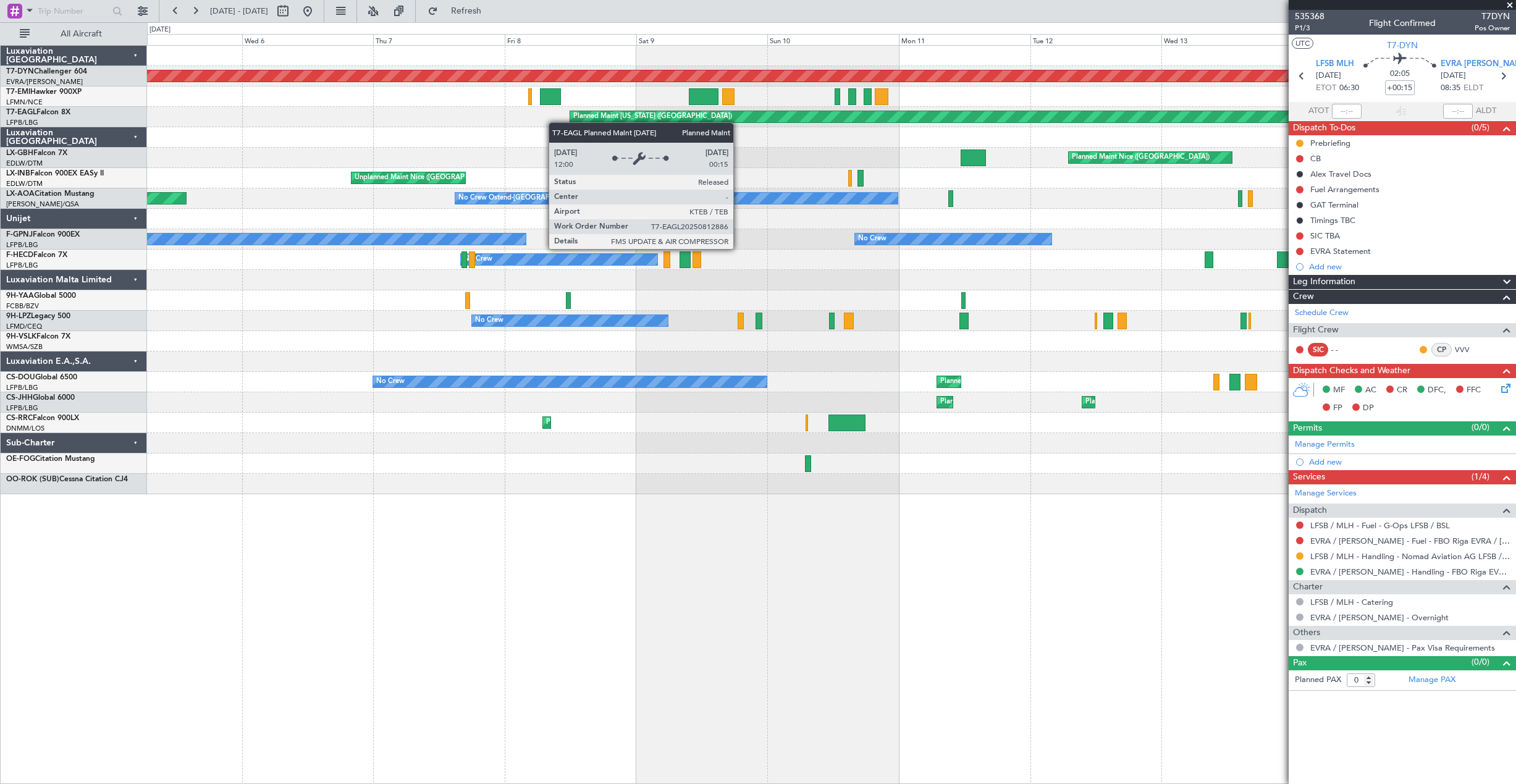
click at [972, 98] on div "Planned Maint Basel-Mulhouse A/C Unavailable Planned Maint New York (Teterboro)…" at bounding box center [831, 269] width 1368 height 448
click at [970, 98] on div "A/C Unavailable" at bounding box center [831, 96] width 1368 height 21
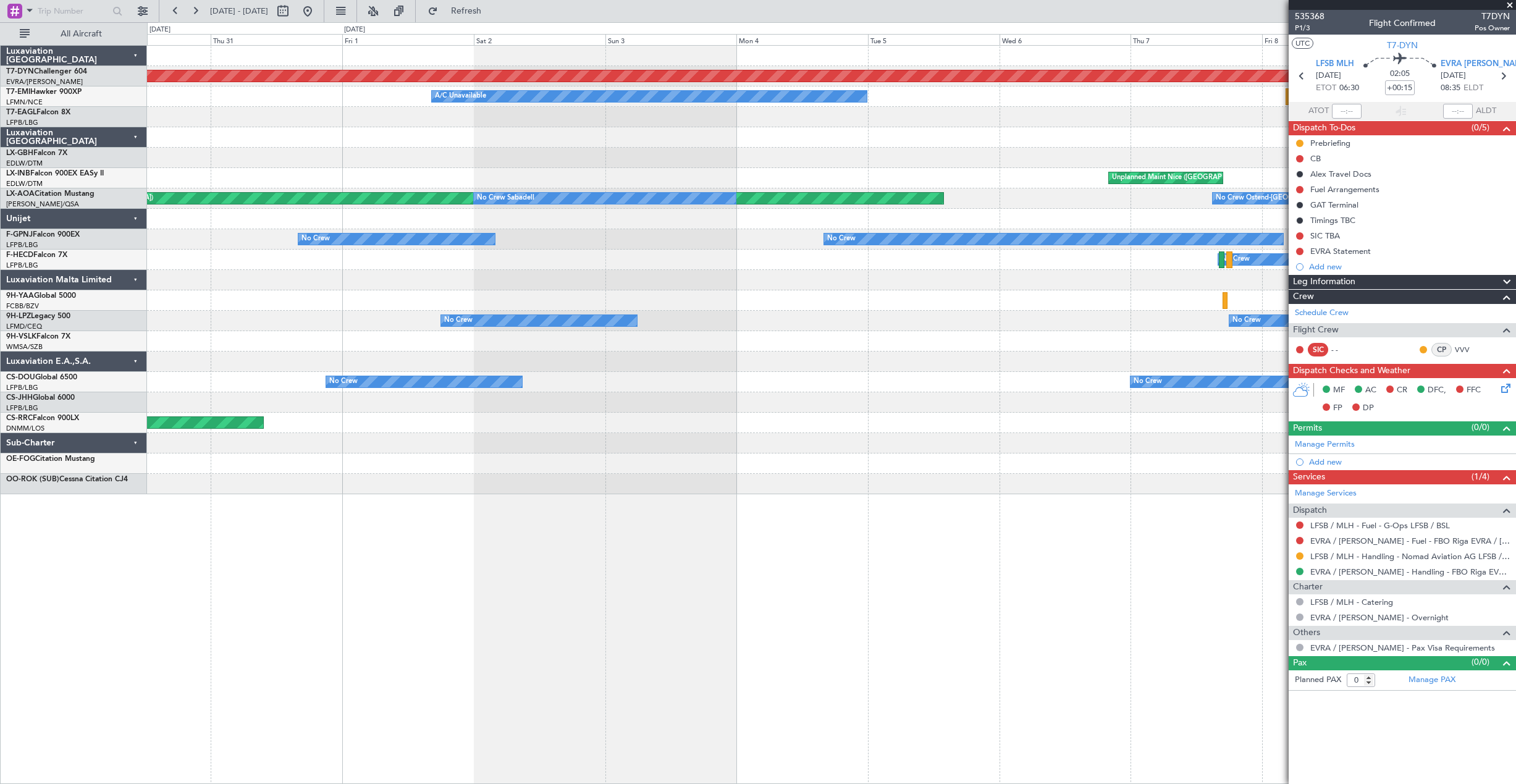
click at [986, 113] on div "Planned Maint [US_STATE] ([GEOGRAPHIC_DATA])" at bounding box center [831, 117] width 1368 height 21
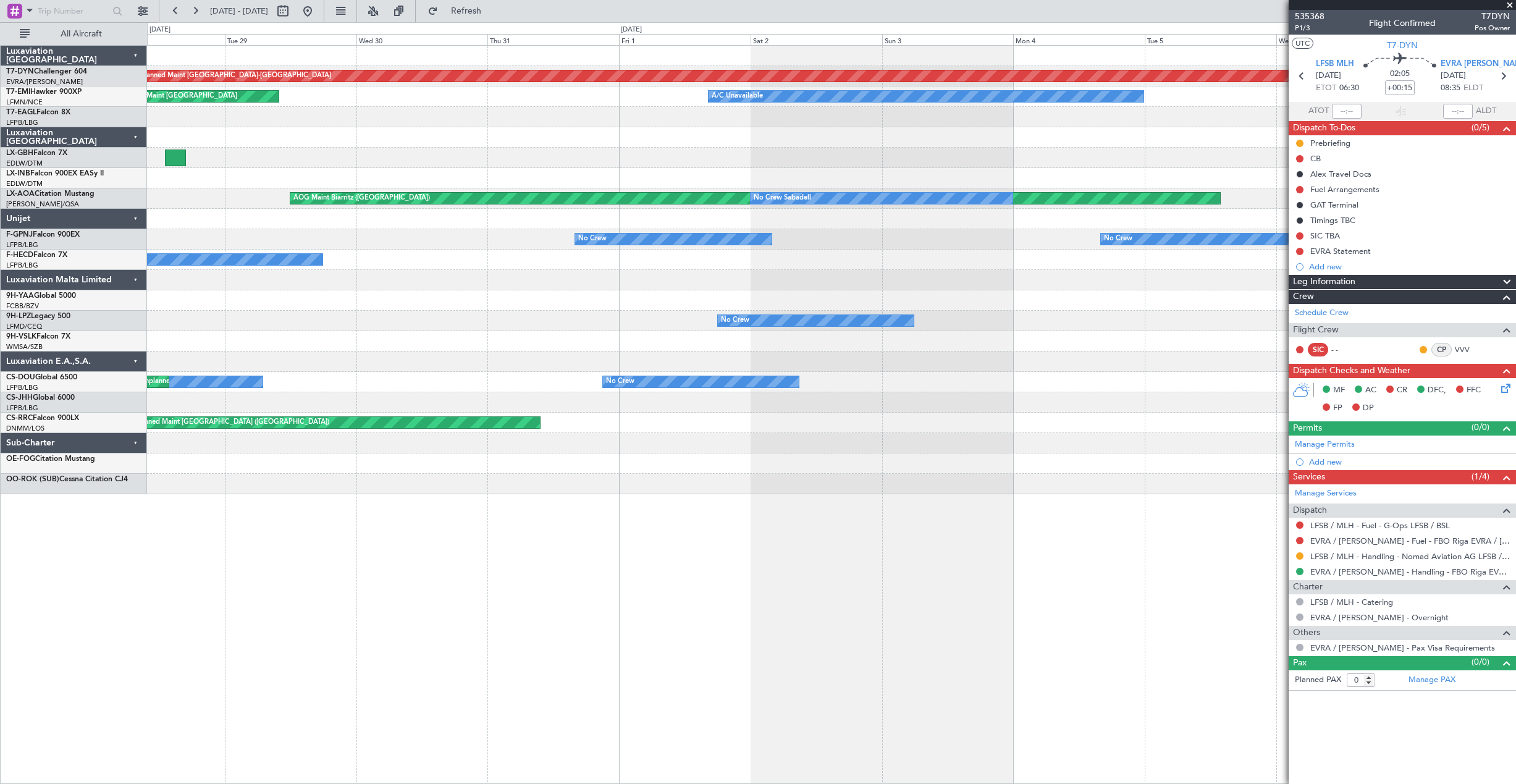
click at [1004, 131] on div at bounding box center [831, 137] width 1368 height 21
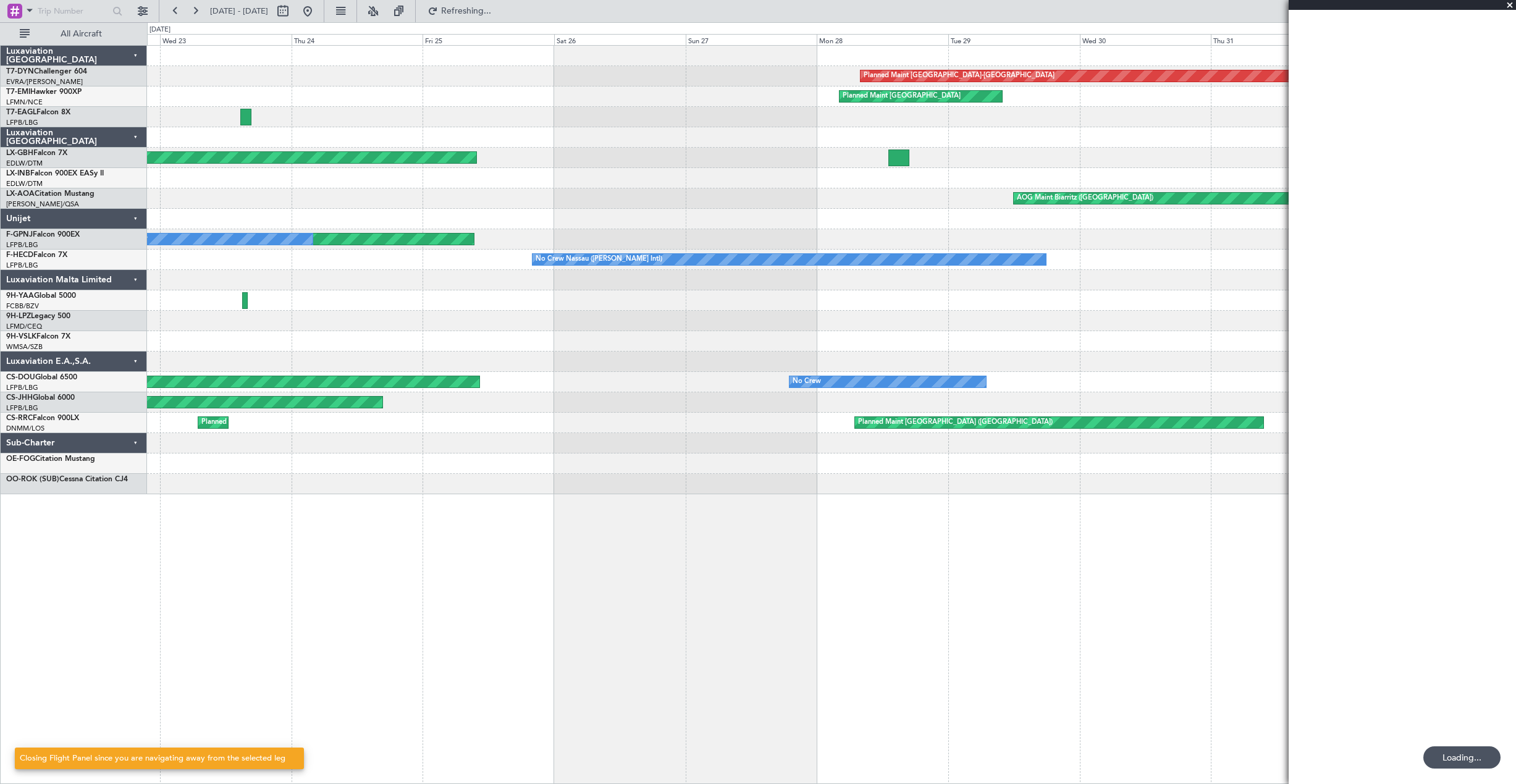
click at [983, 148] on div "Planned Maint [GEOGRAPHIC_DATA] ([GEOGRAPHIC_DATA])" at bounding box center [831, 158] width 1368 height 21
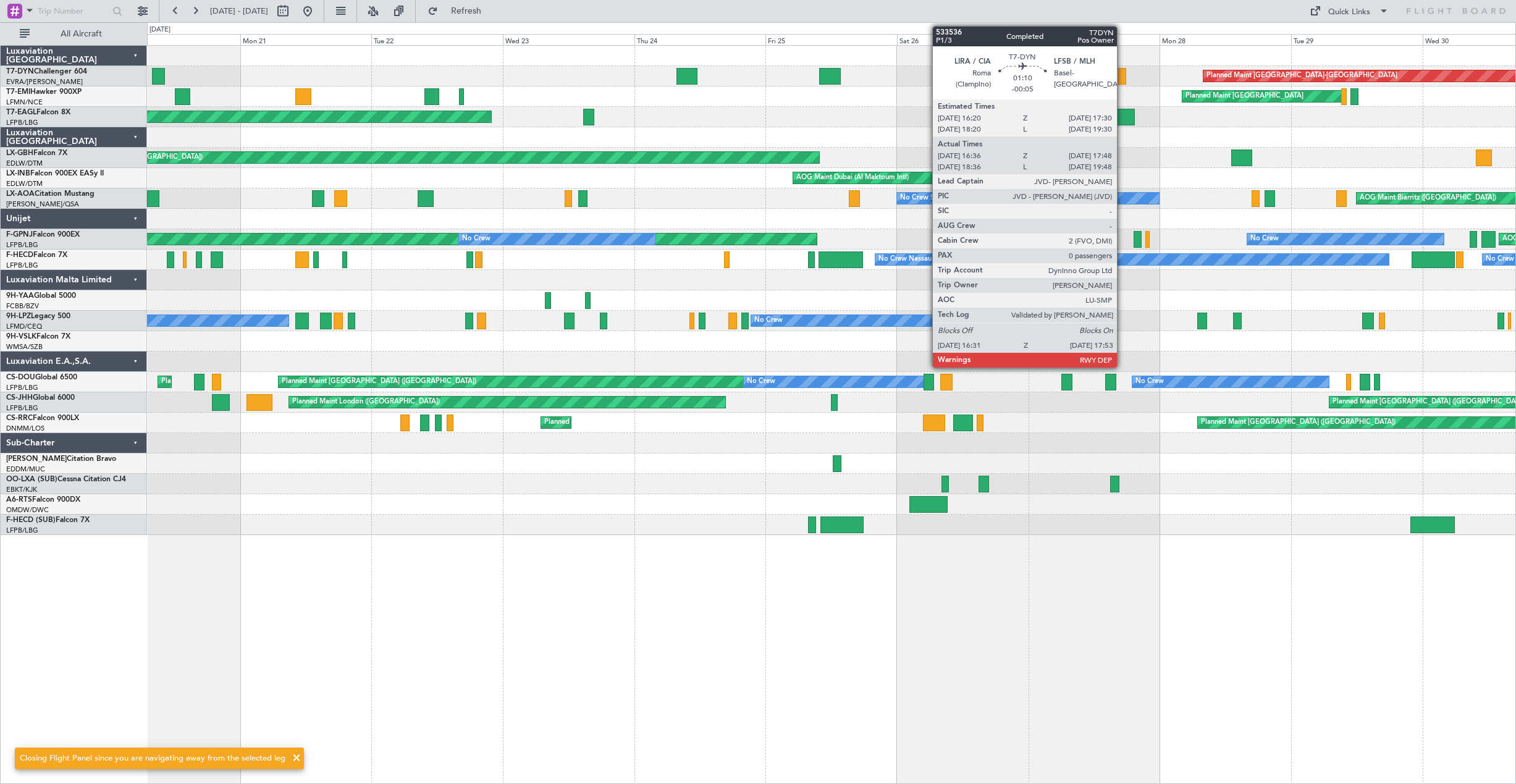
click at [1122, 73] on div at bounding box center [1122, 76] width 8 height 17
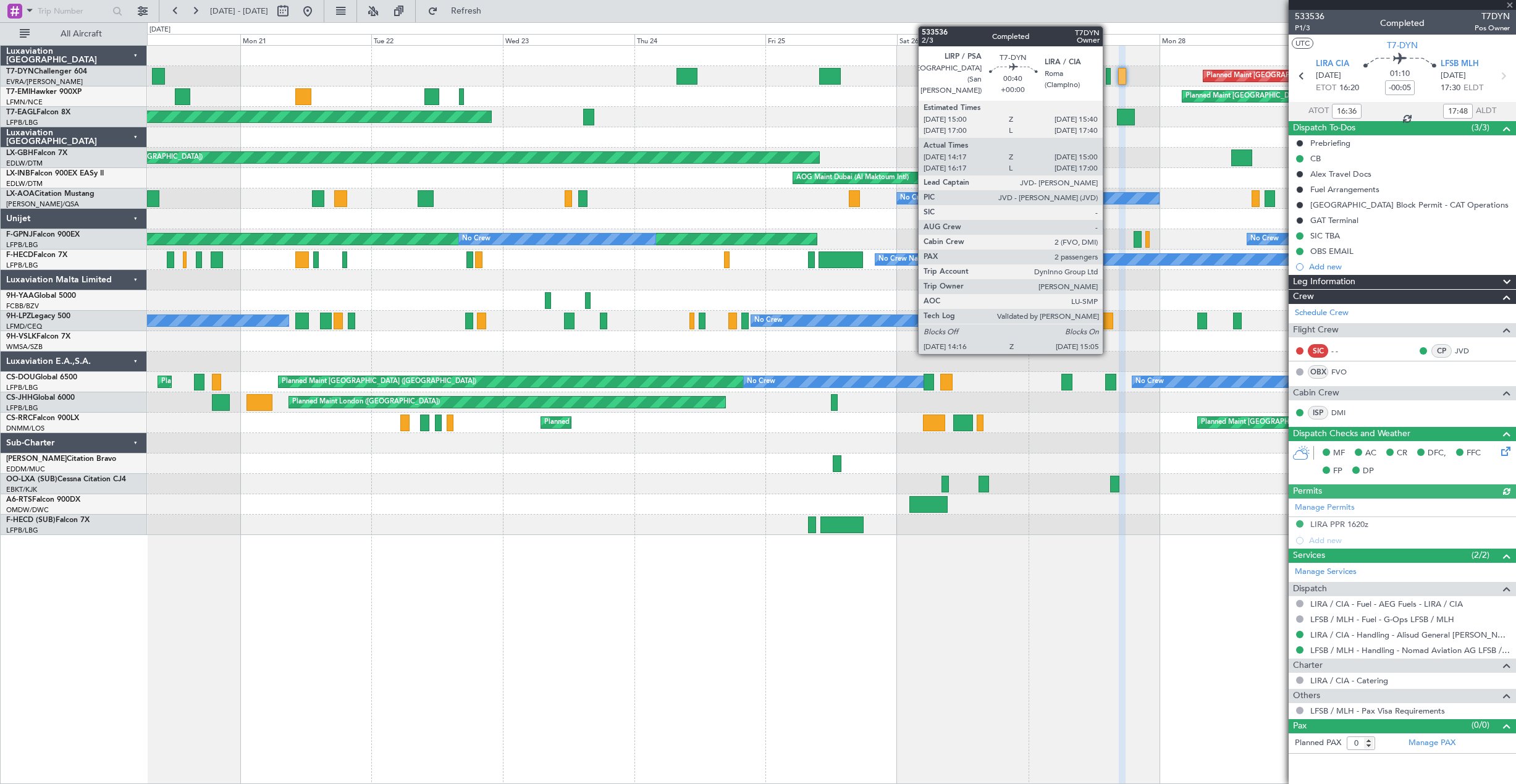
click at [1107, 78] on div at bounding box center [1107, 76] width 5 height 17
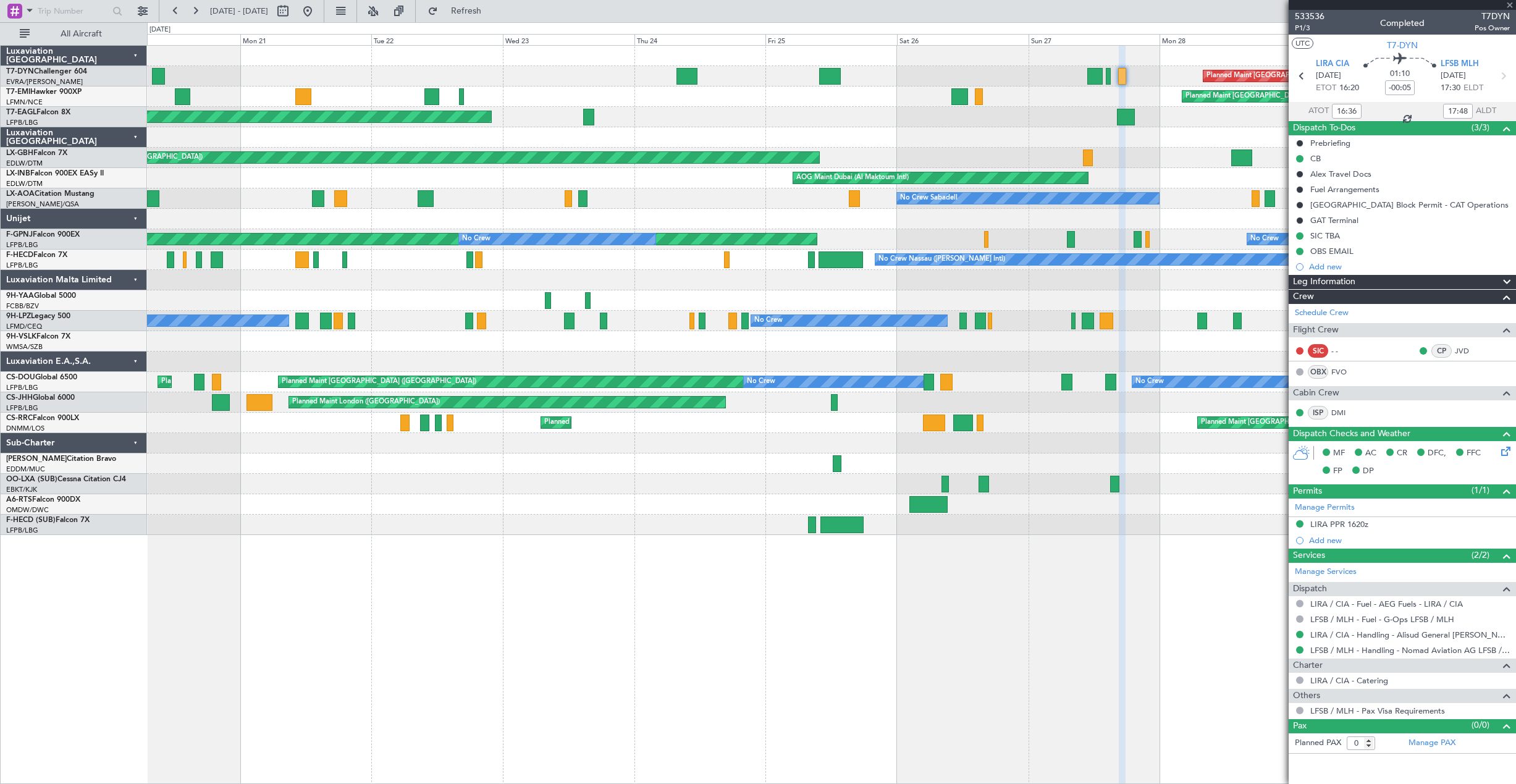
type input "14:17"
type input "15:00"
type input "2"
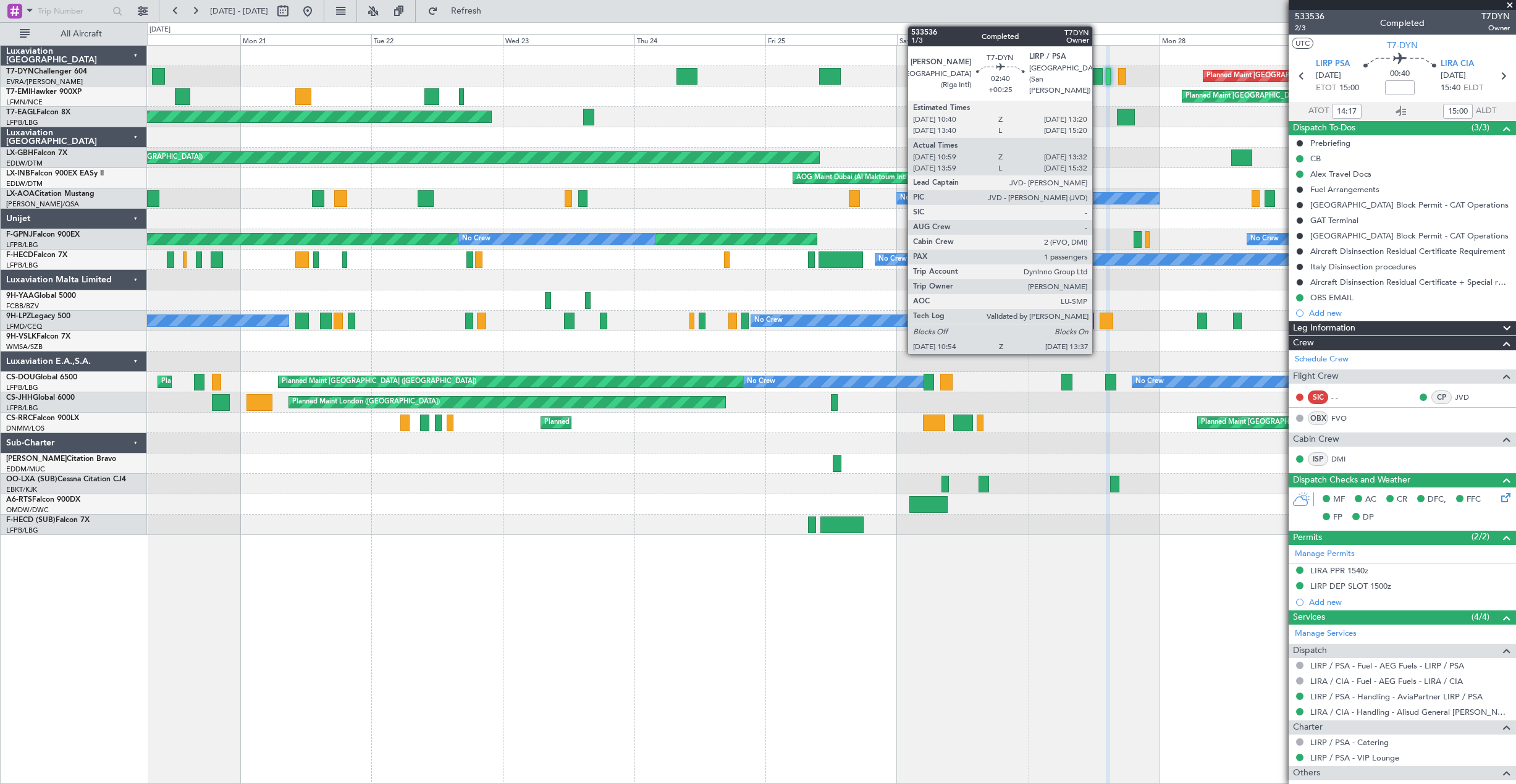
click at [1097, 74] on div at bounding box center [1095, 76] width 16 height 17
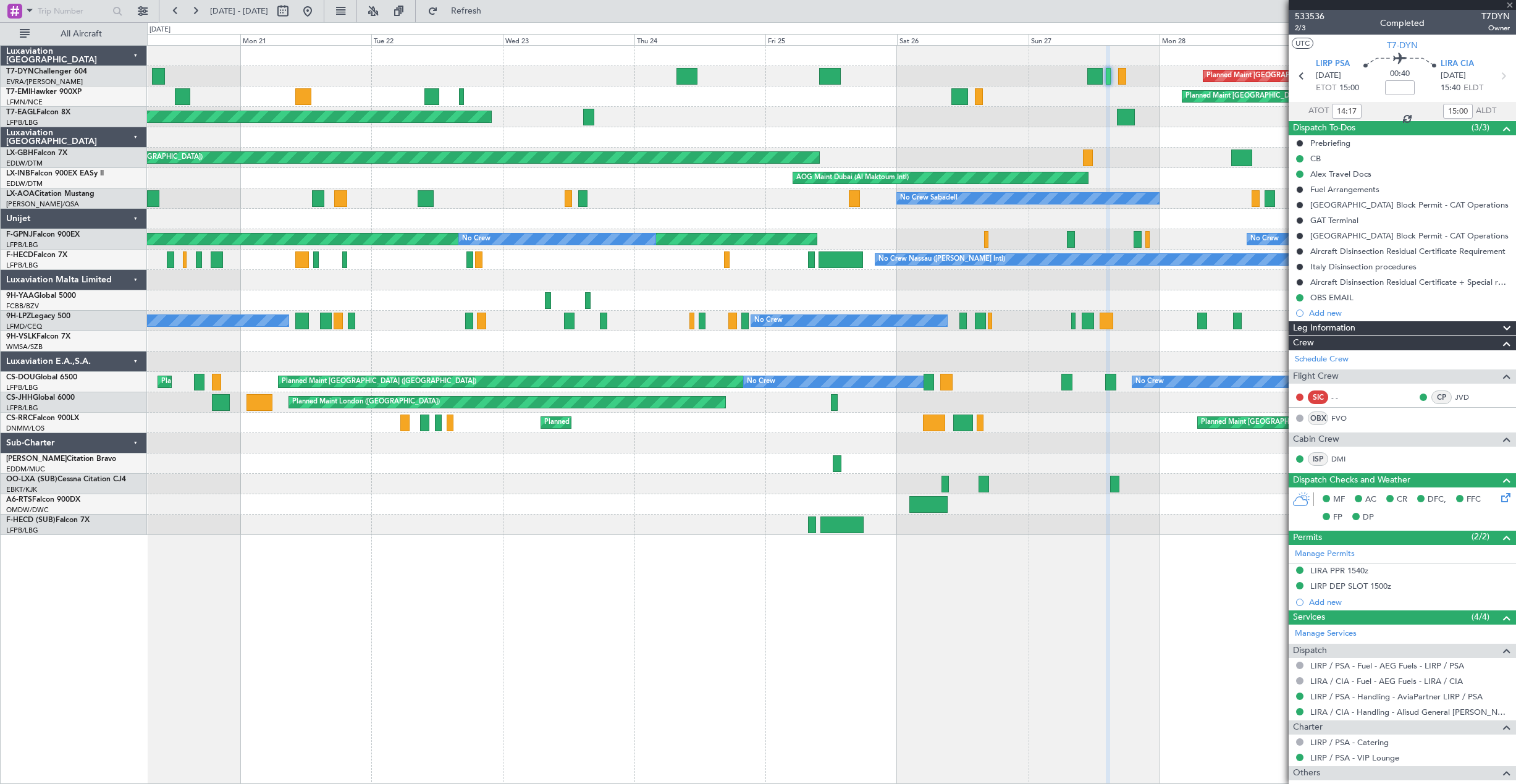
type input "+00:25"
type input "10:59"
type input "13:32"
type input "1"
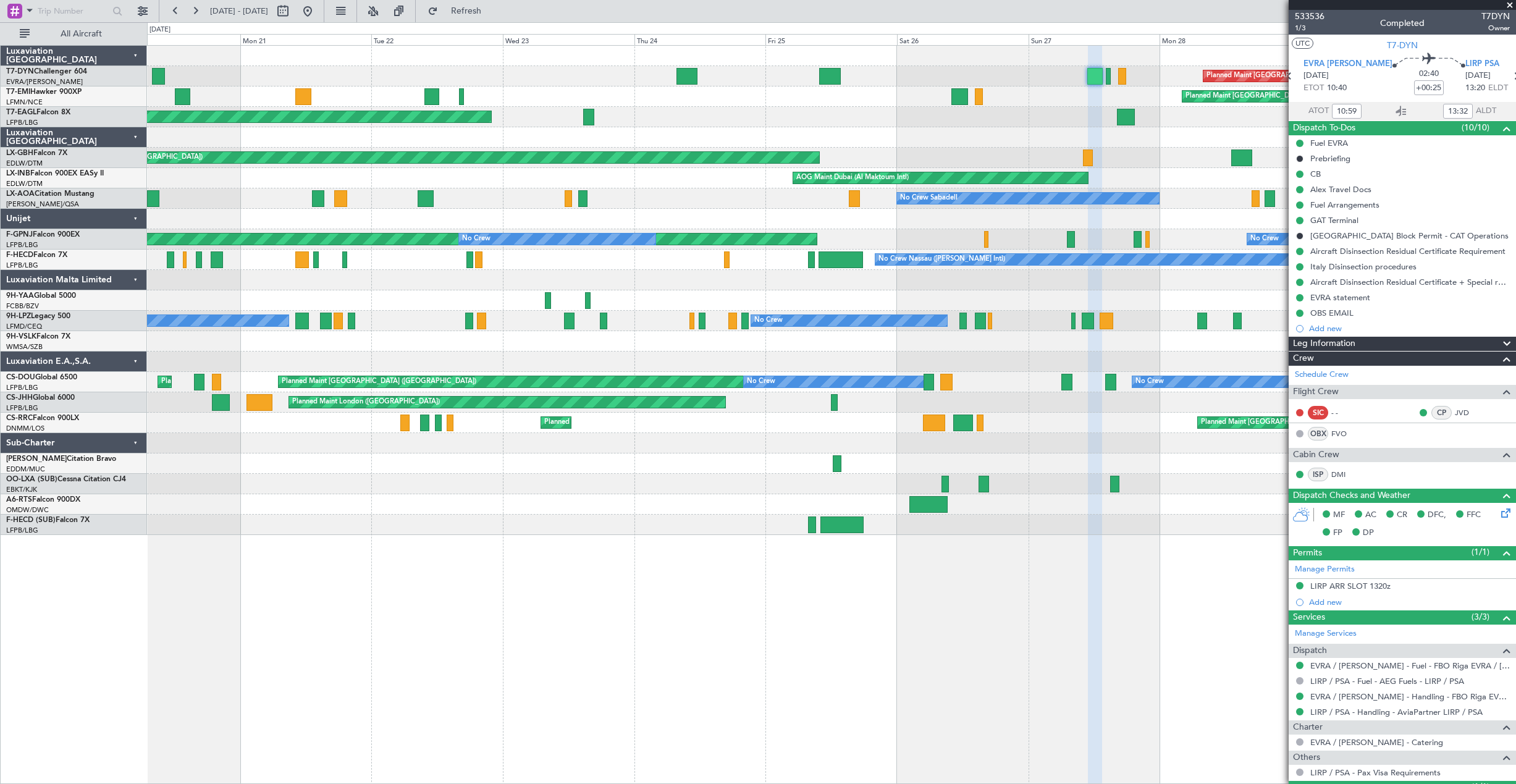
click at [830, 84] on div "Planned Maint [GEOGRAPHIC_DATA]-[GEOGRAPHIC_DATA]" at bounding box center [831, 76] width 1368 height 21
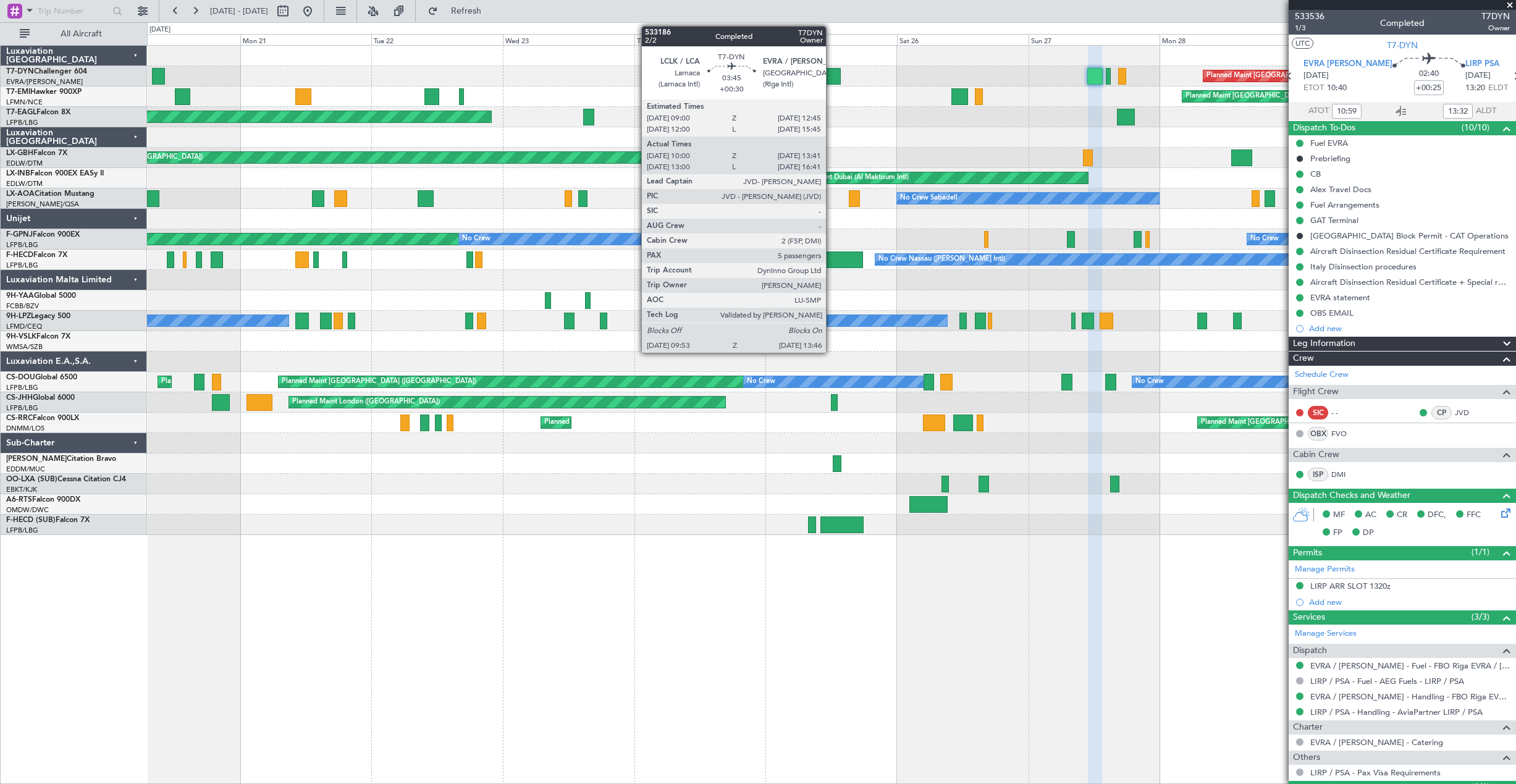
click at [831, 80] on div at bounding box center [830, 76] width 22 height 17
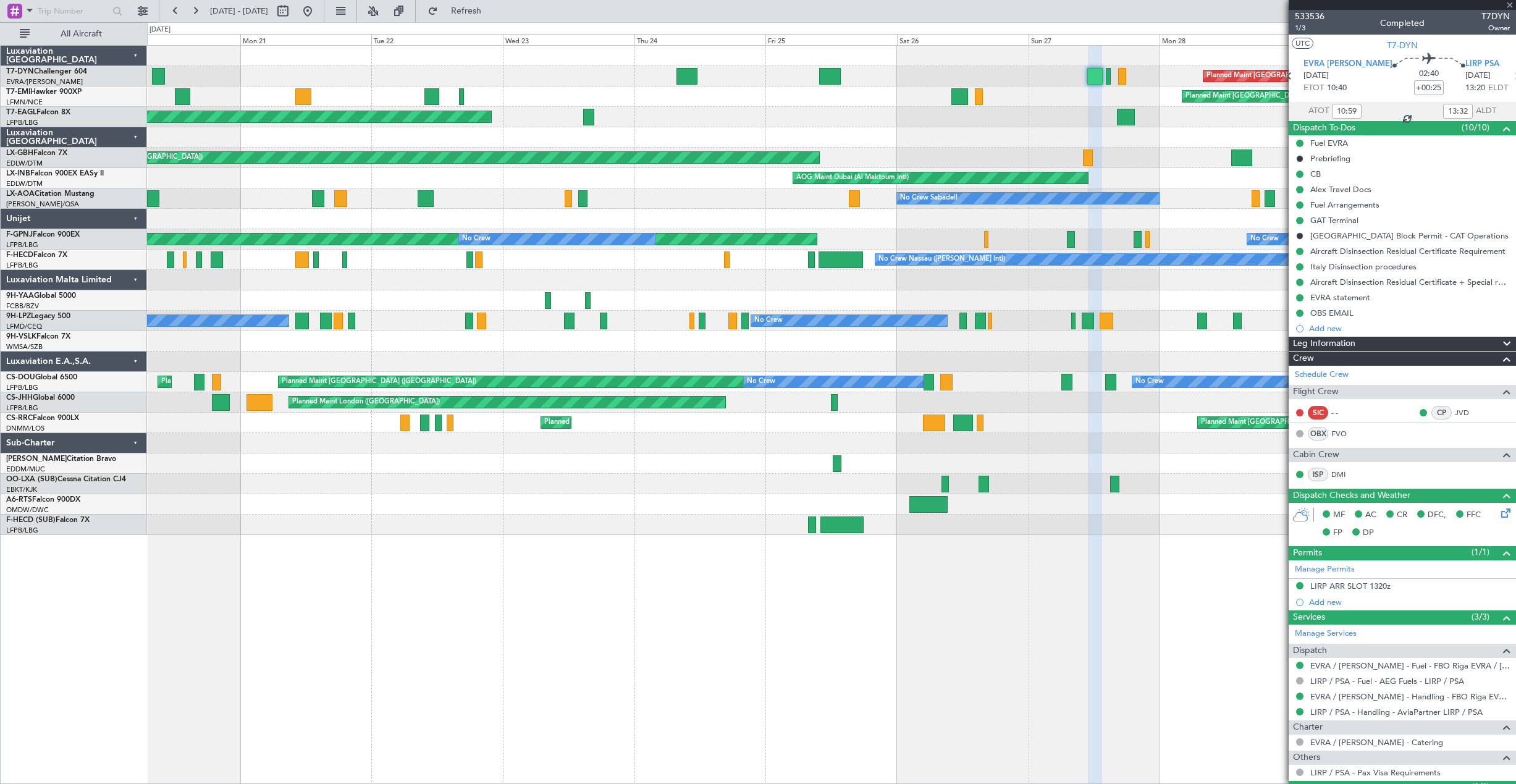
type input "+00:30"
type input "10:00"
type input "13:41"
type input "5"
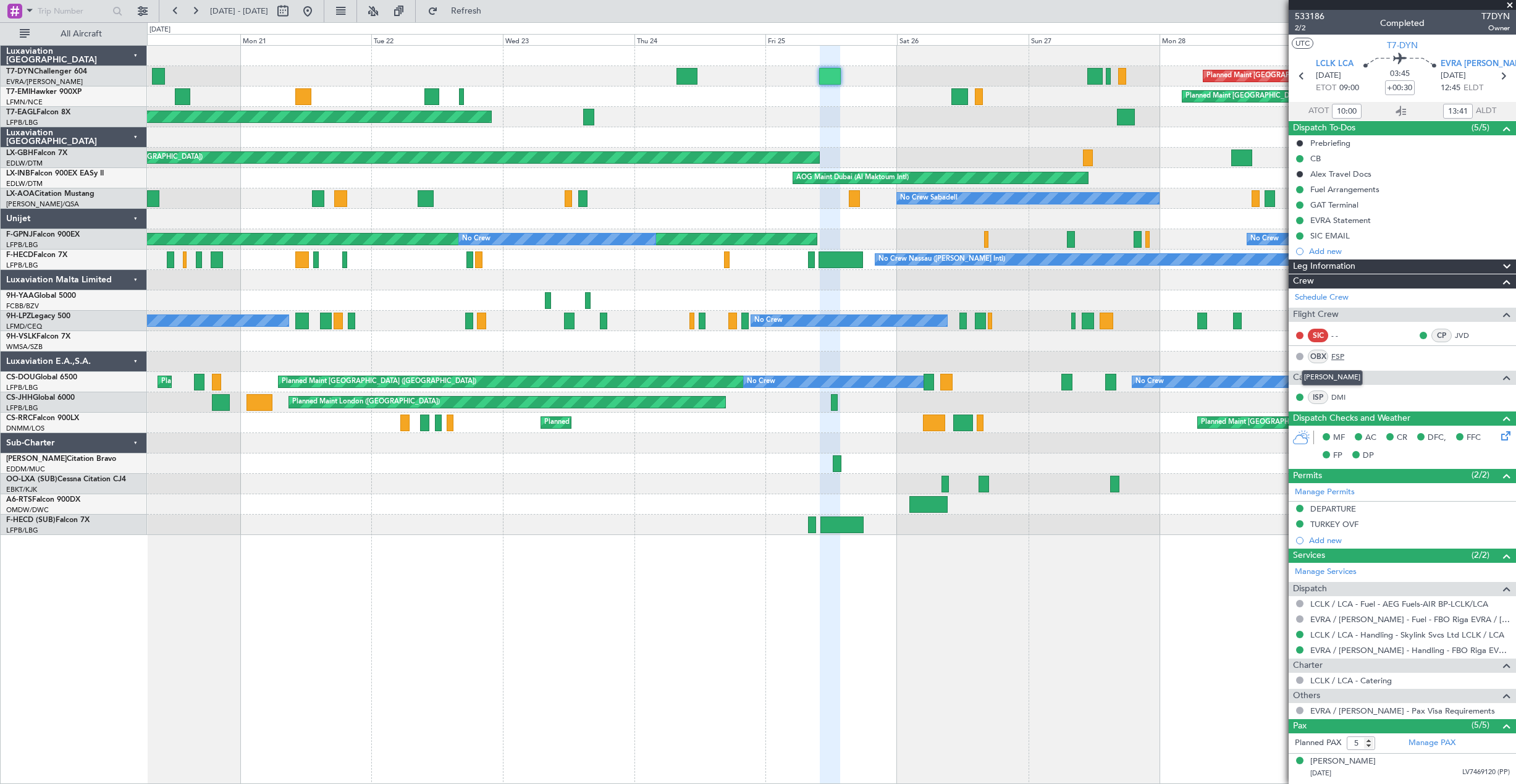
drag, startPoint x: 1329, startPoint y: 355, endPoint x: 1345, endPoint y: 359, distance: 16.5
click at [1345, 359] on div "OBX FSP" at bounding box center [1327, 357] width 65 height 14
click at [1339, 357] on link "FSP" at bounding box center [1345, 356] width 28 height 11
click at [489, 7] on span "Refresh" at bounding box center [466, 11] width 52 height 9
click at [317, 7] on button at bounding box center [308, 11] width 20 height 20
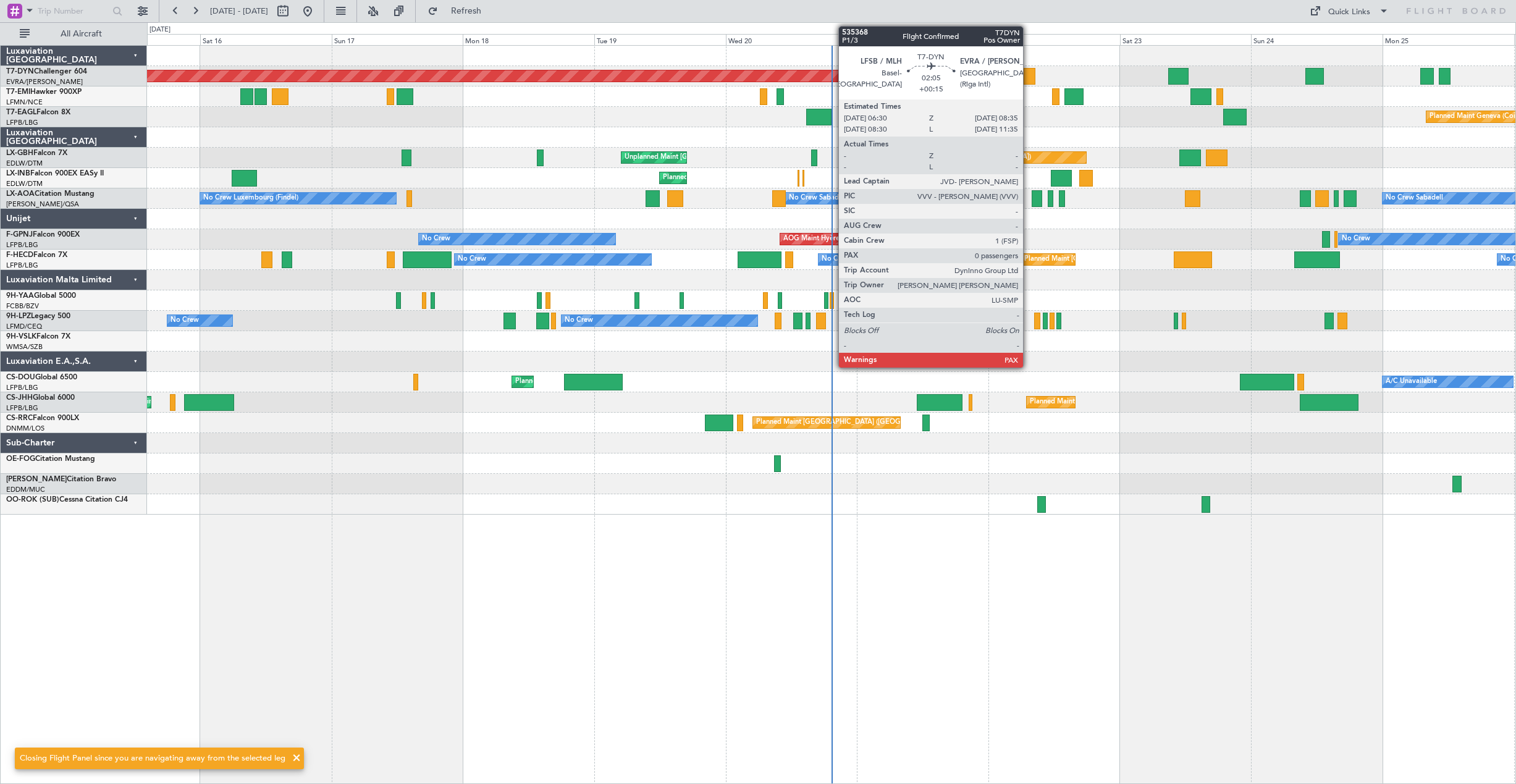
click at [1029, 78] on div at bounding box center [1030, 76] width 12 height 17
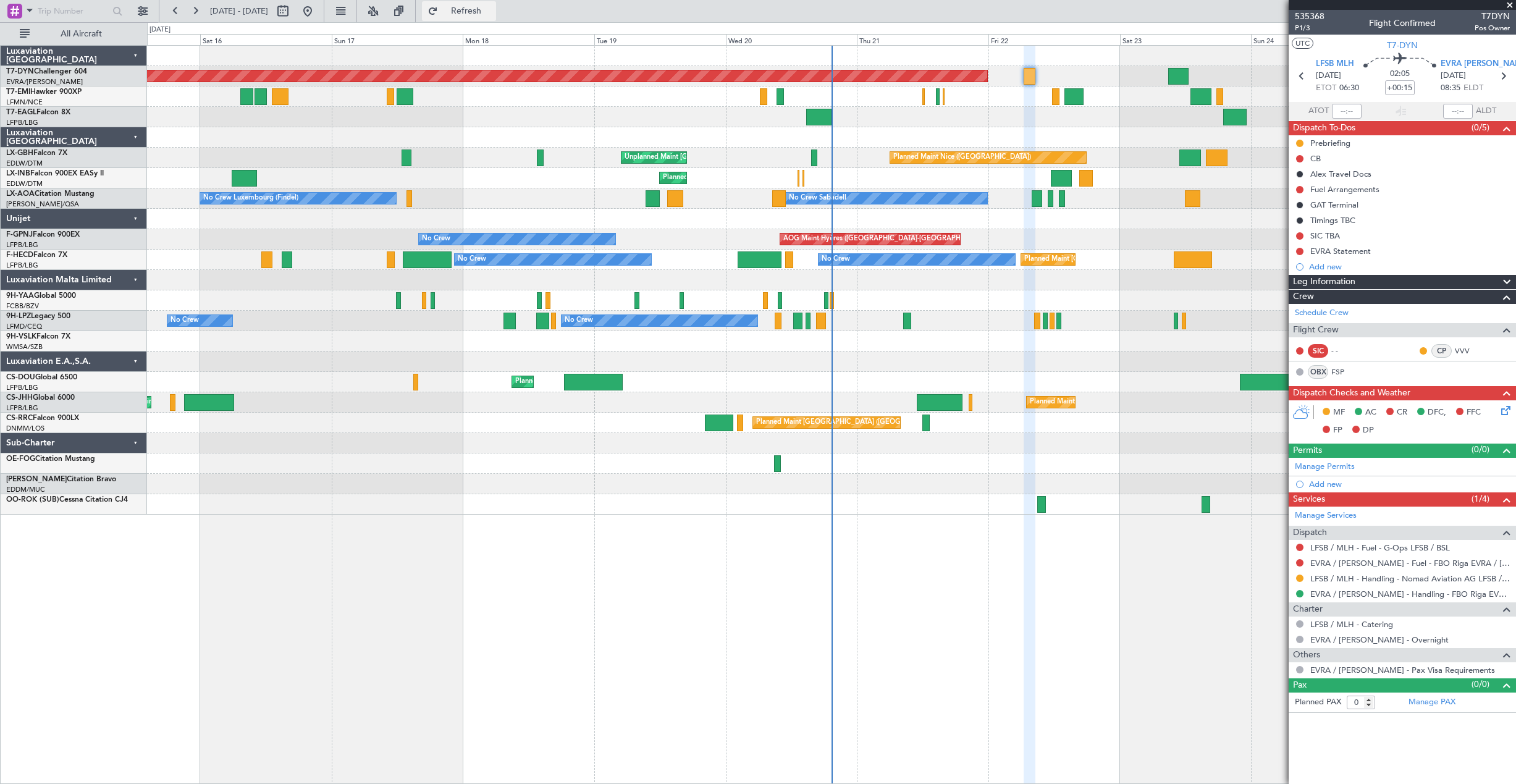
click at [477, 7] on button "Refresh" at bounding box center [458, 11] width 75 height 20
click at [1492, 314] on div "Schedule Crew" at bounding box center [1402, 313] width 228 height 19
click at [1315, 16] on span "535368" at bounding box center [1310, 16] width 30 height 13
click at [490, 6] on button "Refresh" at bounding box center [458, 11] width 75 height 20
click at [492, 9] on span "Refresh" at bounding box center [466, 11] width 52 height 9
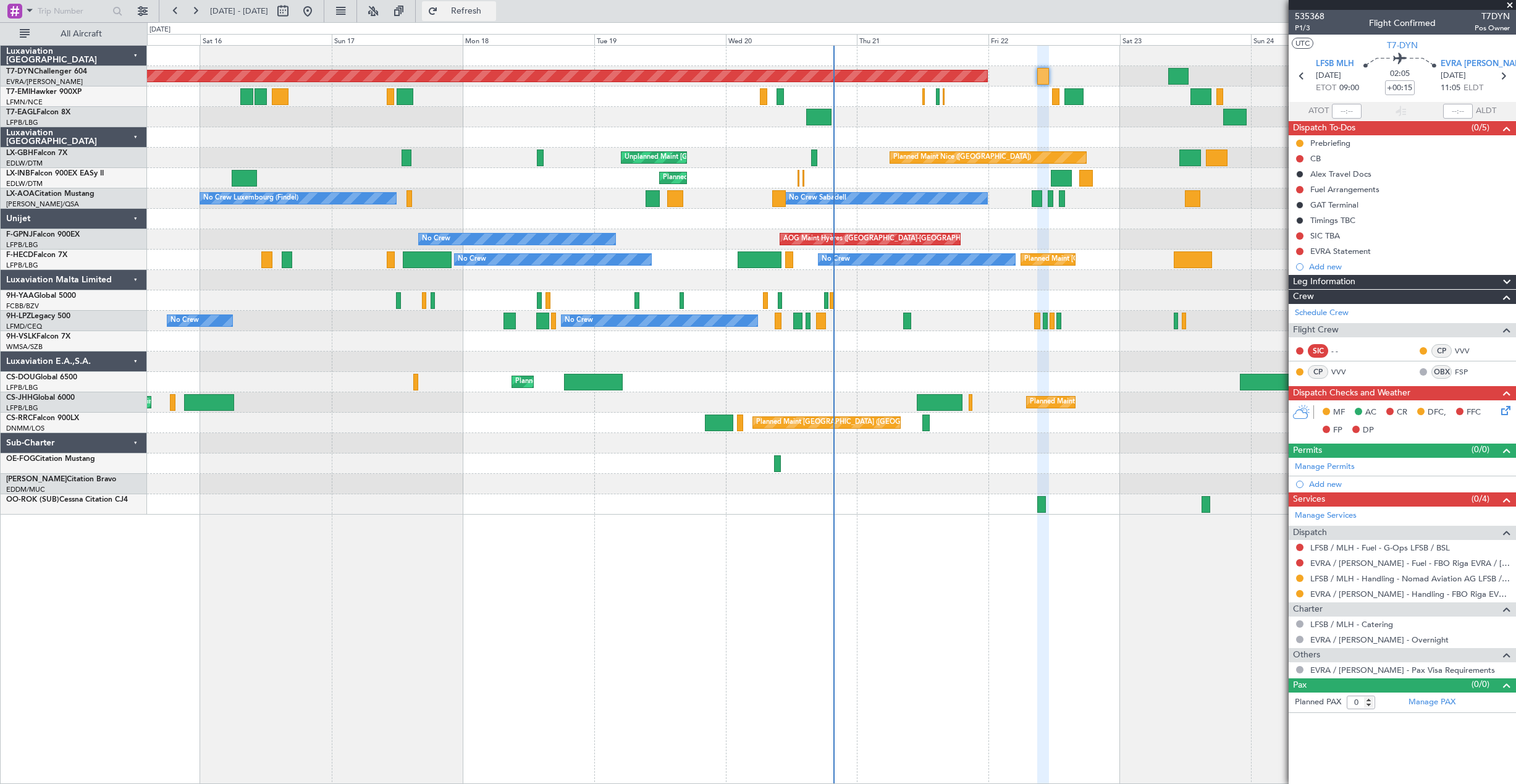
click at [490, 11] on span "Refresh" at bounding box center [466, 11] width 52 height 9
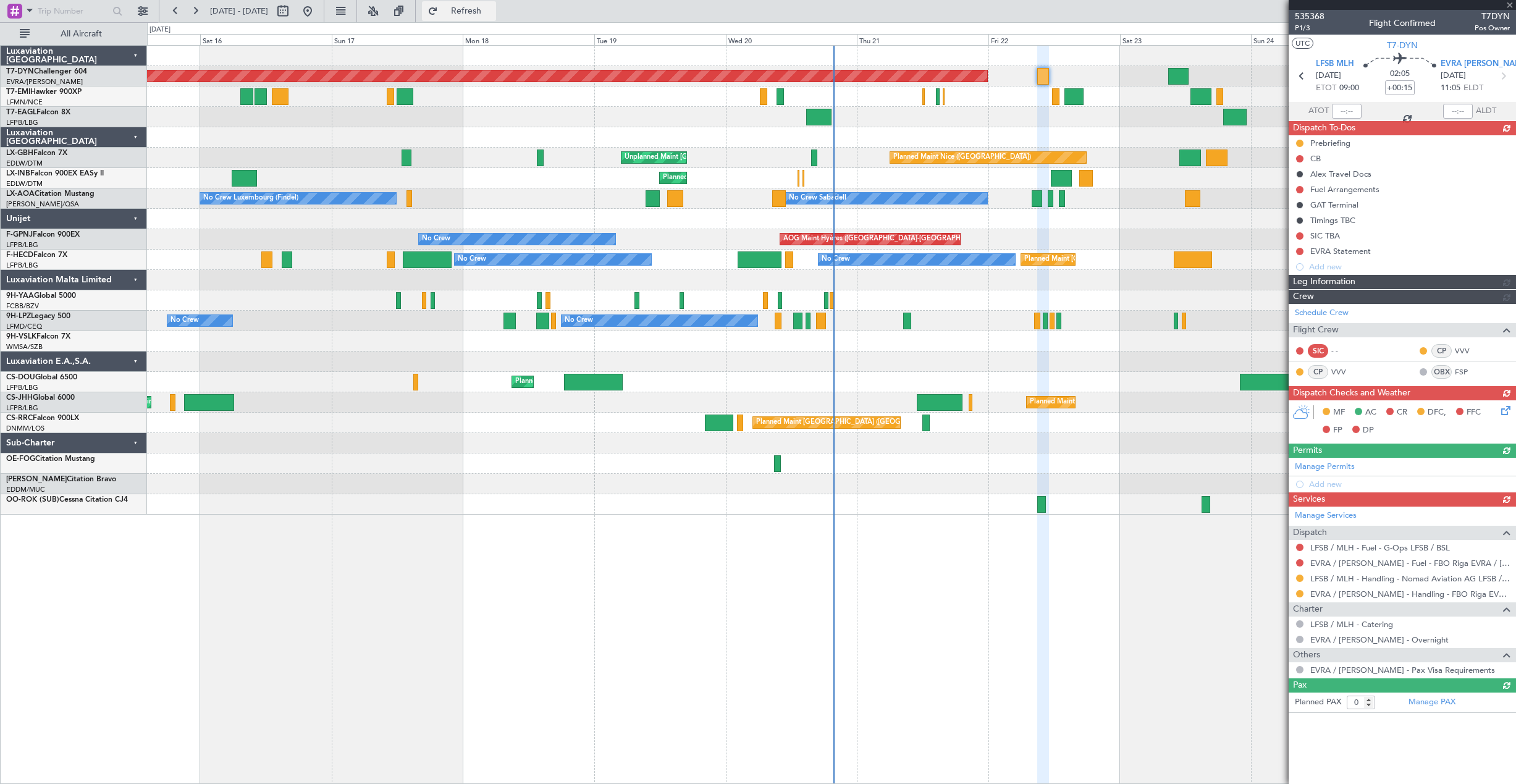
type input "+00:10"
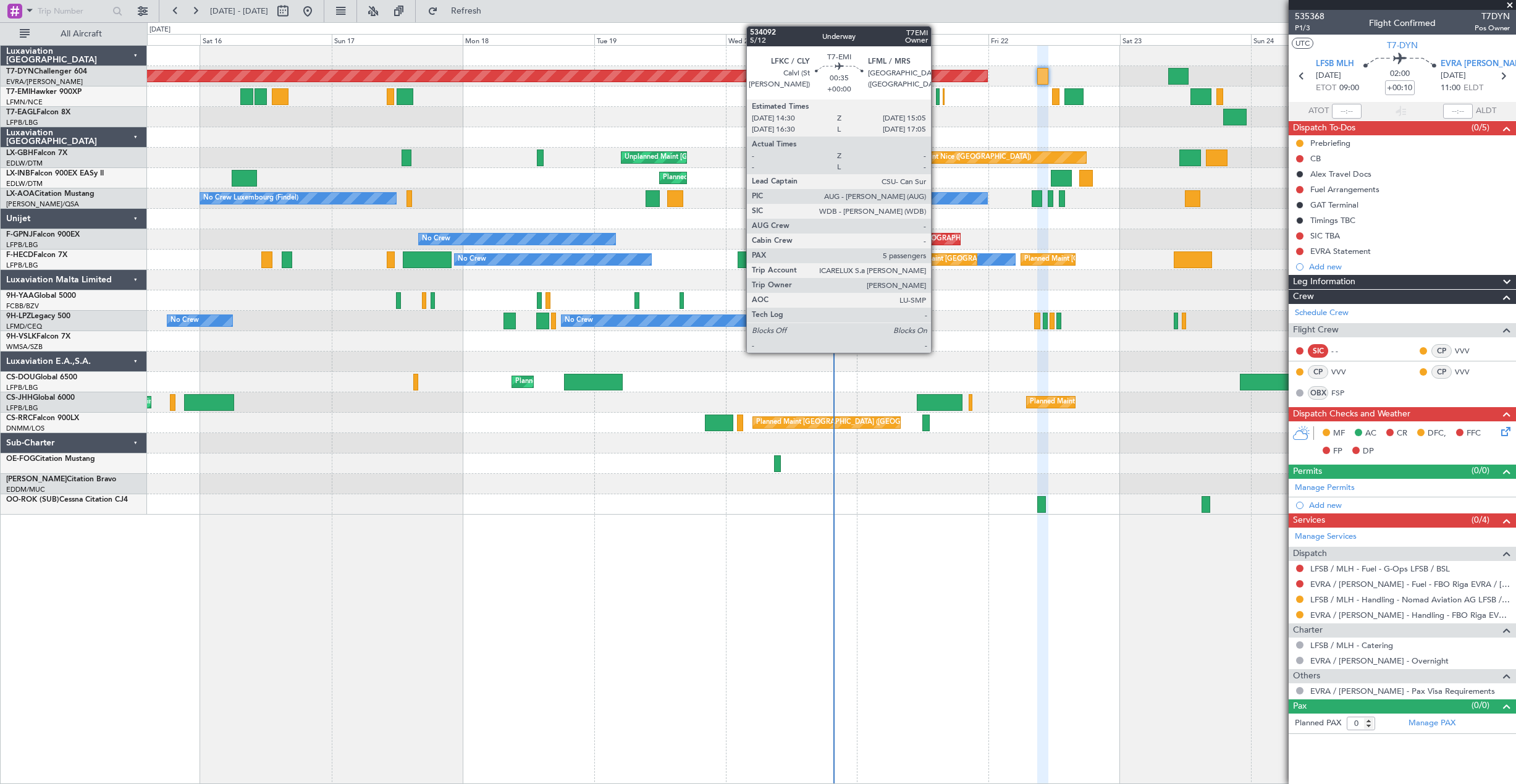
click at [936, 95] on div at bounding box center [937, 96] width 4 height 17
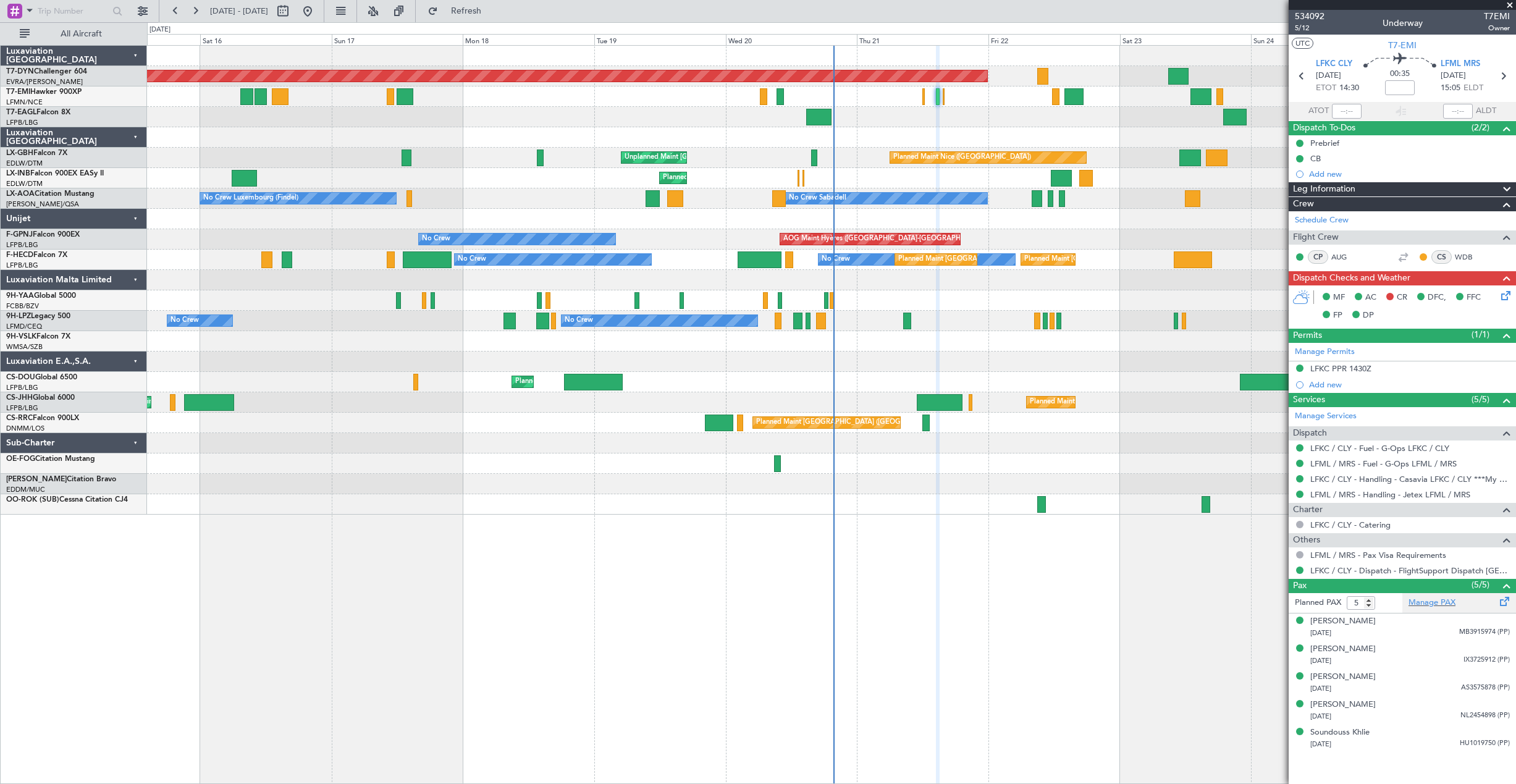
click at [1456, 598] on div "Manage PAX" at bounding box center [1459, 603] width 113 height 20
click at [492, 12] on span "Refresh" at bounding box center [466, 11] width 52 height 9
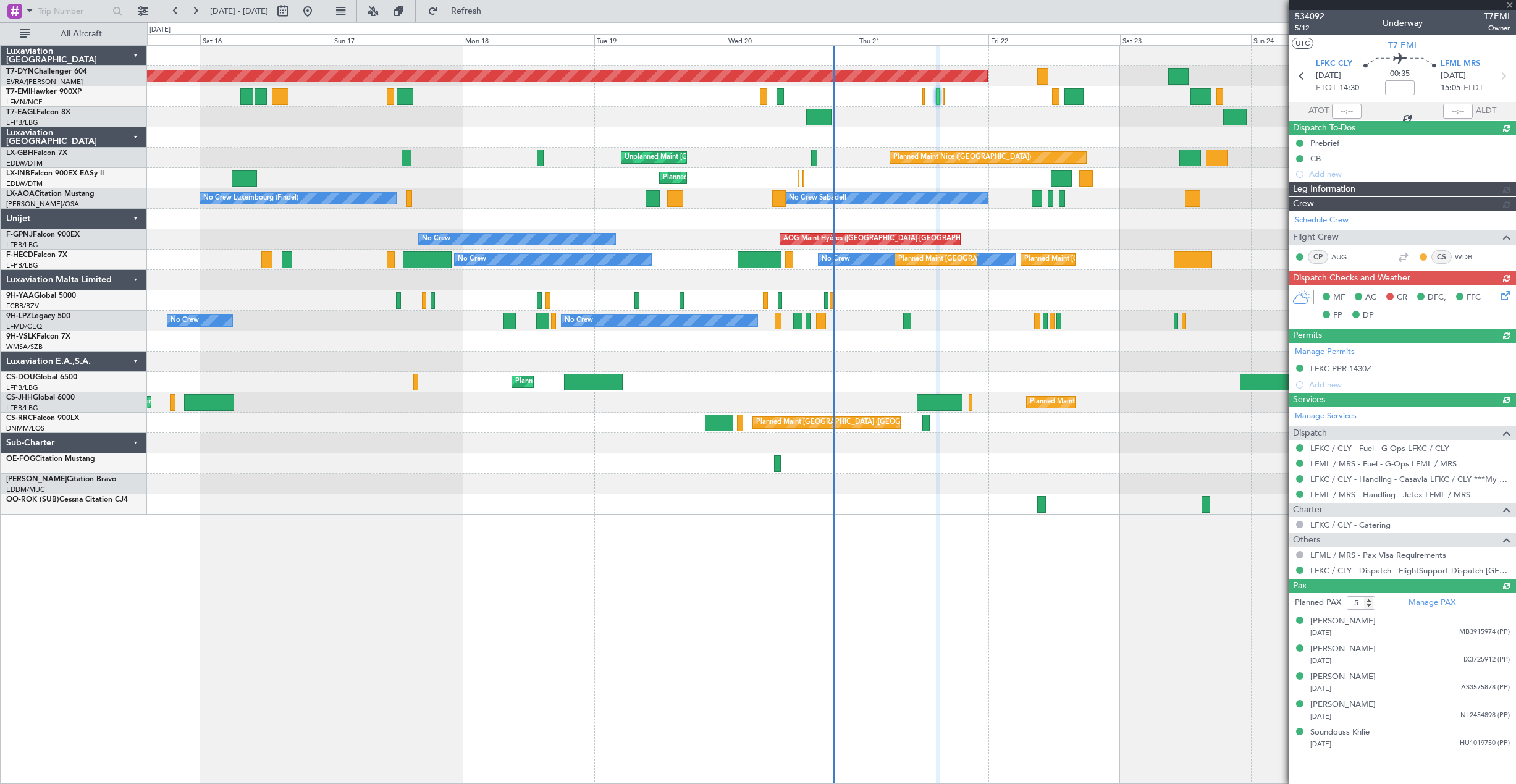
type input "6"
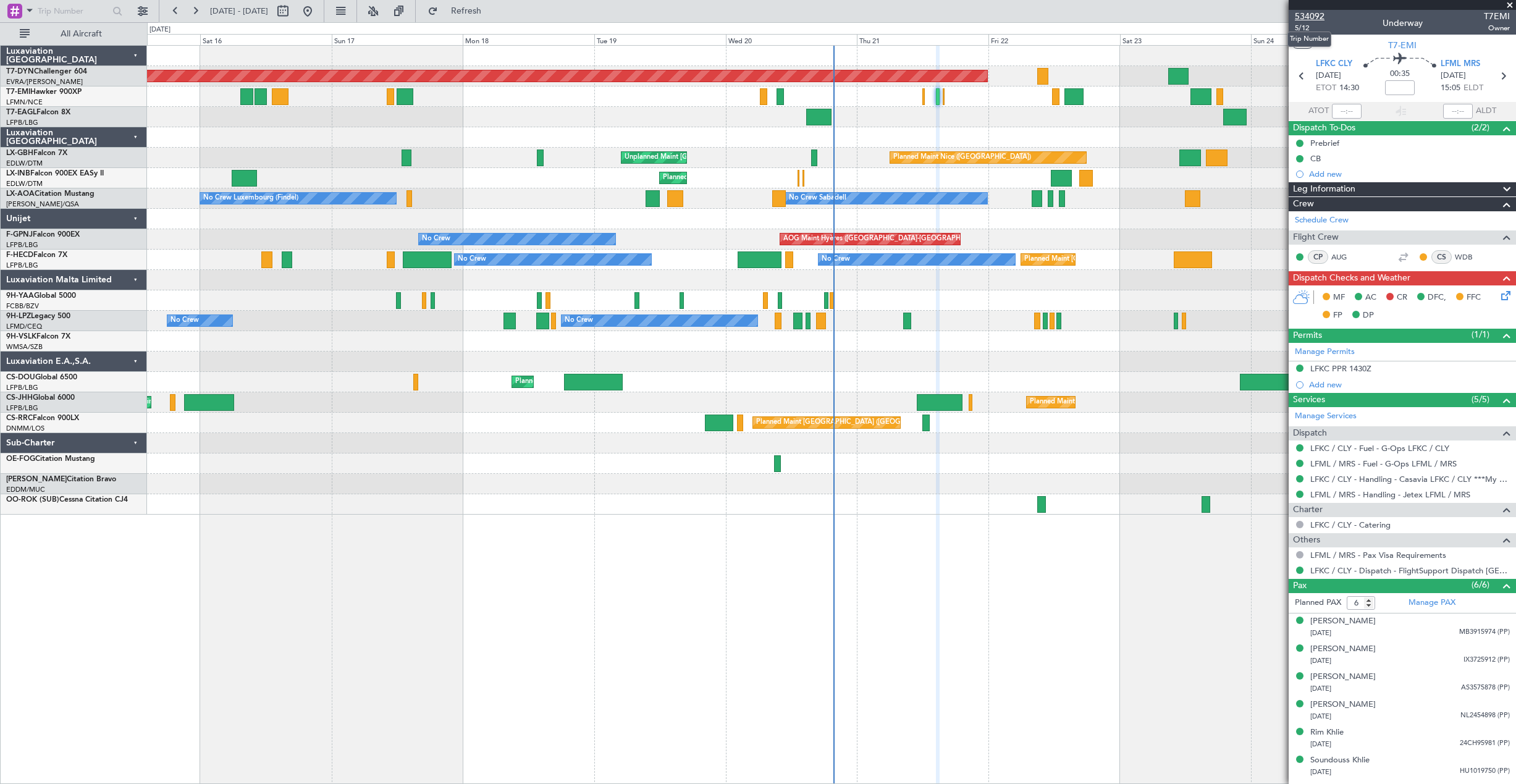
click at [1304, 10] on span "534092" at bounding box center [1310, 16] width 30 height 13
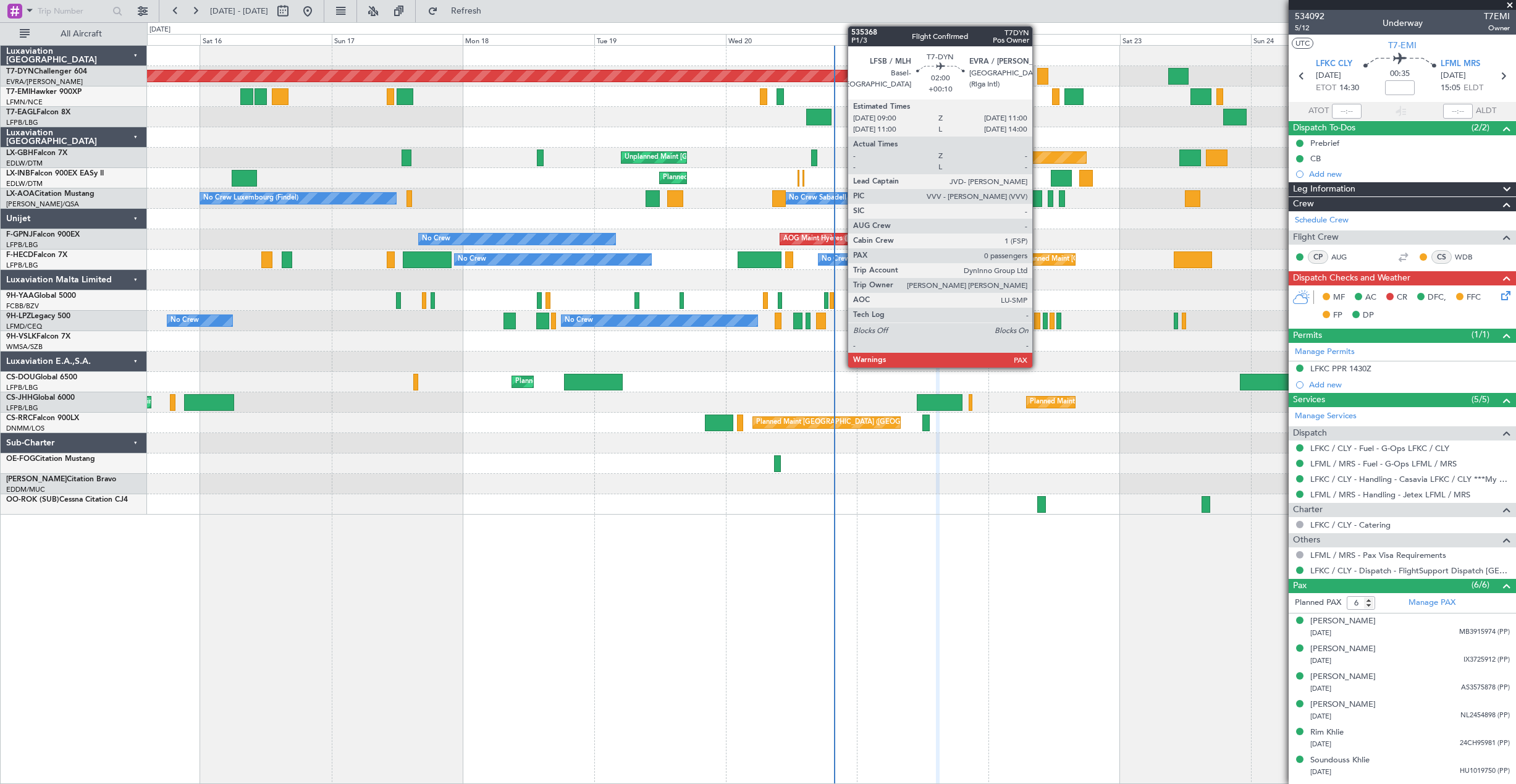
click at [1038, 73] on div at bounding box center [1042, 76] width 11 height 17
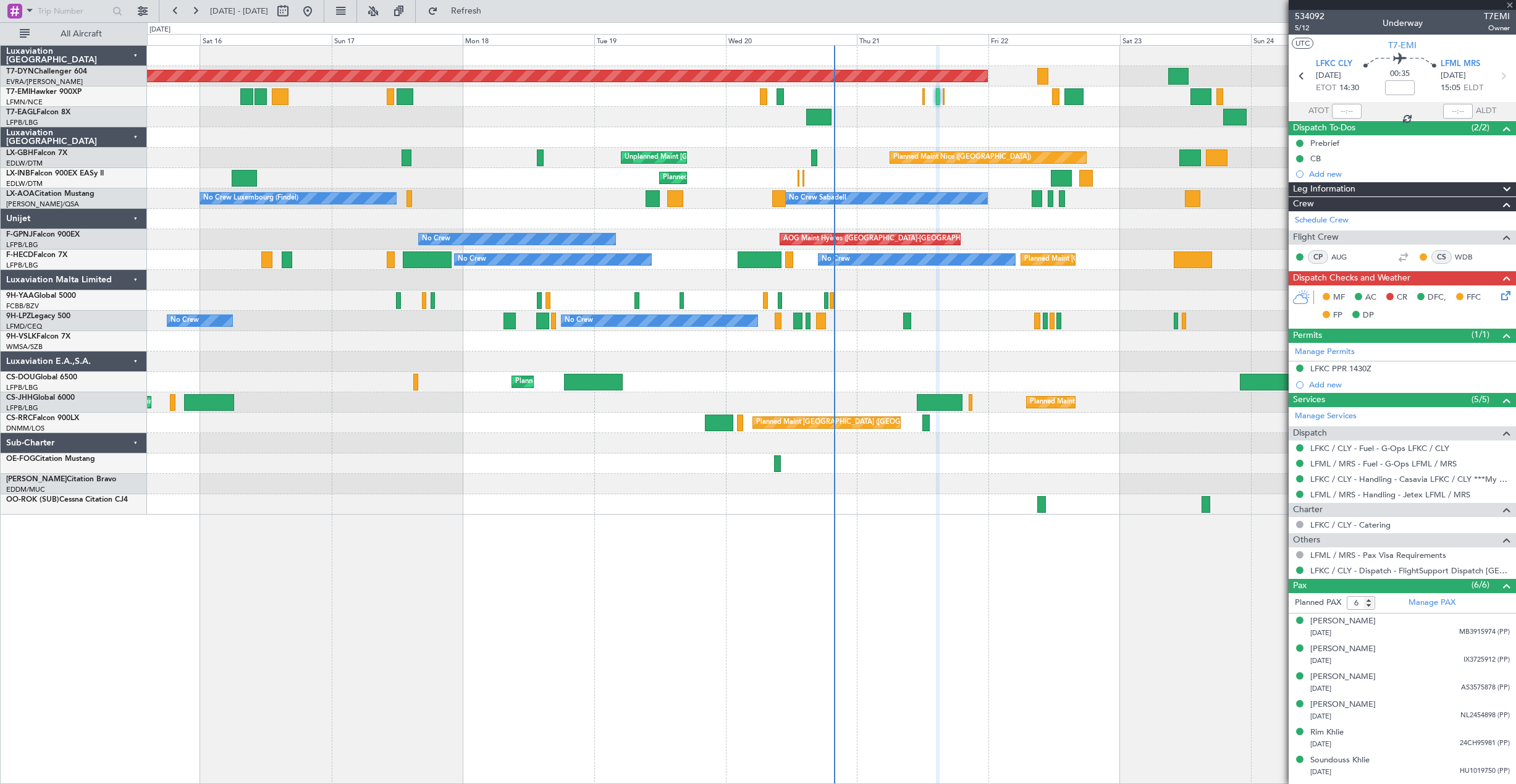
type input "+00:10"
type input "0"
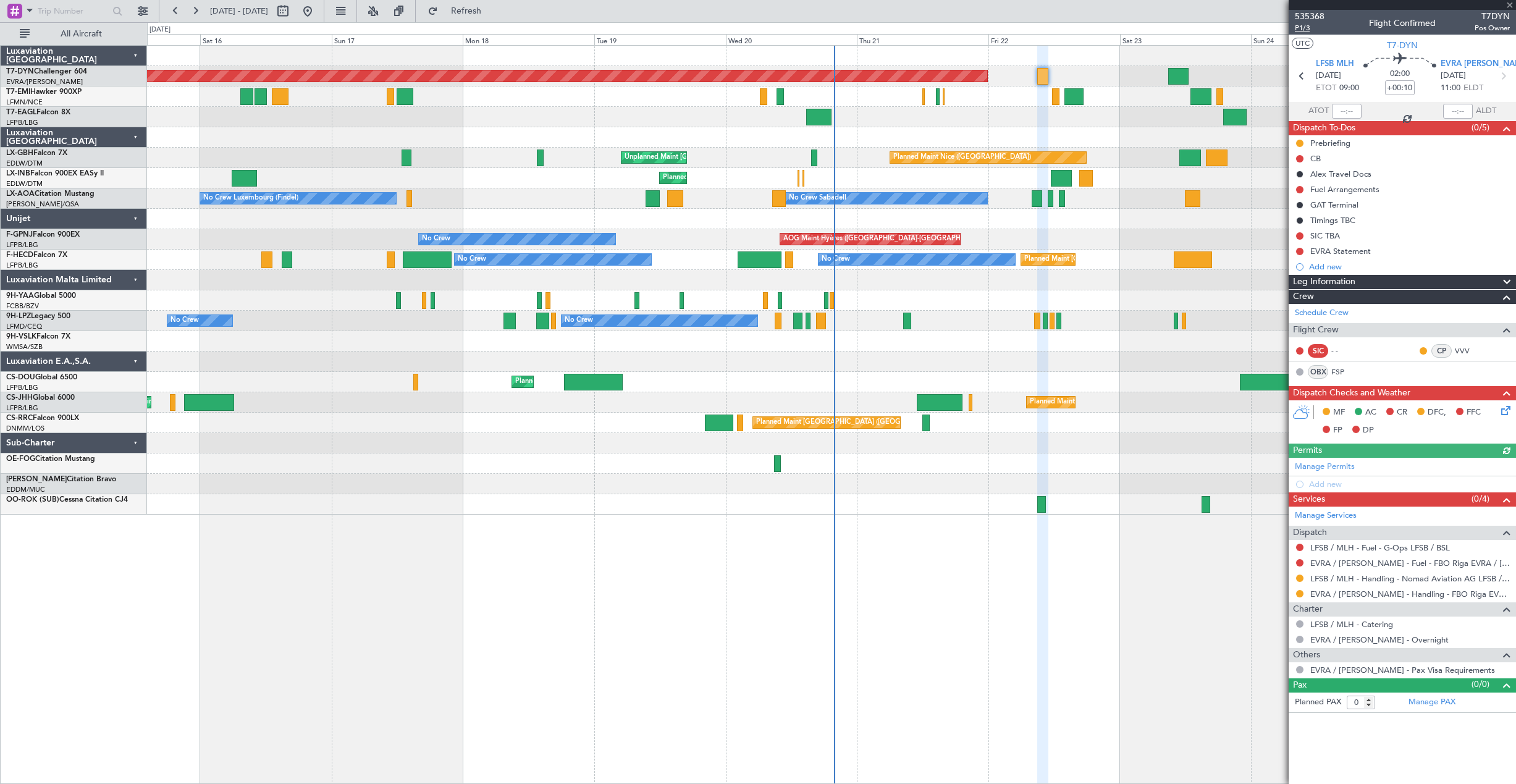
click at [1304, 29] on span "P1/3" at bounding box center [1310, 28] width 30 height 11
click at [1313, 18] on span "535368" at bounding box center [1310, 16] width 30 height 13
click at [1297, 27] on span "P1/3" at bounding box center [1310, 28] width 30 height 11
click at [293, 12] on button at bounding box center [283, 11] width 20 height 20
select select "8"
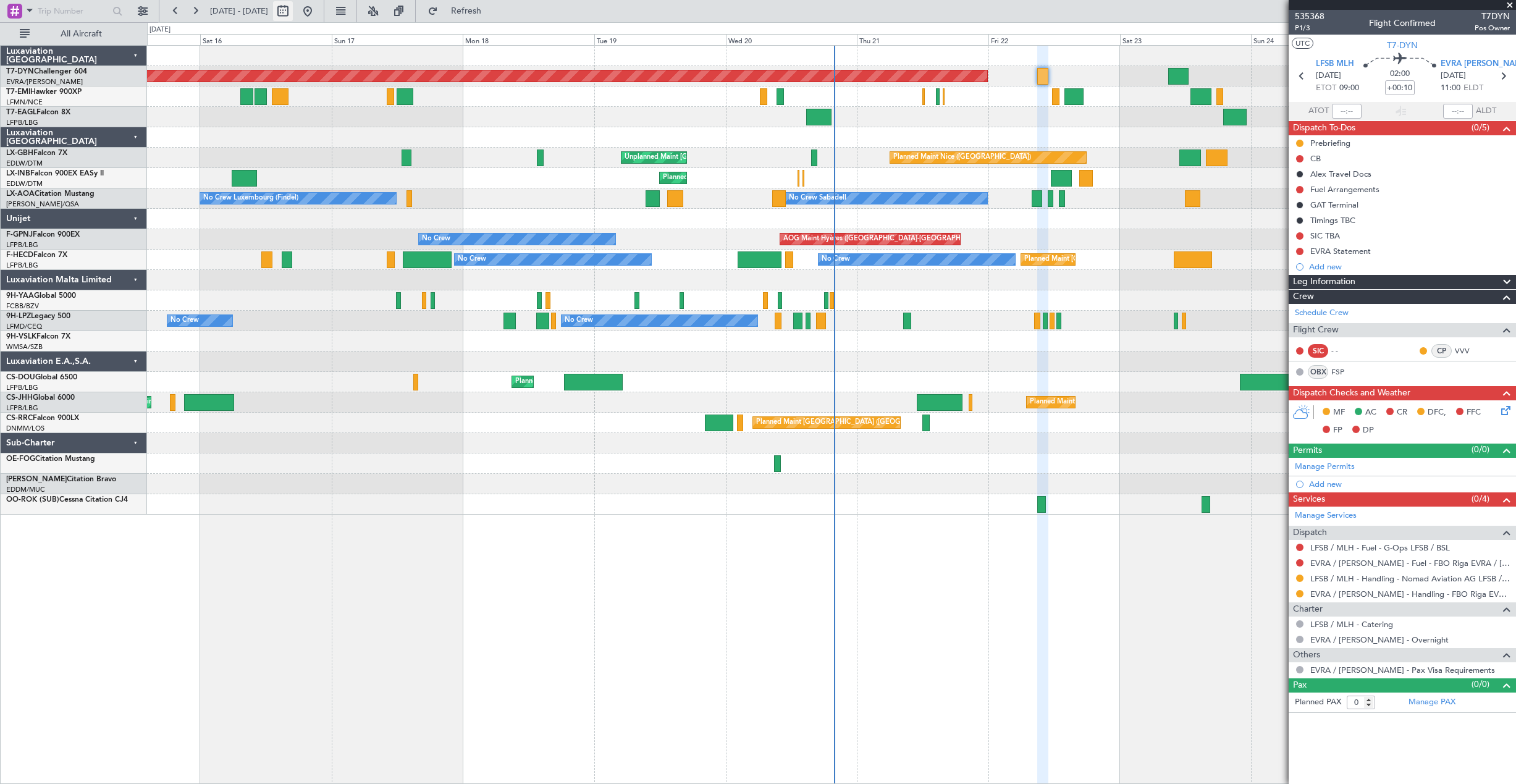
select select "2025"
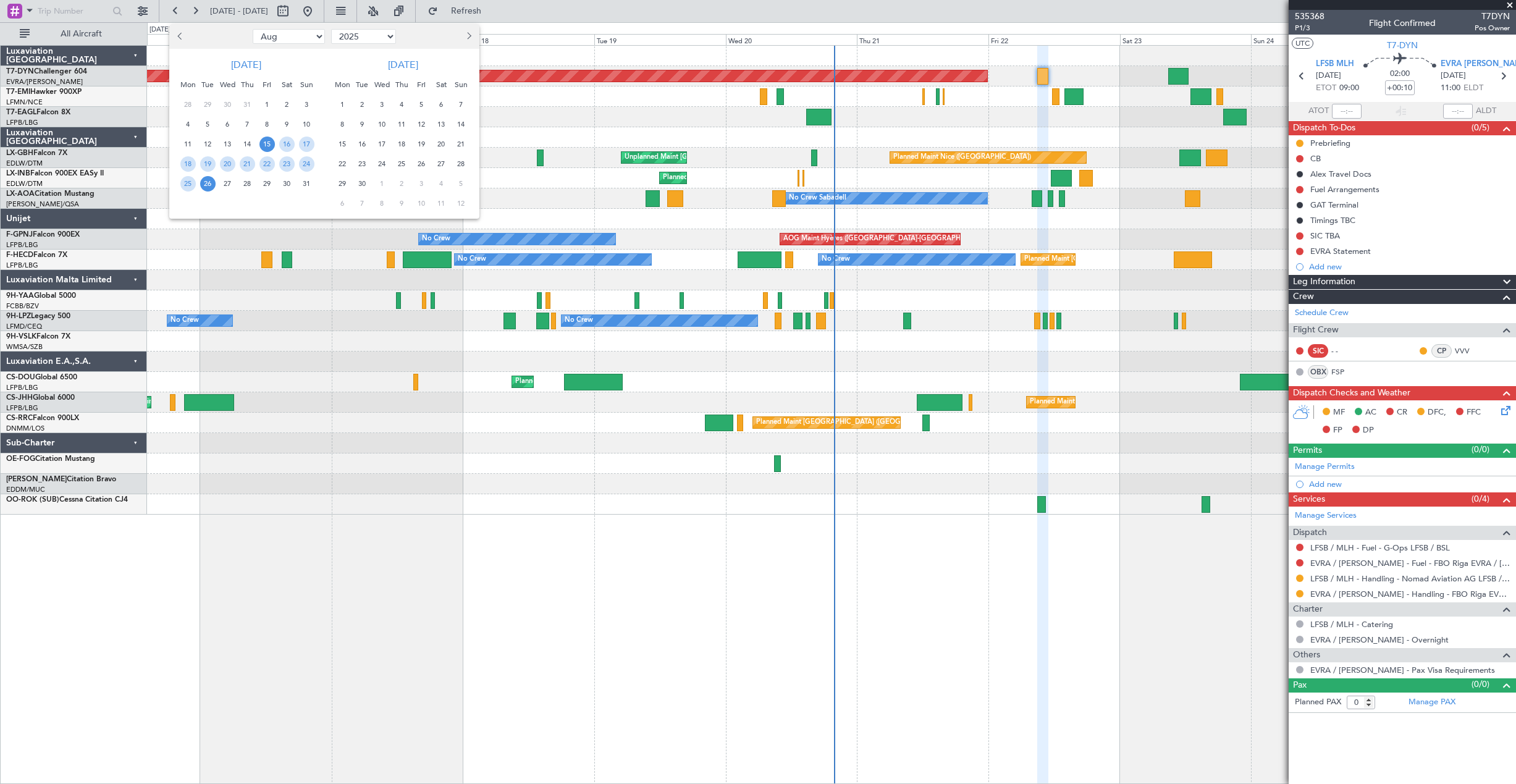
click at [179, 35] on span "Previous month" at bounding box center [181, 35] width 7 height 7
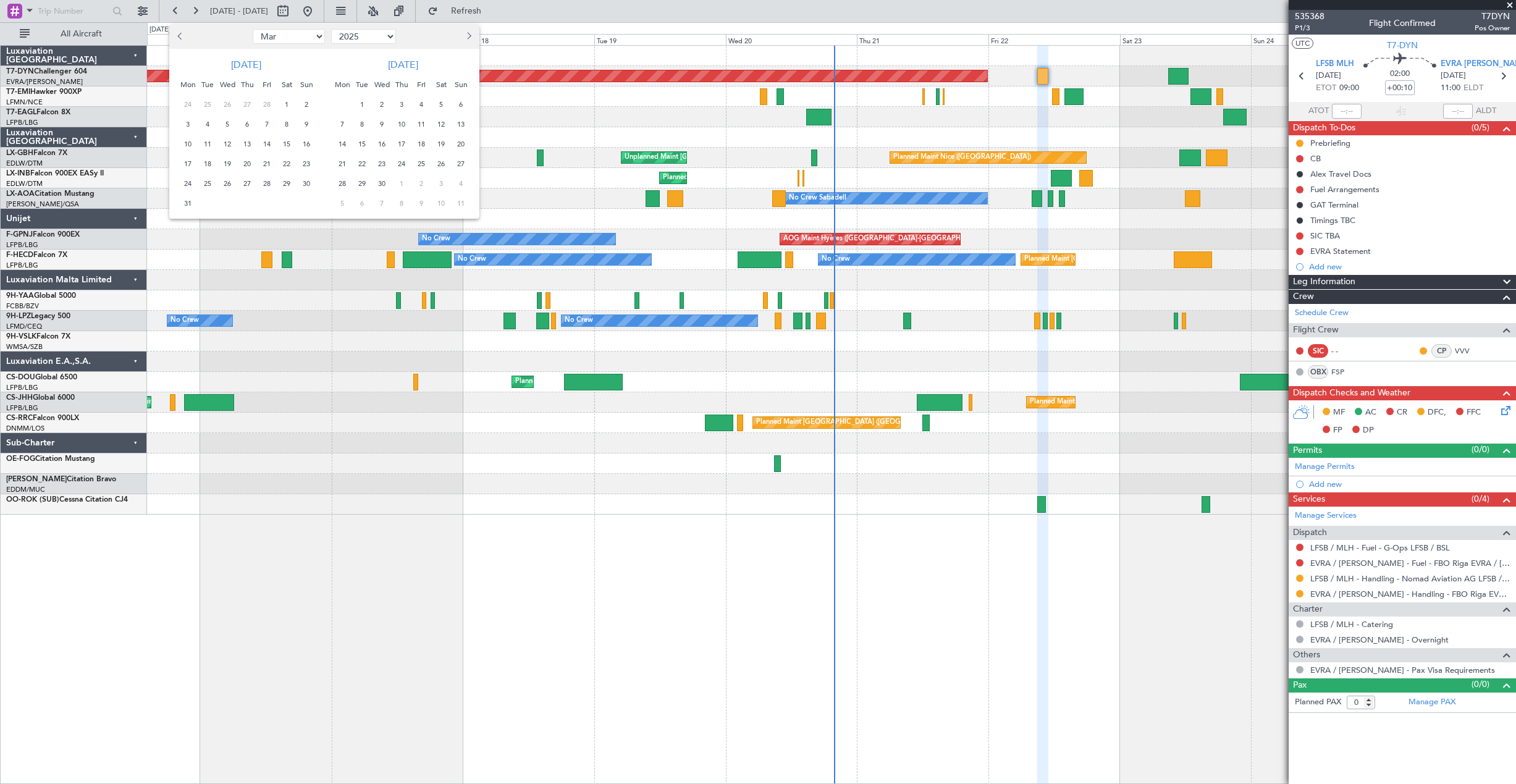
click at [179, 35] on span "Previous month" at bounding box center [181, 35] width 7 height 7
select select "1"
click at [270, 179] on span "31" at bounding box center [267, 184] width 16 height 16
click at [268, 176] on span "31" at bounding box center [267, 184] width 16 height 16
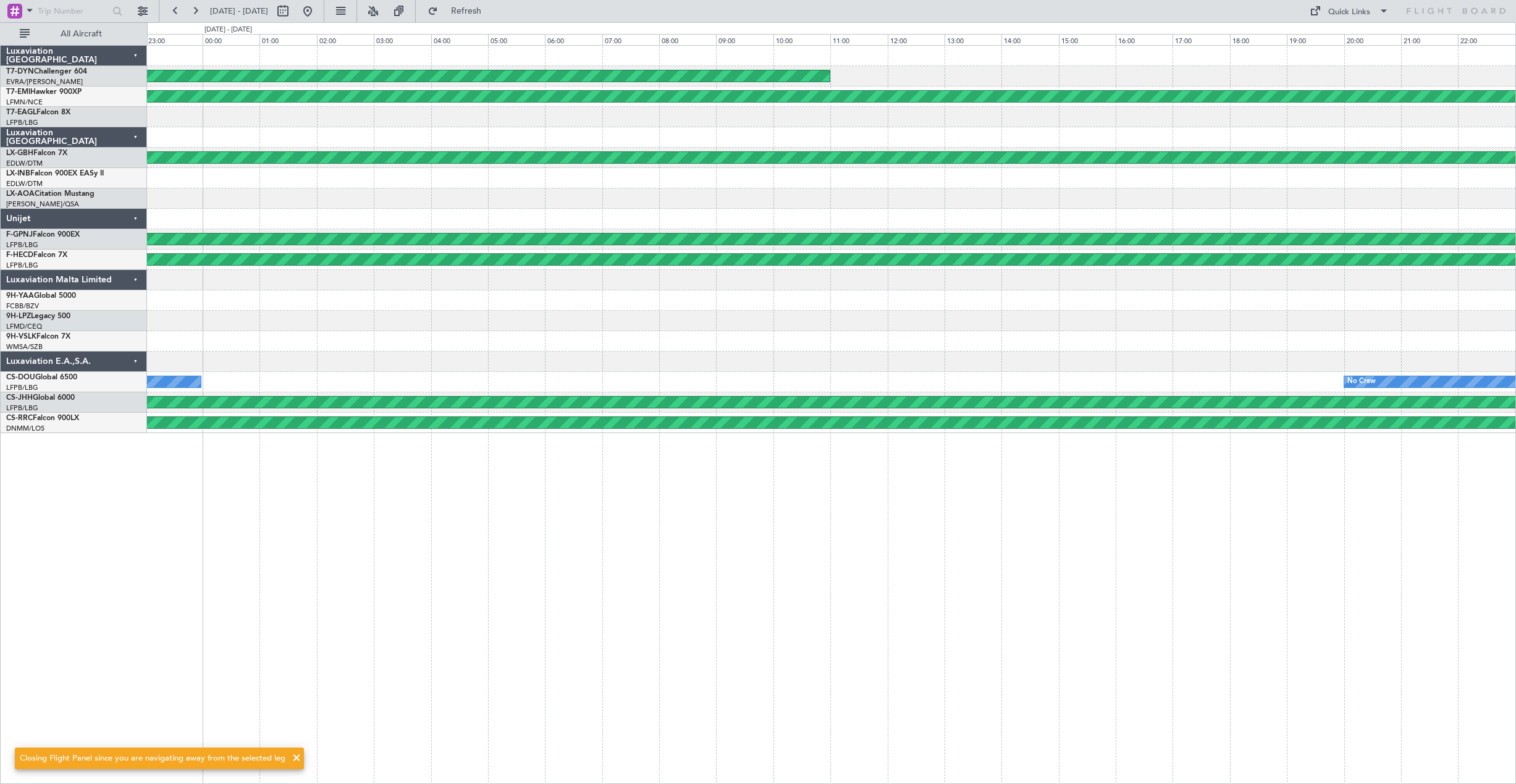
click at [703, 218] on div at bounding box center [831, 219] width 1368 height 21
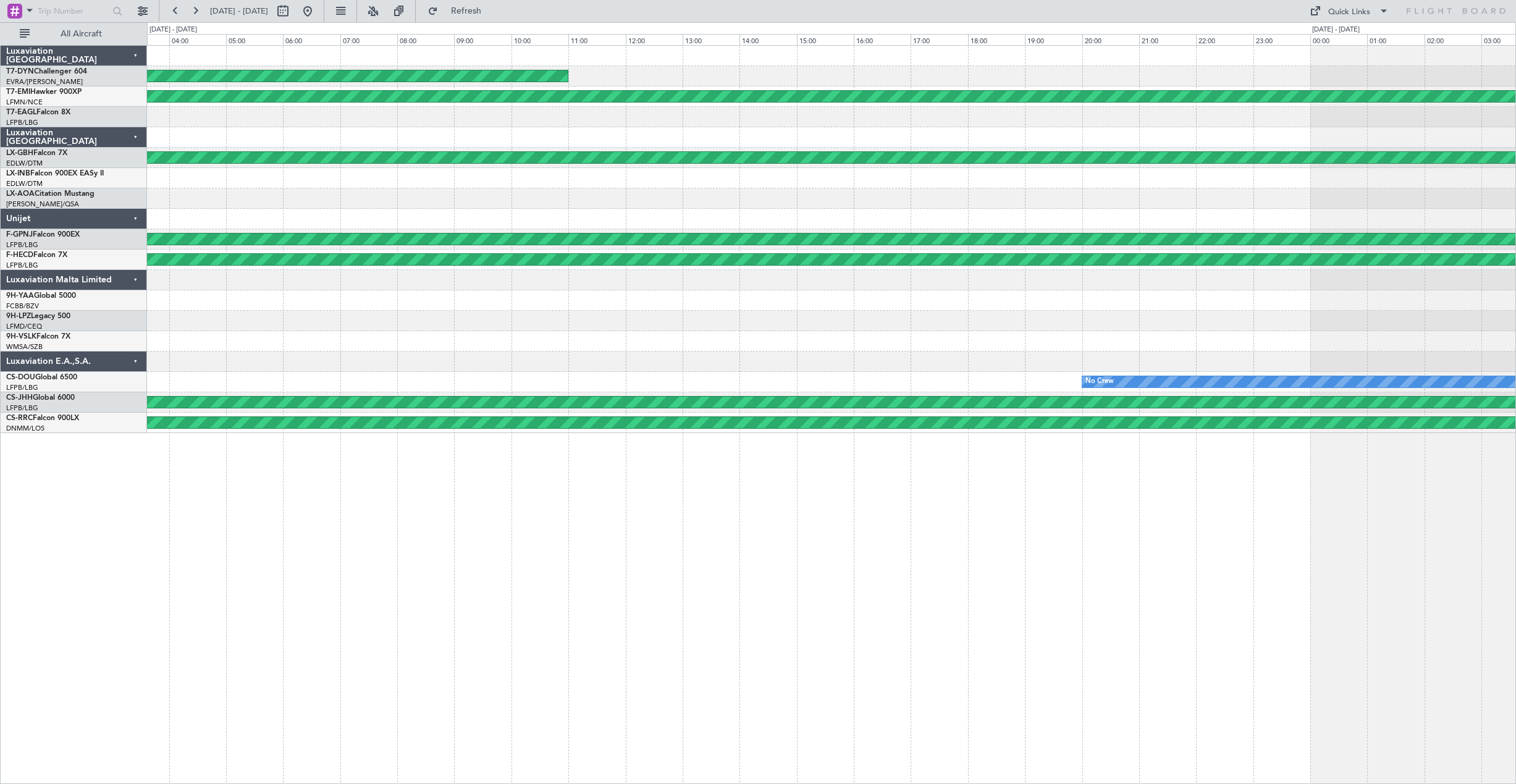
click at [641, 201] on div at bounding box center [831, 199] width 1368 height 21
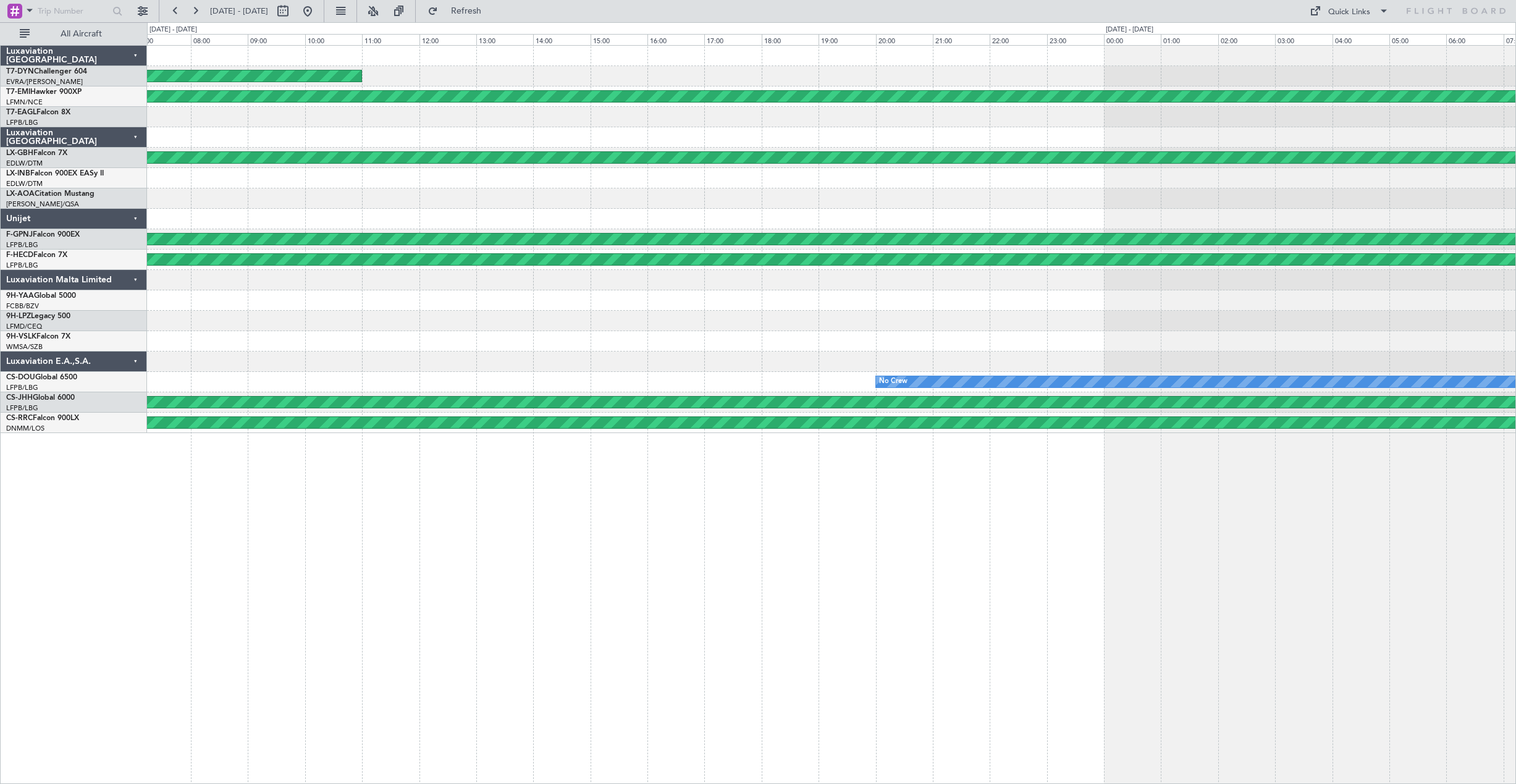
click at [339, 203] on div at bounding box center [831, 199] width 1368 height 21
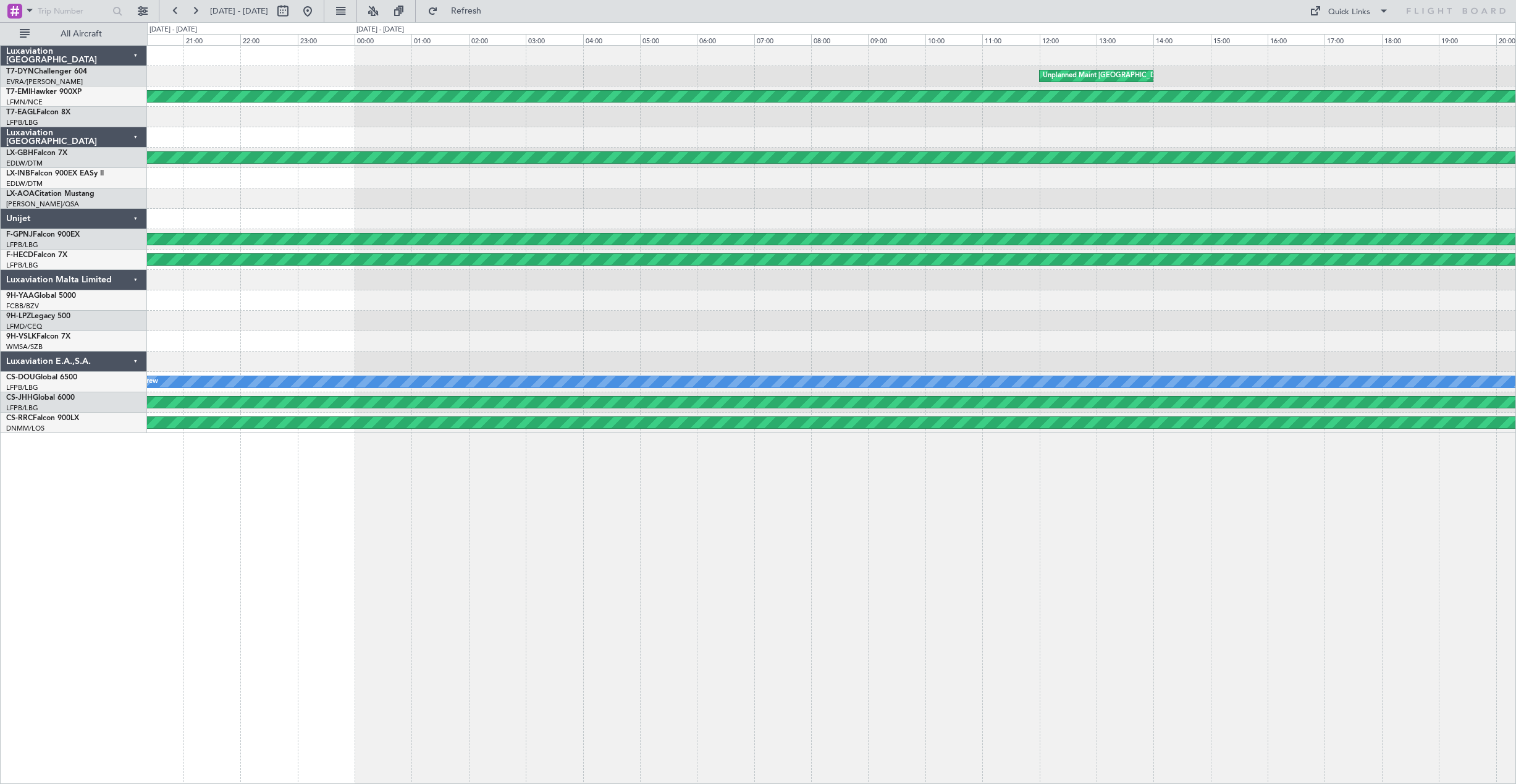
click at [276, 132] on div "Unplanned Maint Riga (Riga Intl) Planned Maint Zurich Planned Maint Dubai (Al M…" at bounding box center [831, 239] width 1368 height 388
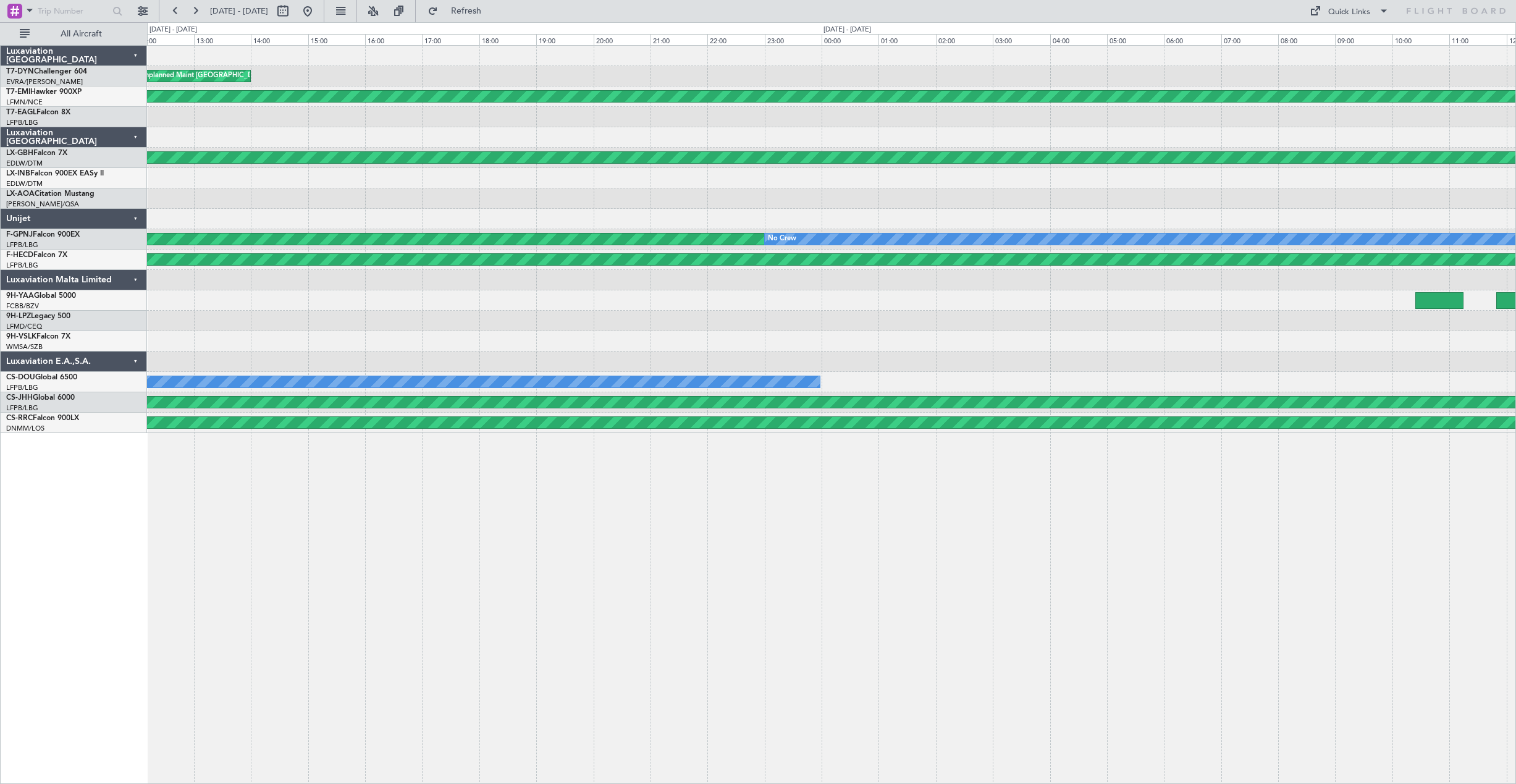
click at [242, 111] on div "Unplanned Maint Riga (Riga Intl) EVRA 12:20 Z EGSS 14:42 Z Planned Maint Zurich…" at bounding box center [831, 239] width 1368 height 388
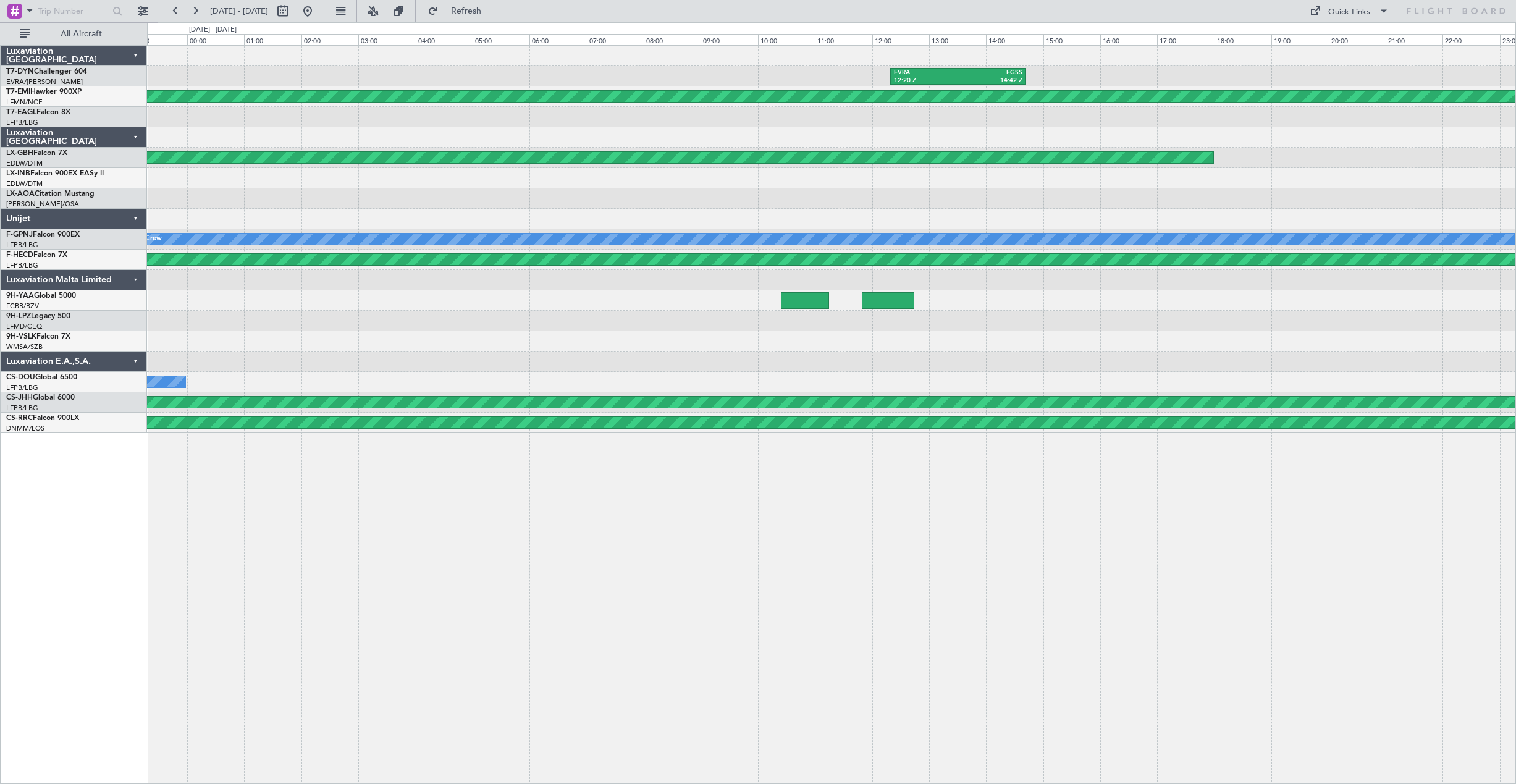
click at [414, 199] on div "EVRA 12:20 Z EGSS 14:42 Z Planned Maint Zurich Planned Maint Dubai (Al Maktoum …" at bounding box center [831, 239] width 1368 height 388
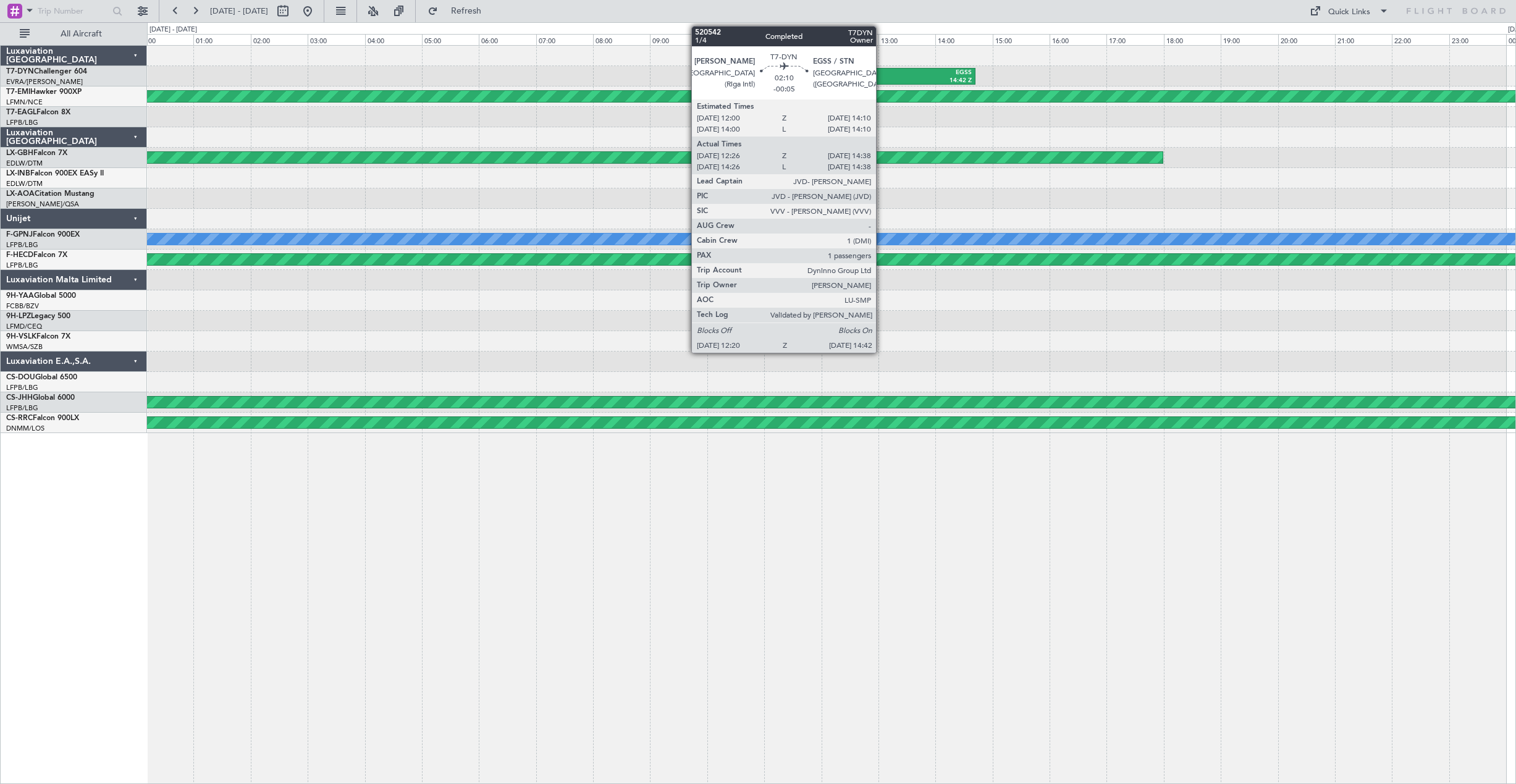
click at [882, 74] on div "EVRA" at bounding box center [875, 73] width 65 height 9
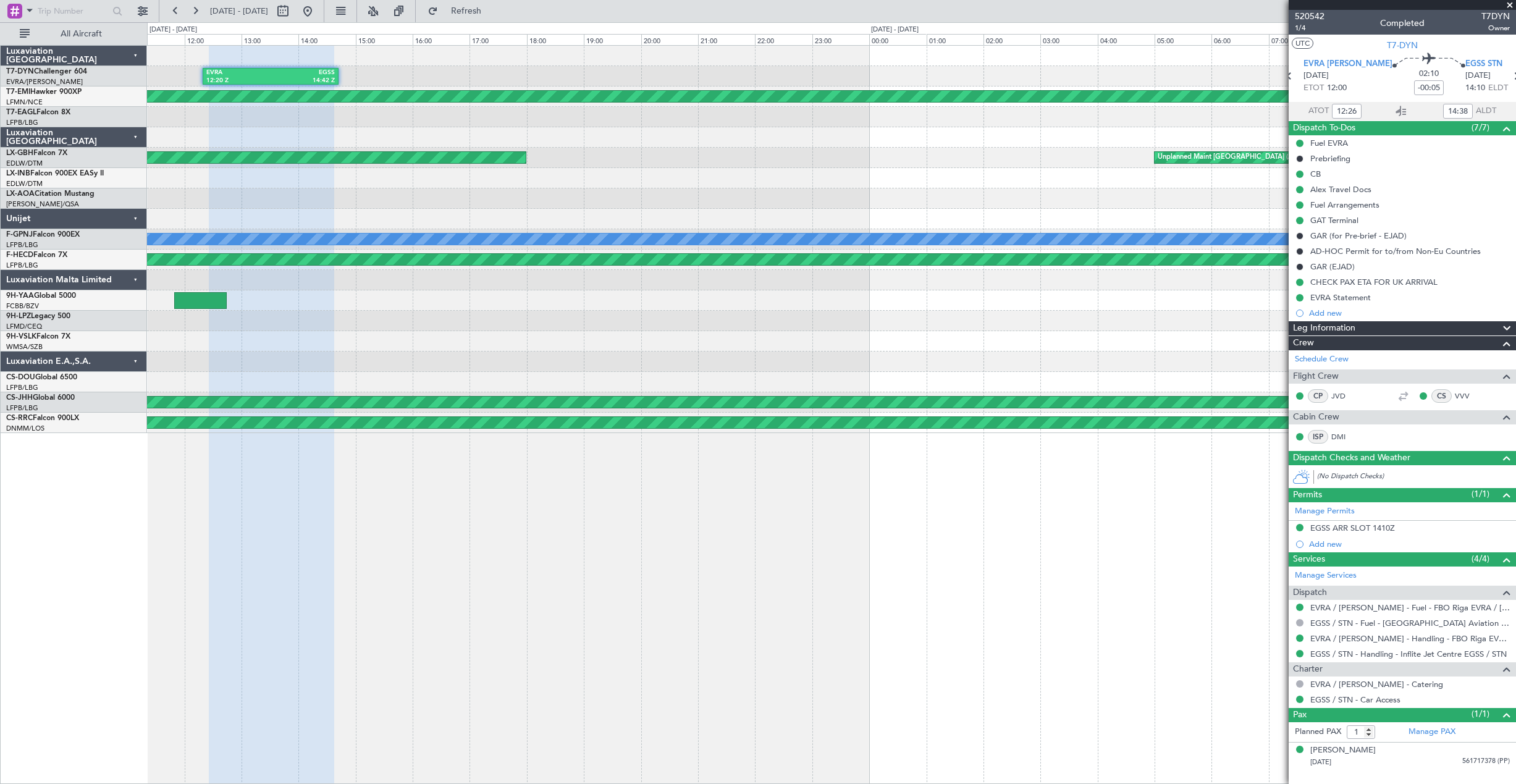
click at [307, 166] on div "EVRA 12:20 Z EGSS 14:42 Z Planned Maint Zurich Planned Maint Dubai (Al Maktoum …" at bounding box center [831, 239] width 1368 height 388
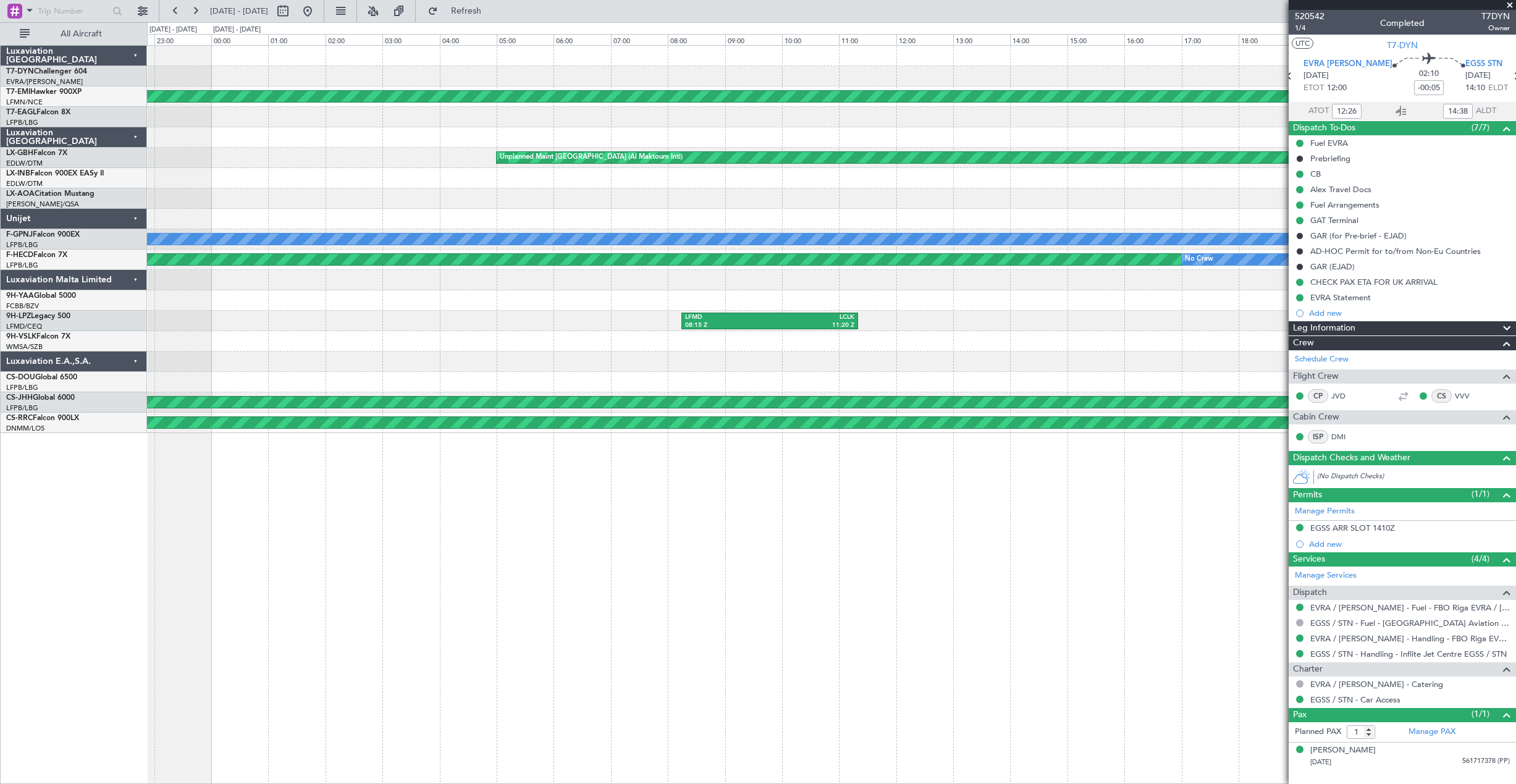
click at [355, 151] on div "Unplanned Maint Dubai (Al Maktoum Intl) Planned Maint Dubai (Al Maktoum Intl)" at bounding box center [831, 158] width 1368 height 21
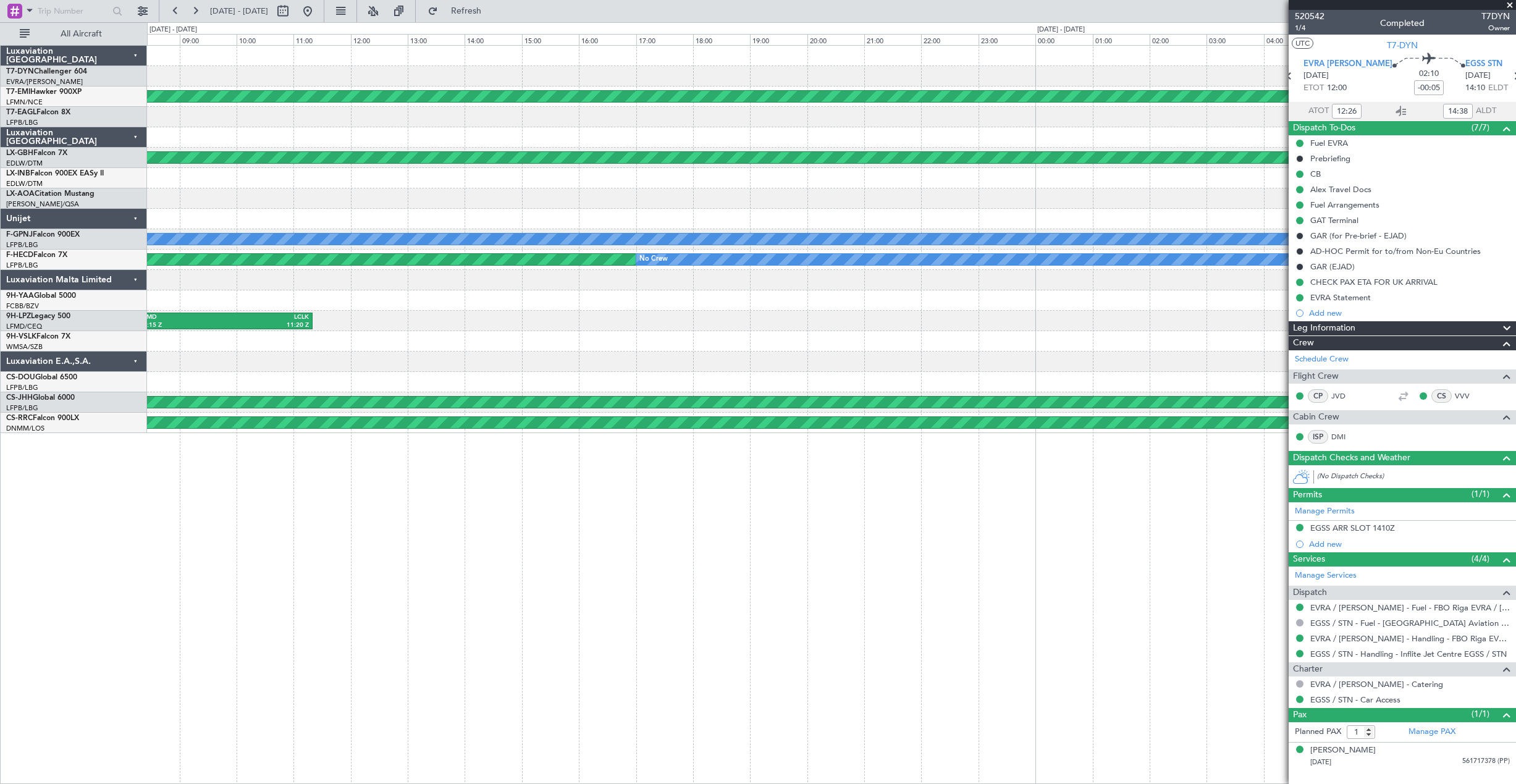
click at [517, 171] on div at bounding box center [831, 178] width 1368 height 21
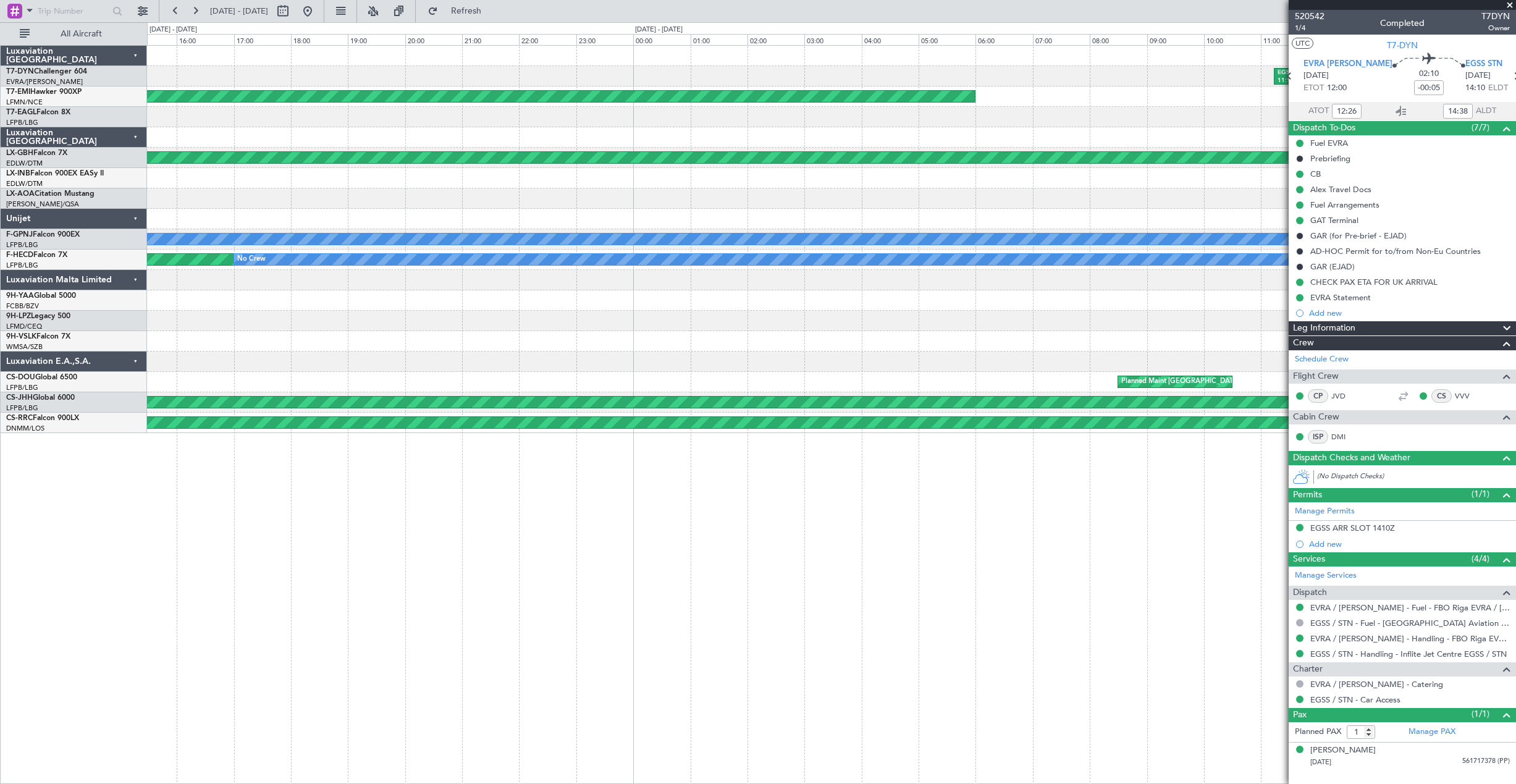
click at [577, 184] on div at bounding box center [831, 178] width 1368 height 21
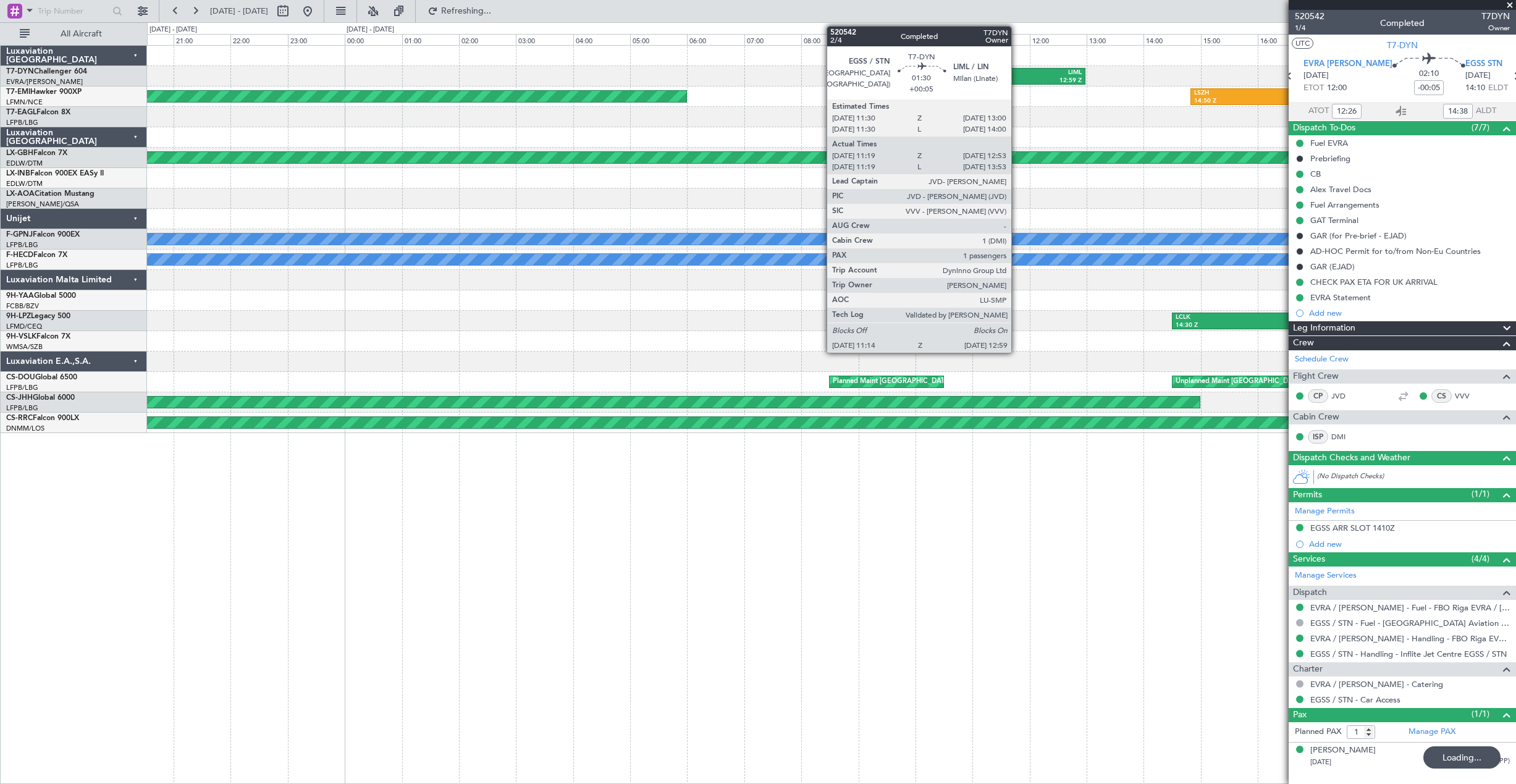
click at [1017, 80] on div "11:14 Z" at bounding box center [1012, 80] width 47 height 9
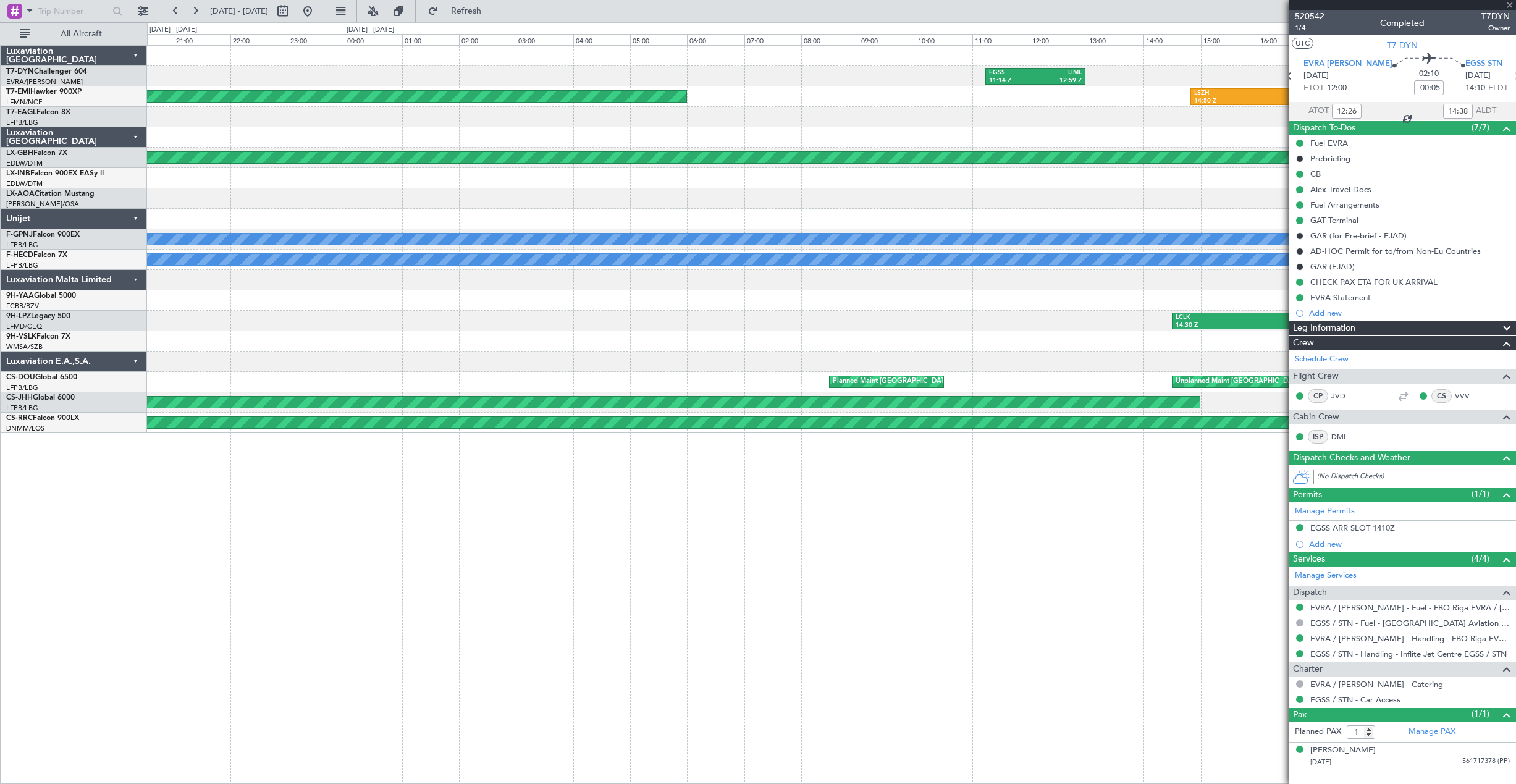
type input "+00:05"
type input "11:19"
type input "12:53"
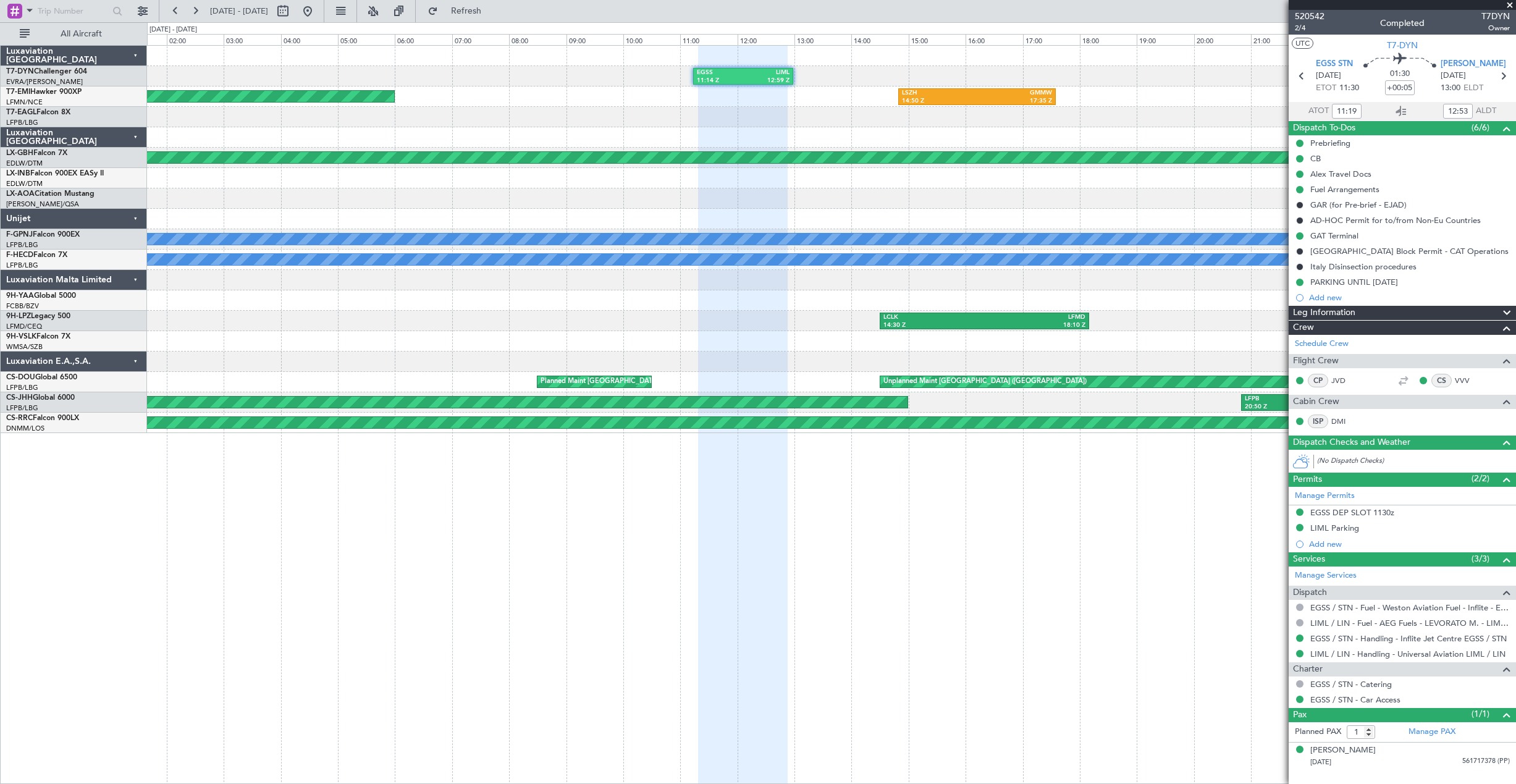
click at [376, 118] on div at bounding box center [831, 117] width 1368 height 21
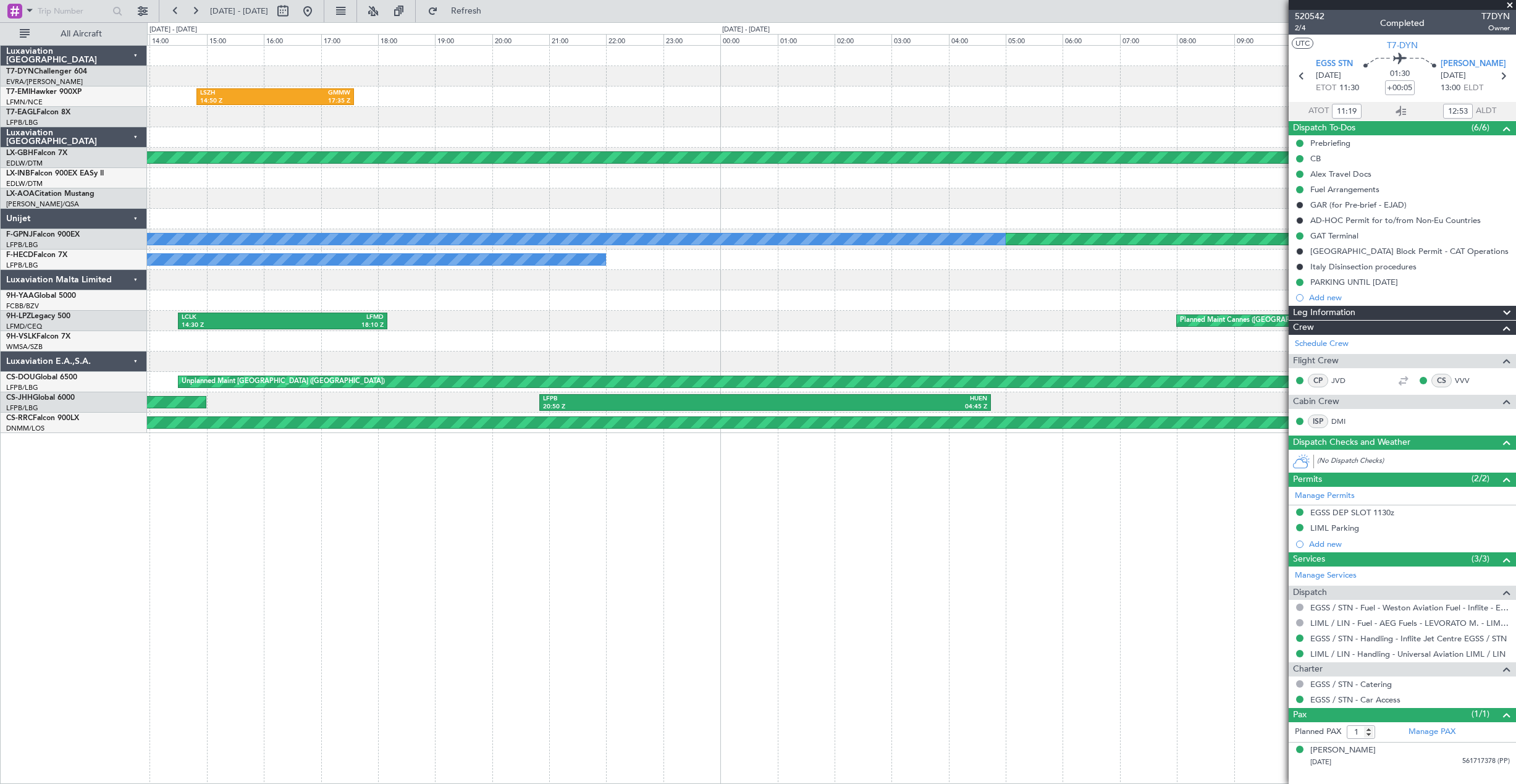
click at [302, 120] on div at bounding box center [831, 117] width 1368 height 21
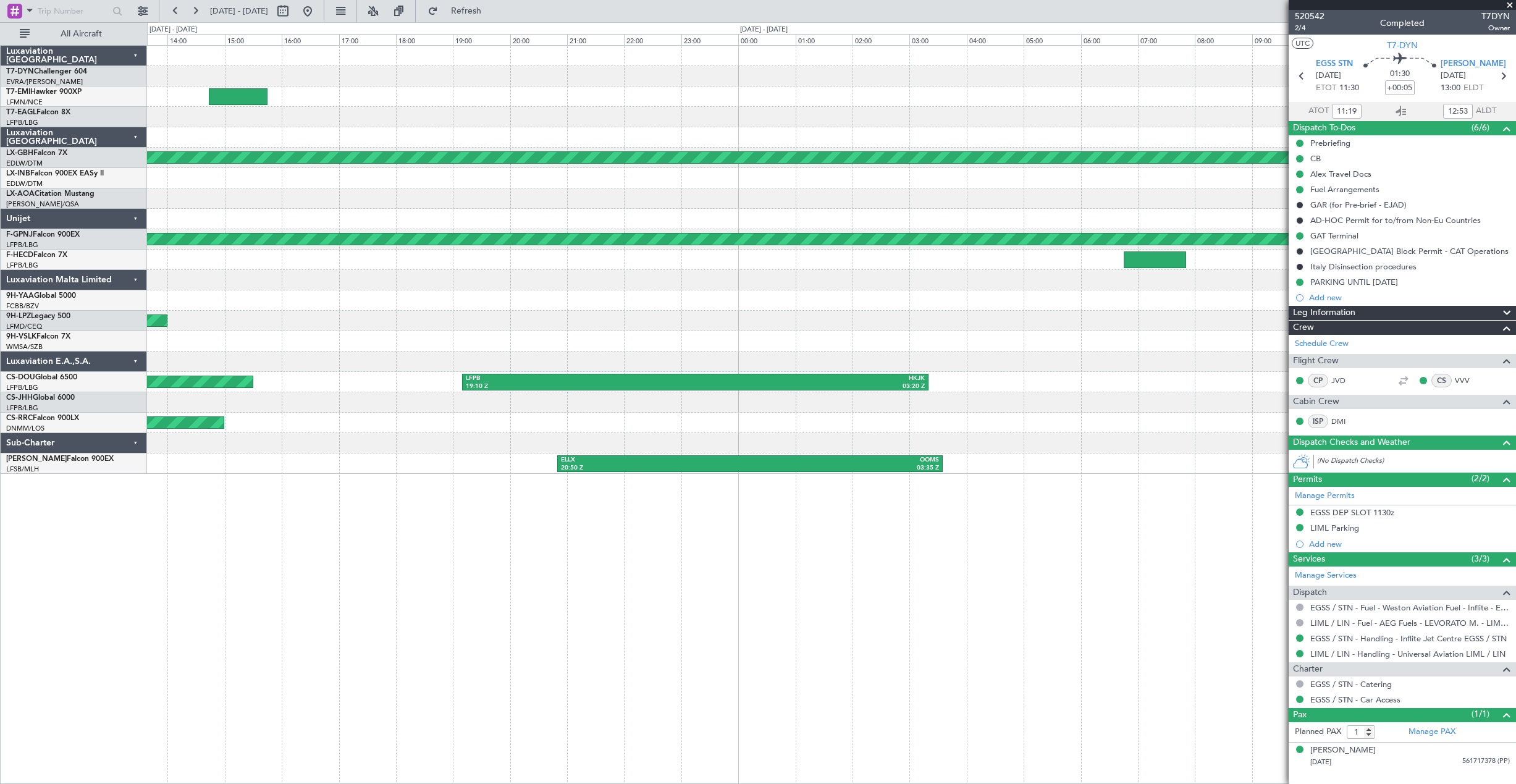
click at [218, 110] on div at bounding box center [831, 117] width 1368 height 21
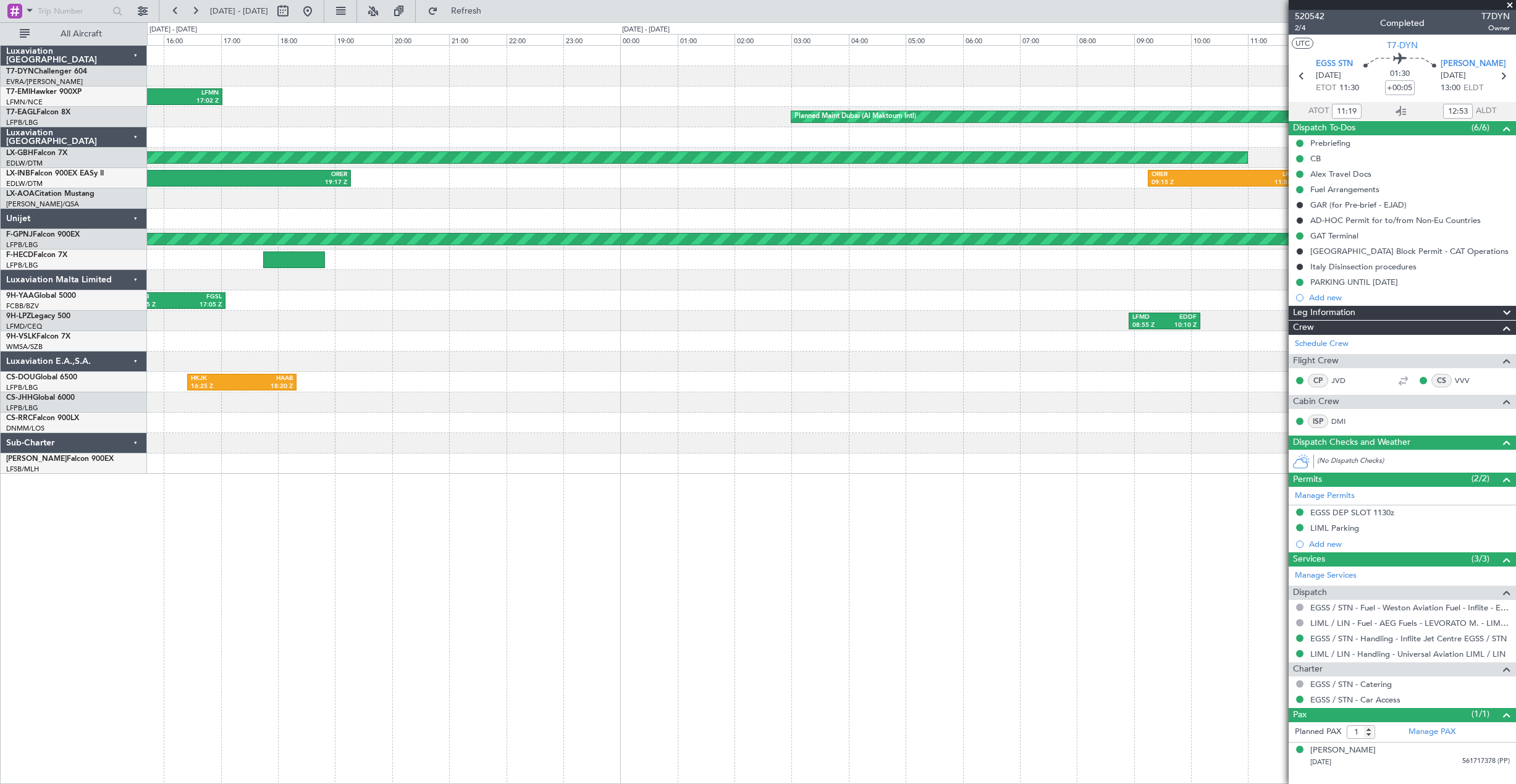
click at [152, 100] on div "GMME 14:12 Z LFMN 17:02 Z" at bounding box center [831, 96] width 1368 height 21
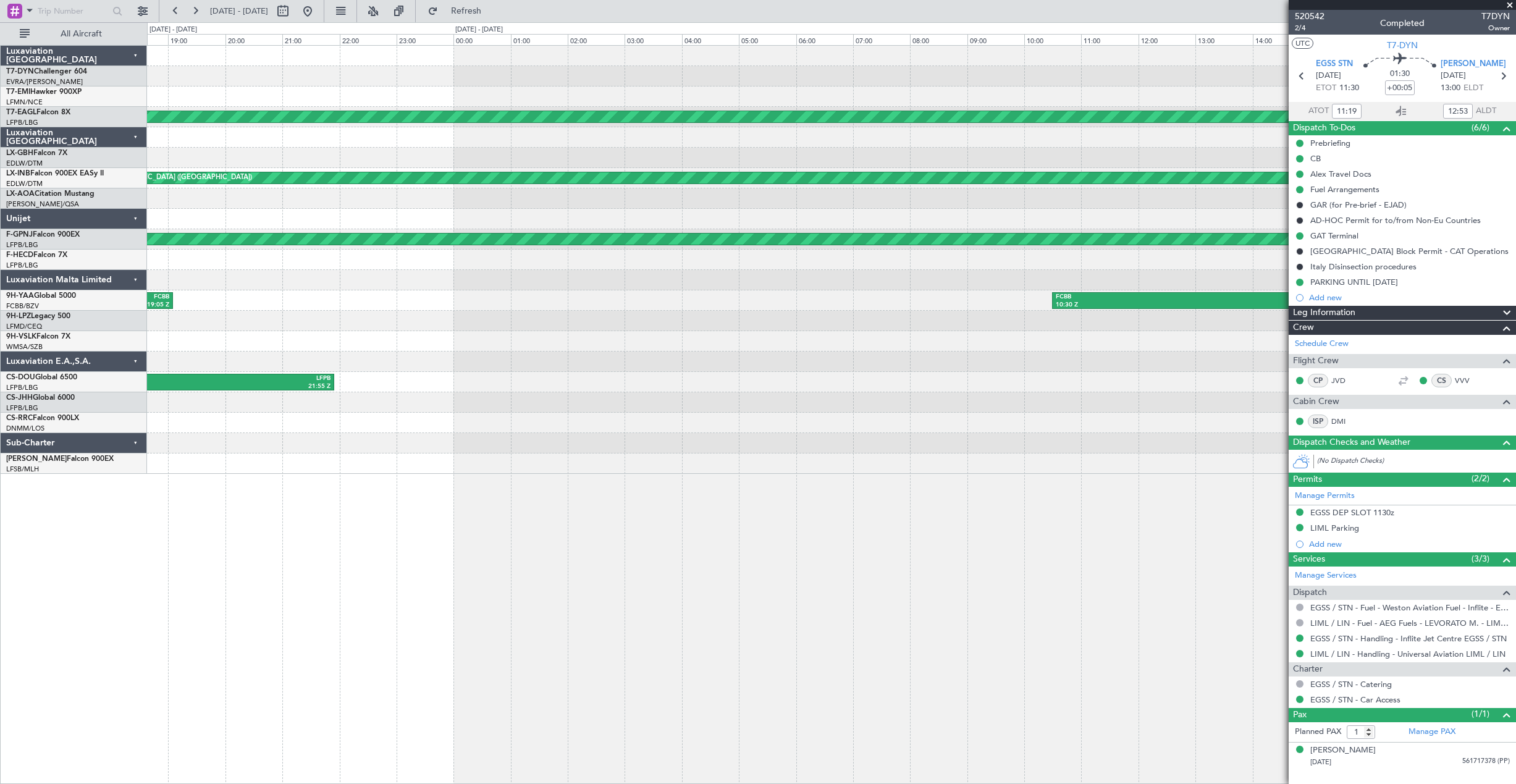
click at [133, 87] on div "Planned Maint Dubai (Al Maktoum Intl) Planned Maint London (Farnborough) LRBS 1…" at bounding box center [758, 402] width 1516 height 761
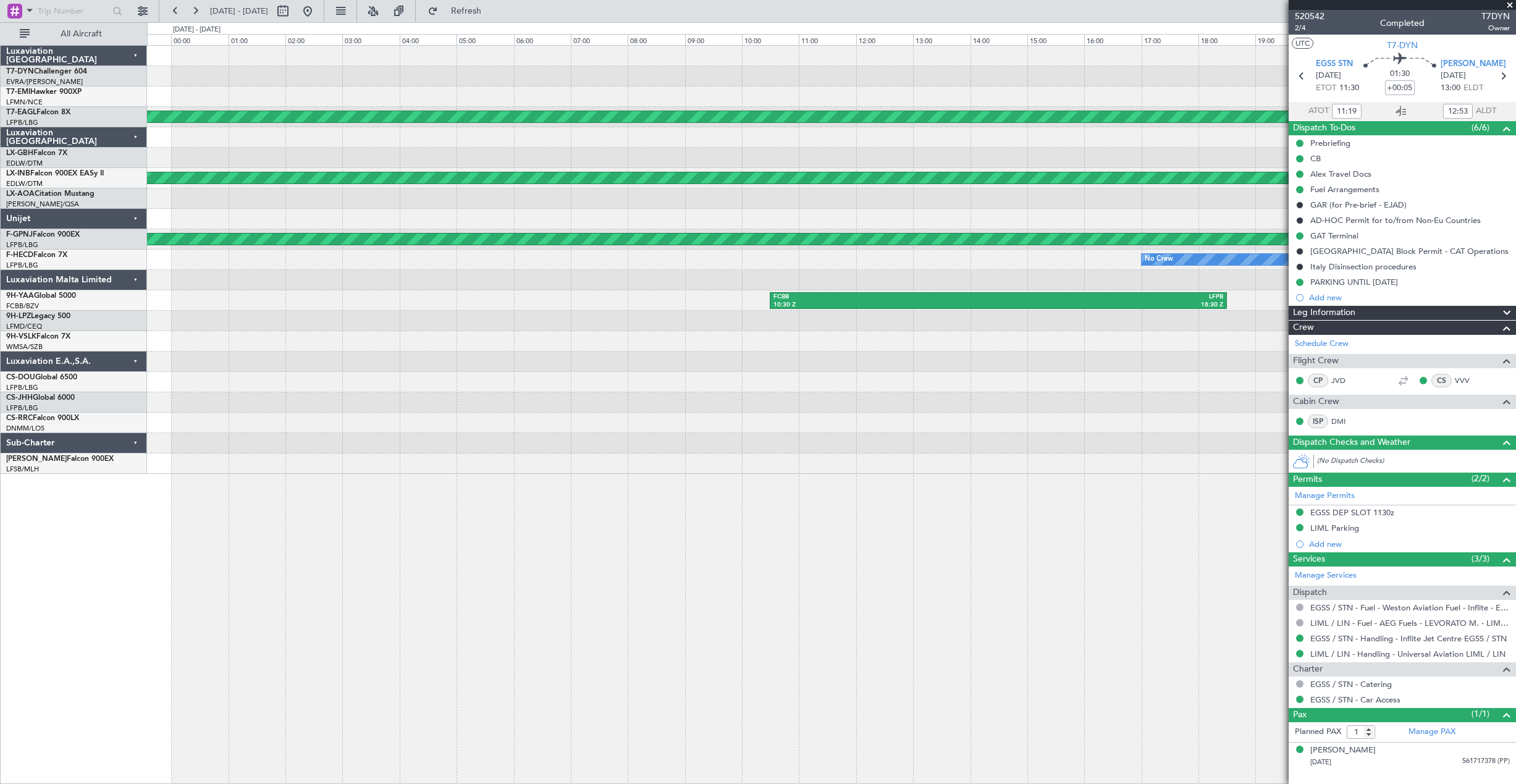
click at [311, 82] on div at bounding box center [831, 76] width 1368 height 21
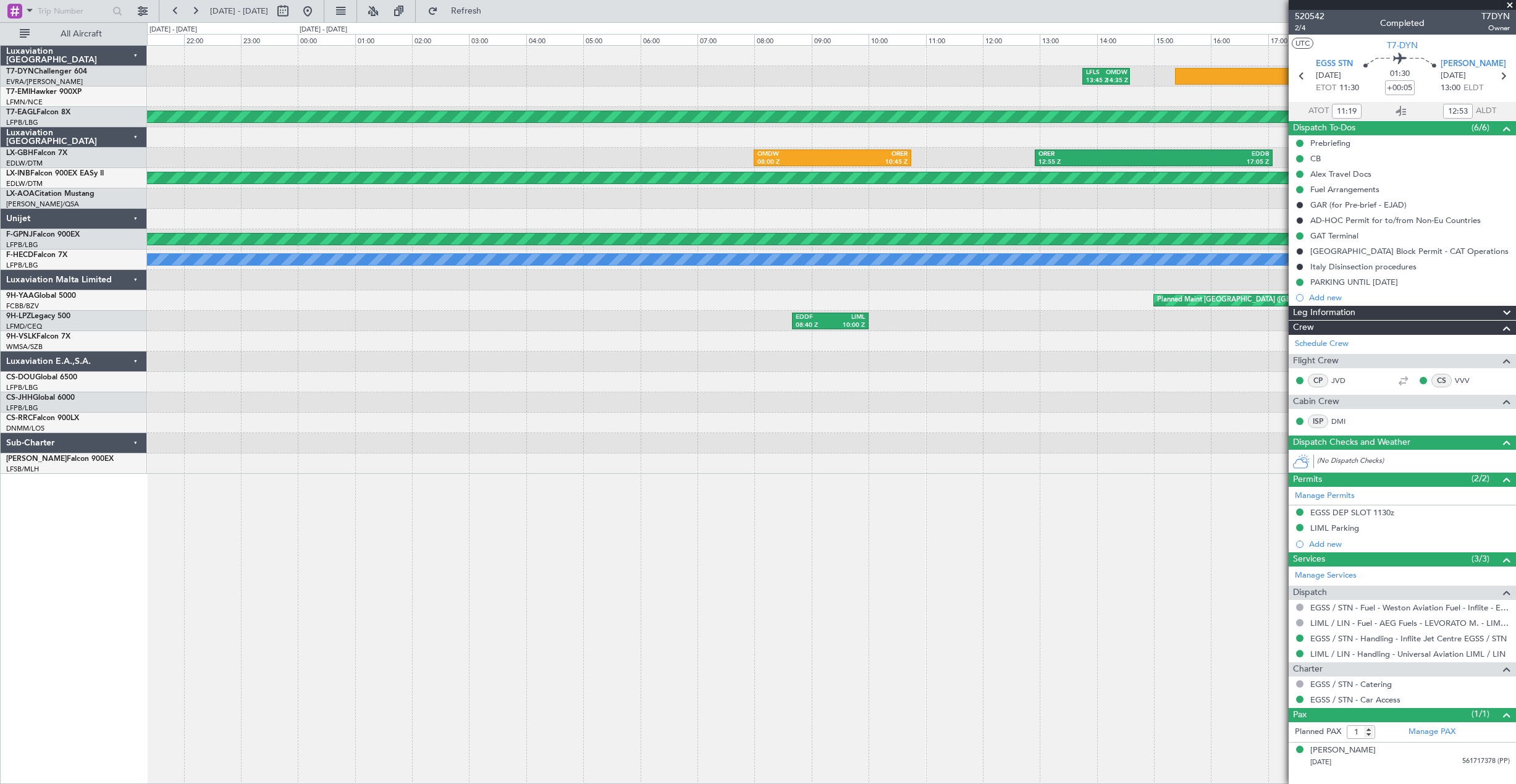
click at [353, 96] on div "LFLS 13:45 Z OMDW 14:35 Z Planned Maint Dubai (Al Maktoum Intl) OMDW 08:00 Z OR…" at bounding box center [831, 259] width 1368 height 428
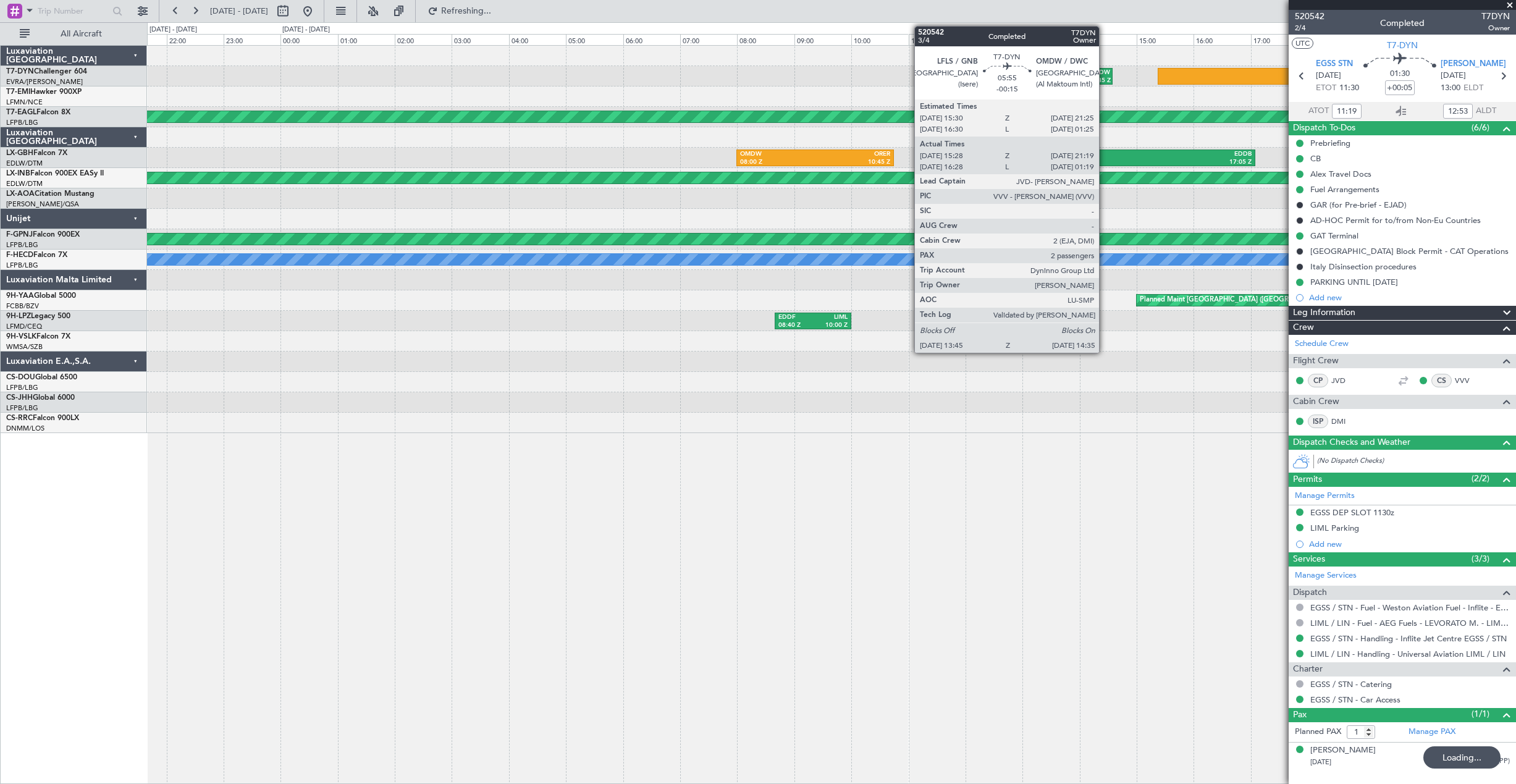
click at [1104, 76] on div "OMDW" at bounding box center [1098, 73] width 21 height 9
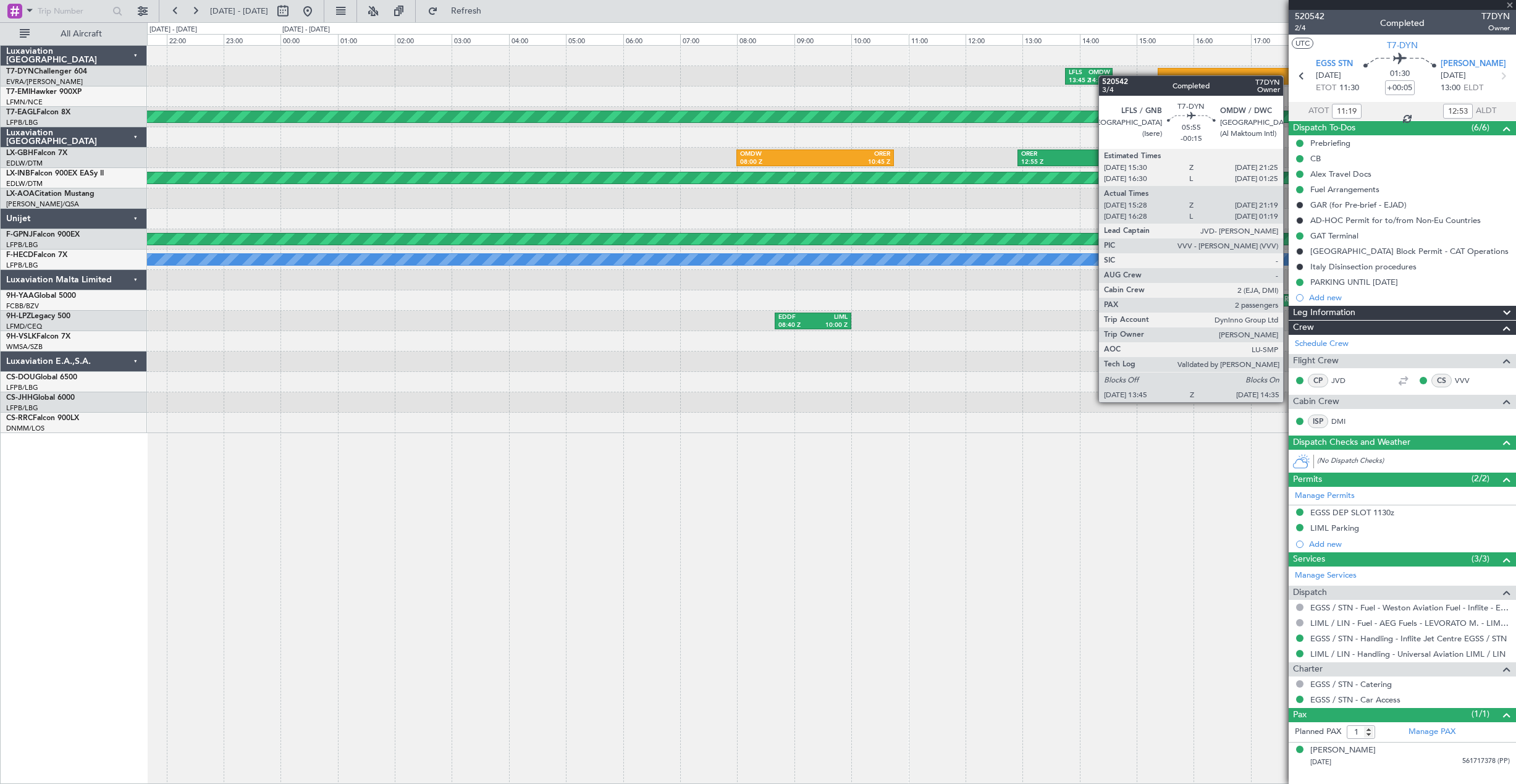
type input "-00:15"
type input "15:28"
type input "21:19"
type input "2"
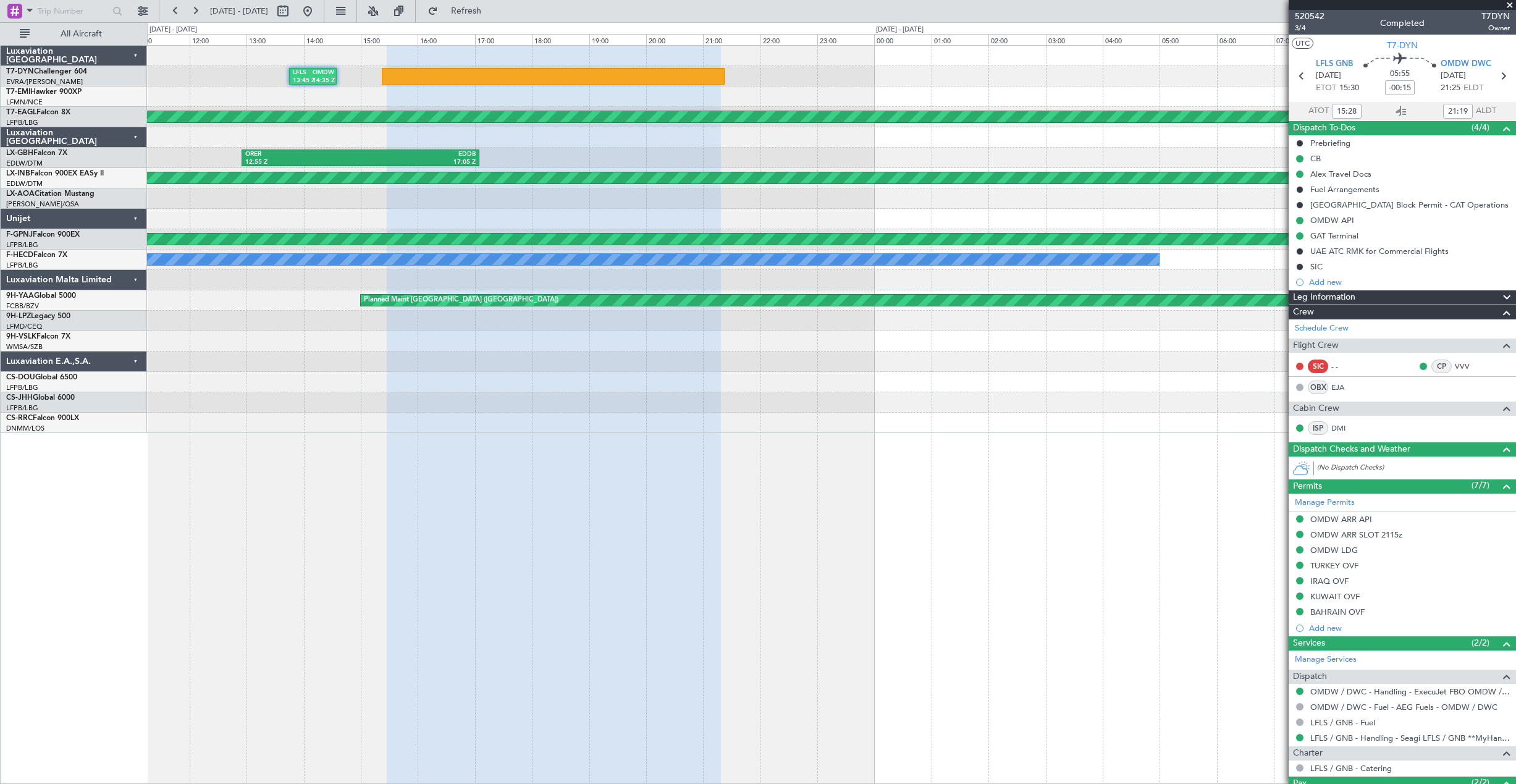
click at [302, 192] on div "LFLS 13:45 Z OMDW 14:35 Z LFMN 09:54 Z LFPB 11:24 Z Planned Maint Dubai (Al Mak…" at bounding box center [831, 239] width 1368 height 388
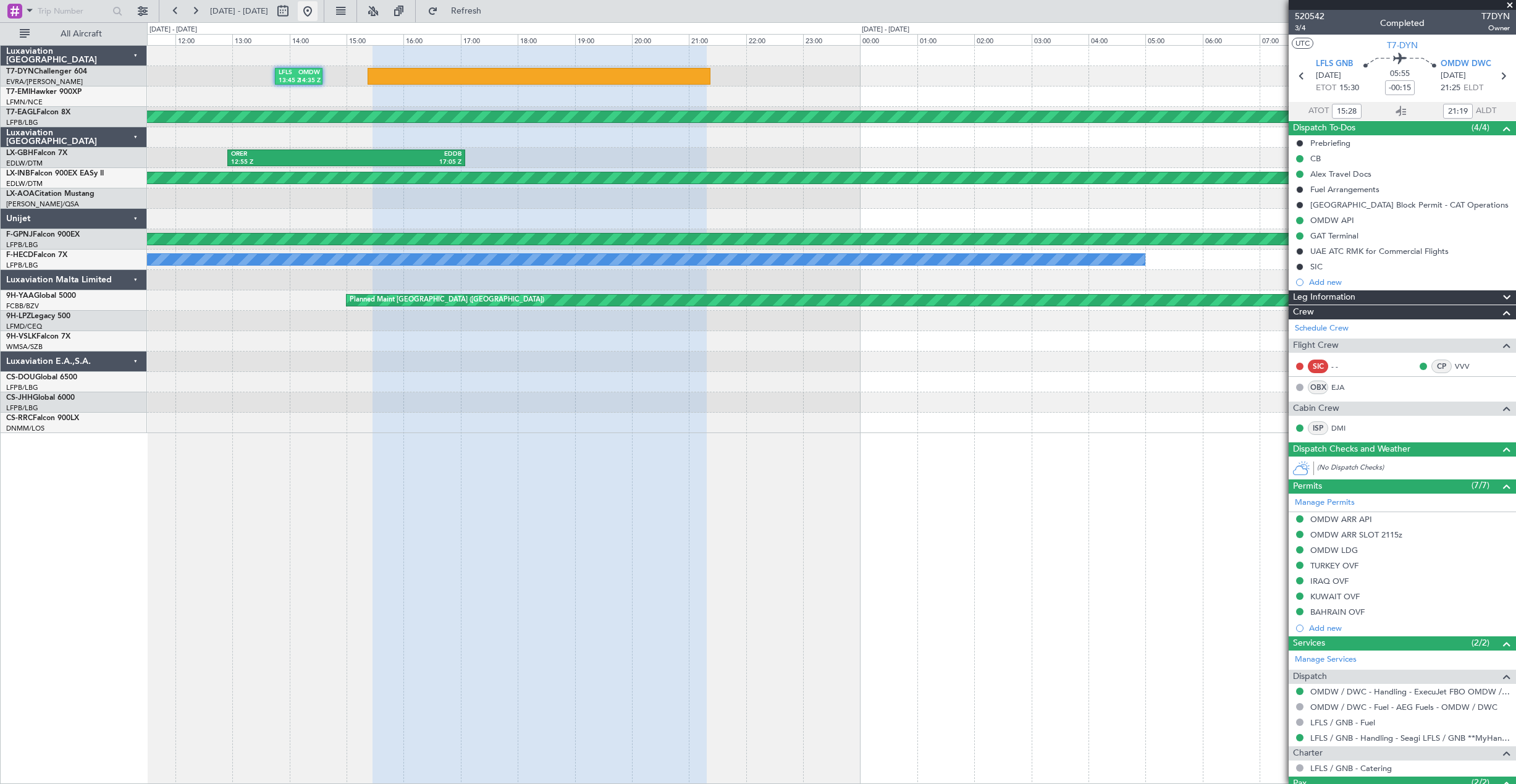
click at [317, 15] on button at bounding box center [308, 11] width 20 height 20
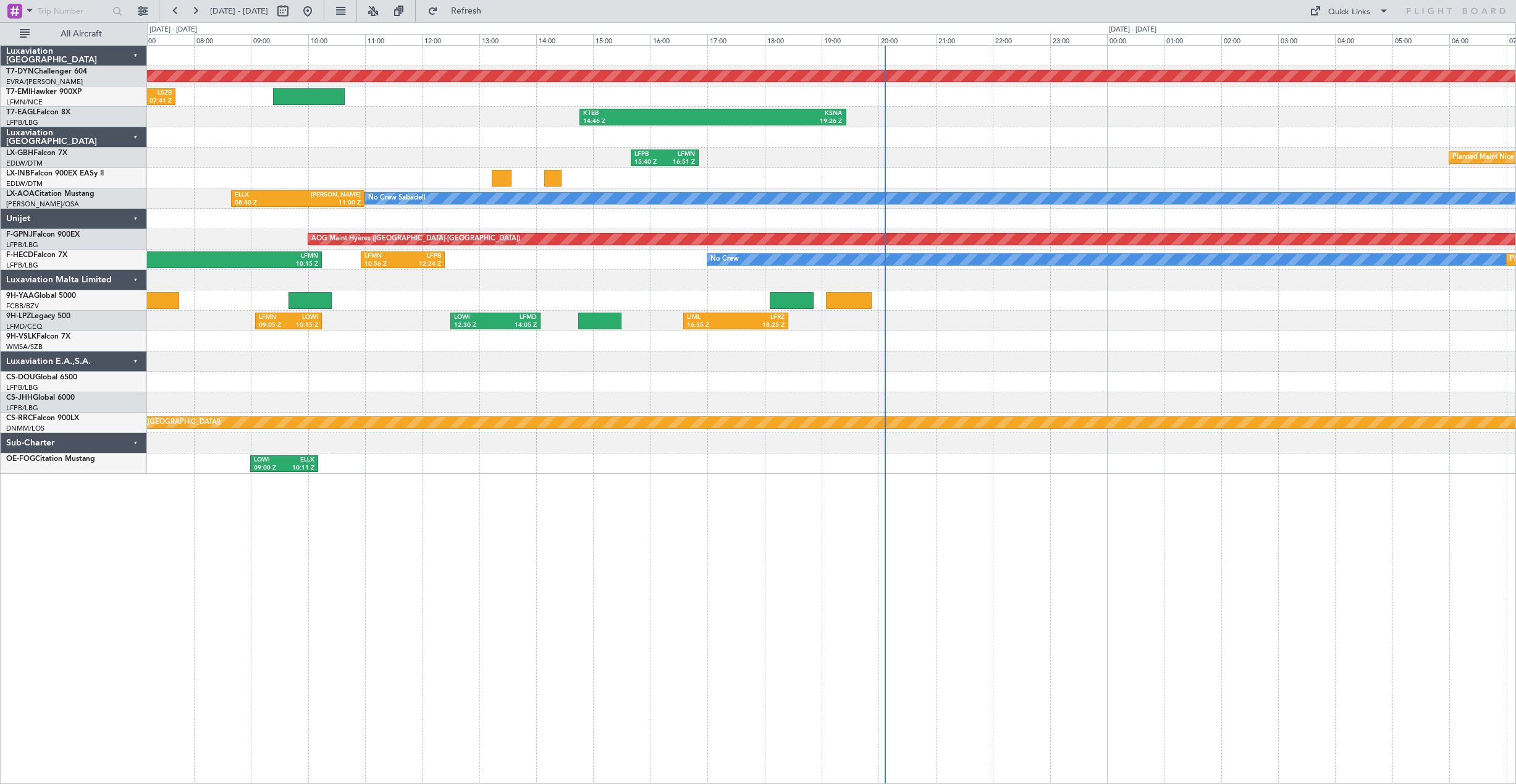
click at [651, 446] on div "Planned Maint Basel-Mulhouse EDDB 06:20 Z LSZB 07:41 Z KTEB 14:46 Z KSNA 19:26 …" at bounding box center [831, 259] width 1368 height 428
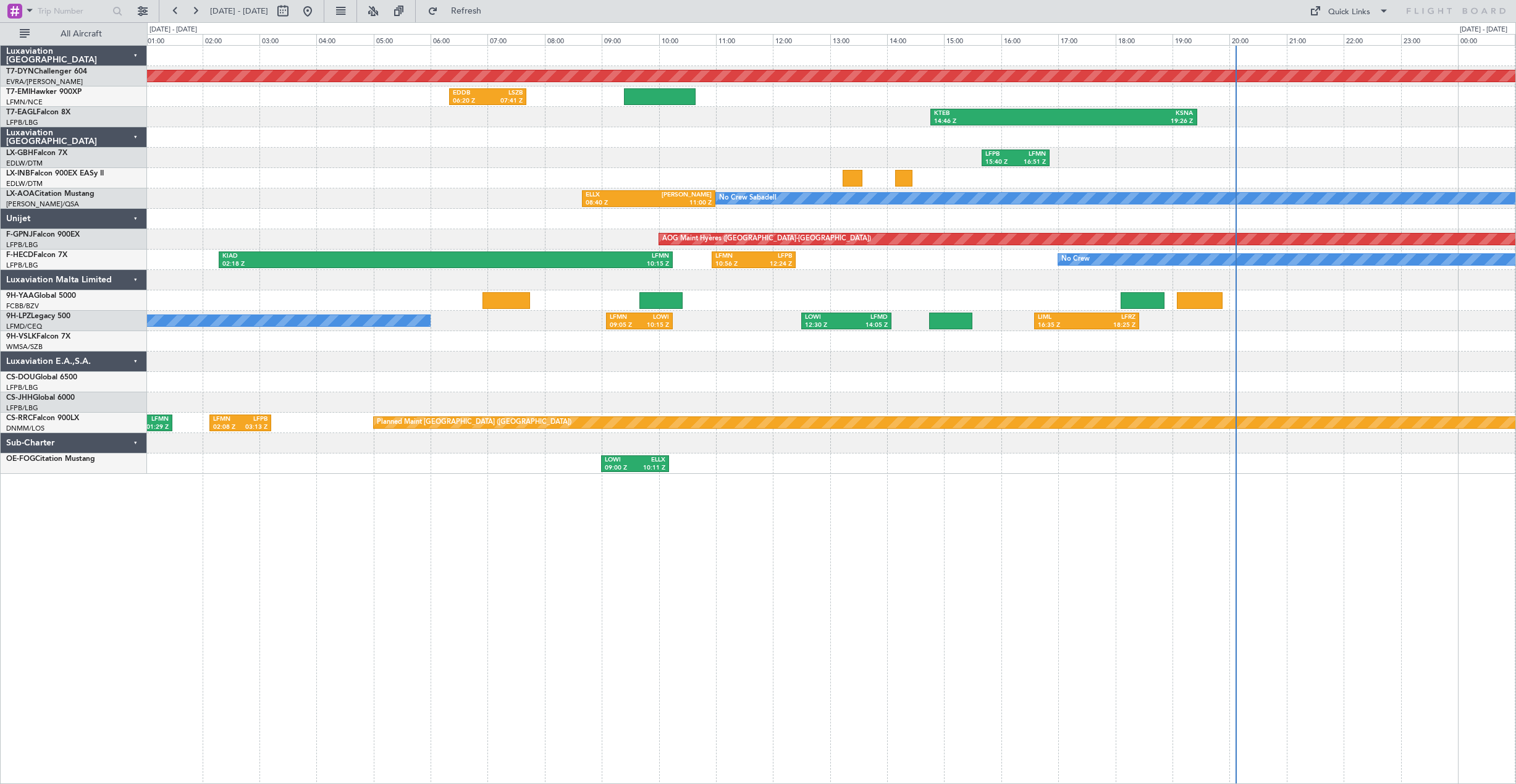
click at [742, 437] on div "Planned Maint Basel-Mulhouse EDDB 06:20 Z LSZB 07:41 Z KTEB 14:46 Z KSNA 19:26 …" at bounding box center [831, 259] width 1368 height 428
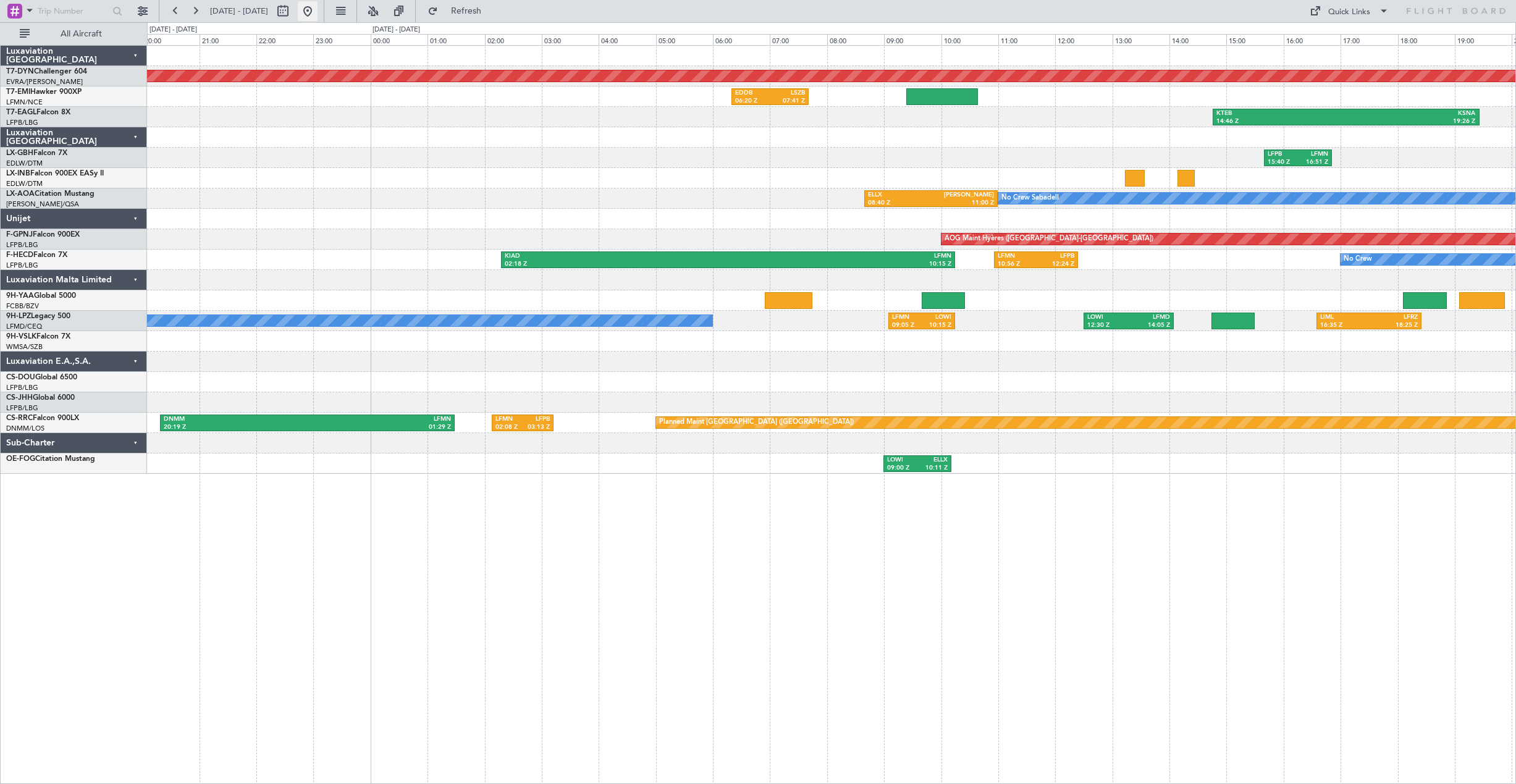
click at [317, 9] on button at bounding box center [308, 11] width 20 height 20
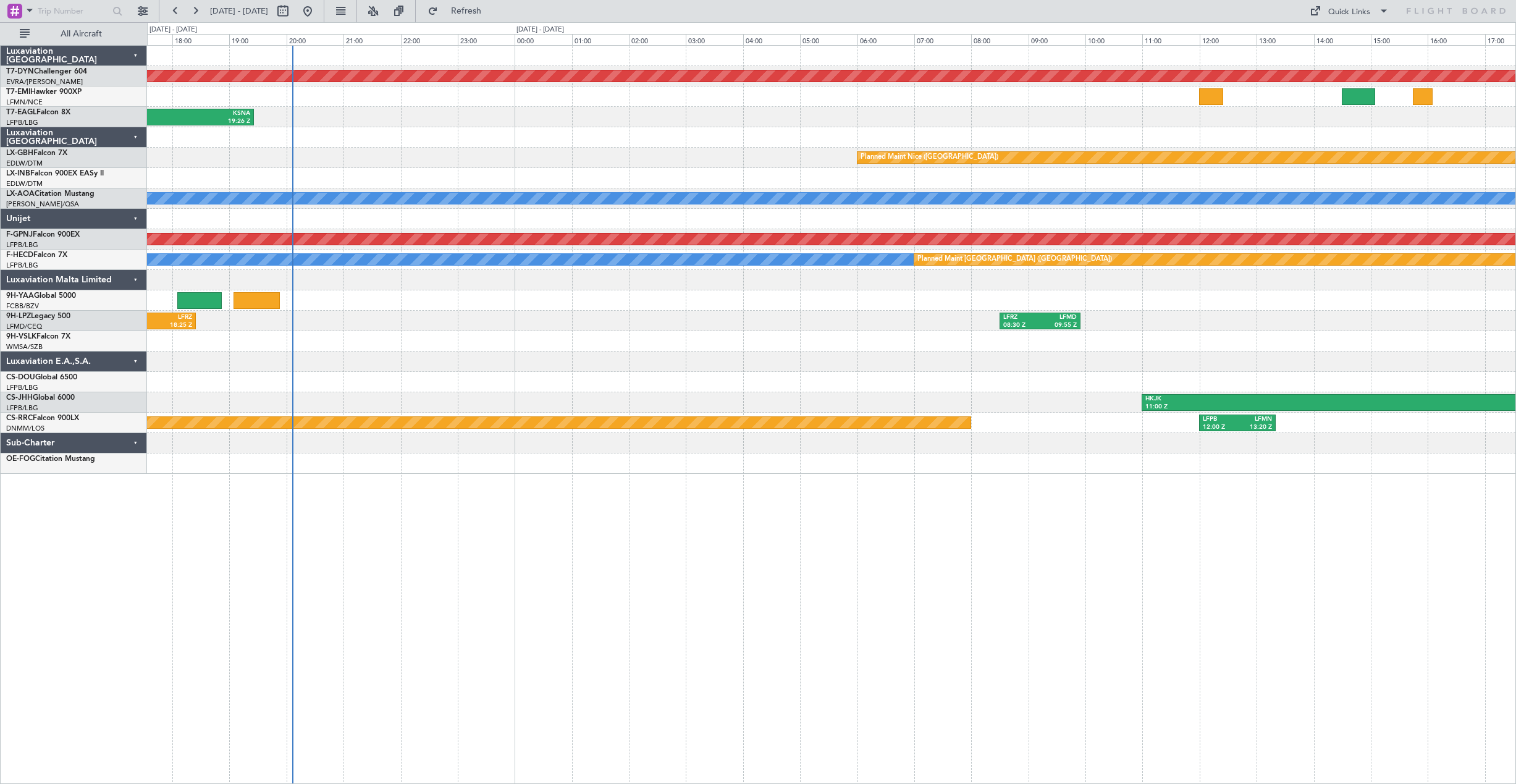
click at [356, 250] on div "Planned Maint Basel-Mulhouse KTEB 14:46 Z KSNA 19:26 Z Planned Maint Nice (Côte…" at bounding box center [831, 259] width 1368 height 428
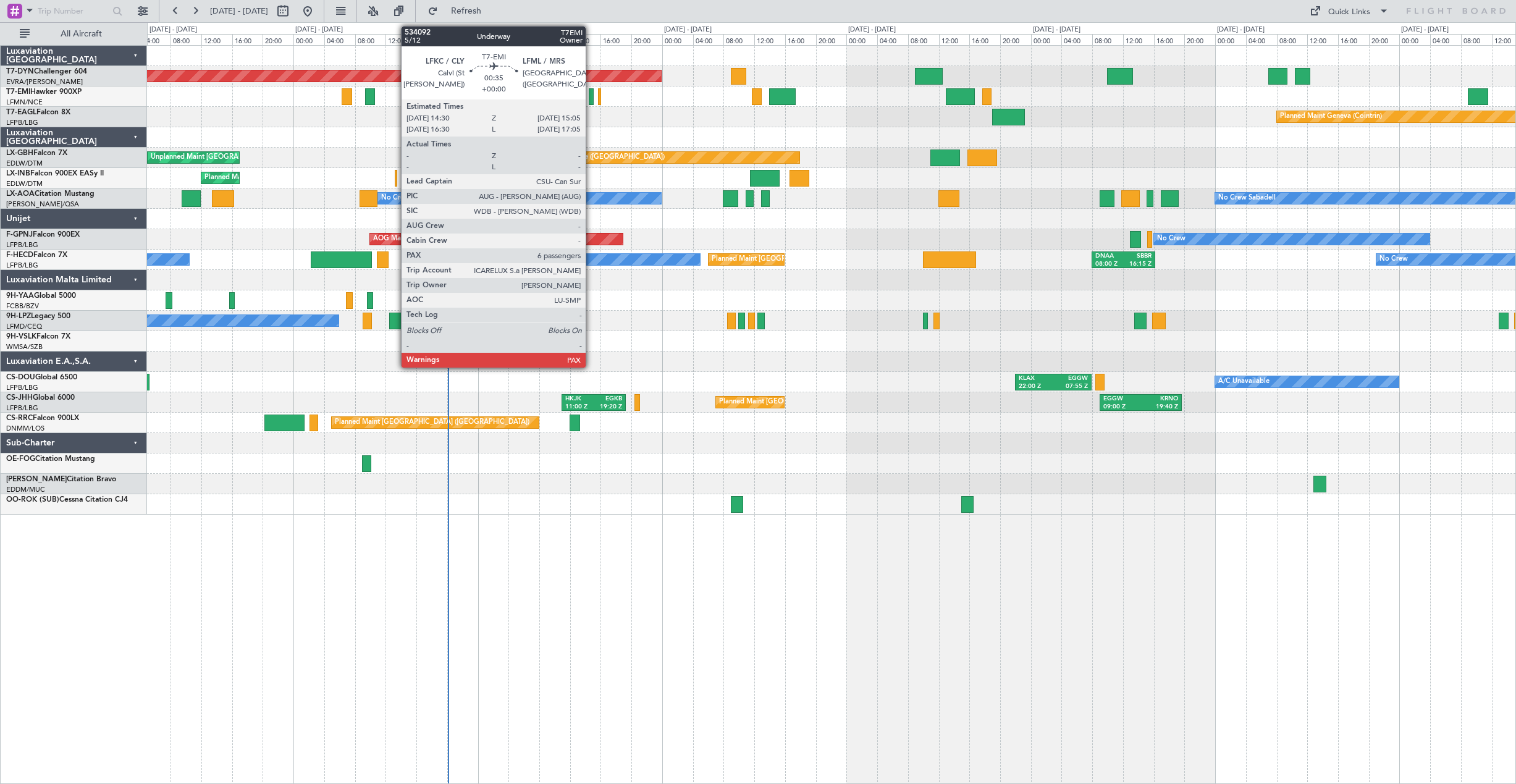
click at [591, 95] on div at bounding box center [590, 96] width 5 height 17
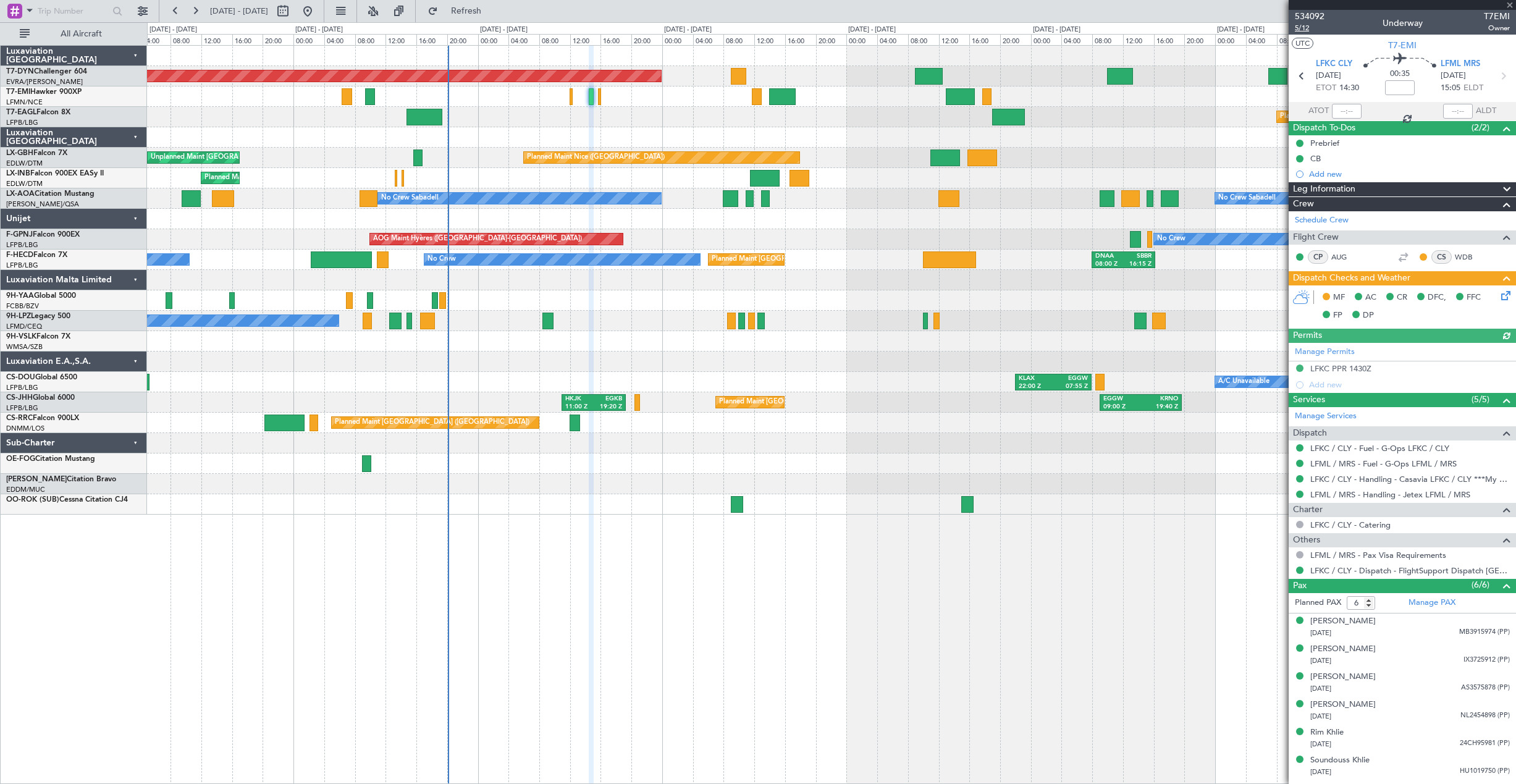
click at [1305, 29] on span "5/12" at bounding box center [1310, 28] width 30 height 11
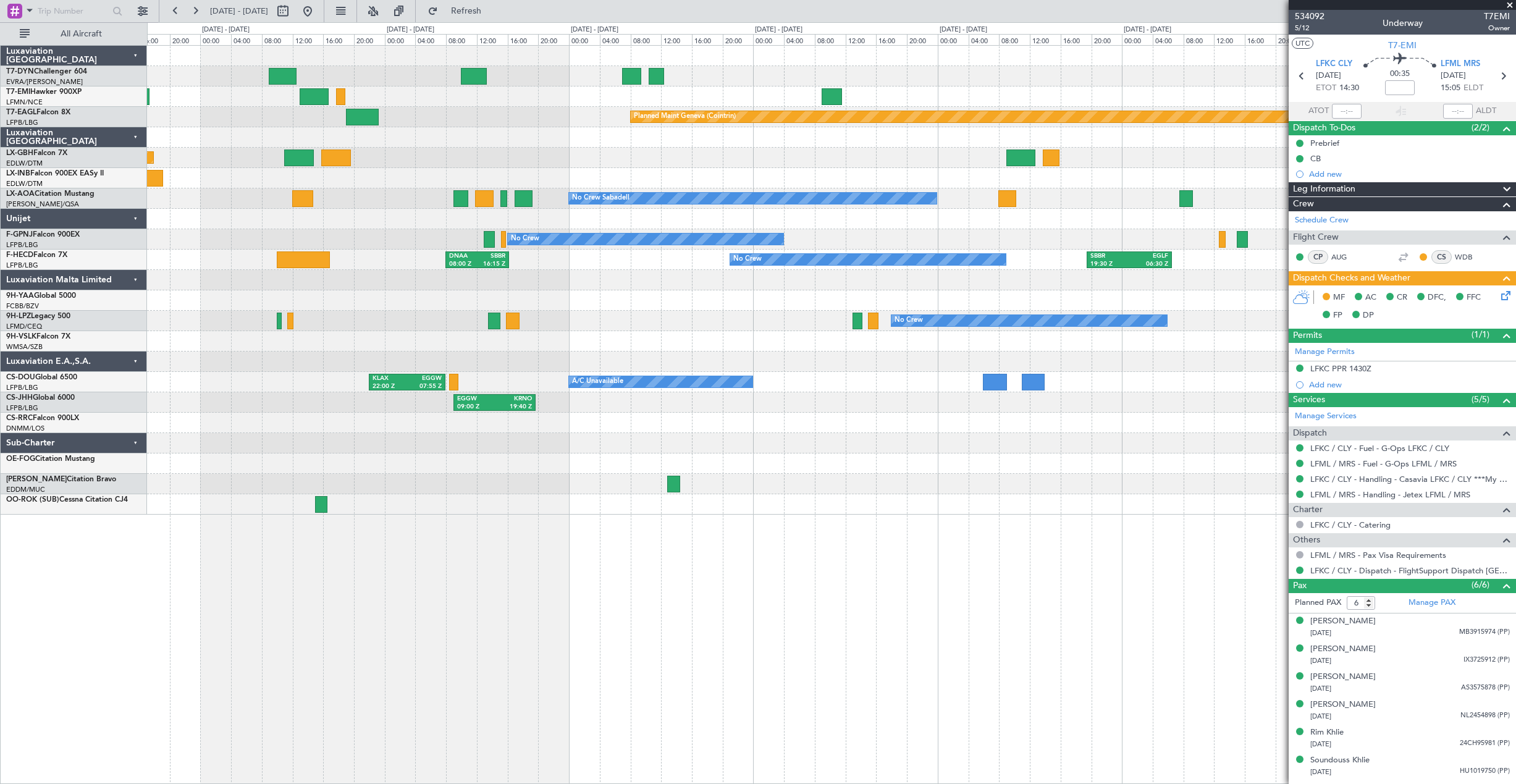
click at [292, 203] on div at bounding box center [303, 198] width 22 height 17
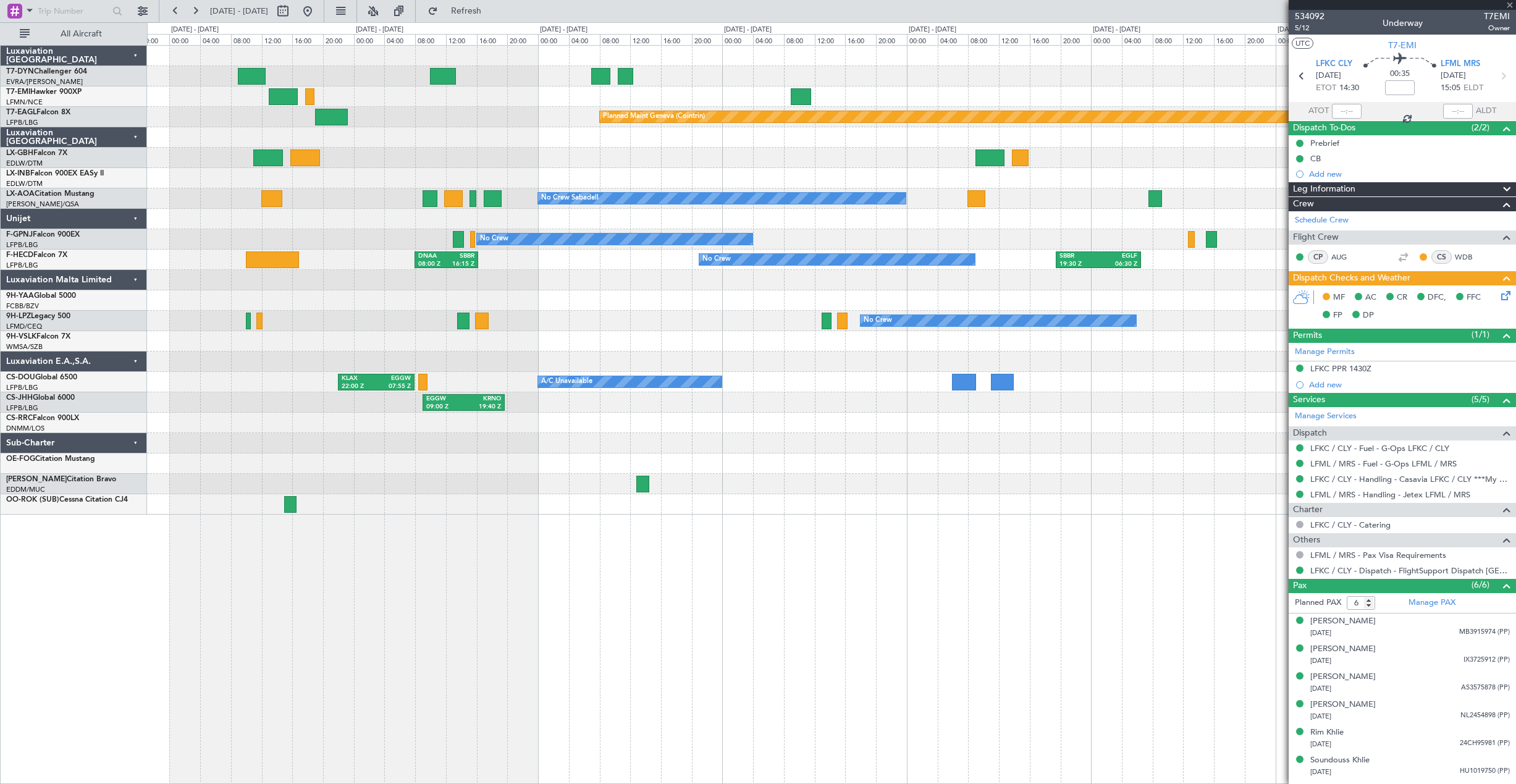
click at [328, 190] on div "No Crew Sabadell No Crew Sabadell" at bounding box center [831, 199] width 1368 height 21
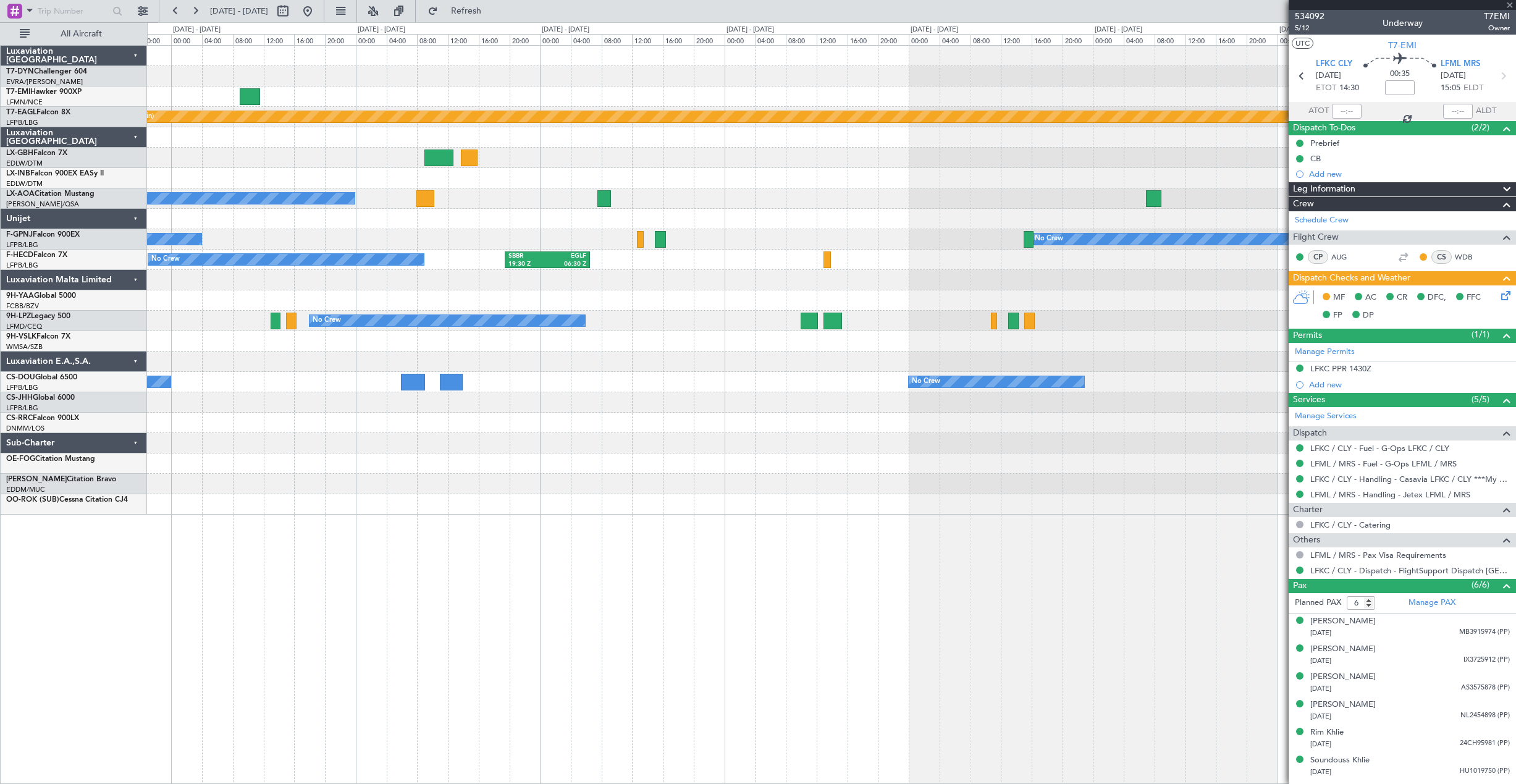
click at [341, 198] on div "Planned Maint Chester Planned Maint Geneva (Cointrin) No Crew Sabadell No Crew …" at bounding box center [831, 280] width 1368 height 469
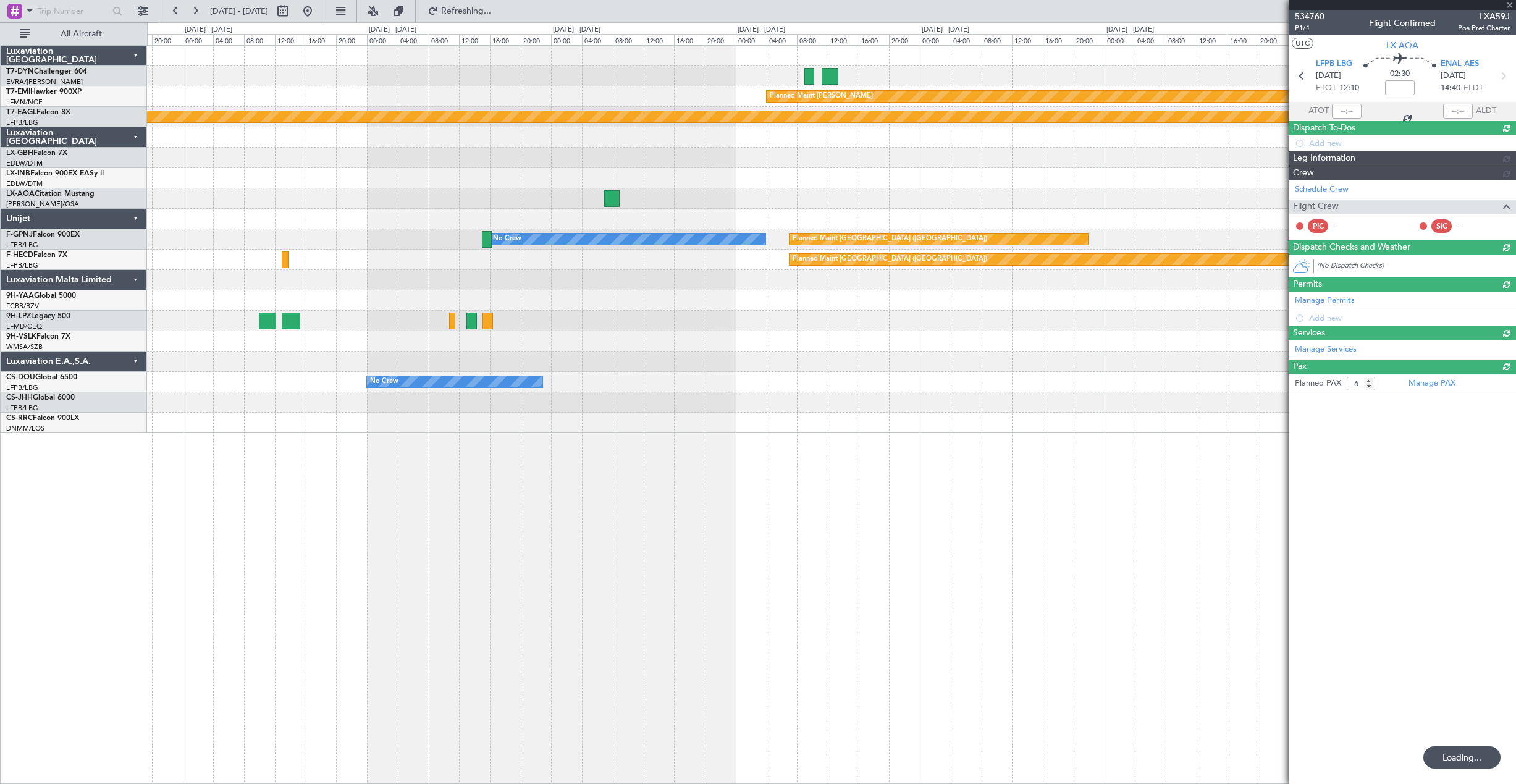
type input "-00:05"
type input "0"
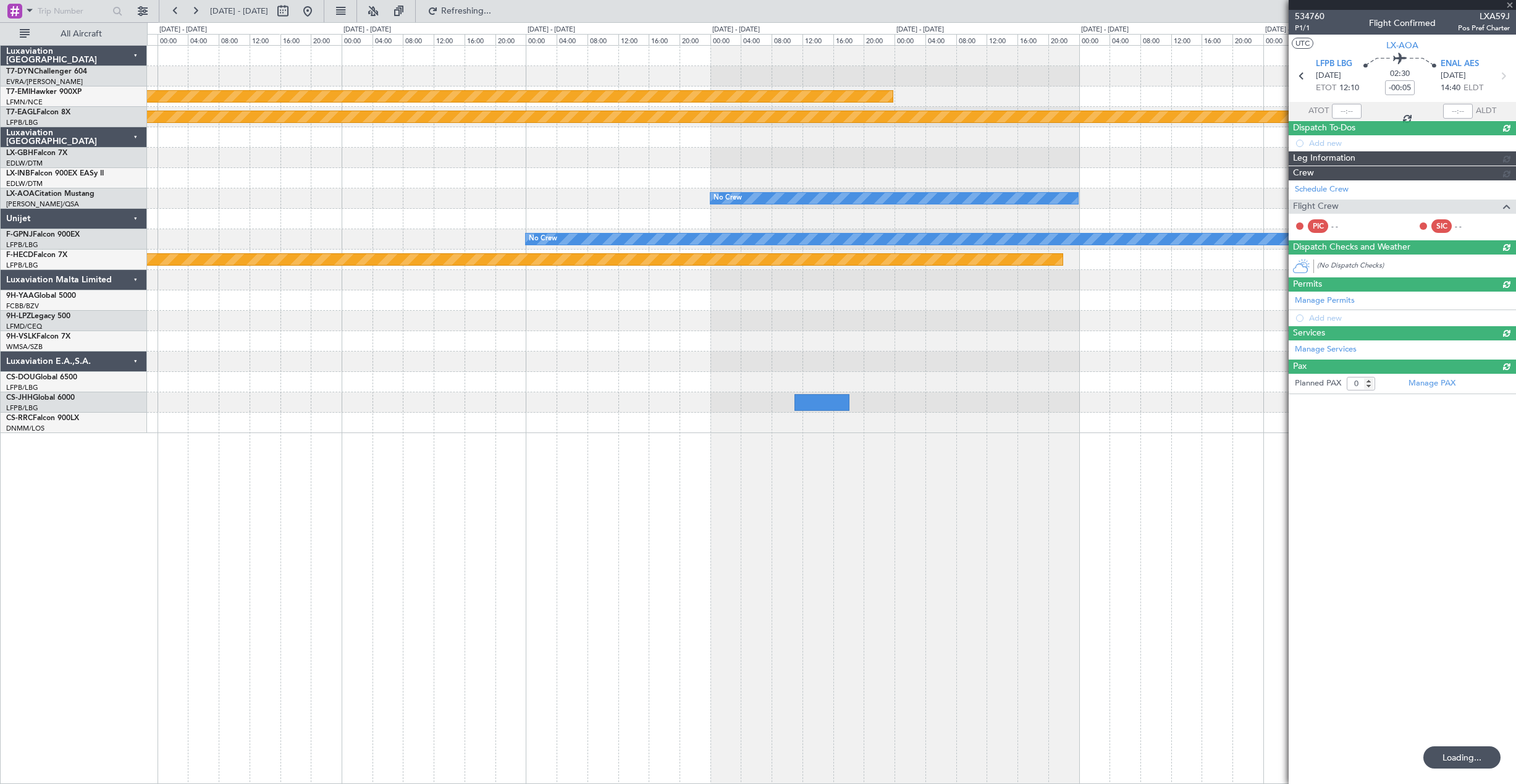
click at [0, 154] on html "28 Aug 2025 - 05 Sep 2025 Refreshing... Quick Links All Aircraft Planned Maint …" at bounding box center [758, 392] width 1516 height 784
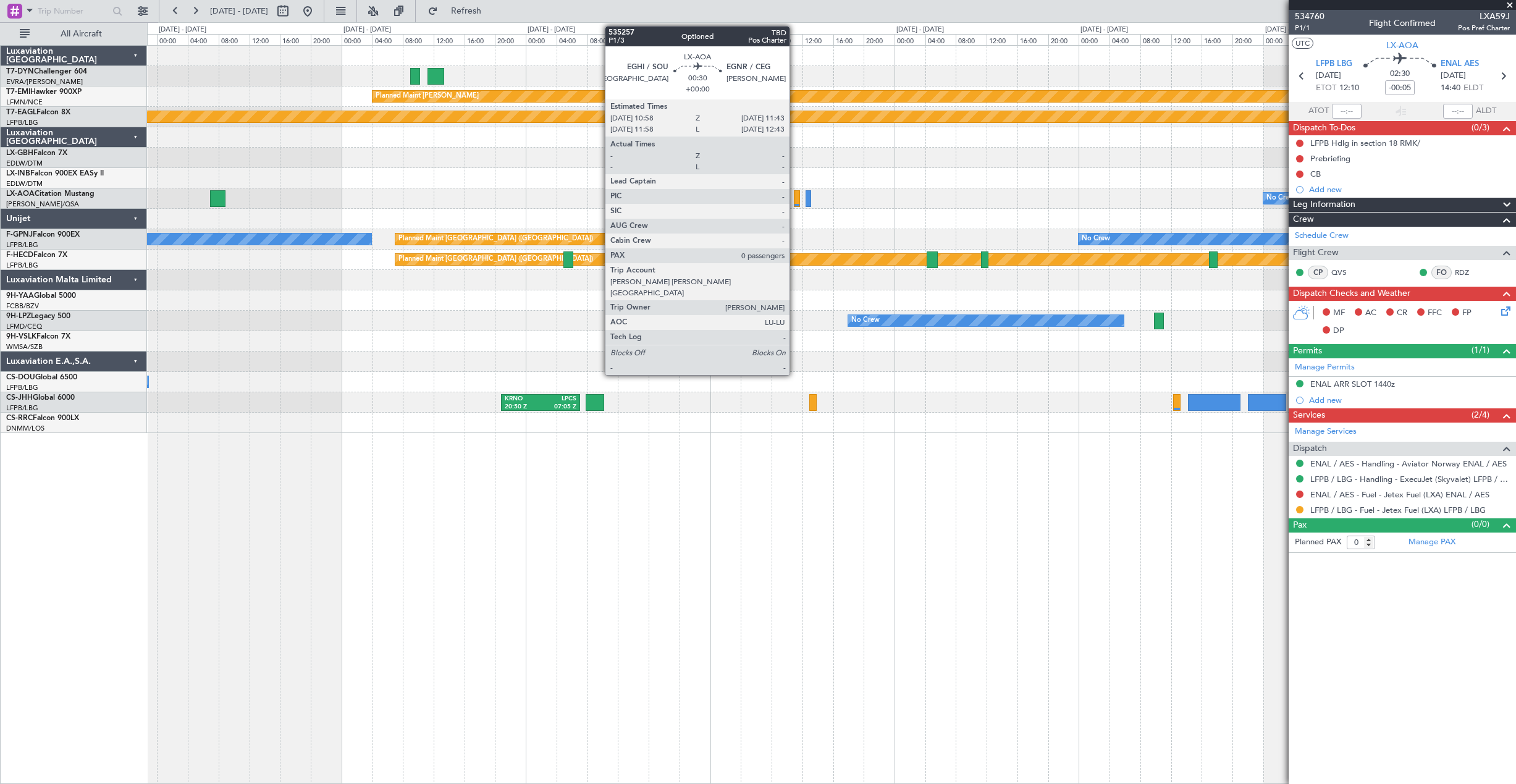
click at [795, 198] on div at bounding box center [797, 198] width 6 height 17
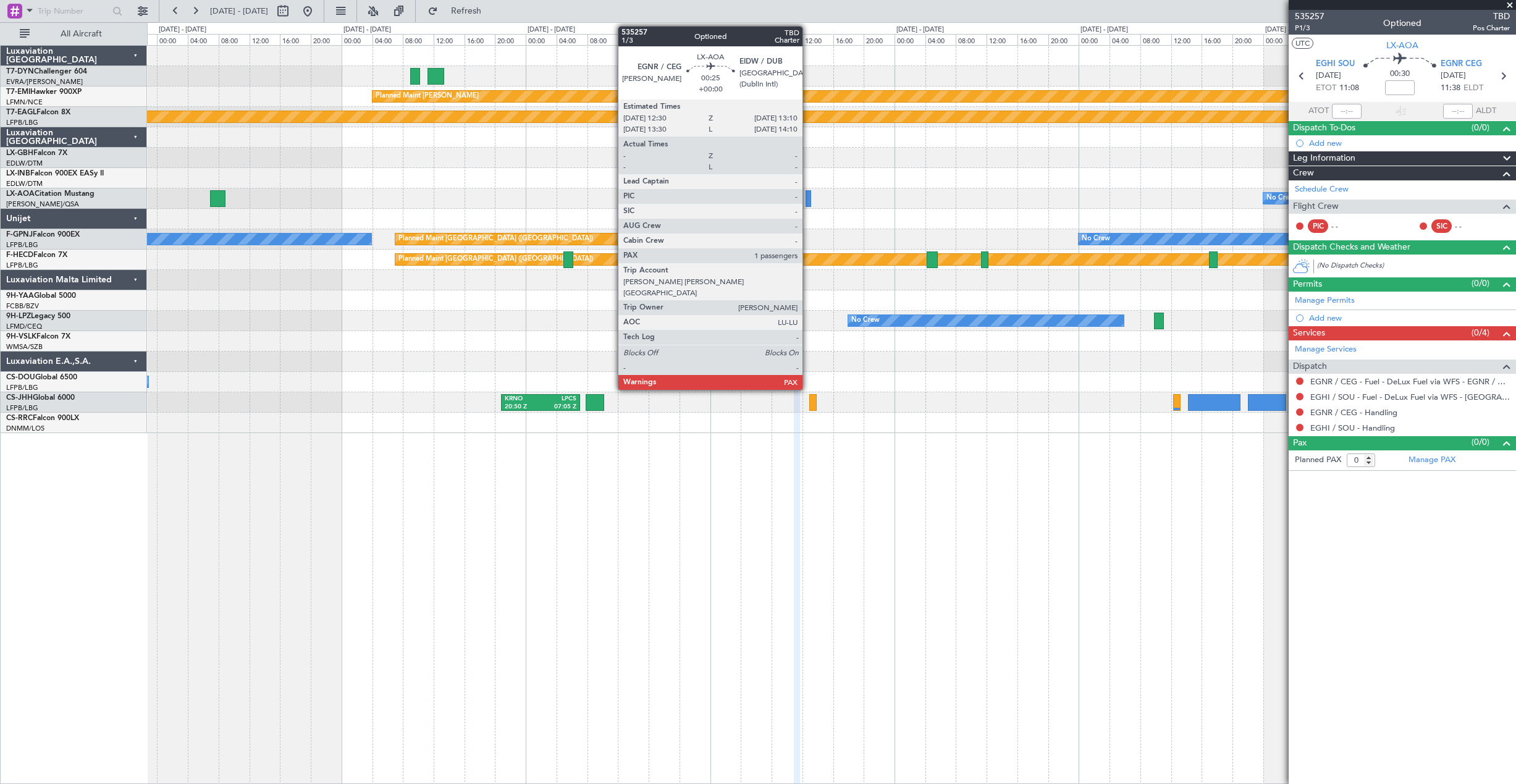
click at [808, 197] on div at bounding box center [808, 198] width 6 height 17
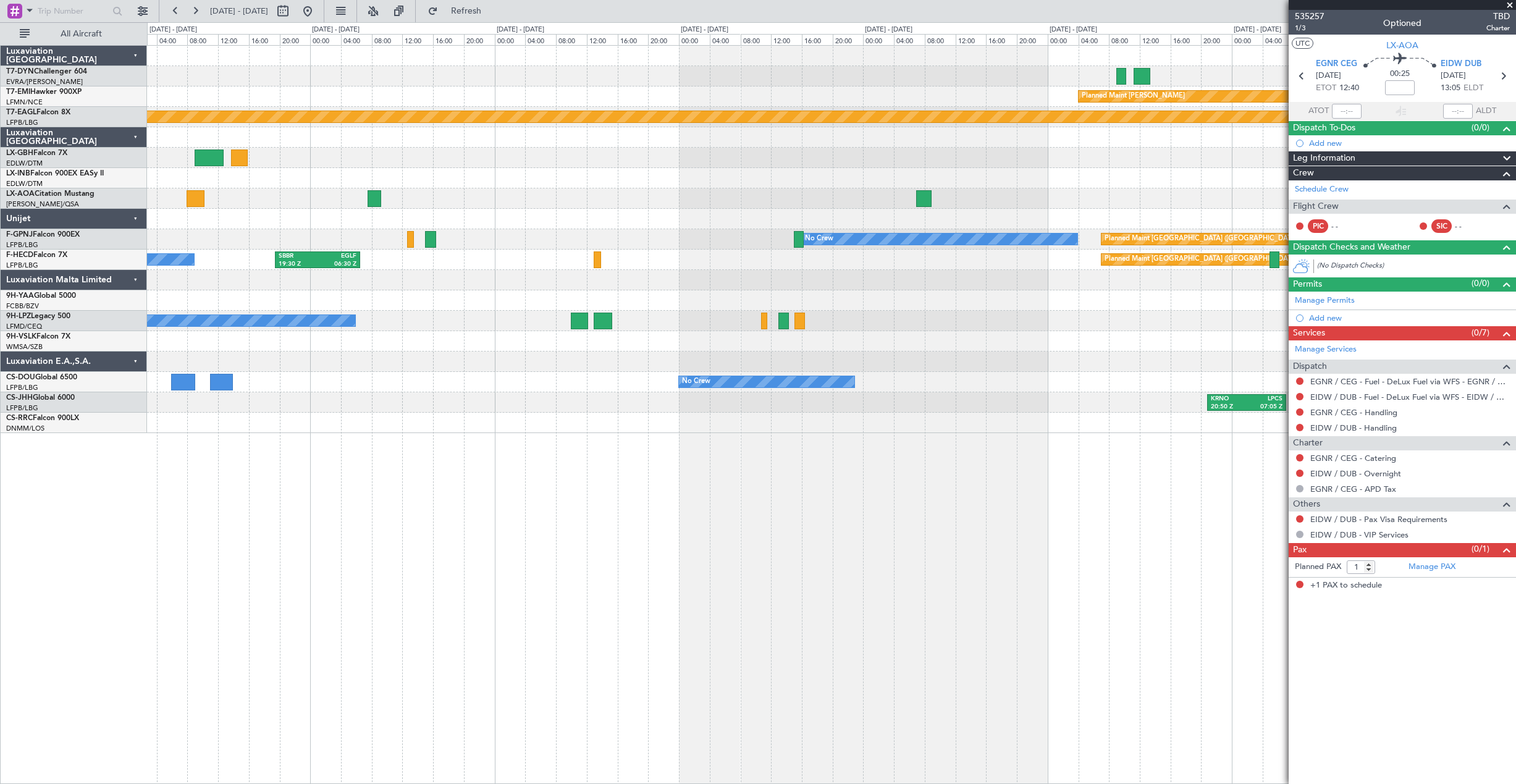
click at [1237, 221] on div at bounding box center [831, 219] width 1368 height 21
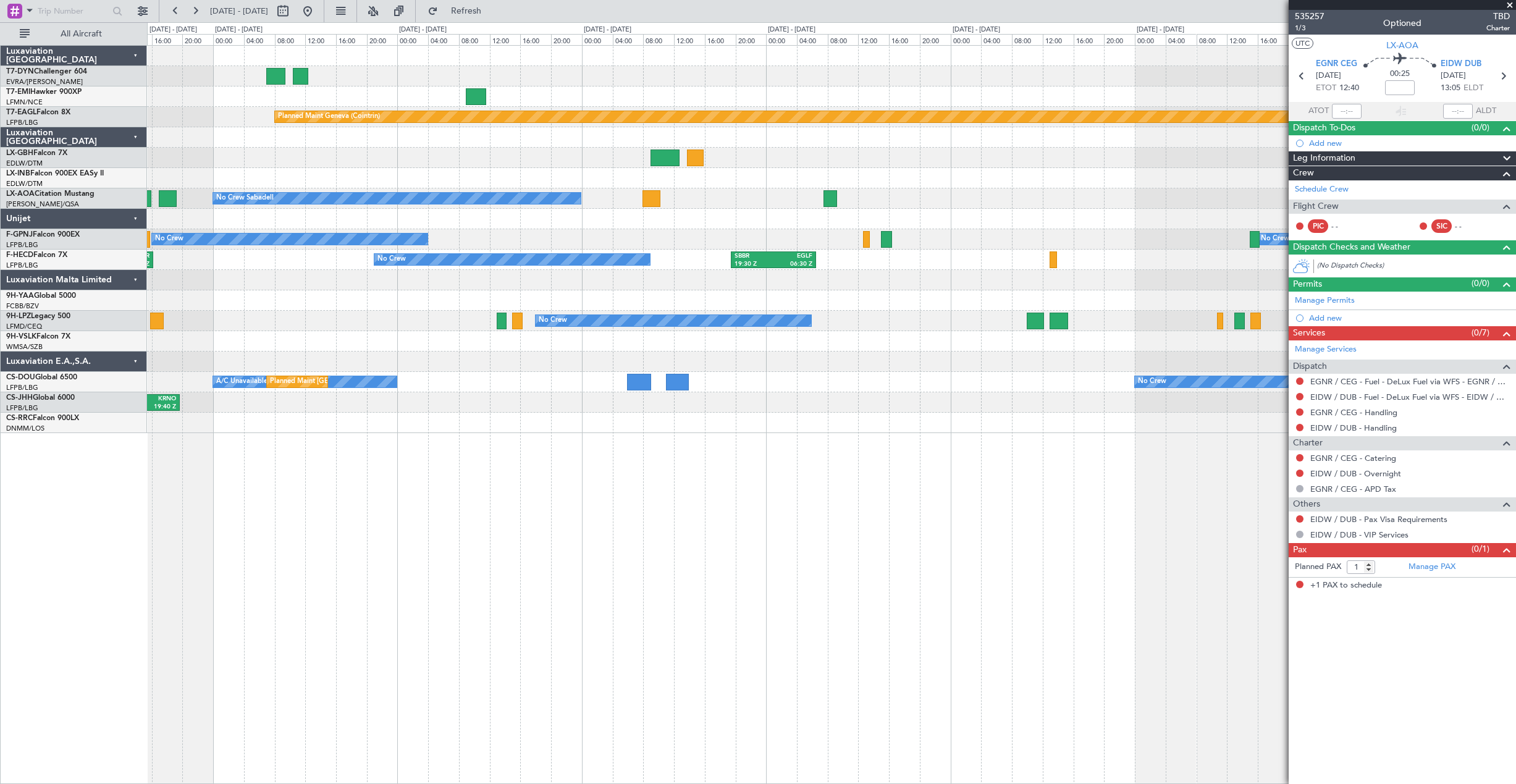
click at [1086, 226] on div "Planned Maint Chester Planned Maint Geneva (Cointrin) No Crew Sabadell No Crew …" at bounding box center [831, 239] width 1368 height 388
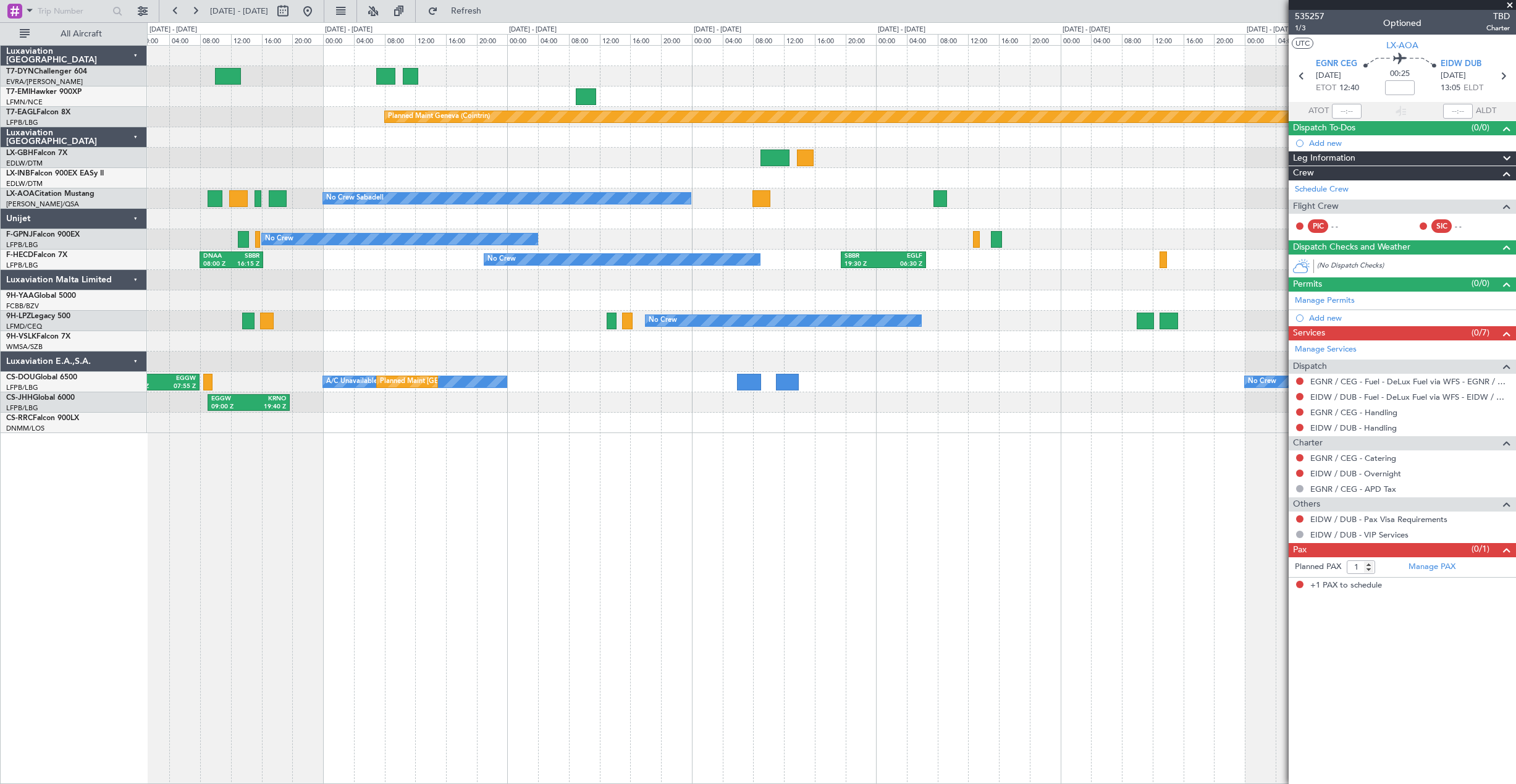
click at [538, 242] on div "No Crew" at bounding box center [399, 238] width 275 height 11
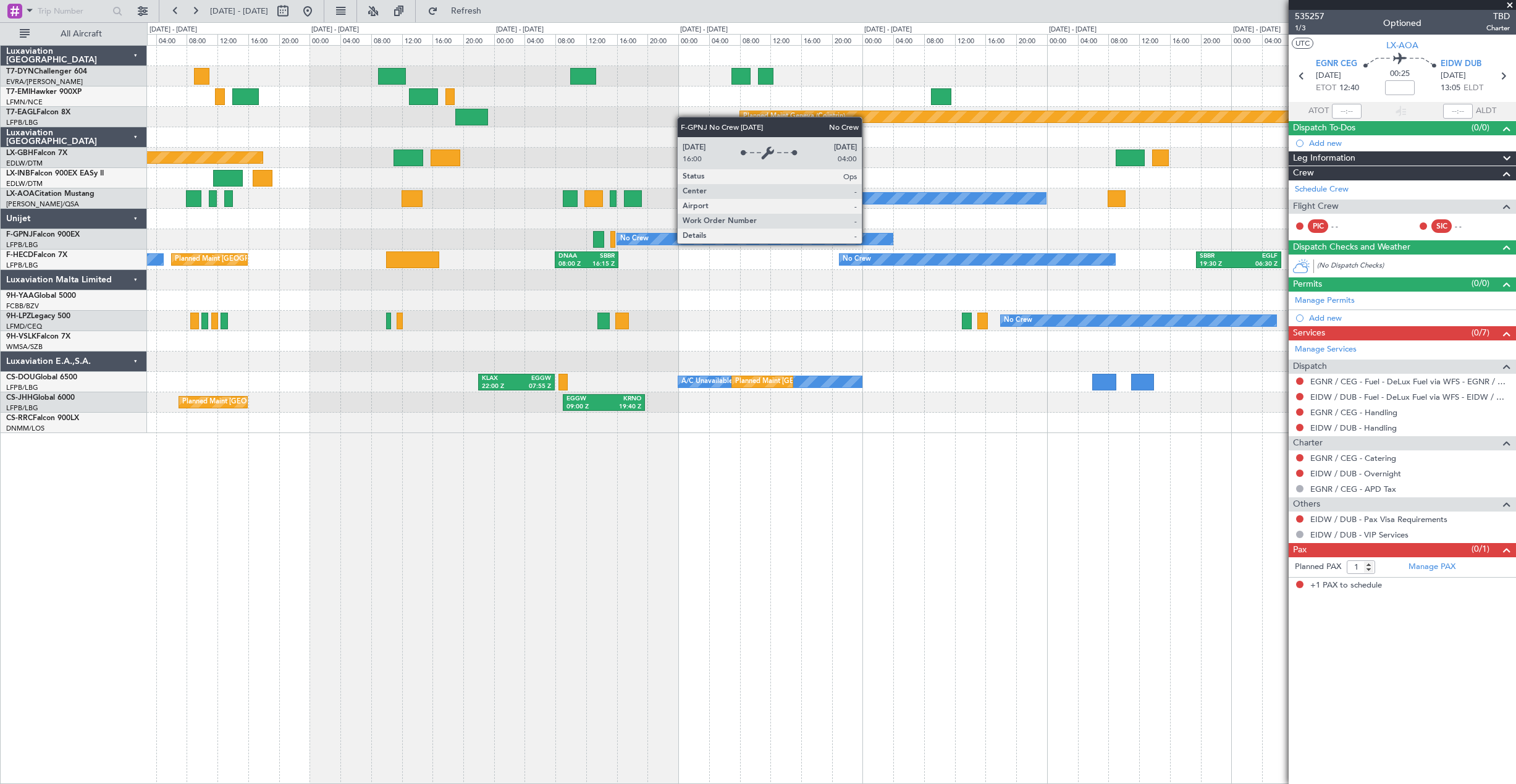
click at [821, 245] on div "Planned Maint Basel-Mulhouse Planned Maint Geneva (Cointrin) Planned Maint Nice…" at bounding box center [831, 239] width 1368 height 388
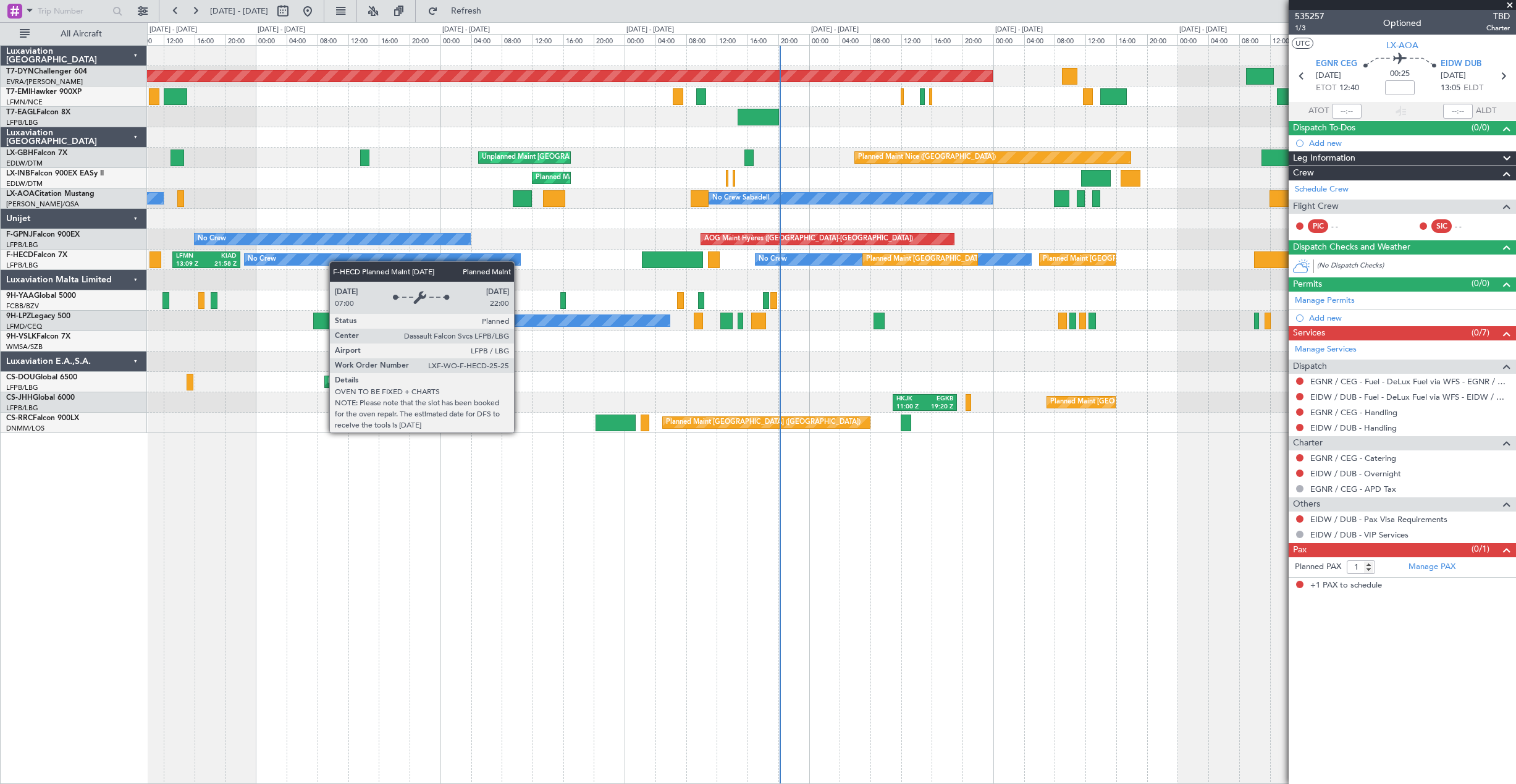
click at [863, 262] on div "DNAA 08:00 Z SBBR 16:15 Z Planned Maint Paris (Le Bourget) No Crew Planned Main…" at bounding box center [831, 259] width 1368 height 21
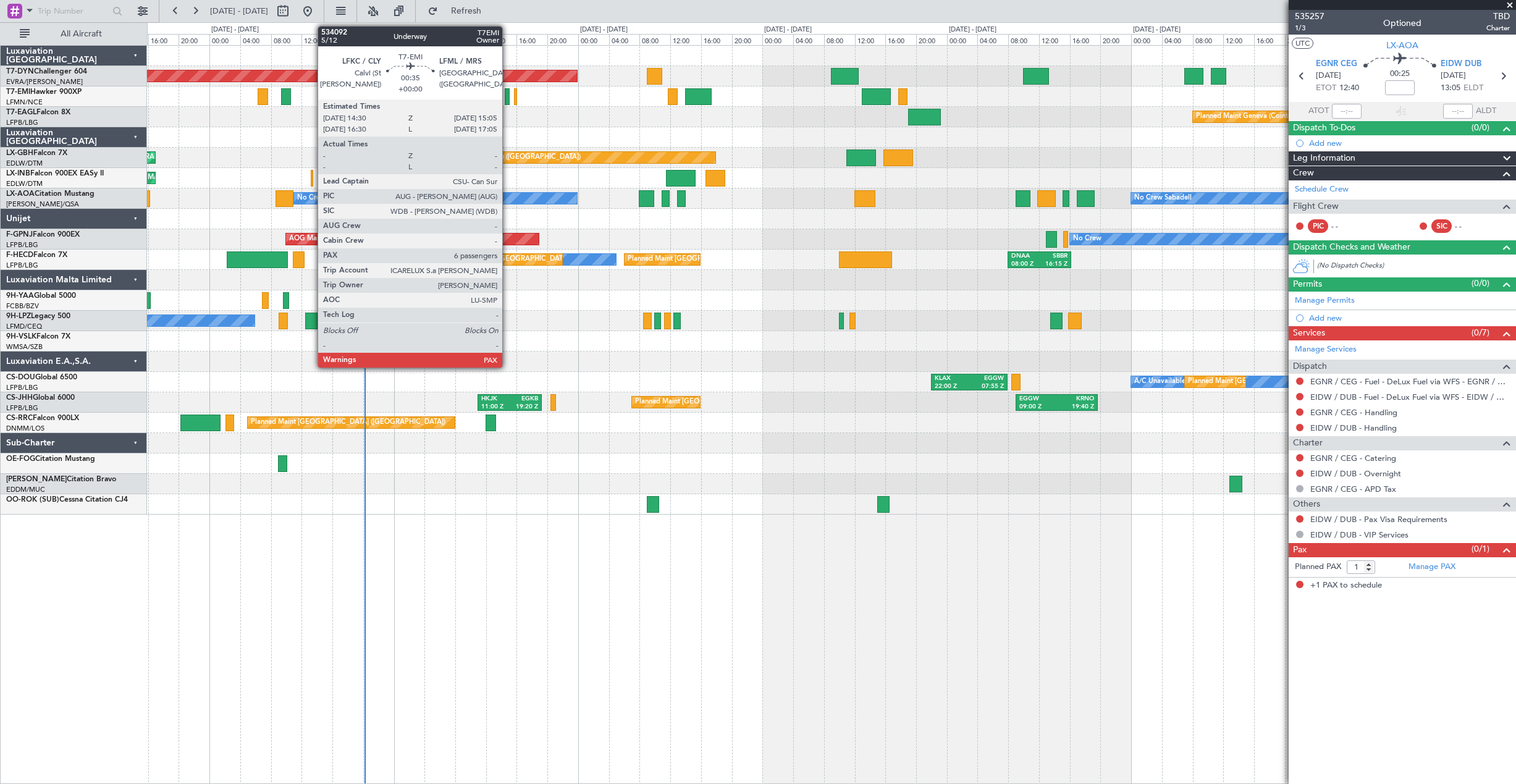
click at [508, 102] on div at bounding box center [507, 96] width 5 height 17
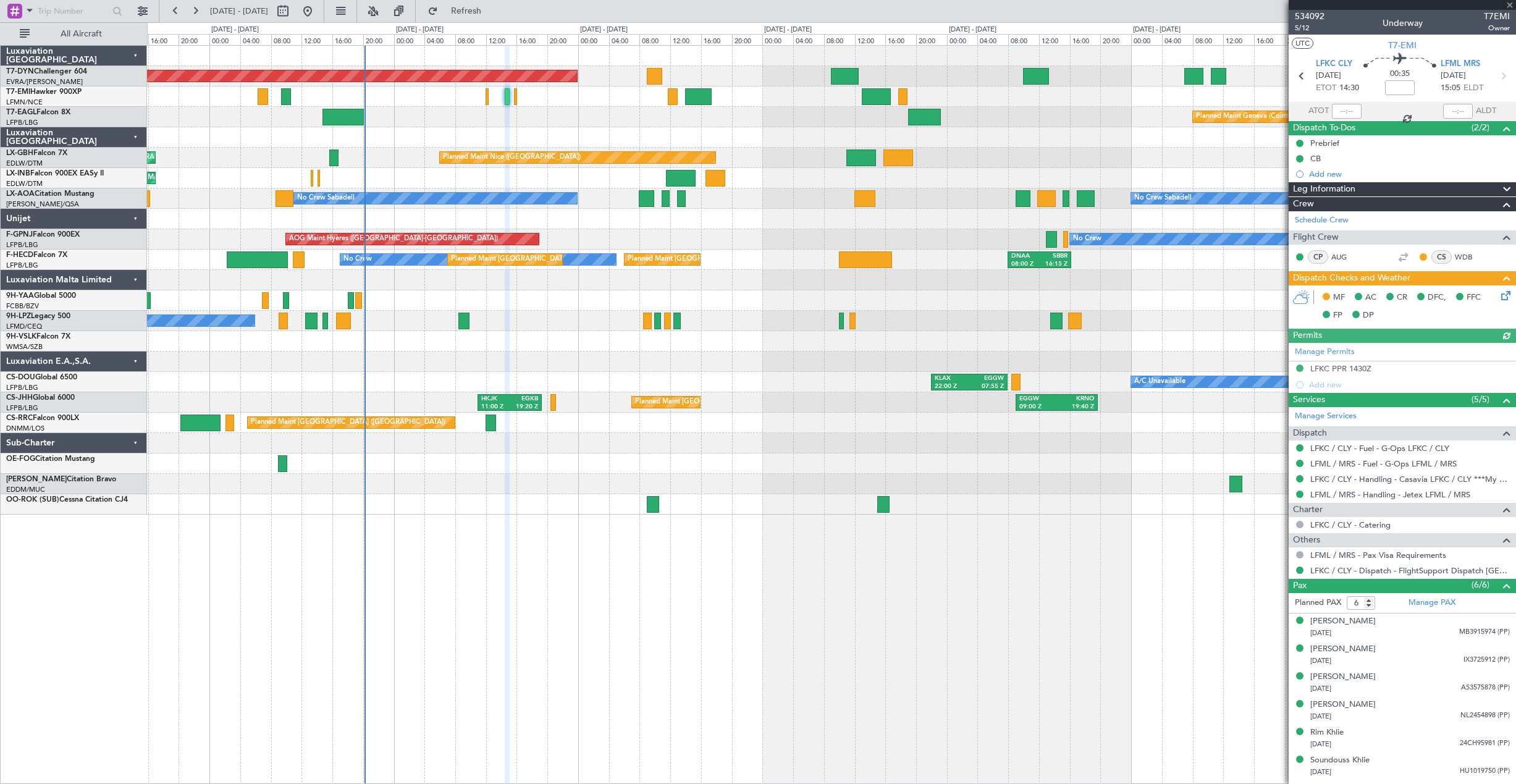
click at [1509, 294] on icon at bounding box center [1504, 293] width 10 height 10
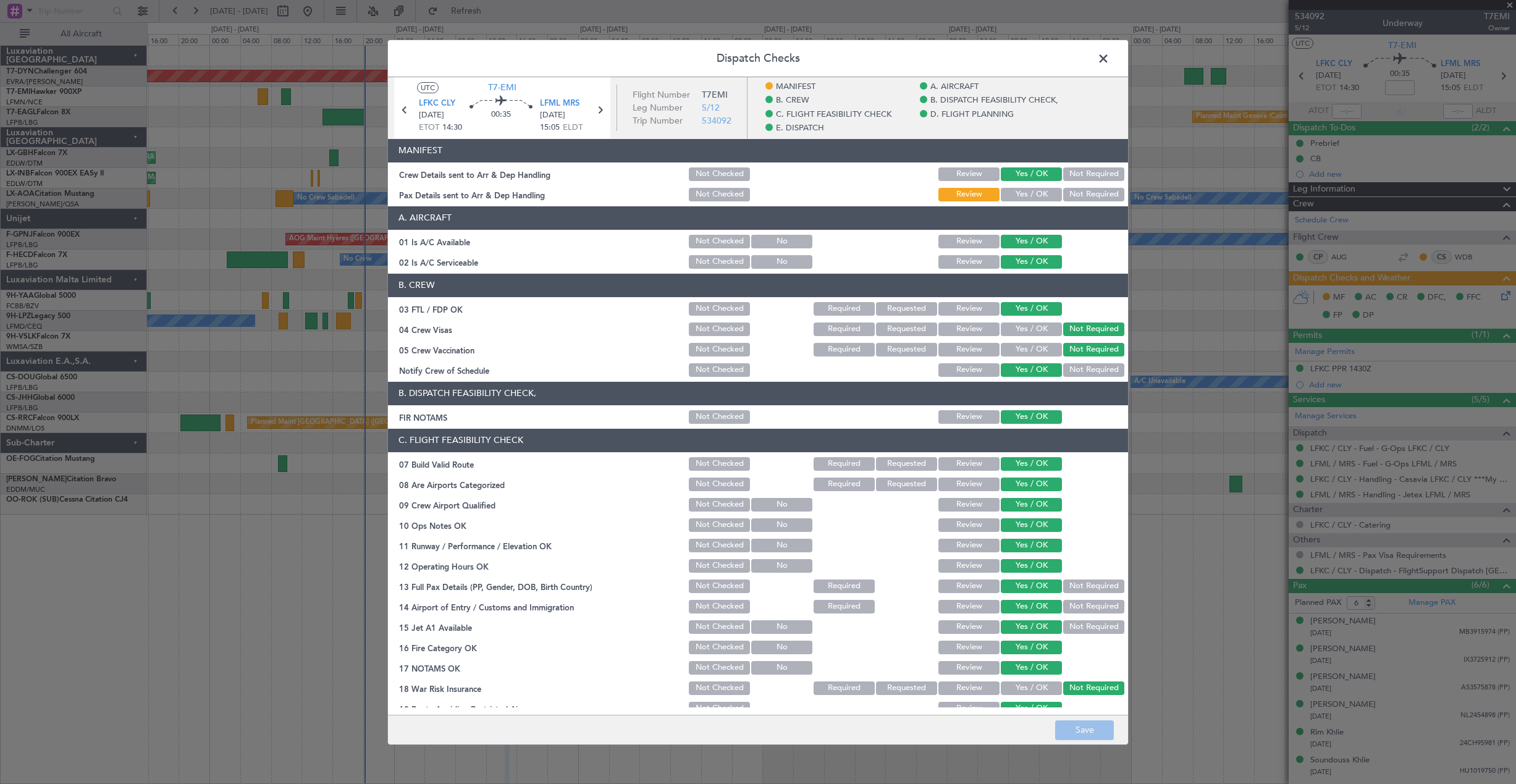
click at [1007, 192] on button "Yes / OK" at bounding box center [1032, 194] width 62 height 14
click at [1077, 736] on button "Save" at bounding box center [1084, 730] width 59 height 20
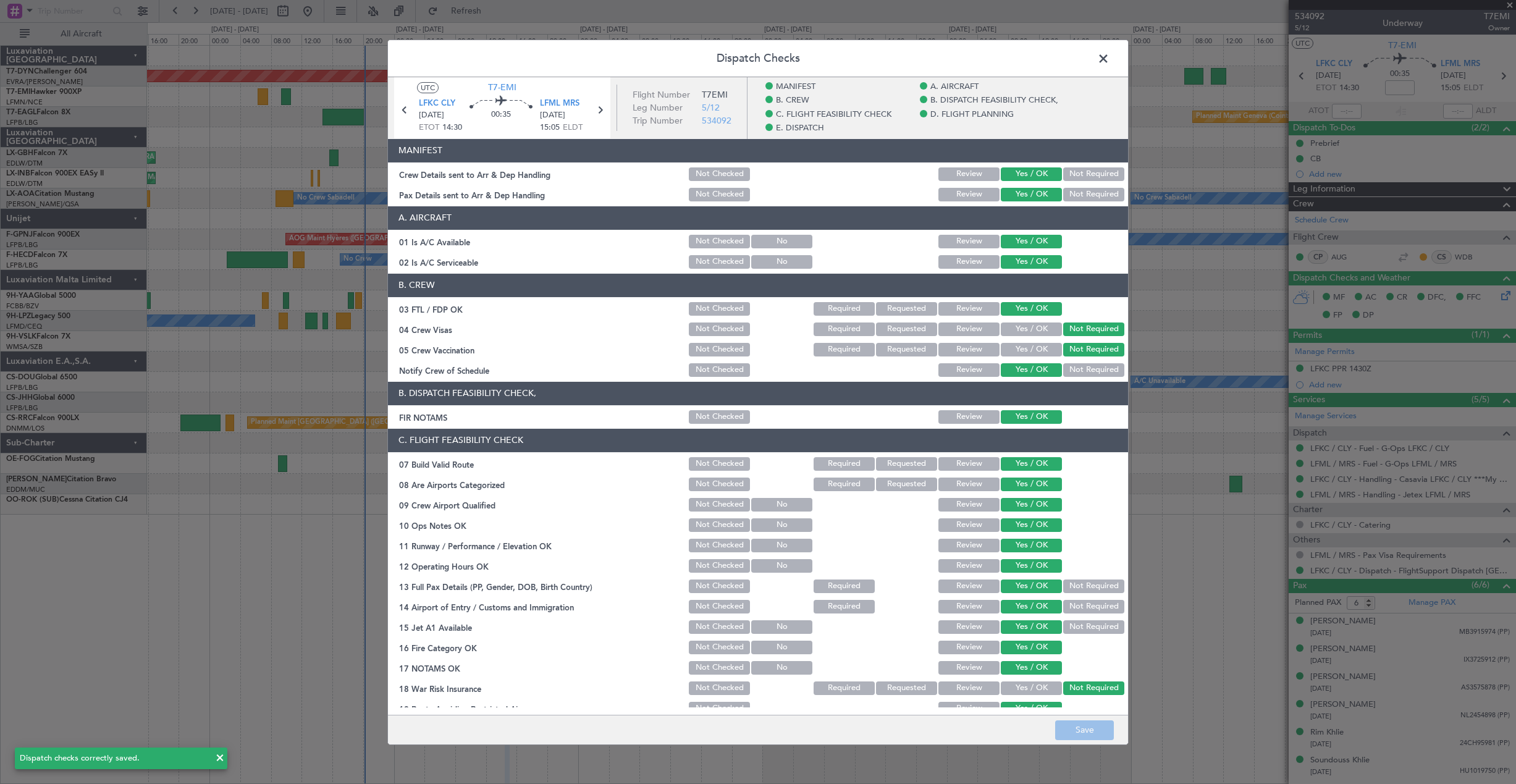
click at [1109, 60] on span at bounding box center [1109, 61] width 0 height 25
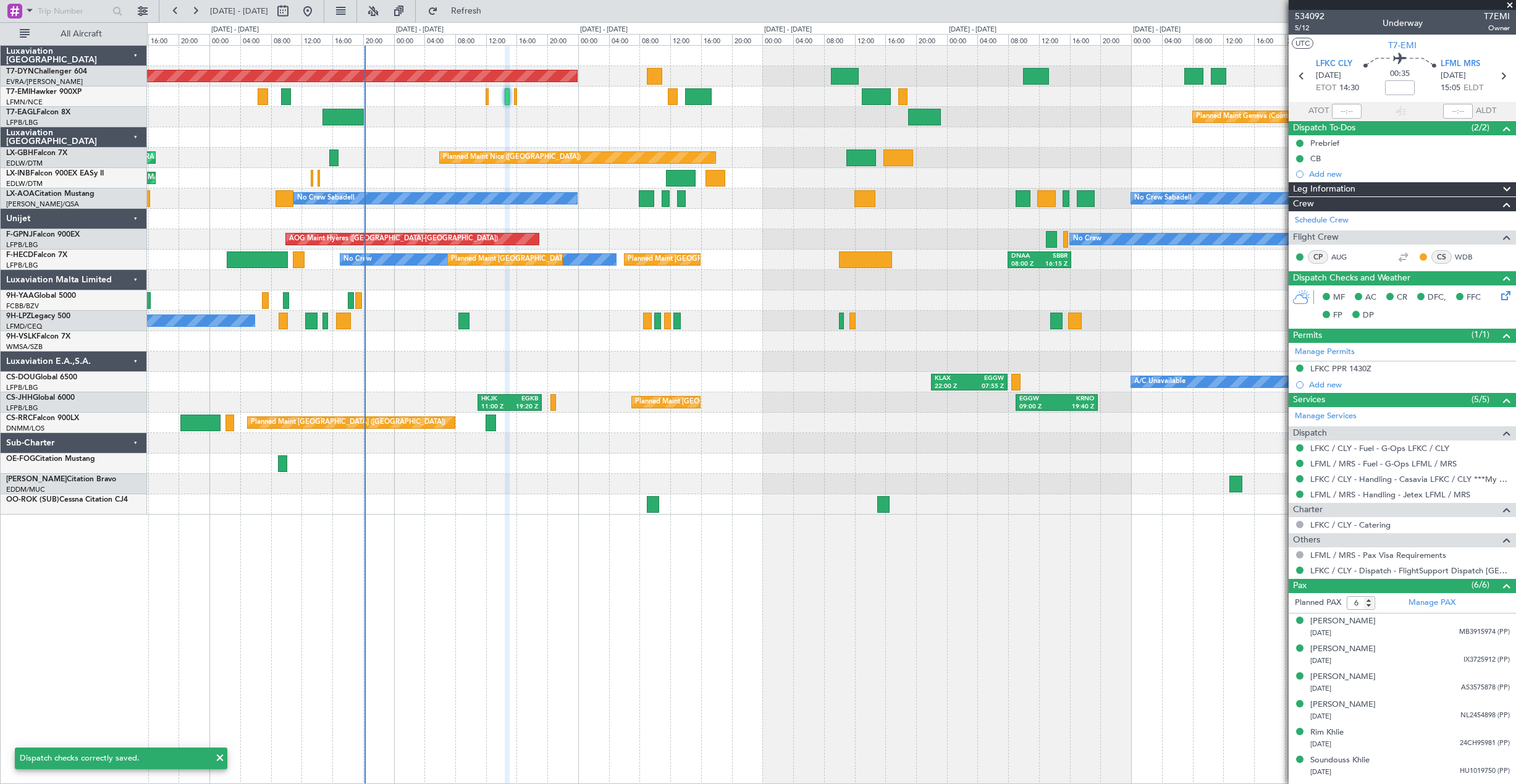
click at [358, 203] on div "Planned Maint Basel-Mulhouse Planned Maint Geneva (Cointrin) Planned Maint Nice…" at bounding box center [831, 280] width 1368 height 469
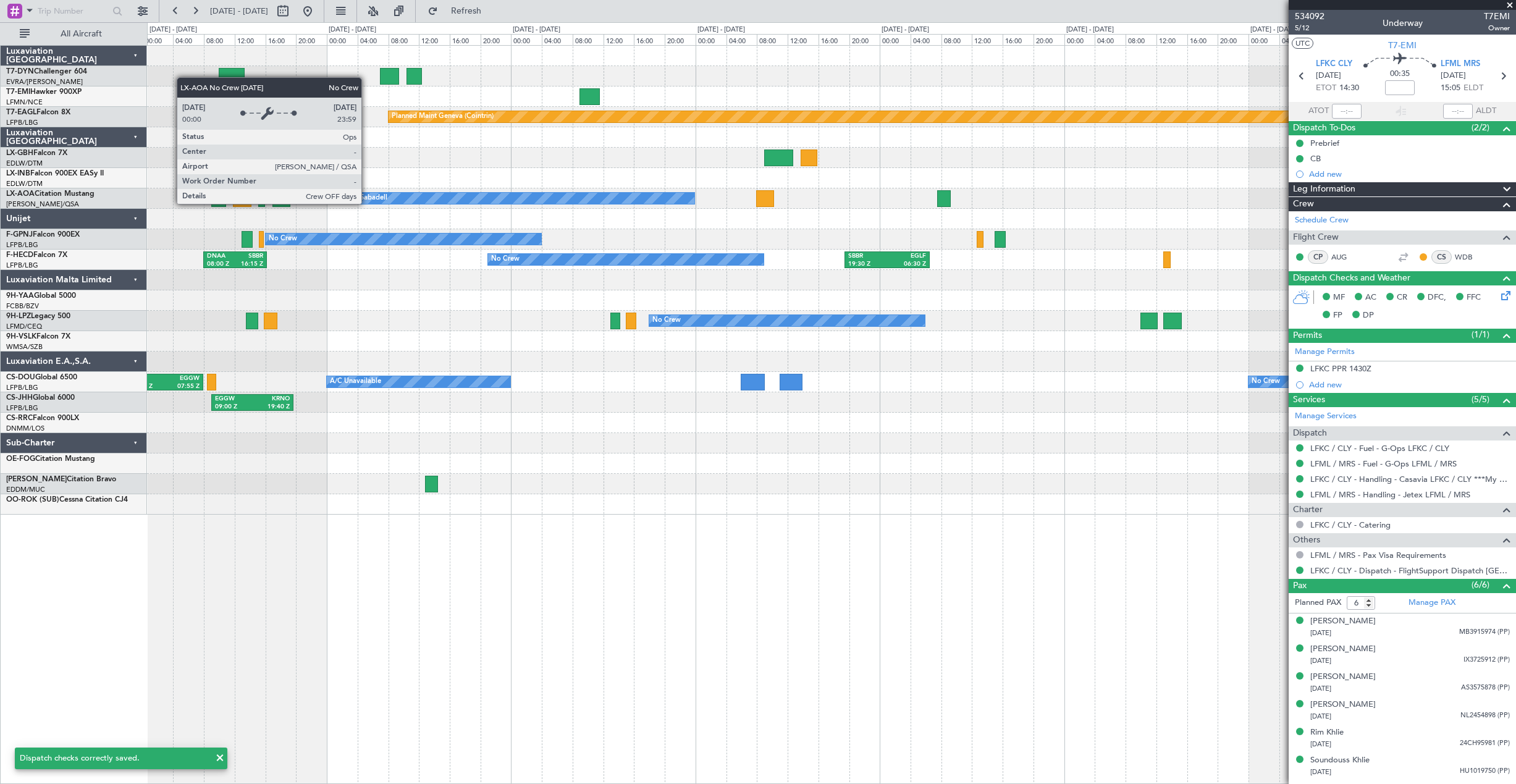
click at [460, 199] on div "Planned Maint Chester Planned Maint Geneva (Cointrin) Planned Maint Nice (Côte …" at bounding box center [831, 280] width 1368 height 469
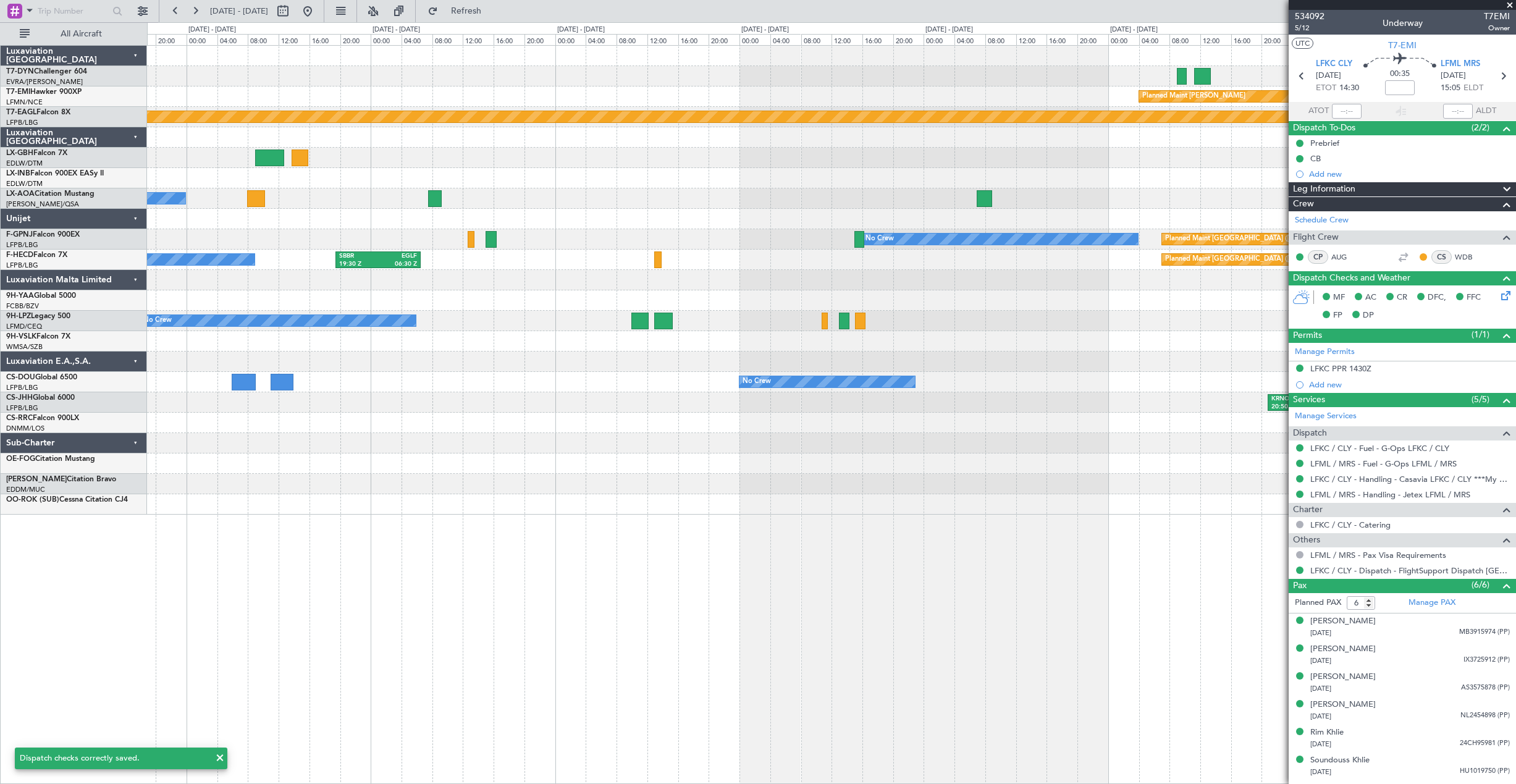
click at [654, 205] on div "No Crew Sabadell" at bounding box center [831, 199] width 1368 height 21
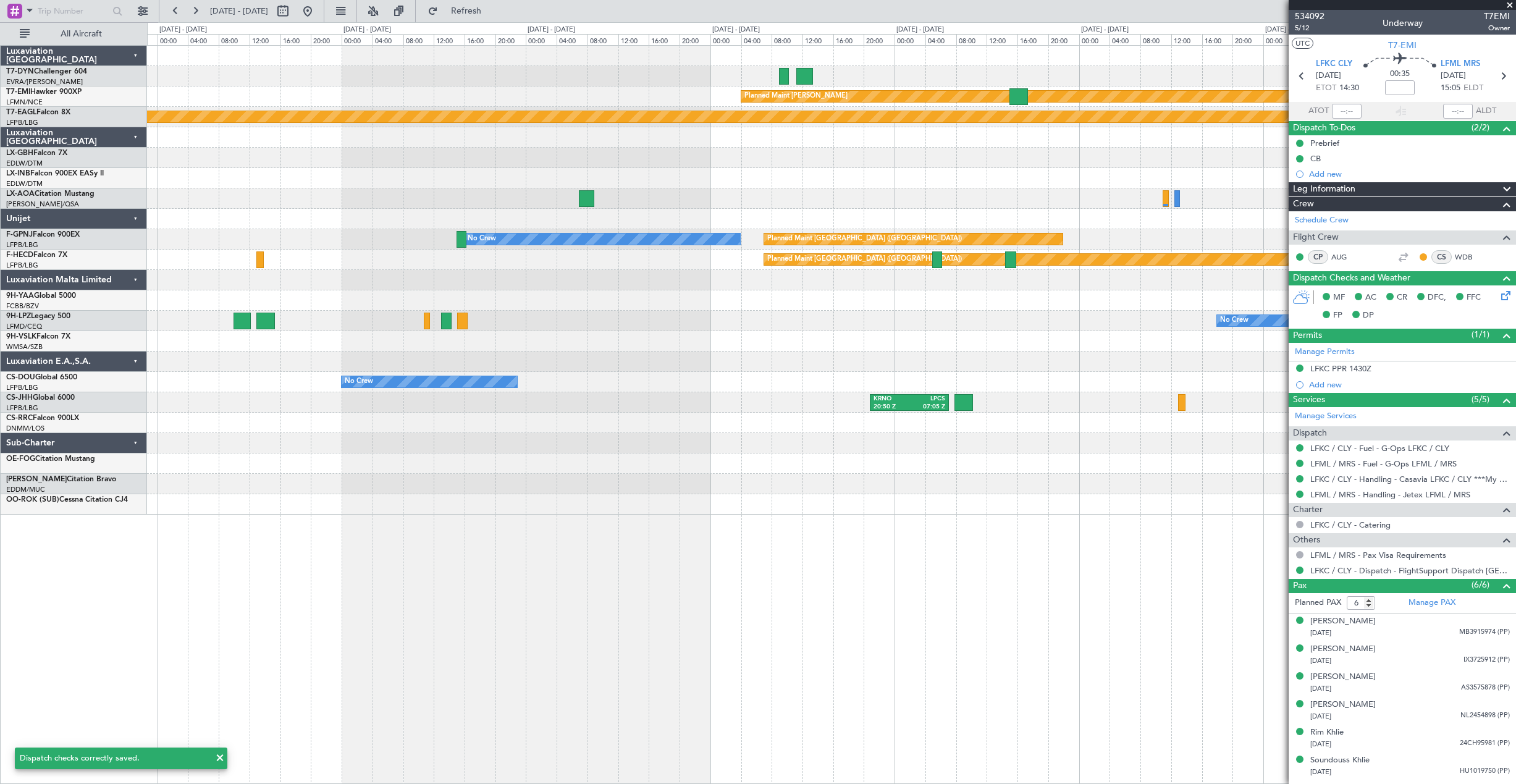
click at [732, 211] on div "Planned Maint Chester Planned Maint Geneva (Cointrin) No Crew No Crew Planned M…" at bounding box center [831, 280] width 1368 height 469
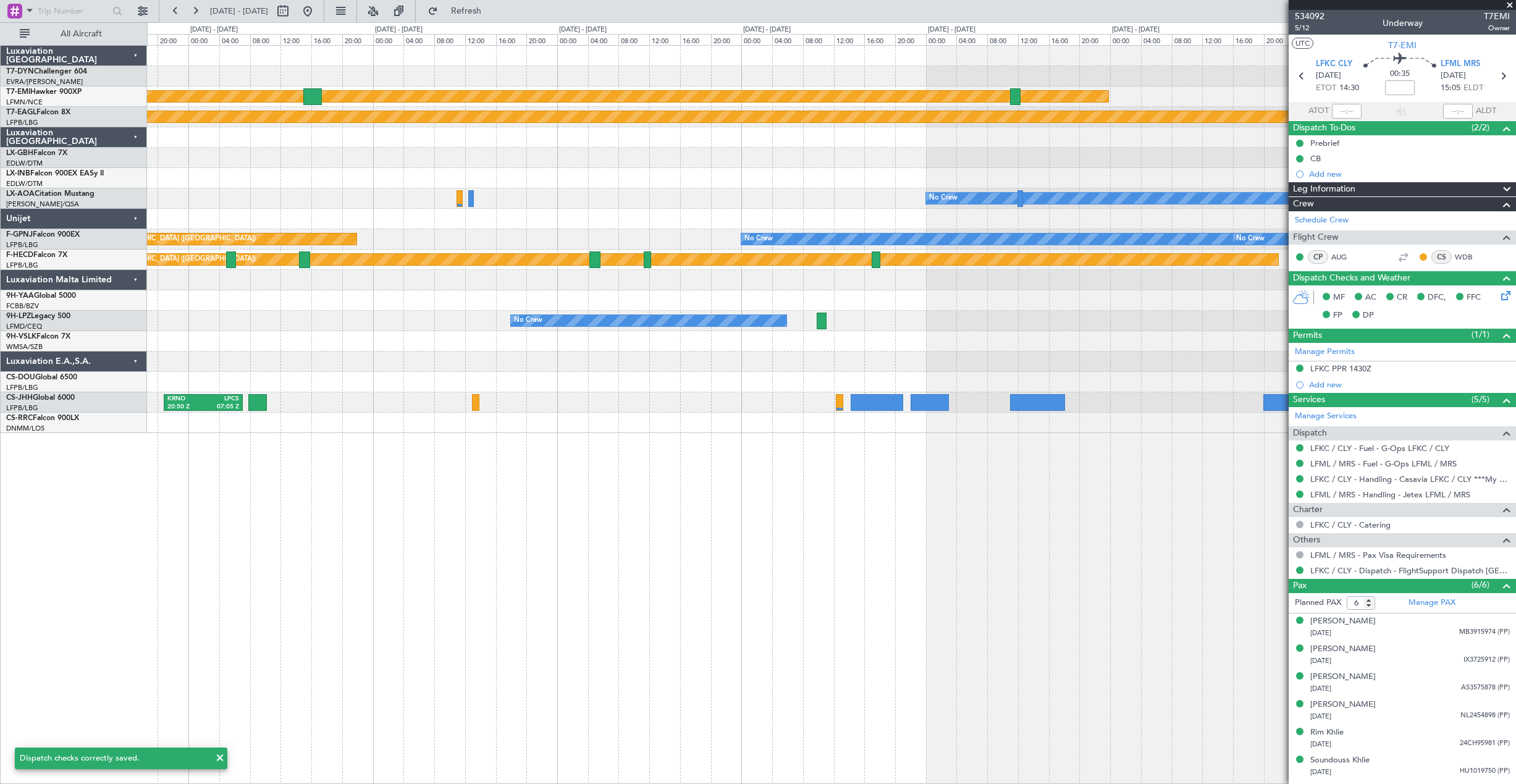
click at [521, 214] on div "Planned Maint Chester Planned Maint Geneva (Cointrin) No Crew Planned Maint Par…" at bounding box center [831, 239] width 1368 height 388
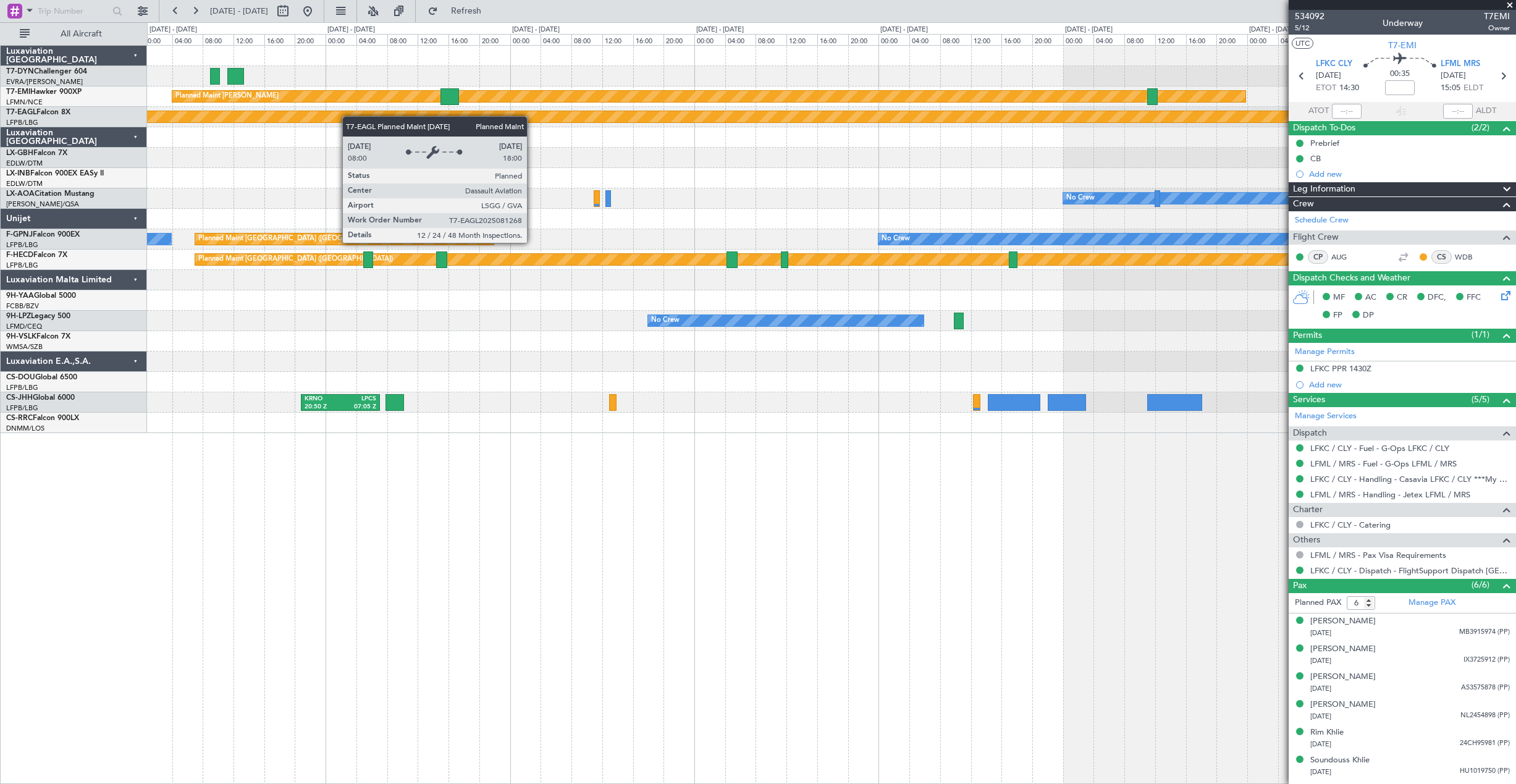
click at [556, 121] on div "Planned Maint Chester Planned Maint Geneva (Cointrin) No Crew Planned Maint Par…" at bounding box center [831, 239] width 1368 height 388
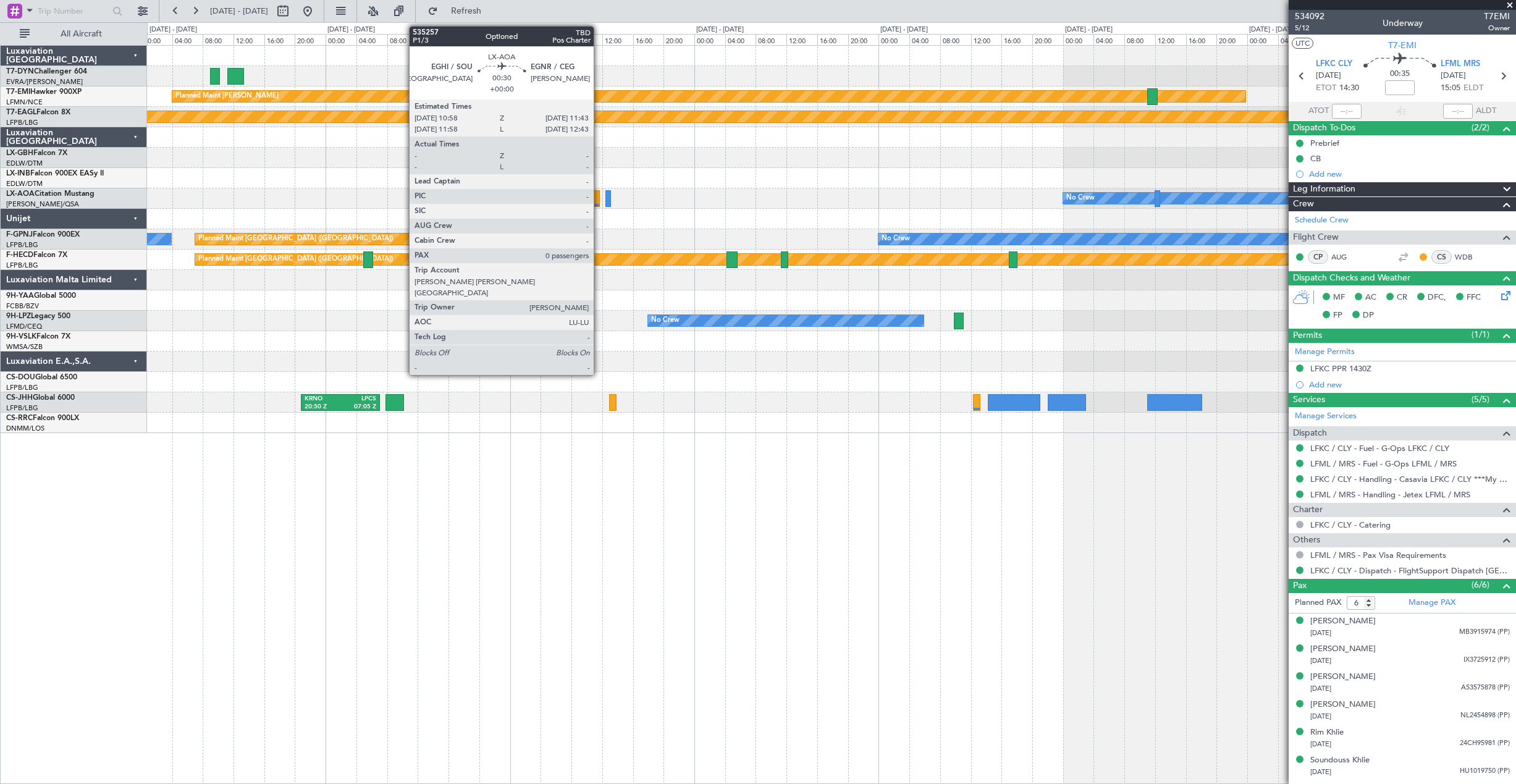
click at [599, 202] on div at bounding box center [596, 198] width 6 height 17
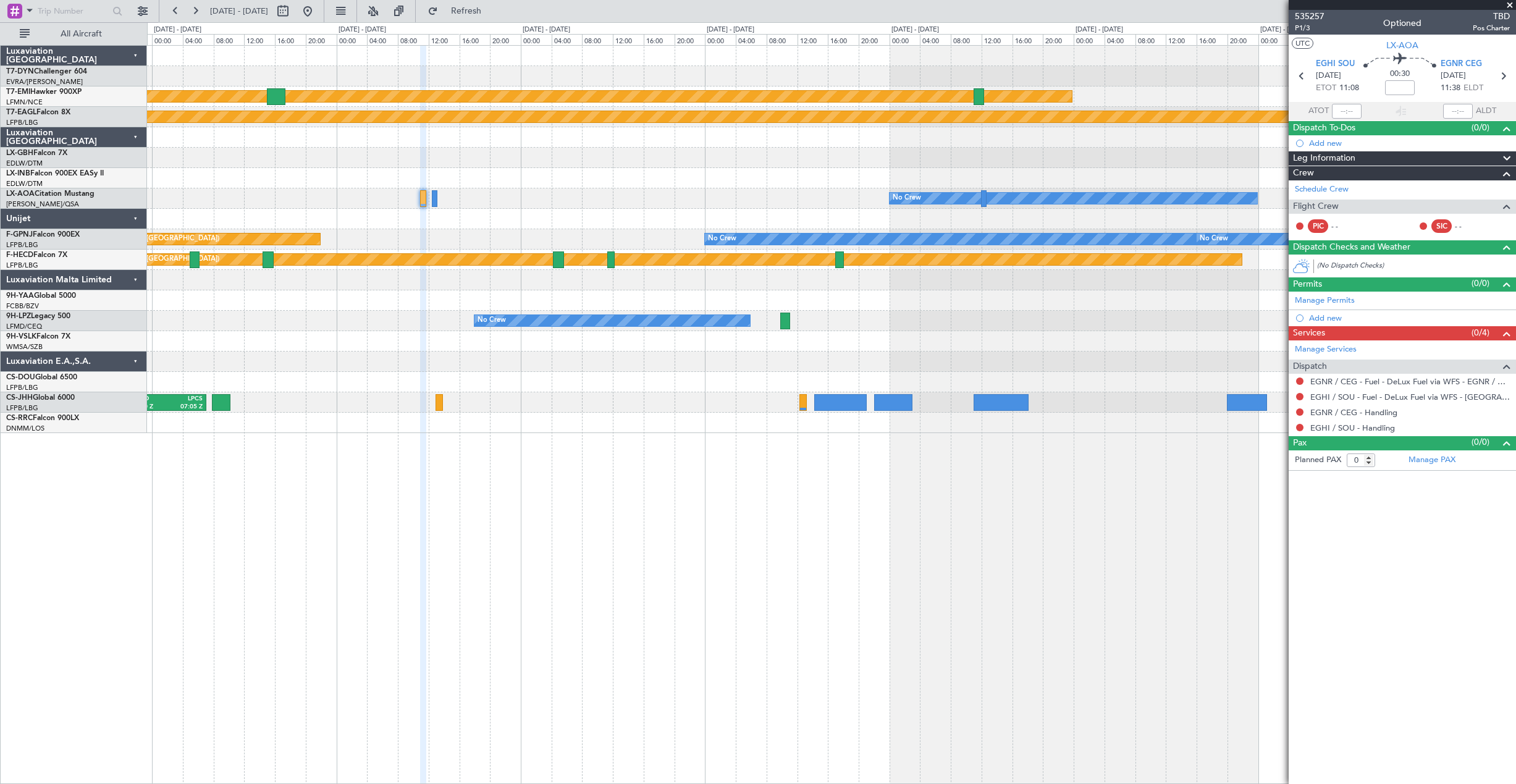
click at [577, 205] on div "Planned Maint Chester Planned Maint Geneva (Cointrin) No Crew Planned Maint Par…" at bounding box center [831, 239] width 1368 height 388
click at [466, 16] on button "Refresh" at bounding box center [458, 11] width 75 height 20
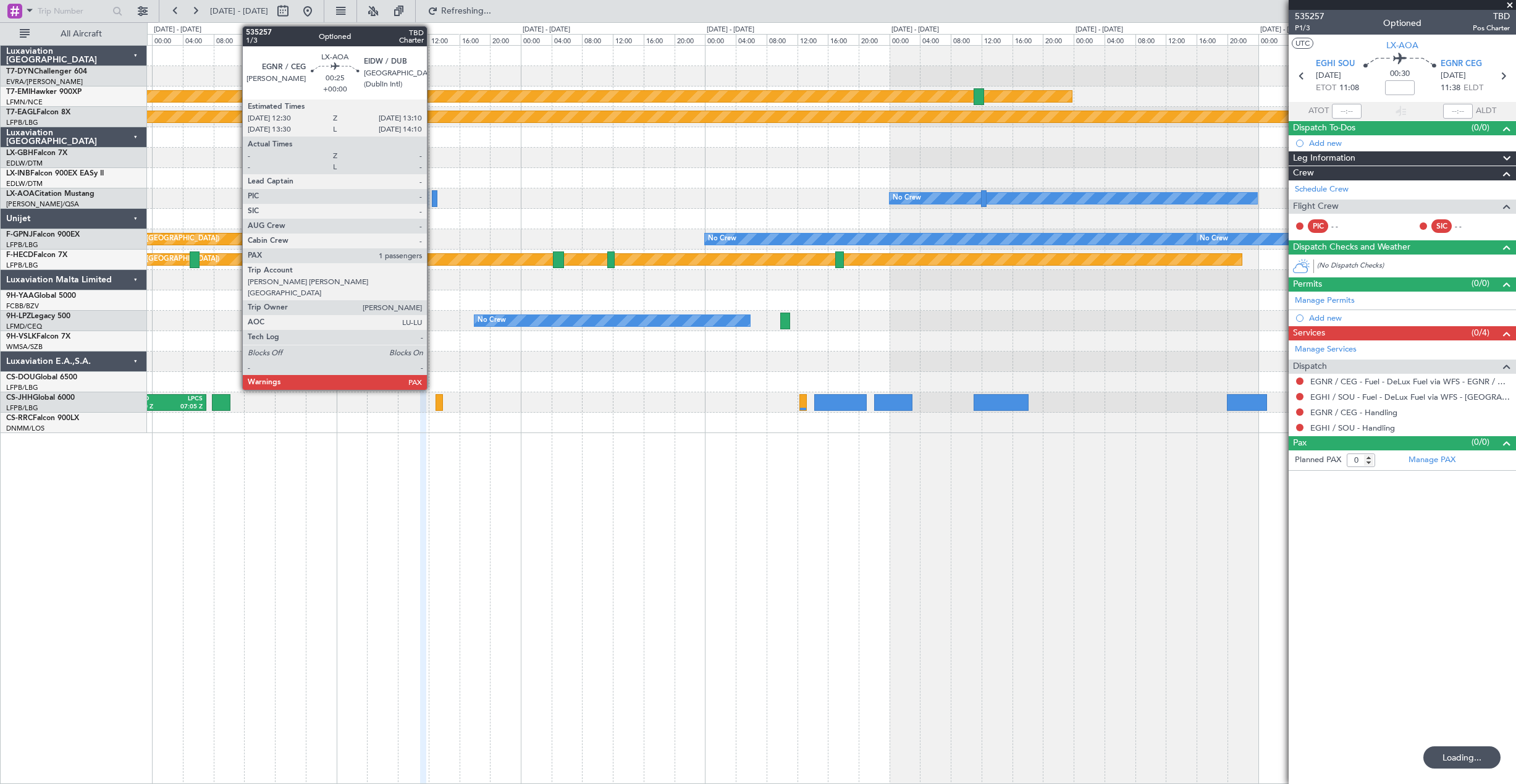
click at [432, 201] on div at bounding box center [434, 198] width 6 height 17
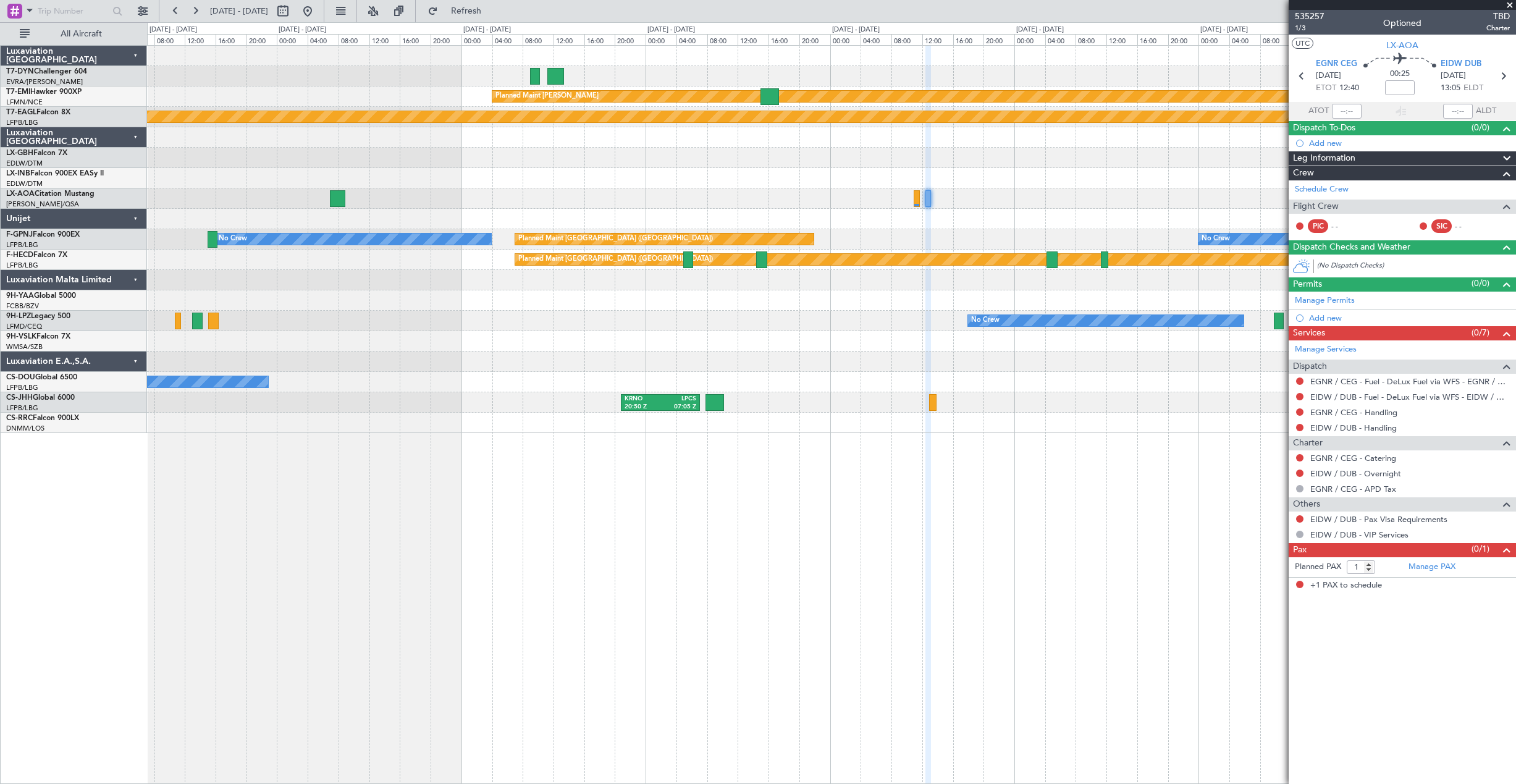
click at [874, 51] on div "Planned Maint Chester Planned Maint Geneva (Cointrin) No Crew No Crew Planned M…" at bounding box center [831, 239] width 1368 height 388
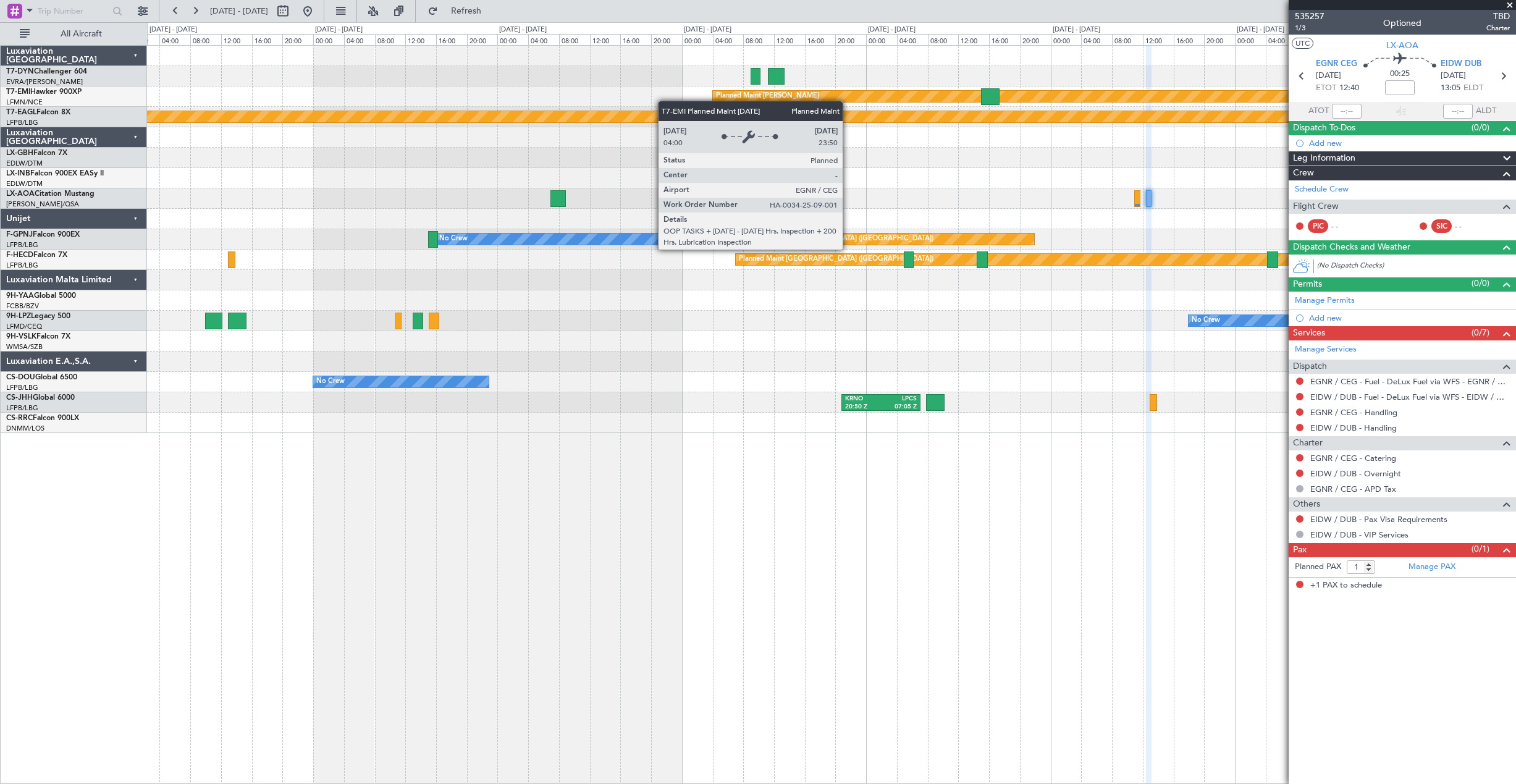
click at [863, 92] on div "Planned Maint Chester" at bounding box center [831, 96] width 1368 height 21
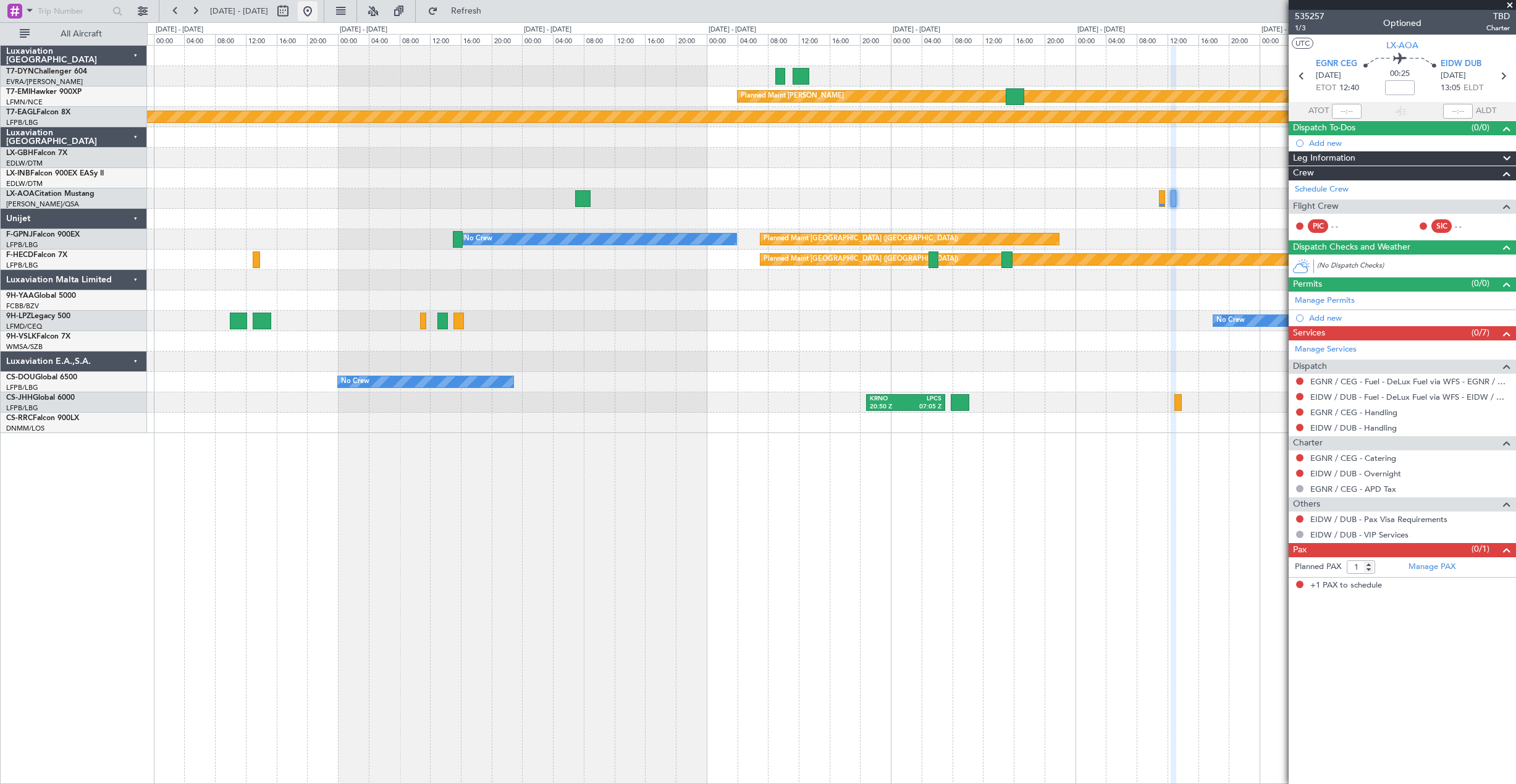
click at [317, 14] on button at bounding box center [308, 11] width 20 height 20
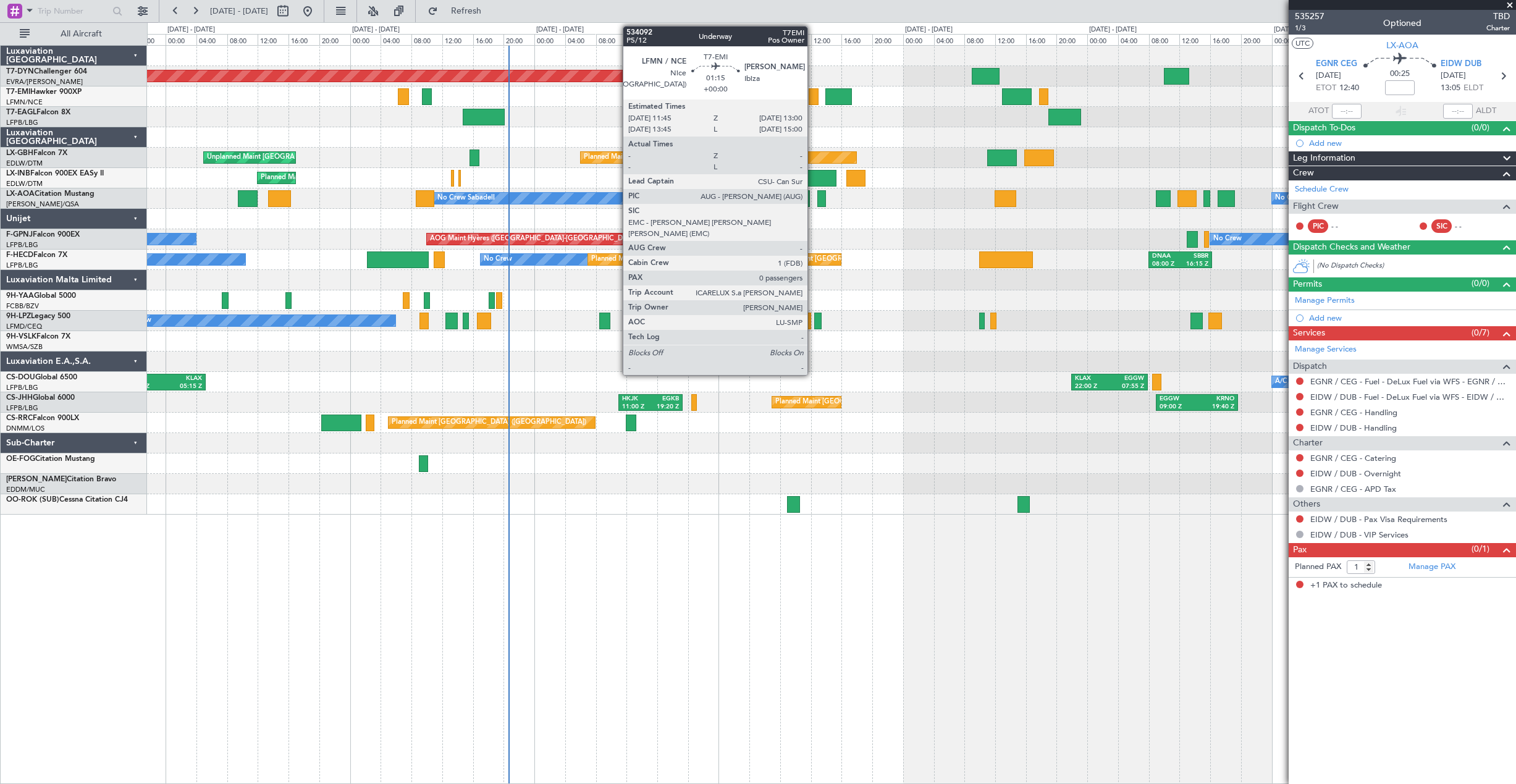
click at [814, 100] on div at bounding box center [813, 96] width 10 height 17
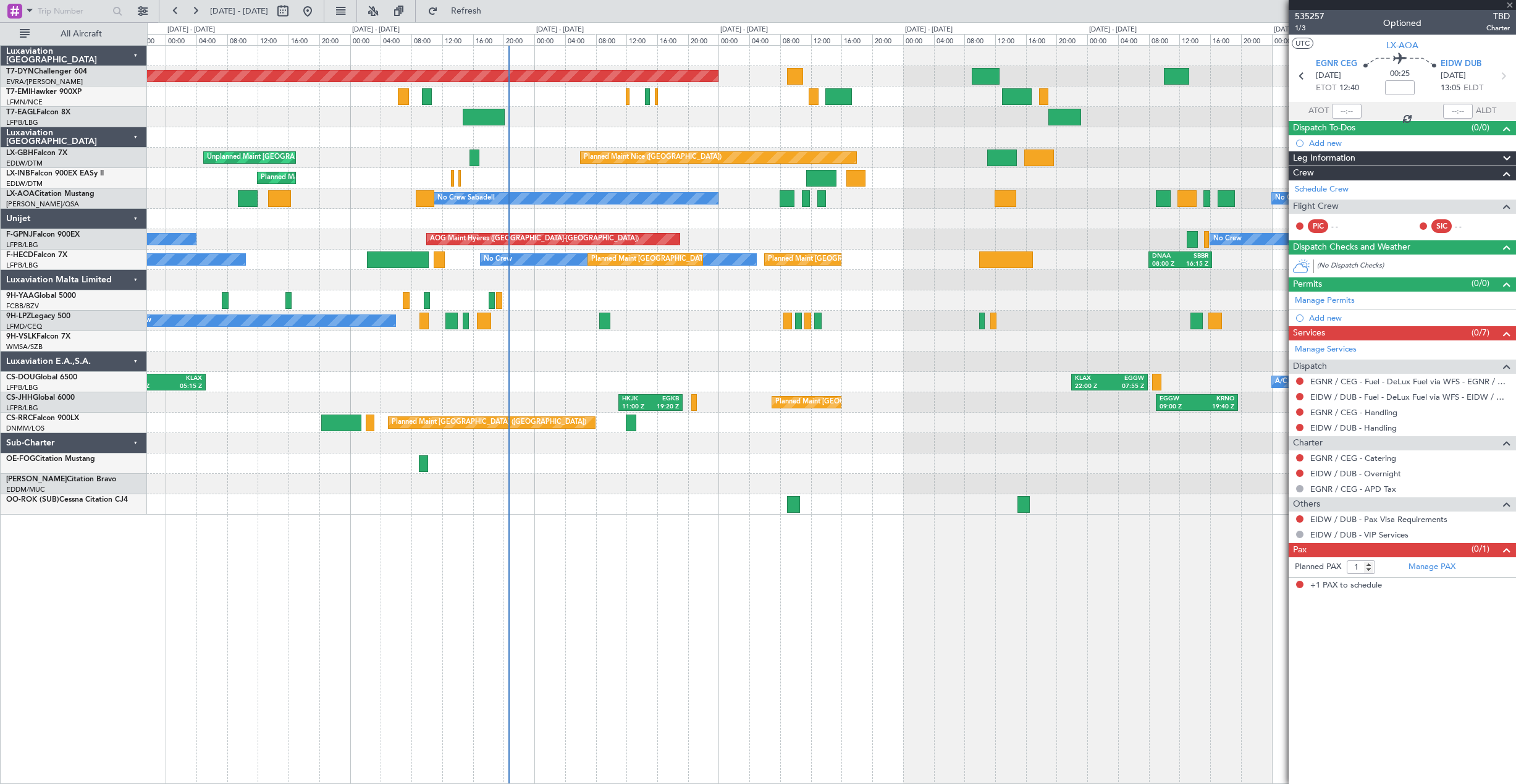
type input "0"
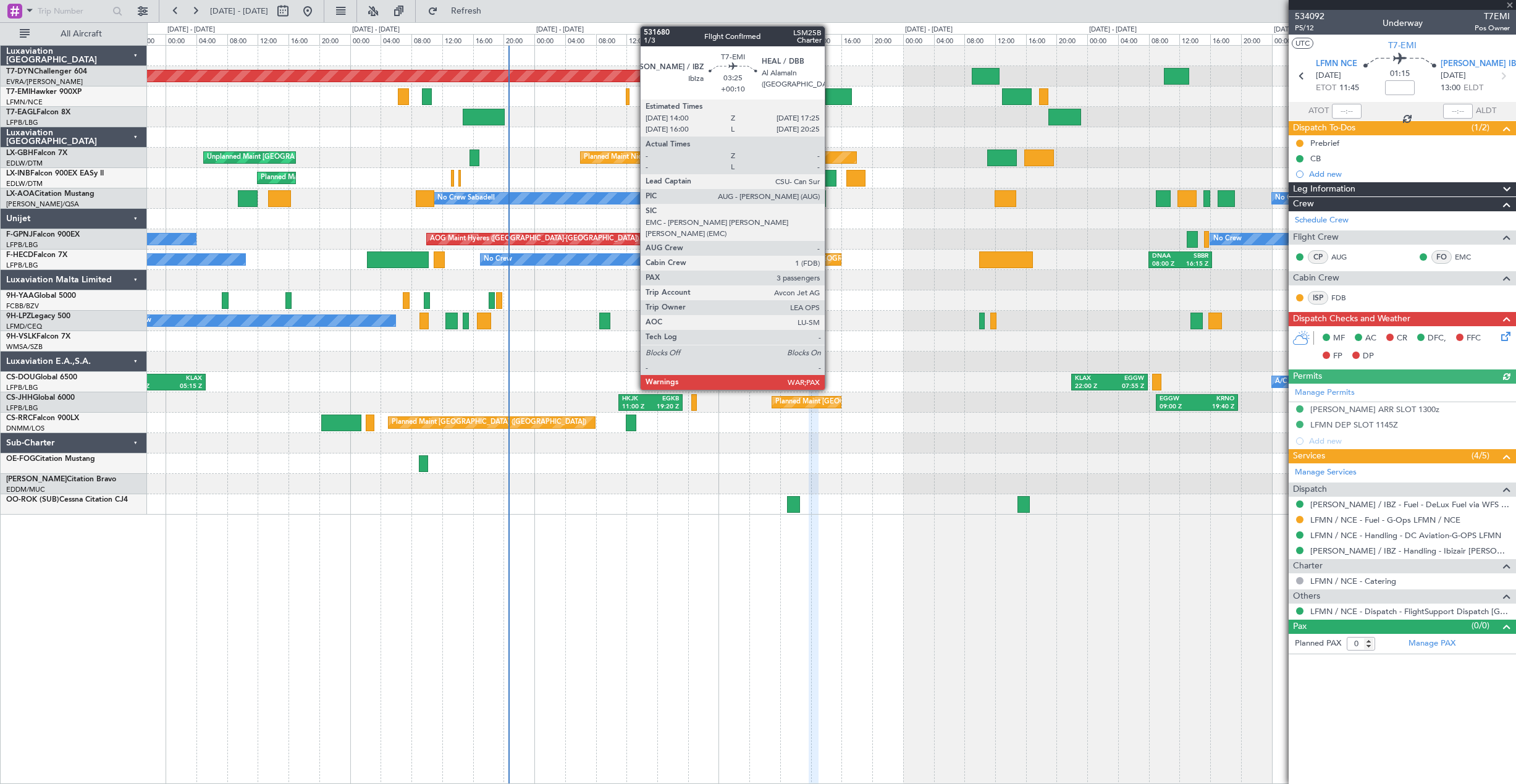
click at [831, 94] on div at bounding box center [838, 96] width 27 height 17
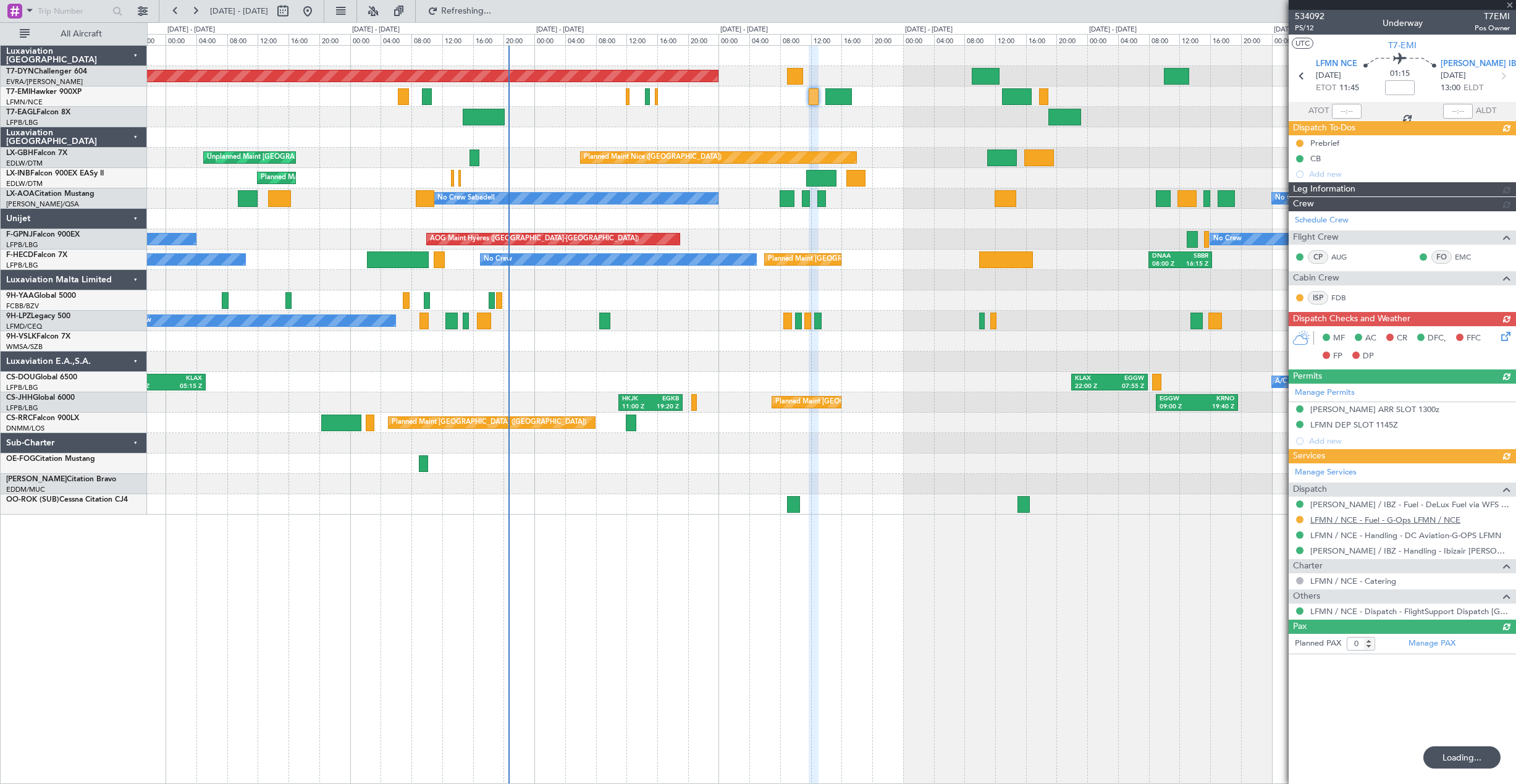
type input "+00:10"
type input "3"
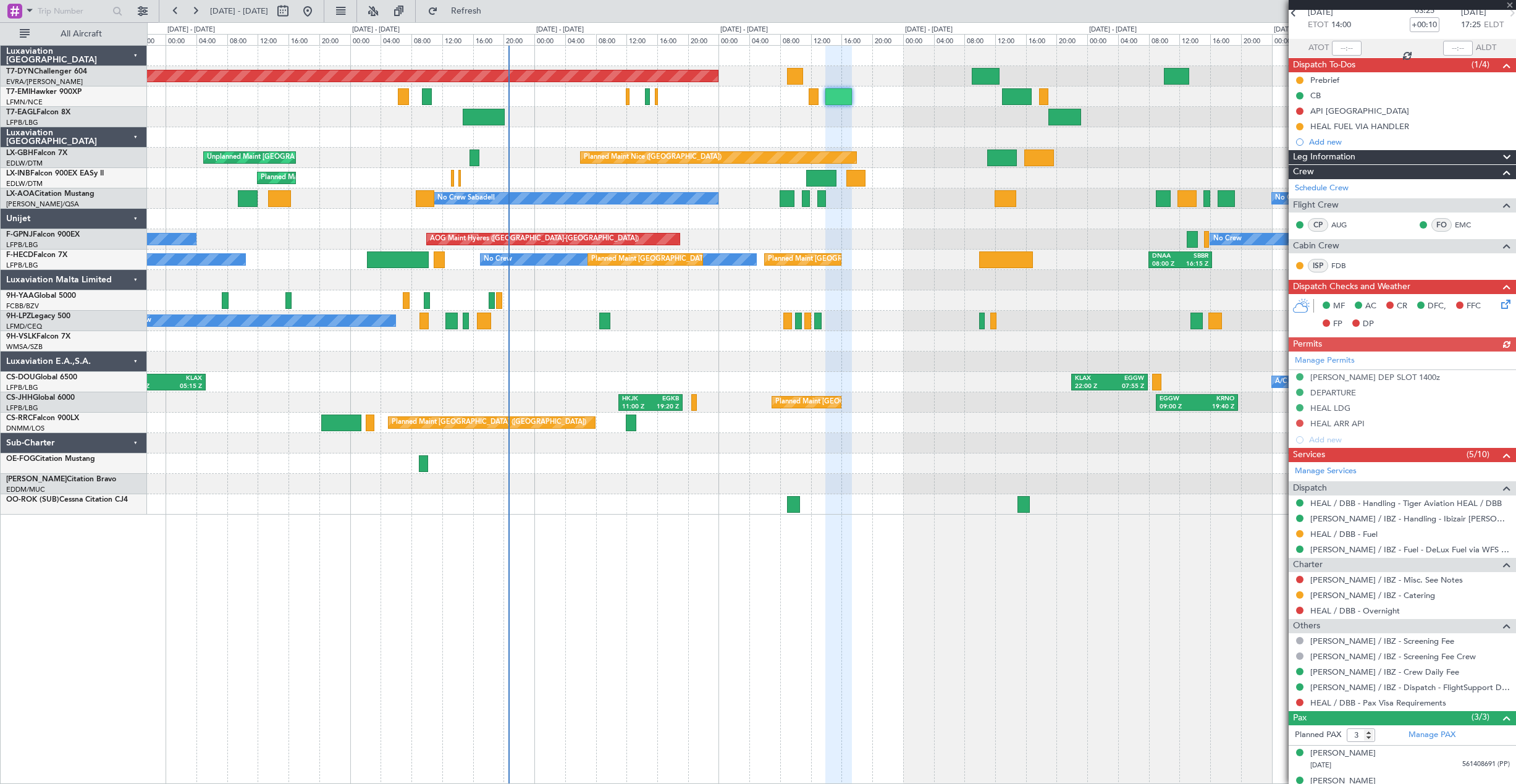
scroll to position [107, 0]
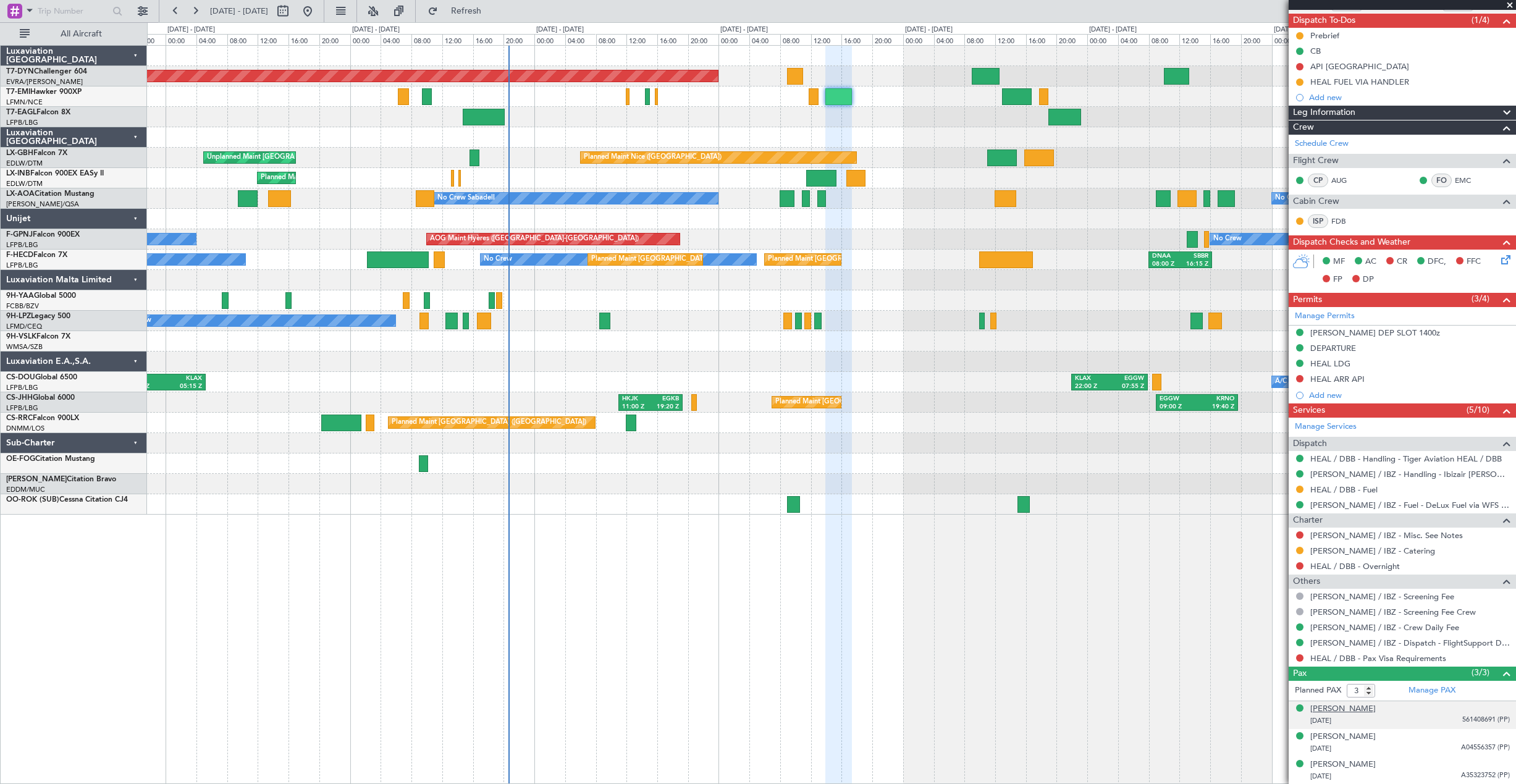
click at [1375, 706] on div "KHADIGA MEDHAT SPAHI" at bounding box center [1343, 708] width 66 height 12
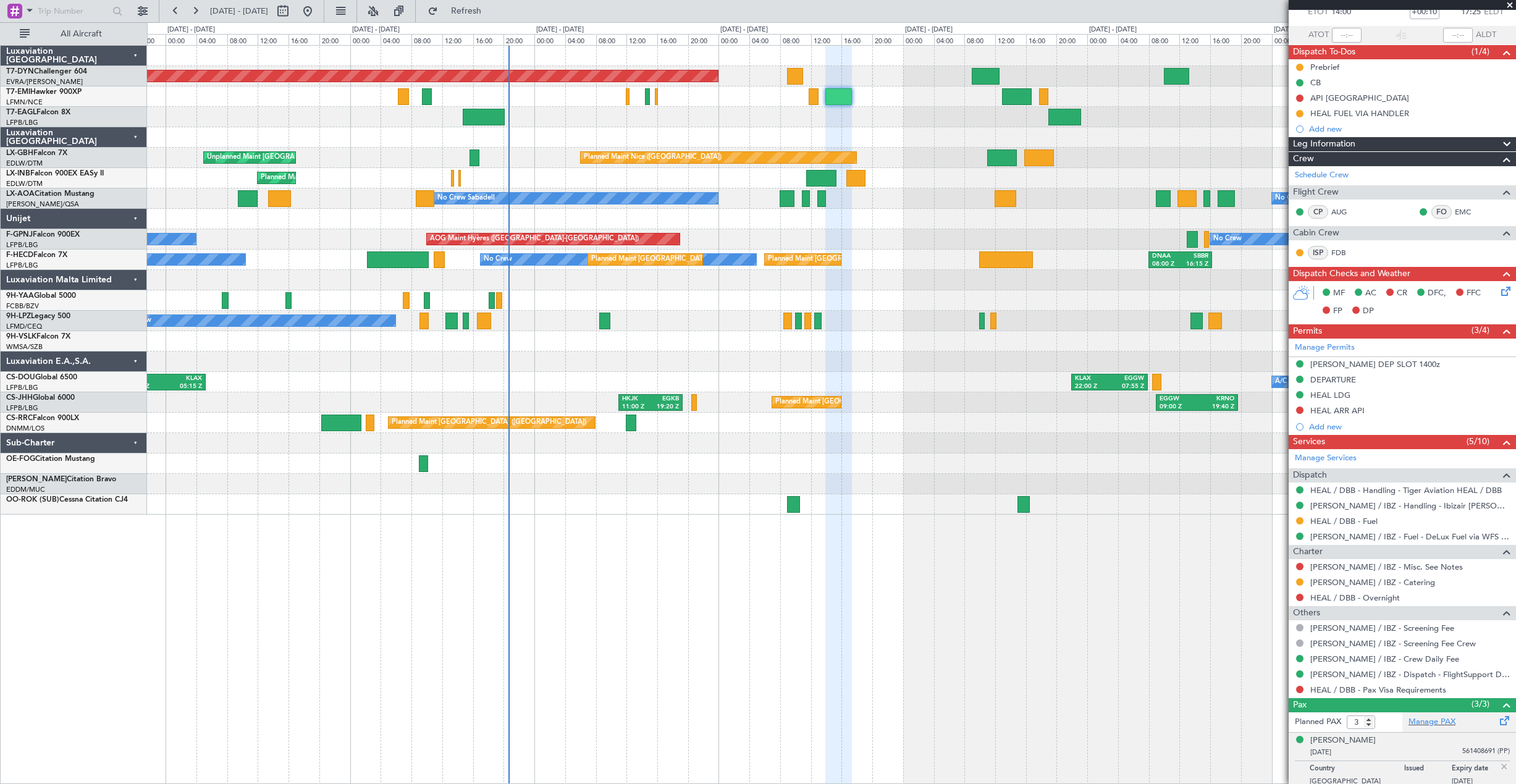
scroll to position [138, 0]
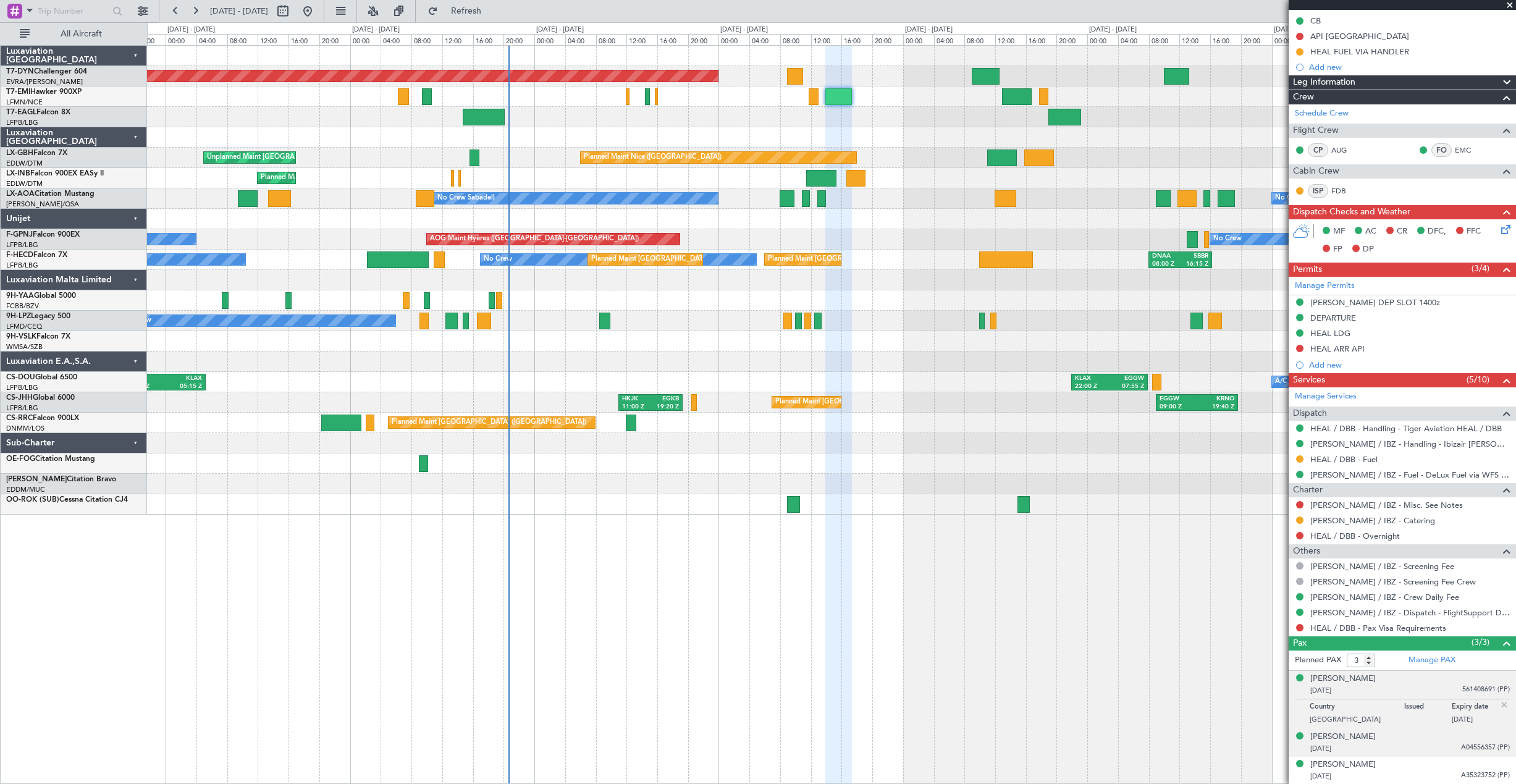
click at [1382, 742] on div "27/10/1977 A04556357 (PP)" at bounding box center [1410, 748] width 200 height 12
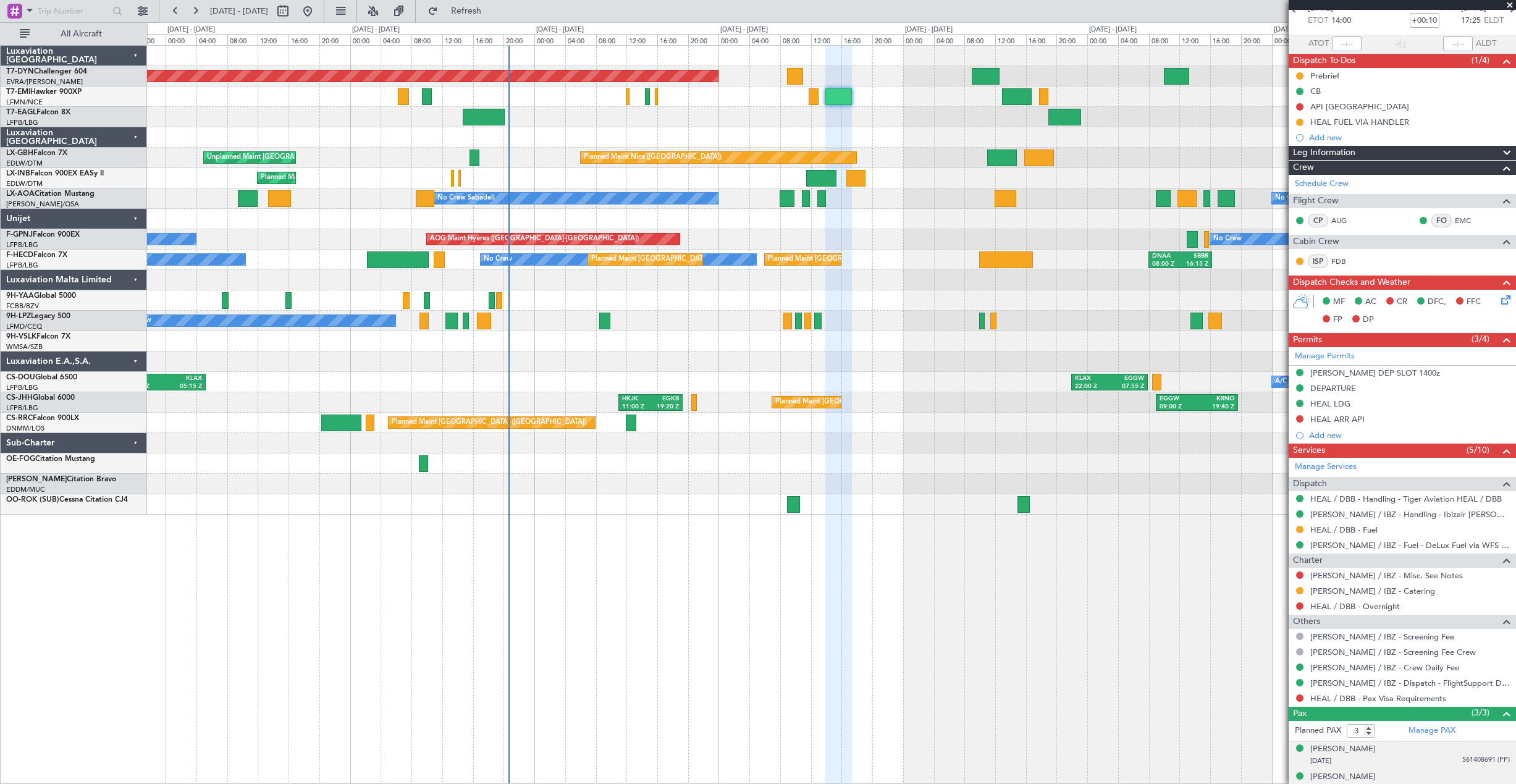
scroll to position [0, 0]
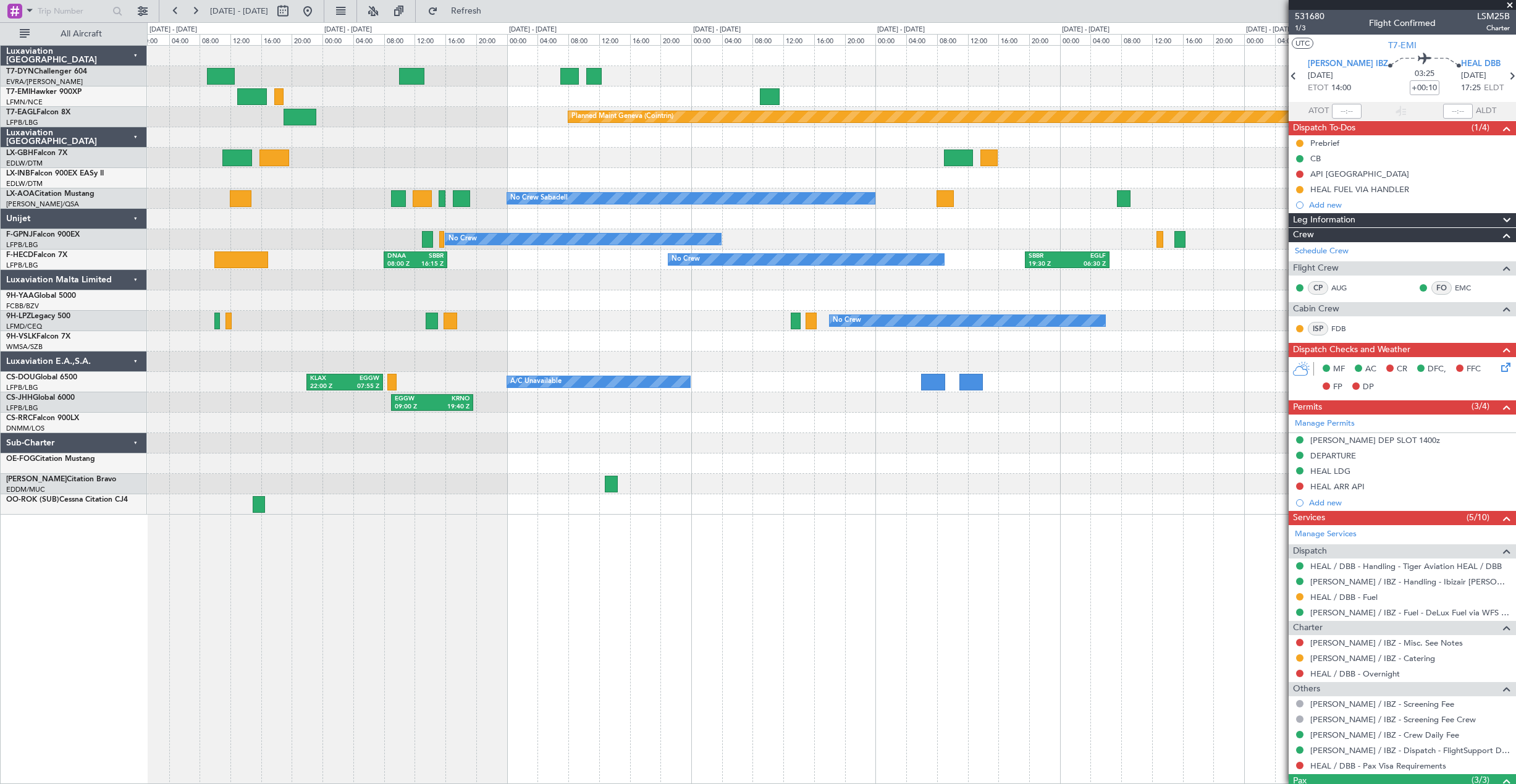
click at [356, 182] on div "Planned Maint Basel-Mulhouse Planned Maint Chester Planned Maint Geneva (Cointr…" at bounding box center [831, 280] width 1368 height 469
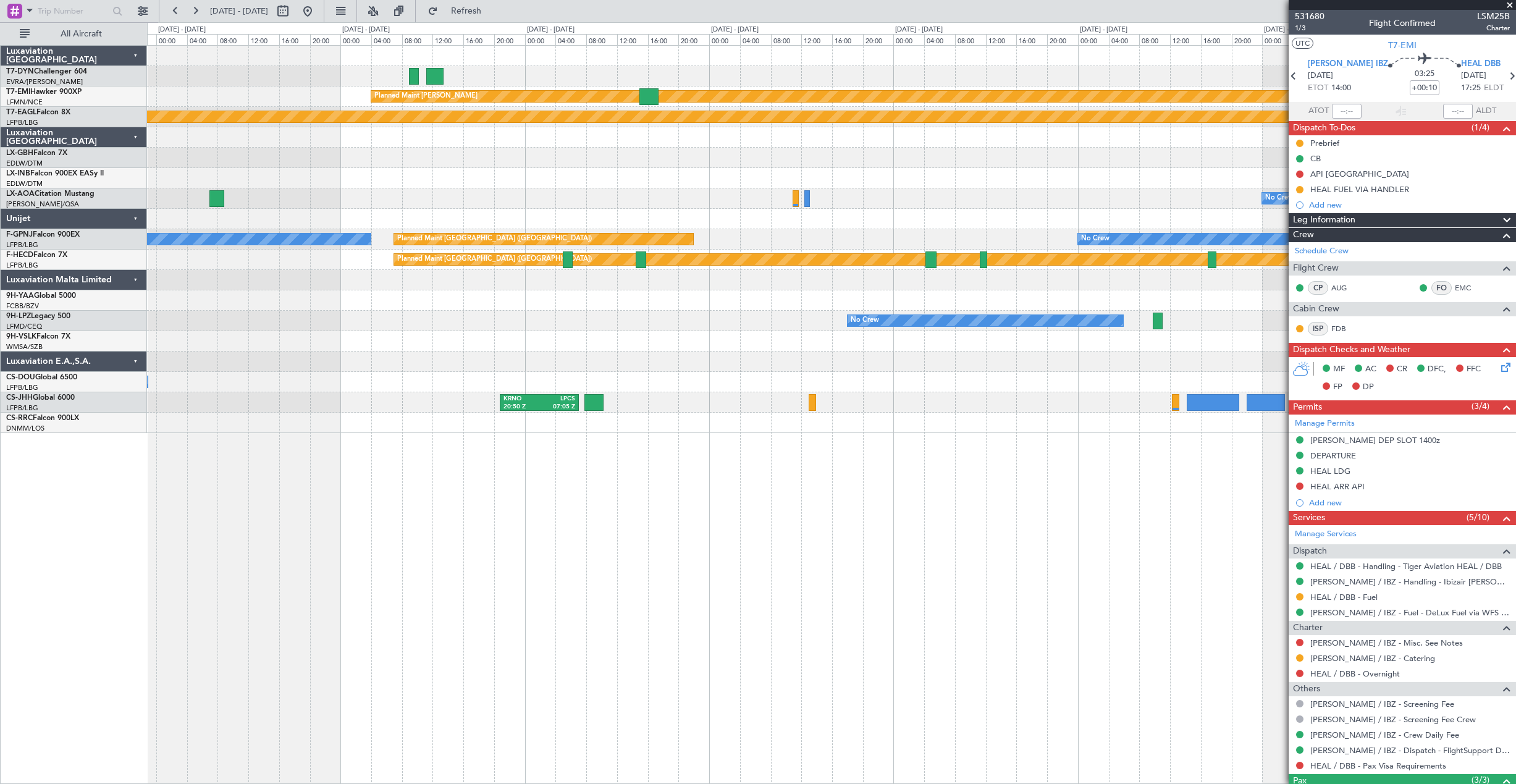
click at [478, 208] on div "No Crew" at bounding box center [831, 199] width 1368 height 21
click at [317, 12] on button at bounding box center [308, 11] width 20 height 20
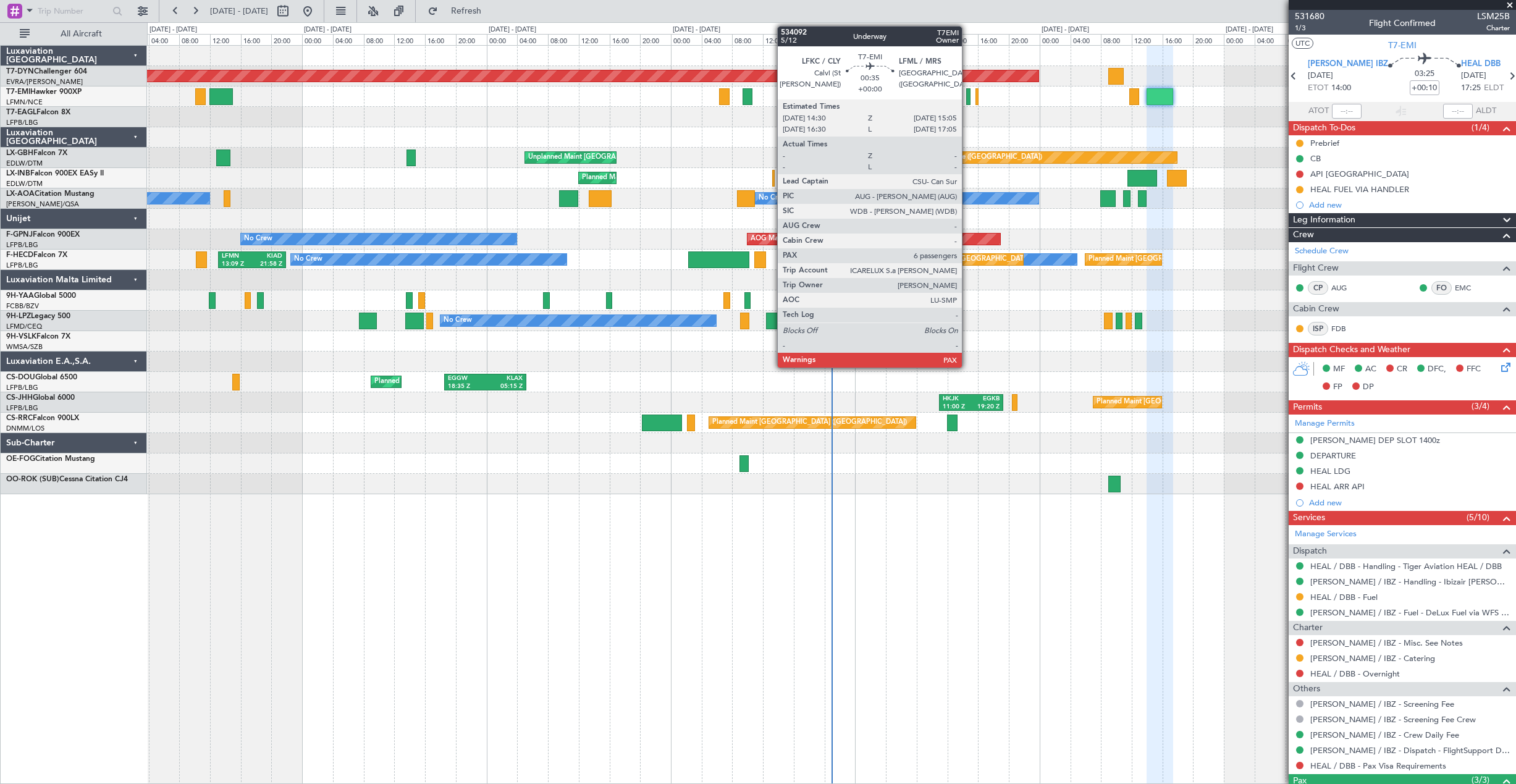
click at [967, 92] on div at bounding box center [968, 96] width 5 height 17
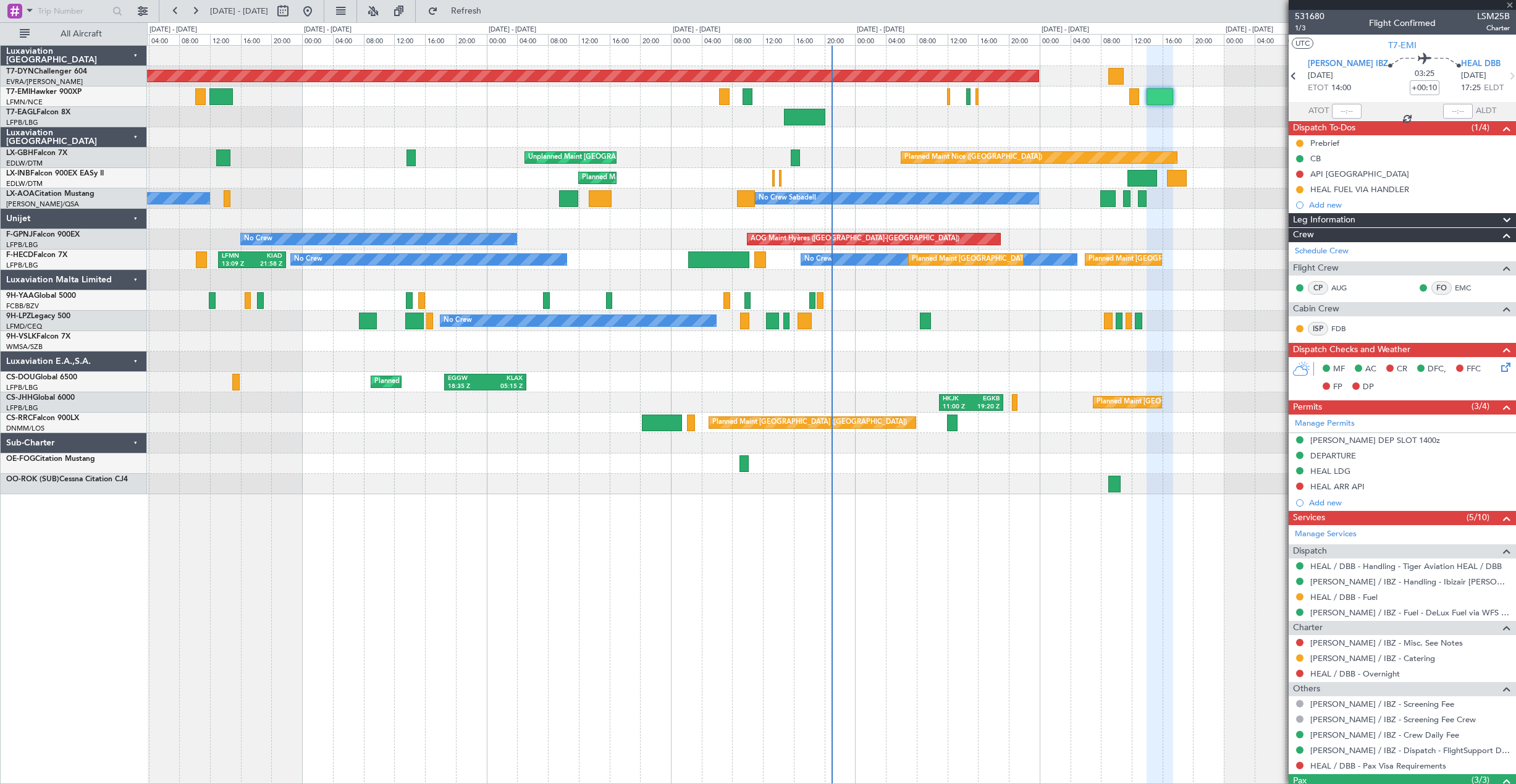
type input "6"
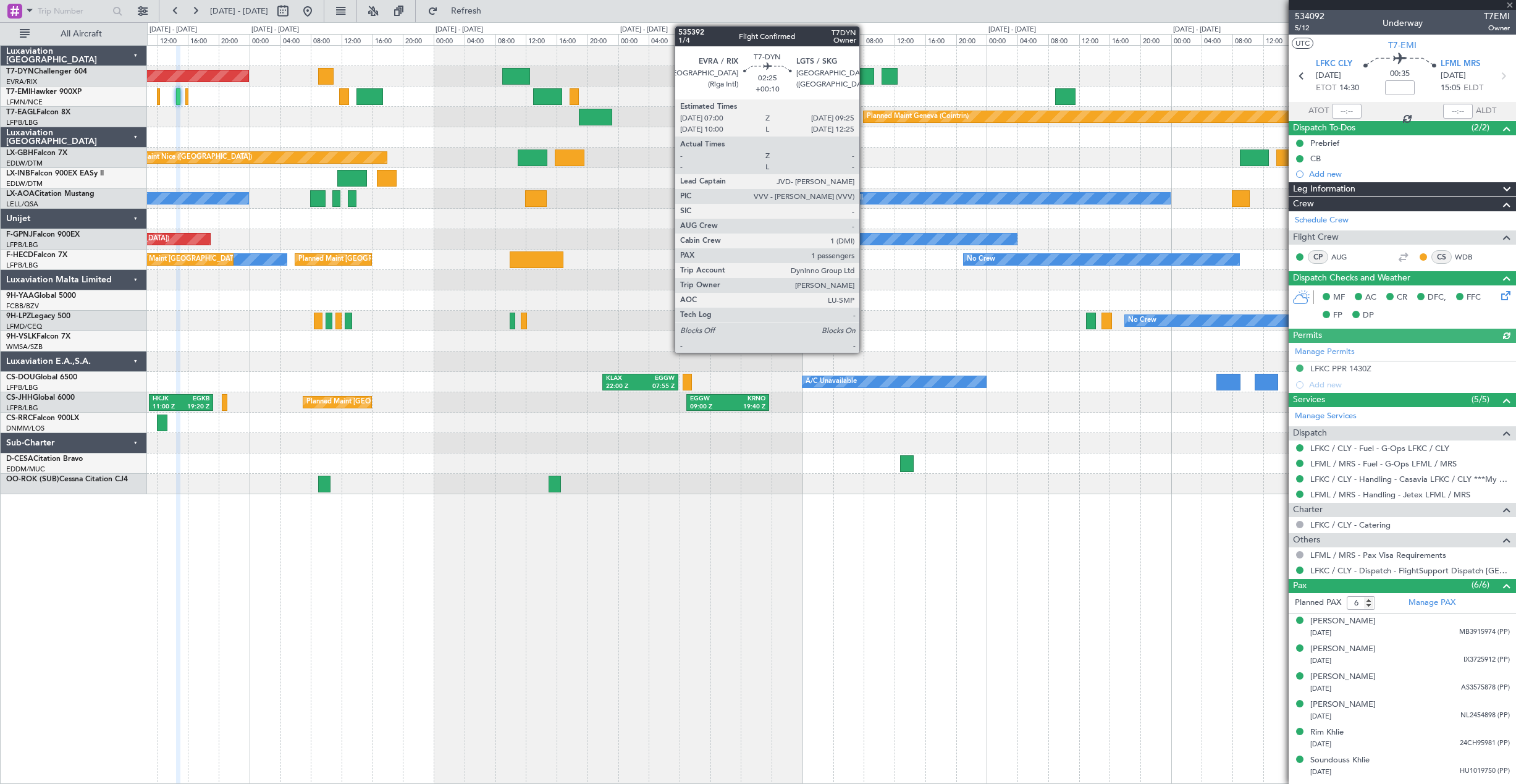
click at [865, 74] on div at bounding box center [865, 76] width 19 height 17
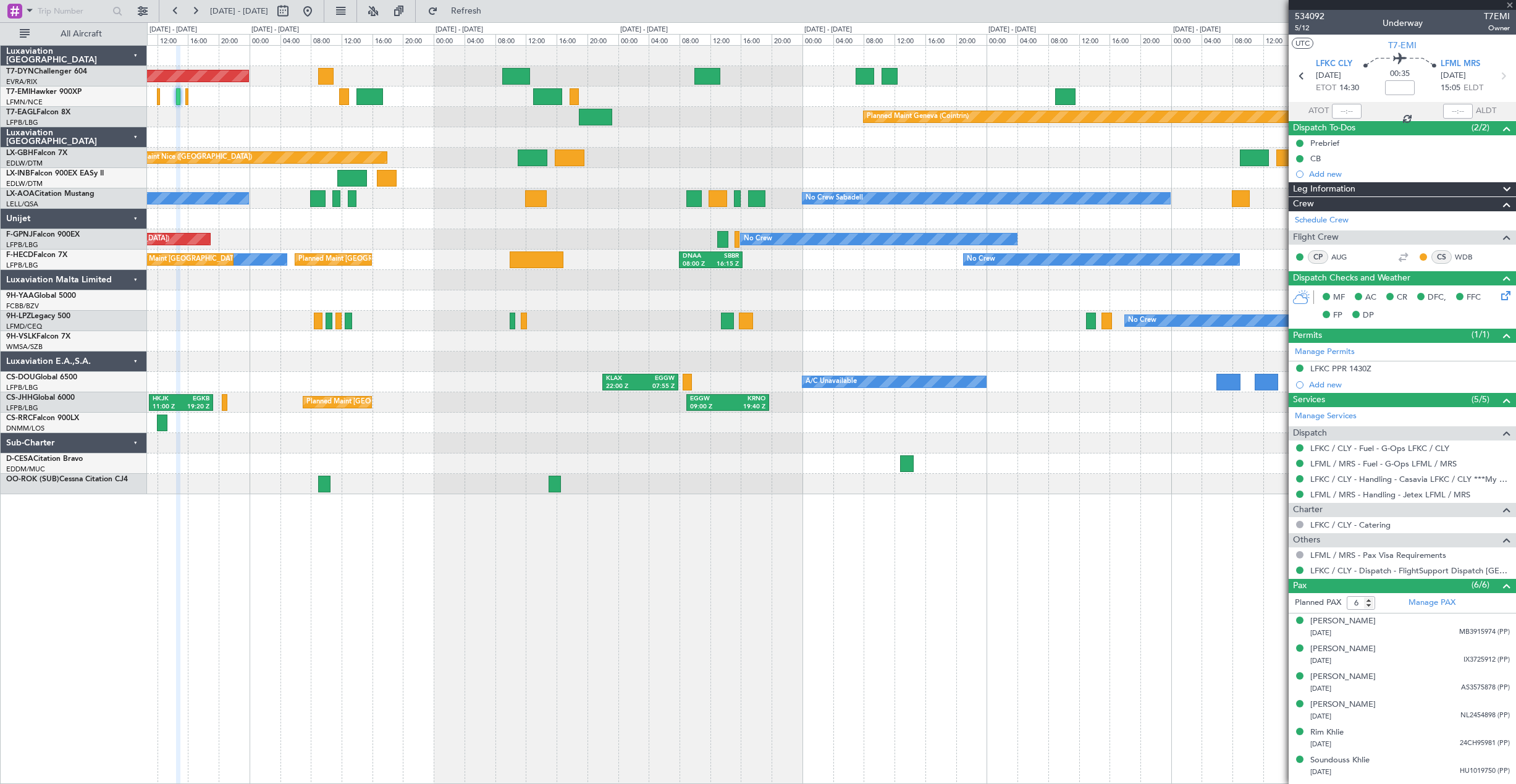
type input "+00:10"
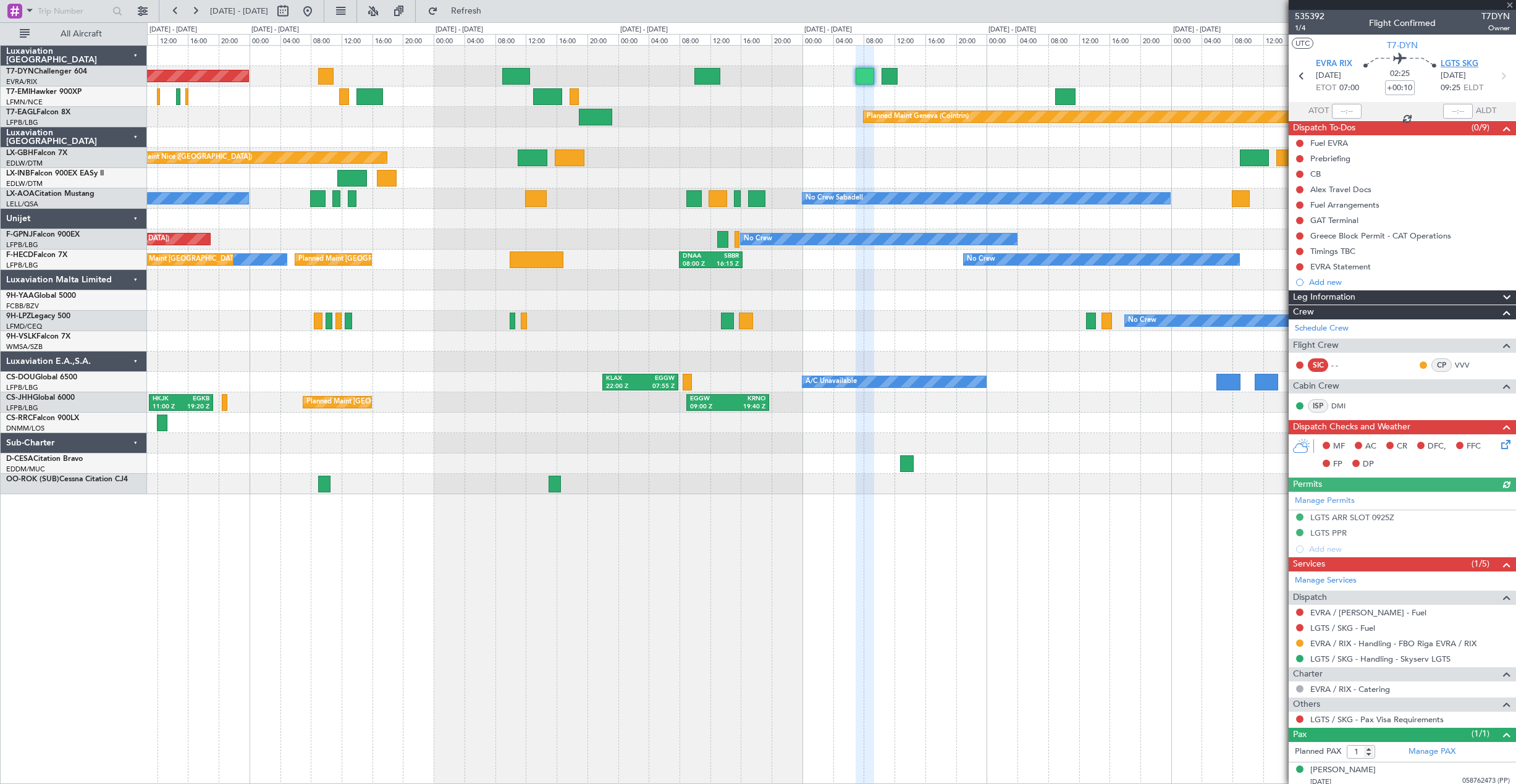
click at [1444, 65] on span "LGTS SKG" at bounding box center [1459, 64] width 38 height 12
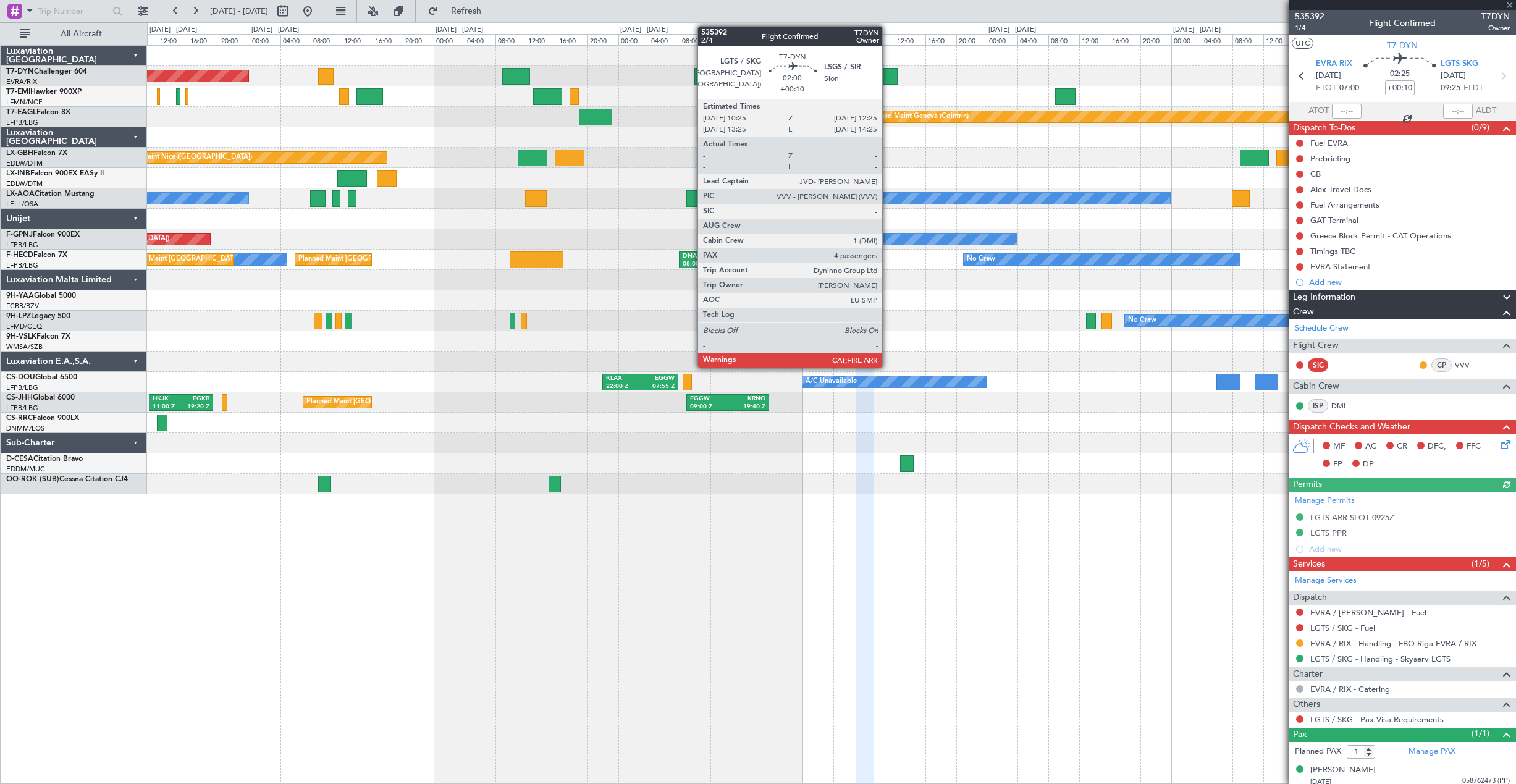
click at [888, 78] on div at bounding box center [890, 76] width 16 height 17
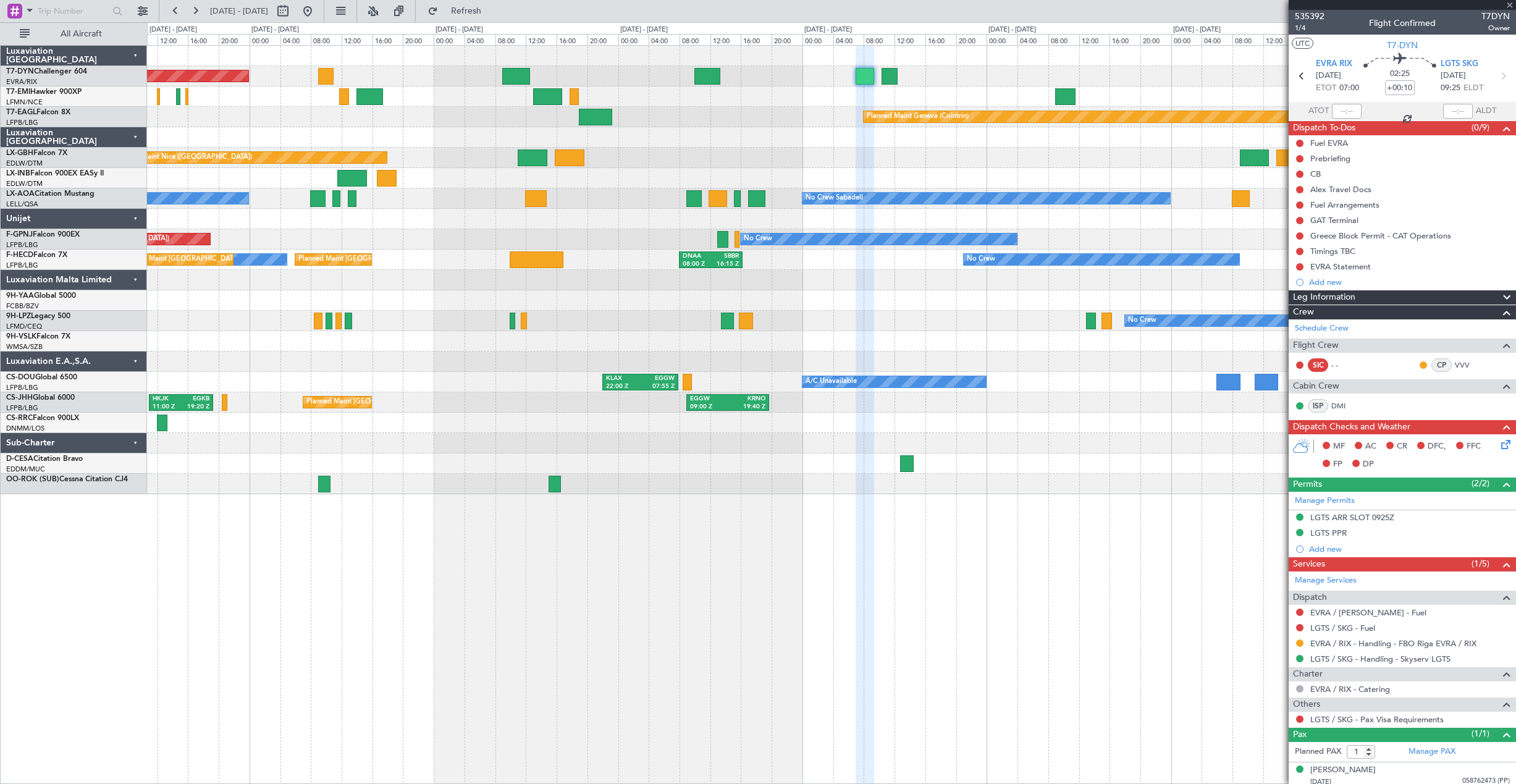
type input "4"
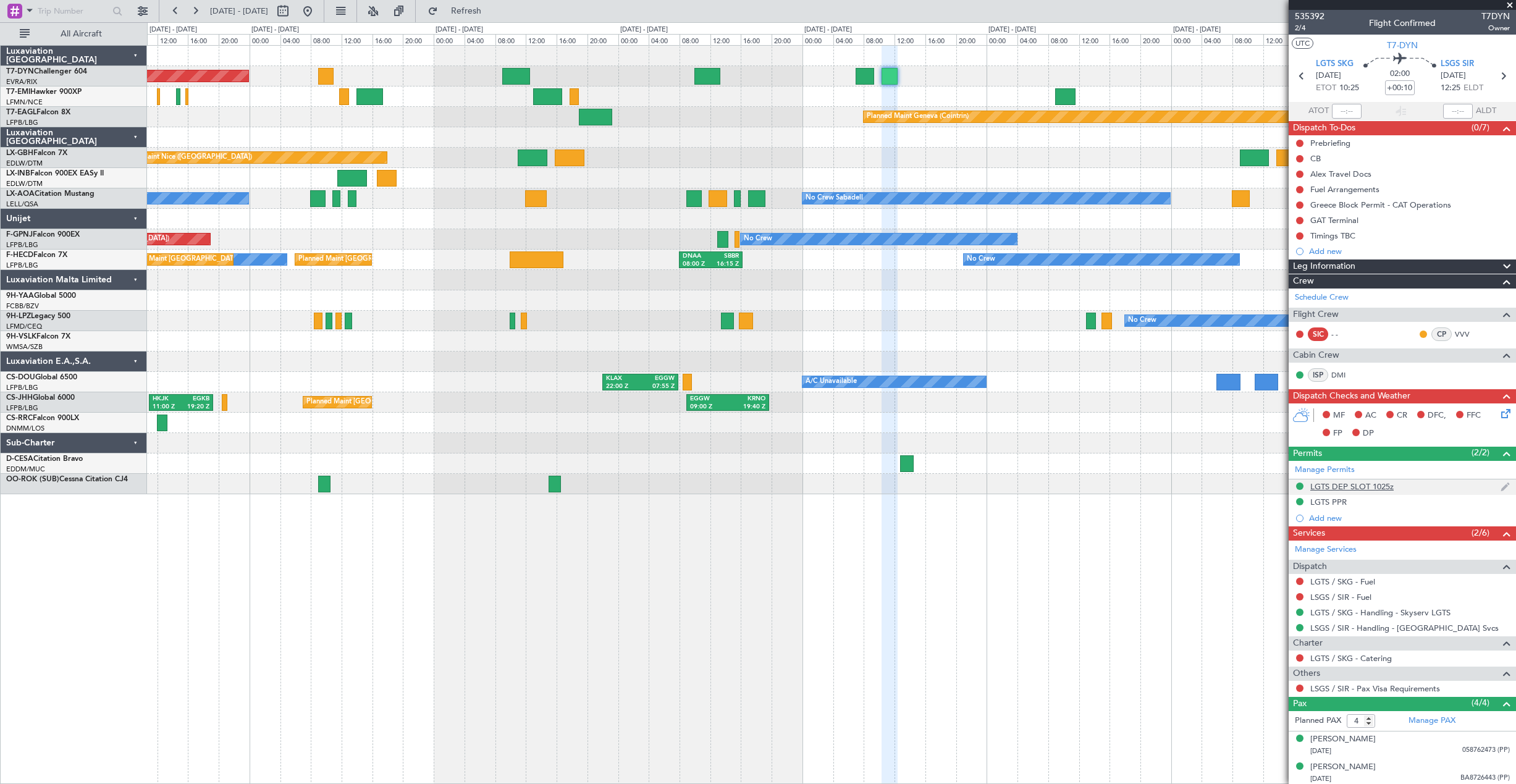
scroll to position [58, 0]
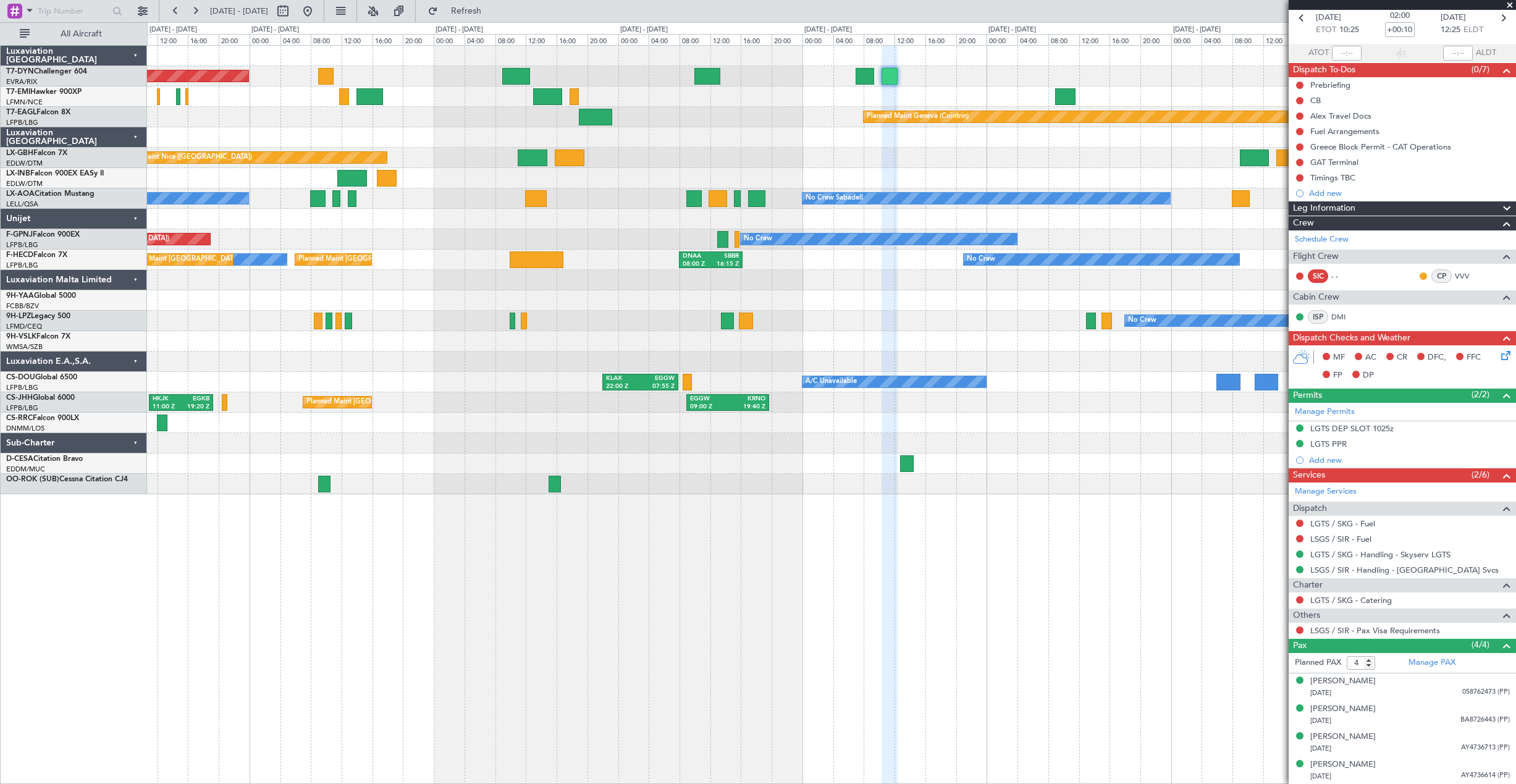
click at [0, 239] on html "[DATE] - [DATE] Refresh Quick Links All Aircraft Planned Maint [GEOGRAPHIC_DATA…" at bounding box center [758, 392] width 1516 height 784
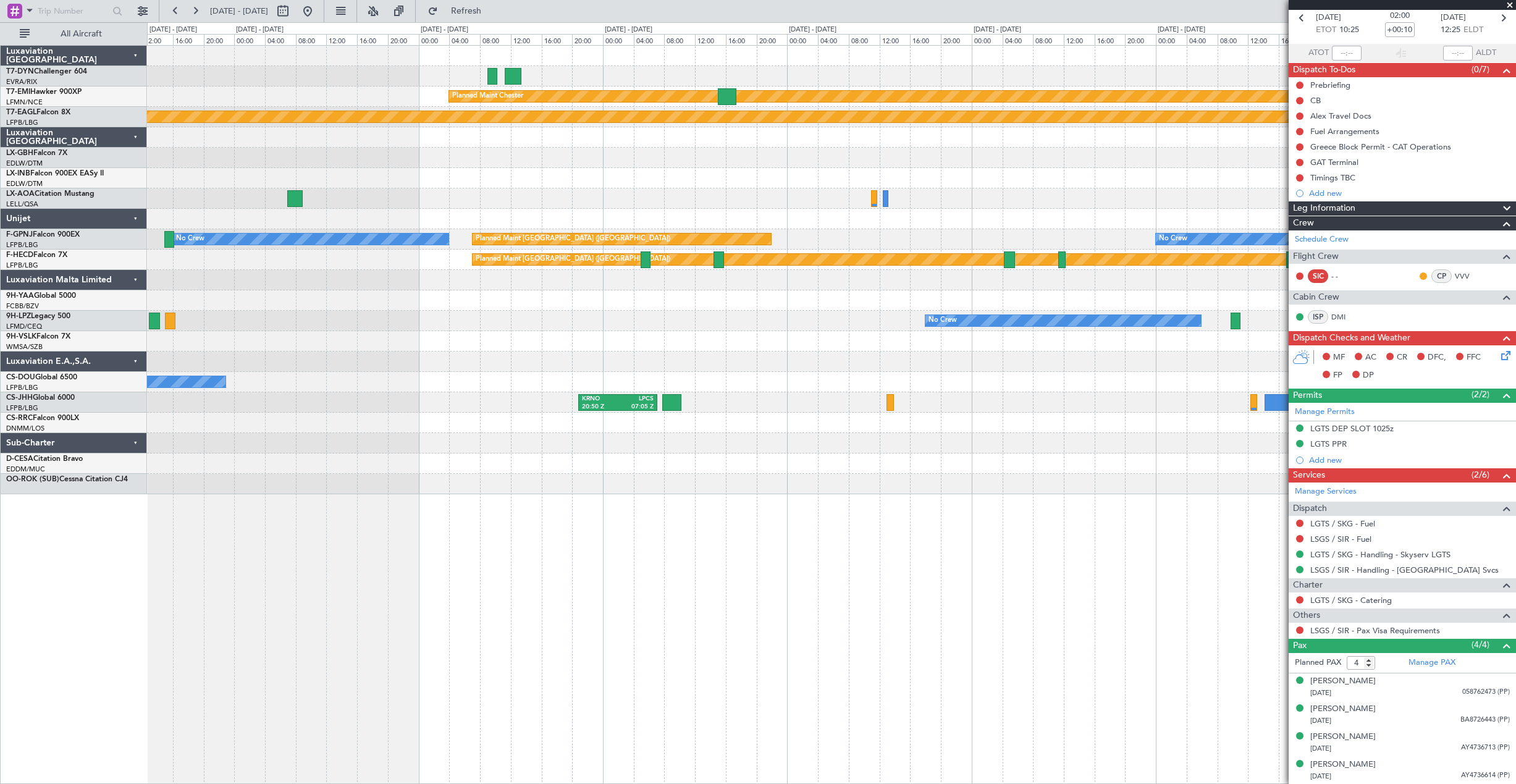
click at [85, 220] on div "Planned Maint [PERSON_NAME] Planned Maint Geneva ([GEOGRAPHIC_DATA]) No Crew No…" at bounding box center [758, 402] width 1516 height 761
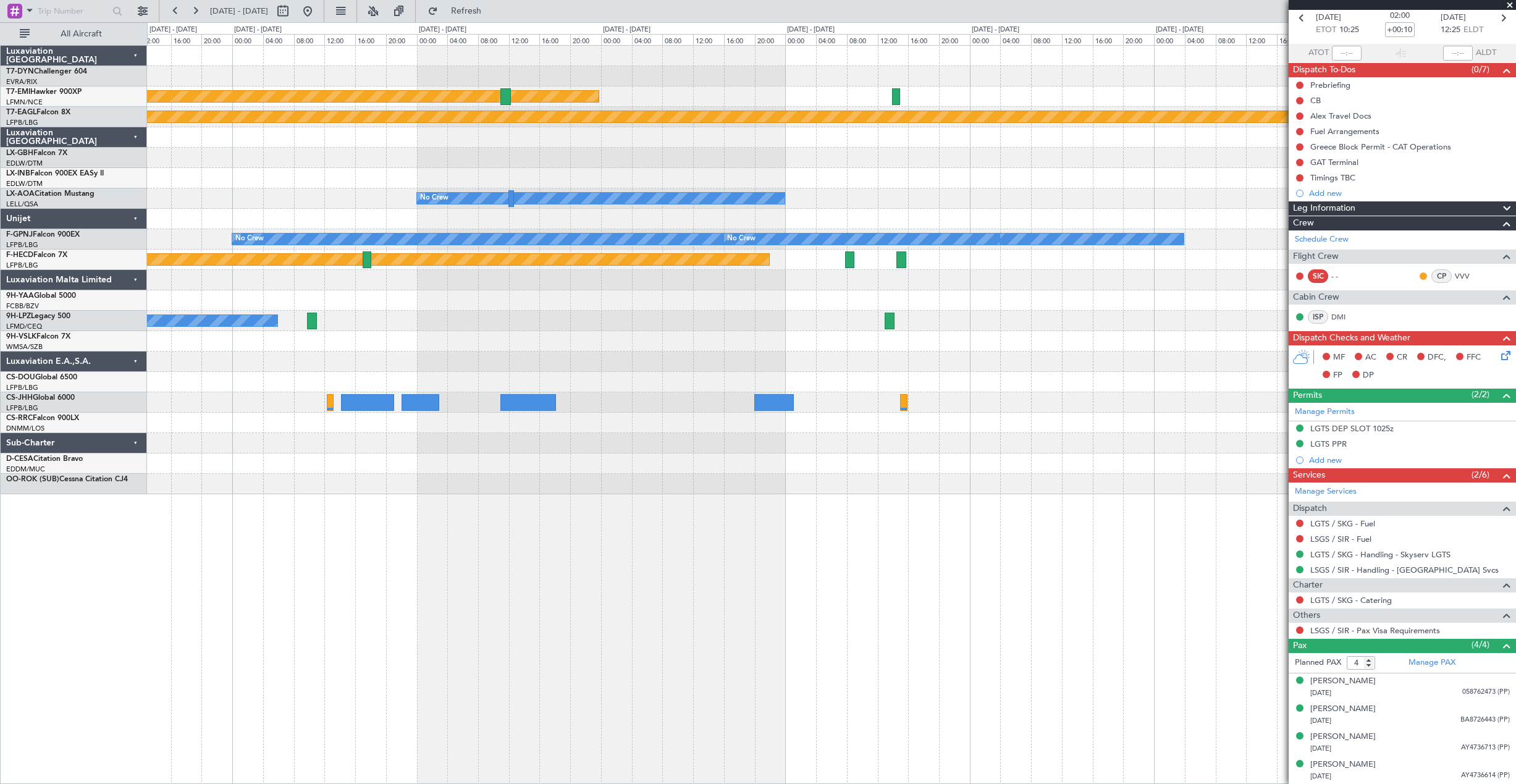
click at [8, 206] on div "Planned Maint [PERSON_NAME] Planned Maint Geneva ([GEOGRAPHIC_DATA]) No Crew No…" at bounding box center [758, 402] width 1516 height 761
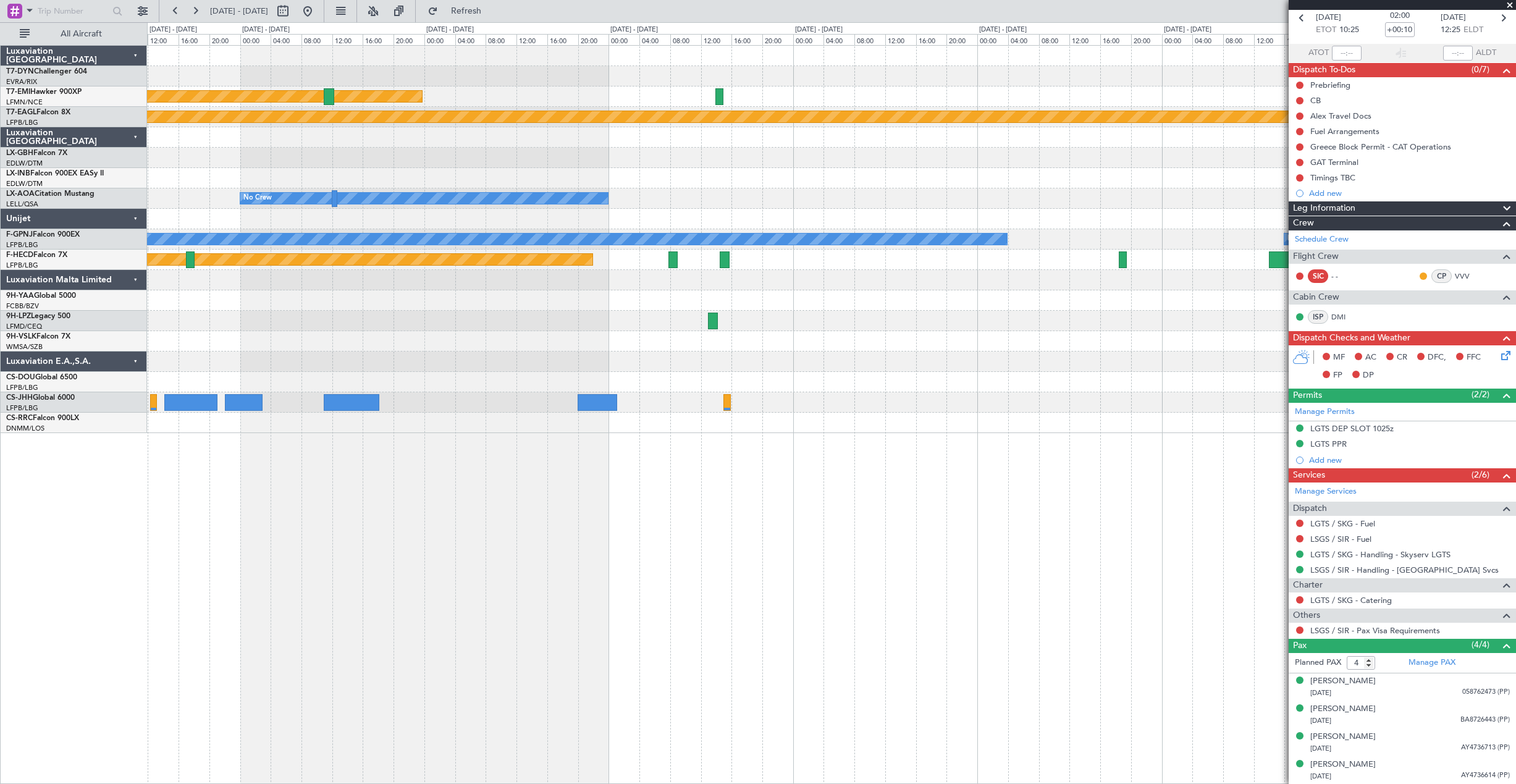
click at [179, 285] on div "Planned Maint [PERSON_NAME] Planned Maint Geneva ([GEOGRAPHIC_DATA]) No Crew No…" at bounding box center [831, 239] width 1368 height 388
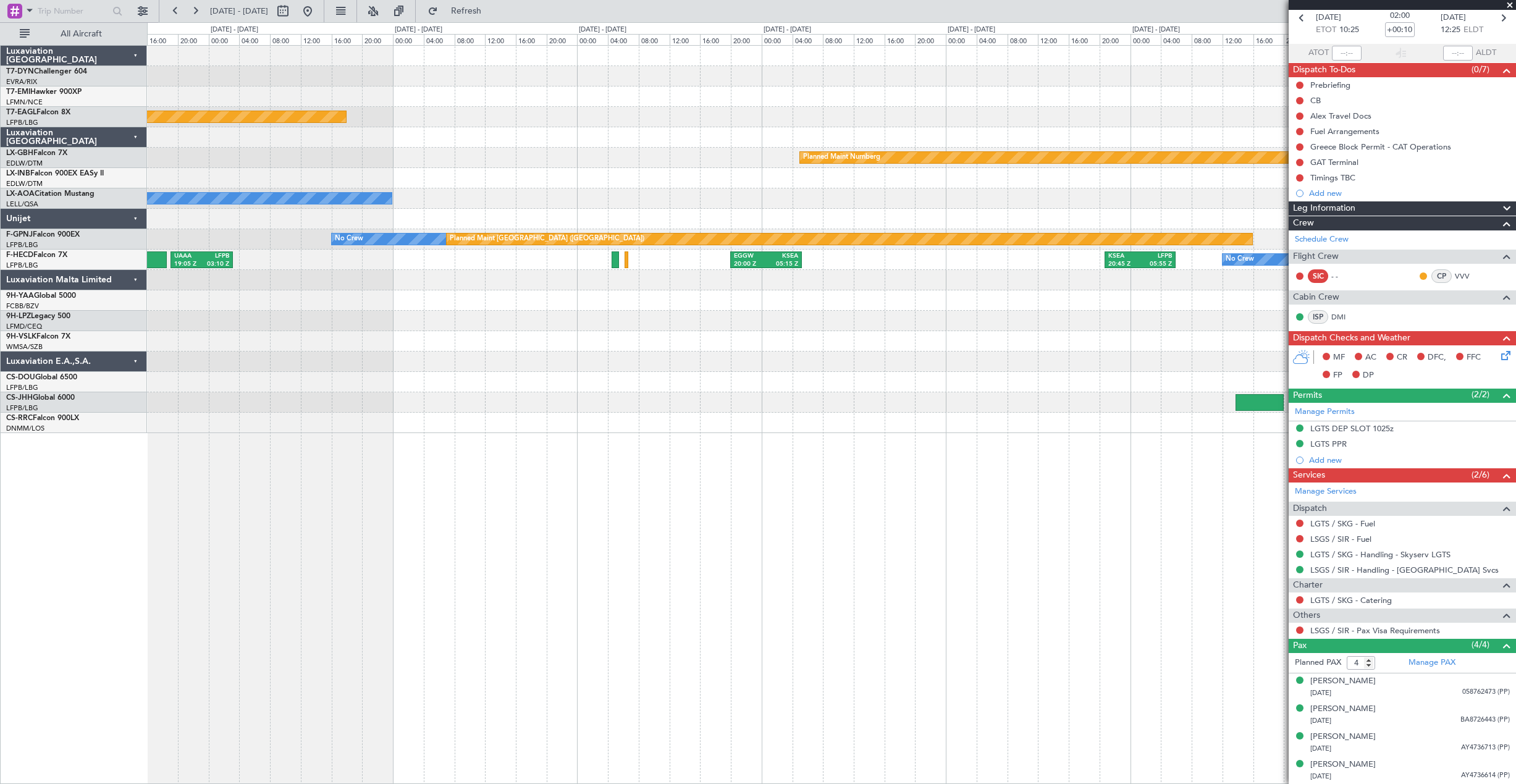
click at [140, 268] on div "Planned Maint Geneva (Cointrin) Planned Maint Nurnberg No Crew Sabadell No Crew…" at bounding box center [758, 402] width 1516 height 761
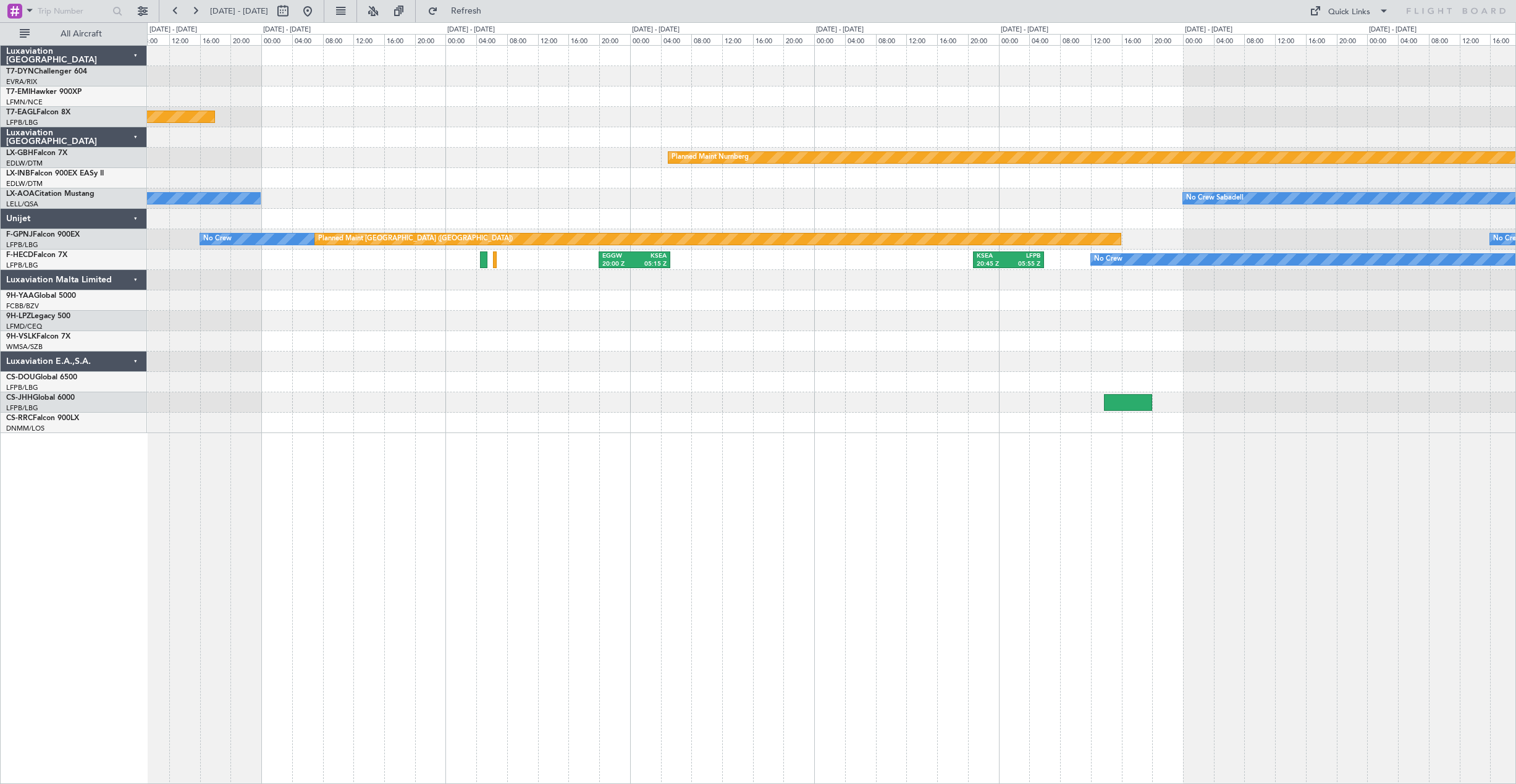
scroll to position [0, 0]
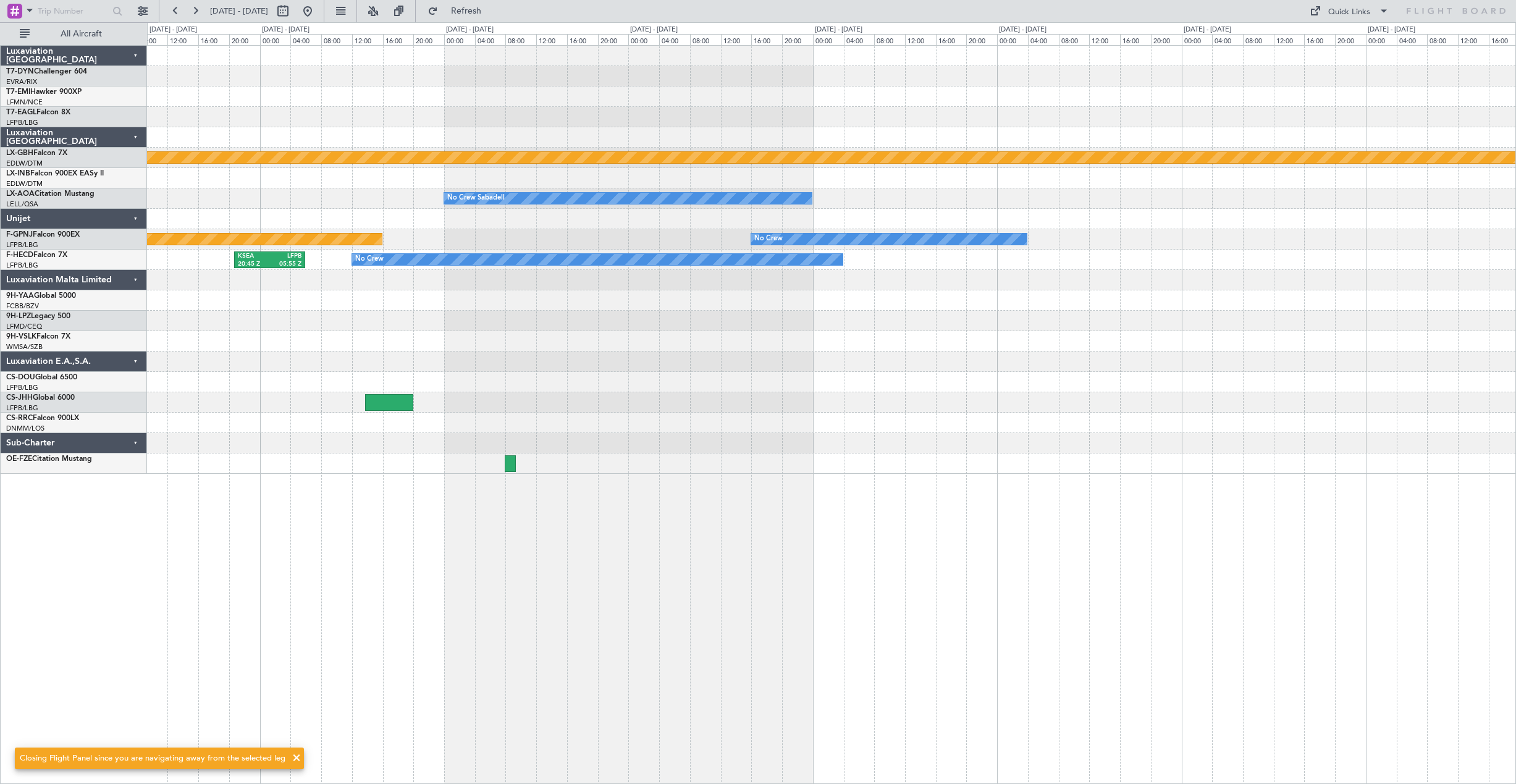
click at [187, 283] on div at bounding box center [831, 280] width 1368 height 21
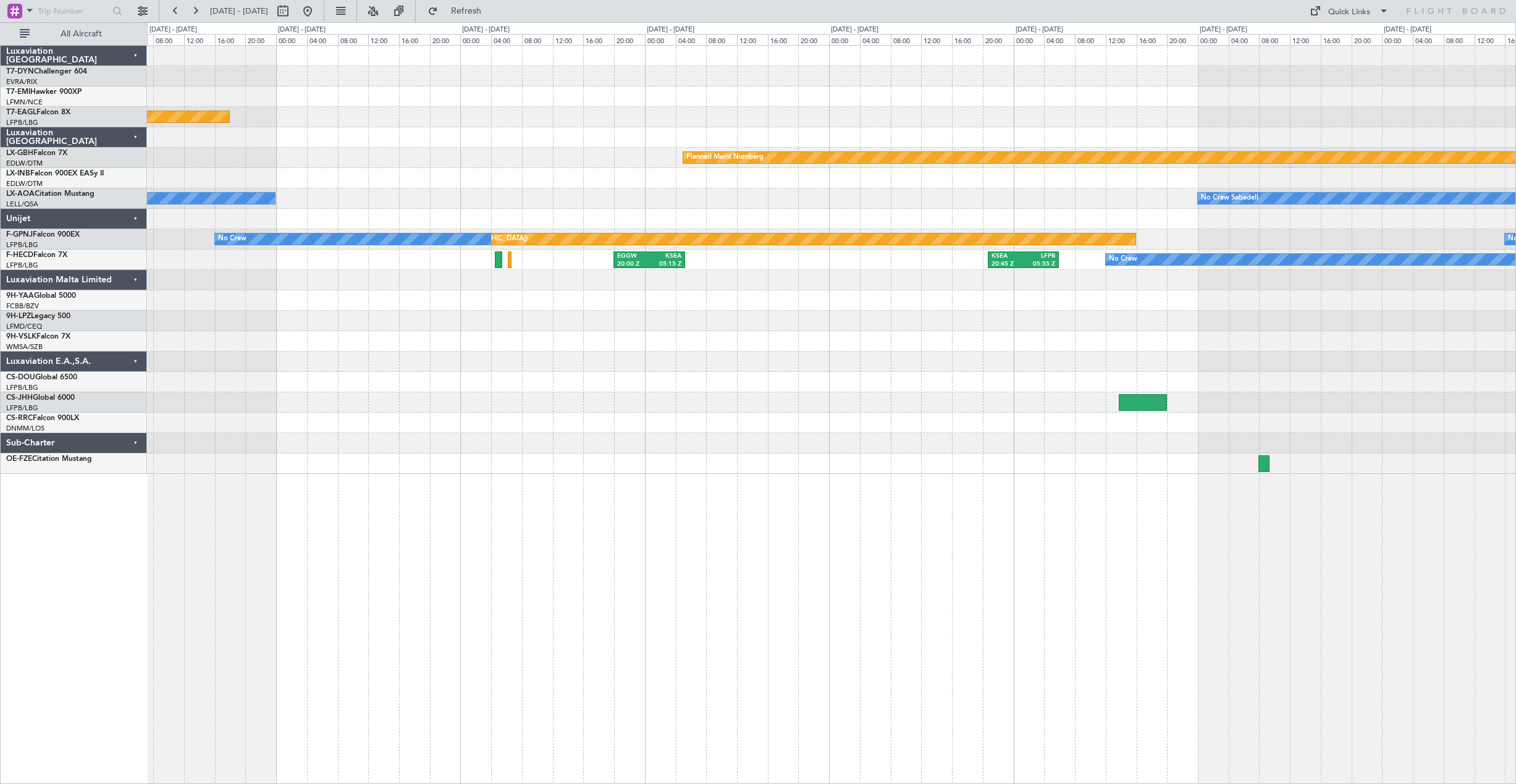
click at [1077, 144] on div "Planned Maint Geneva (Cointrin) Planned Maint Nurnberg No Crew Sabadell No Crew…" at bounding box center [831, 259] width 1368 height 428
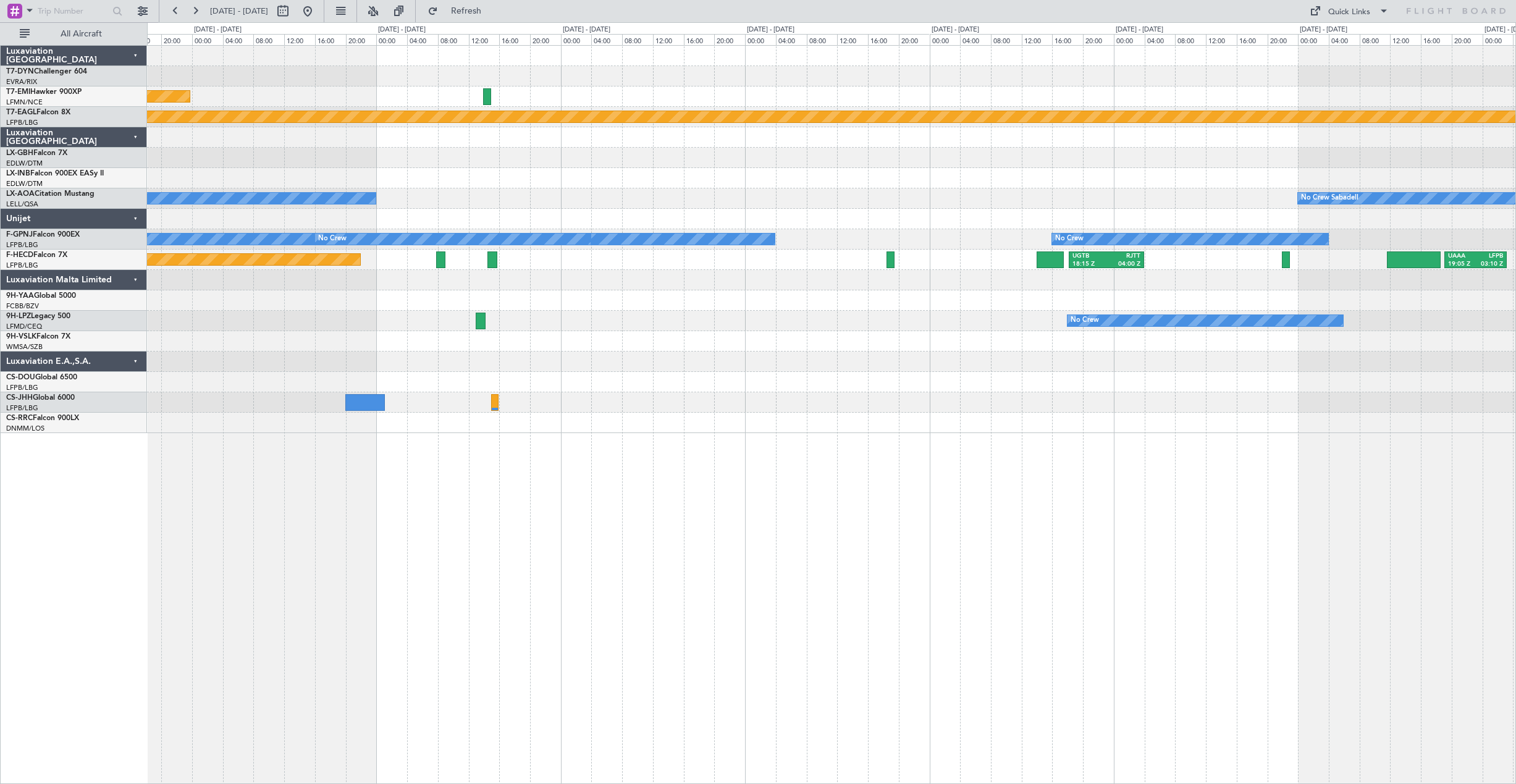
click at [1485, 142] on div at bounding box center [831, 137] width 1368 height 21
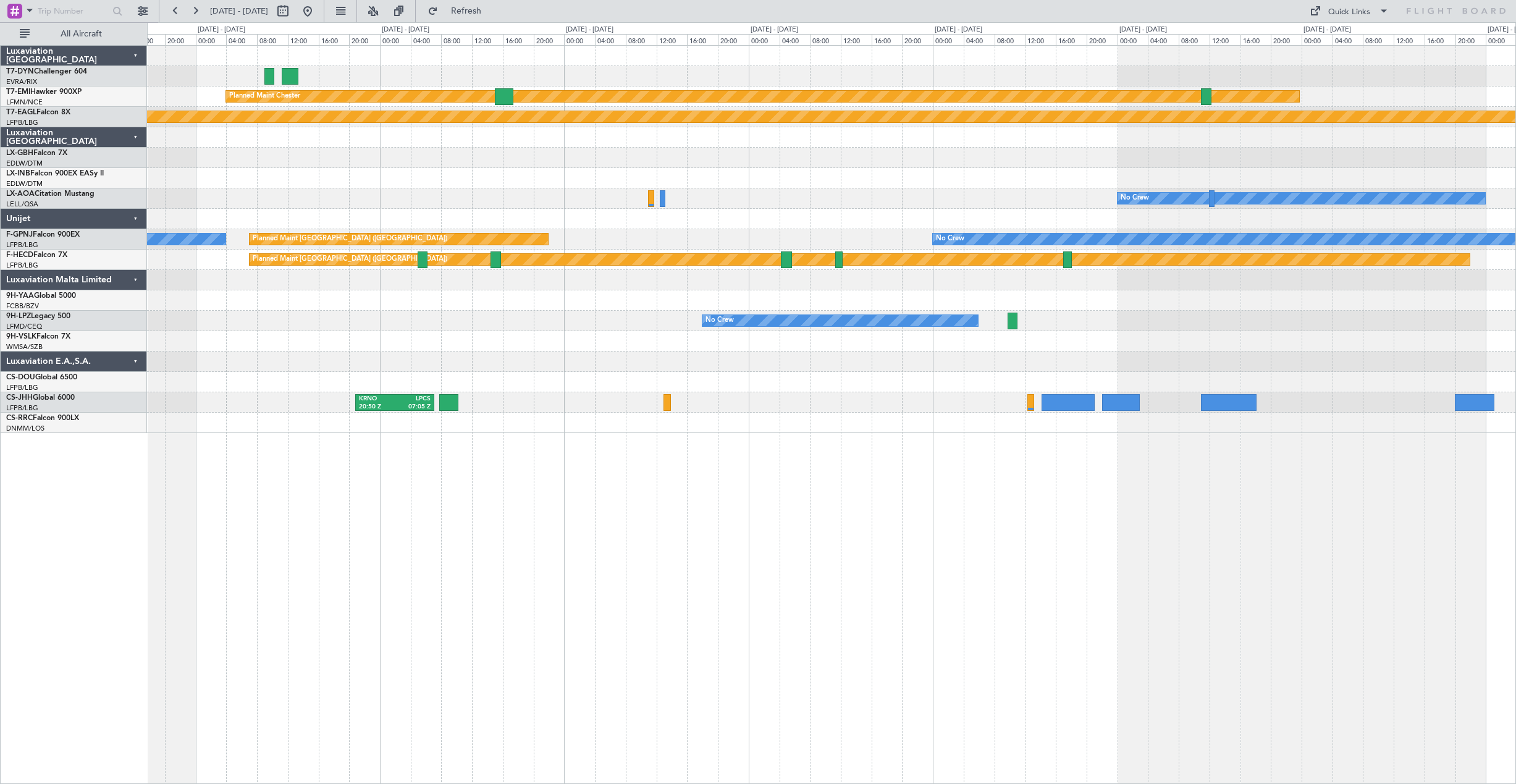
click at [1130, 211] on div at bounding box center [831, 219] width 1368 height 21
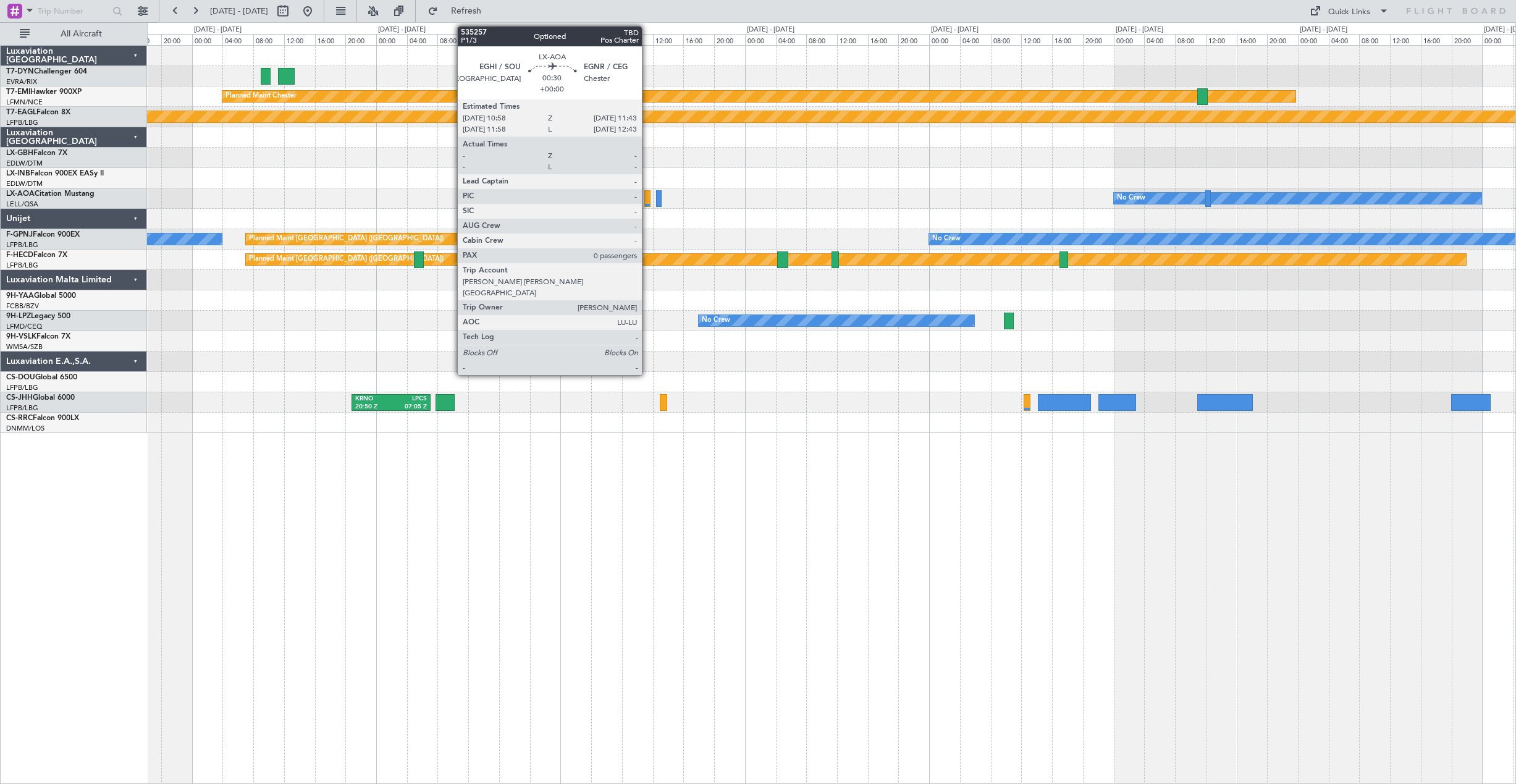
click at [647, 203] on div at bounding box center [647, 198] width 6 height 17
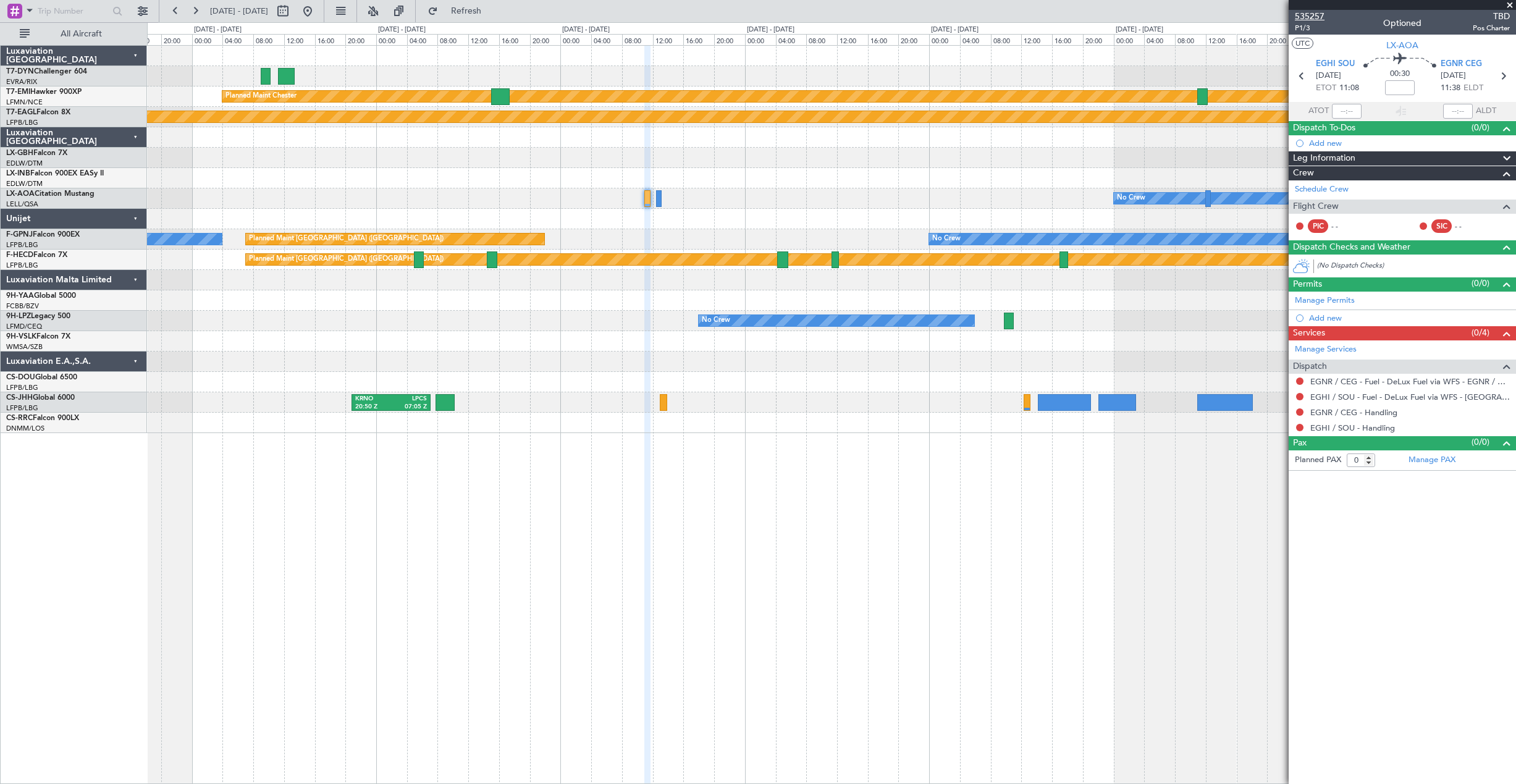
click at [1300, 17] on span "535257" at bounding box center [1310, 16] width 30 height 13
click at [317, 14] on button at bounding box center [308, 11] width 20 height 20
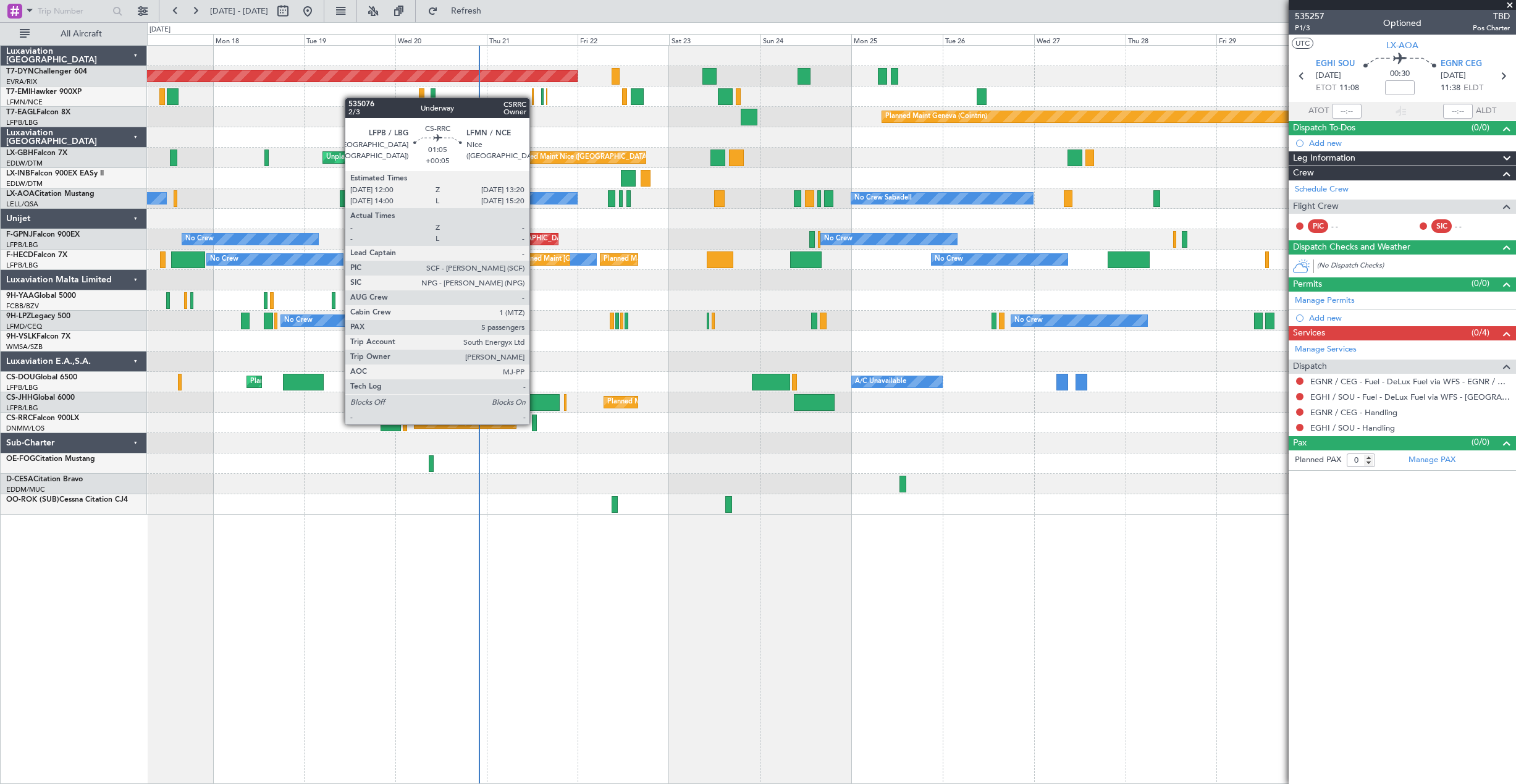
click at [534, 423] on div at bounding box center [535, 422] width 6 height 17
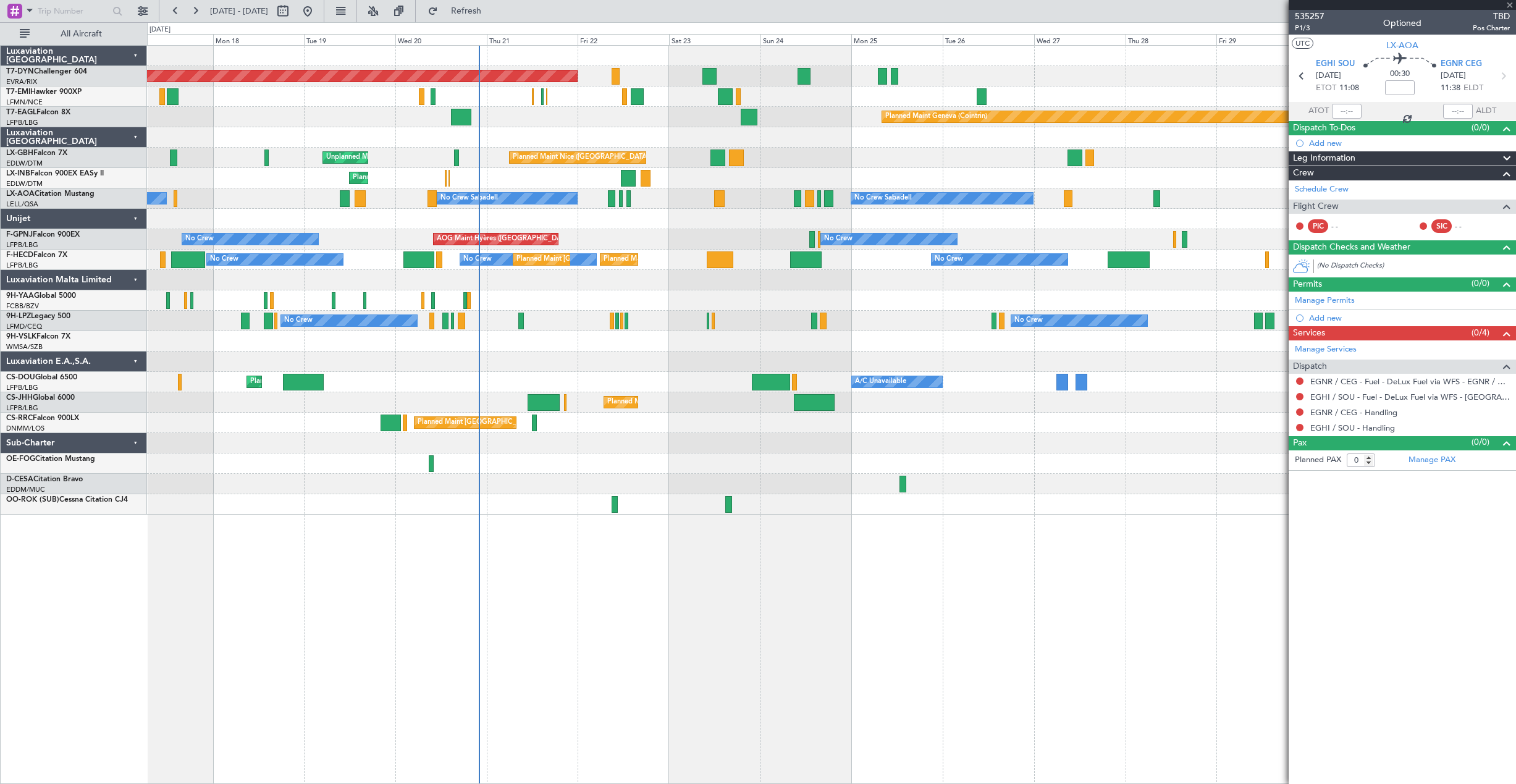
type input "+00:05"
type input "5"
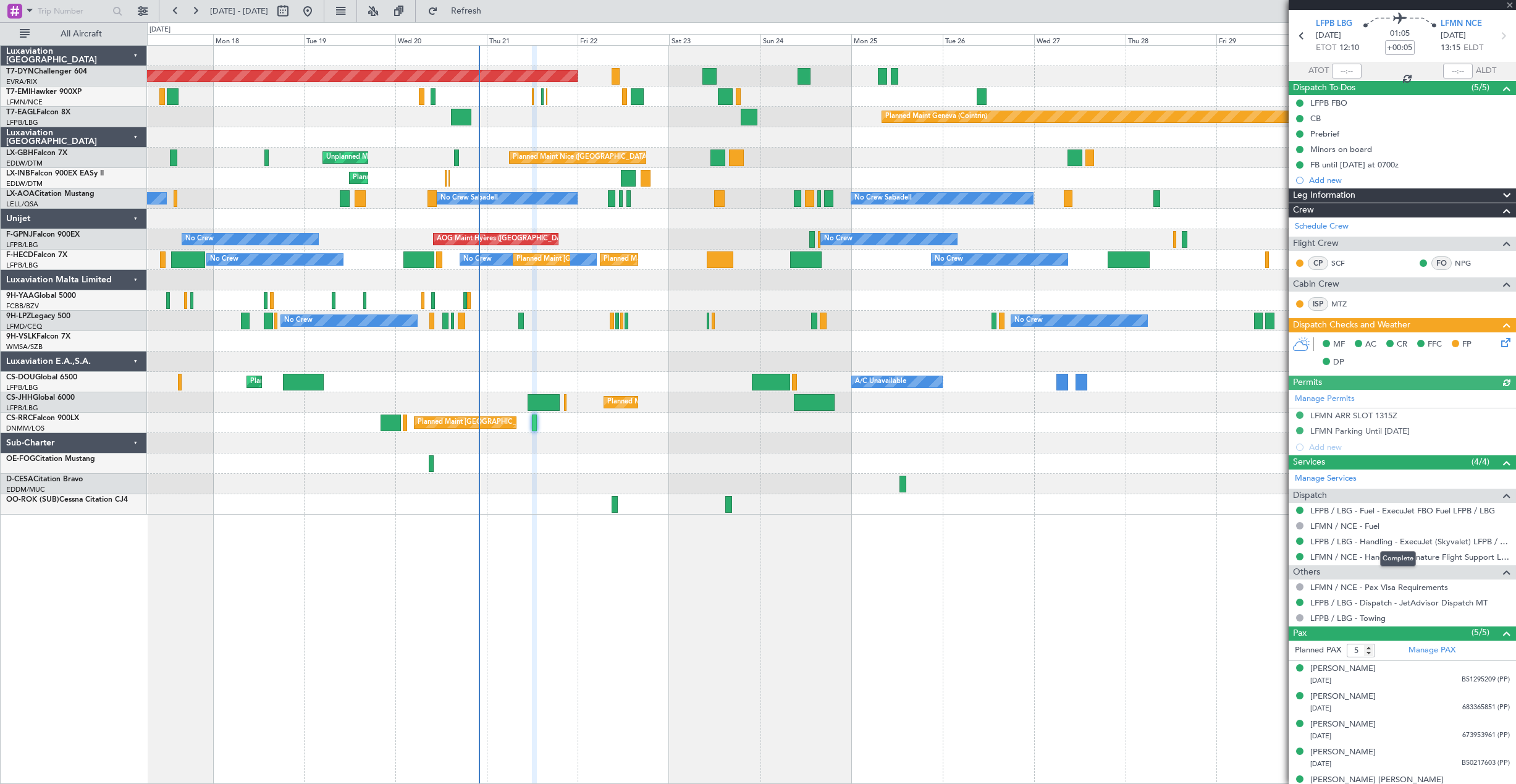
scroll to position [56, 0]
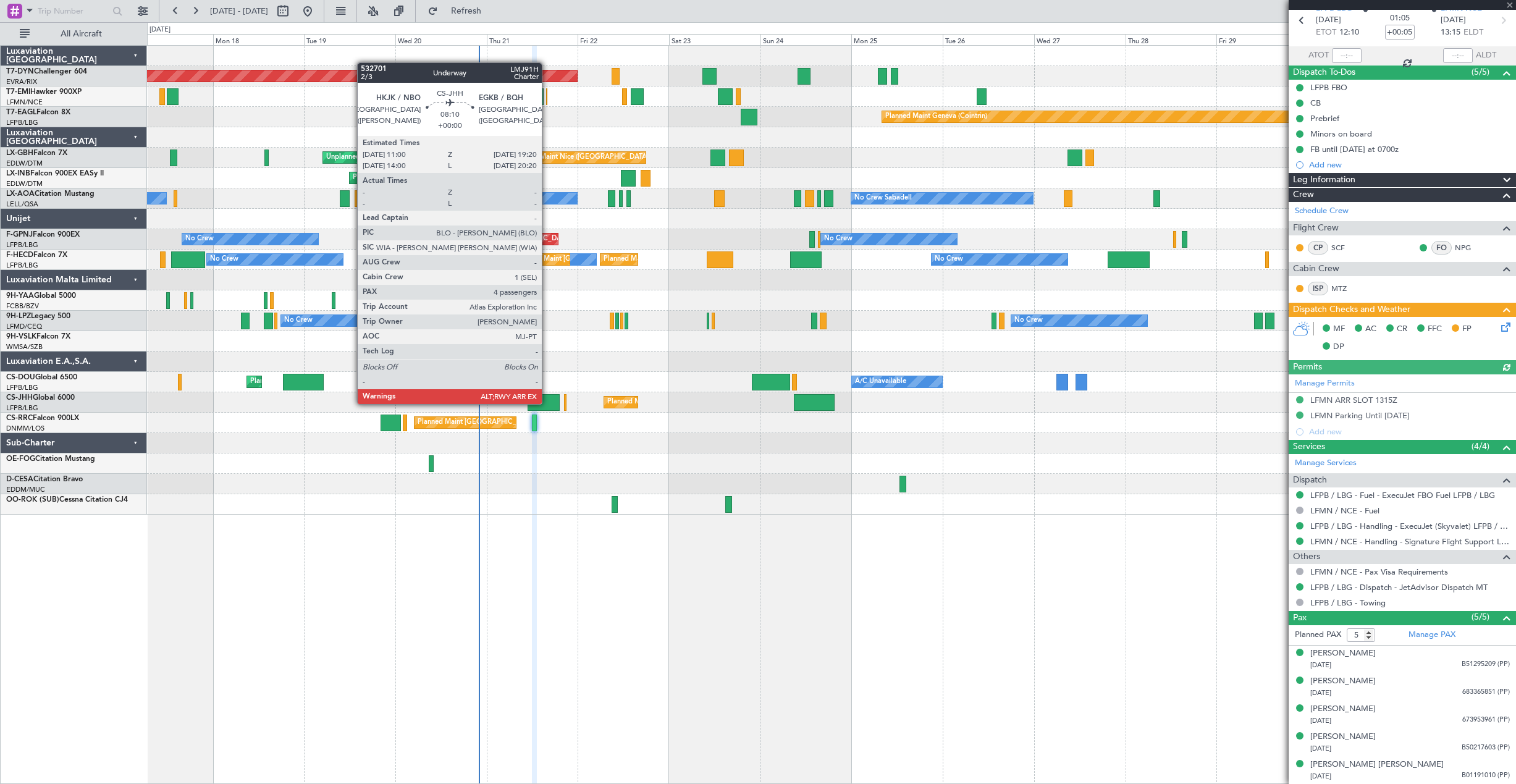
click at [548, 402] on div at bounding box center [544, 401] width 32 height 17
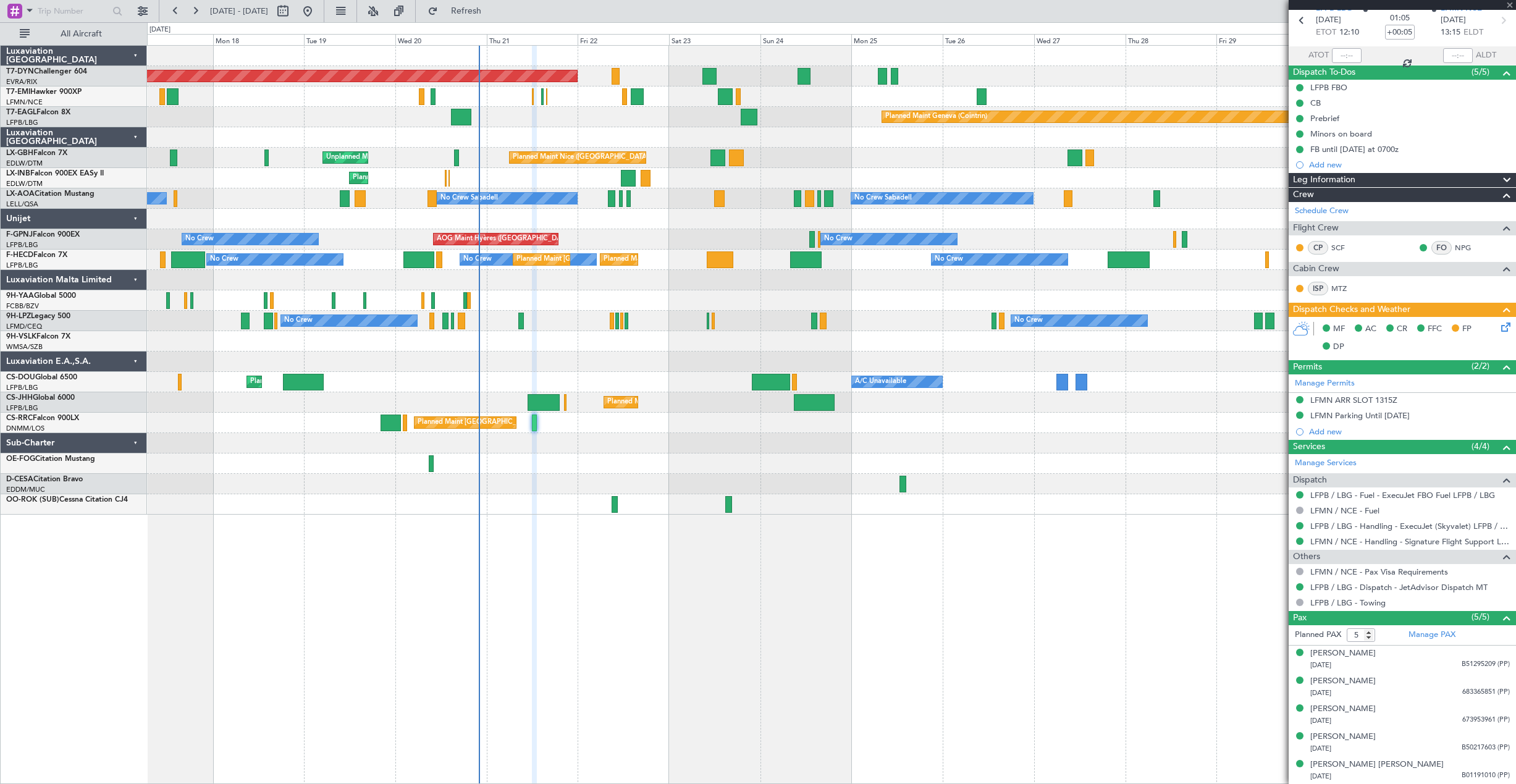
type input "4"
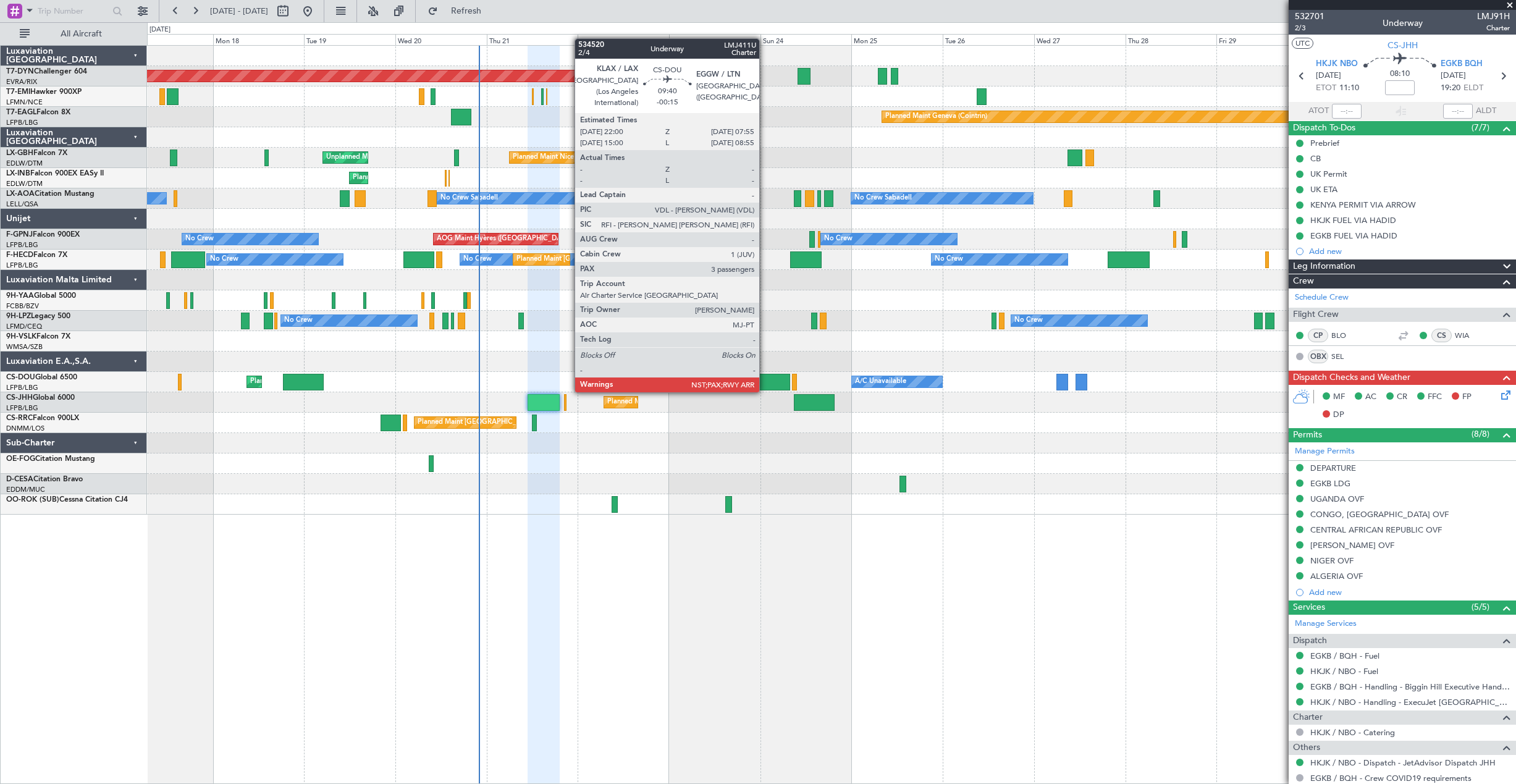
click at [766, 380] on div at bounding box center [770, 382] width 39 height 17
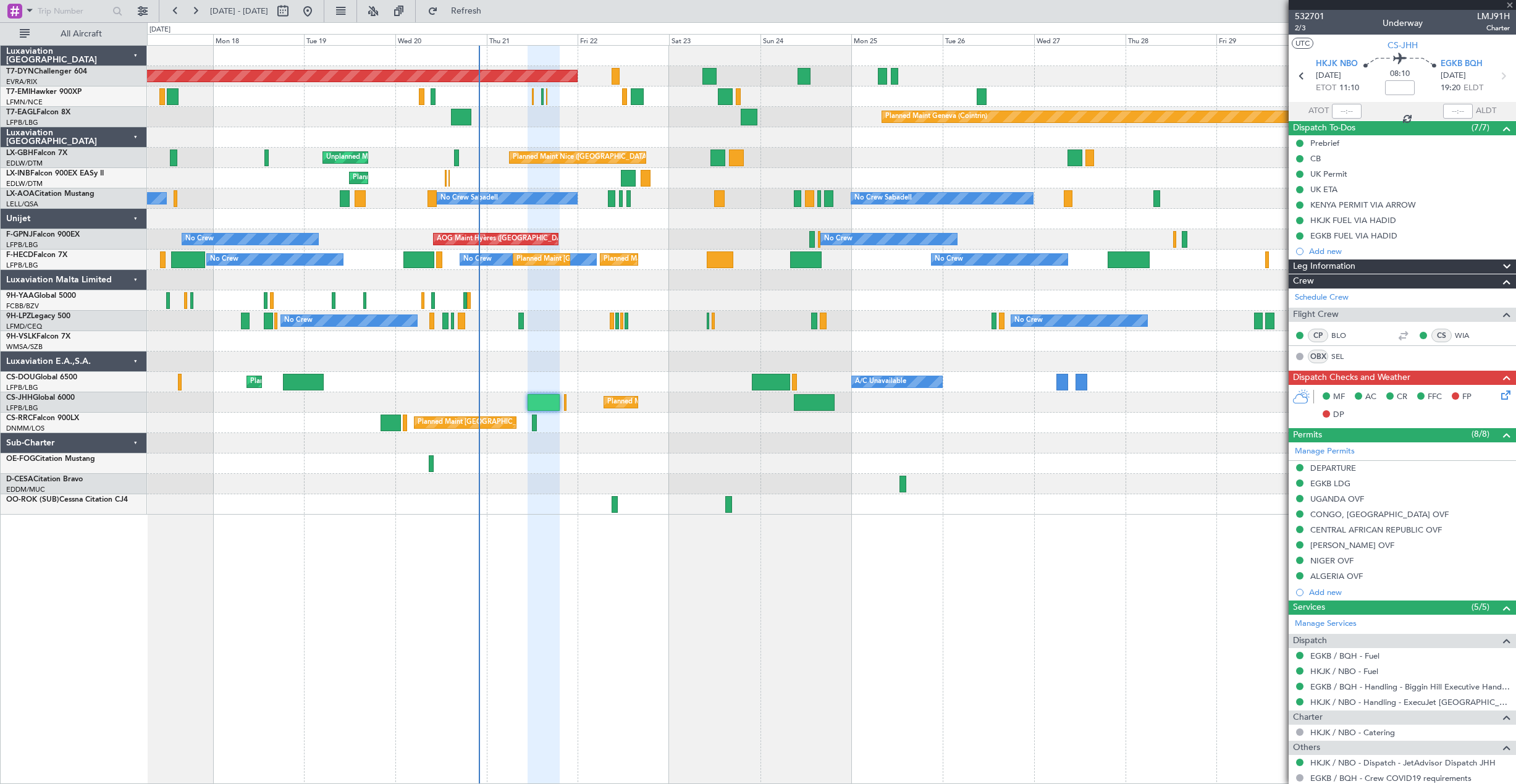
type input "-00:15"
type input "3"
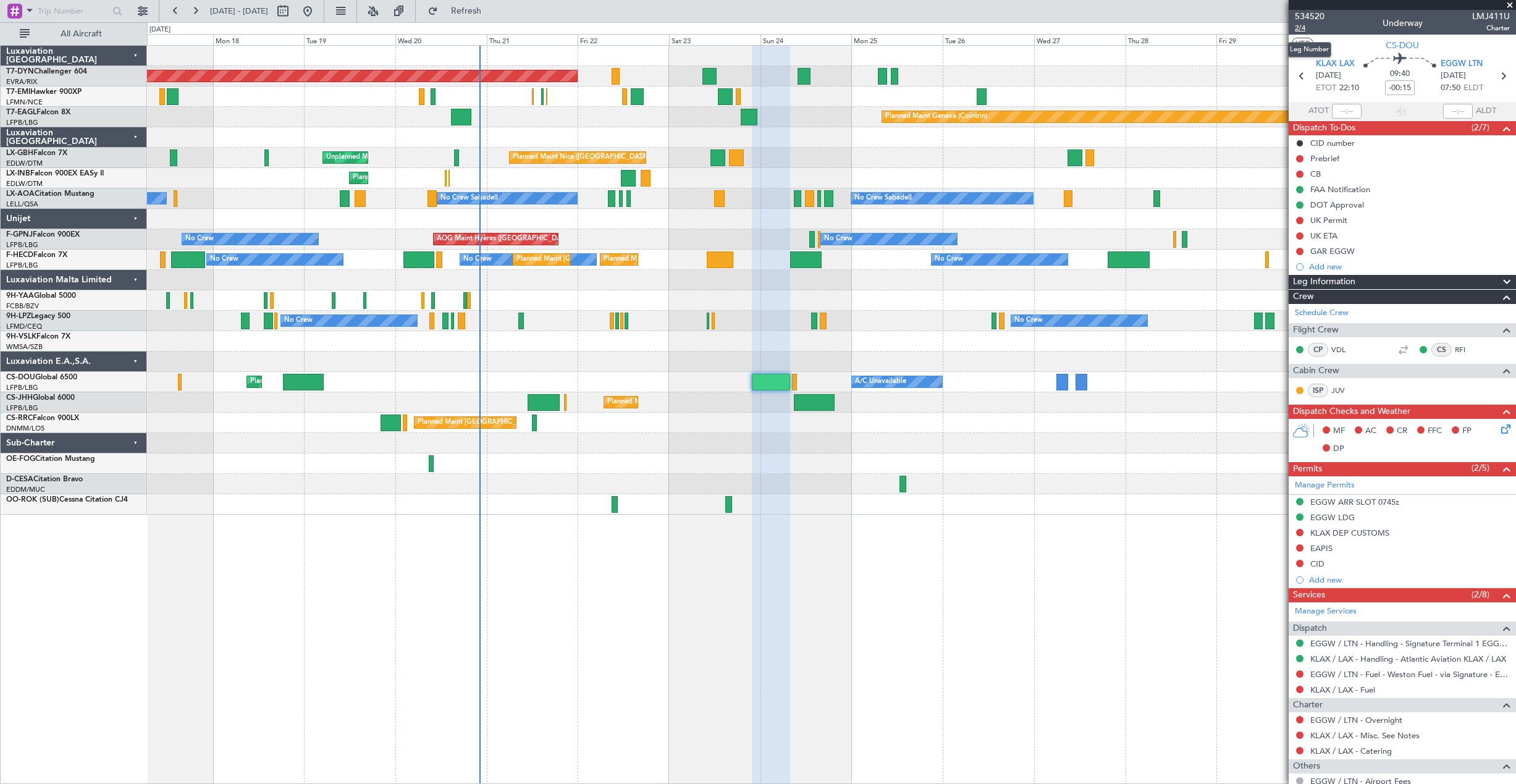
click at [1300, 28] on span "2/4" at bounding box center [1310, 28] width 30 height 11
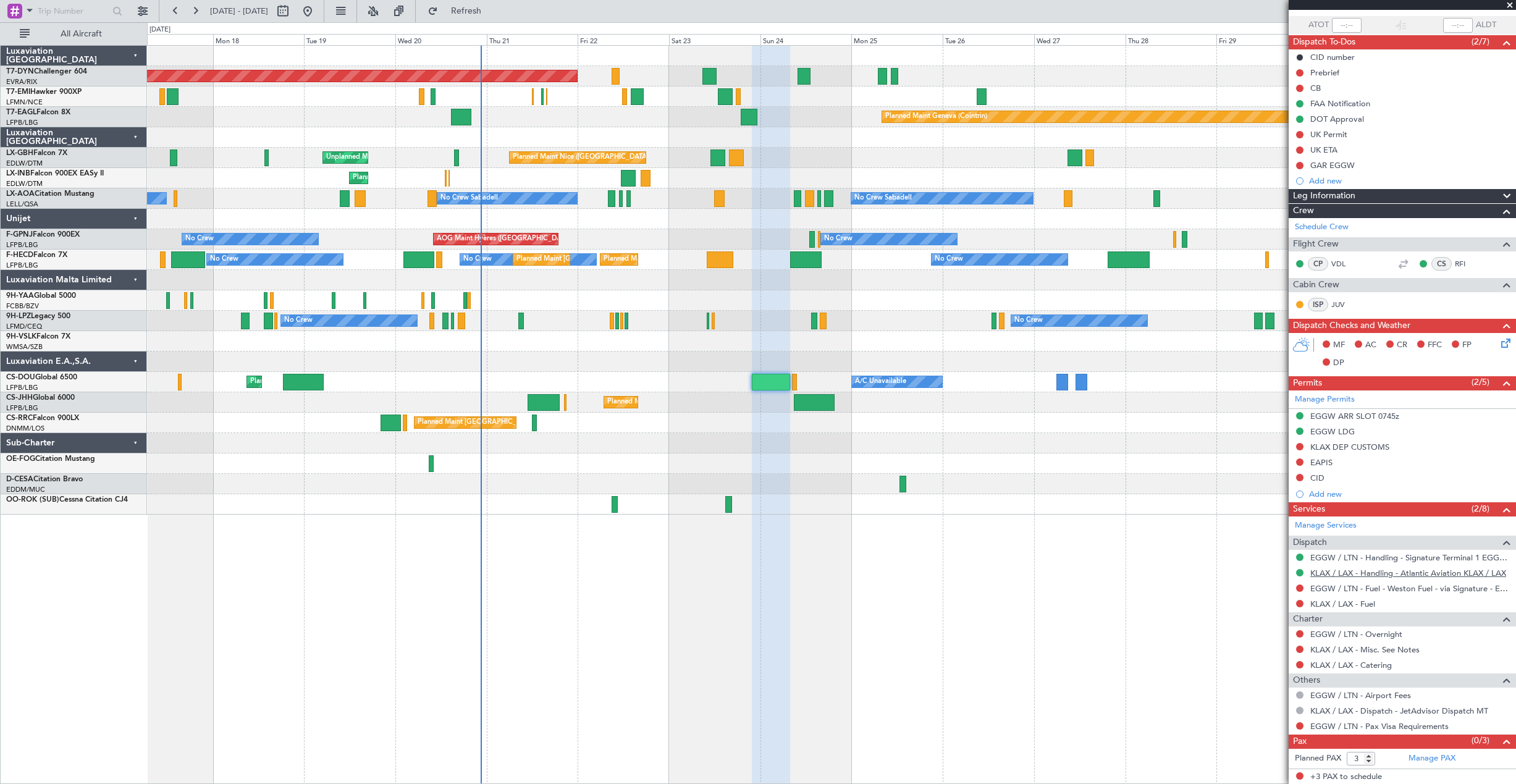
click at [1376, 569] on link "KLAX / LAX - Handling - Atlantic Aviation KLAX / LAX" at bounding box center [1408, 572] width 196 height 11
click at [1370, 560] on link "EGGW / LTN - Handling - Signature Terminal 1 EGGW / LTN" at bounding box center [1410, 557] width 200 height 11
click at [1499, 346] on icon at bounding box center [1504, 341] width 10 height 10
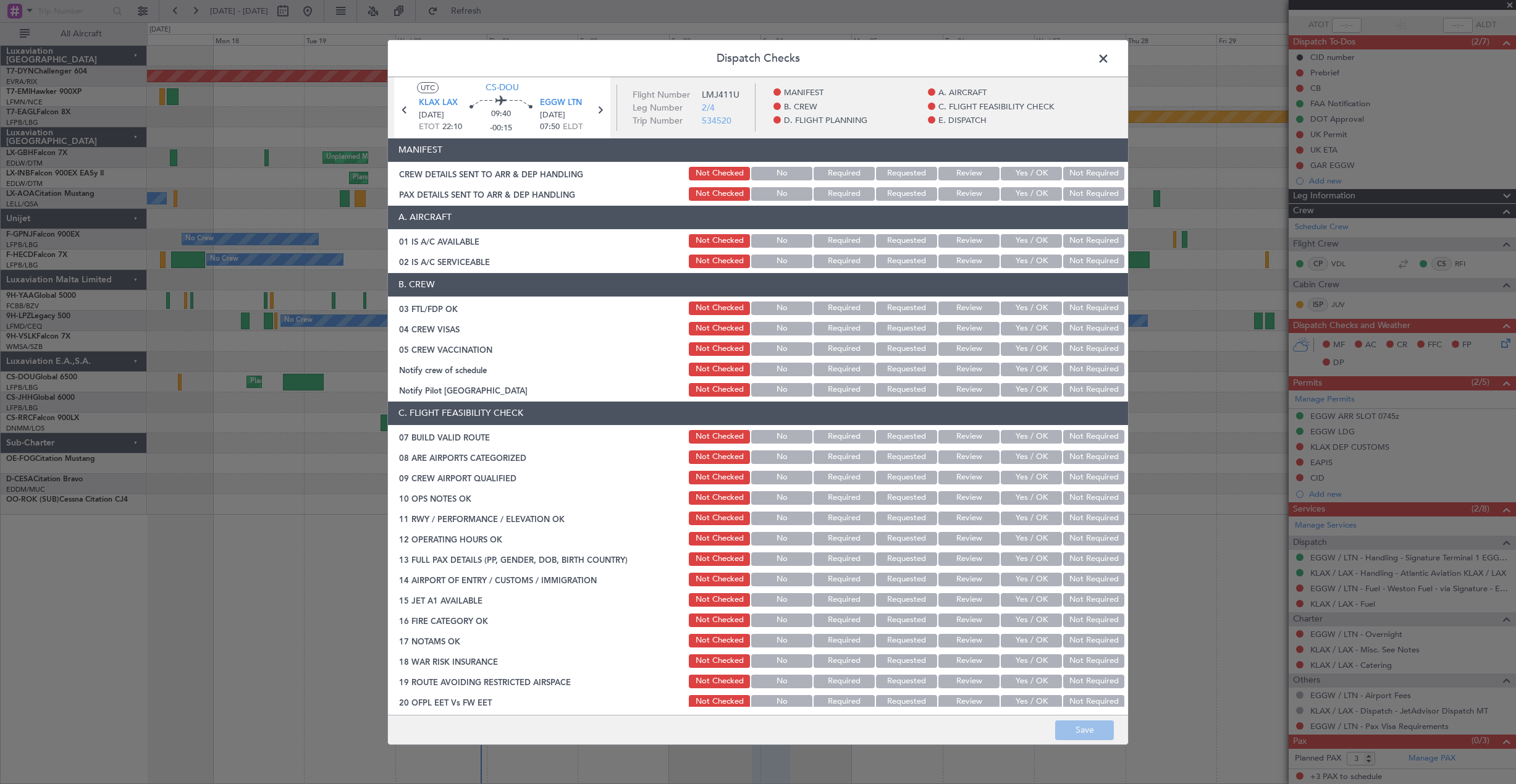
click at [1004, 175] on button "Yes / OK" at bounding box center [1032, 174] width 62 height 14
click at [1009, 195] on button "Yes / OK" at bounding box center [1032, 194] width 62 height 14
click at [1075, 726] on button "Save" at bounding box center [1084, 730] width 59 height 20
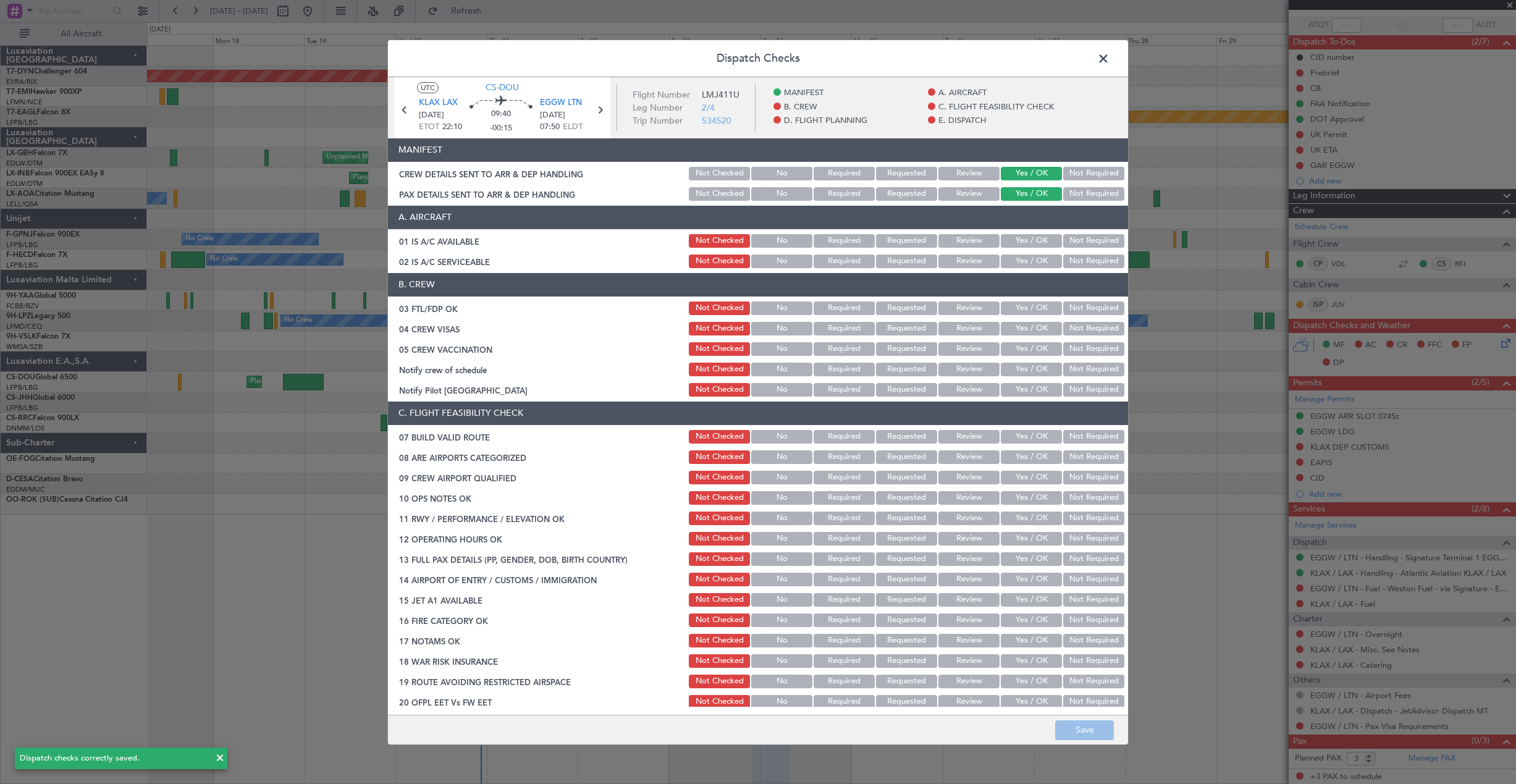
click at [1109, 56] on span at bounding box center [1109, 61] width 0 height 25
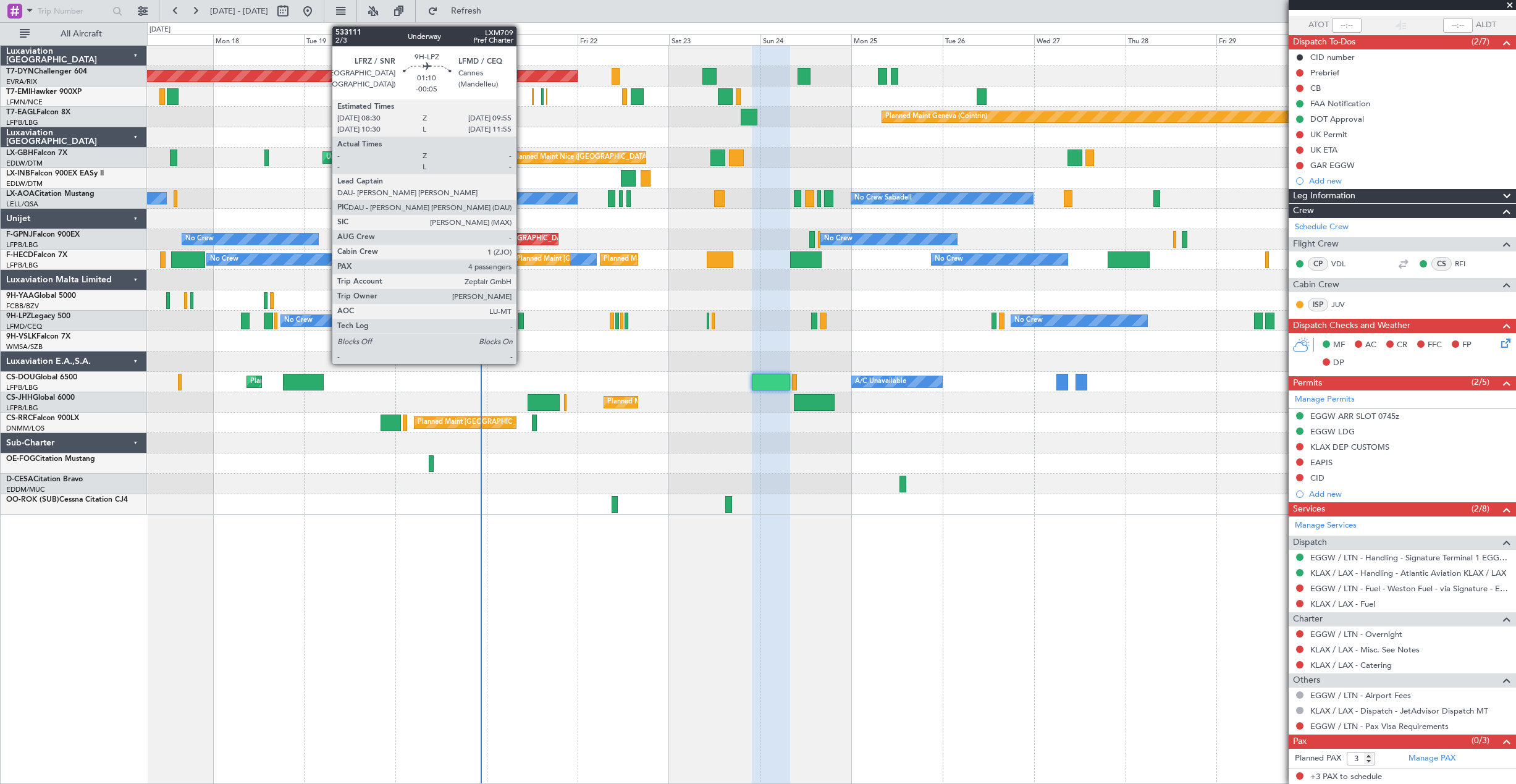
click at [522, 325] on div at bounding box center [521, 320] width 6 height 17
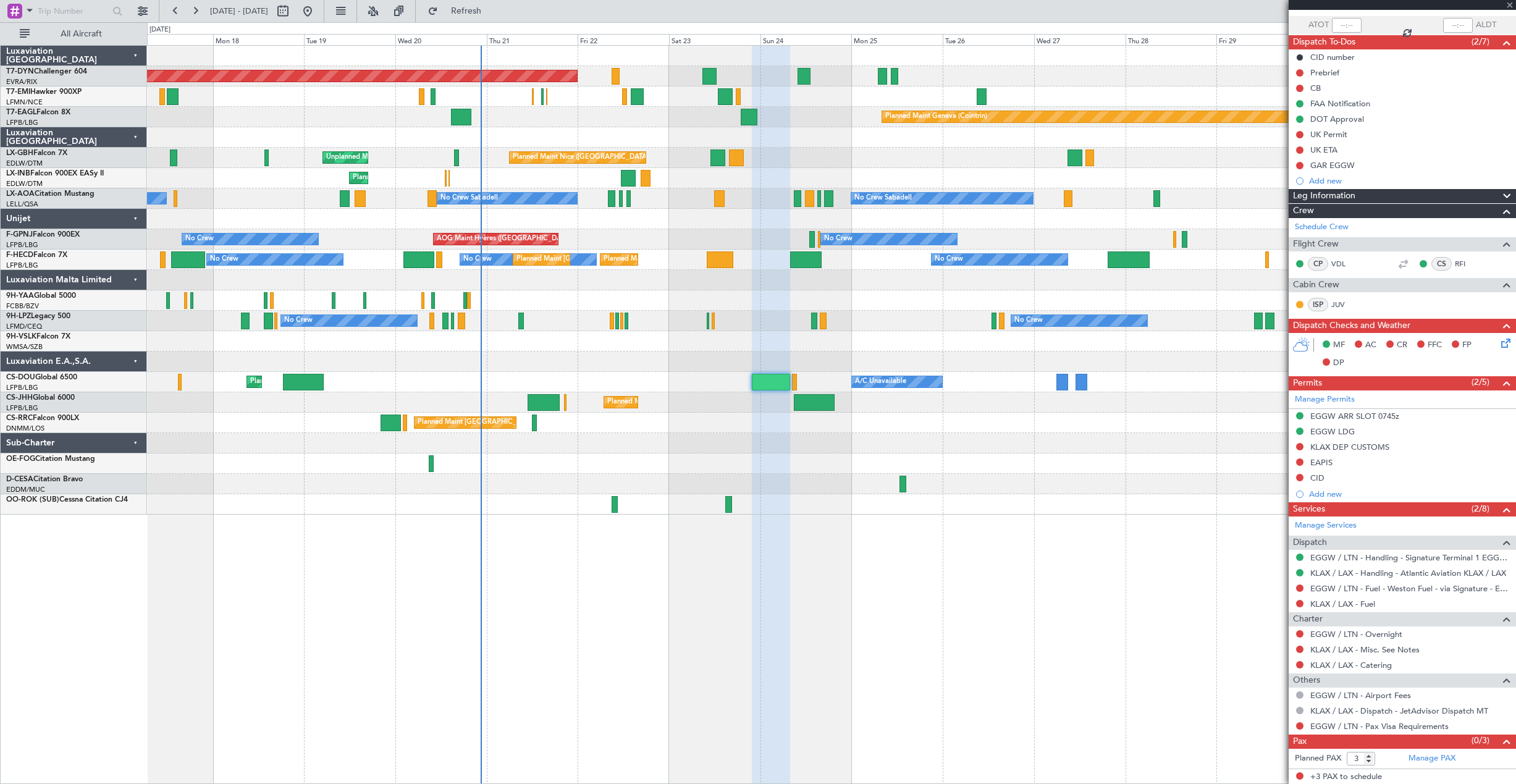
type input "-00:05"
type input "4"
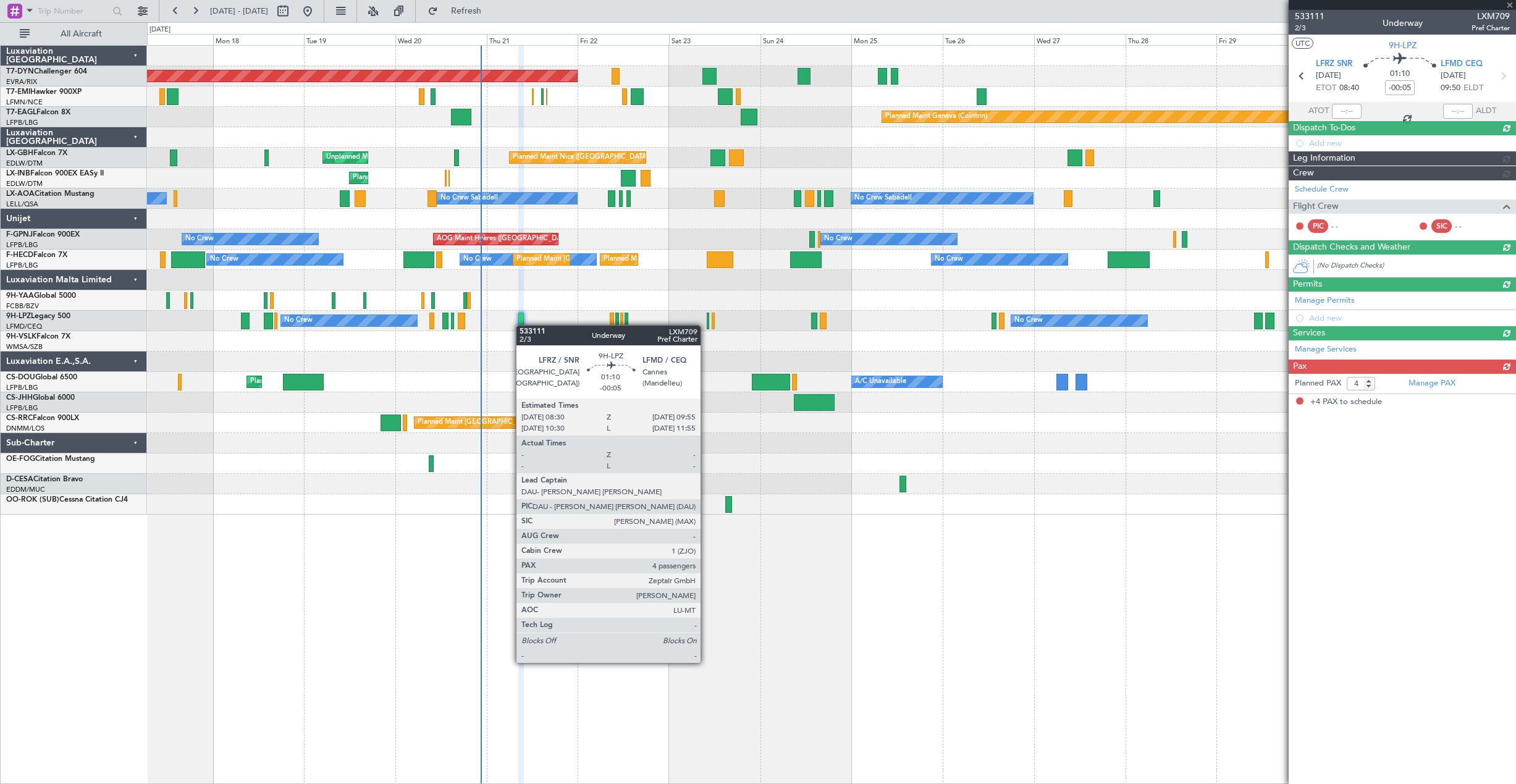
scroll to position [0, 0]
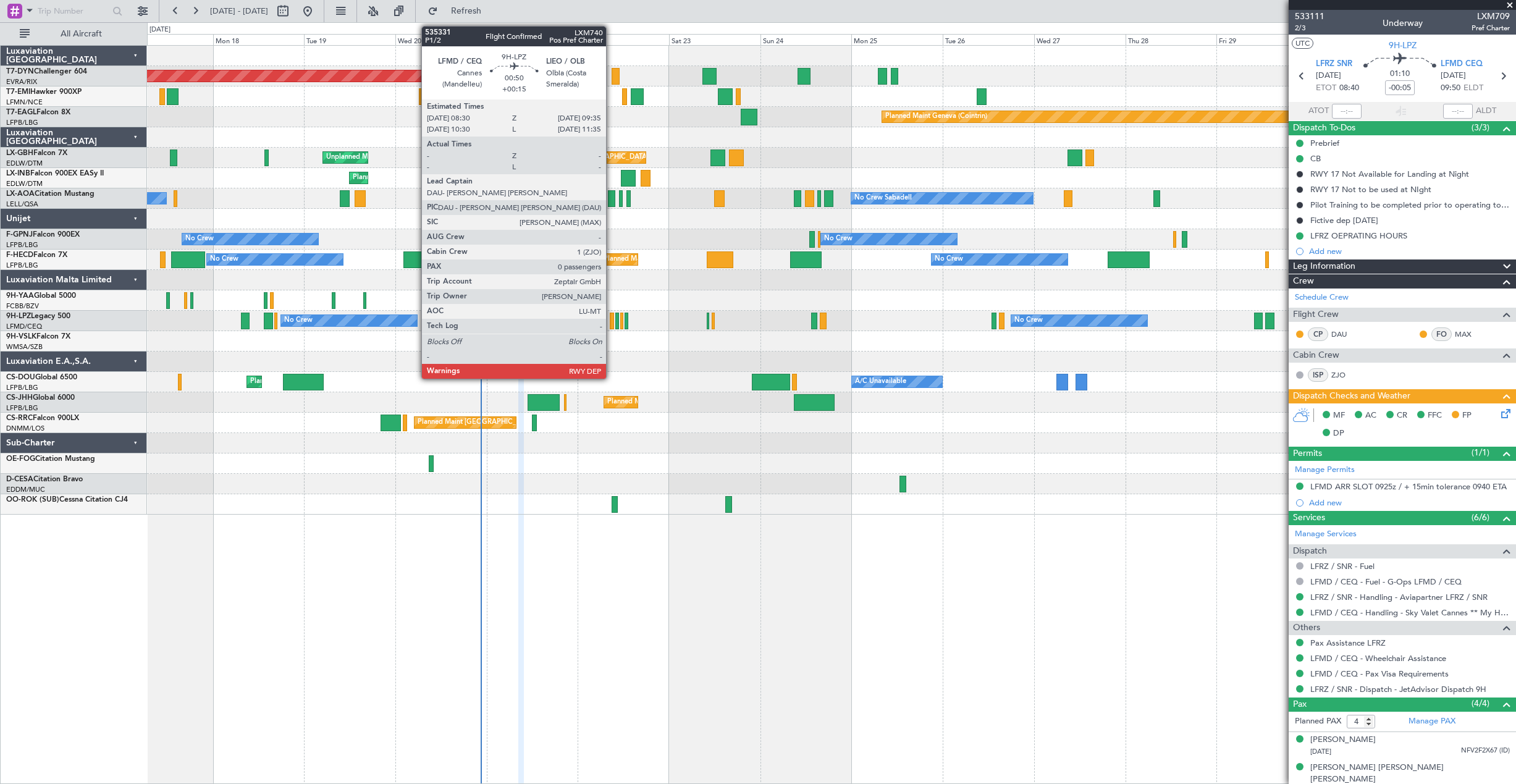
click at [611, 323] on div at bounding box center [611, 320] width 4 height 17
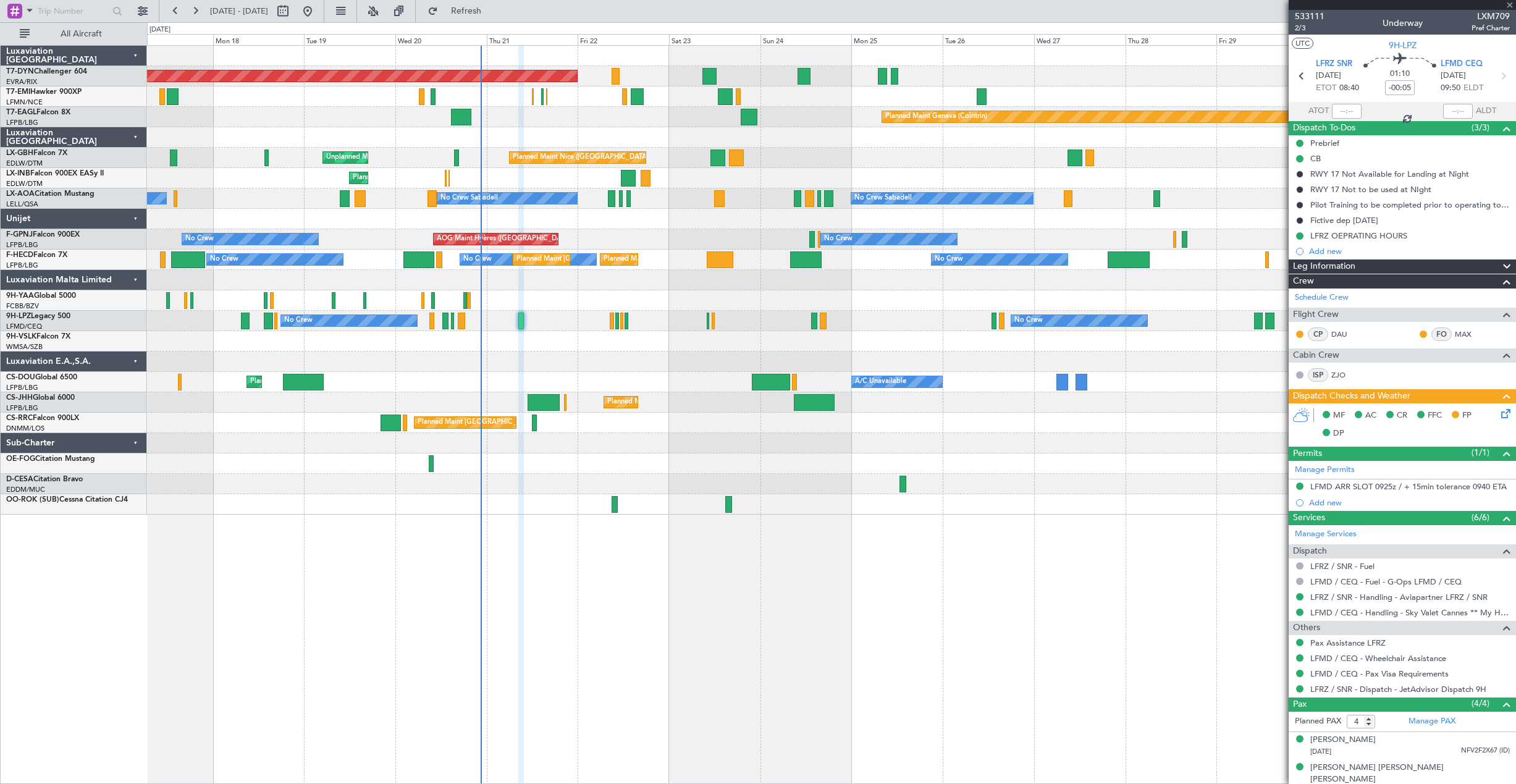
type input "+00:15"
type input "0"
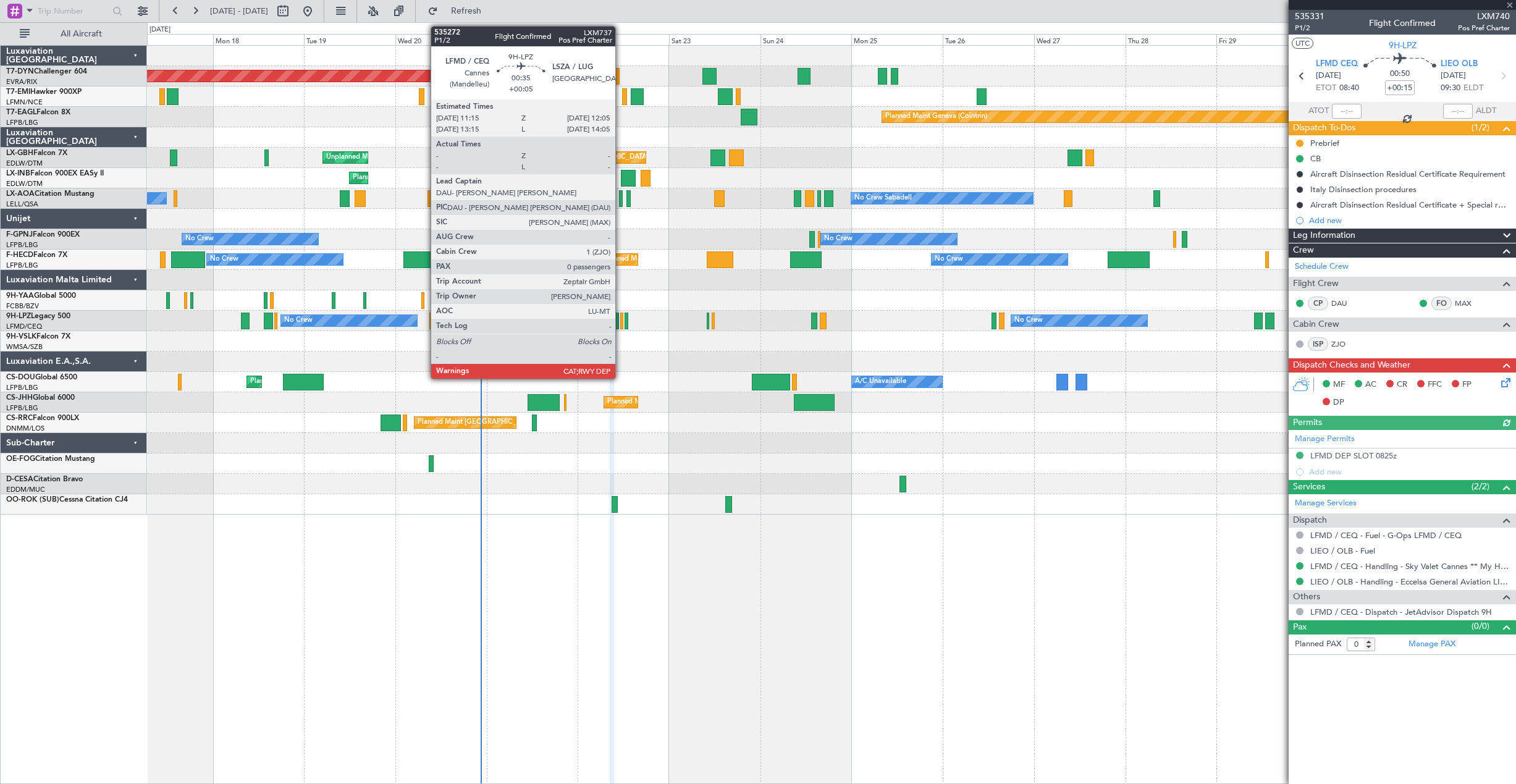
click at [621, 323] on div at bounding box center [622, 320] width 4 height 17
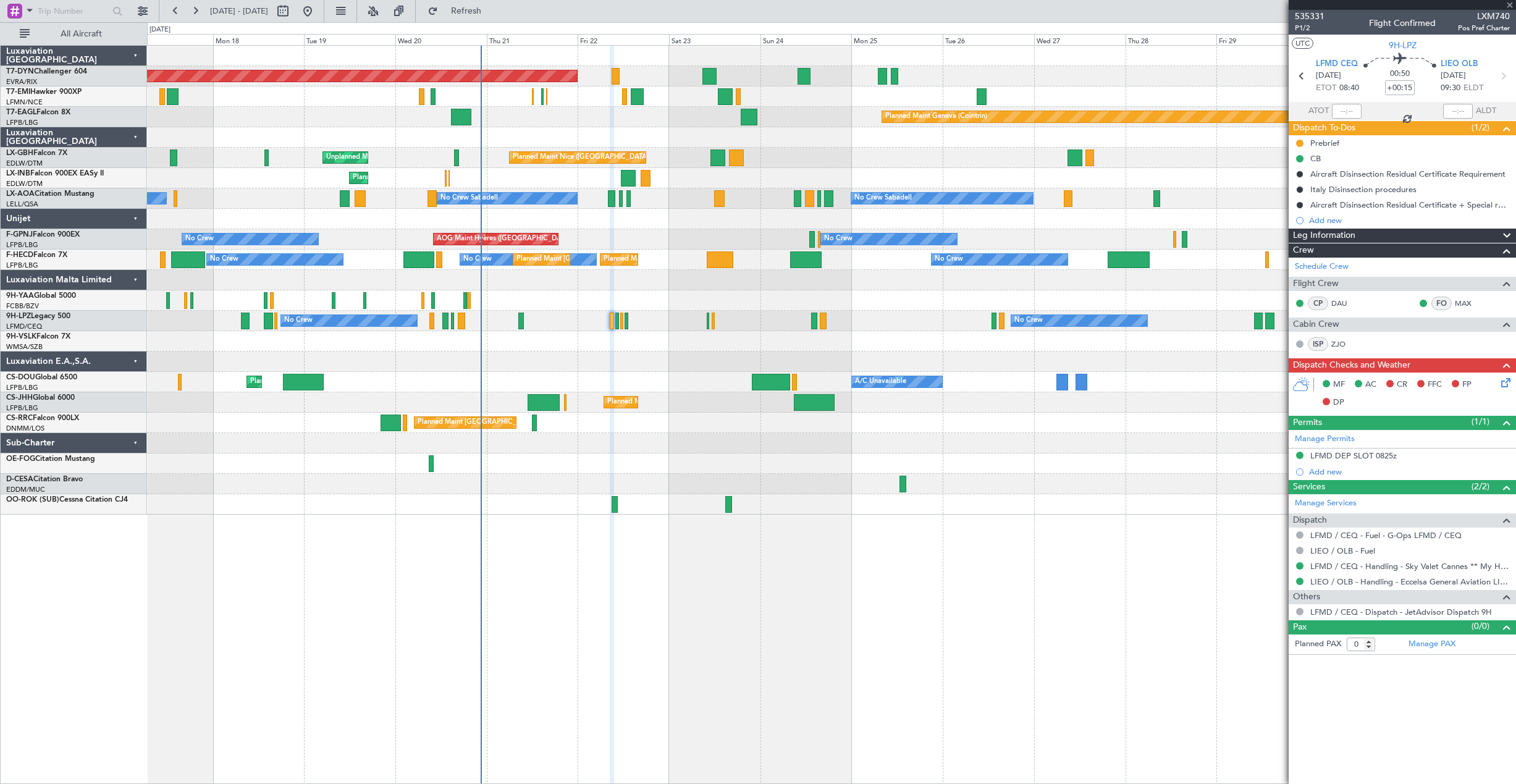
type input "+00:05"
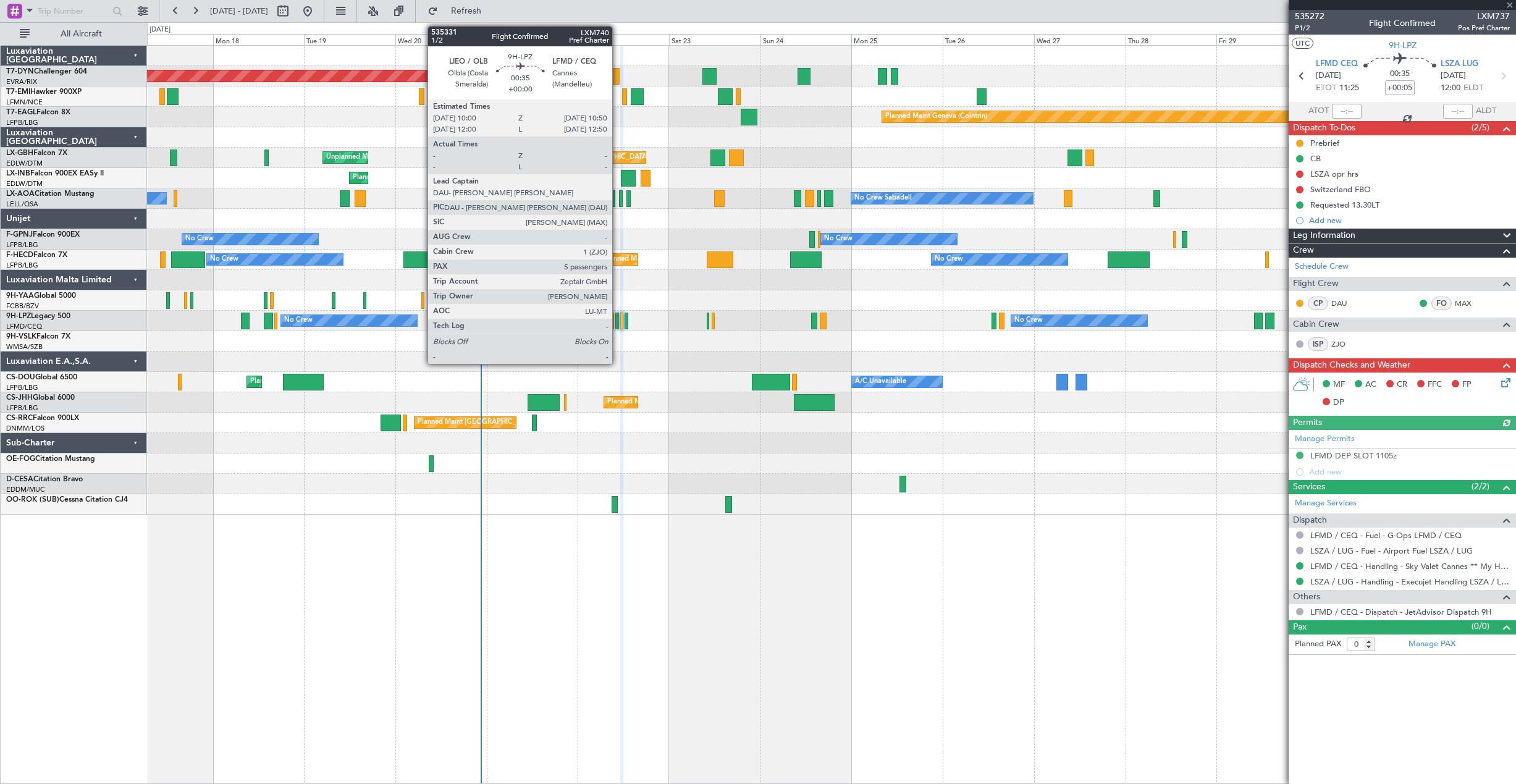
click at [617, 323] on div at bounding box center [617, 320] width 4 height 17
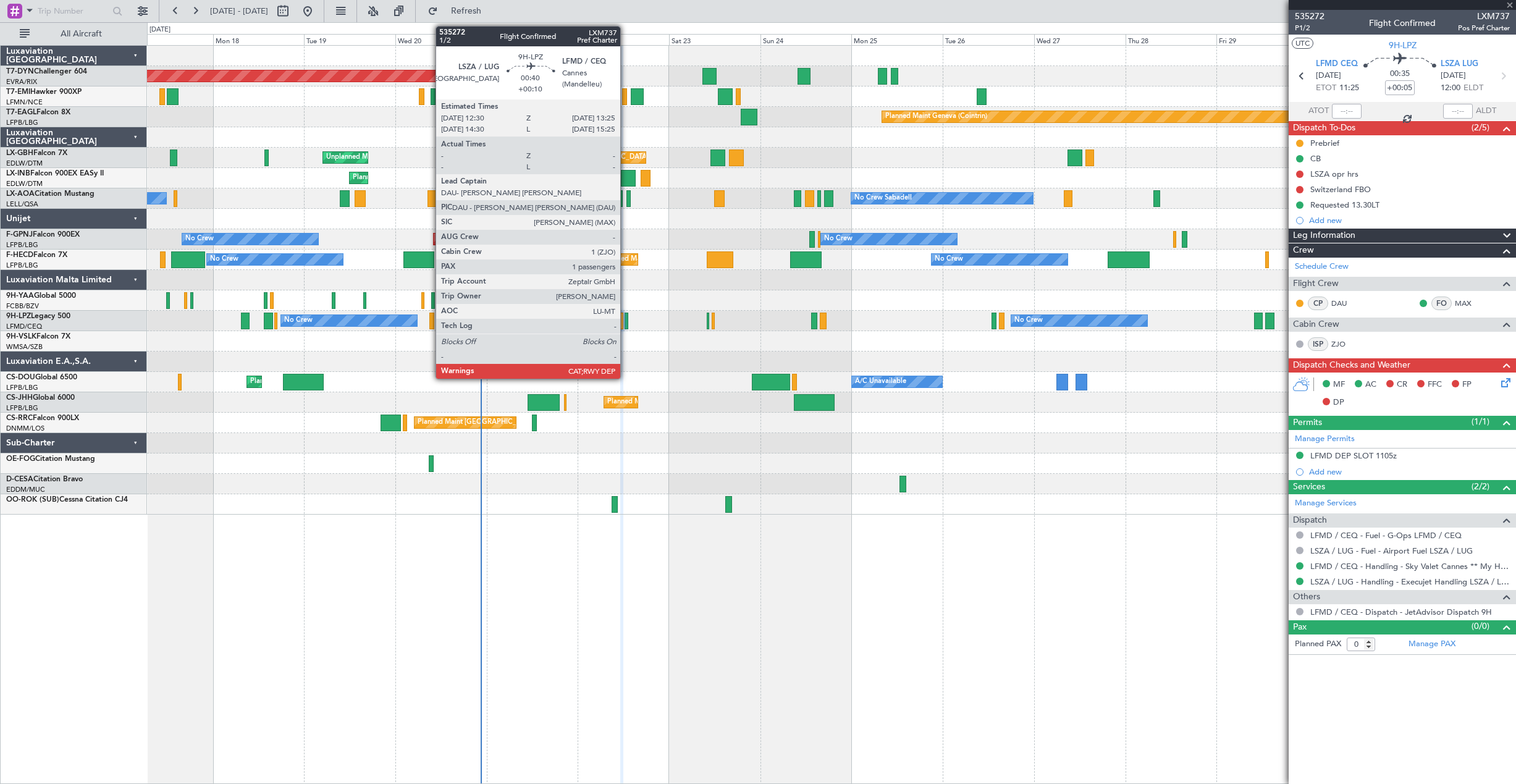
type input "5"
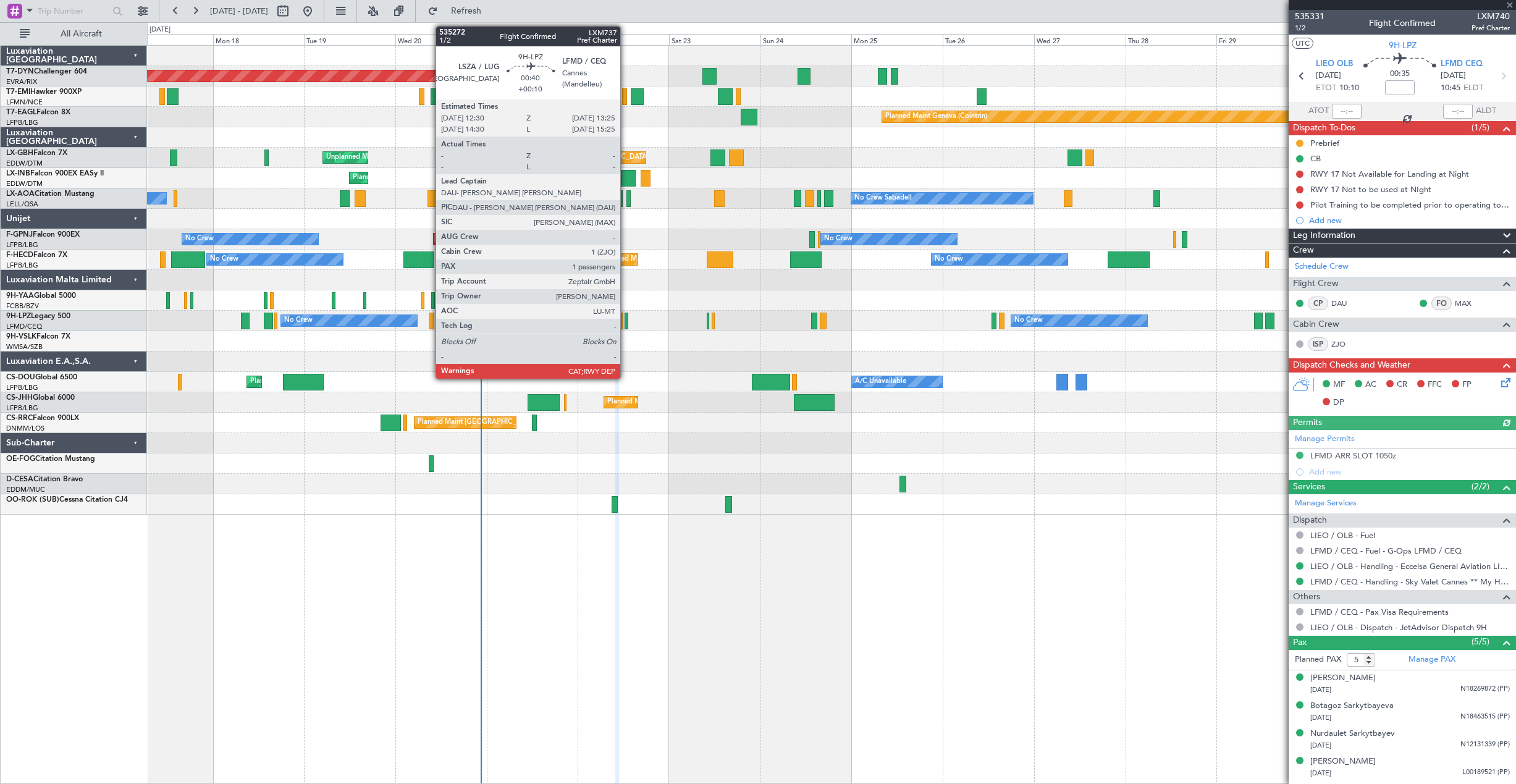
click at [626, 324] on div at bounding box center [626, 320] width 4 height 17
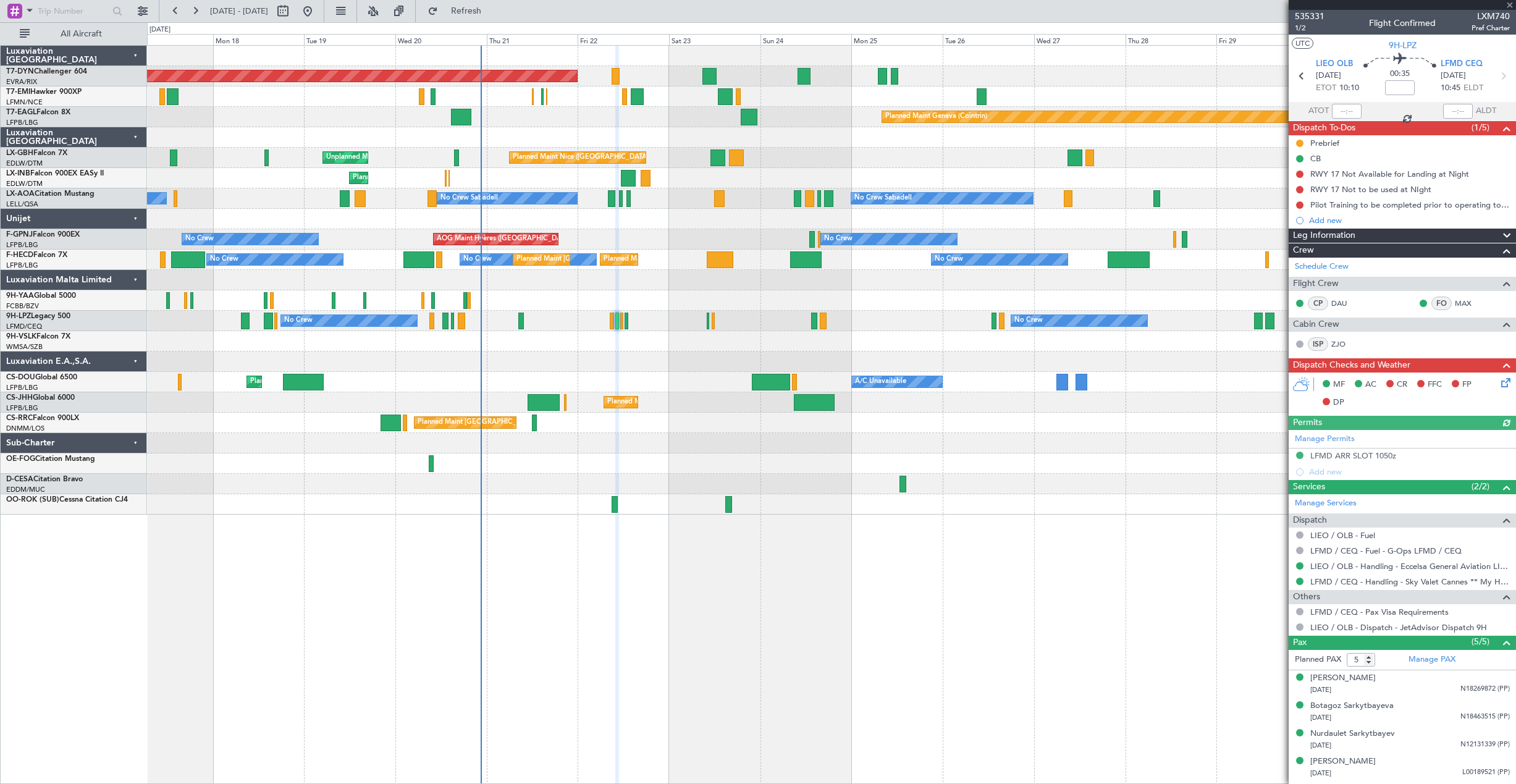
type input "+00:10"
type input "1"
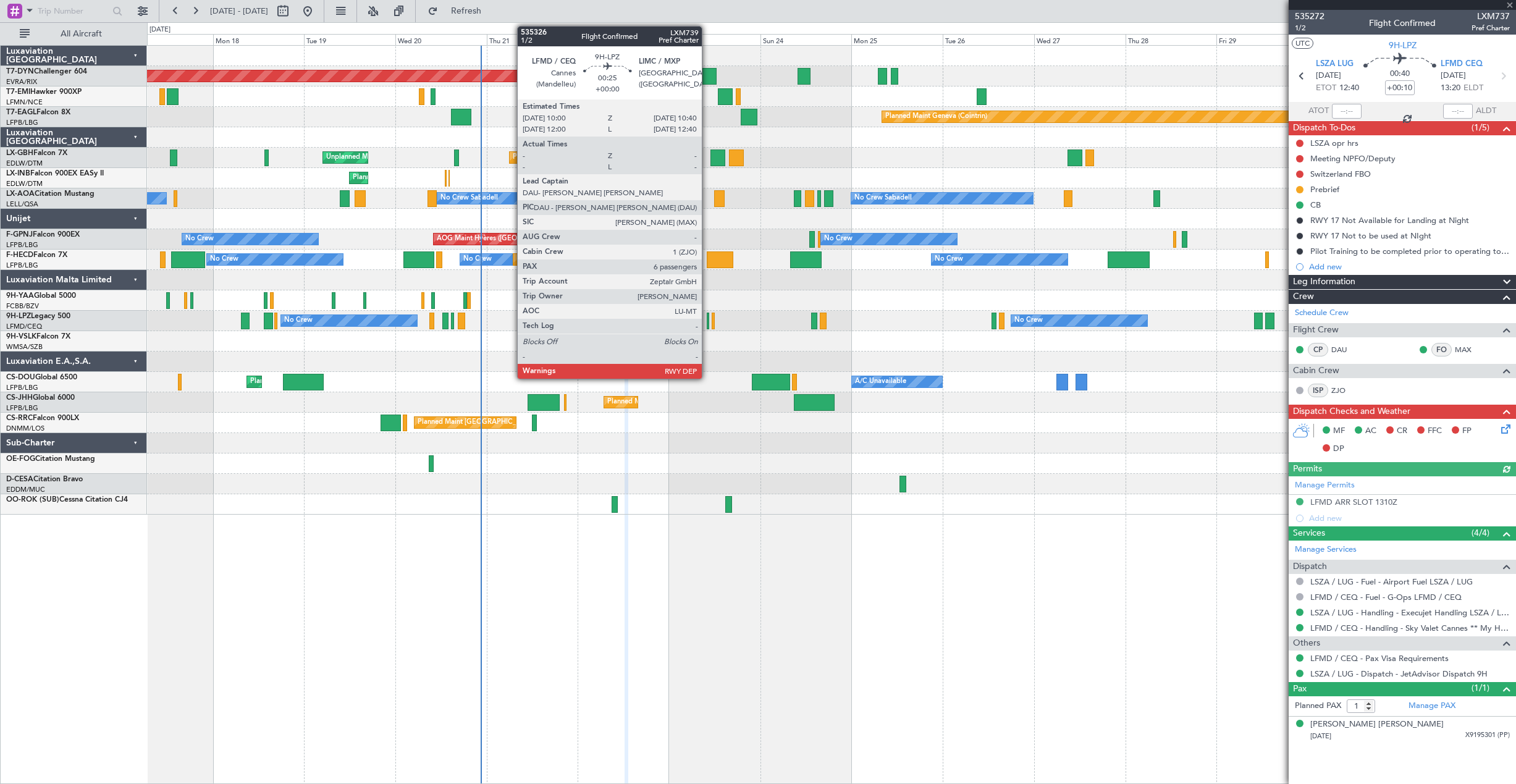
click at [708, 323] on div at bounding box center [708, 320] width 3 height 17
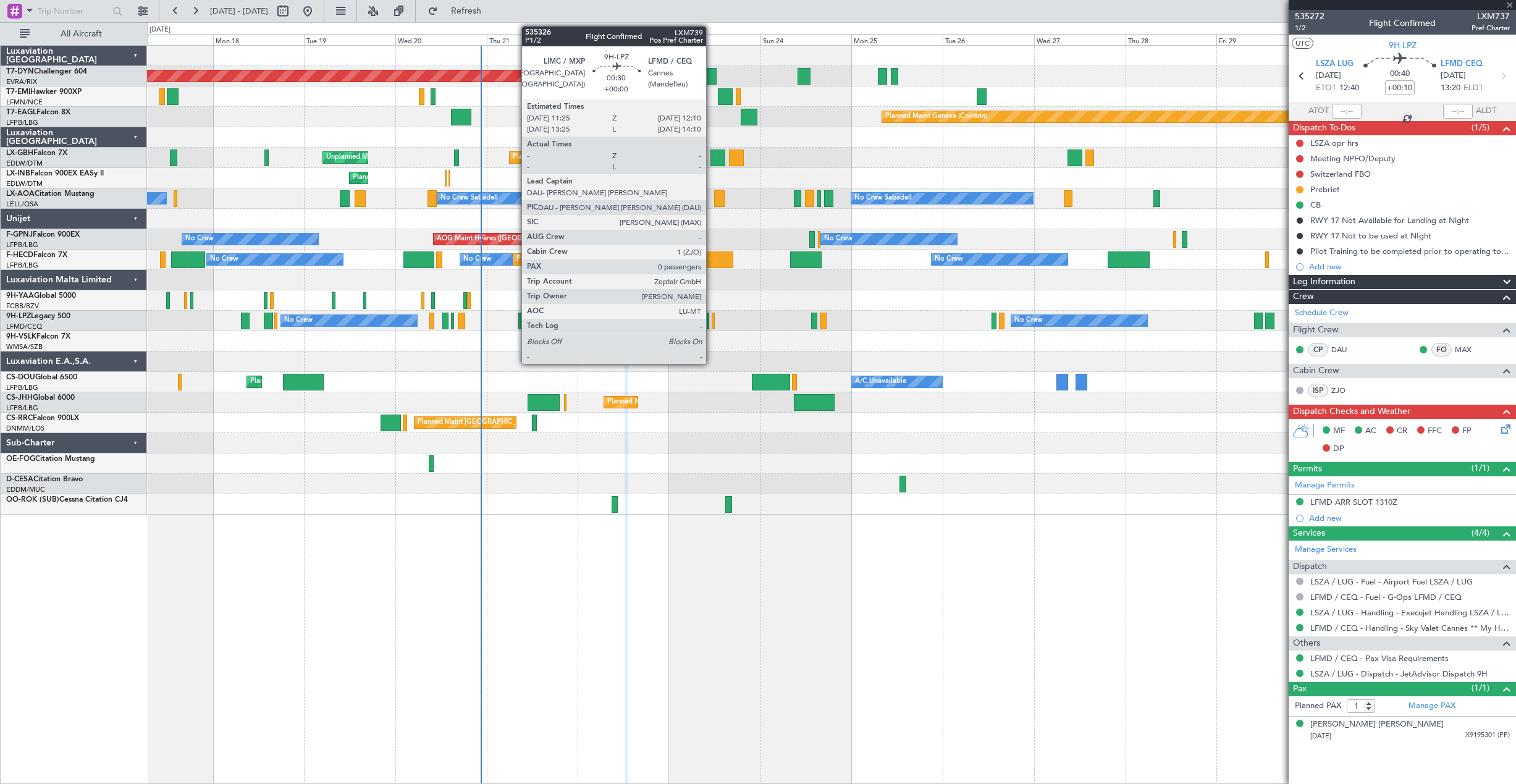
type input "6"
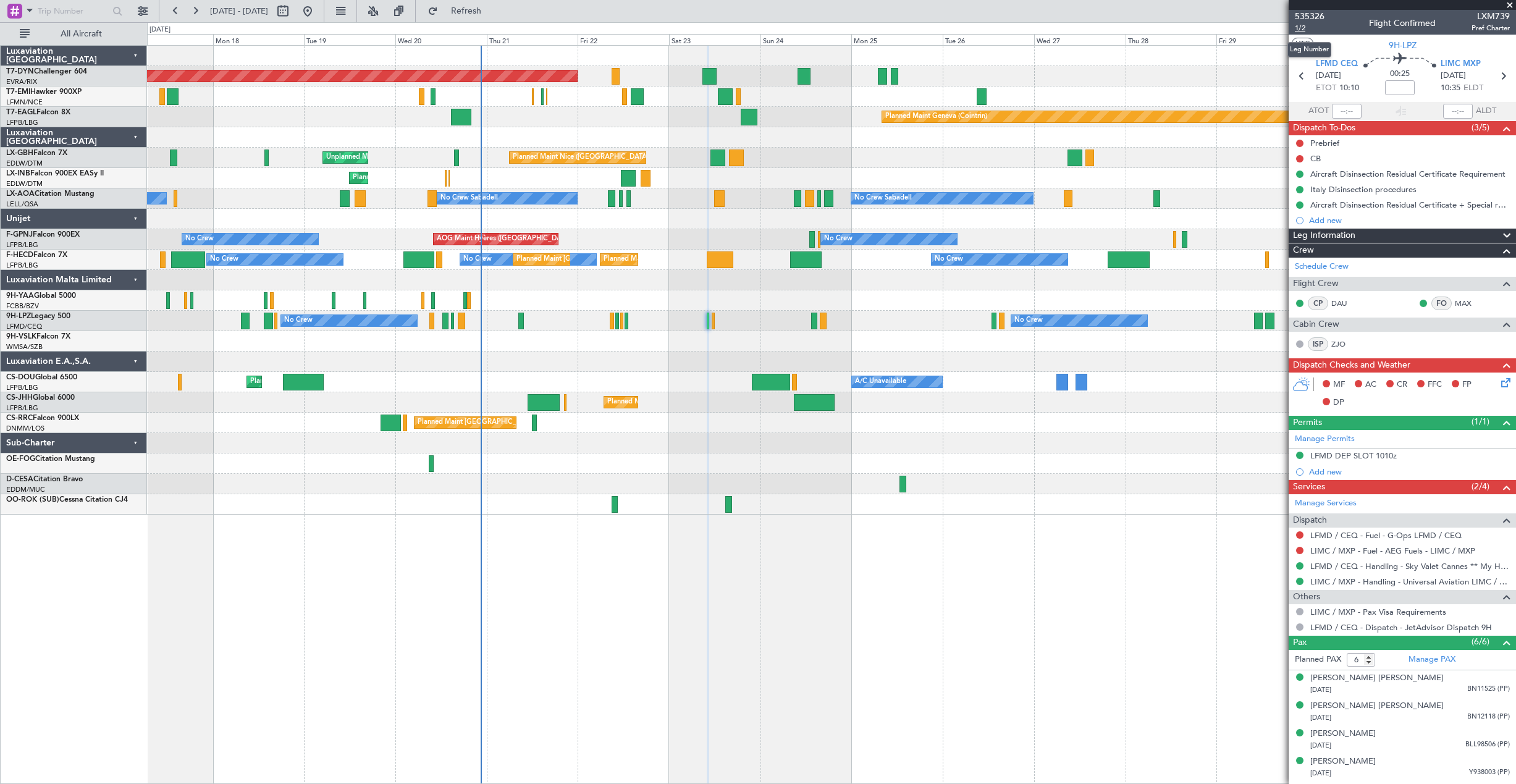
click at [1301, 29] on span "1/2" at bounding box center [1310, 28] width 30 height 11
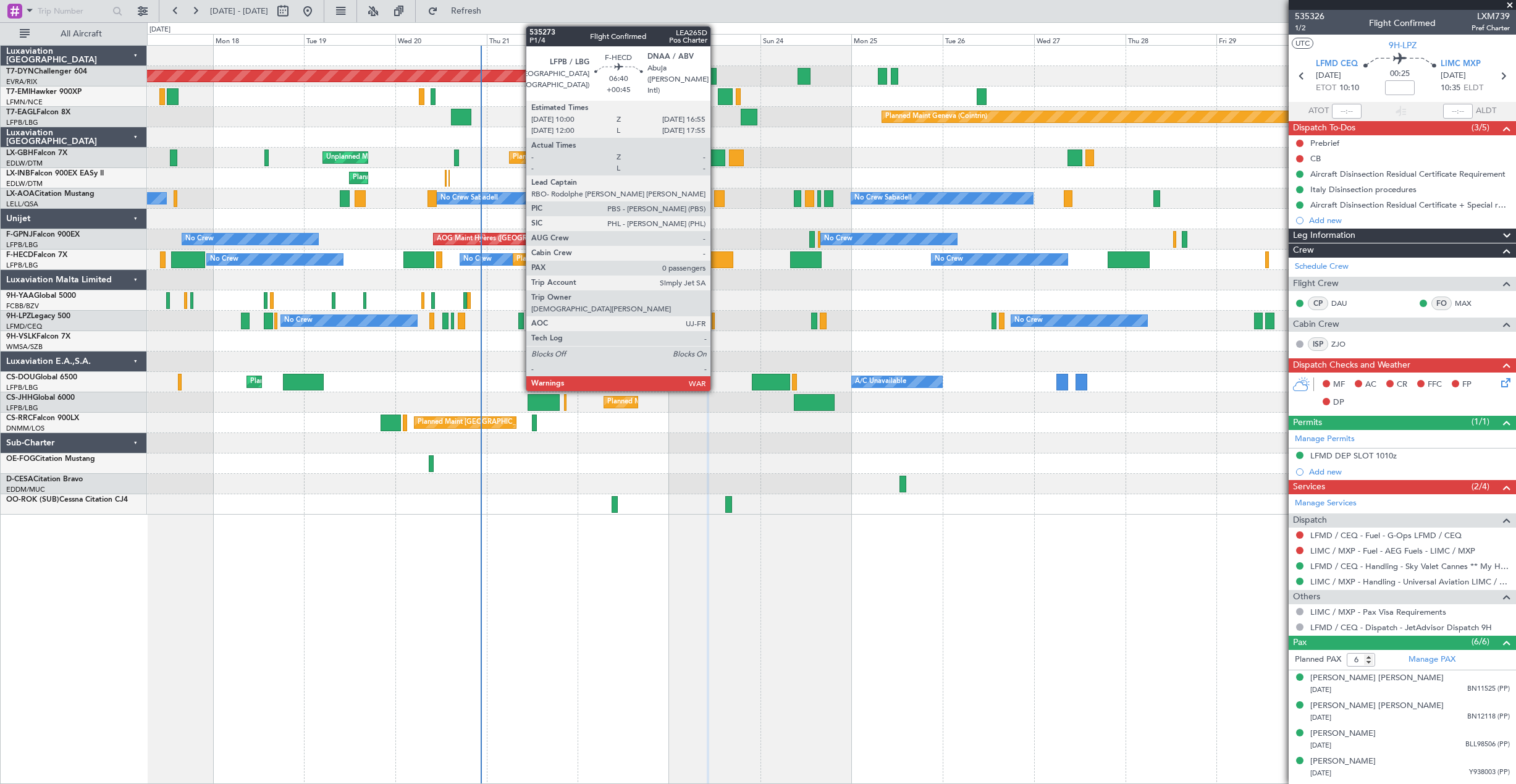
click at [716, 257] on div at bounding box center [720, 259] width 27 height 17
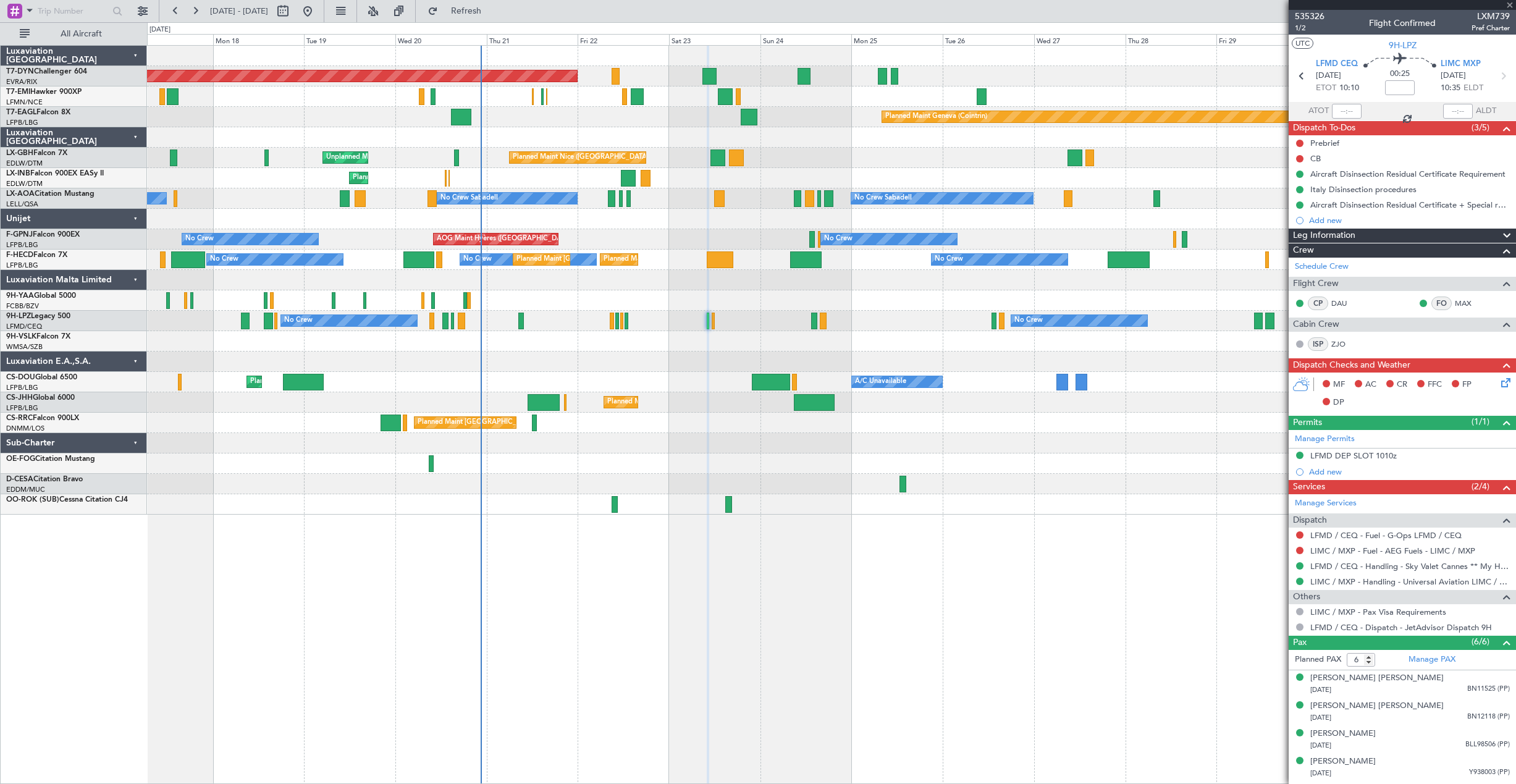
type input "+00:45"
type input "0"
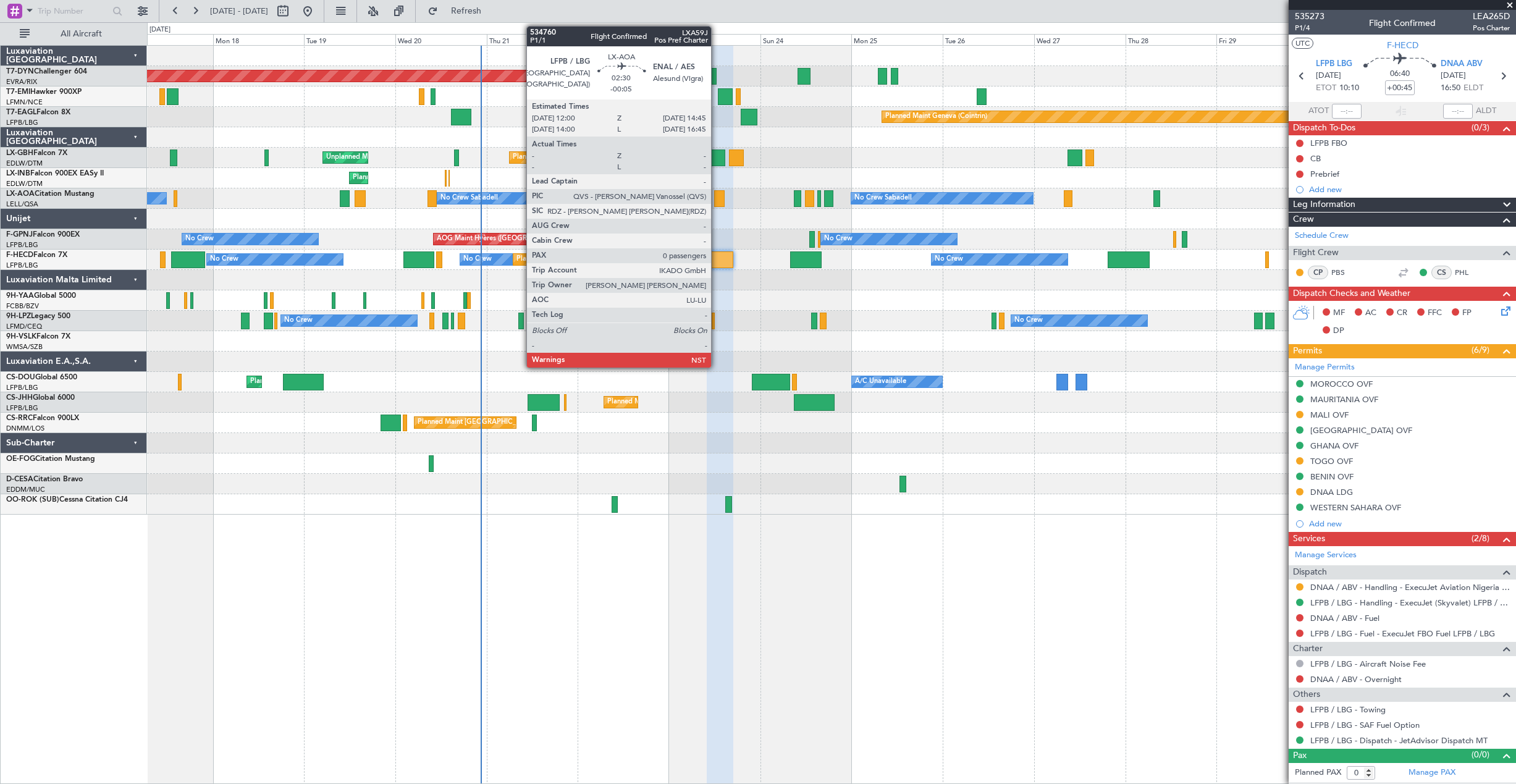
click at [717, 200] on div at bounding box center [719, 198] width 11 height 17
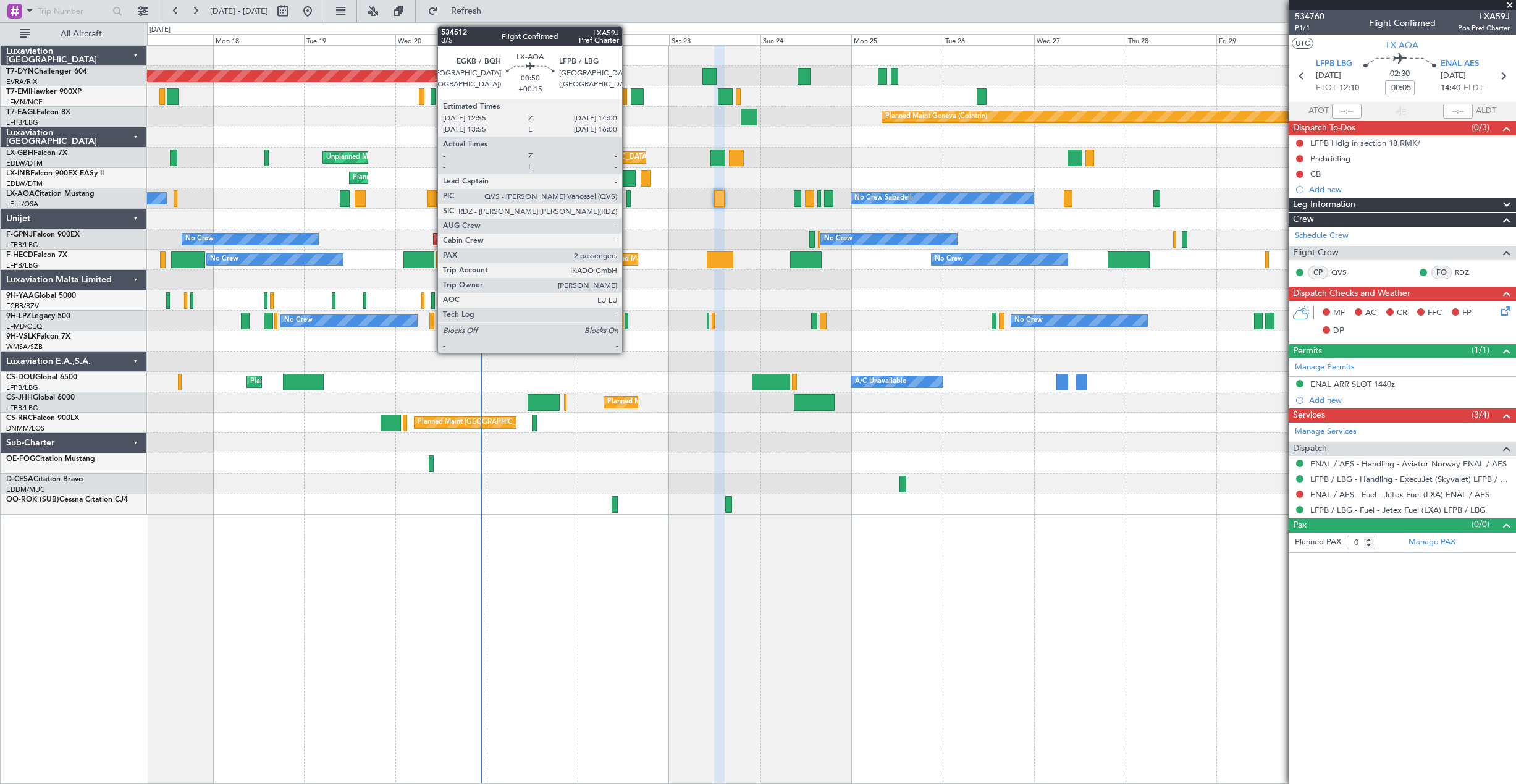
click at [627, 198] on div at bounding box center [628, 198] width 4 height 17
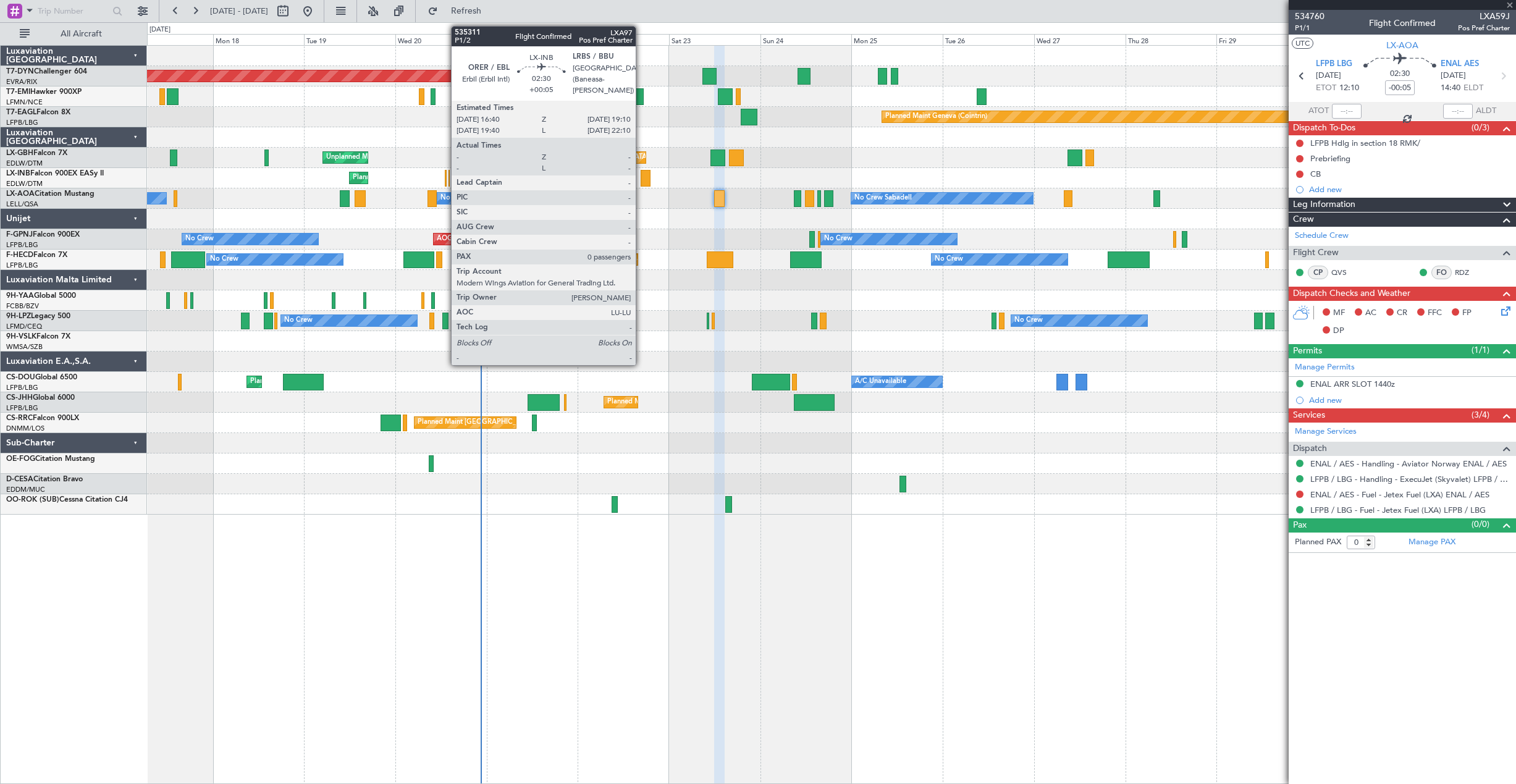
type input "+00:15"
type input "2"
